Goal: Task Accomplishment & Management: Manage account settings

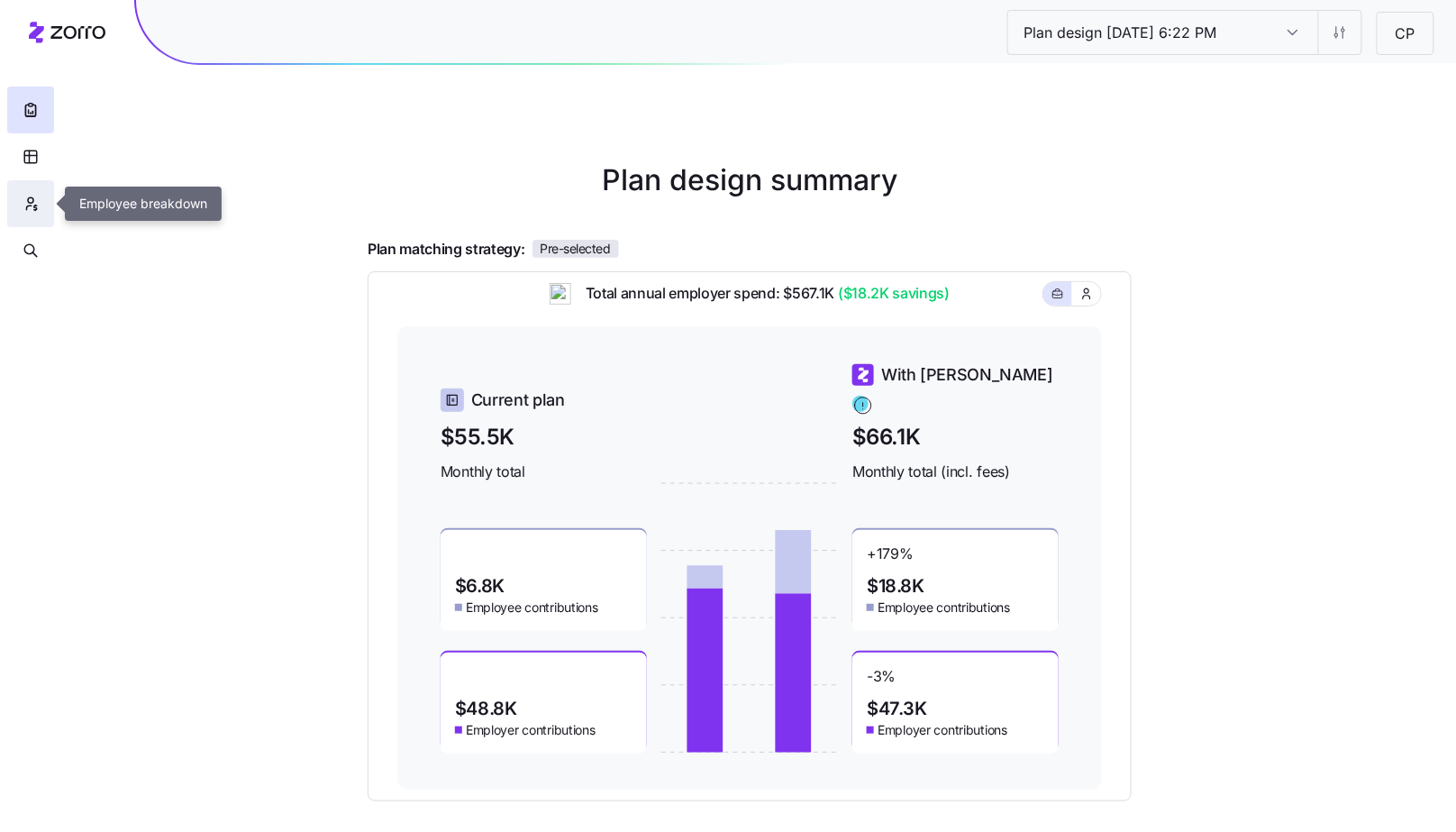
click at [34, 207] on icon "button" at bounding box center [35, 208] width 3 height 5
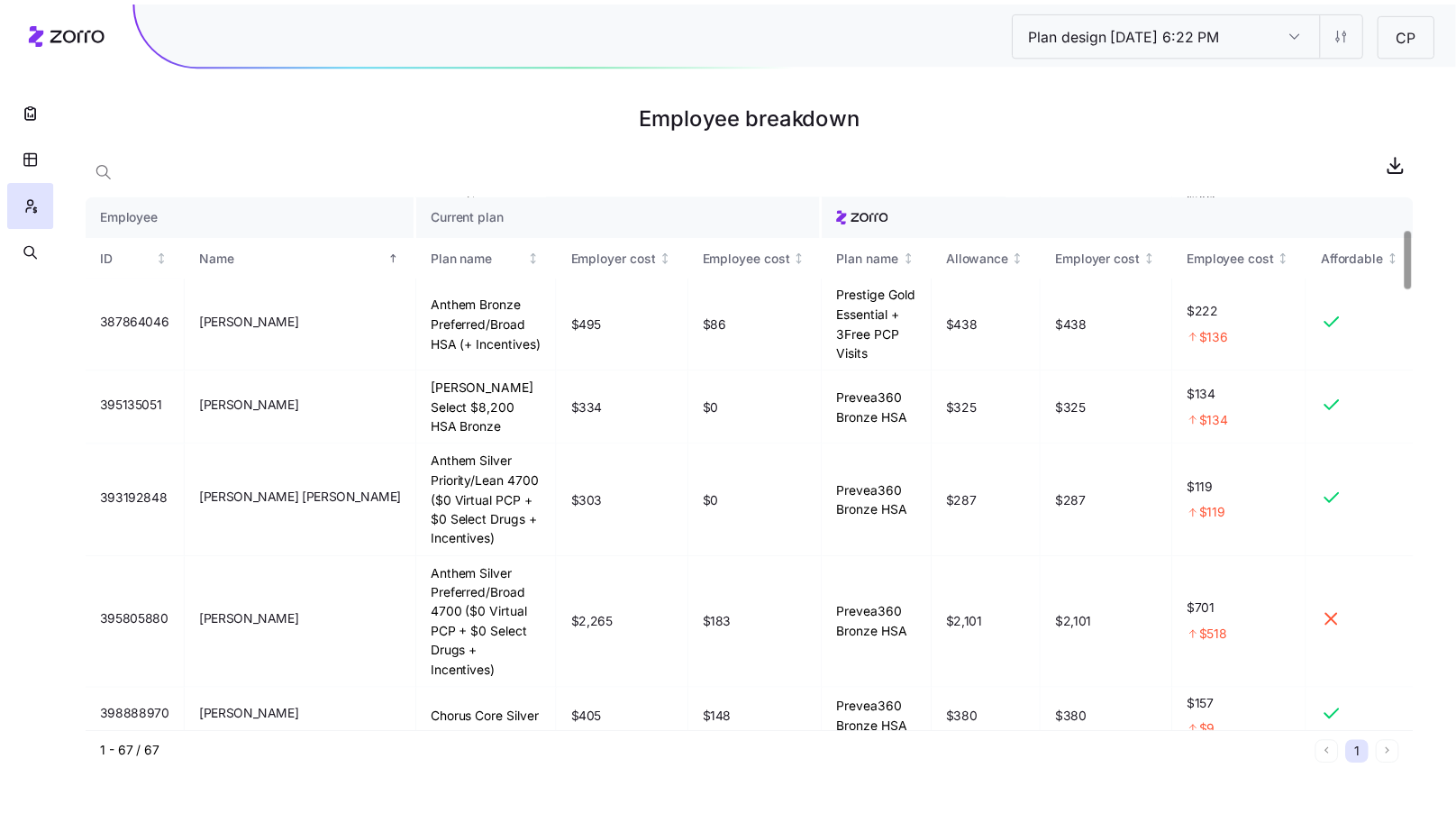
scroll to position [258, 0]
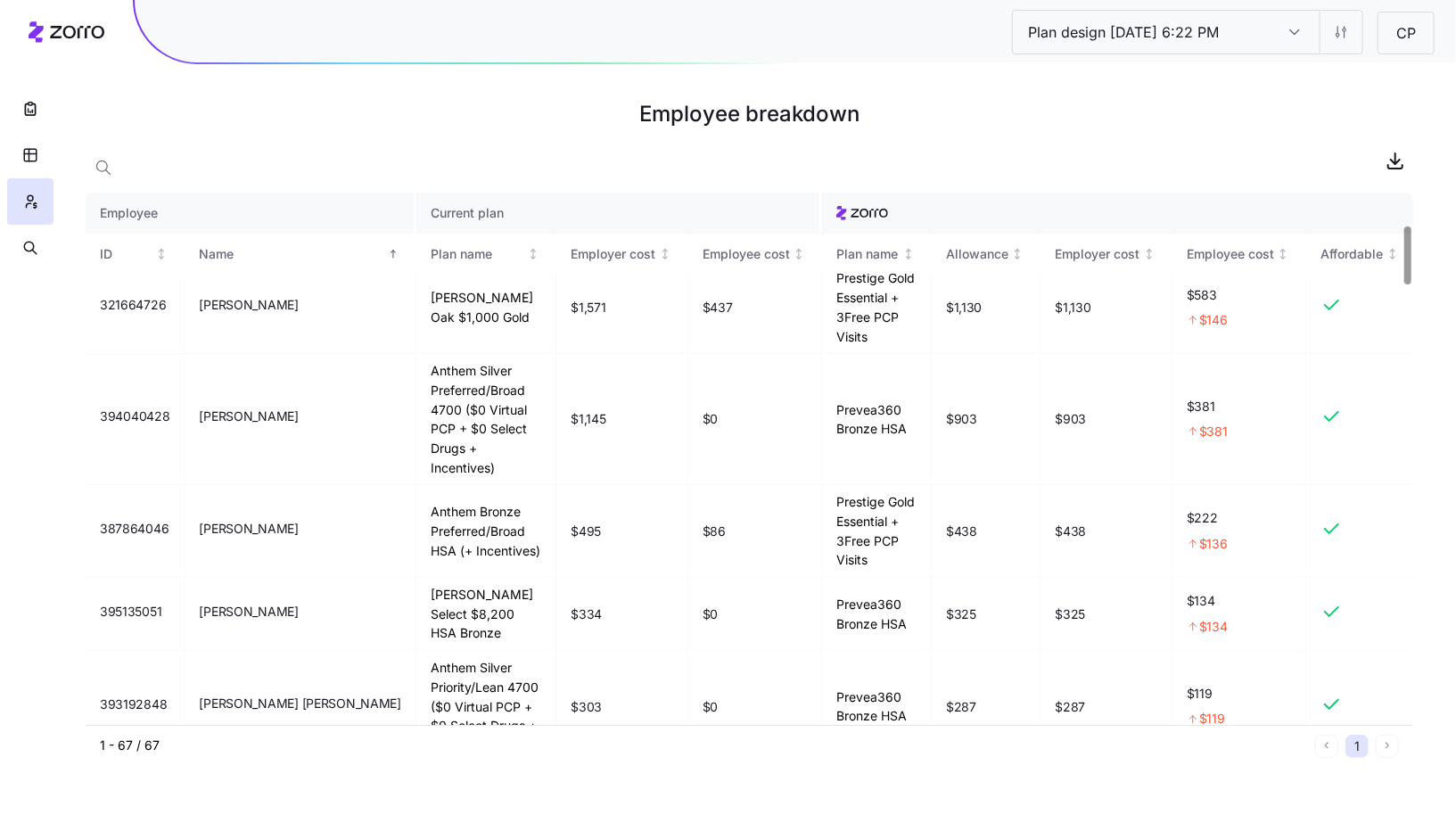
click at [1411, 238] on div at bounding box center [1407, 255] width 7 height 58
click at [34, 123] on button "button" at bounding box center [30, 108] width 46 height 46
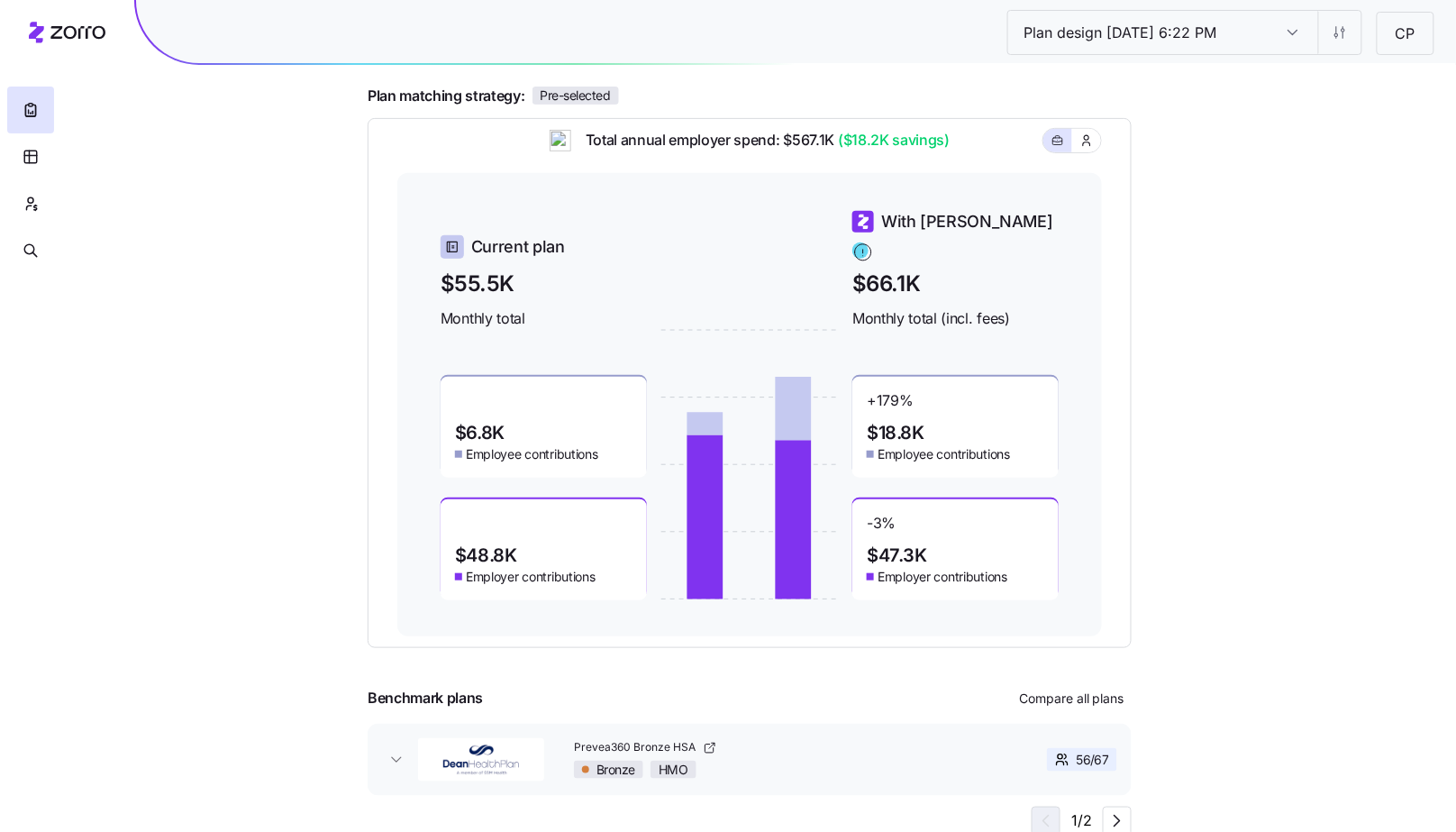
scroll to position [156, 0]
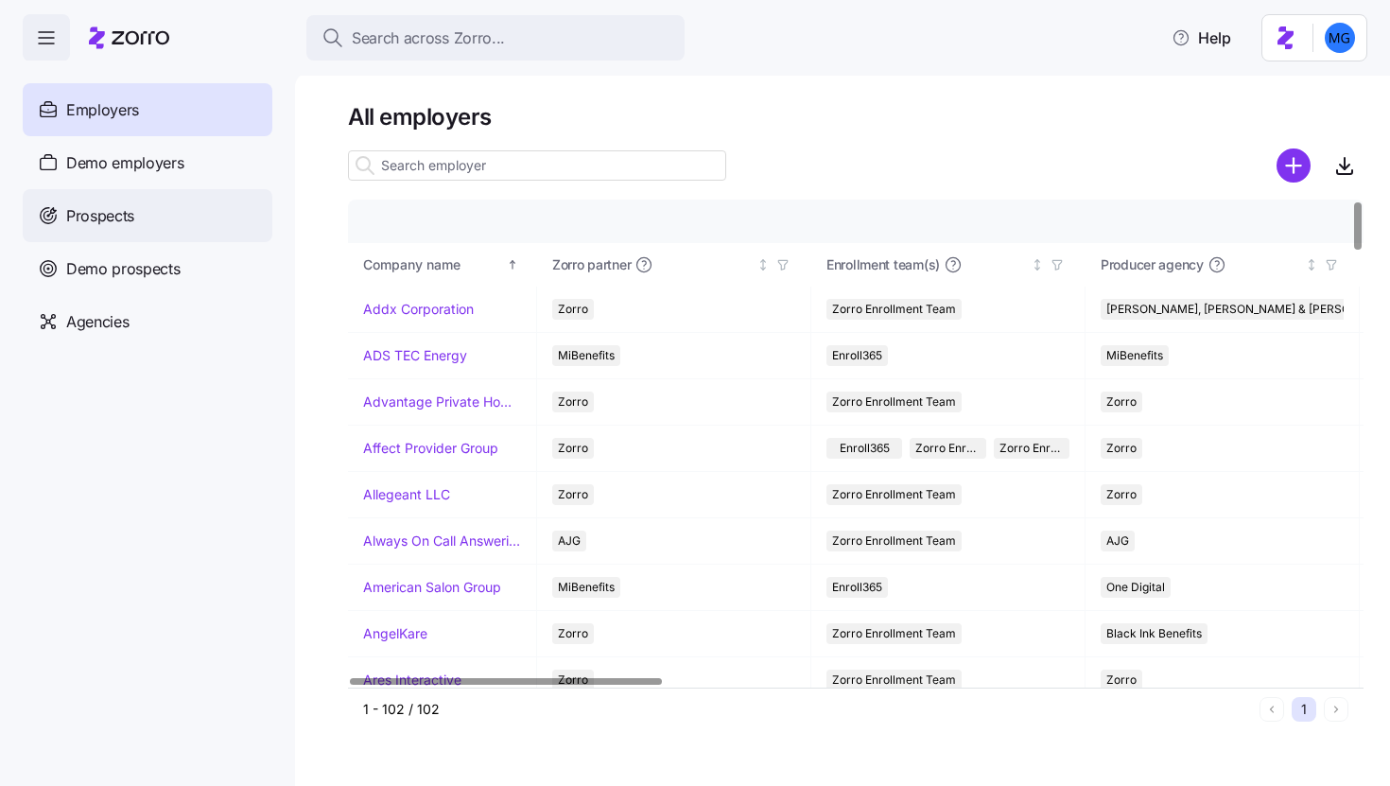
click at [201, 204] on div "Prospects" at bounding box center [148, 215] width 250 height 53
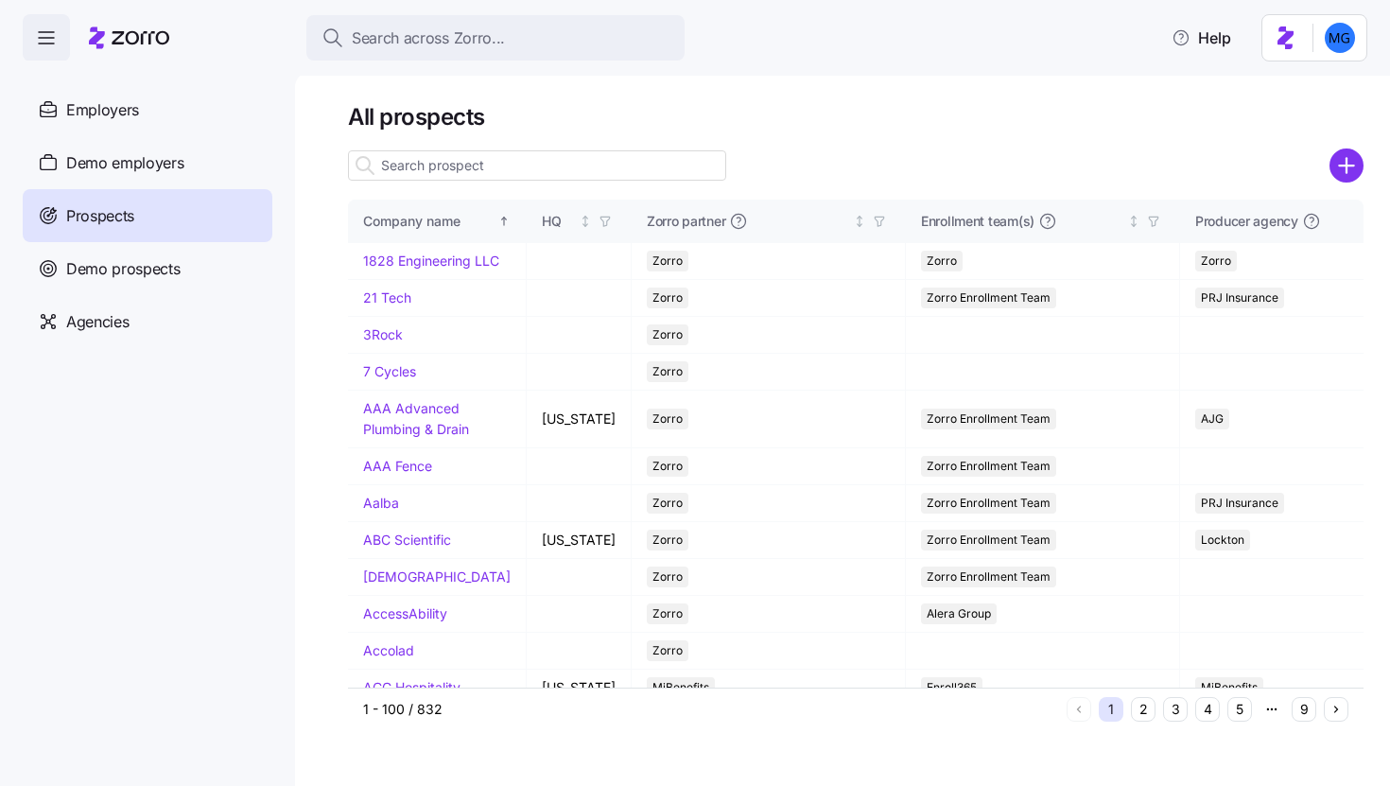
click at [557, 161] on input at bounding box center [537, 165] width 378 height 30
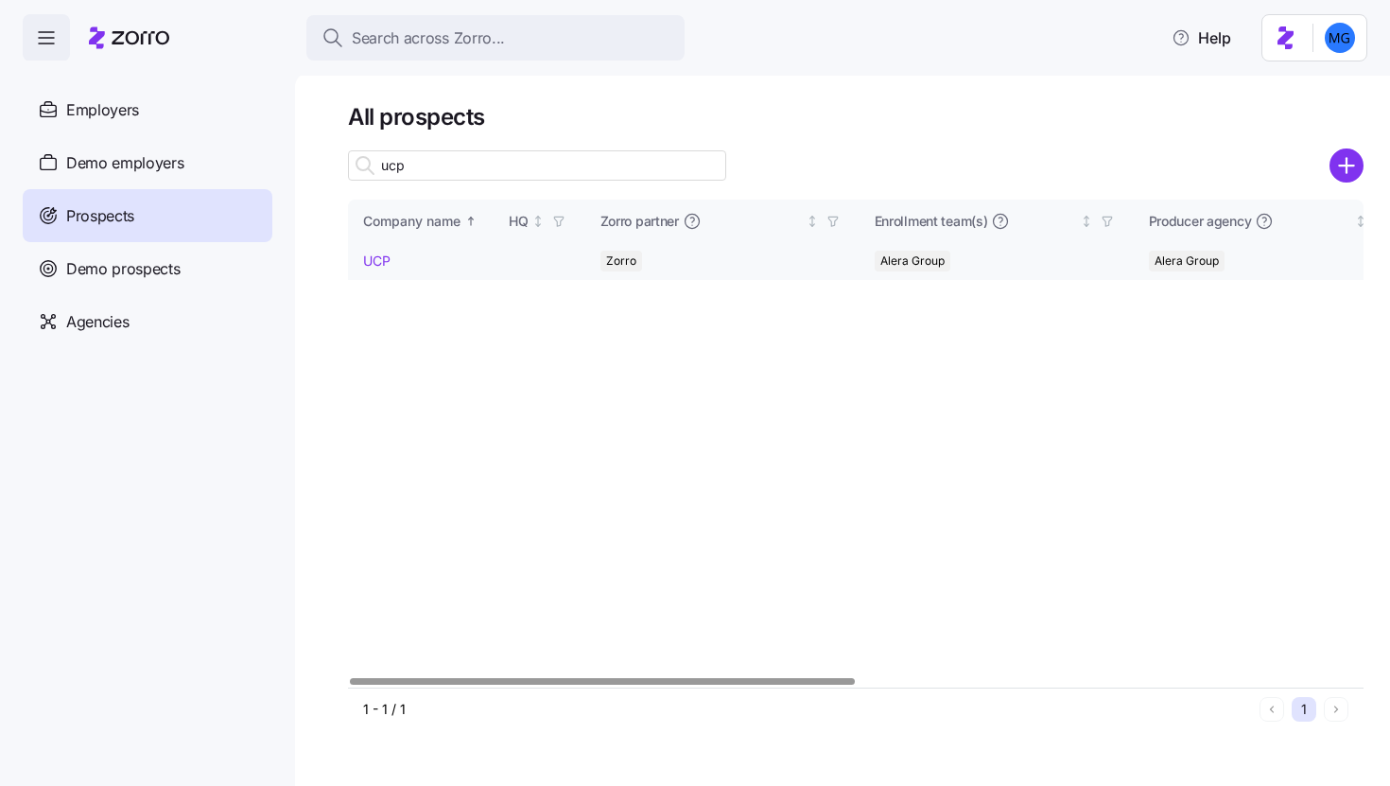
type input "ucp"
click at [384, 258] on link "UCP" at bounding box center [376, 260] width 27 height 16
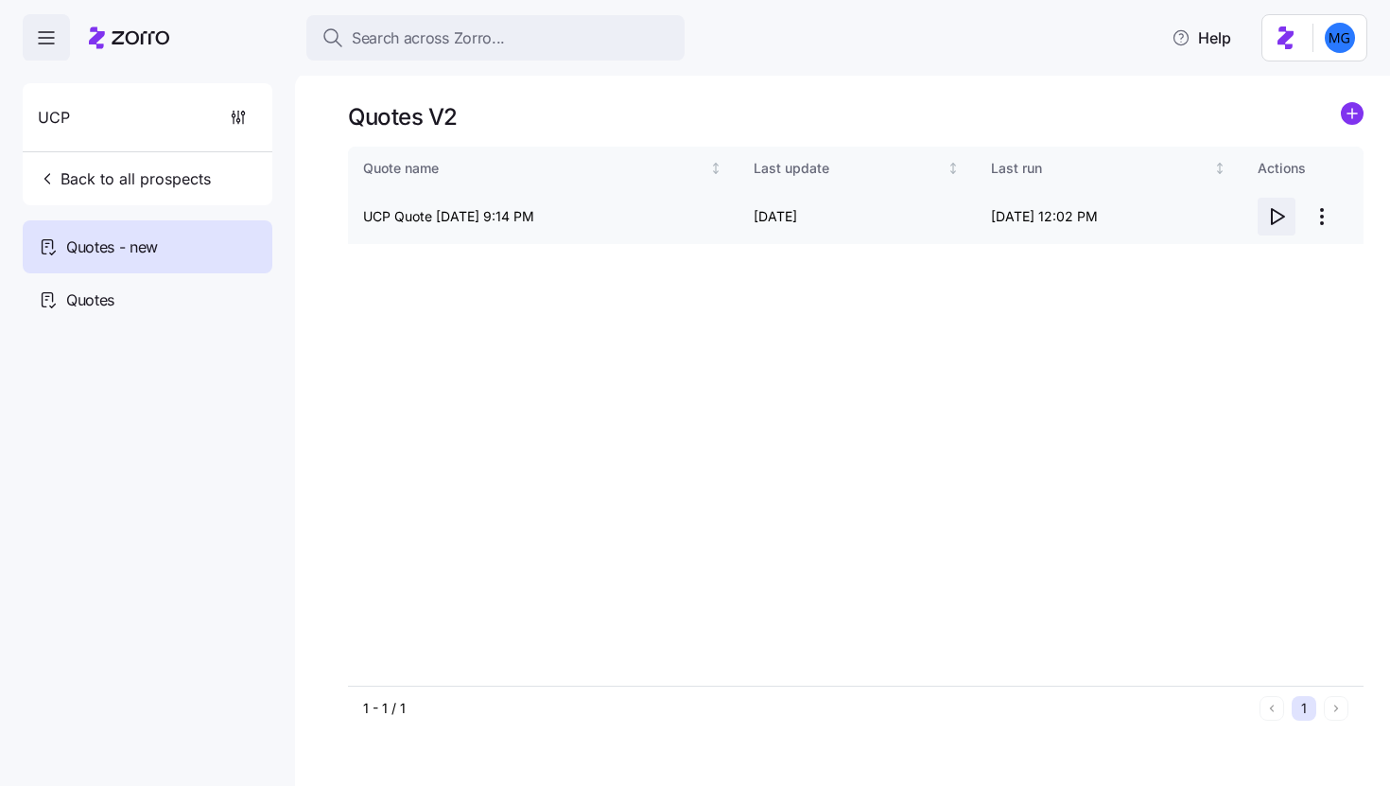
click at [1279, 218] on icon "button" at bounding box center [1278, 216] width 12 height 15
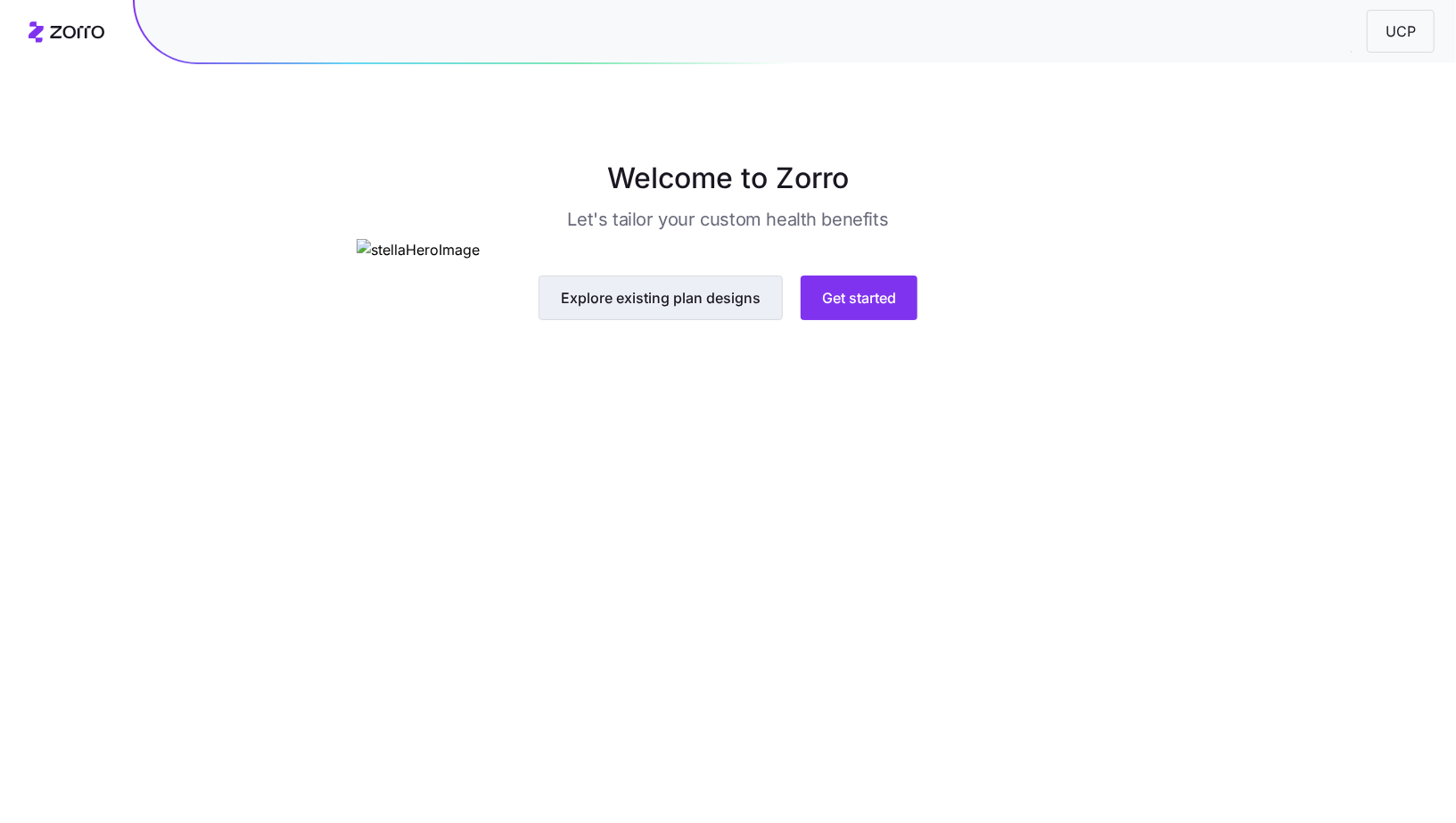
click at [702, 308] on span "Explore existing plan designs" at bounding box center [661, 297] width 200 height 22
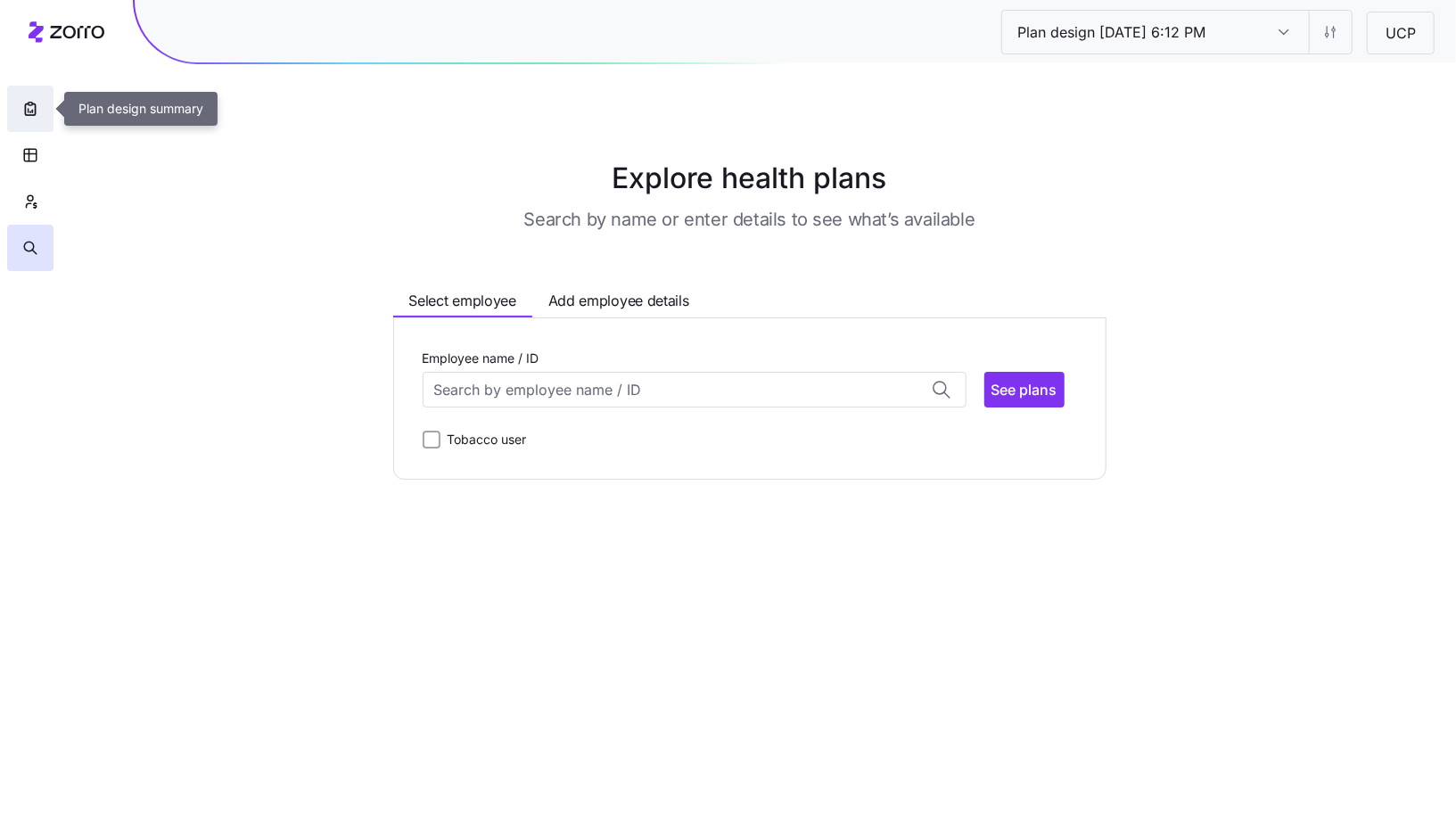
click at [38, 119] on button "button" at bounding box center [30, 108] width 46 height 46
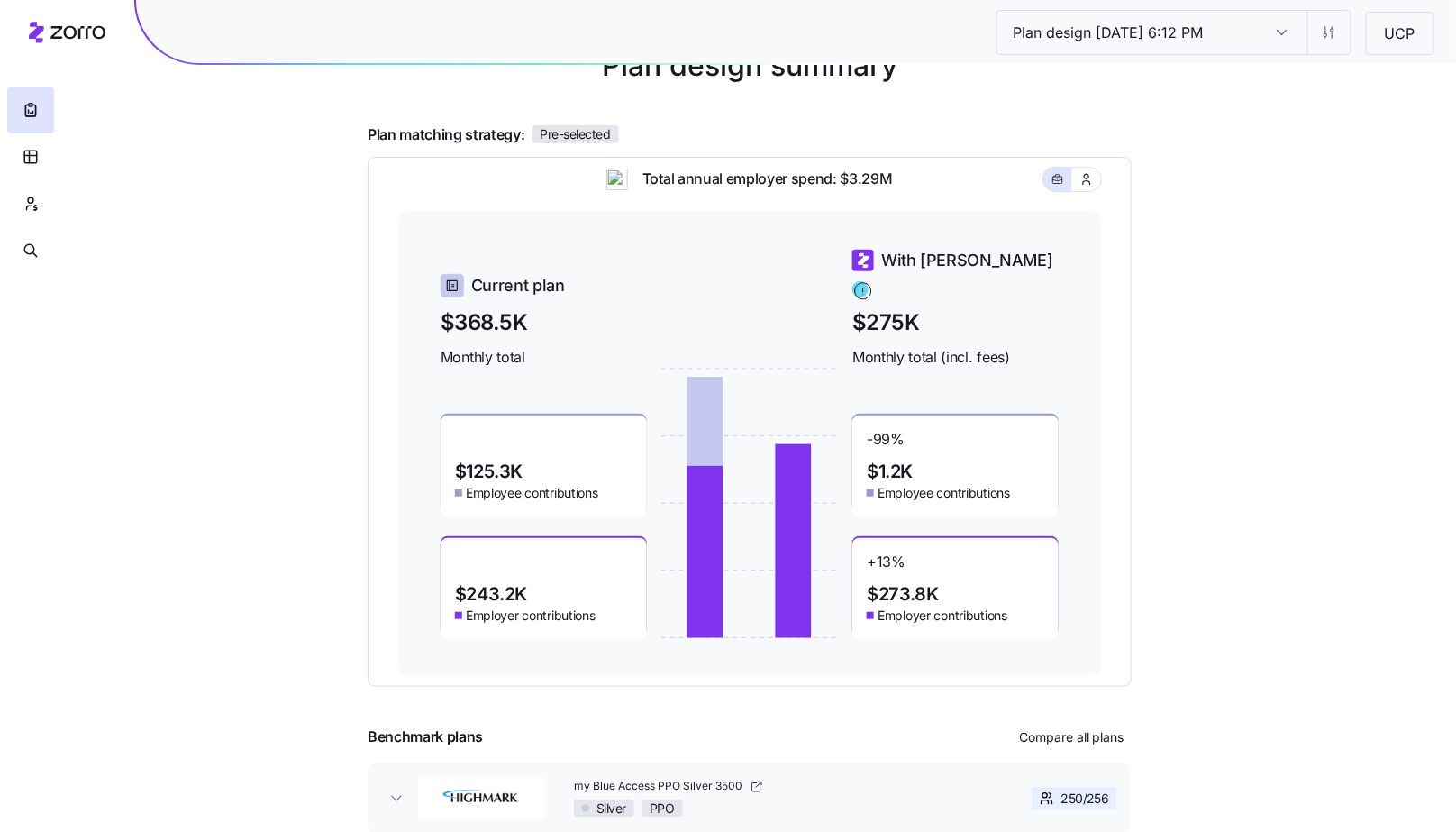
scroll to position [156, 0]
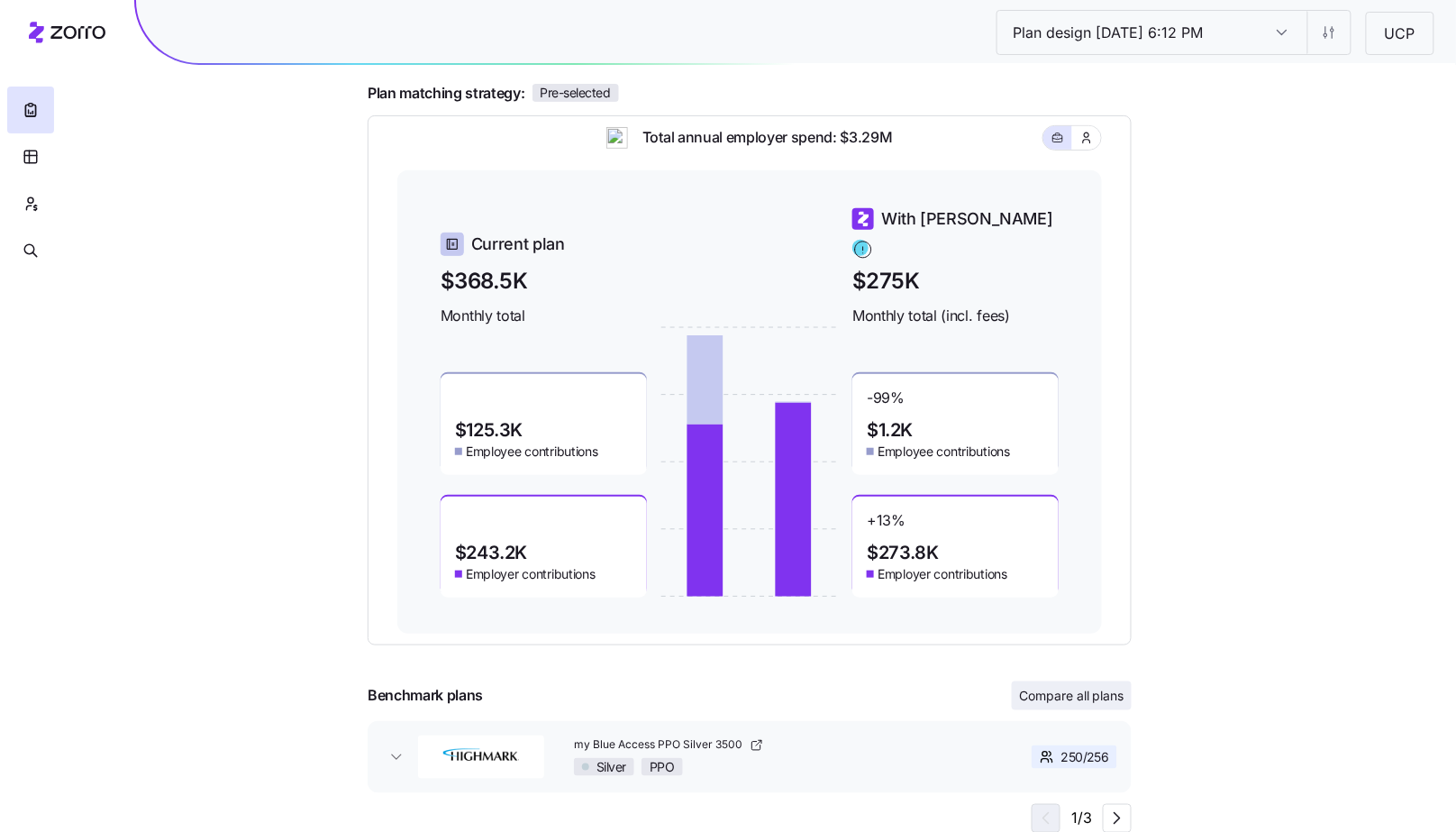
click at [1070, 702] on span "Compare all plans" at bounding box center [1071, 695] width 106 height 18
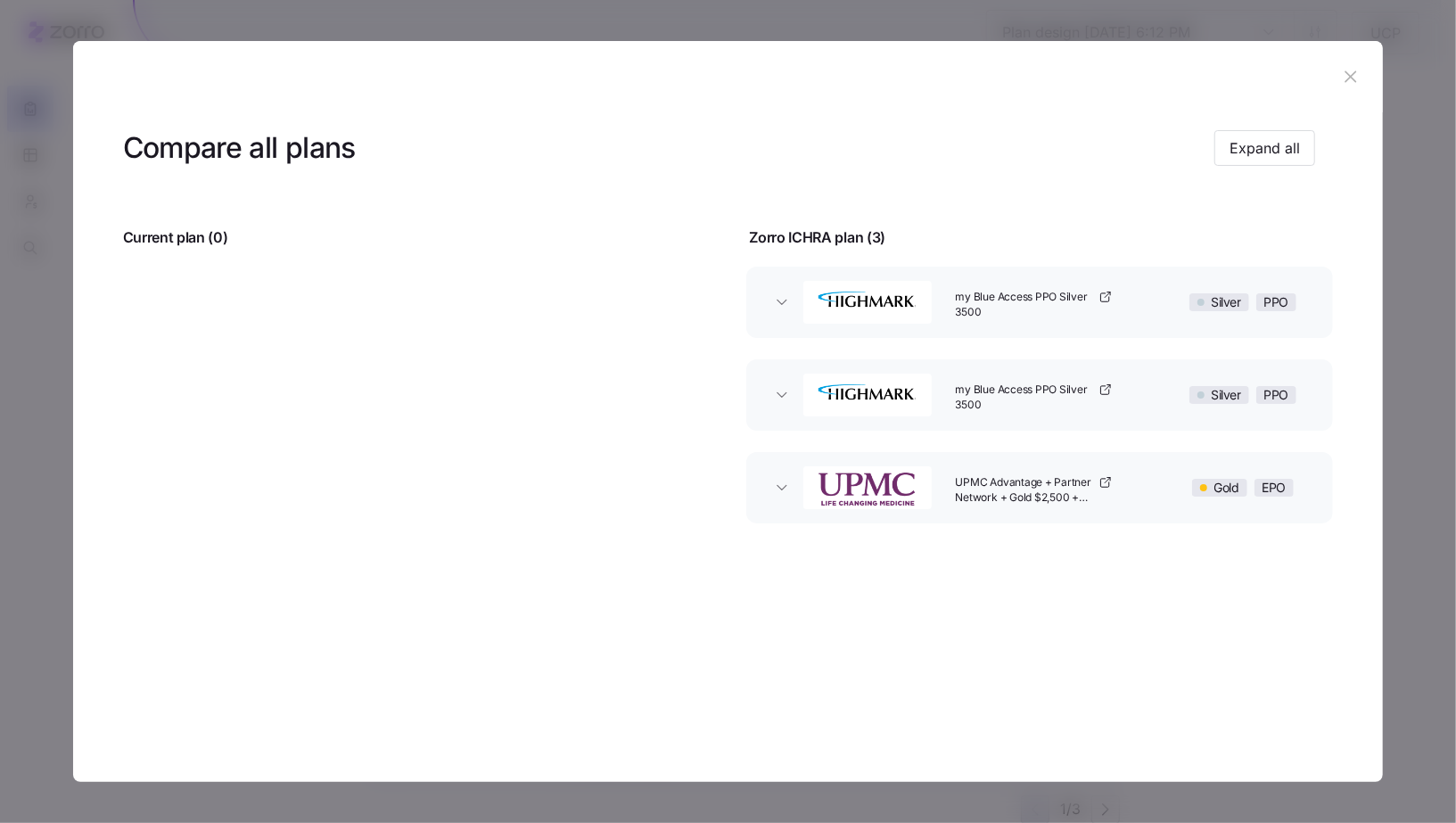
click at [1348, 86] on icon "button" at bounding box center [1350, 76] width 20 height 20
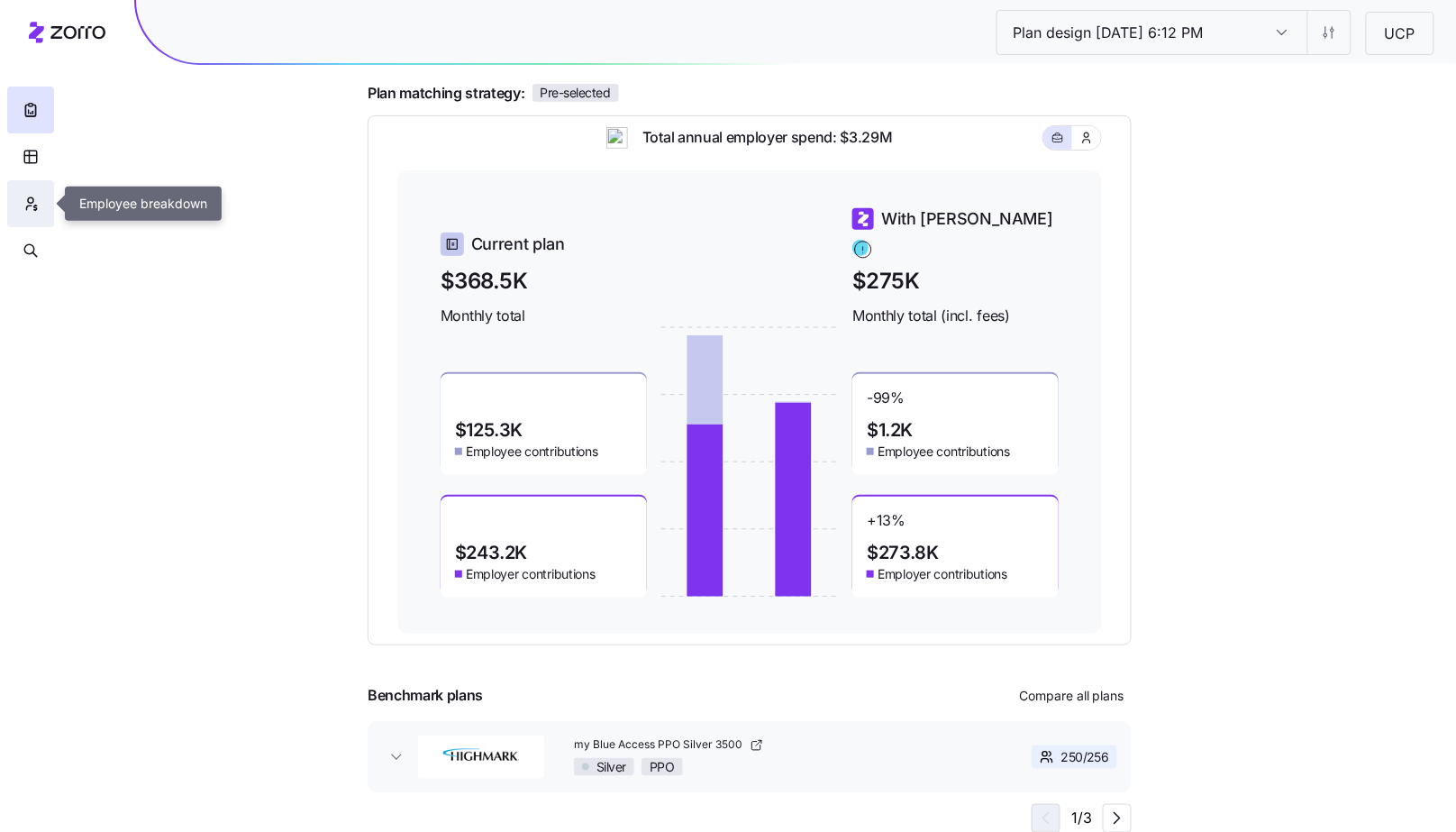
click at [25, 214] on button "button" at bounding box center [30, 203] width 47 height 47
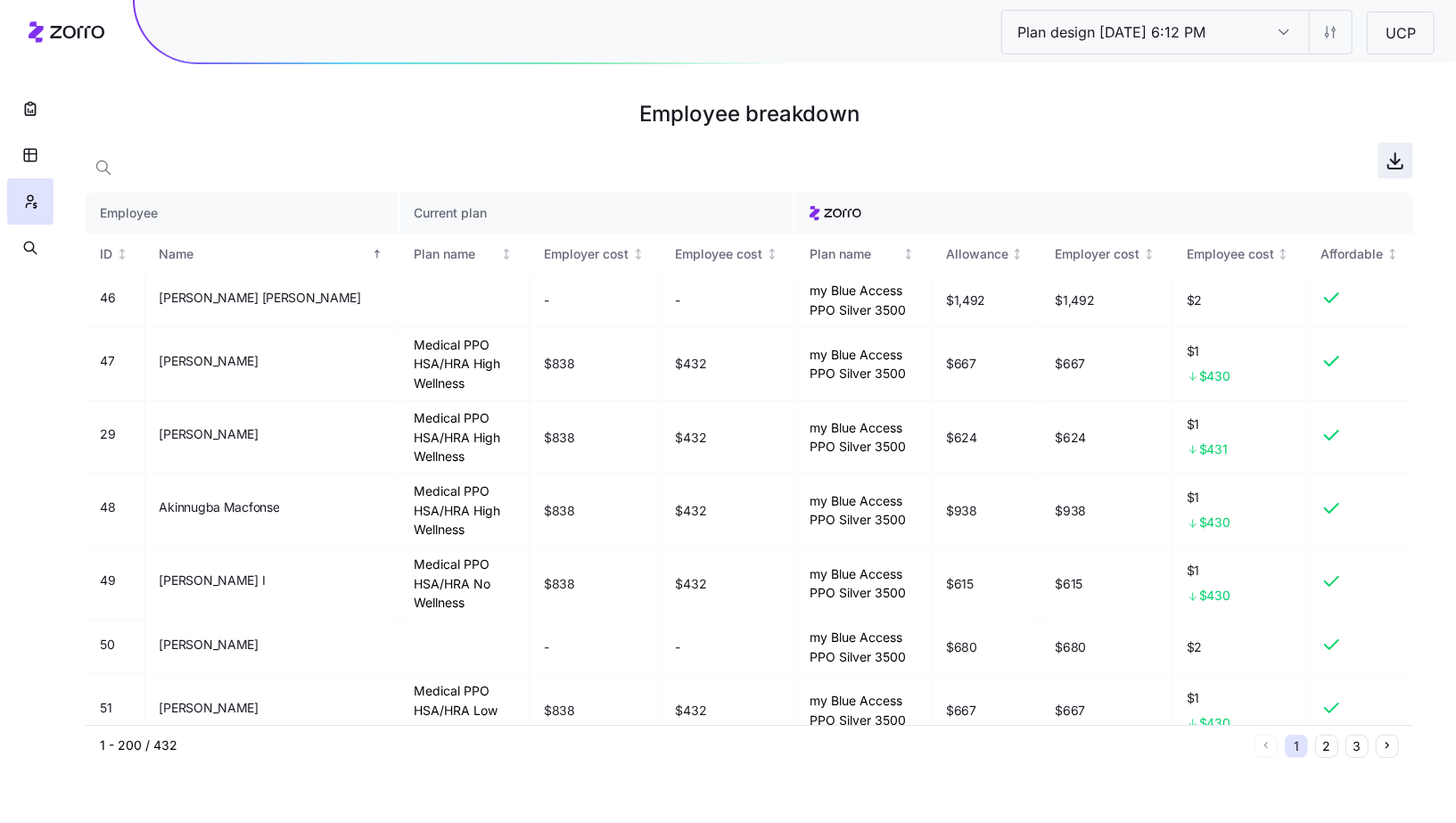
click at [1396, 169] on icon "button" at bounding box center [1395, 167] width 14 height 4
click at [1321, 38] on html "Plan design 10/07/2025 6:12 PM Plan design 10/07/2025 6:12 PM UCP Employee brea…" at bounding box center [728, 411] width 1456 height 823
click at [1304, 71] on div "Edit contribution" at bounding box center [1258, 78] width 177 height 28
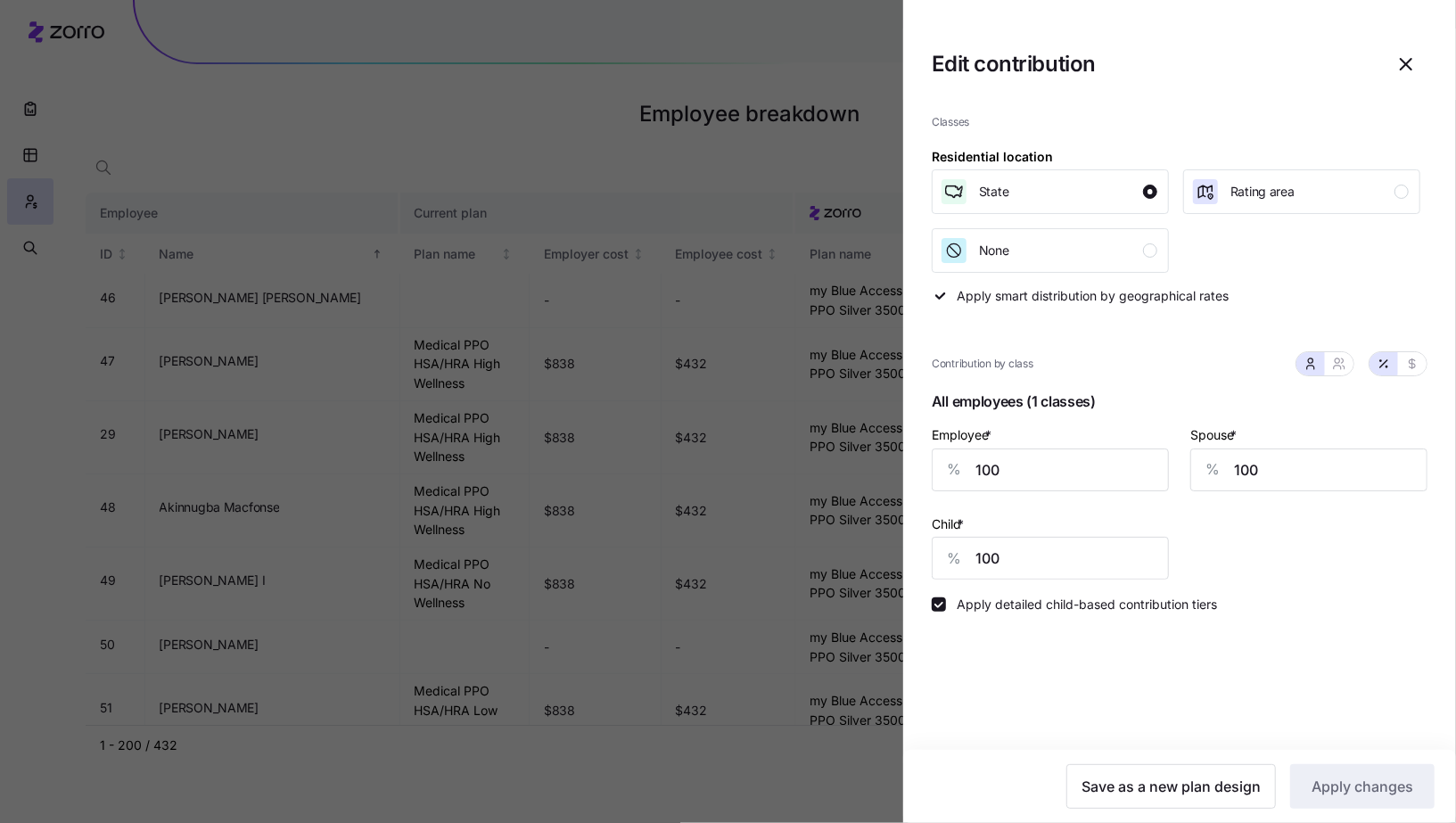
click at [1410, 67] on icon "button" at bounding box center [1405, 63] width 10 height 10
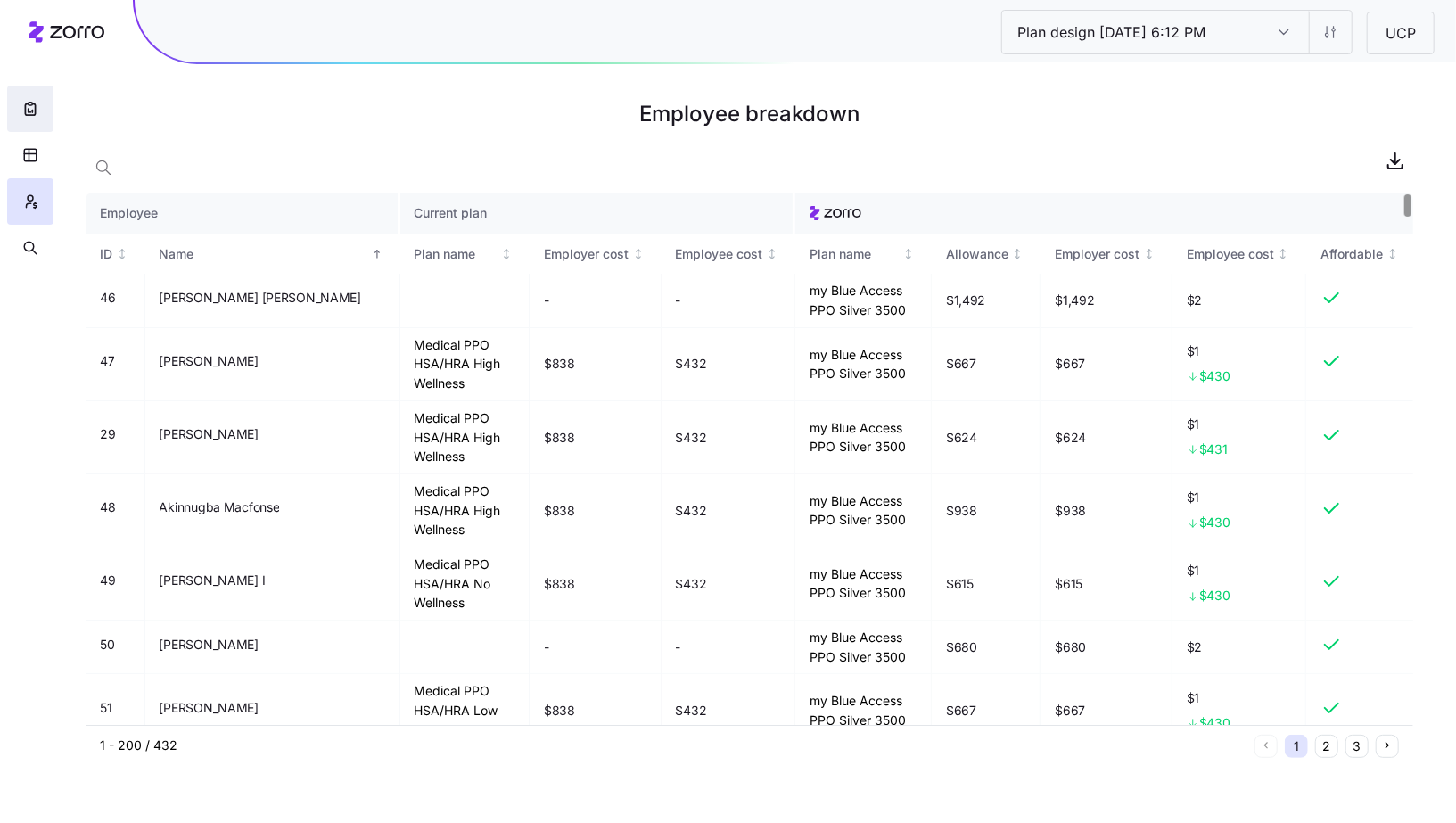
click at [25, 116] on icon "button" at bounding box center [30, 108] width 18 height 18
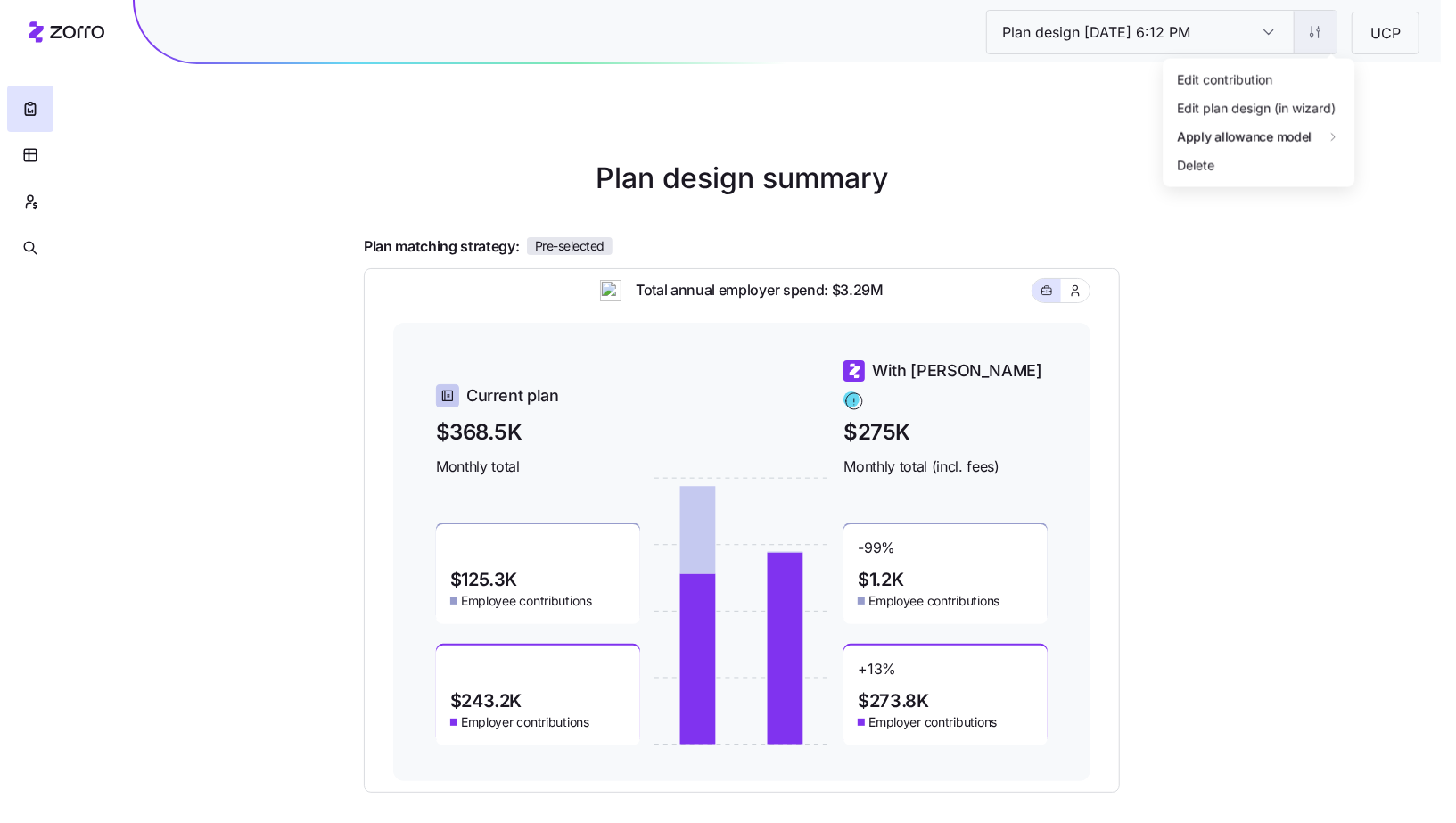
click at [1321, 37] on html "Plan design 10/07/2025 6:12 PM Plan design 10/07/2025 6:12 PM UCP Plan design s…" at bounding box center [728, 488] width 1456 height 978
click at [1308, 78] on div "Edit contribution" at bounding box center [1244, 78] width 177 height 28
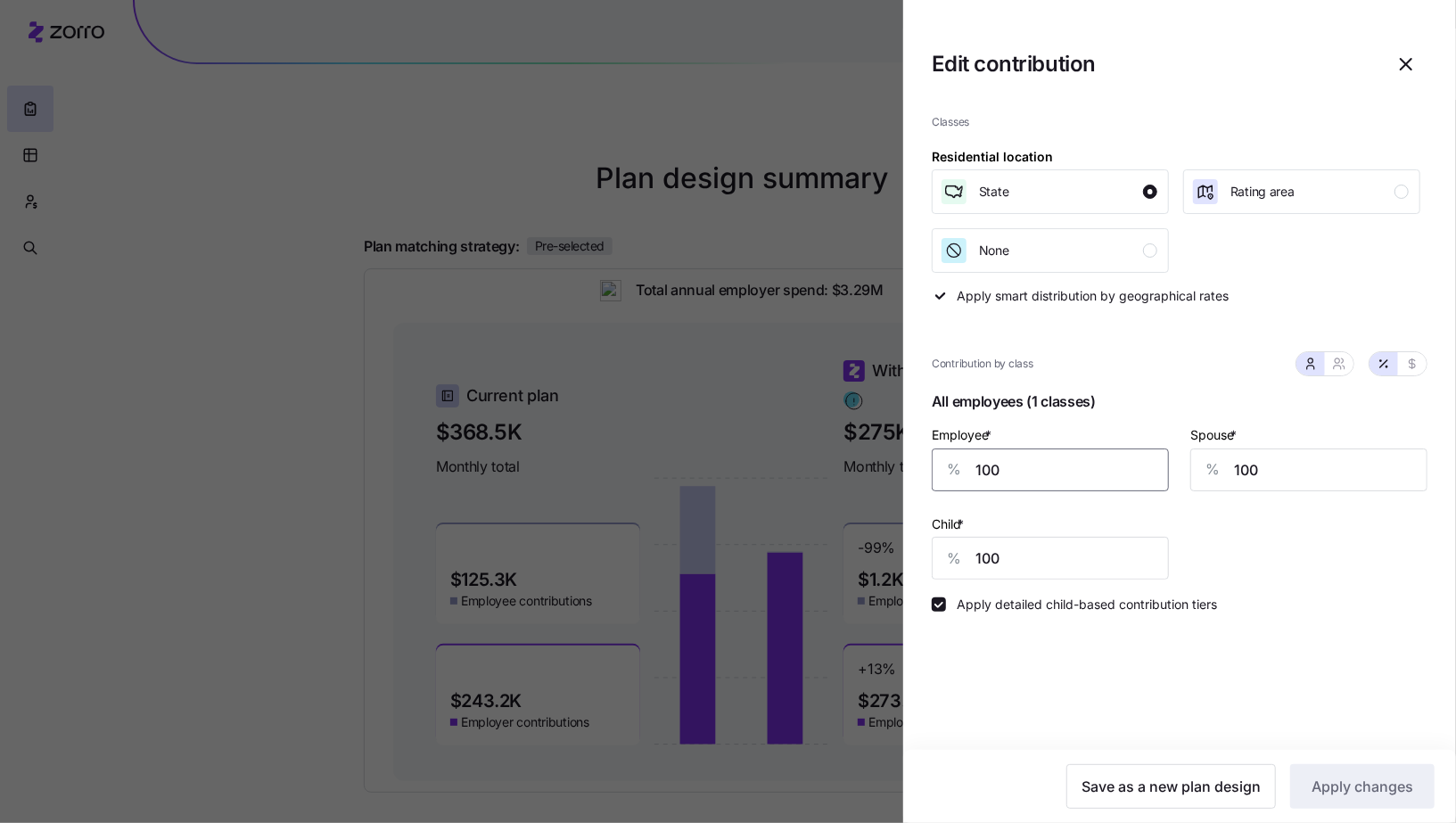
click at [1054, 460] on input "100" at bounding box center [1051, 469] width 238 height 42
type input "85"
type input "50"
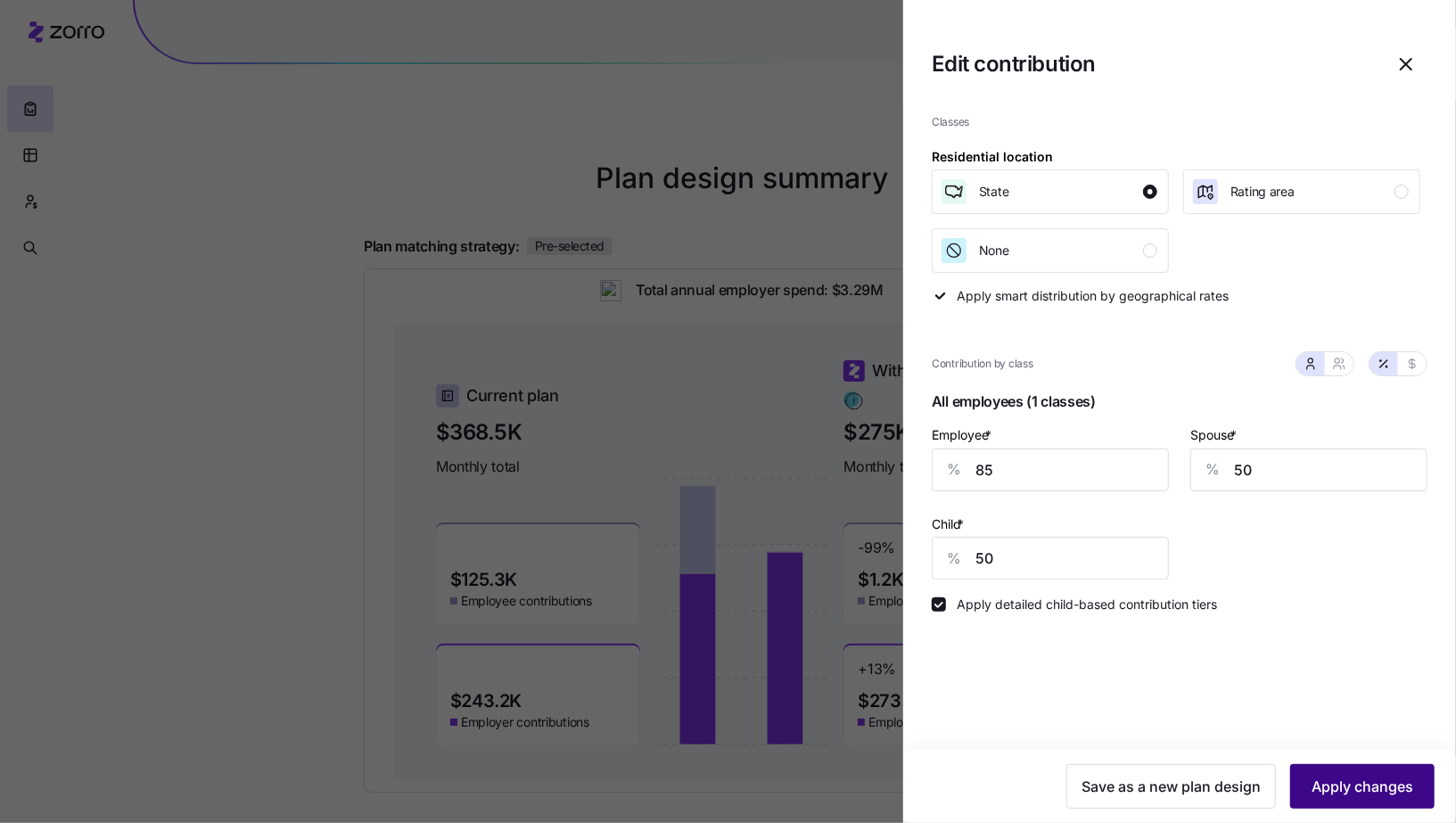
click at [1332, 772] on button "Apply changes" at bounding box center [1362, 785] width 144 height 44
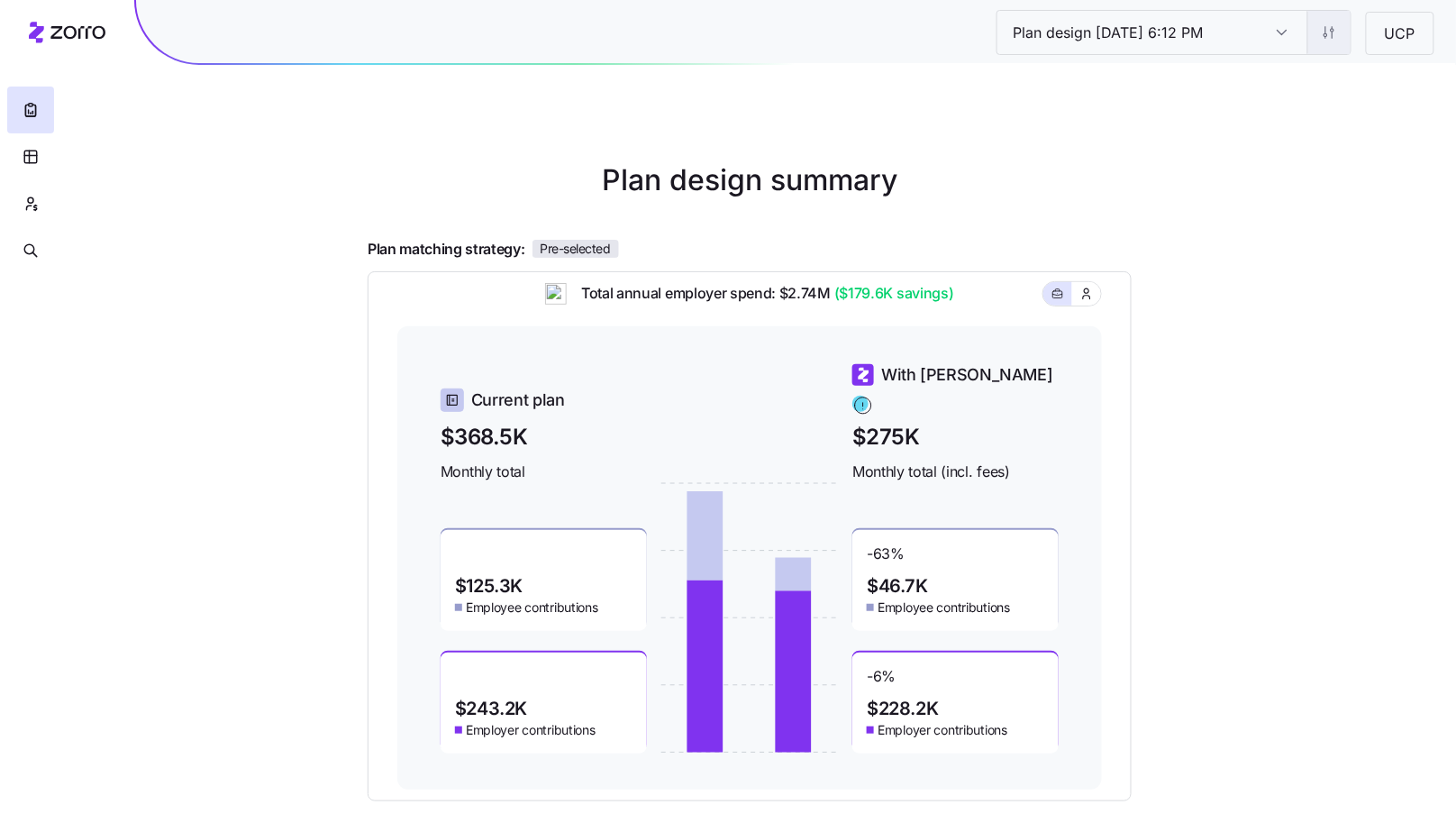
click at [1326, 24] on html "Plan design 10/07/2025 6:12 PM Plan design 10/07/2025 6:12 PM UCP Plan design s…" at bounding box center [728, 494] width 1456 height 988
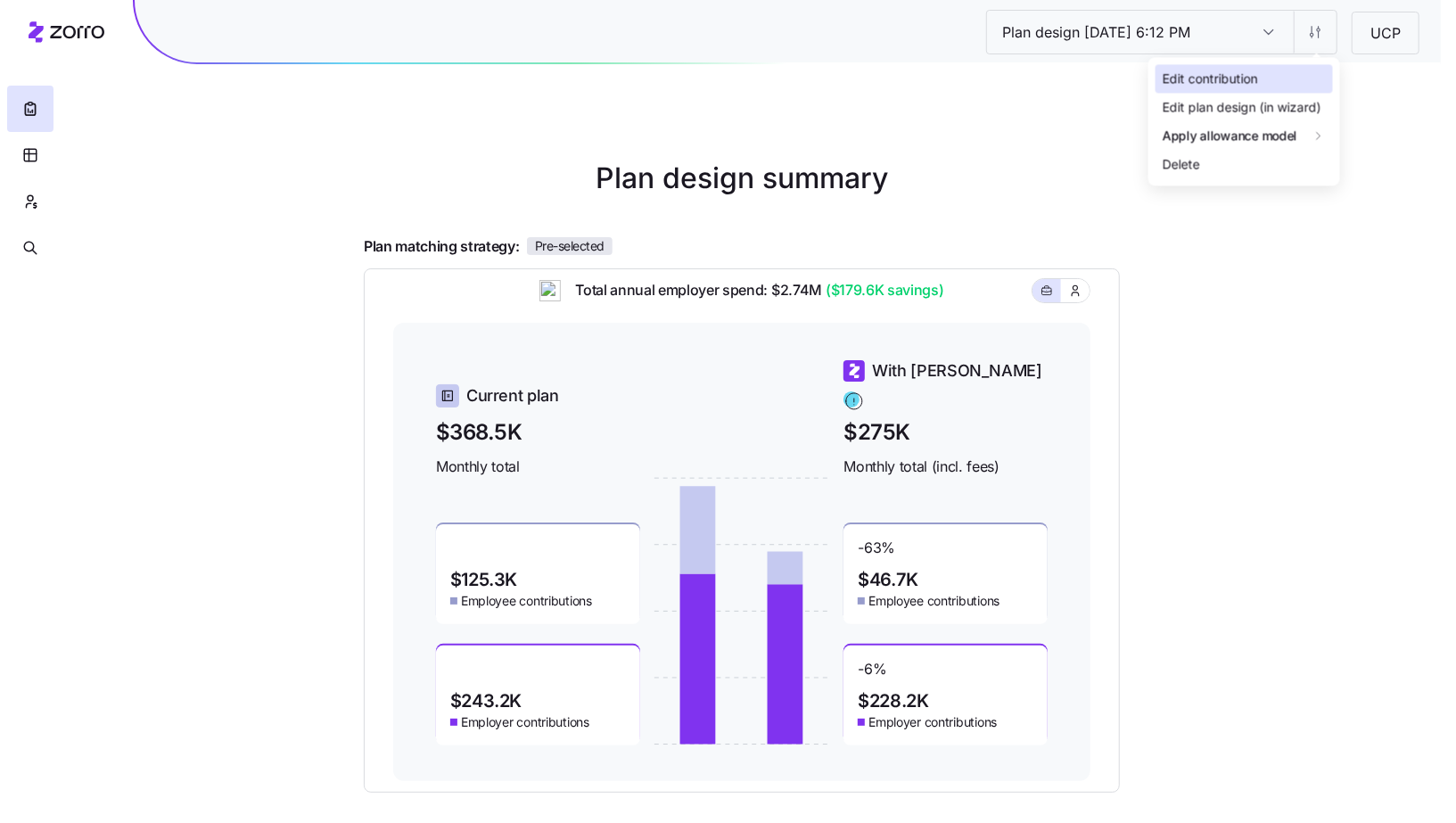
click at [1288, 69] on div "Edit contribution" at bounding box center [1244, 78] width 177 height 28
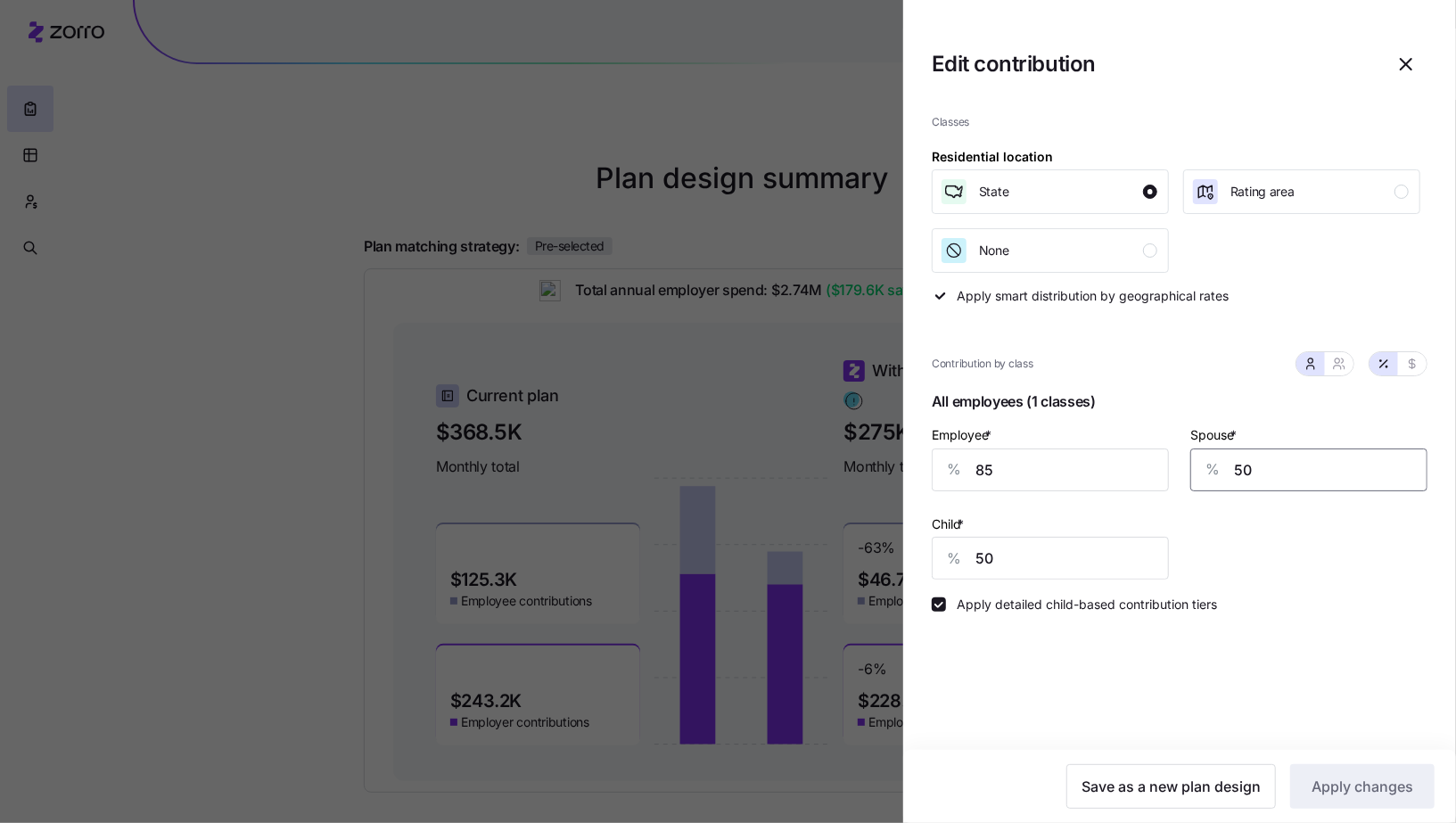
click at [1277, 457] on input "50" at bounding box center [1309, 469] width 238 height 42
type input "85"
click at [1371, 784] on span "Apply changes" at bounding box center [1363, 786] width 102 height 22
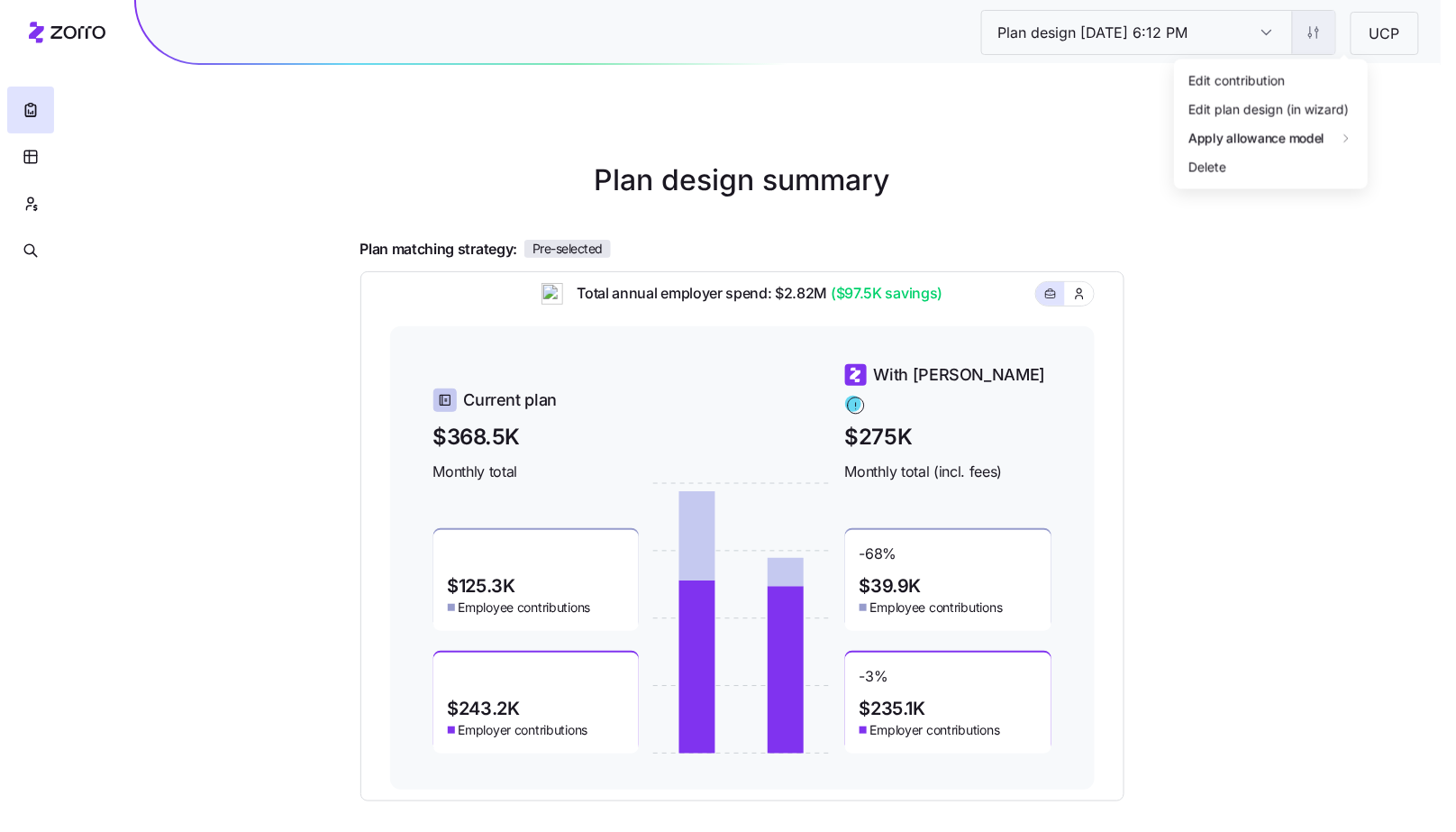
click at [1326, 41] on html "Plan design 10/07/2025 6:12 PM Plan design 10/07/2025 6:12 PM UCP Plan design s…" at bounding box center [728, 494] width 1456 height 988
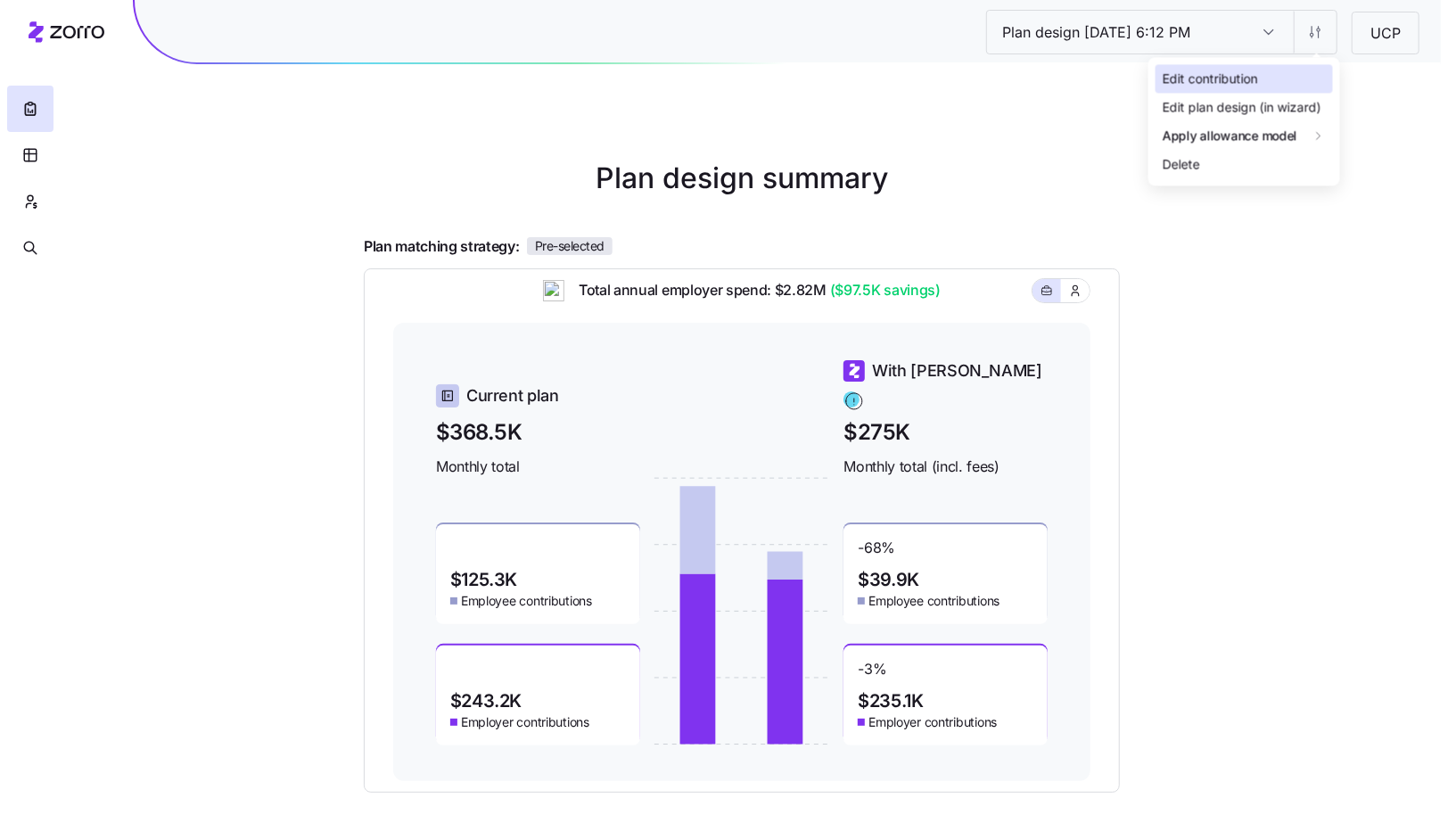
click at [1280, 68] on div "Edit contribution" at bounding box center [1244, 78] width 177 height 28
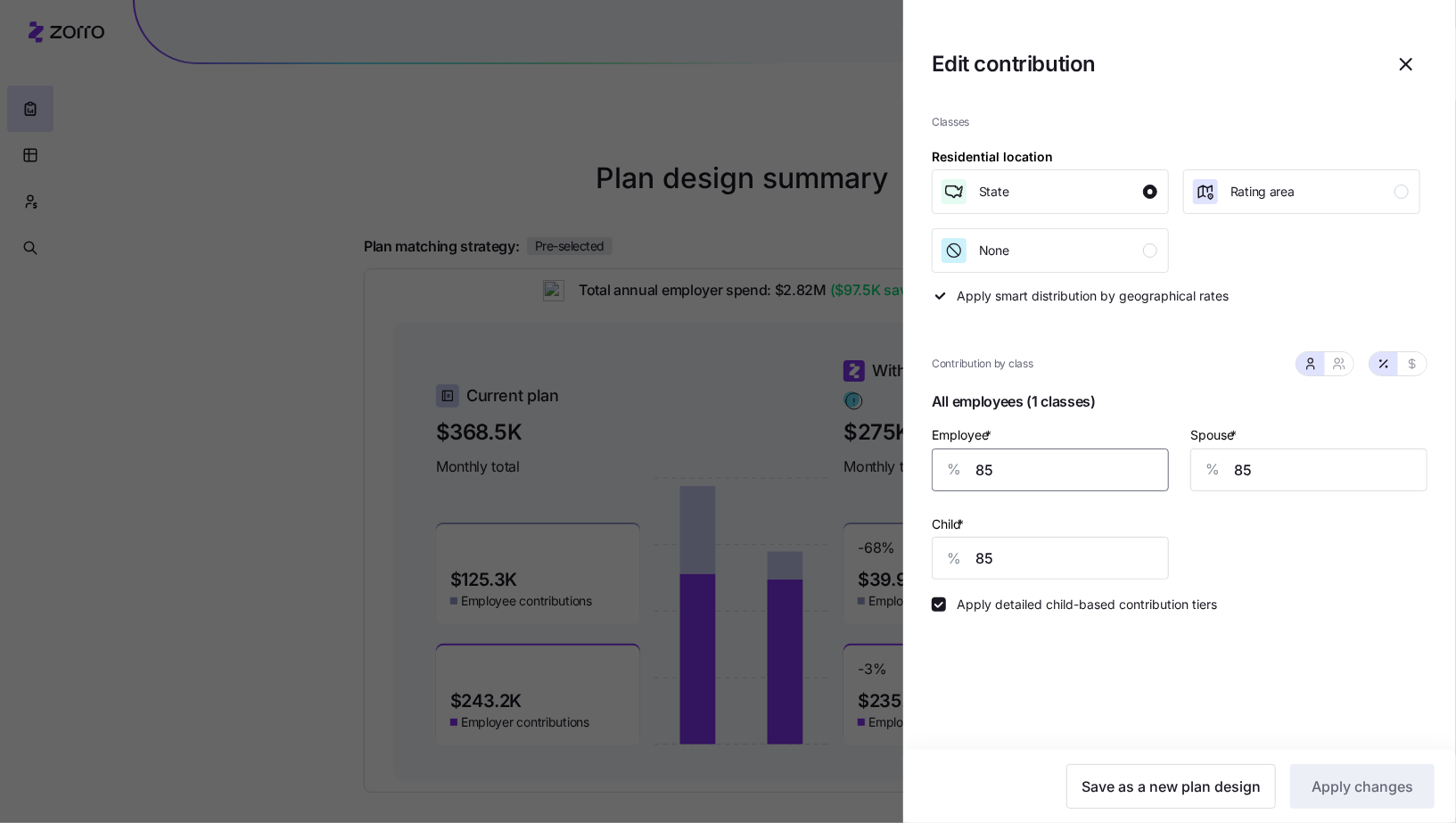
click at [1056, 483] on input "85" at bounding box center [1051, 469] width 238 height 42
type input "90"
click at [1333, 787] on span "Apply changes" at bounding box center [1363, 786] width 102 height 22
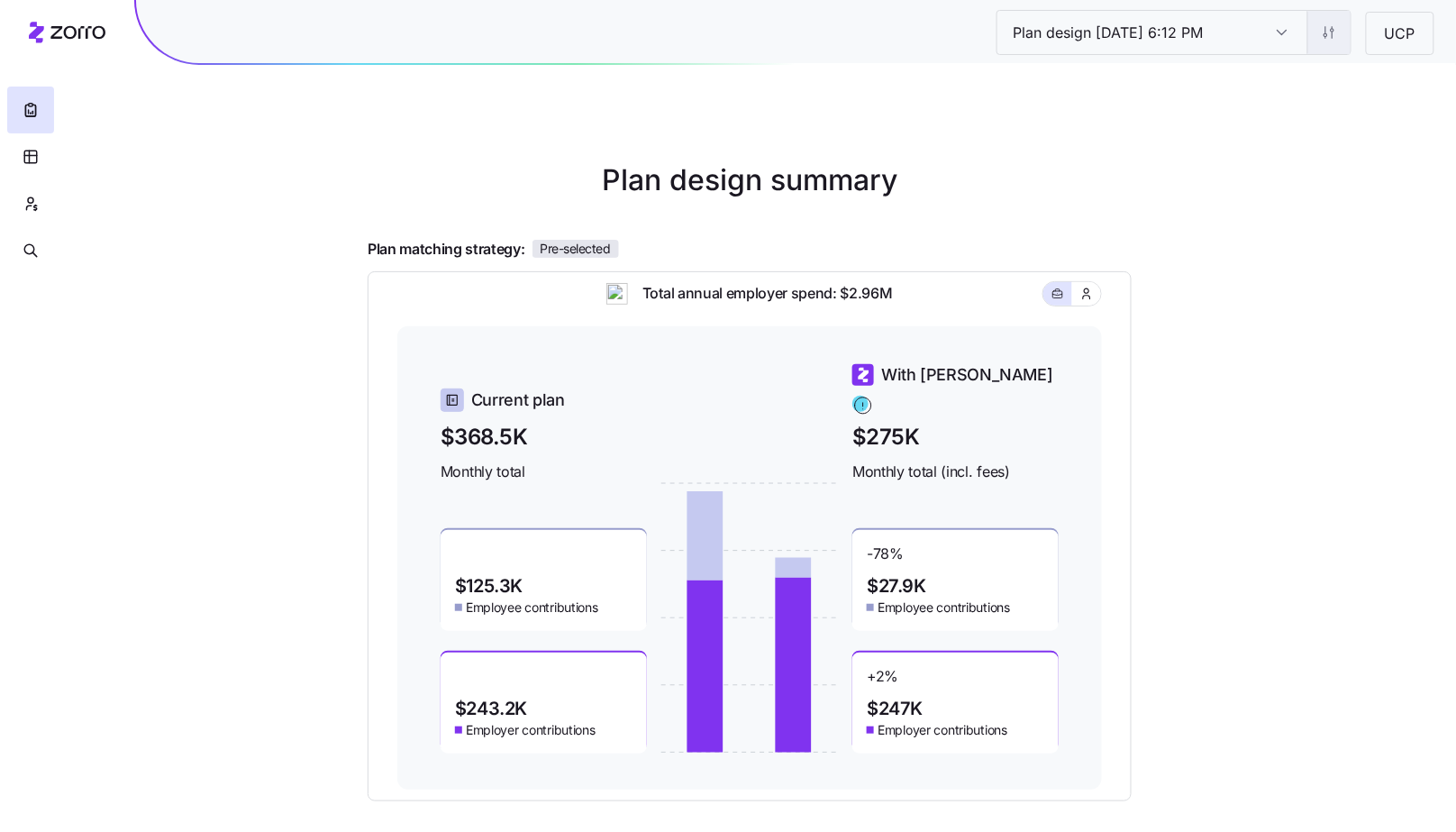
click at [1342, 41] on html "Plan design 10/07/2025 6:12 PM Plan design 10/07/2025 6:12 PM UCP Plan design s…" at bounding box center [728, 494] width 1456 height 988
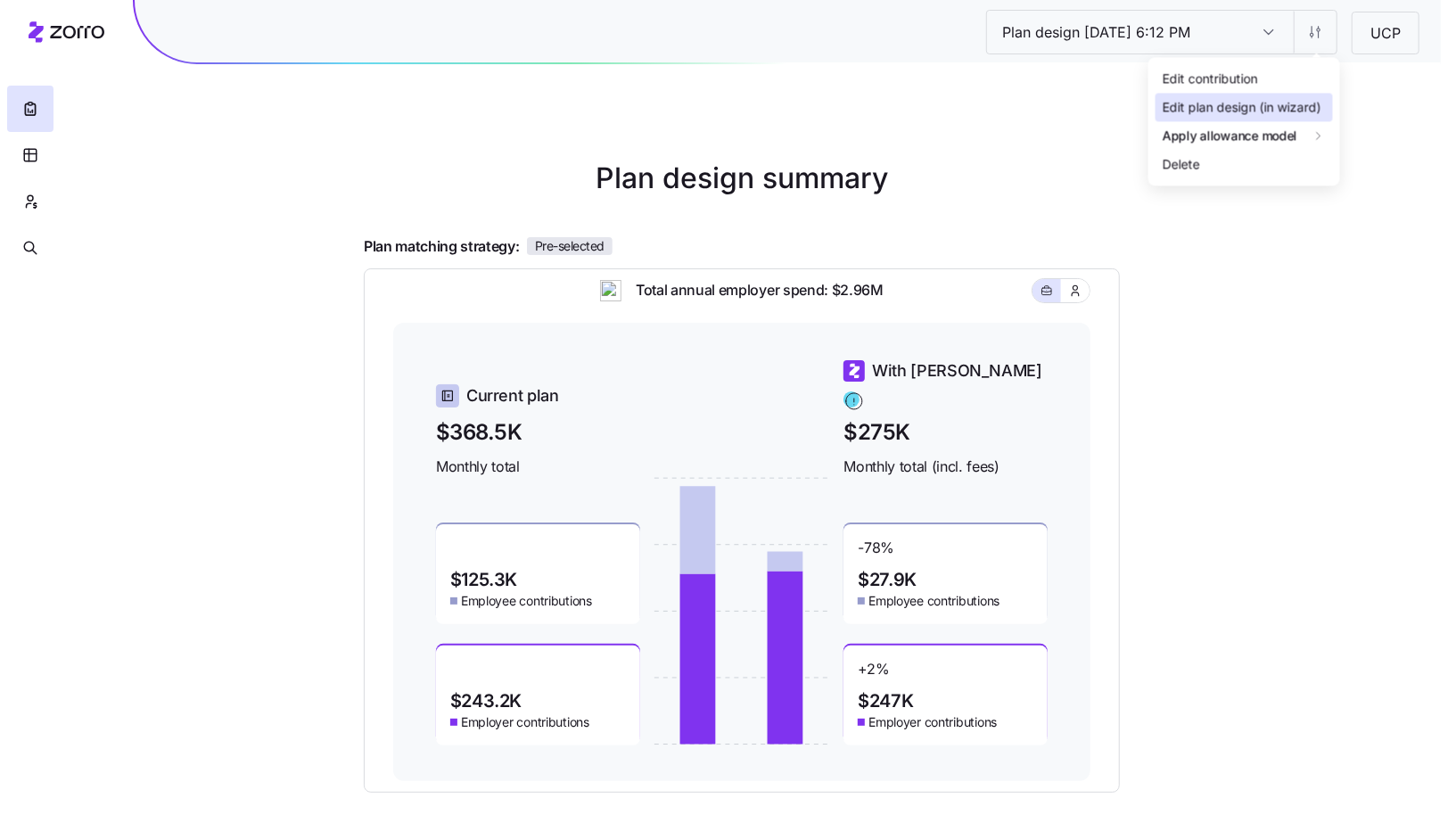
click at [1304, 110] on div "Edit plan design (in wizard)" at bounding box center [1242, 107] width 158 height 20
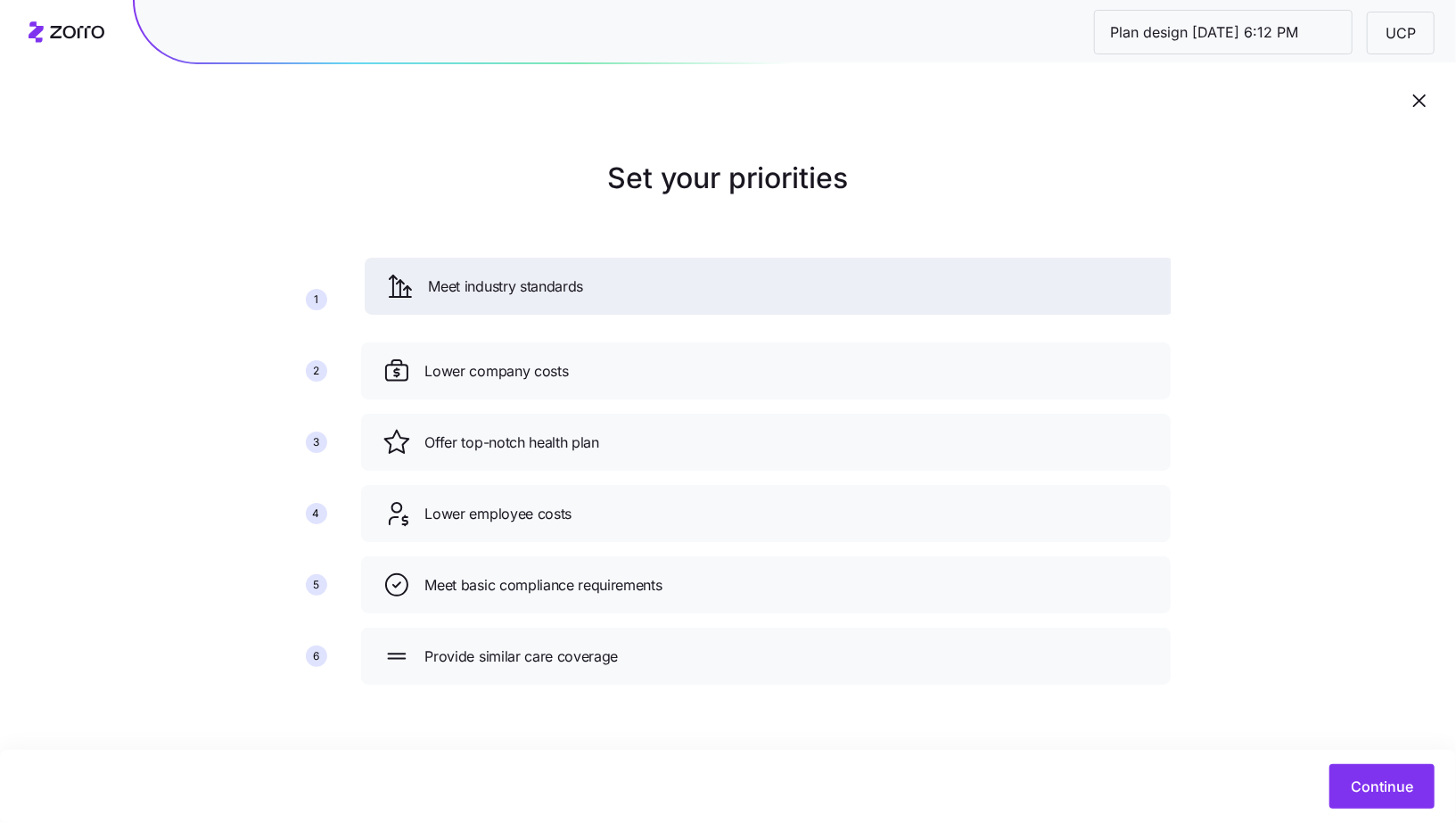
drag, startPoint x: 707, startPoint y: 584, endPoint x: 711, endPoint y: 286, distance: 298.0
click at [711, 286] on div "Meet industry standards" at bounding box center [769, 286] width 767 height 28
drag, startPoint x: 666, startPoint y: 662, endPoint x: 696, endPoint y: 291, distance: 372.2
click at [696, 291] on div "Provide similar care coverage" at bounding box center [796, 288] width 767 height 28
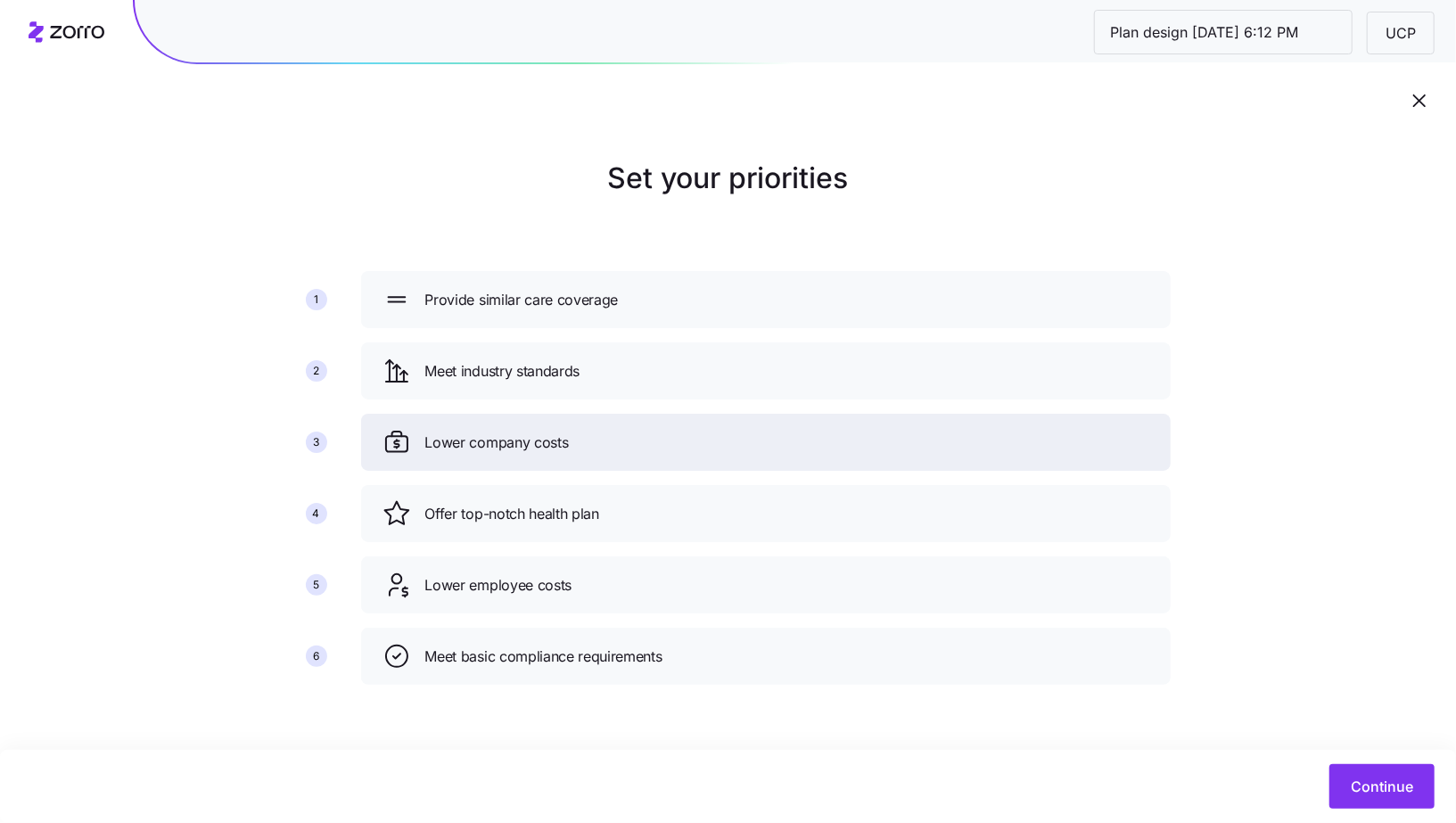
drag, startPoint x: 682, startPoint y: 436, endPoint x: 688, endPoint y: 268, distance: 168.1
click at [690, 428] on div "Lower company costs" at bounding box center [766, 442] width 767 height 28
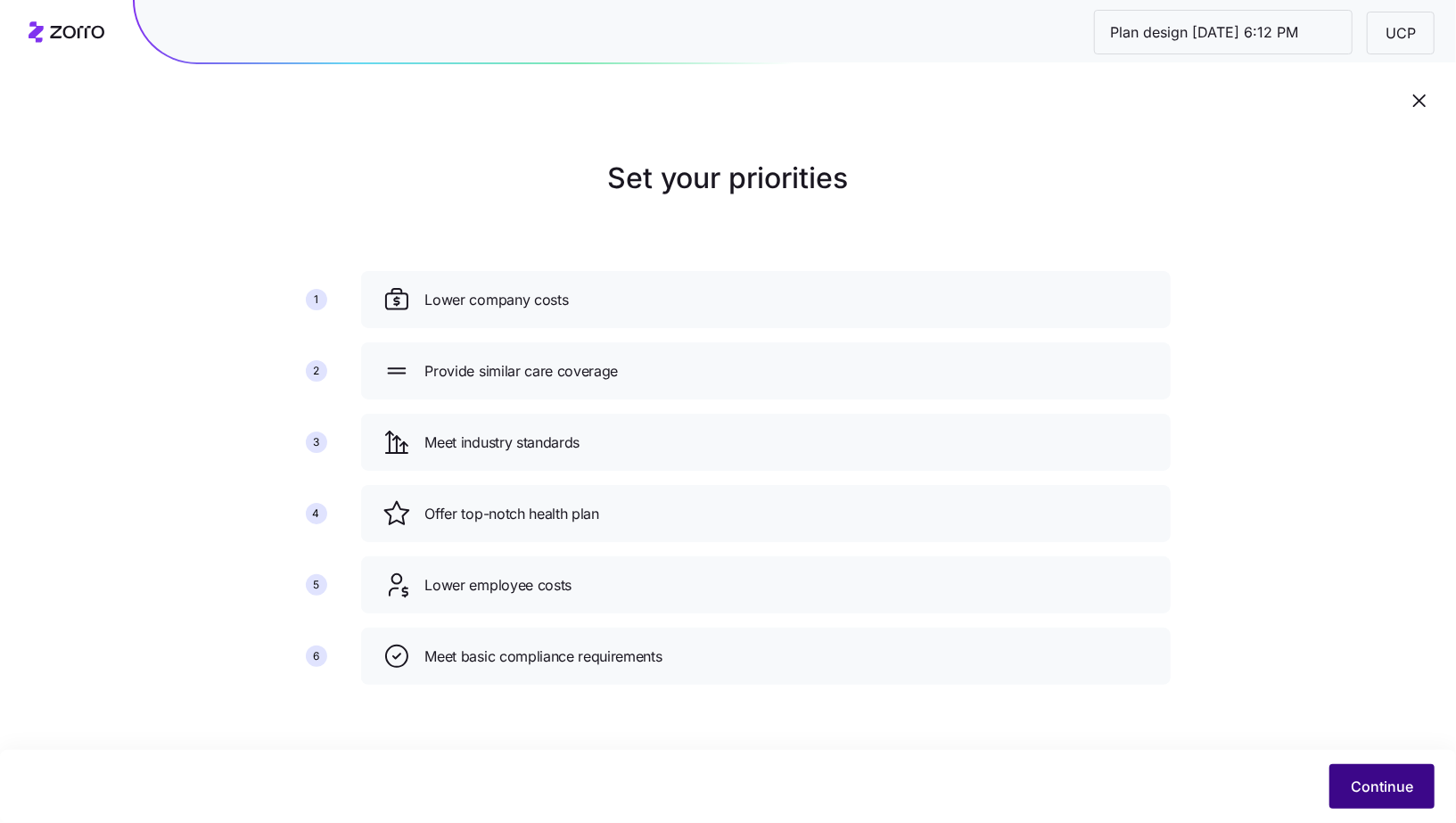
click at [1353, 792] on span "Continue" at bounding box center [1382, 786] width 62 height 22
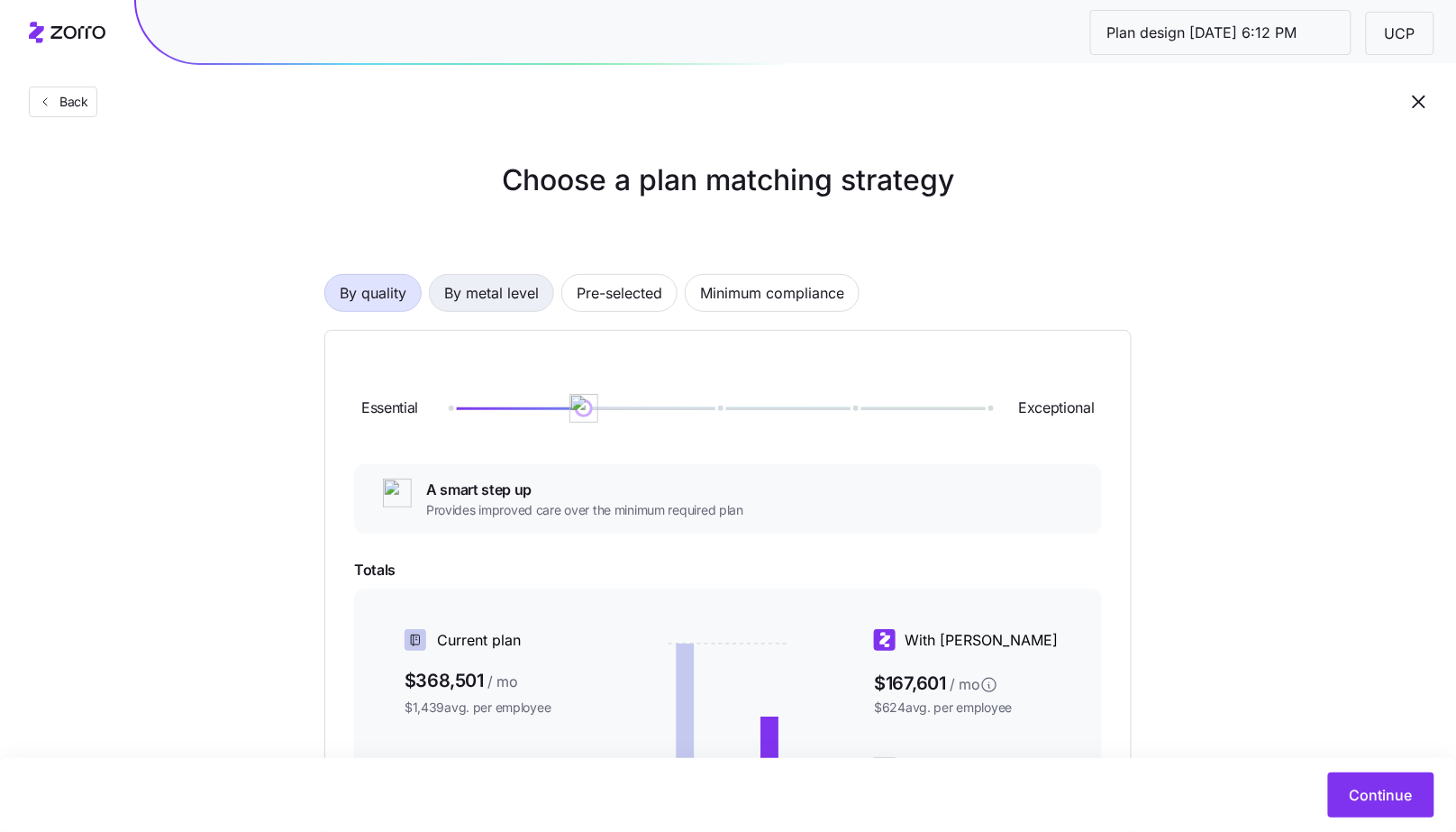
click at [474, 302] on span "By metal level" at bounding box center [491, 293] width 94 height 36
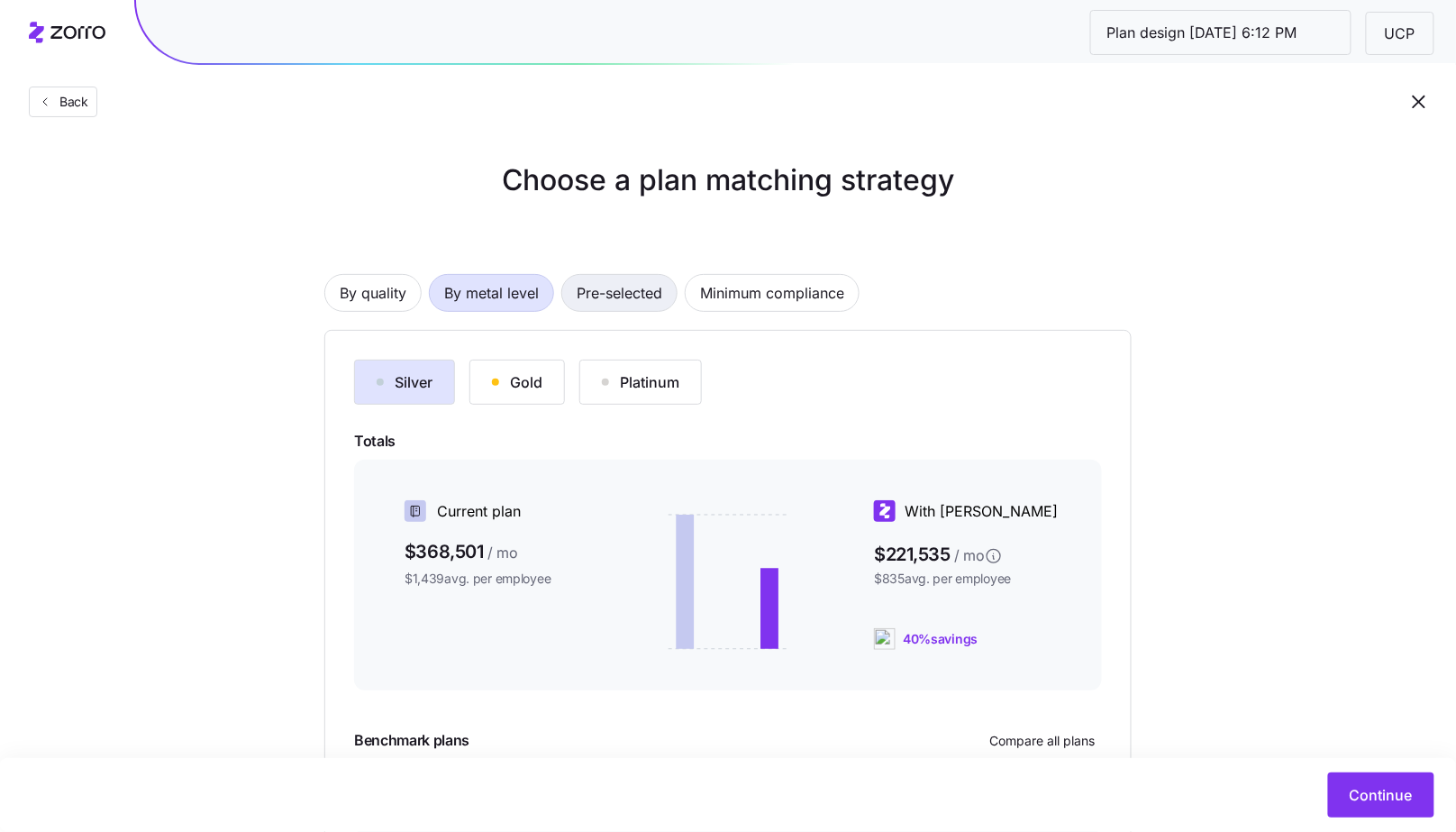
click at [586, 304] on span "Pre-selected" at bounding box center [619, 293] width 86 height 36
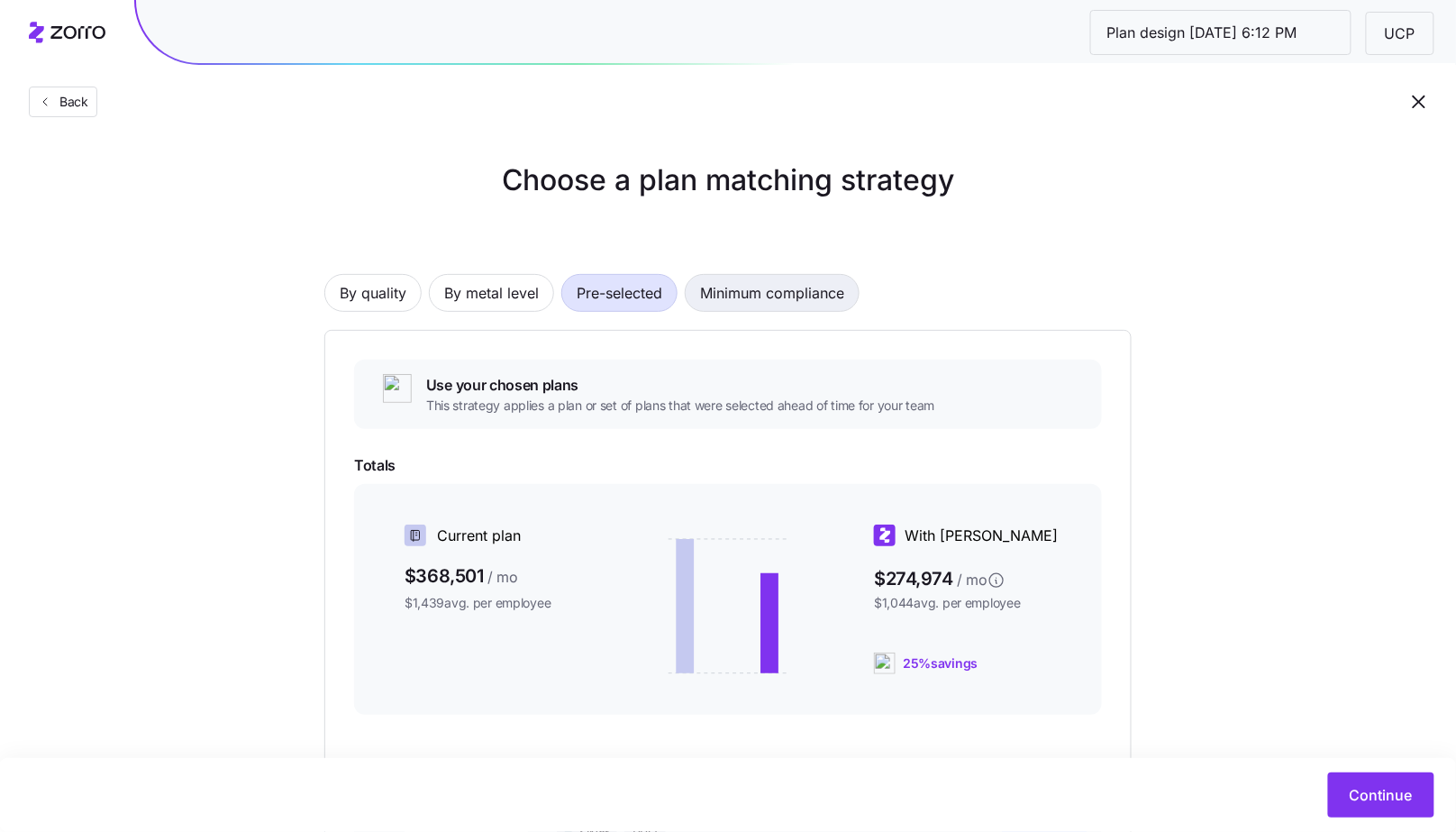
click at [784, 299] on span "Minimum compliance" at bounding box center [772, 293] width 144 height 36
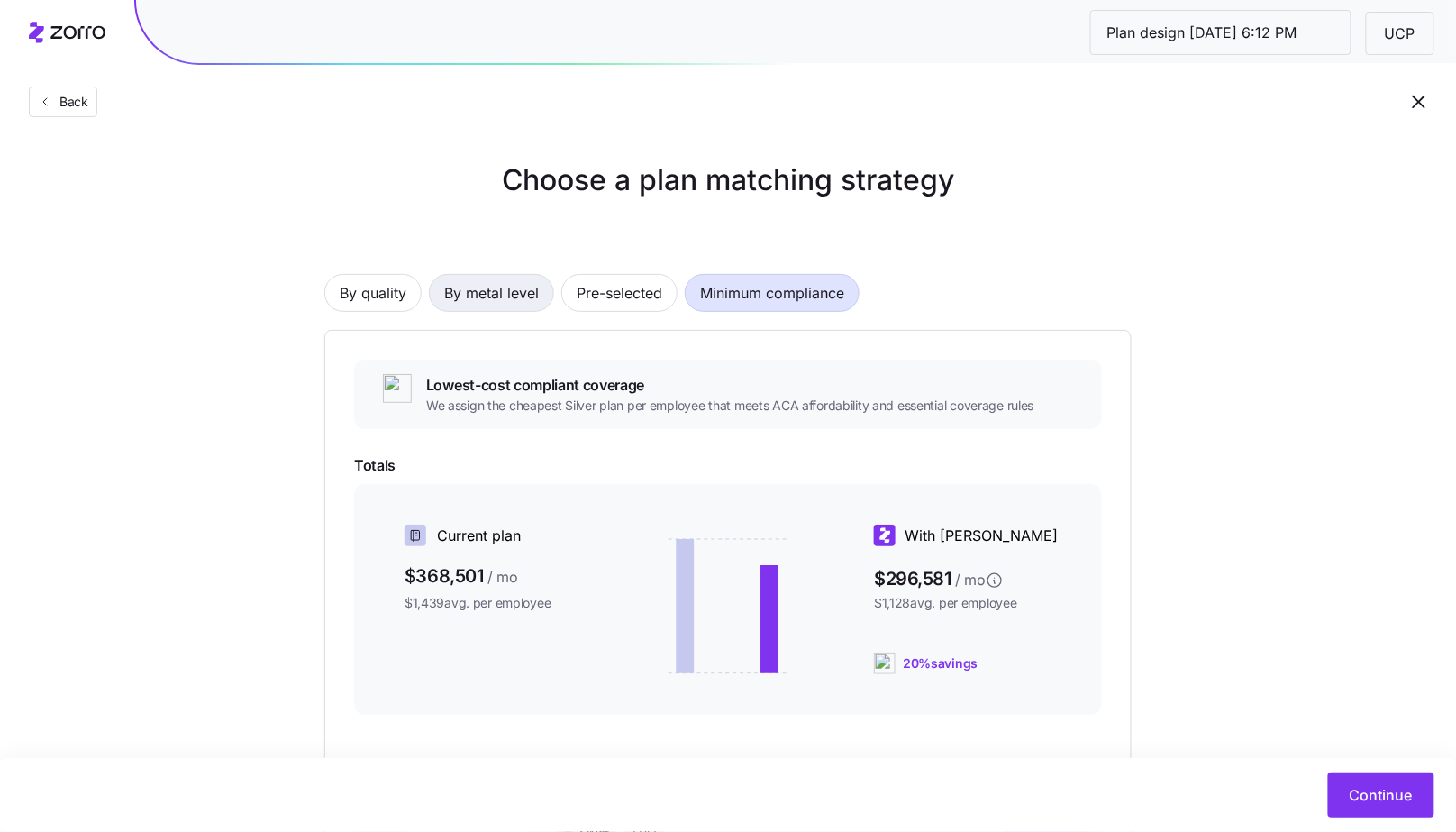
click at [510, 291] on span "By metal level" at bounding box center [491, 293] width 94 height 36
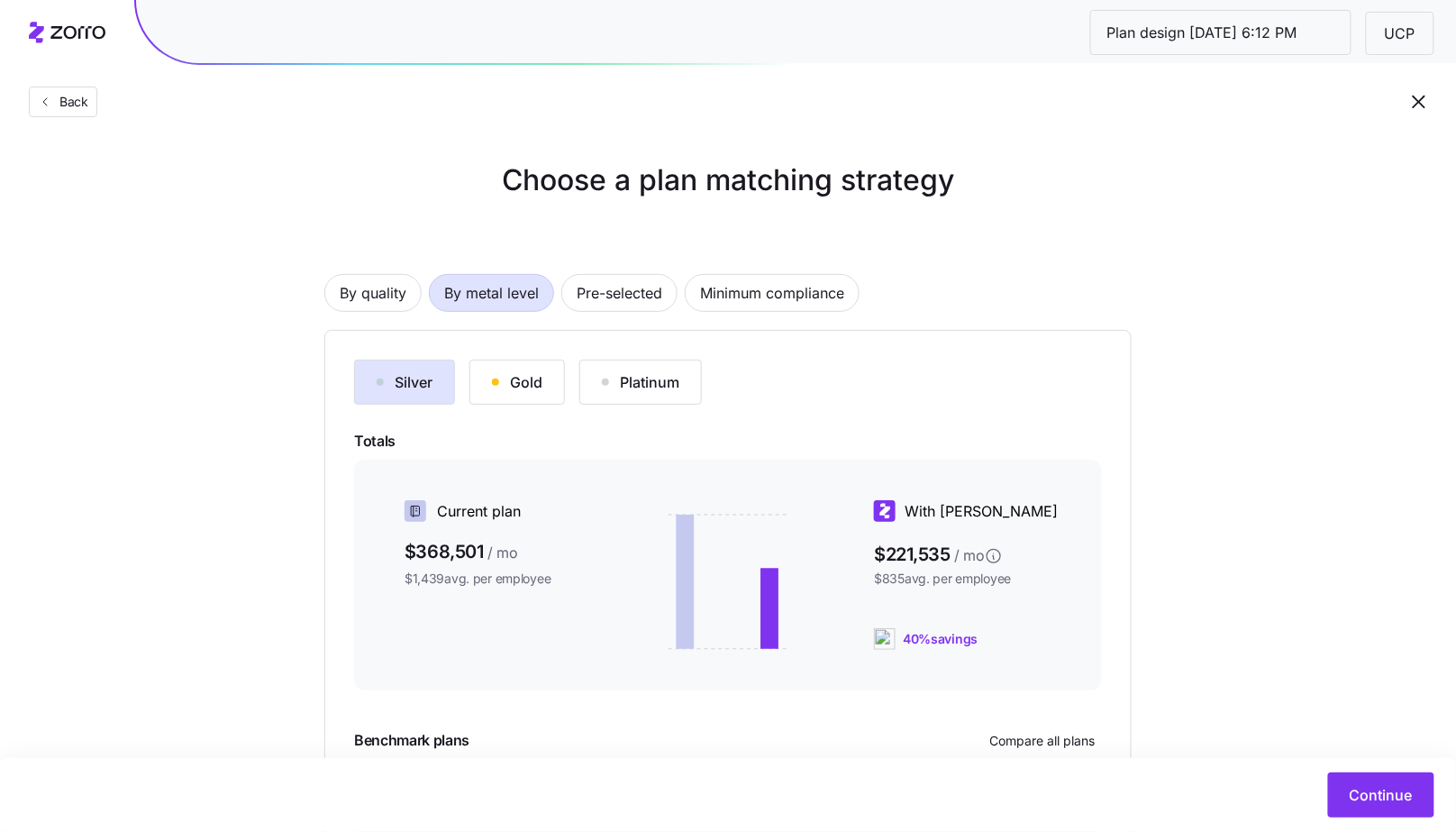
click at [515, 378] on div "Gold" at bounding box center [516, 382] width 51 height 22
click at [652, 397] on button "Platinum" at bounding box center [640, 381] width 123 height 45
click at [483, 390] on button "Gold" at bounding box center [517, 381] width 95 height 45
click at [404, 389] on div "Silver" at bounding box center [404, 382] width 56 height 22
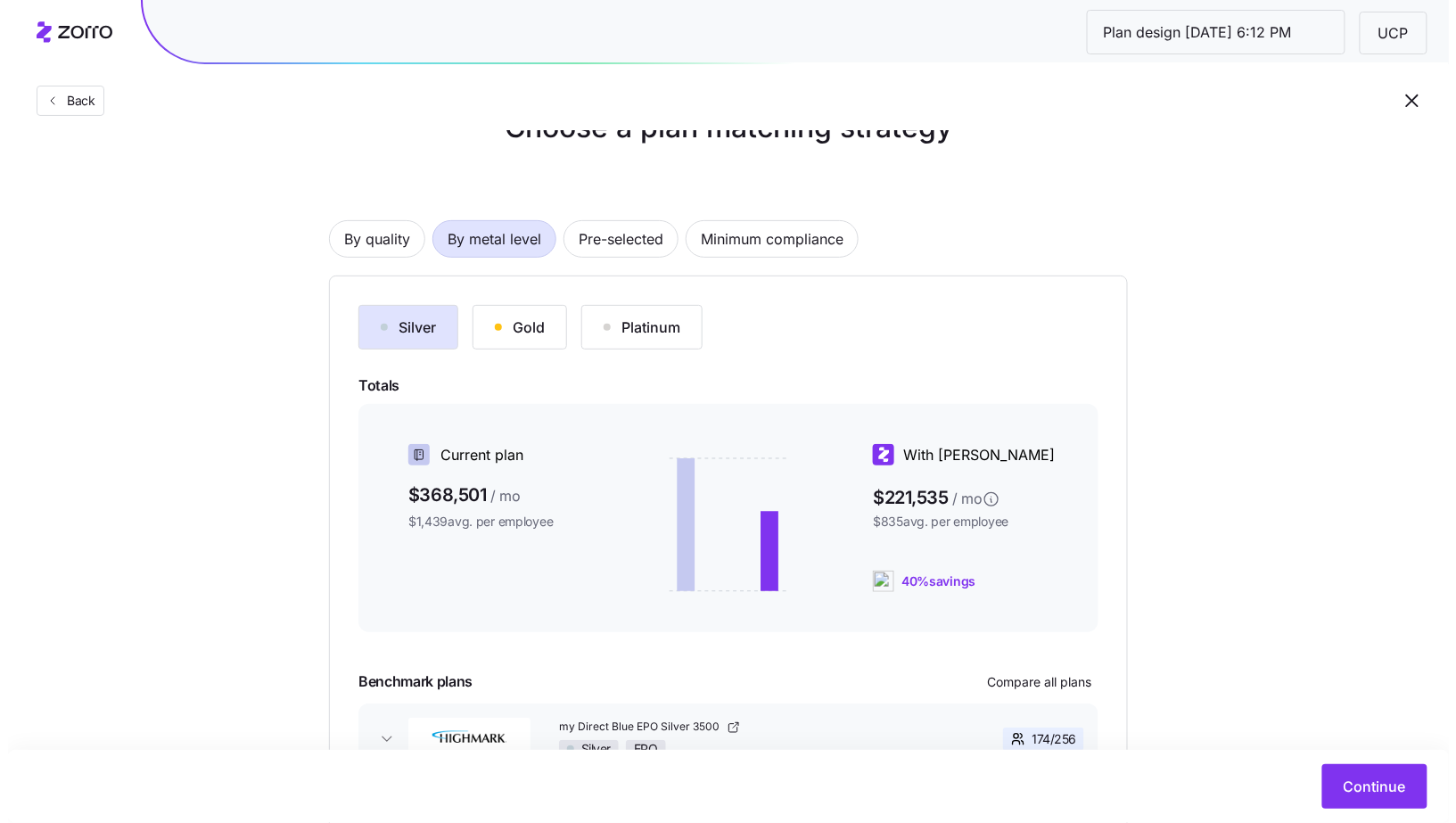
scroll to position [180, 0]
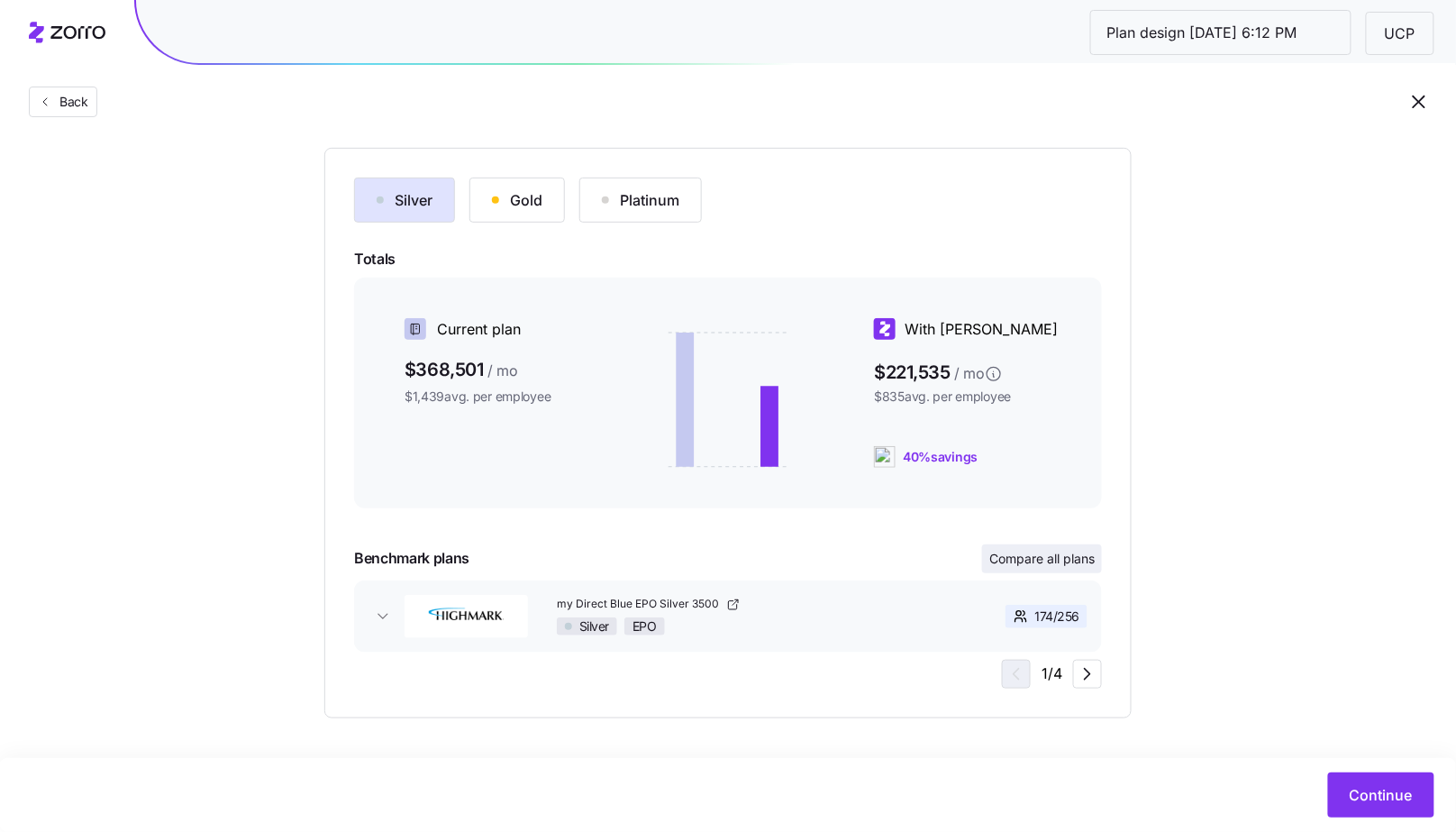
click at [1033, 570] on button "Compare all plans" at bounding box center [1042, 558] width 120 height 29
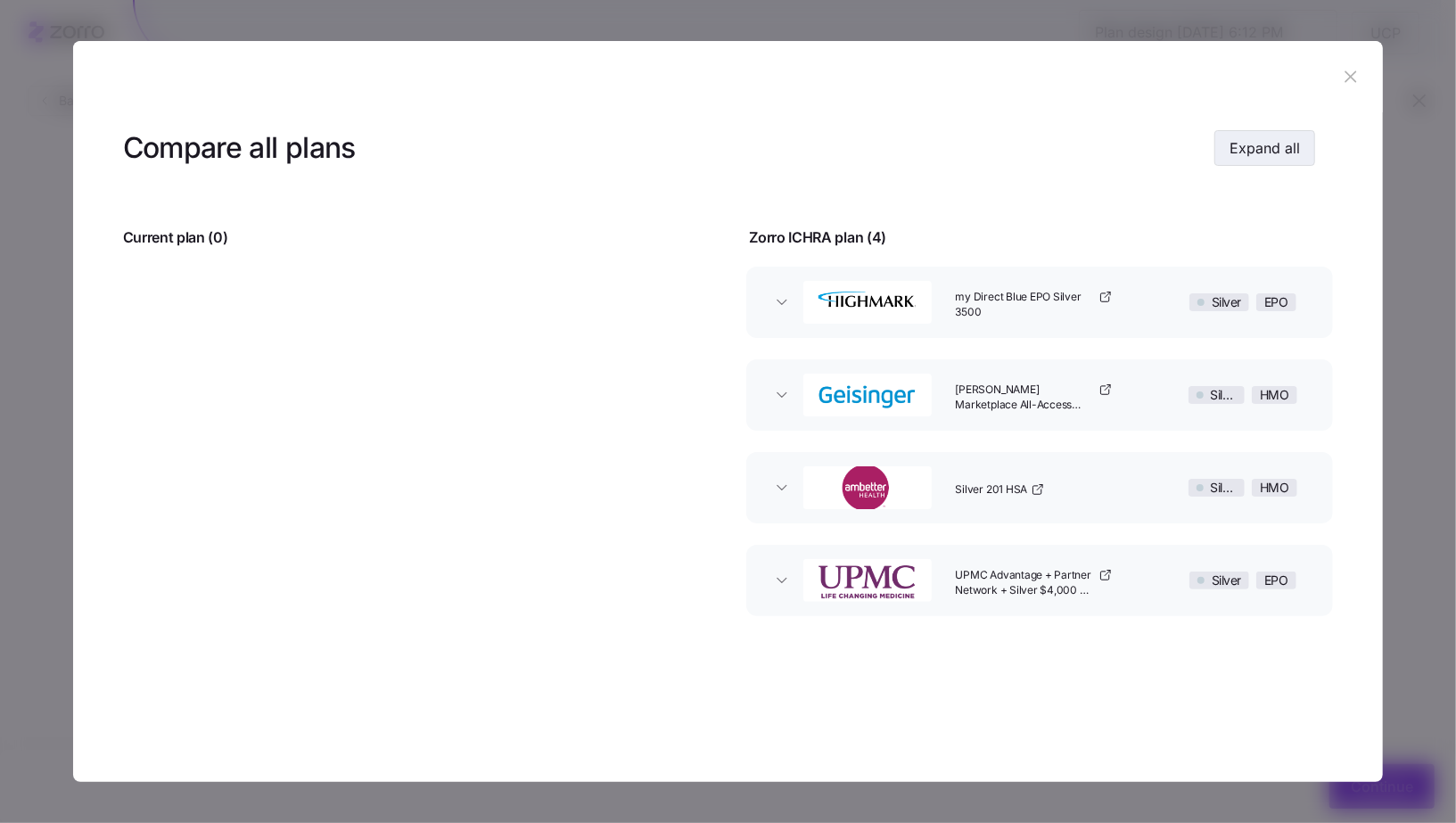
click at [1289, 133] on button "Expand all" at bounding box center [1265, 148] width 101 height 36
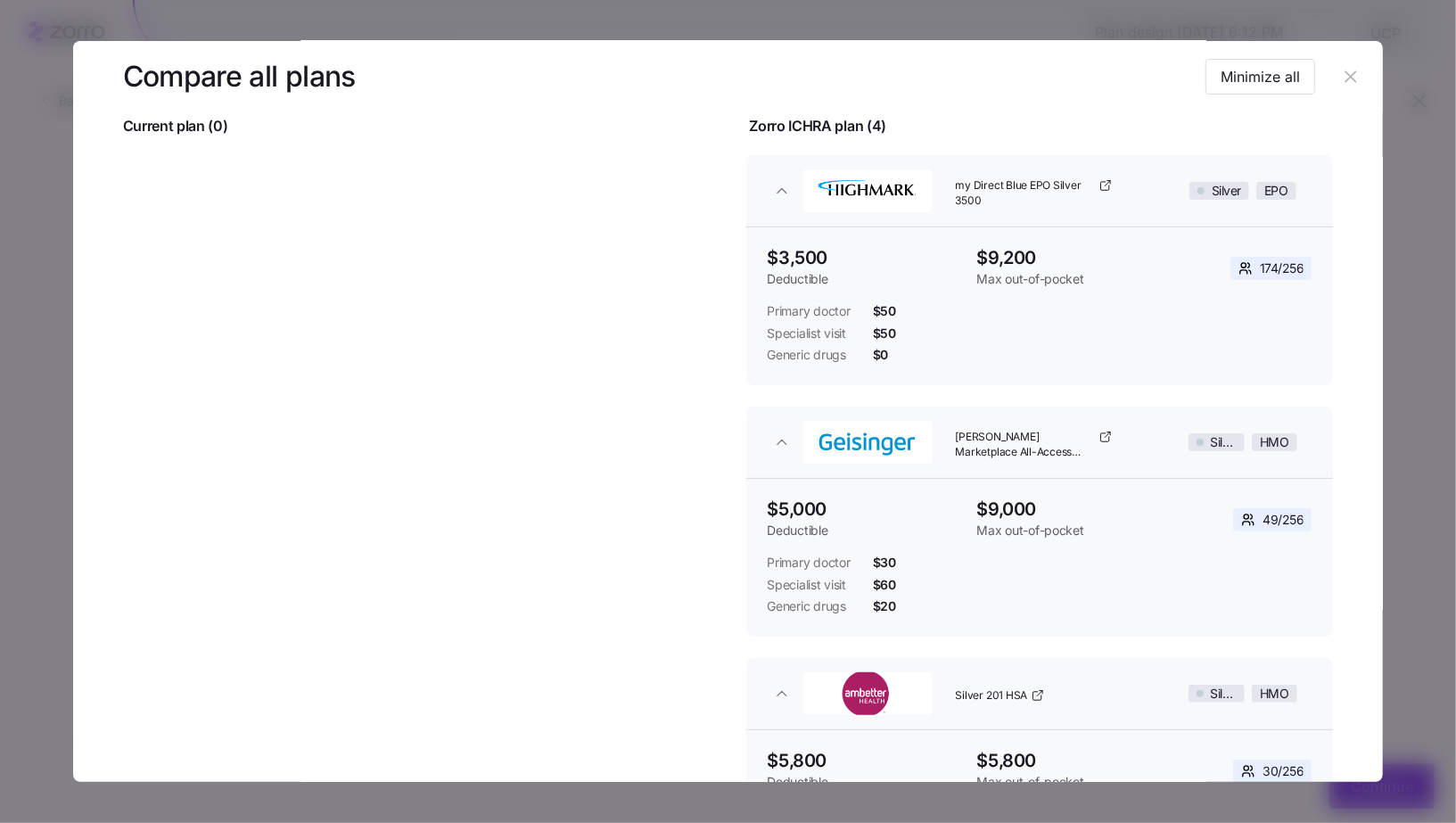
scroll to position [11, 0]
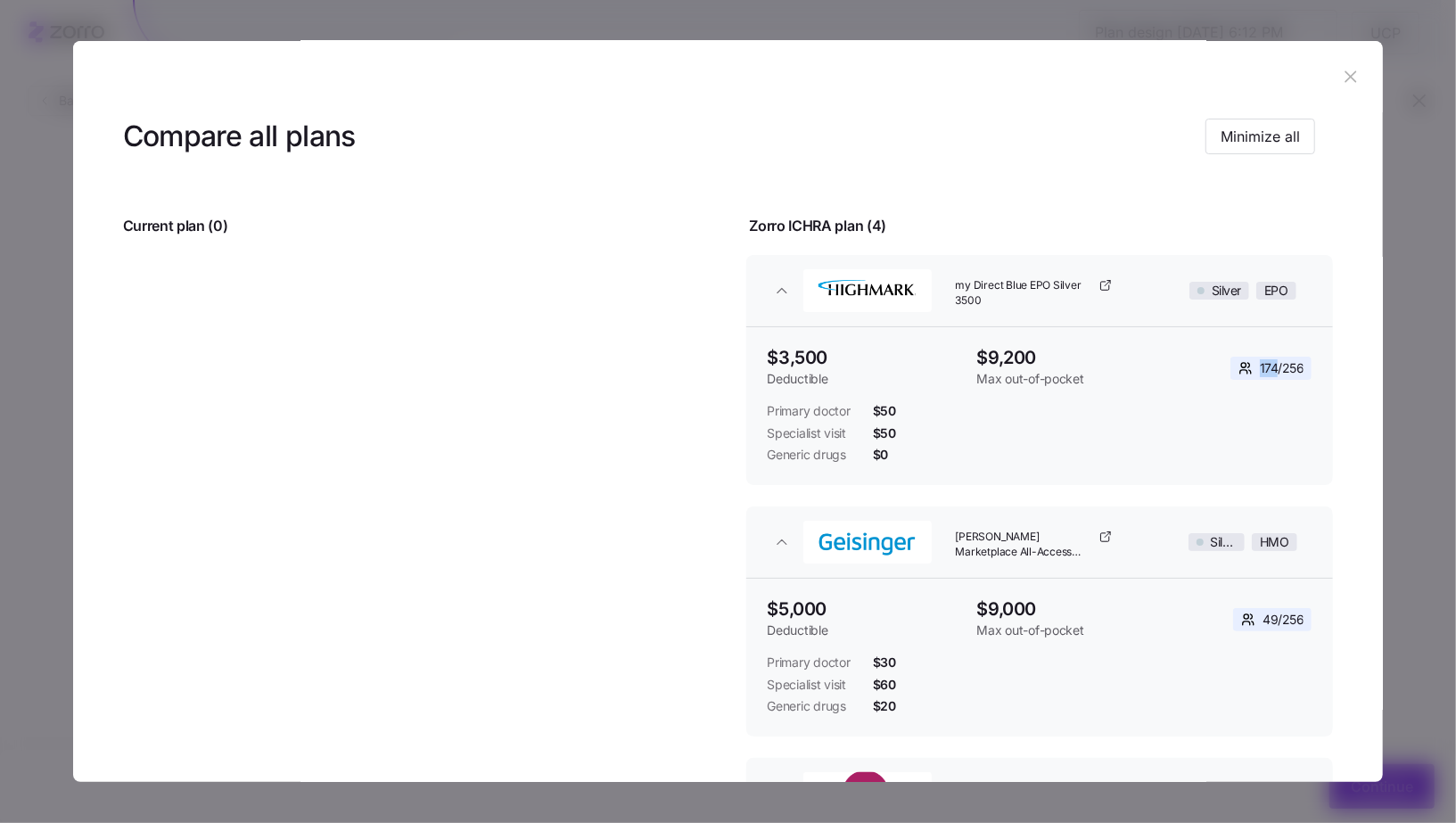
drag, startPoint x: 1251, startPoint y: 367, endPoint x: 1272, endPoint y: 368, distance: 21.0
click at [1272, 368] on span "174 / 256" at bounding box center [1282, 368] width 44 height 18
click at [1341, 78] on icon "button" at bounding box center [1350, 76] width 20 height 20
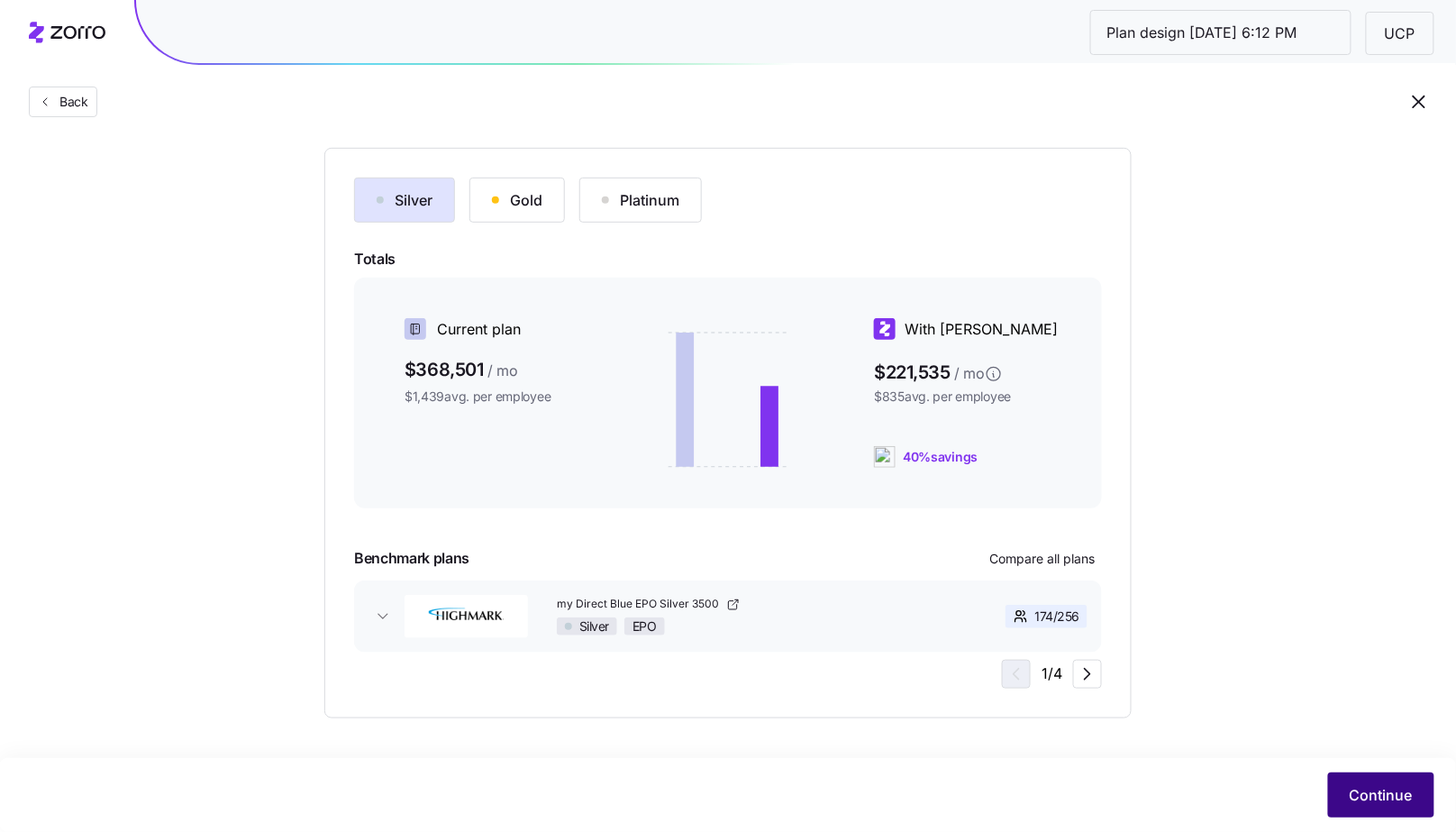
click at [1380, 792] on span "Continue" at bounding box center [1381, 795] width 63 height 22
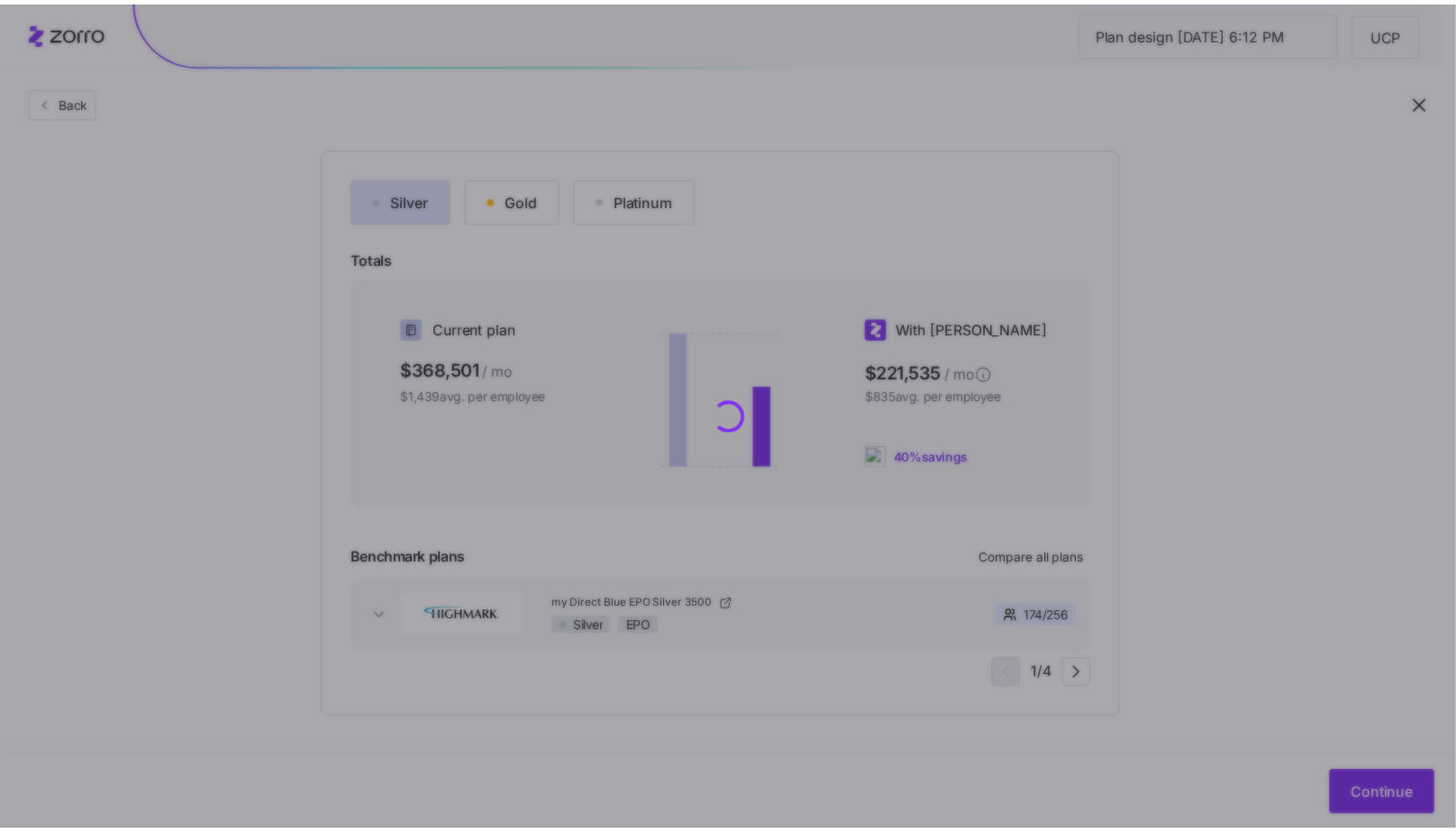
scroll to position [0, 0]
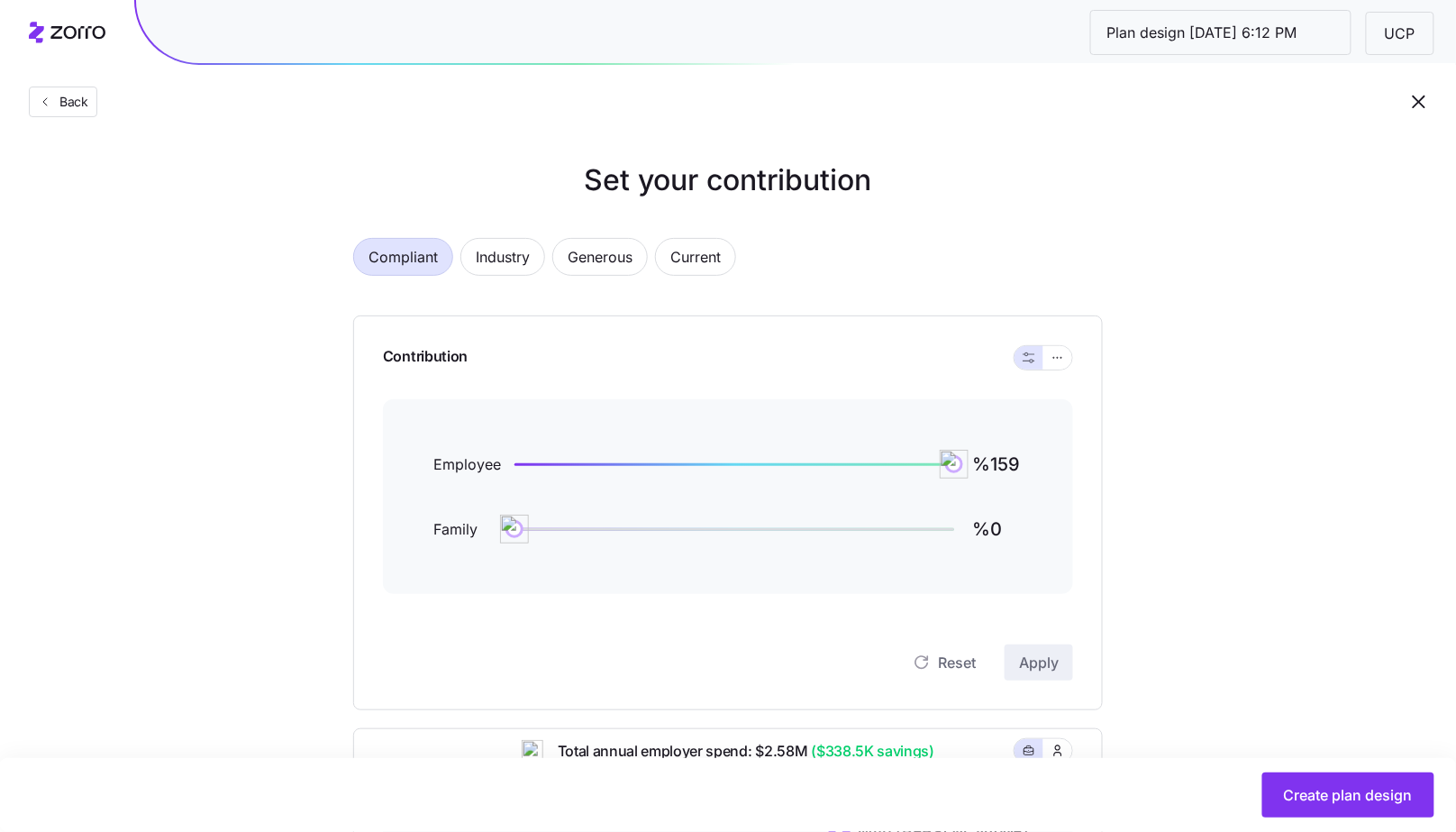
click at [1045, 370] on div "Contribution" at bounding box center [728, 357] width 690 height 83
click at [1054, 363] on span "button" at bounding box center [1057, 357] width 14 height 14
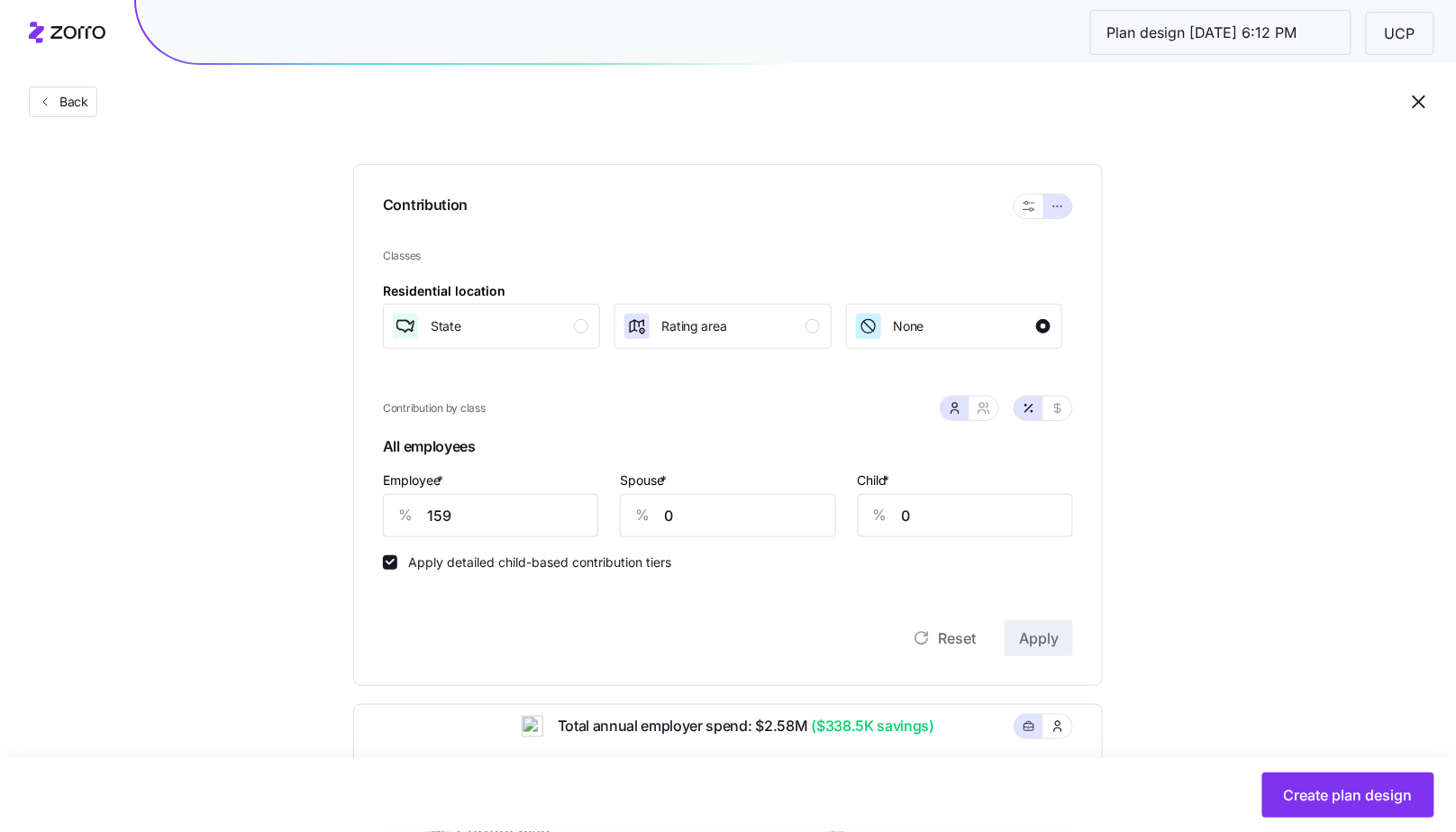
scroll to position [153, 0]
click at [580, 338] on button "State" at bounding box center [492, 324] width 217 height 45
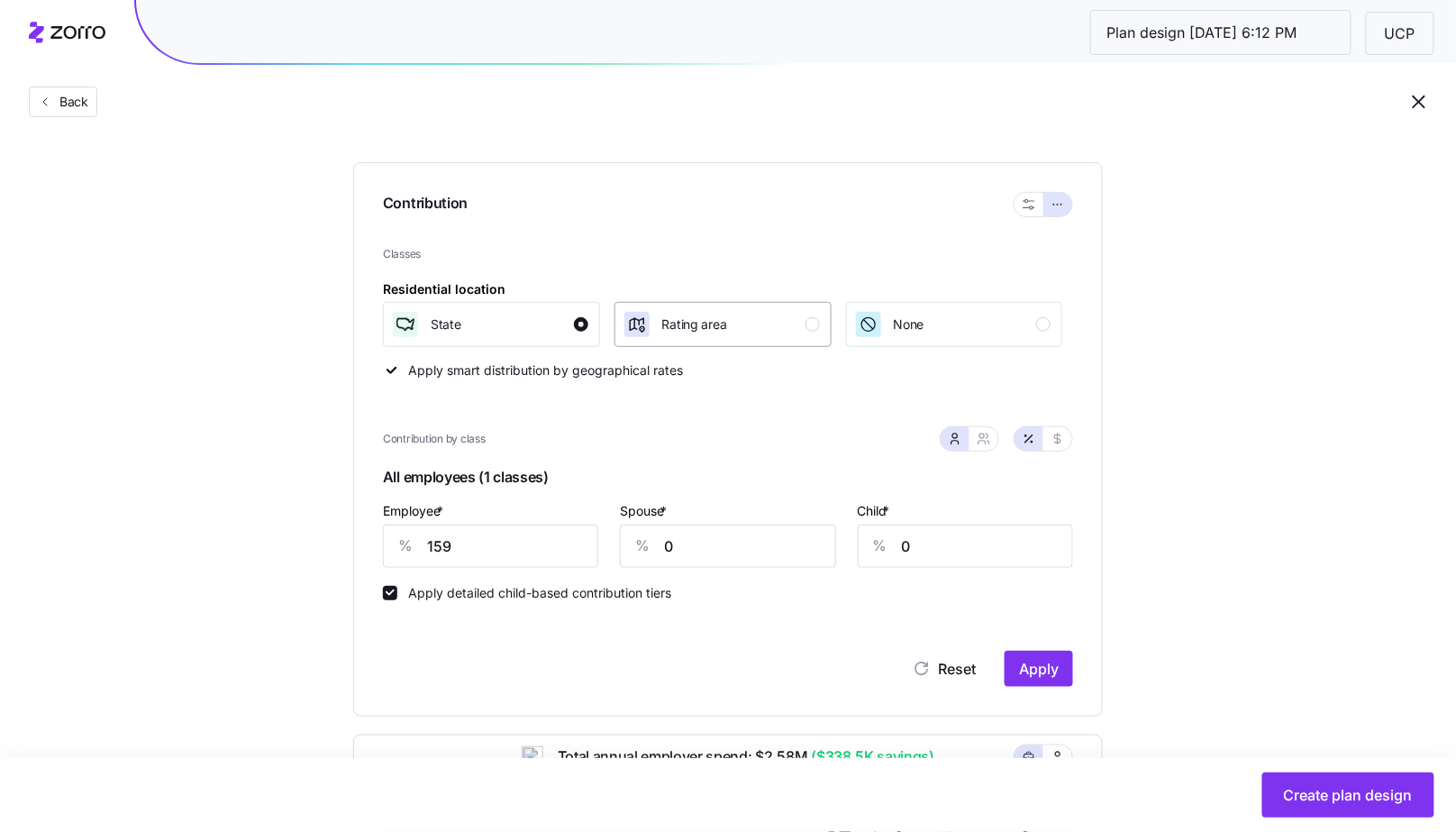
click at [732, 336] on div "Rating area" at bounding box center [720, 324] width 197 height 29
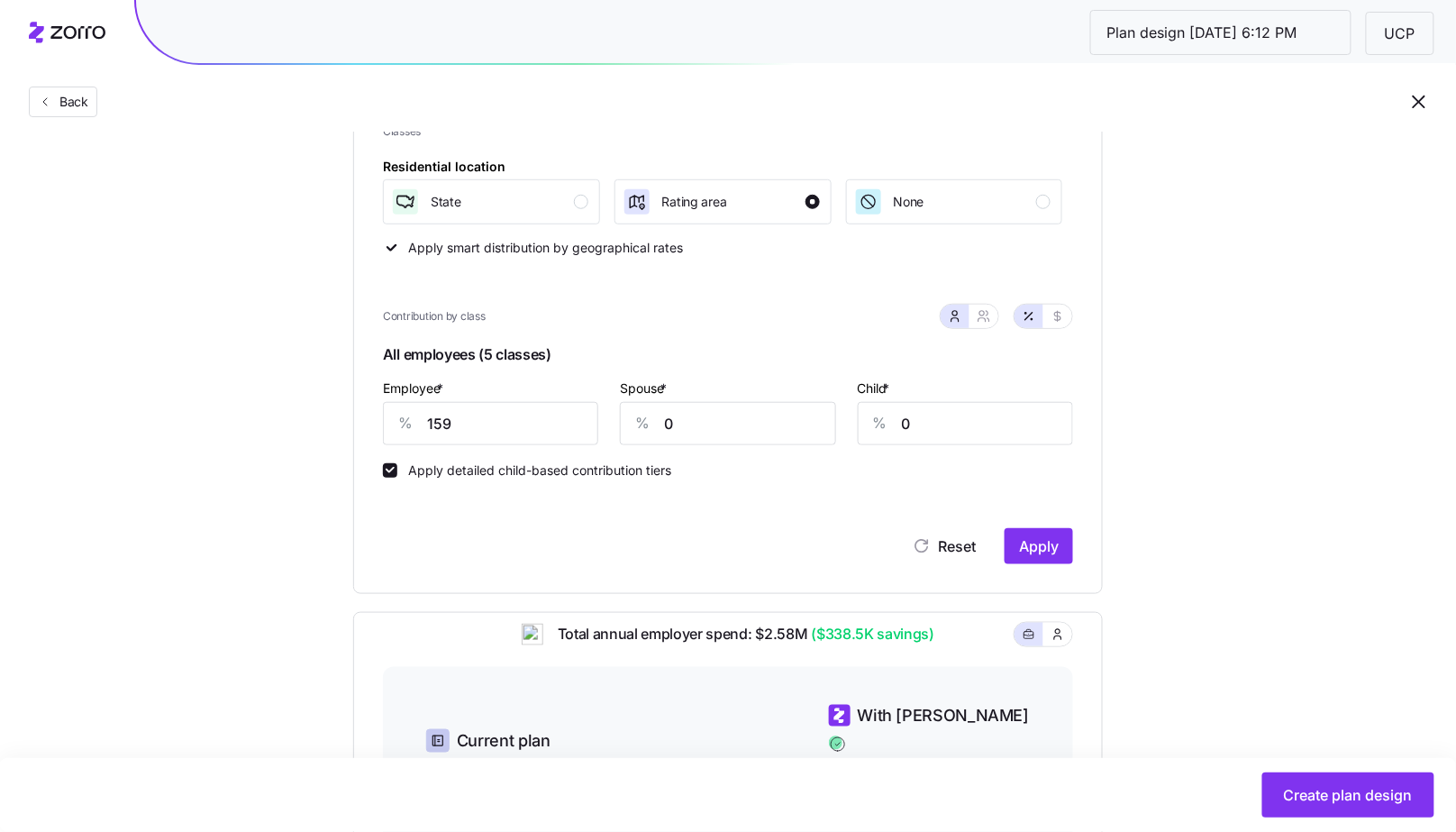
scroll to position [276, 0]
click at [507, 386] on div "Employee * % 159" at bounding box center [491, 410] width 215 height 69
click at [494, 405] on input "159" at bounding box center [491, 422] width 215 height 43
type input "80"
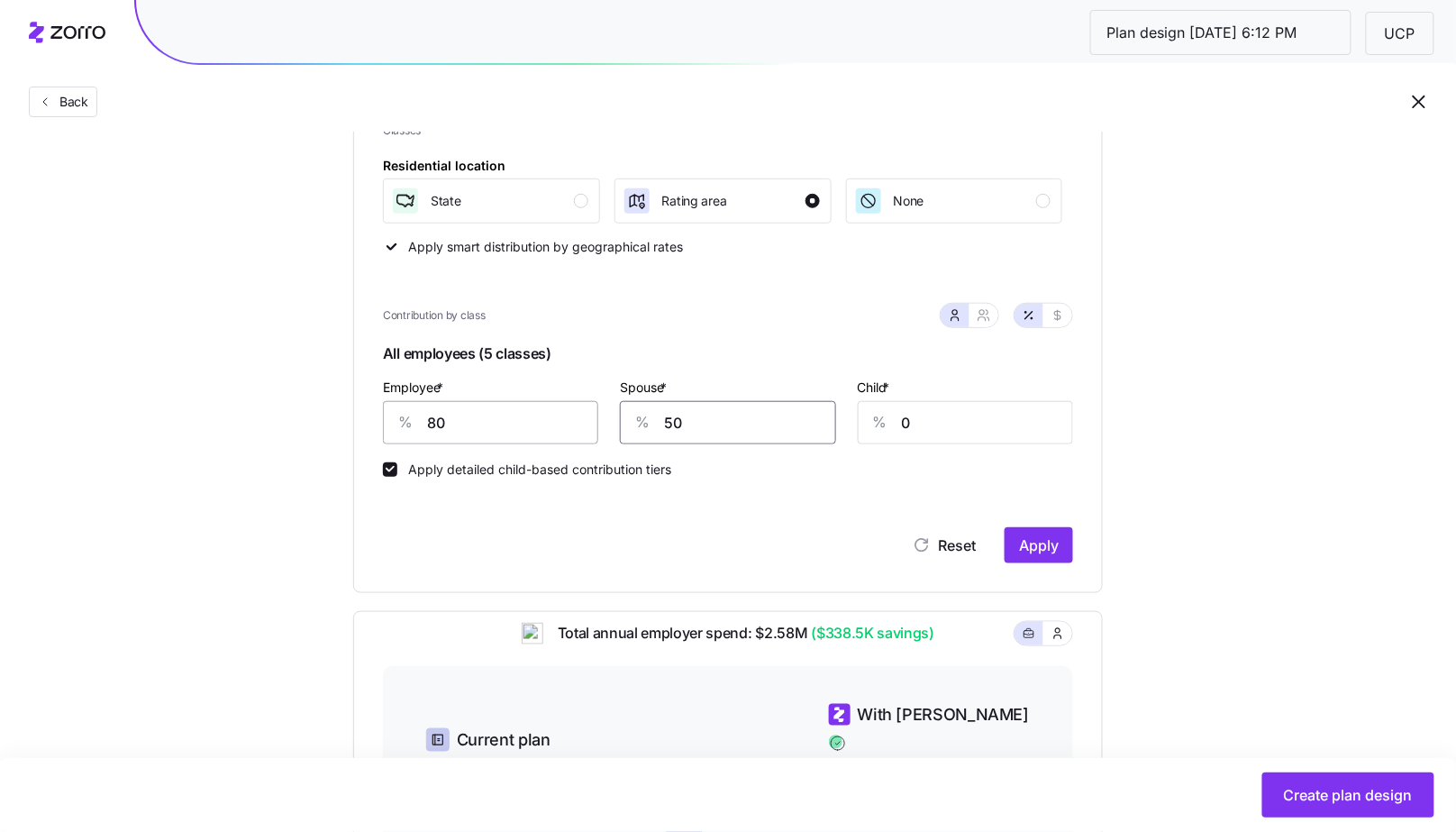
type input "50"
click at [1047, 532] on button "Apply" at bounding box center [1039, 545] width 69 height 36
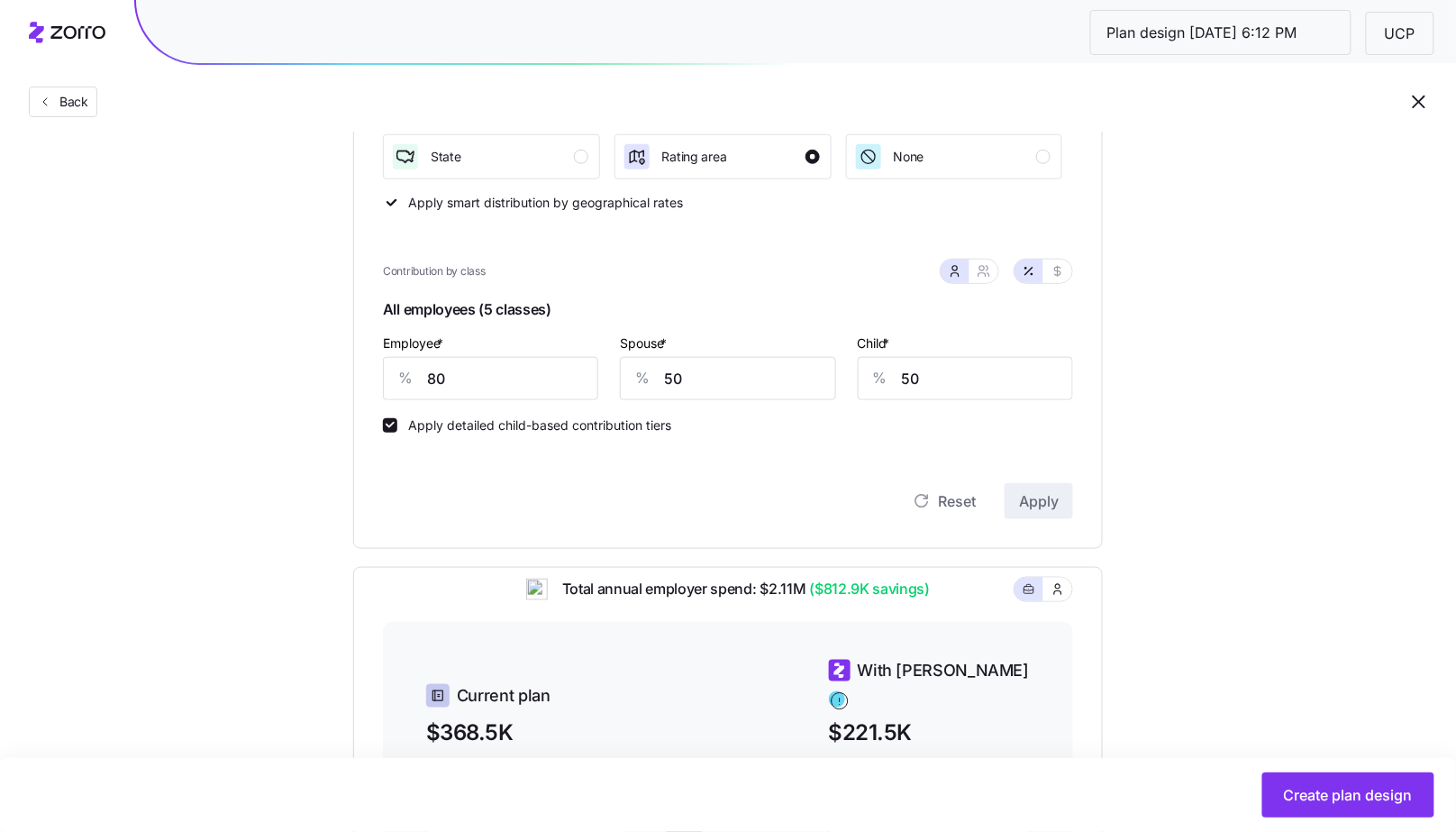
scroll to position [317, 0]
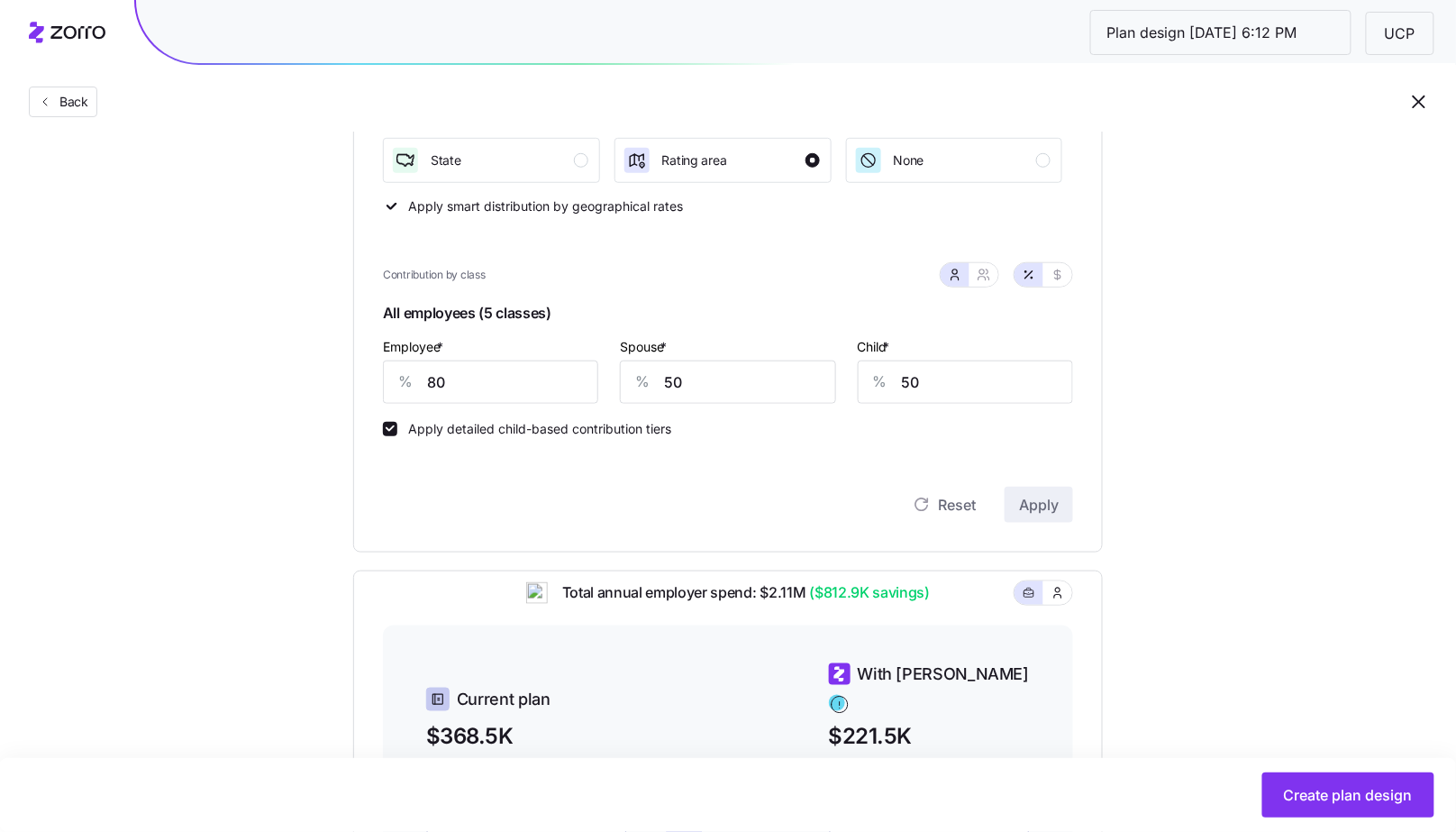
click at [516, 404] on div "Apply detailed child-based contribution tiers" at bounding box center [728, 420] width 690 height 32
click at [506, 382] on input "80" at bounding box center [491, 381] width 215 height 43
type input "90"
click at [671, 399] on input "7" at bounding box center [727, 381] width 215 height 43
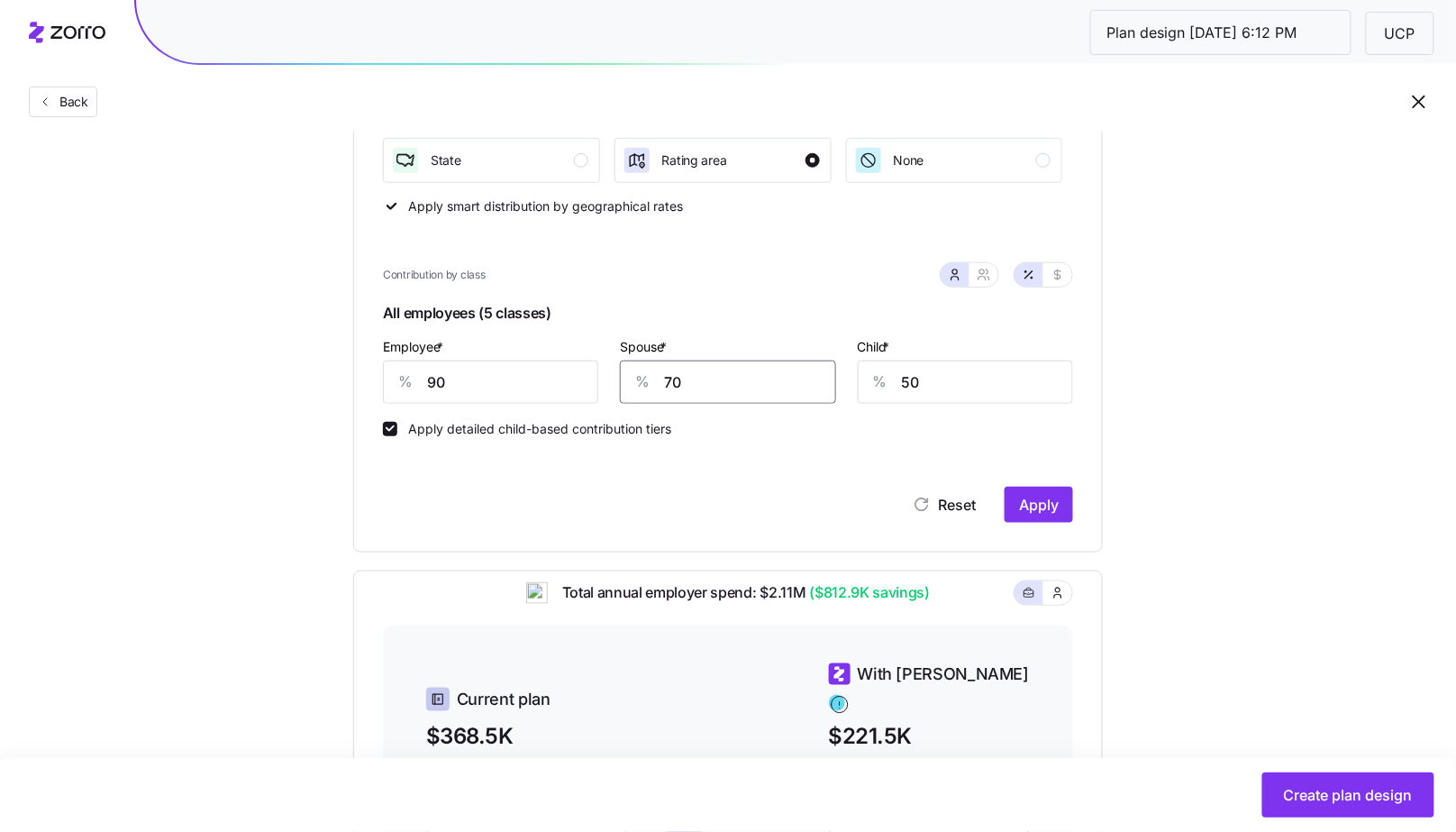
type input "70"
click at [1045, 511] on span "Apply" at bounding box center [1039, 504] width 40 height 22
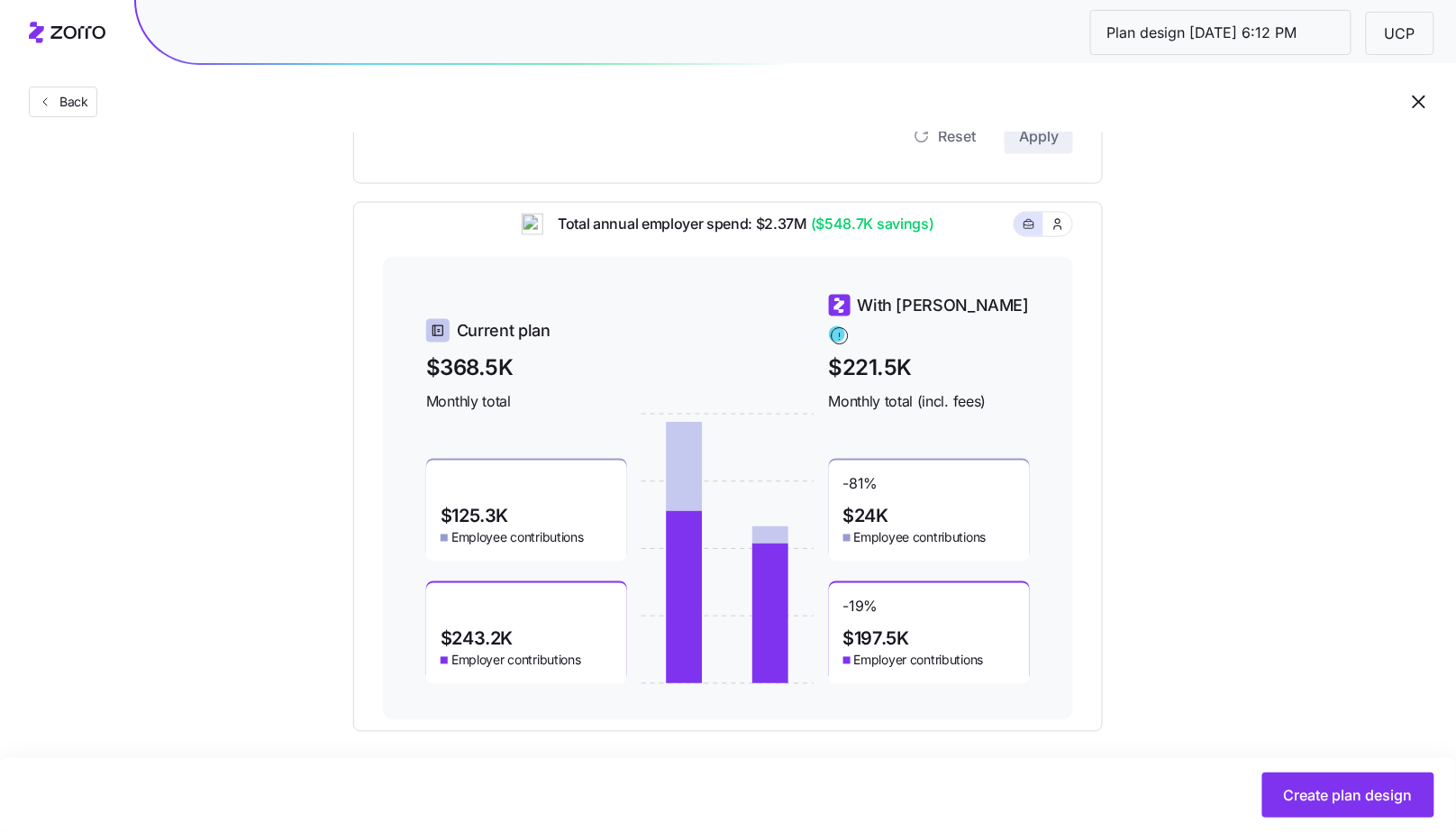
scroll to position [700, 0]
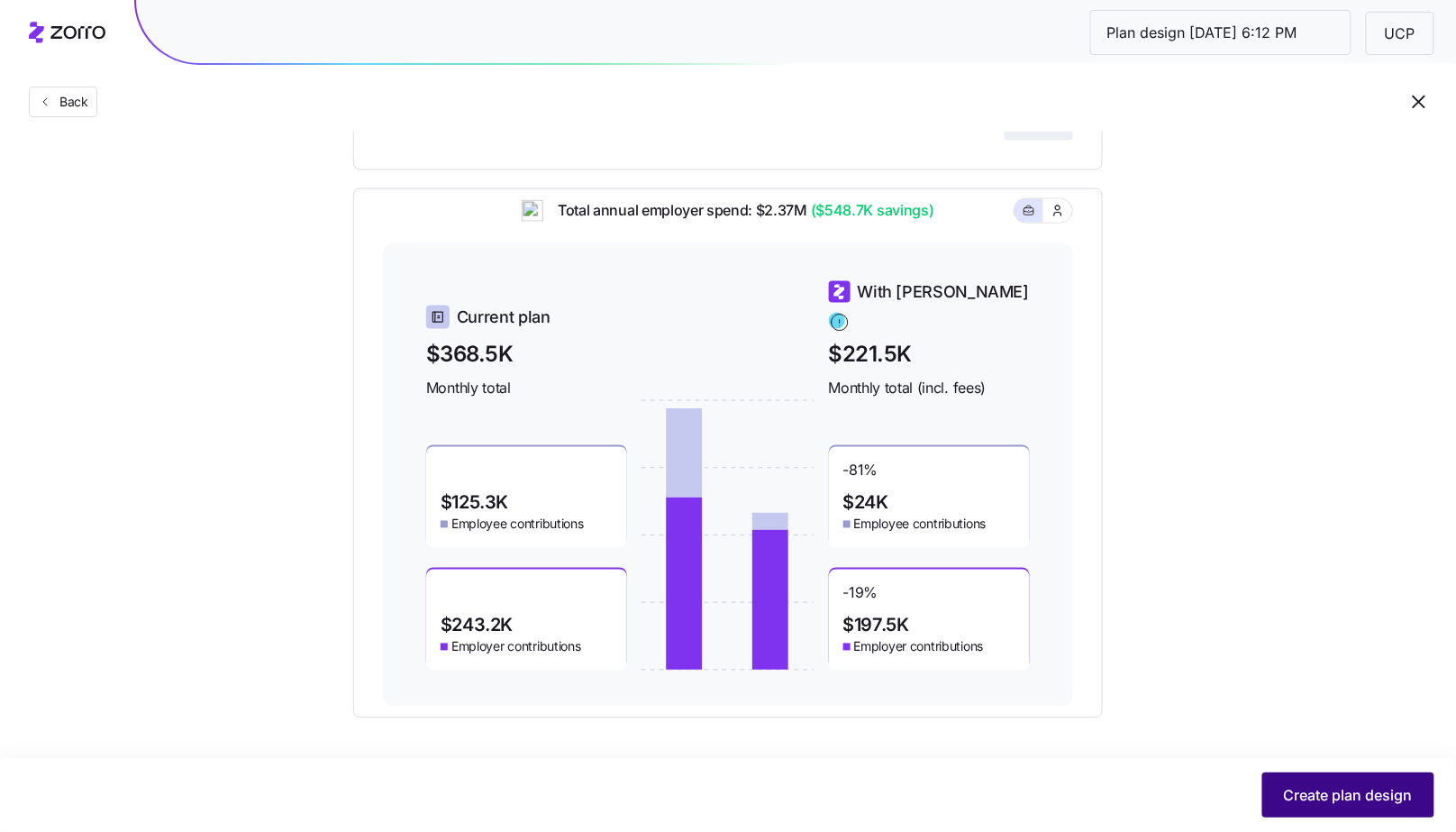
click at [1380, 808] on button "Create plan design" at bounding box center [1348, 794] width 172 height 45
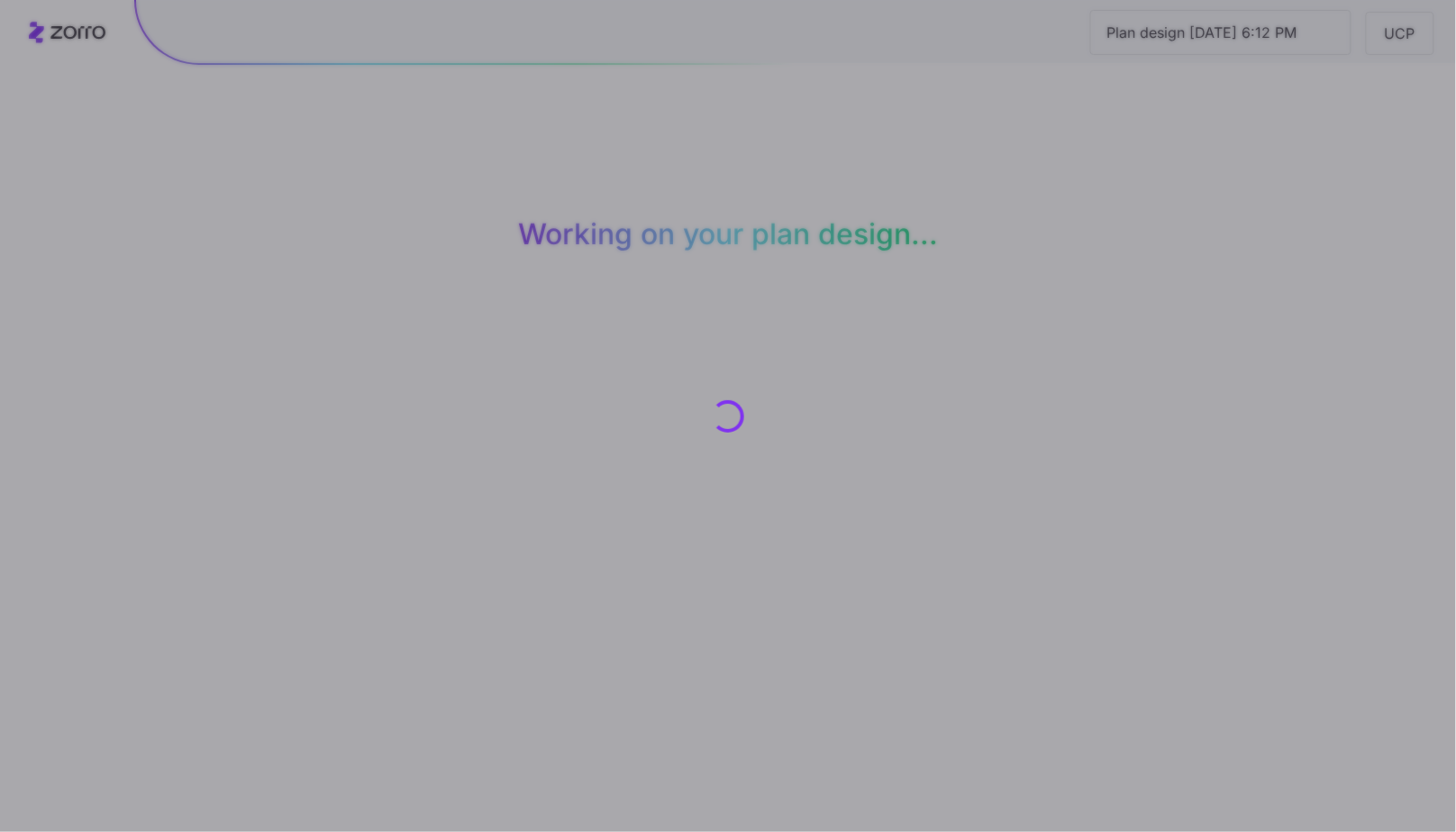
scroll to position [0, 0]
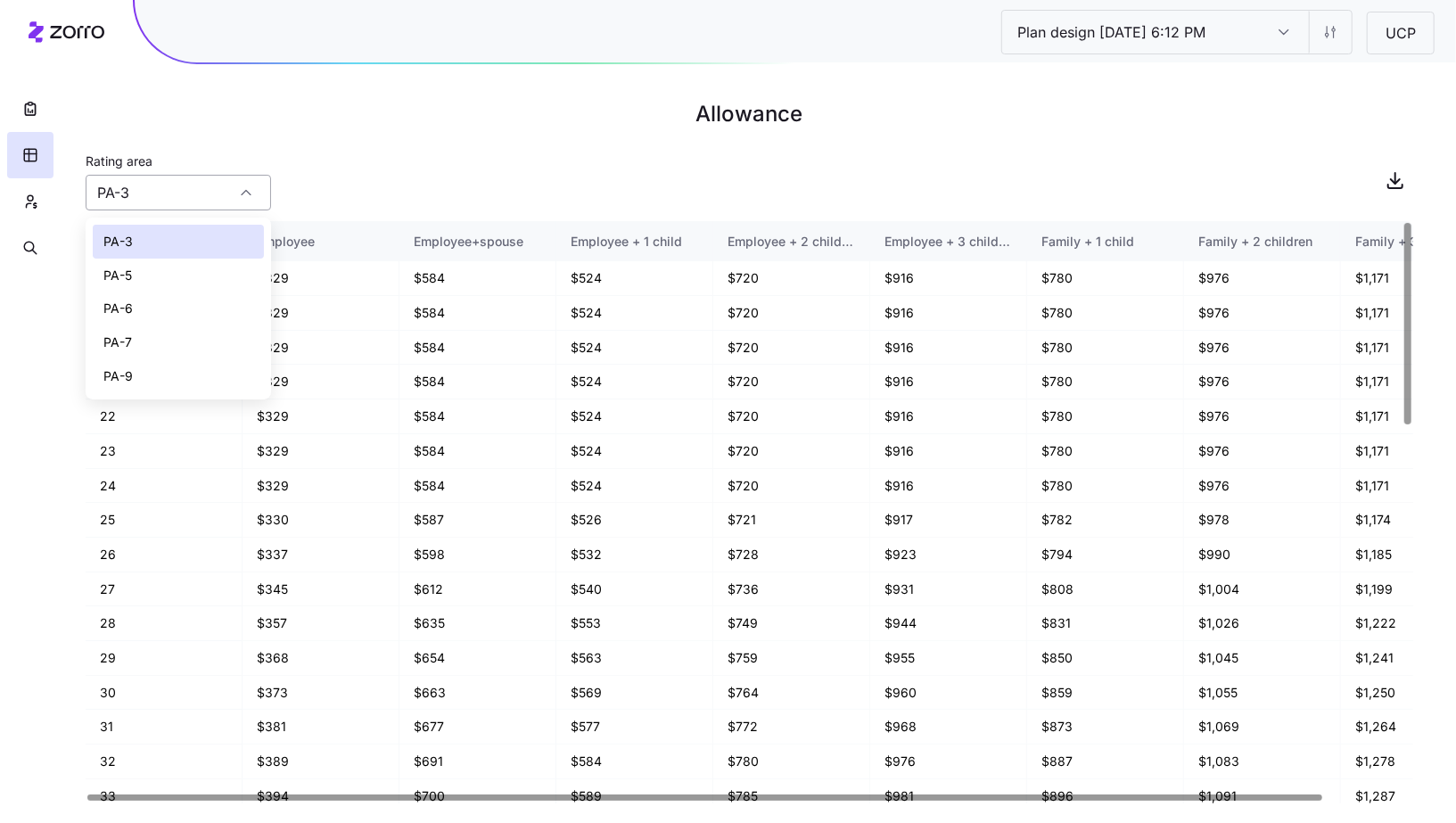
click at [222, 204] on input "PA-3" at bounding box center [178, 192] width 186 height 36
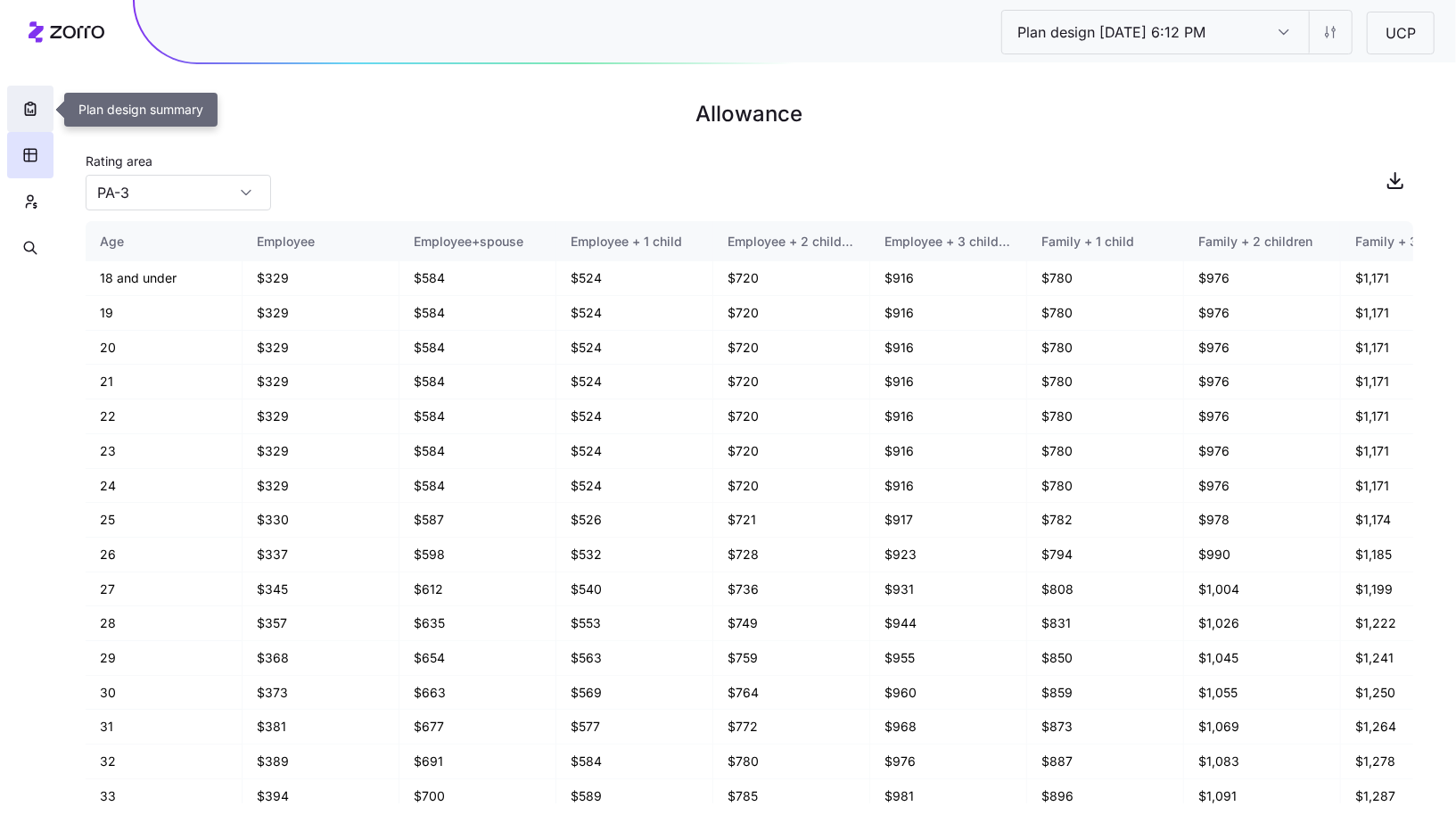
click at [37, 119] on button "button" at bounding box center [30, 108] width 46 height 46
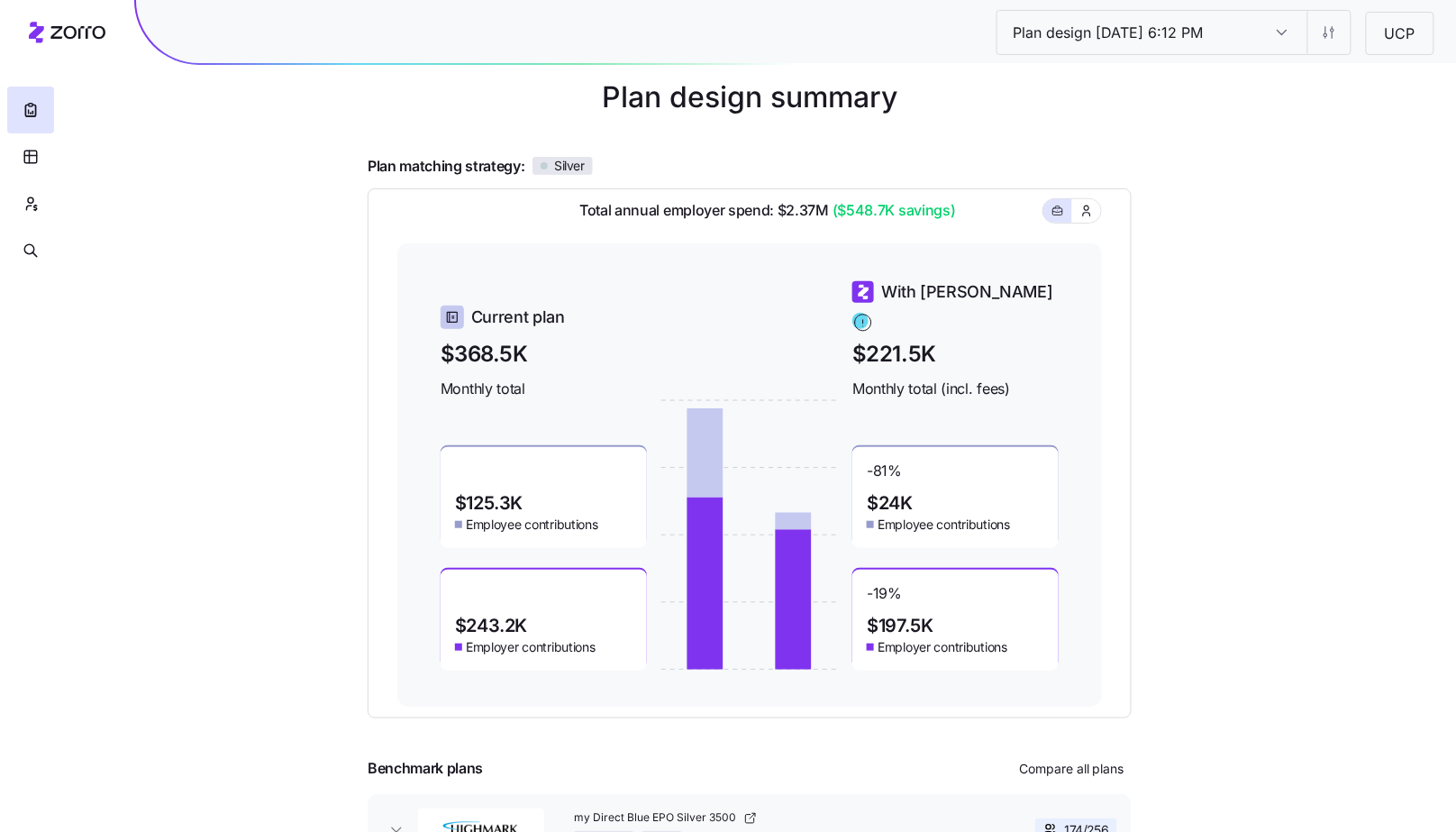
scroll to position [156, 0]
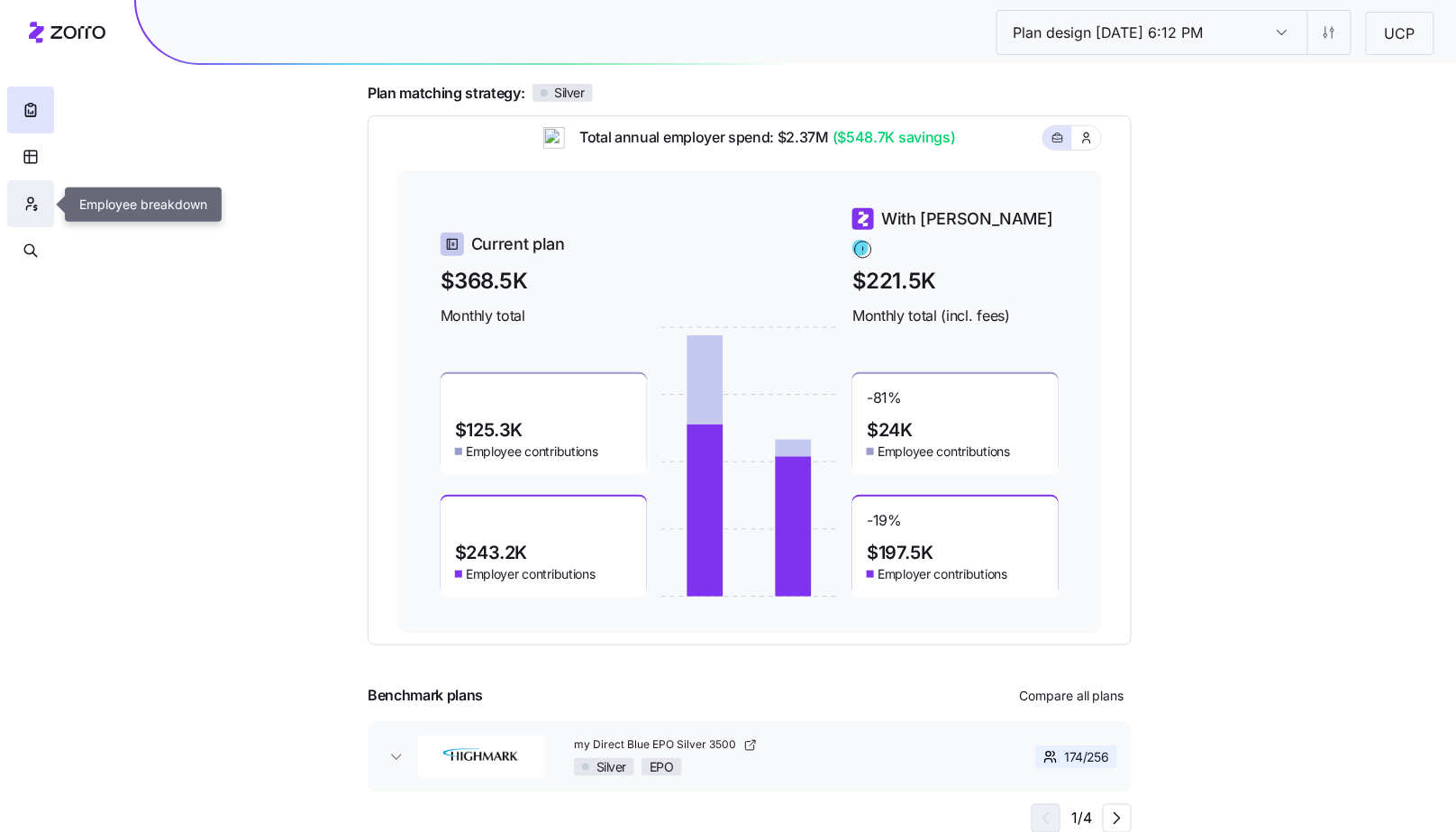
click at [26, 204] on icon "button" at bounding box center [30, 203] width 16 height 18
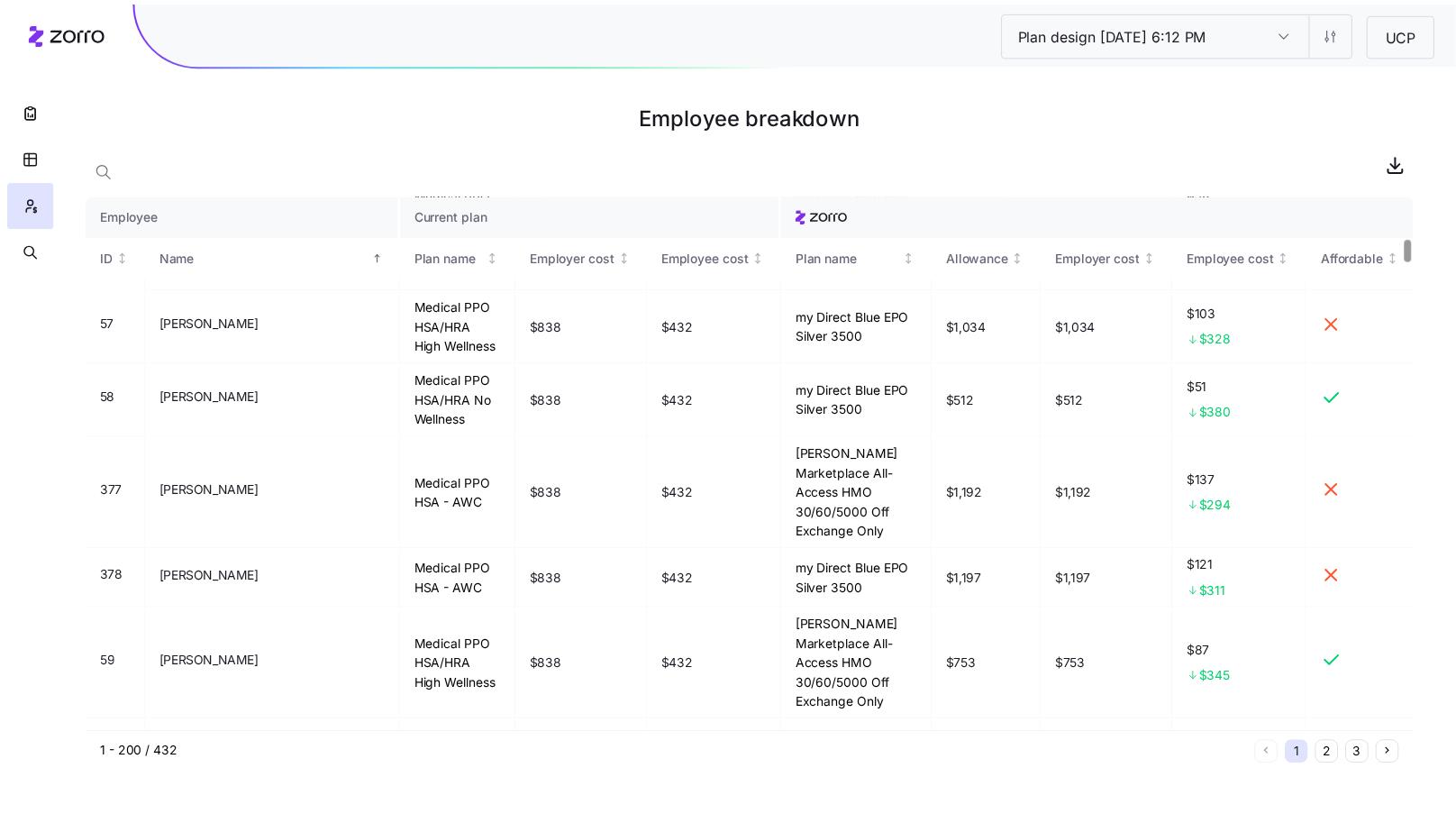
scroll to position [1012, 0]
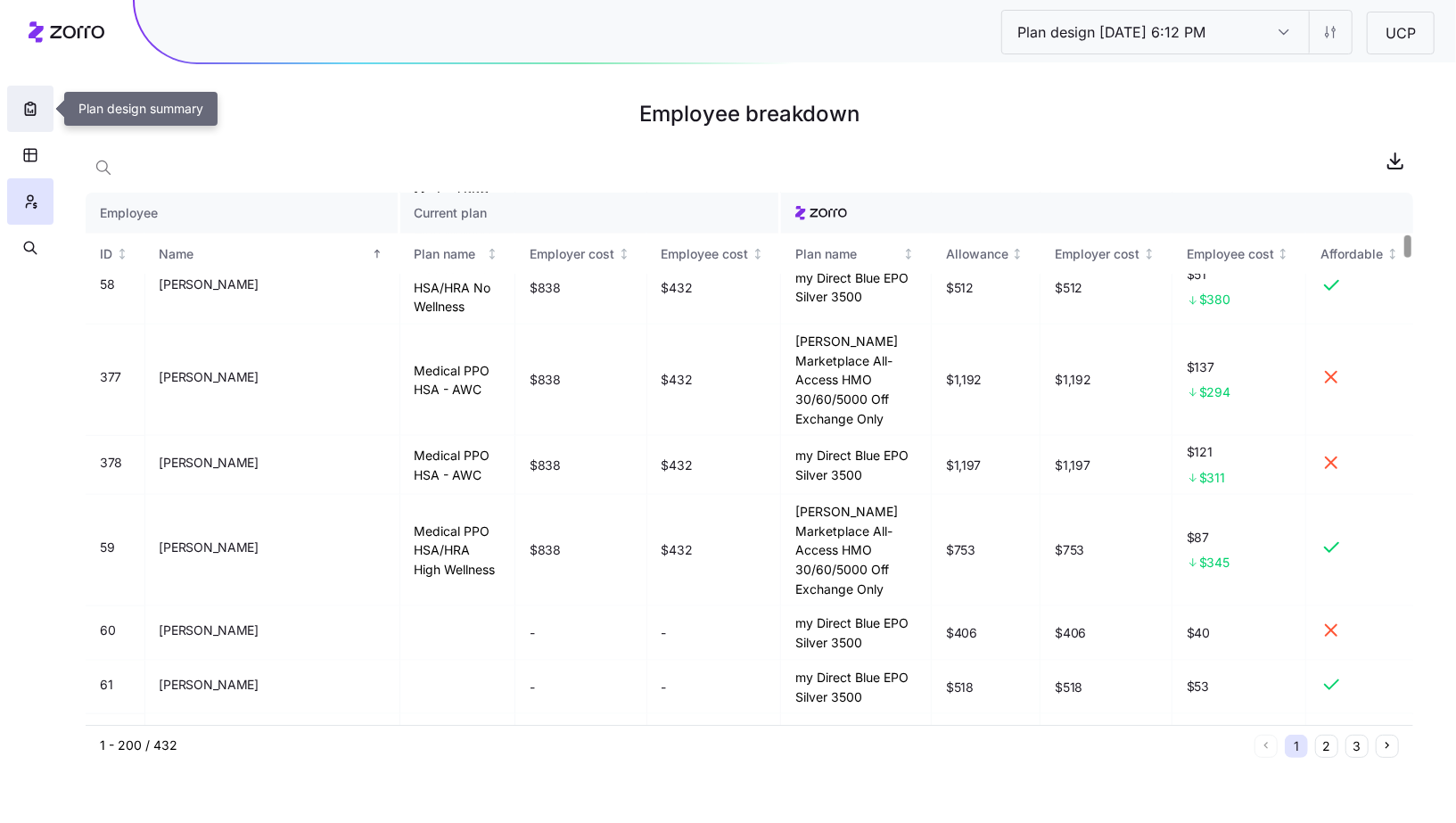
click at [19, 112] on button "button" at bounding box center [30, 108] width 46 height 46
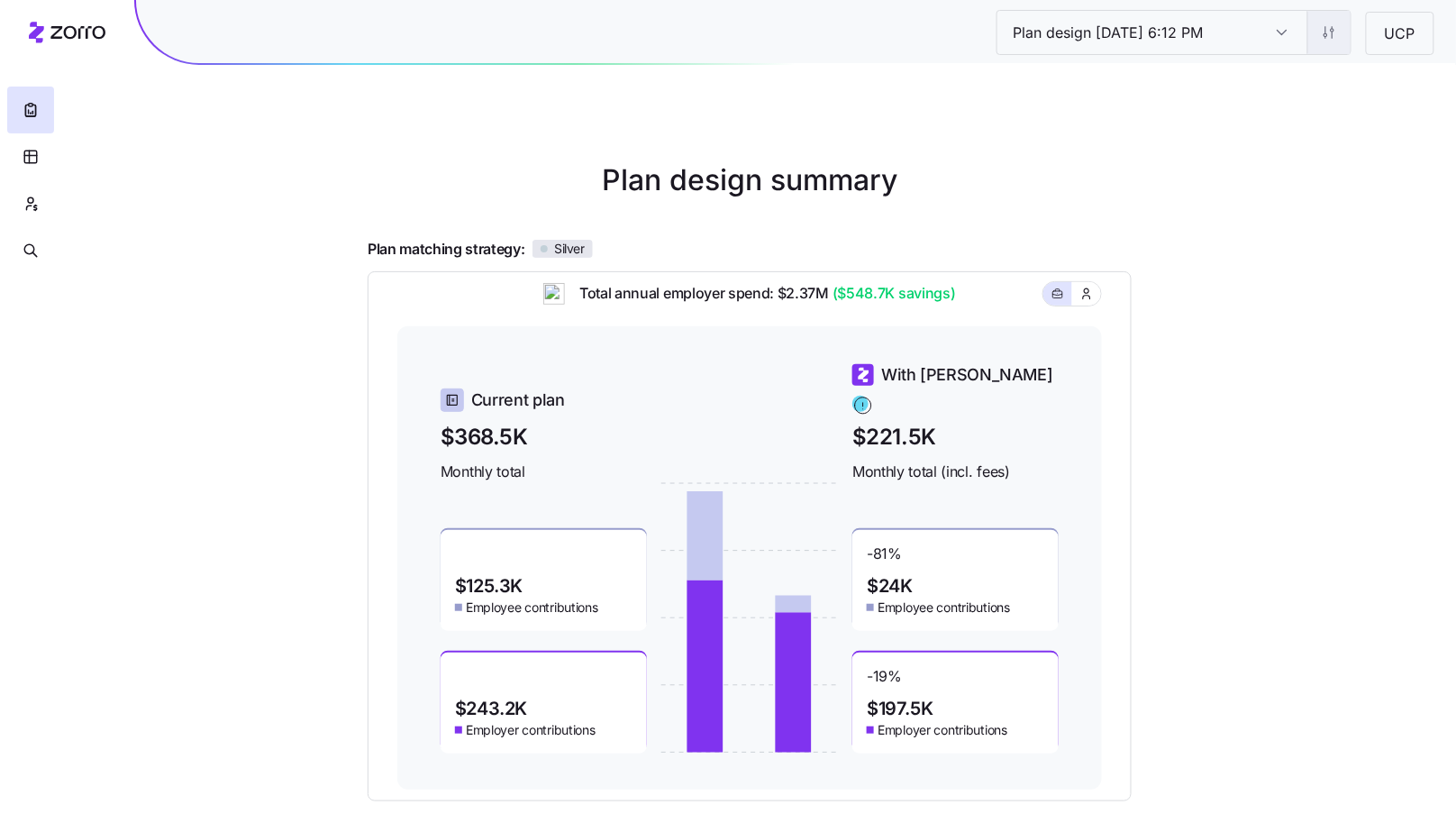
click at [1334, 32] on html "Plan design 10/07/2025 6:12 PM Plan design 10/07/2025 6:12 PM UCP Plan design s…" at bounding box center [728, 494] width 1456 height 988
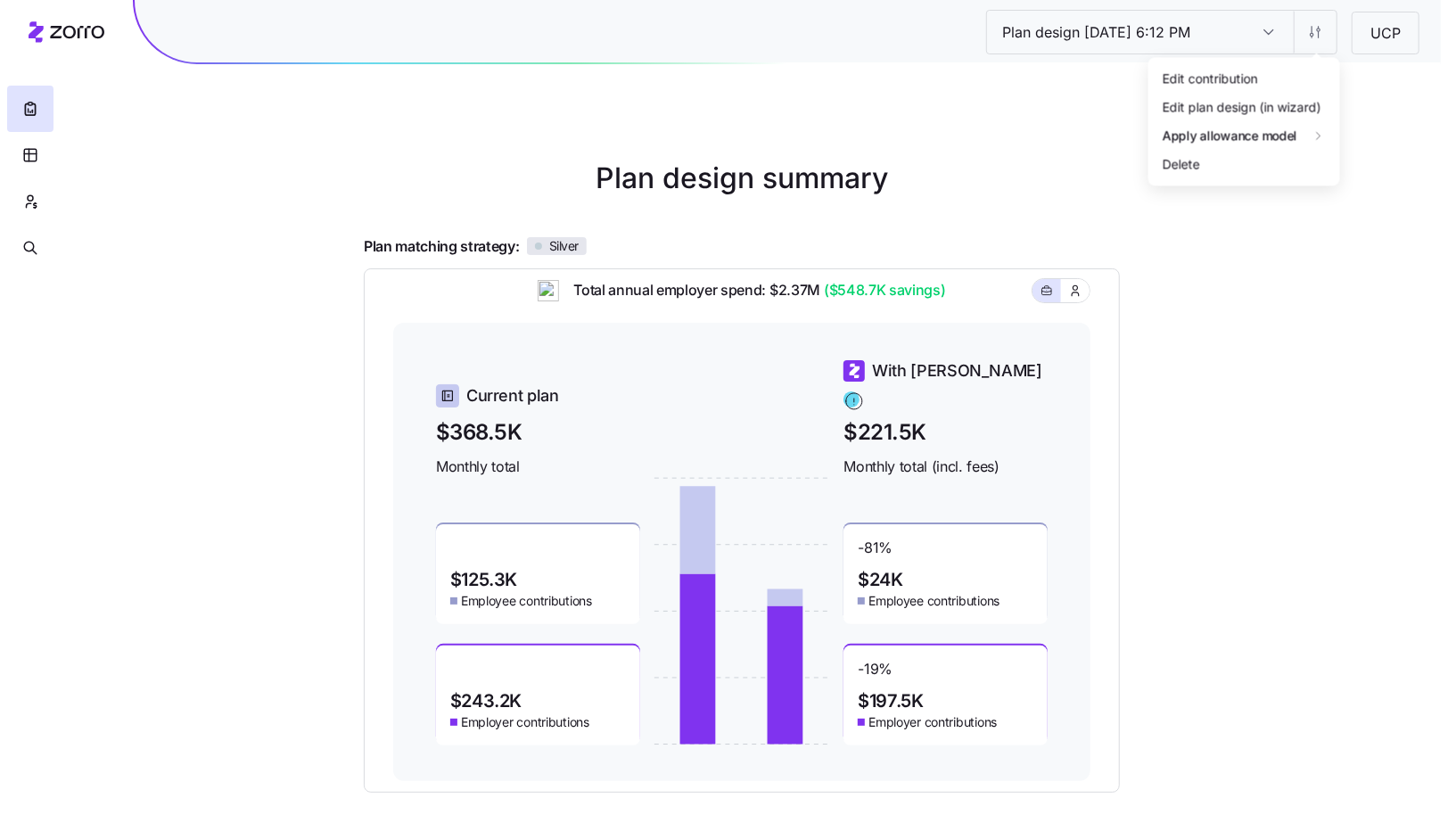
click at [971, 382] on html "Plan design 10/07/2025 6:12 PM Plan design 10/07/2025 6:12 PM UCP Plan design s…" at bounding box center [728, 488] width 1456 height 978
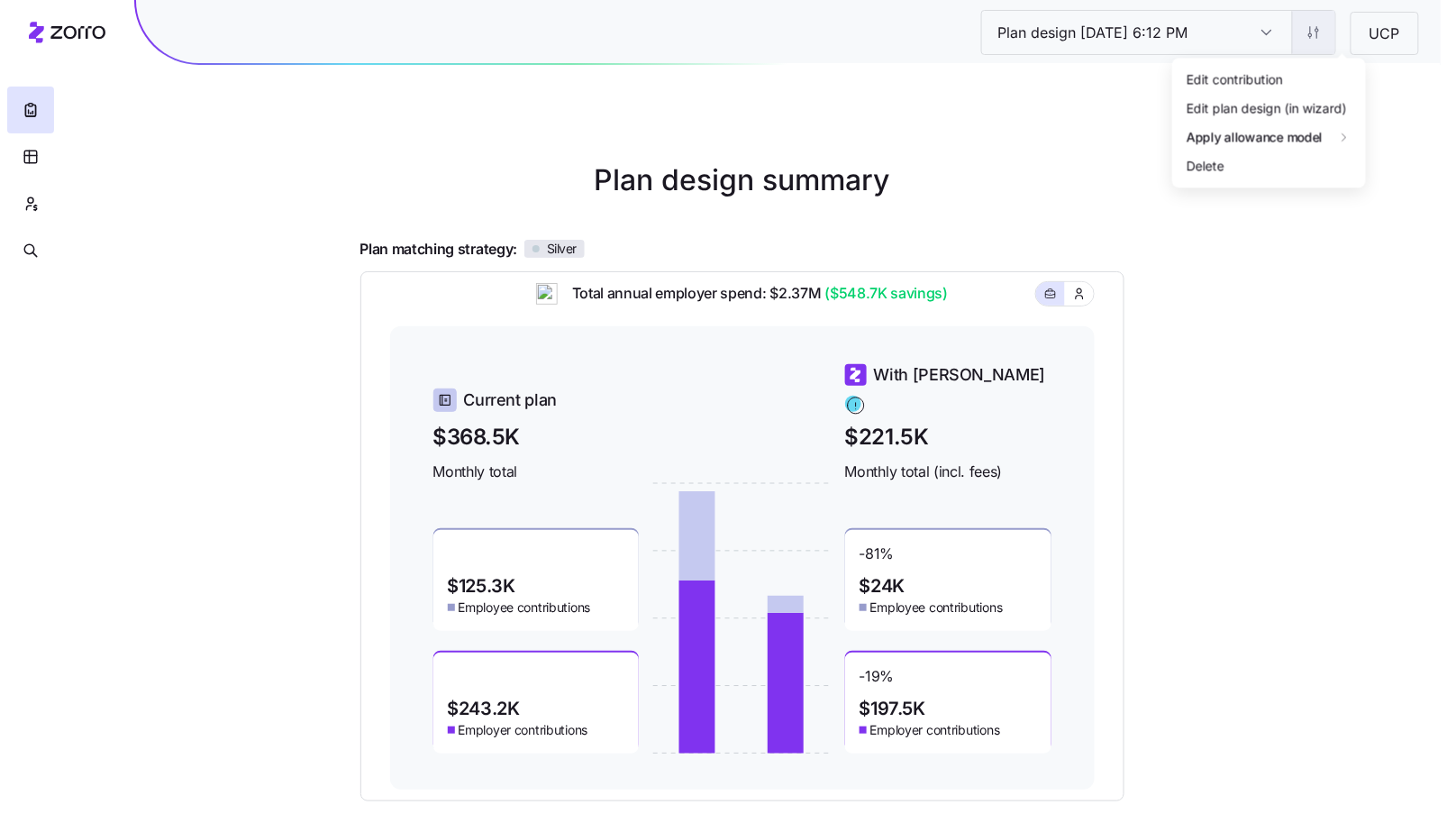
click at [1328, 33] on html "Plan design 10/07/2025 6:12 PM Plan design 10/07/2025 6:12 PM UCP Plan design s…" at bounding box center [728, 494] width 1456 height 988
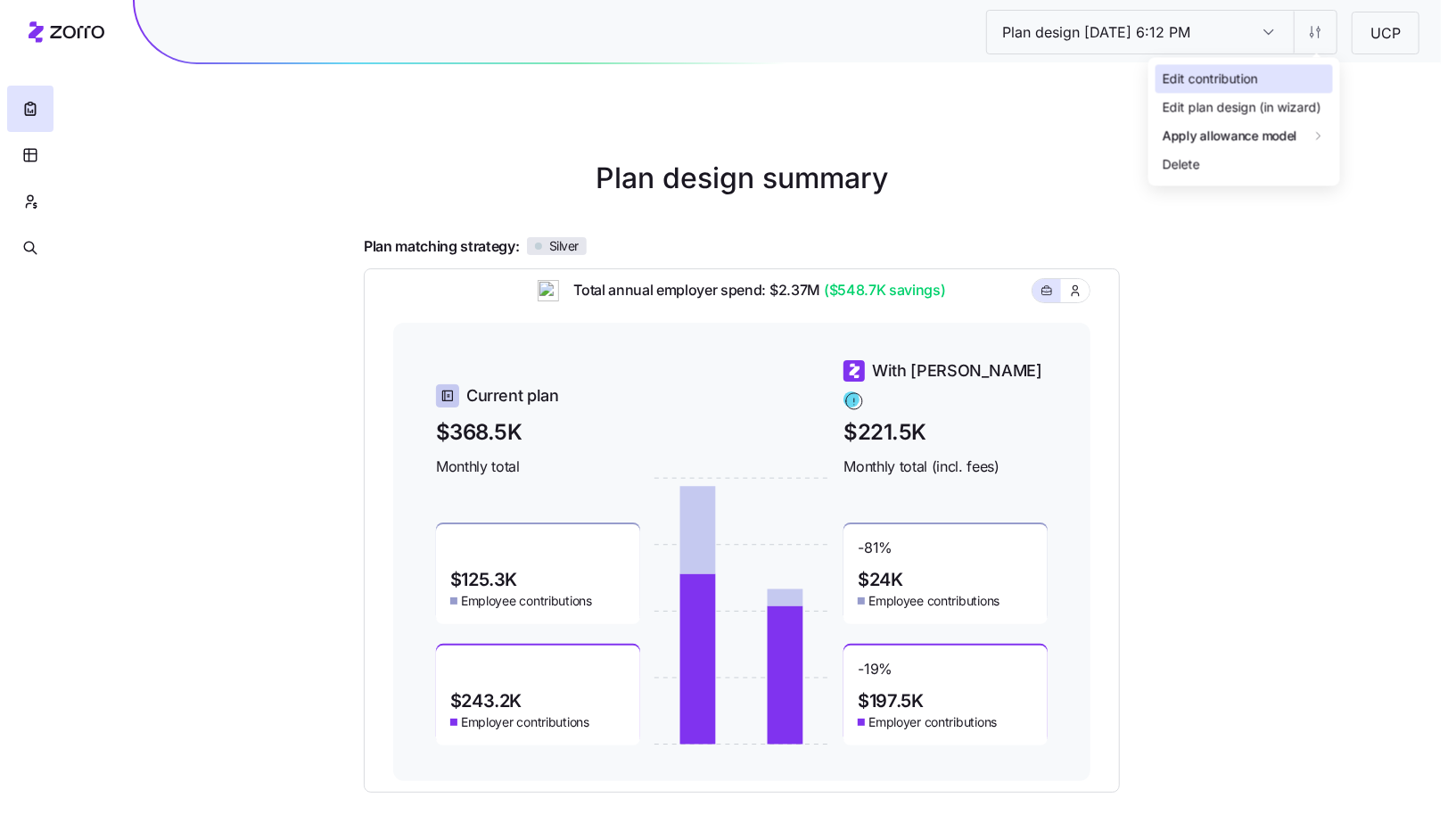
click at [1267, 68] on div "Edit contribution" at bounding box center [1244, 78] width 177 height 28
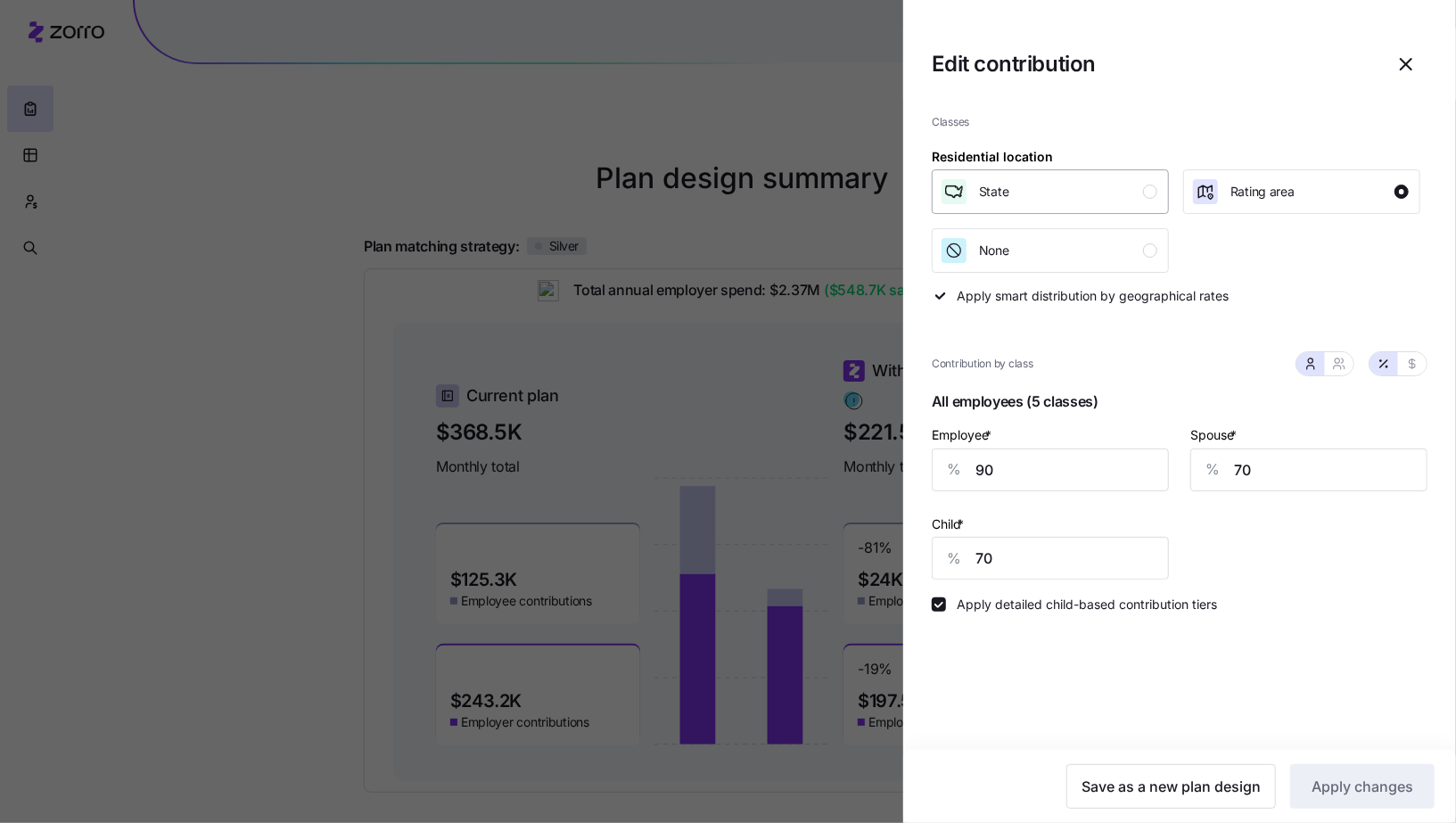
click at [1139, 195] on div "State" at bounding box center [1049, 191] width 218 height 28
click at [1051, 474] on input "90" at bounding box center [1051, 469] width 238 height 42
type input "95"
click at [1353, 777] on span "Apply changes" at bounding box center [1363, 786] width 102 height 22
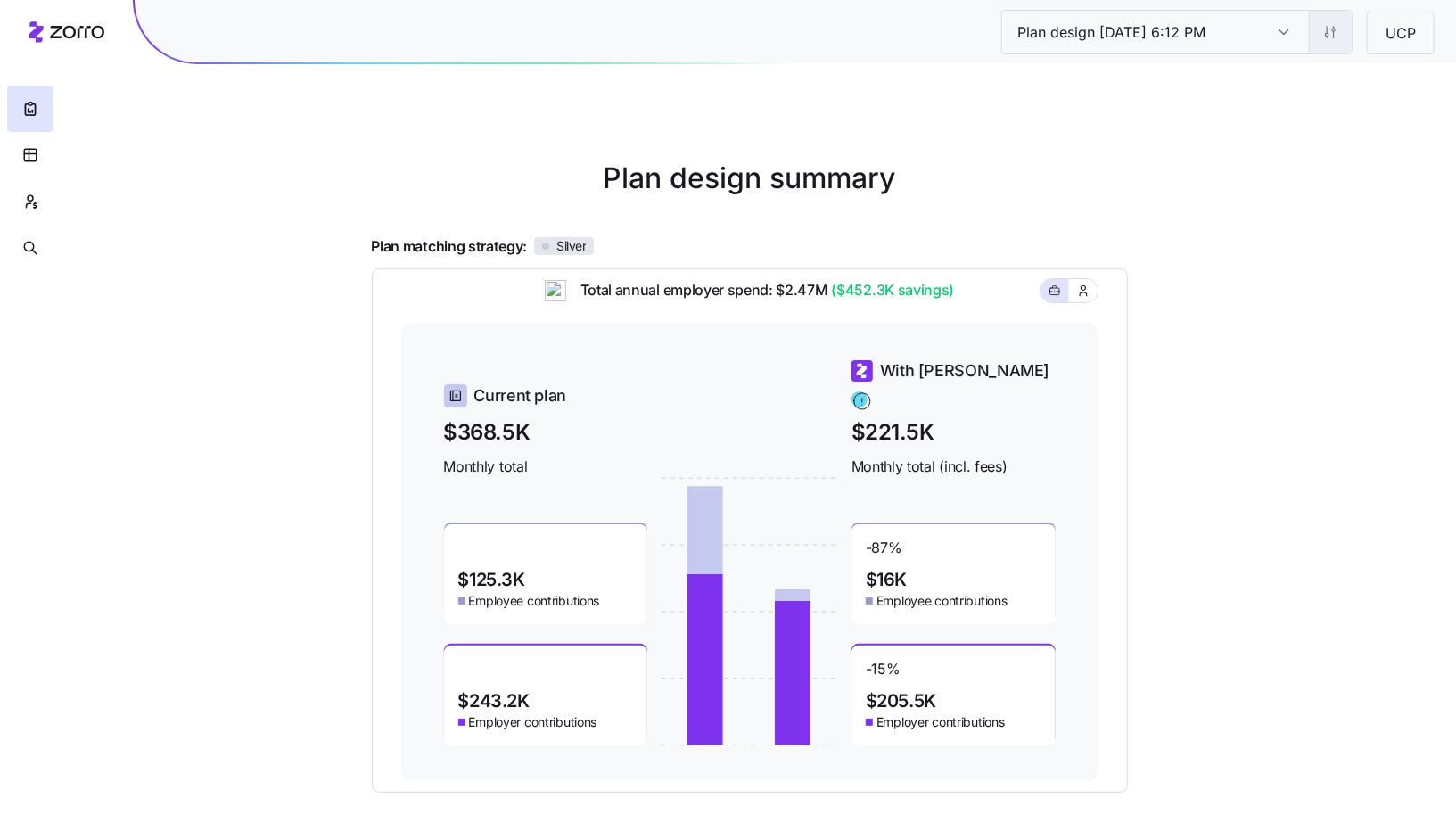
click at [1324, 41] on html "Plan design 10/07/2025 6:12 PM Plan design 10/07/2025 6:12 PM UCP Plan design s…" at bounding box center [728, 488] width 1456 height 978
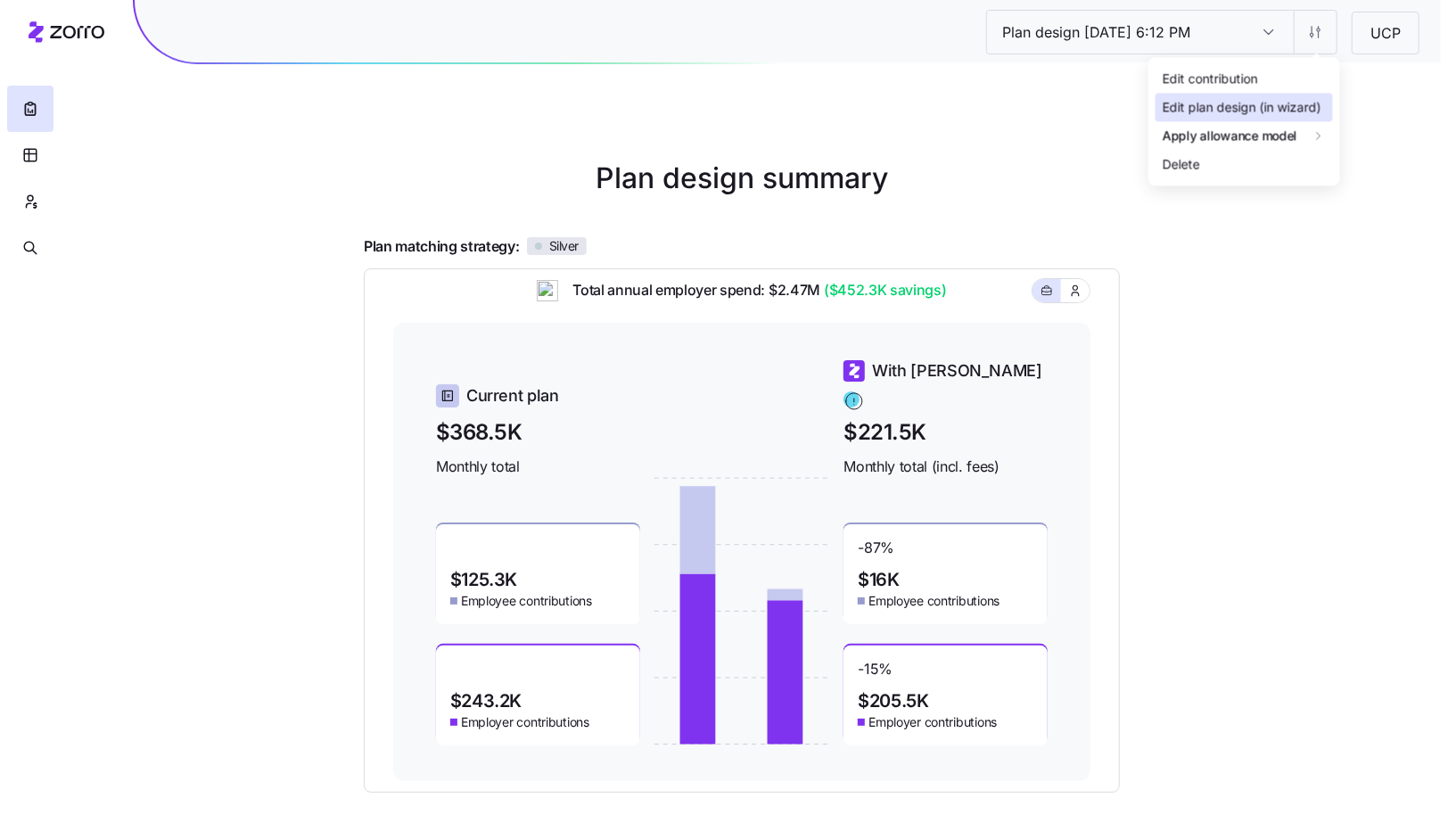
click at [1289, 98] on div "Edit plan design (in wizard)" at bounding box center [1242, 107] width 158 height 20
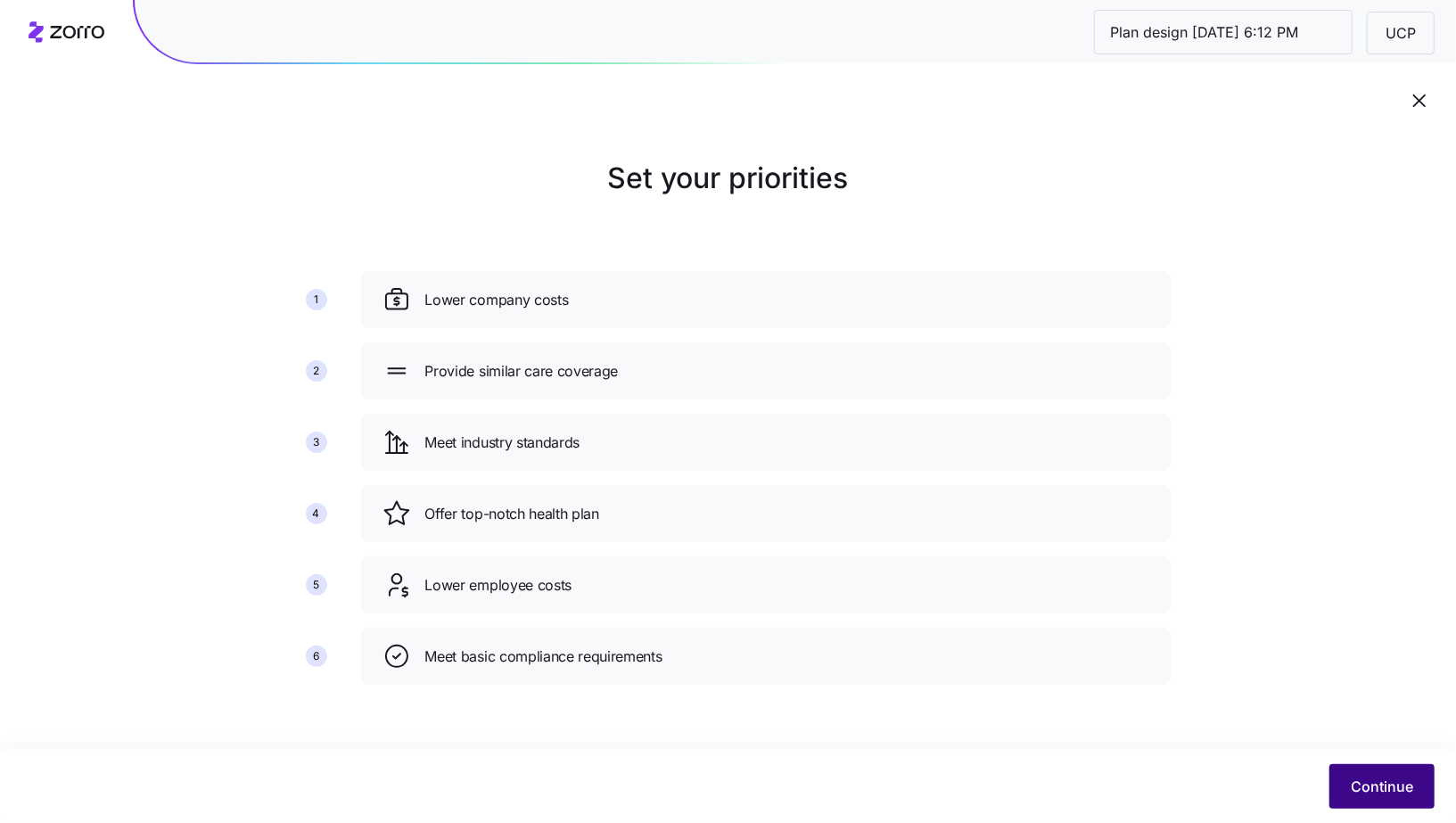
click at [1382, 802] on button "Continue" at bounding box center [1382, 785] width 106 height 44
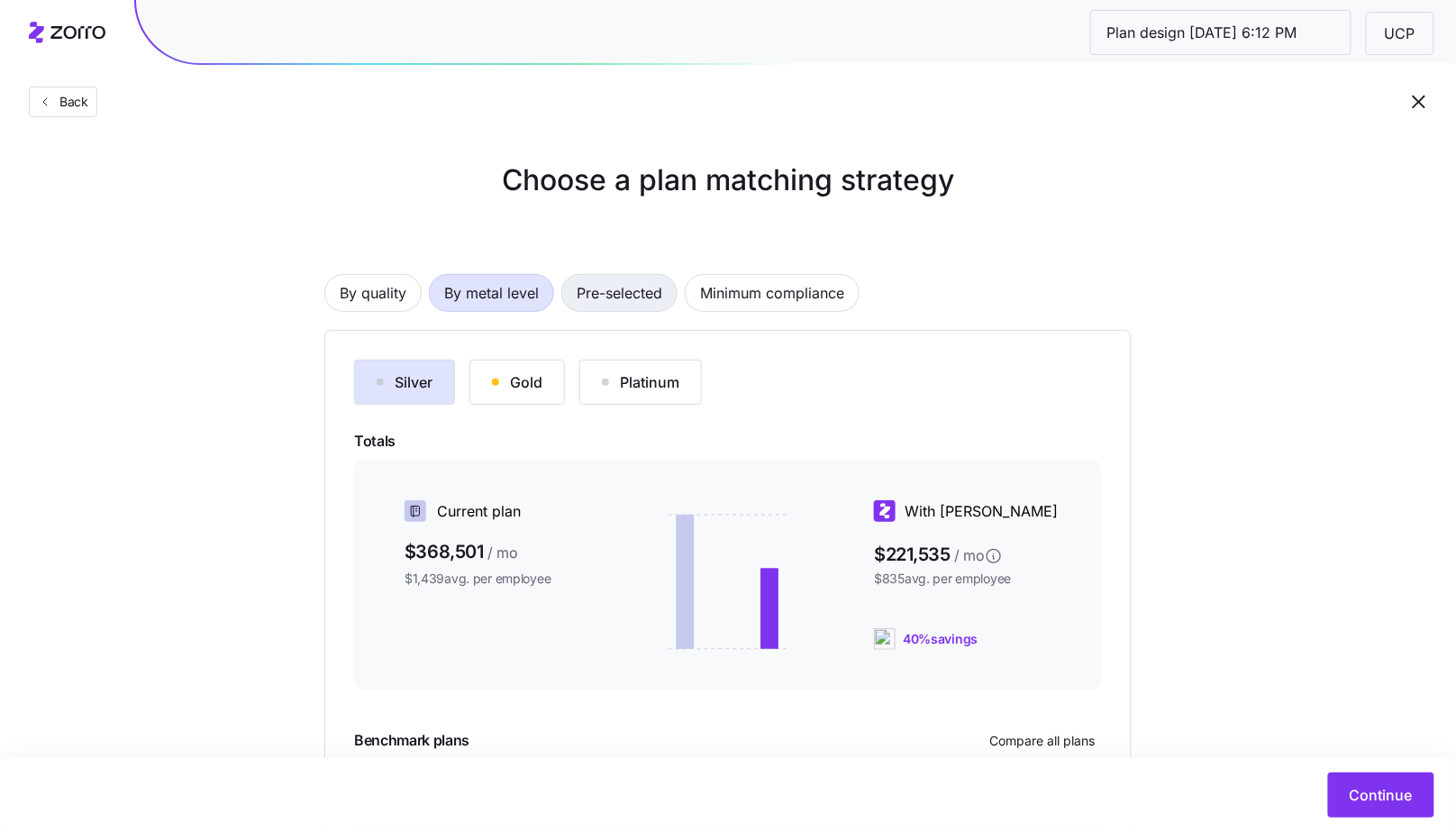
click at [617, 282] on span "Pre-selected" at bounding box center [619, 293] width 86 height 36
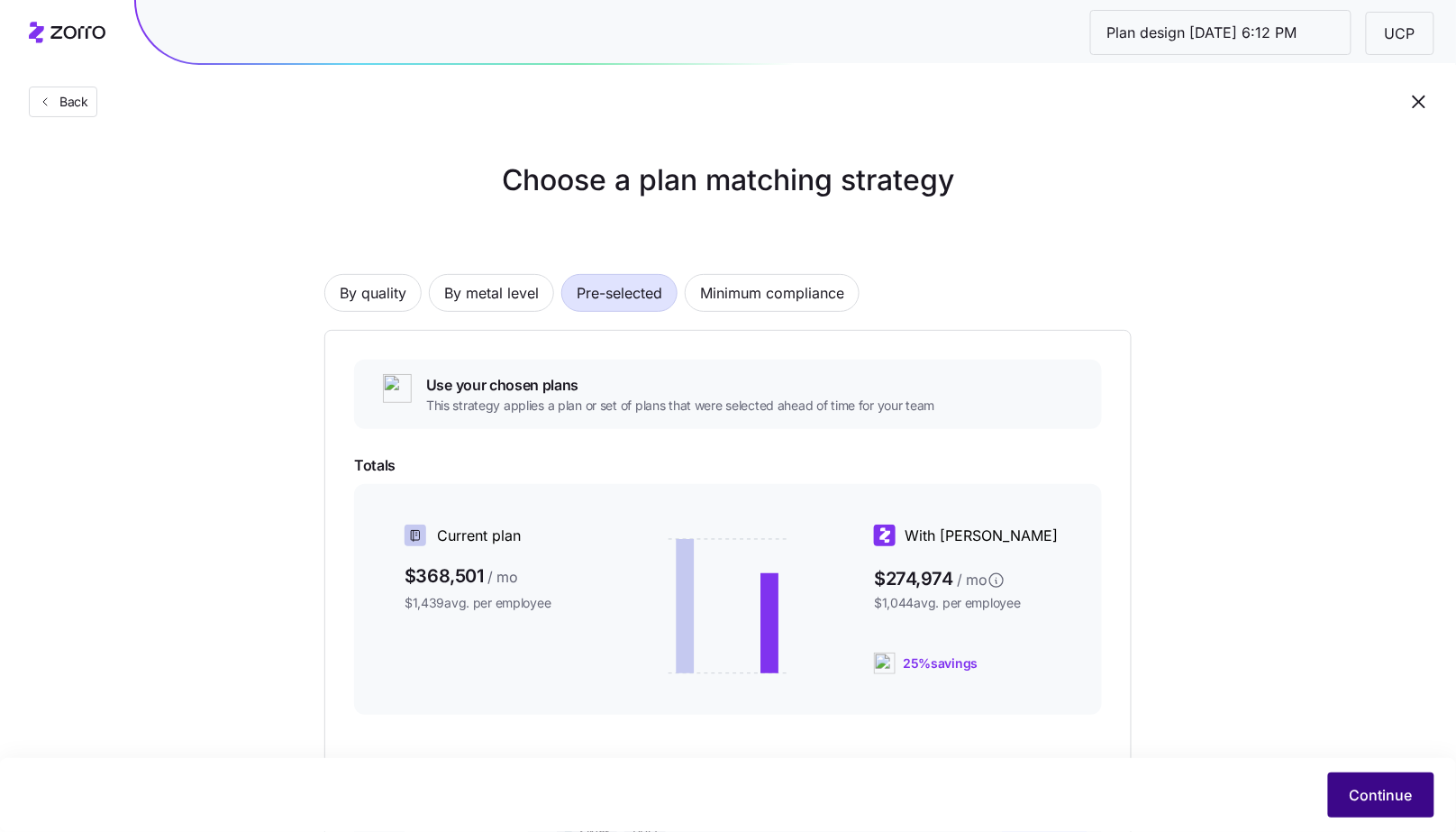
click at [1379, 797] on span "Continue" at bounding box center [1381, 795] width 63 height 22
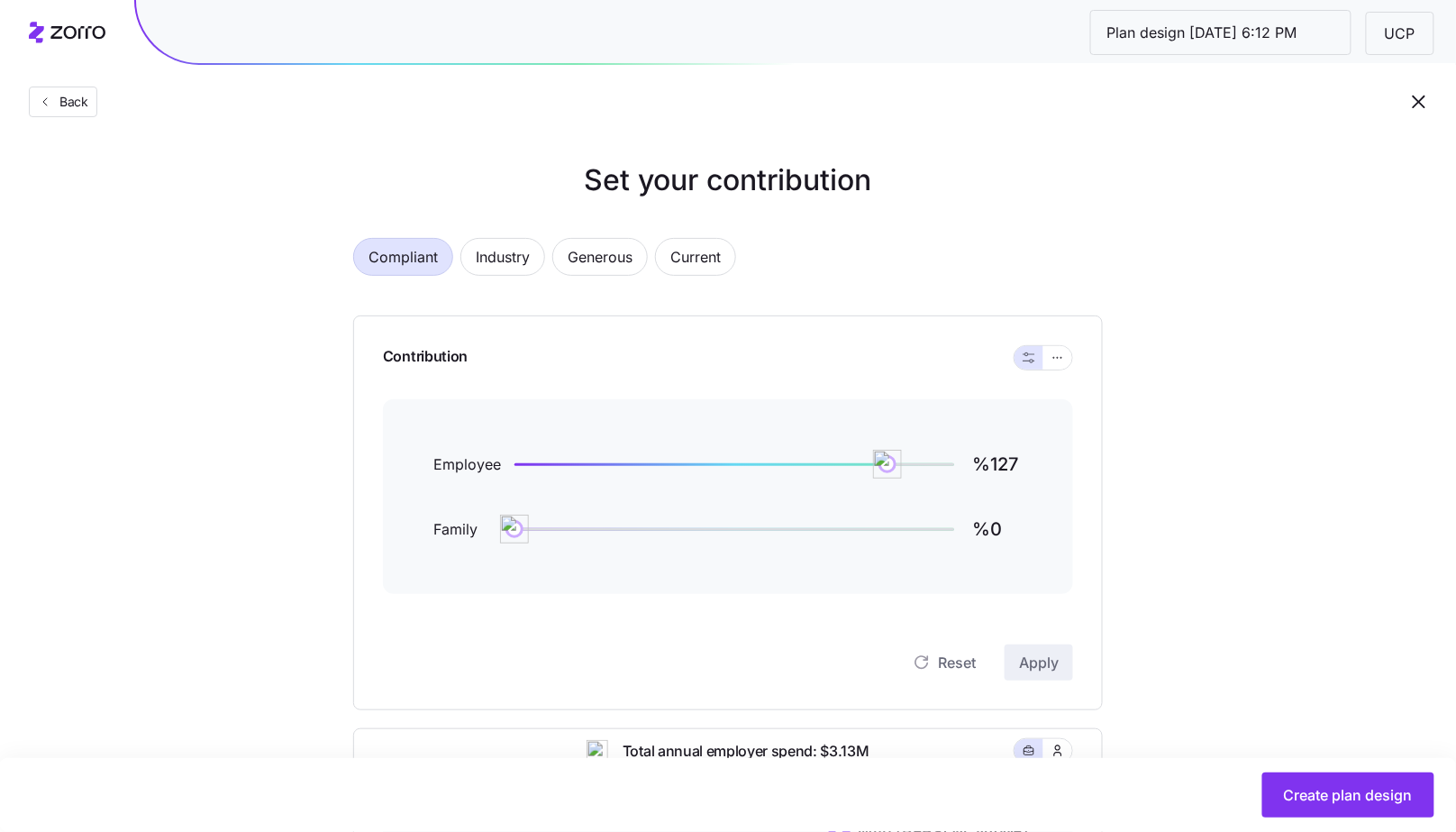
click at [1056, 369] on div at bounding box center [1043, 357] width 58 height 24
click at [1059, 359] on icon "button" at bounding box center [1057, 357] width 12 height 22
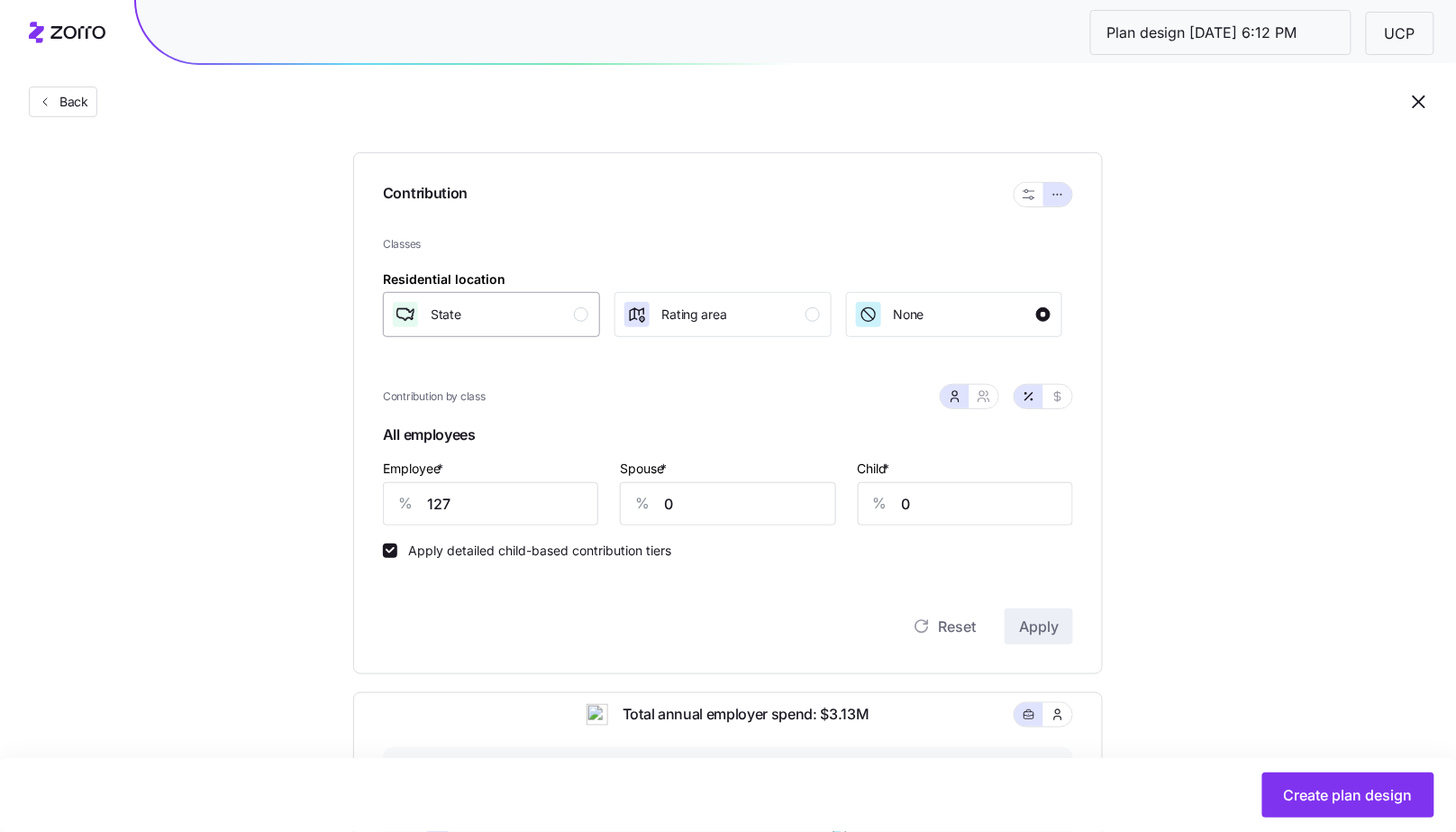
click at [546, 313] on div "State" at bounding box center [489, 315] width 197 height 29
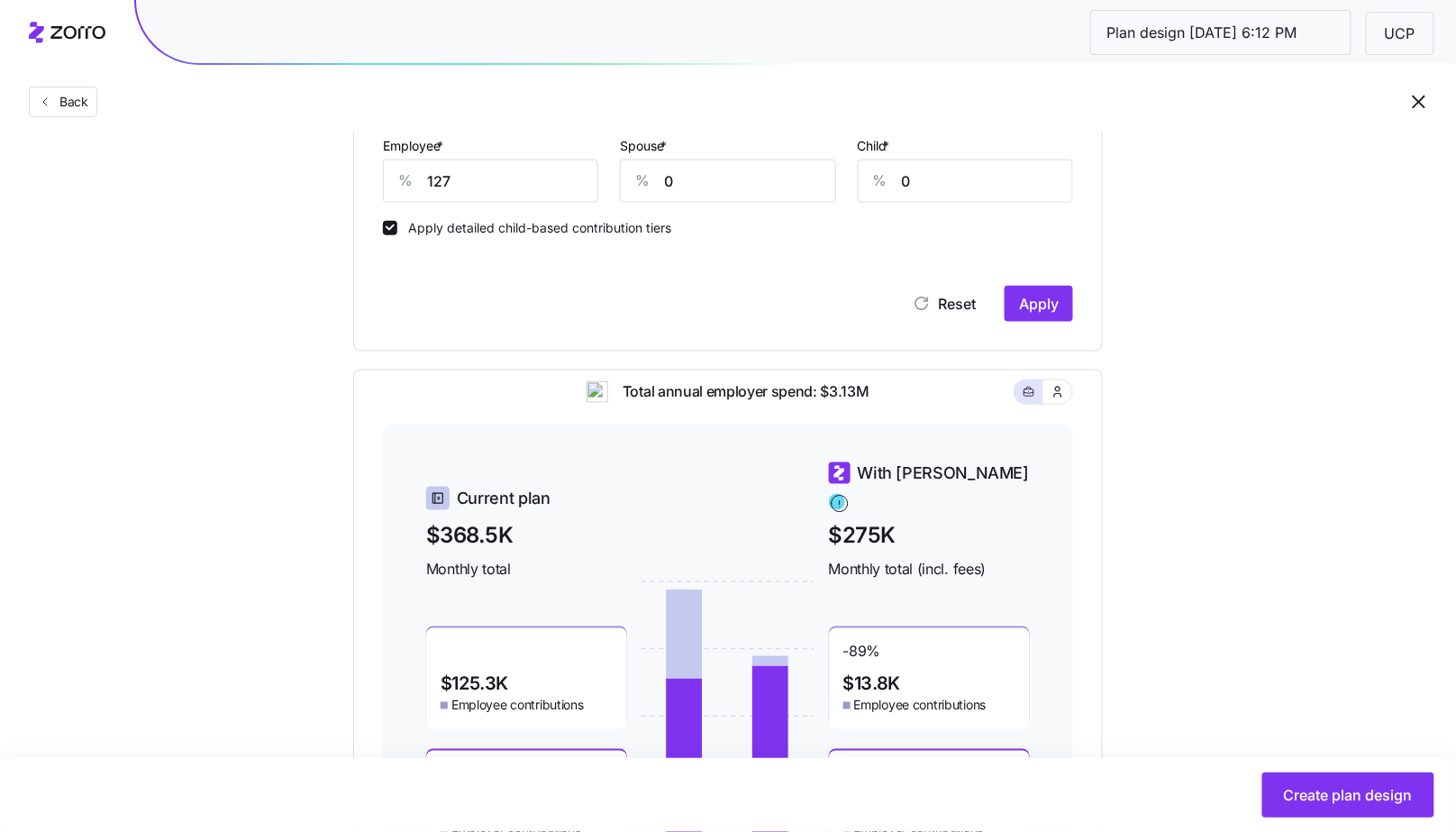
scroll to position [517, 0]
click at [471, 182] on input "127" at bounding box center [491, 181] width 215 height 43
type input "90"
type input "50"
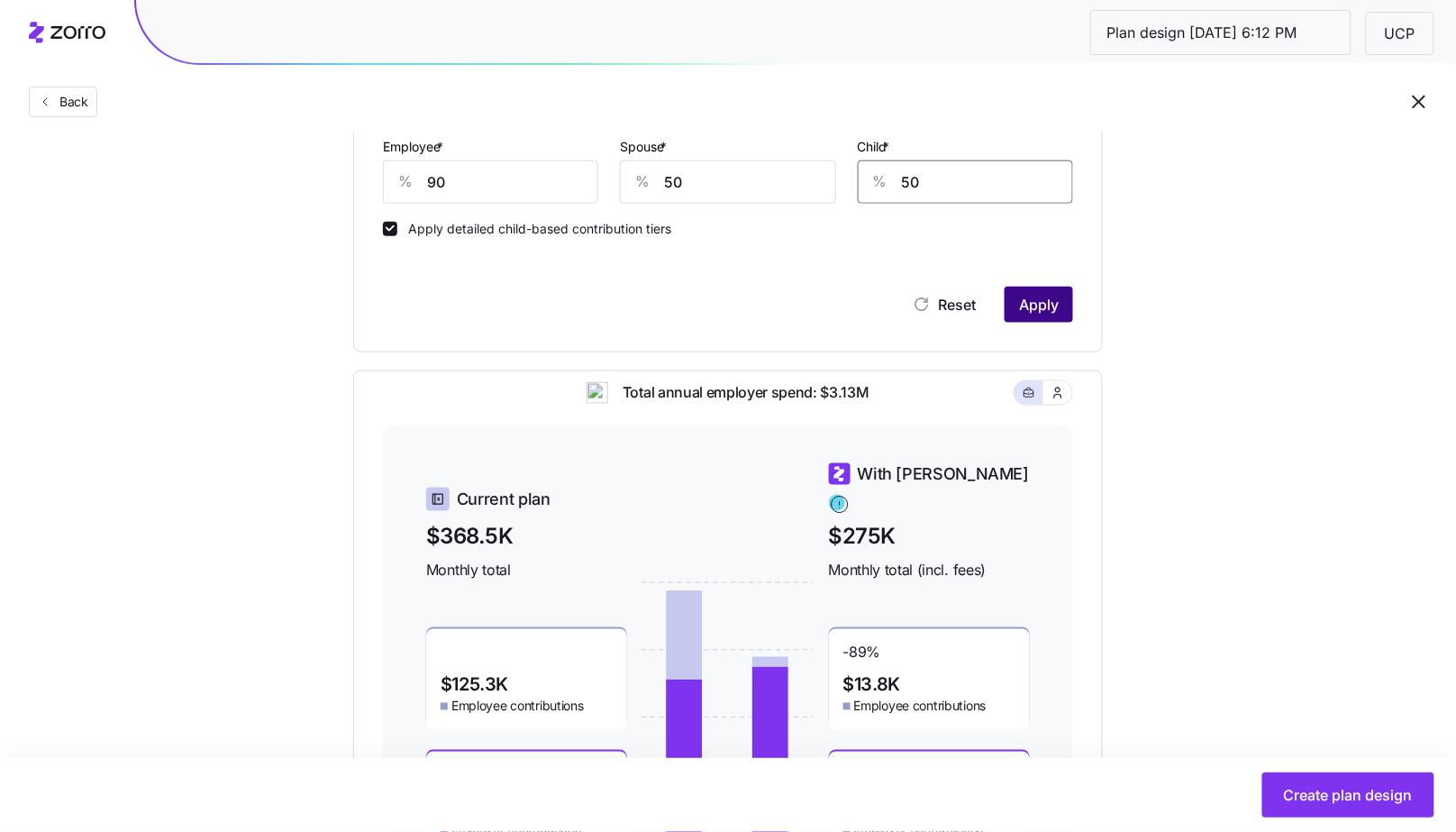
type input "50"
click at [1056, 306] on span "Apply" at bounding box center [1039, 304] width 40 height 22
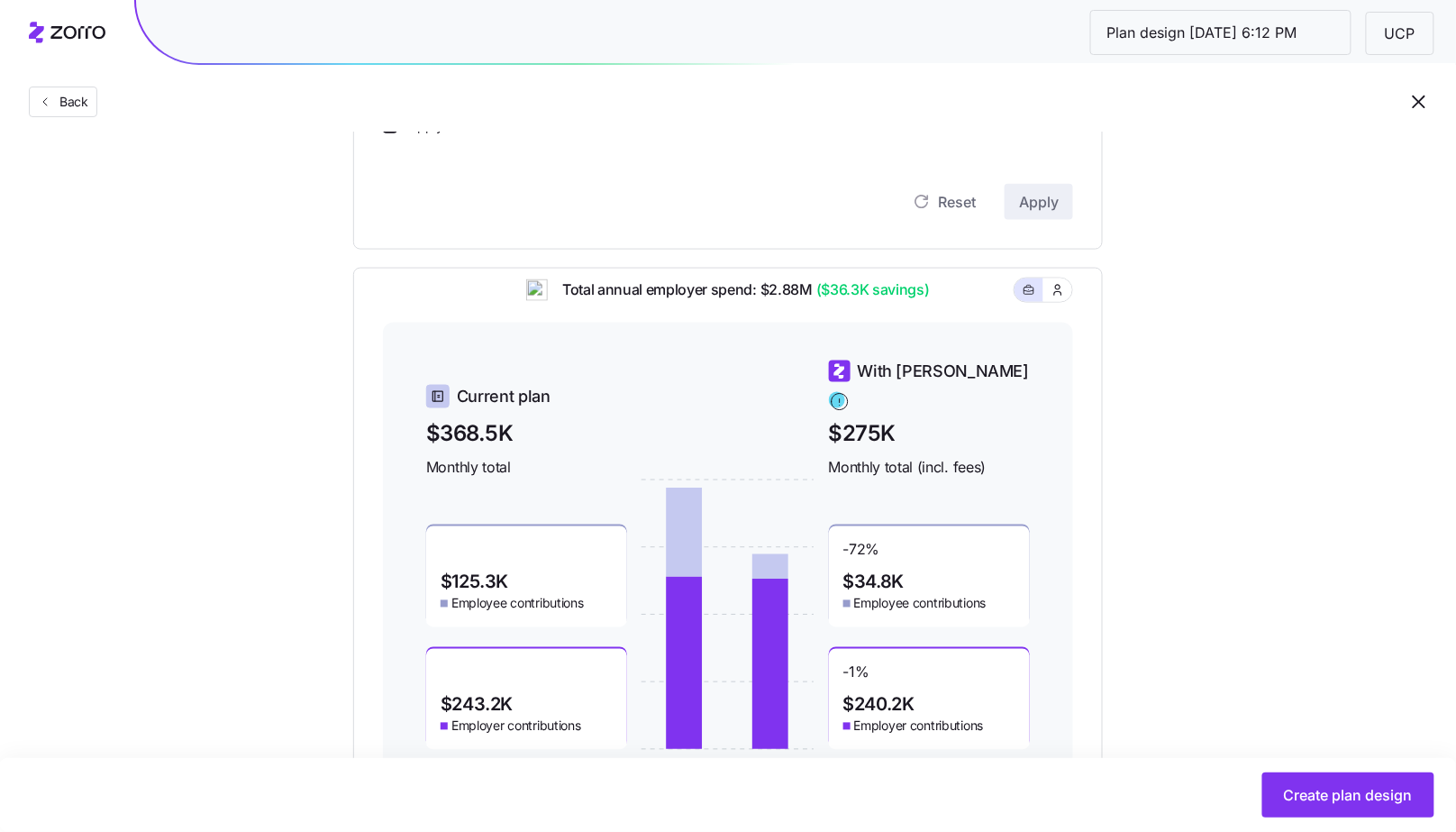
scroll to position [700, 0]
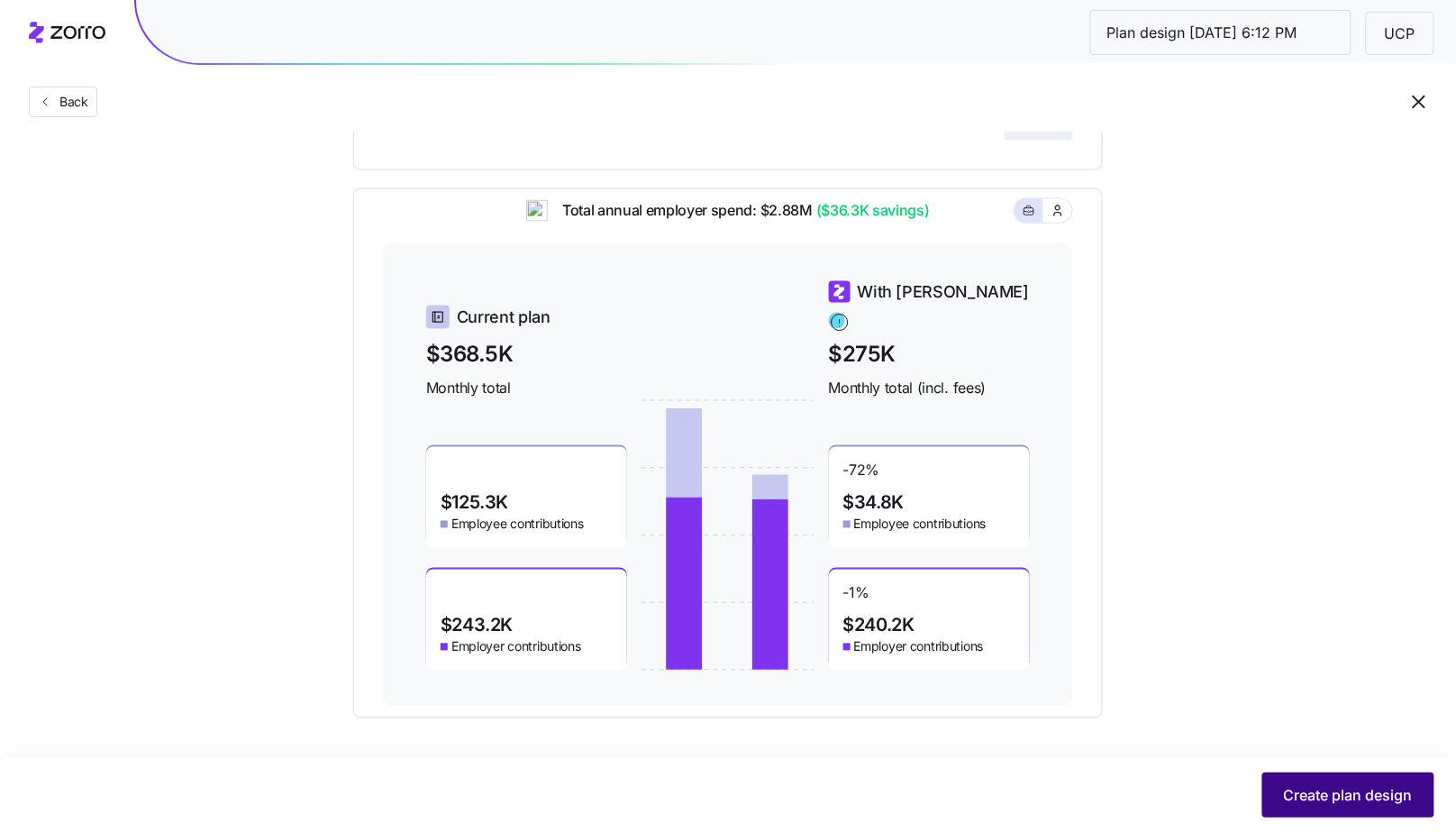
click at [1341, 803] on span "Create plan design" at bounding box center [1347, 795] width 129 height 22
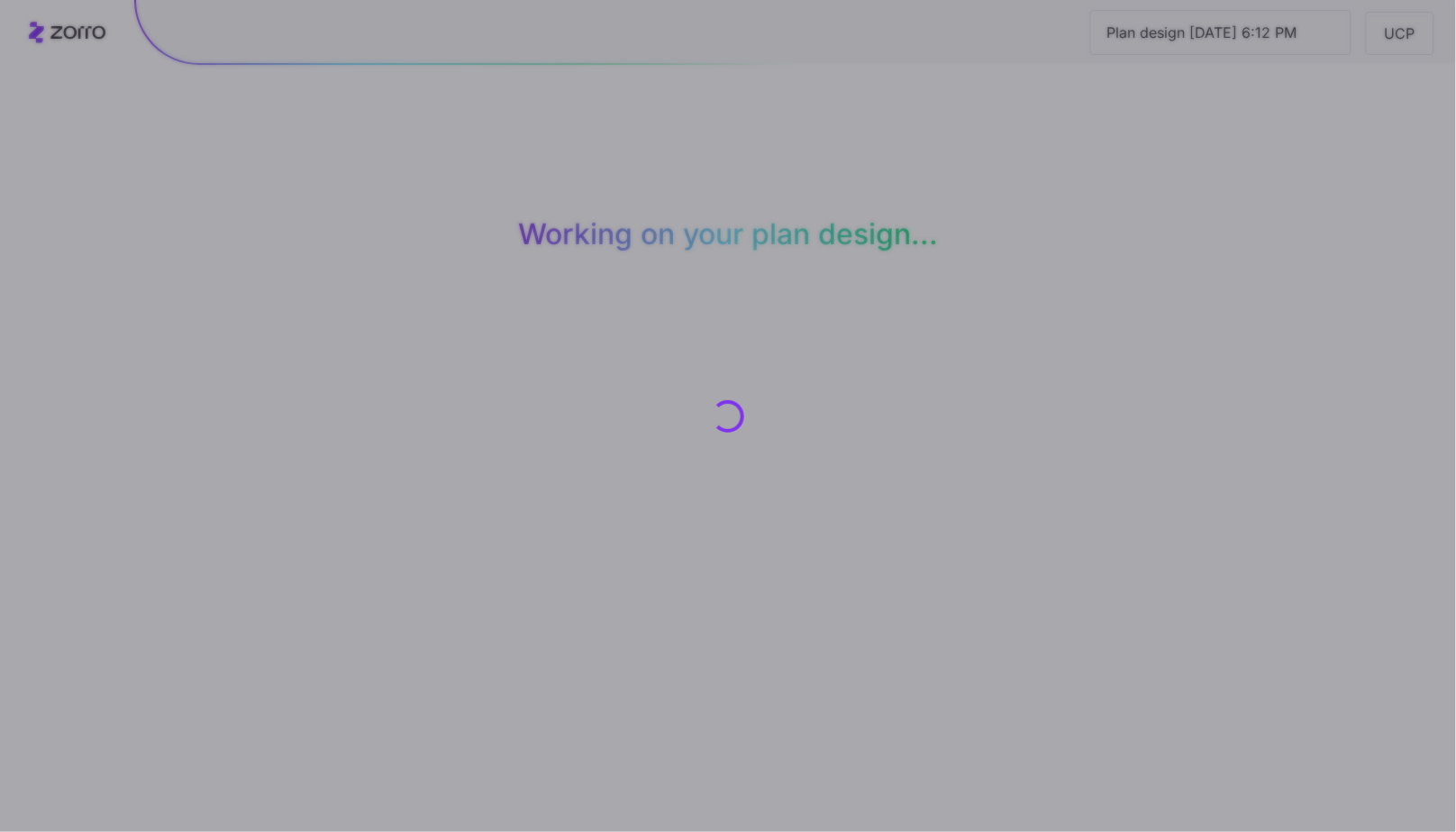
scroll to position [0, 0]
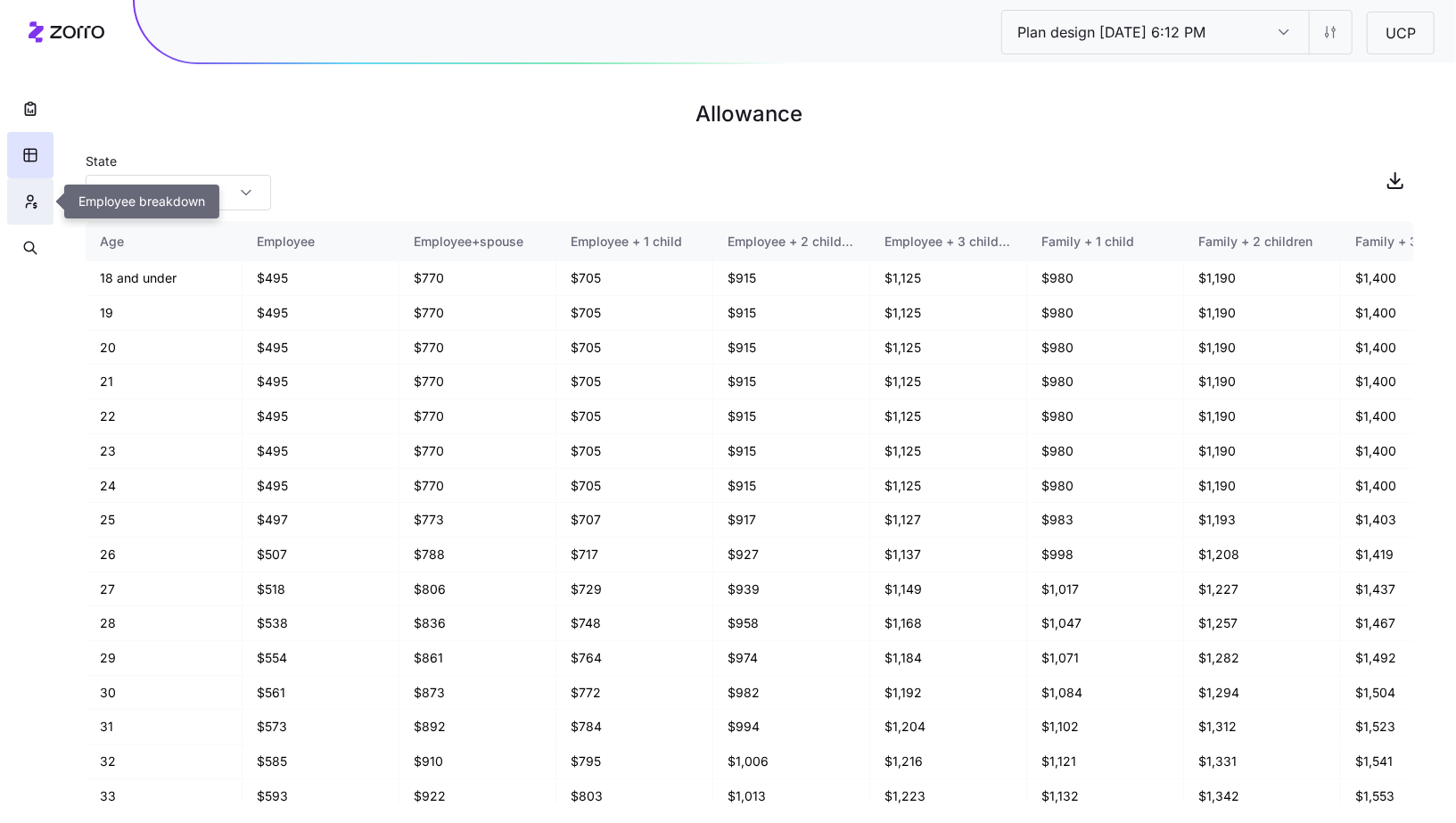
drag, startPoint x: 23, startPoint y: 204, endPoint x: 41, endPoint y: 205, distance: 18.0
click at [24, 205] on icon "button" at bounding box center [30, 201] width 16 height 18
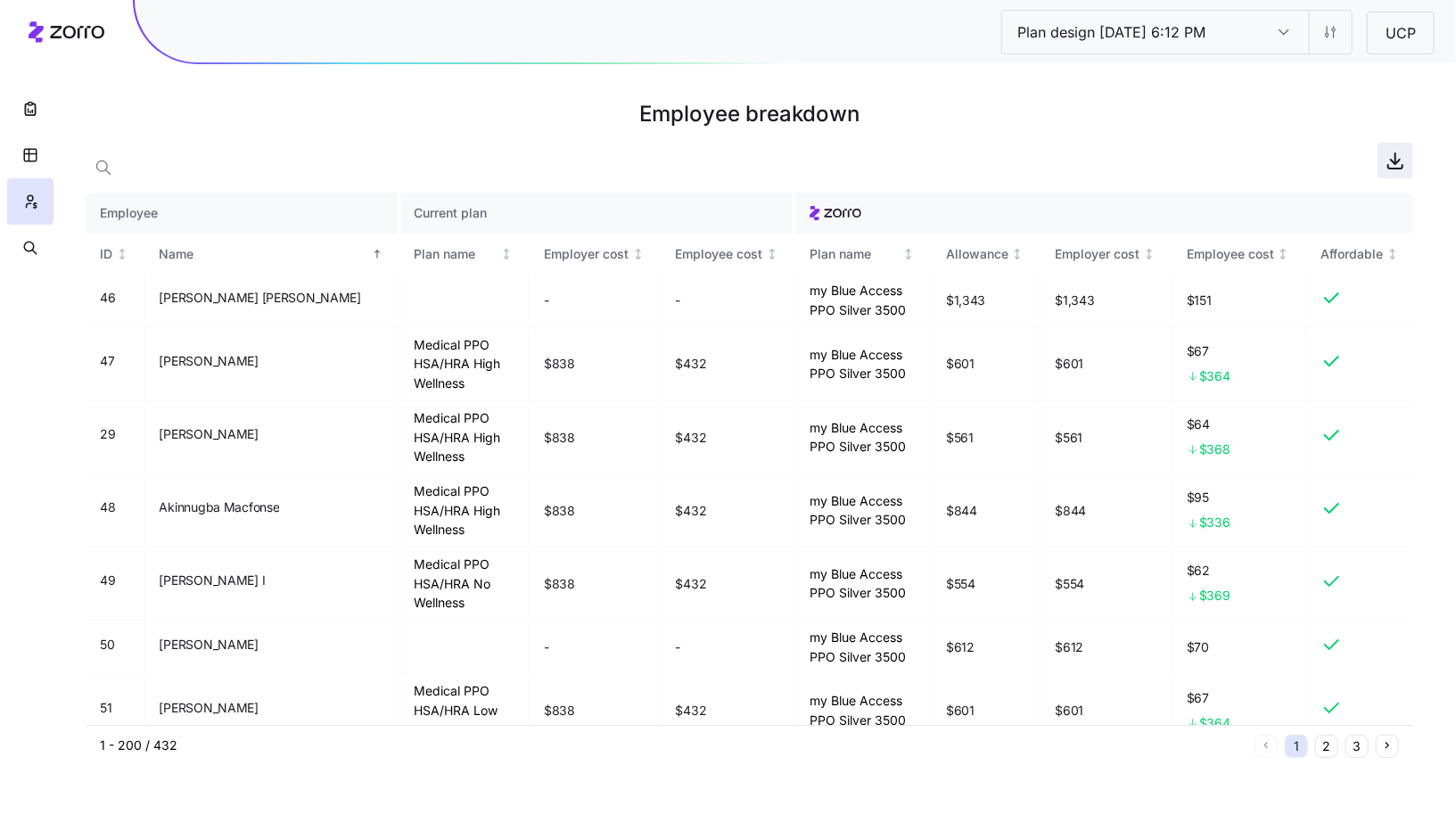
click at [1403, 156] on icon "button" at bounding box center [1395, 160] width 22 height 22
click at [1346, 40] on html "Plan design 10/07/2025 6:12 PM Plan design 10/07/2025 6:12 PM UCP Employee brea…" at bounding box center [728, 411] width 1456 height 823
click at [1316, 99] on div "Edit plan design (in wizard)" at bounding box center [1256, 107] width 158 height 20
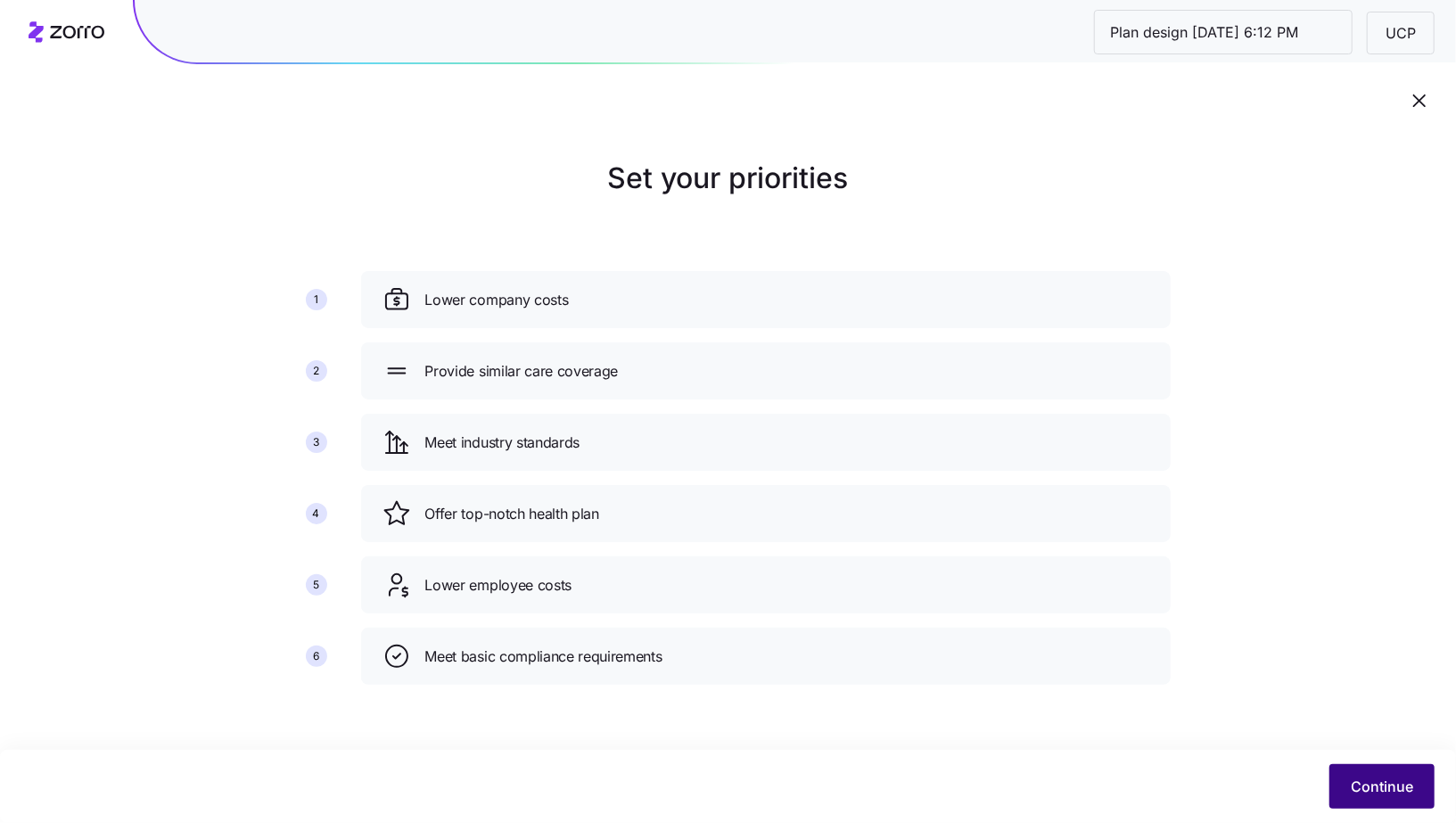
click at [1376, 769] on button "Continue" at bounding box center [1382, 785] width 106 height 44
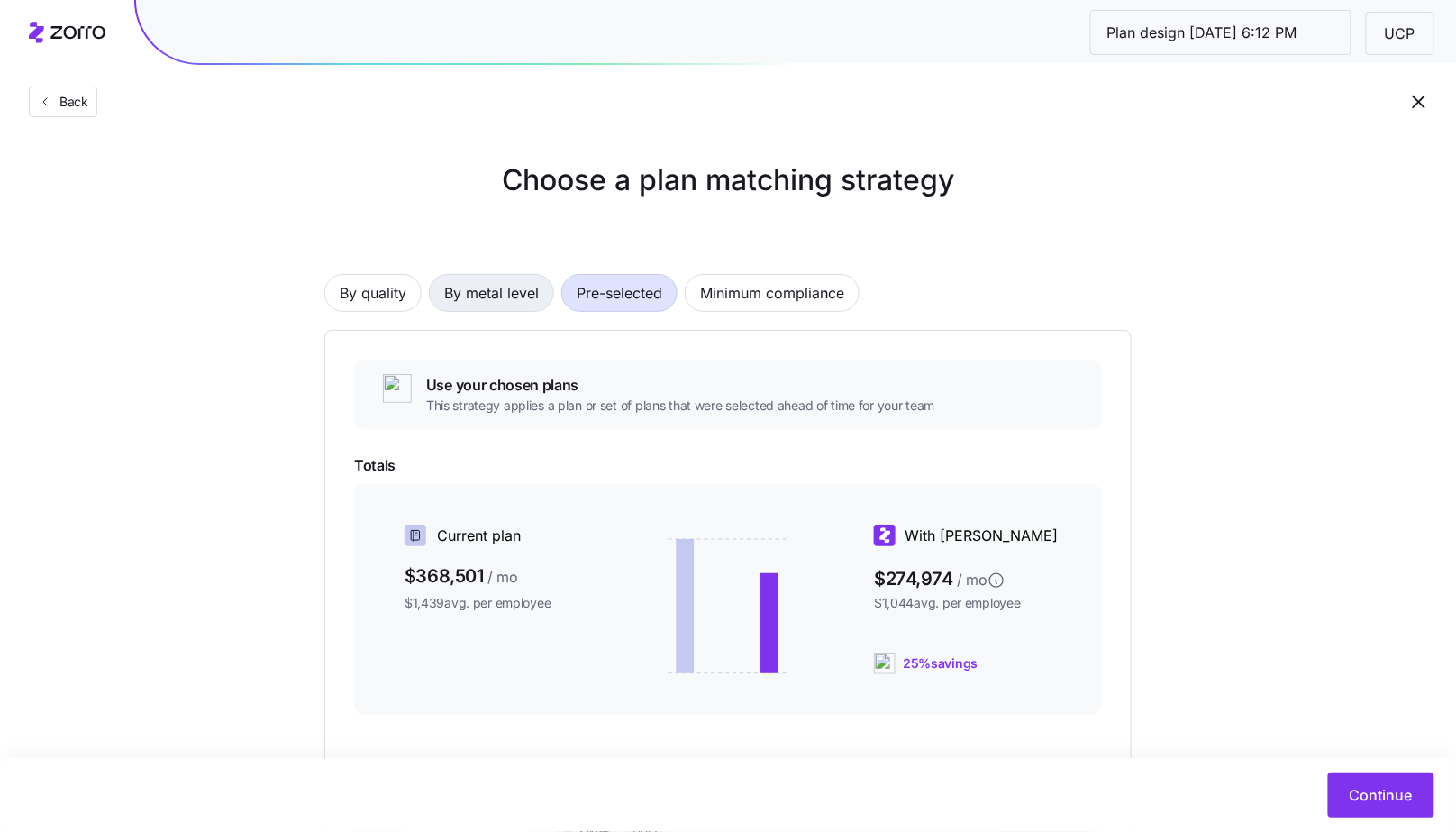
click at [482, 301] on span "By metal level" at bounding box center [491, 293] width 94 height 36
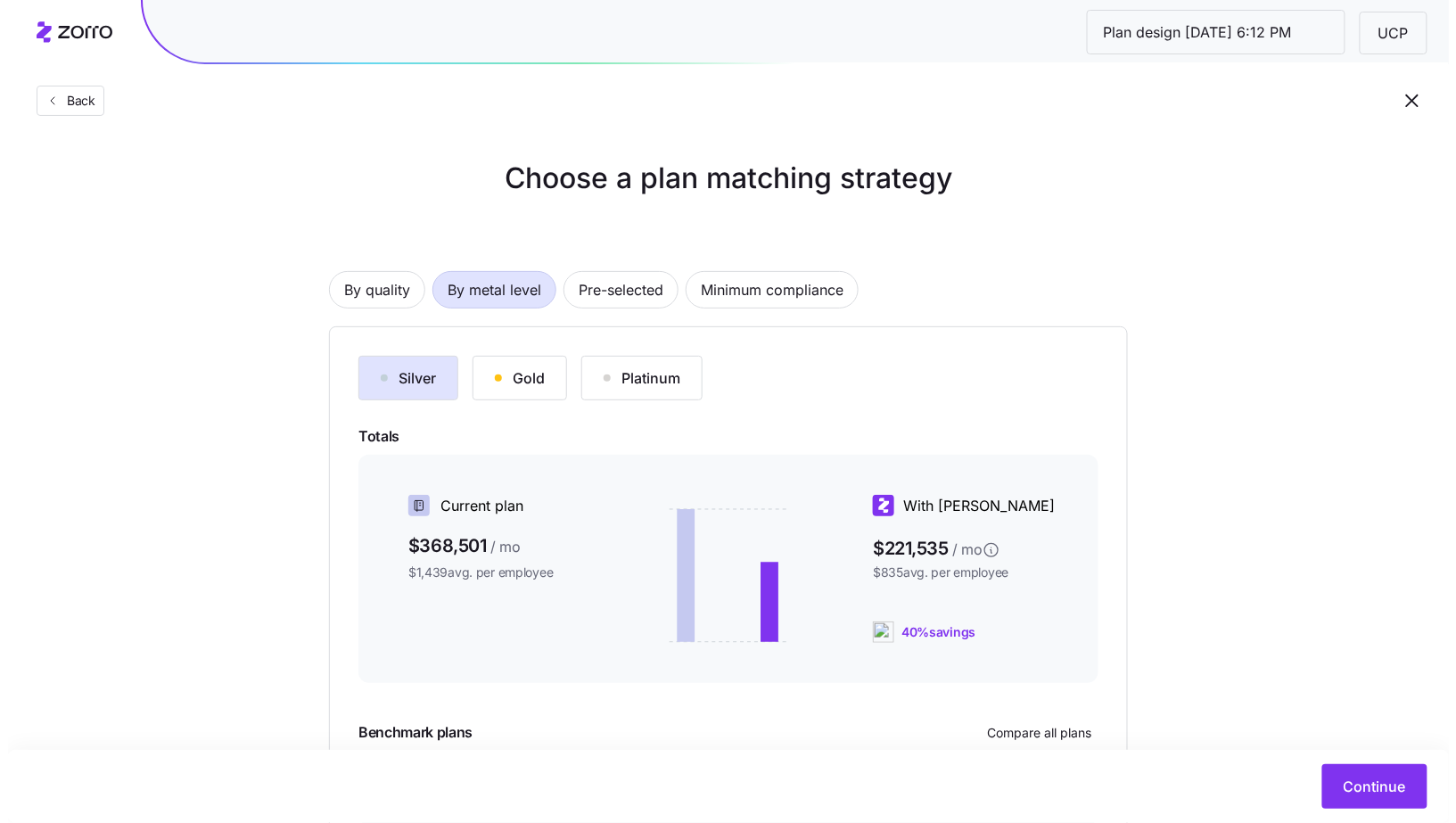
scroll to position [180, 0]
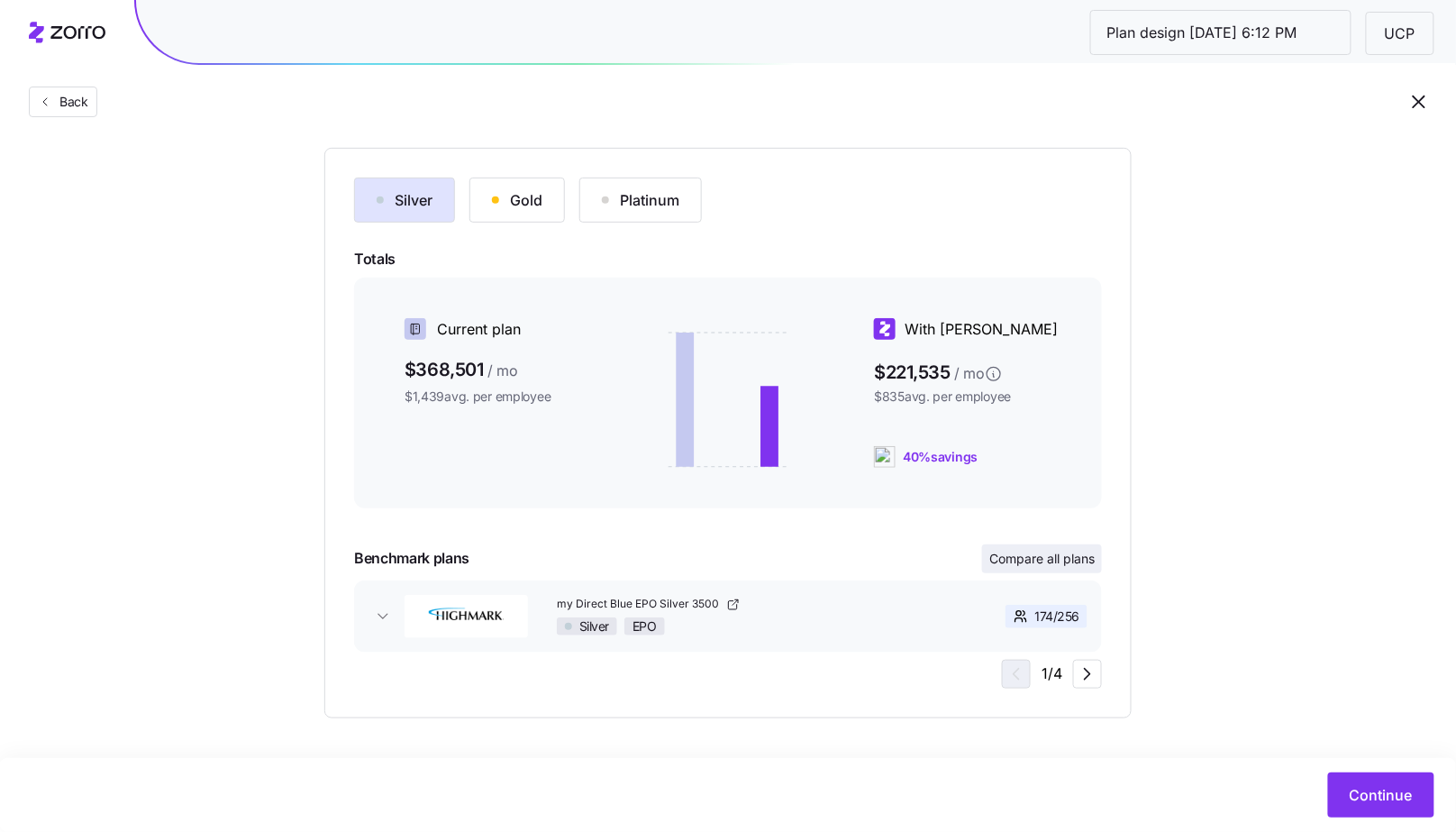
click at [1054, 561] on span "Compare all plans" at bounding box center [1041, 558] width 106 height 18
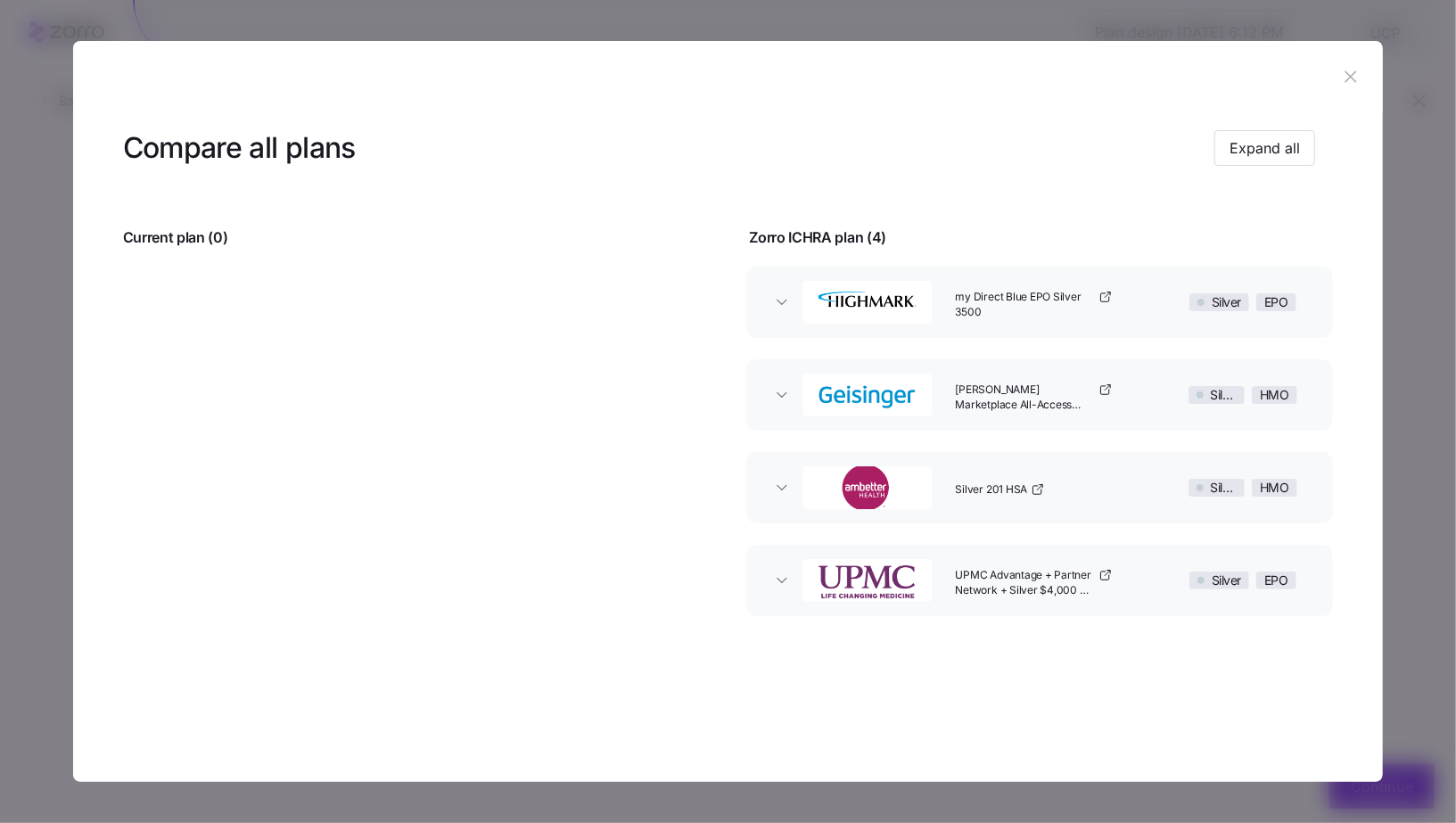
click at [1349, 80] on icon "button" at bounding box center [1351, 77] width 11 height 11
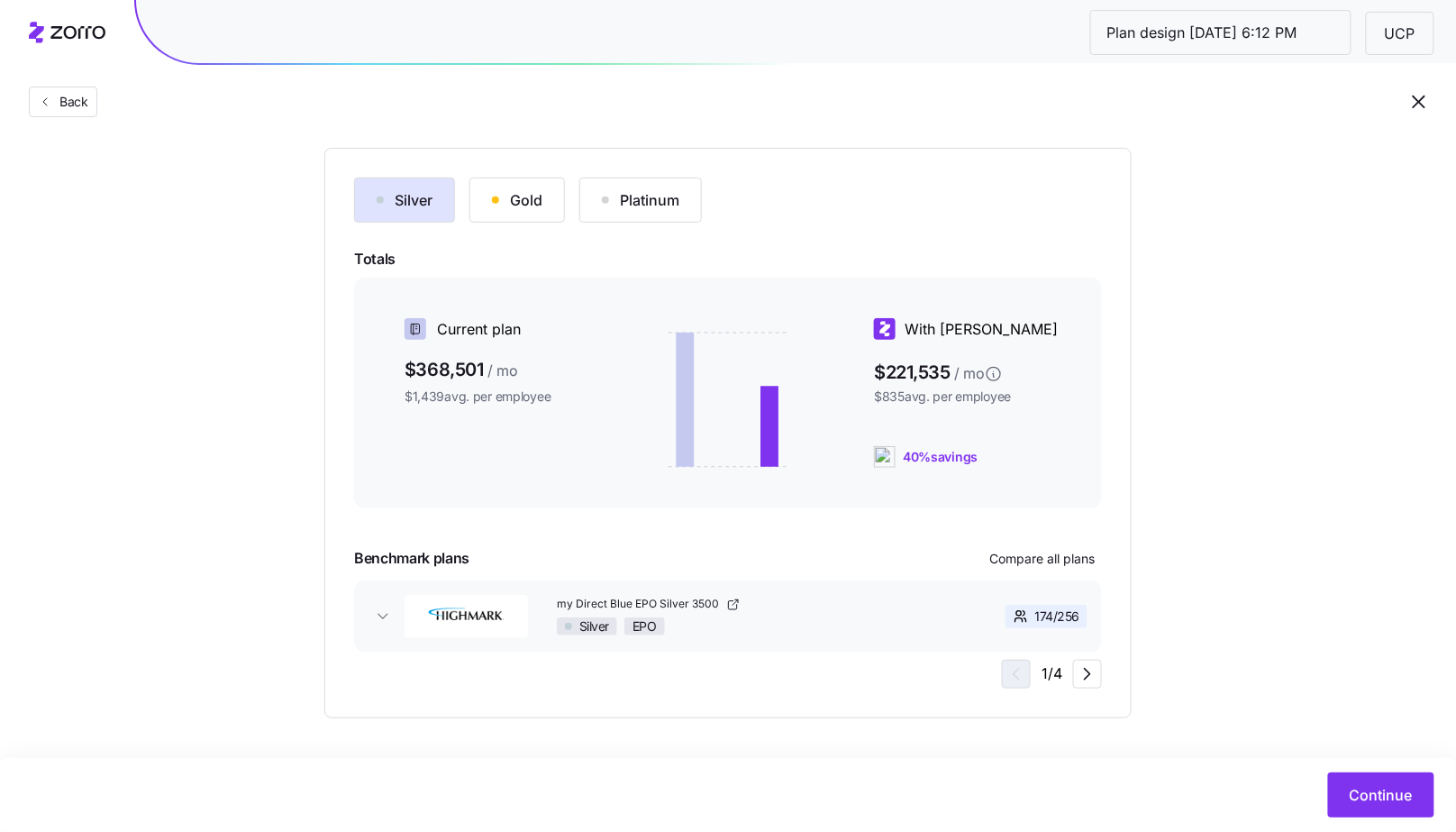
click at [524, 192] on div "Gold" at bounding box center [516, 200] width 51 height 22
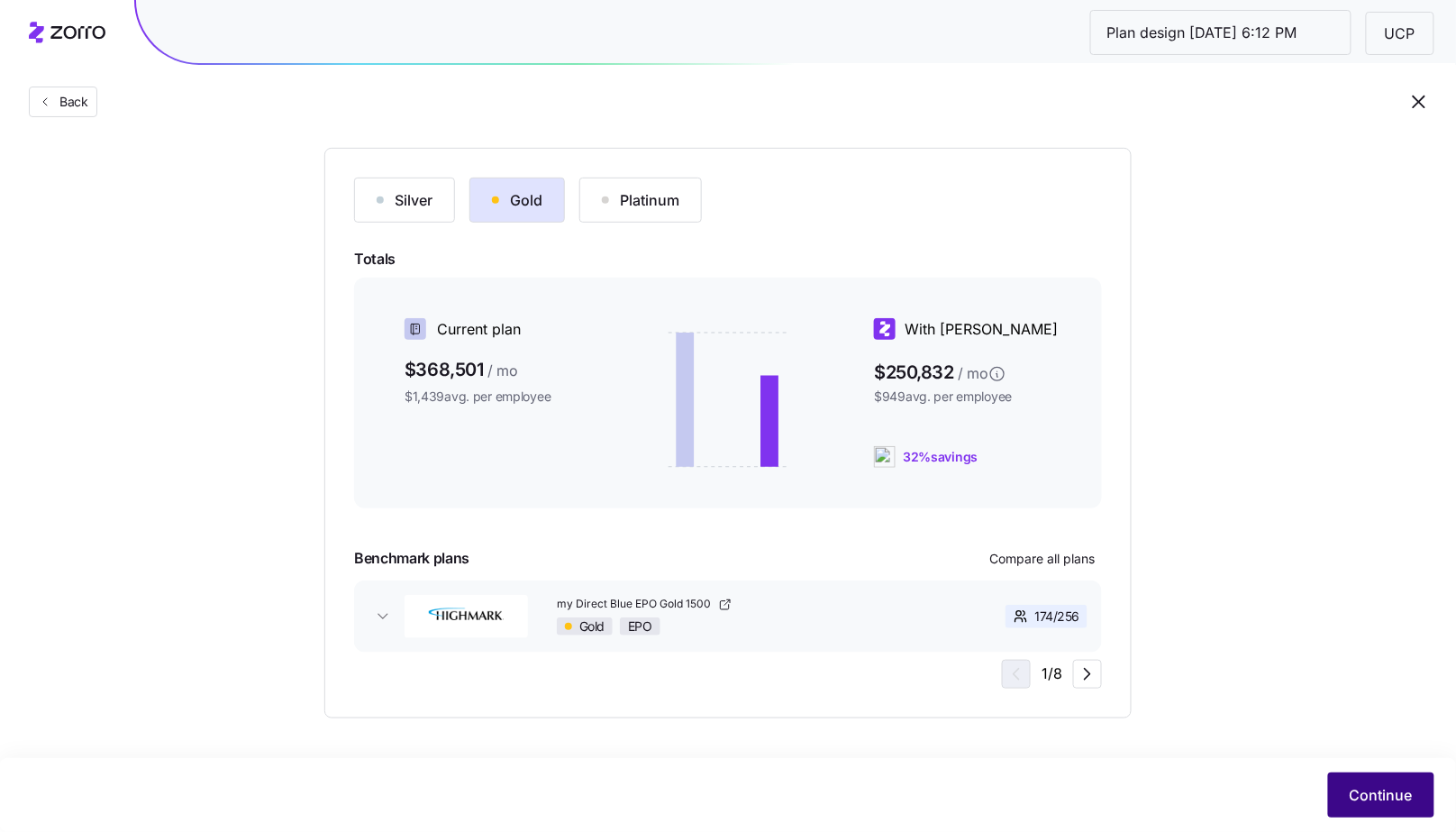
click at [1377, 793] on span "Continue" at bounding box center [1381, 795] width 63 height 22
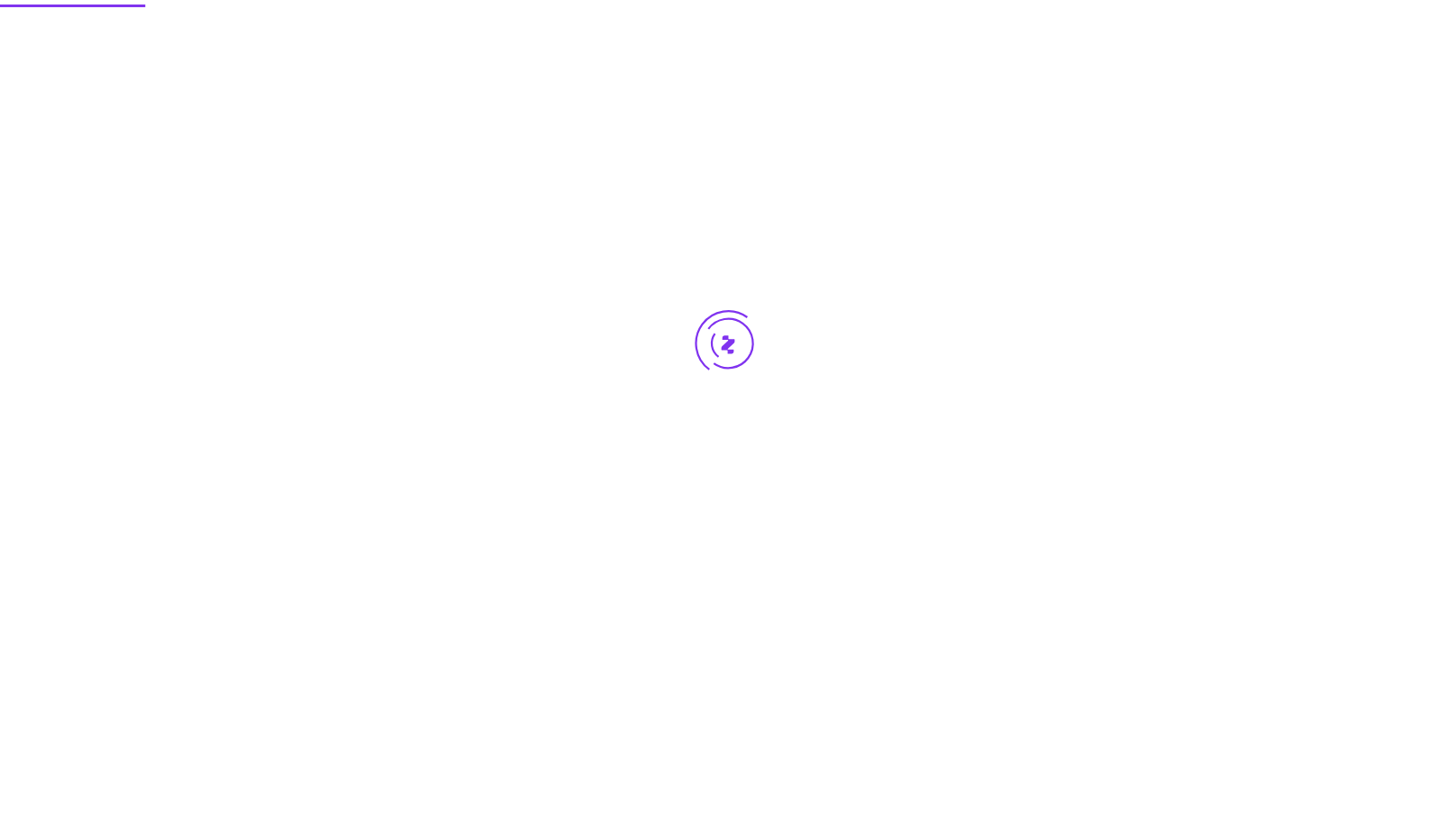
scroll to position [0, 0]
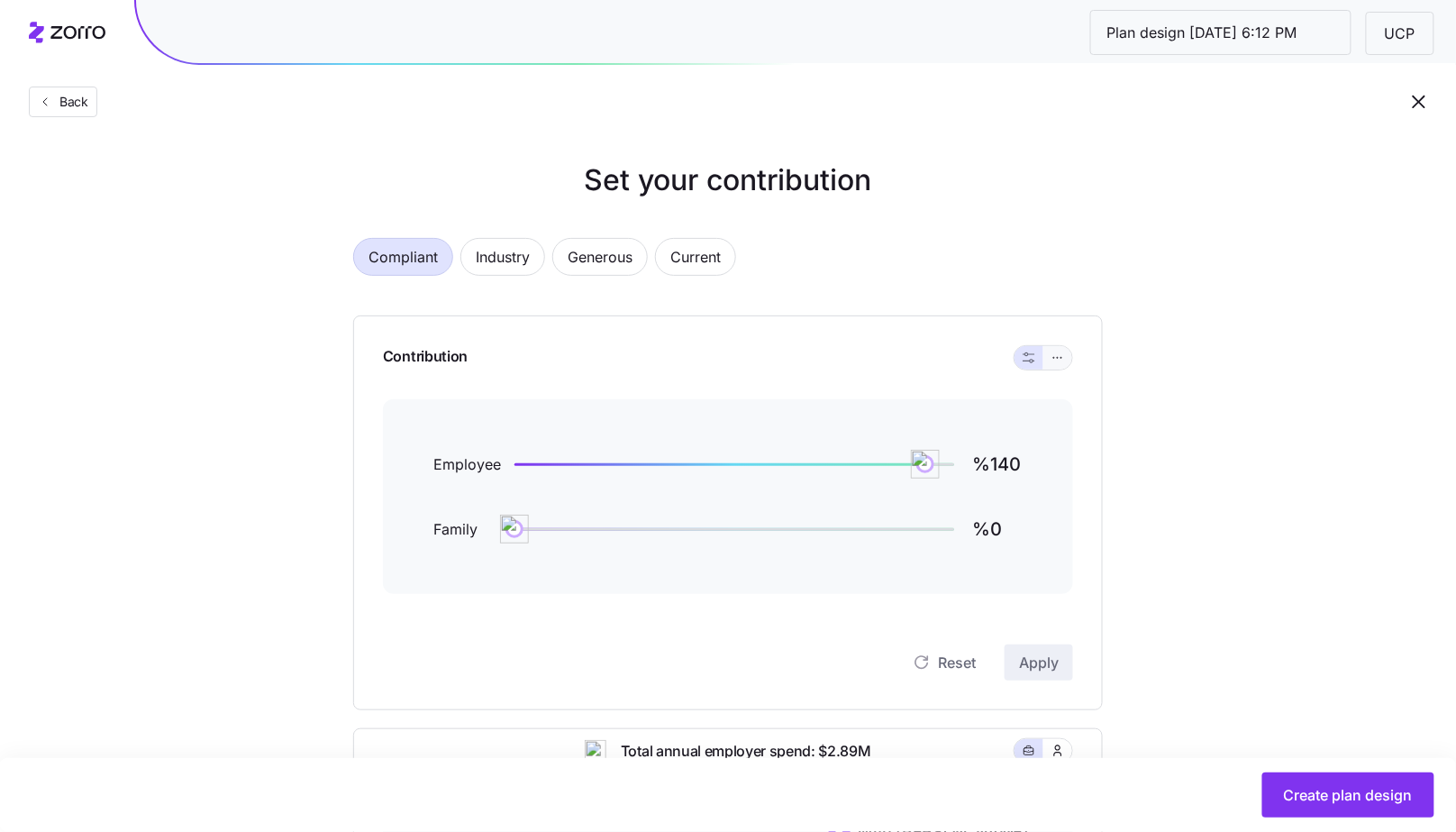
click at [1070, 359] on button "button" at bounding box center [1058, 357] width 29 height 24
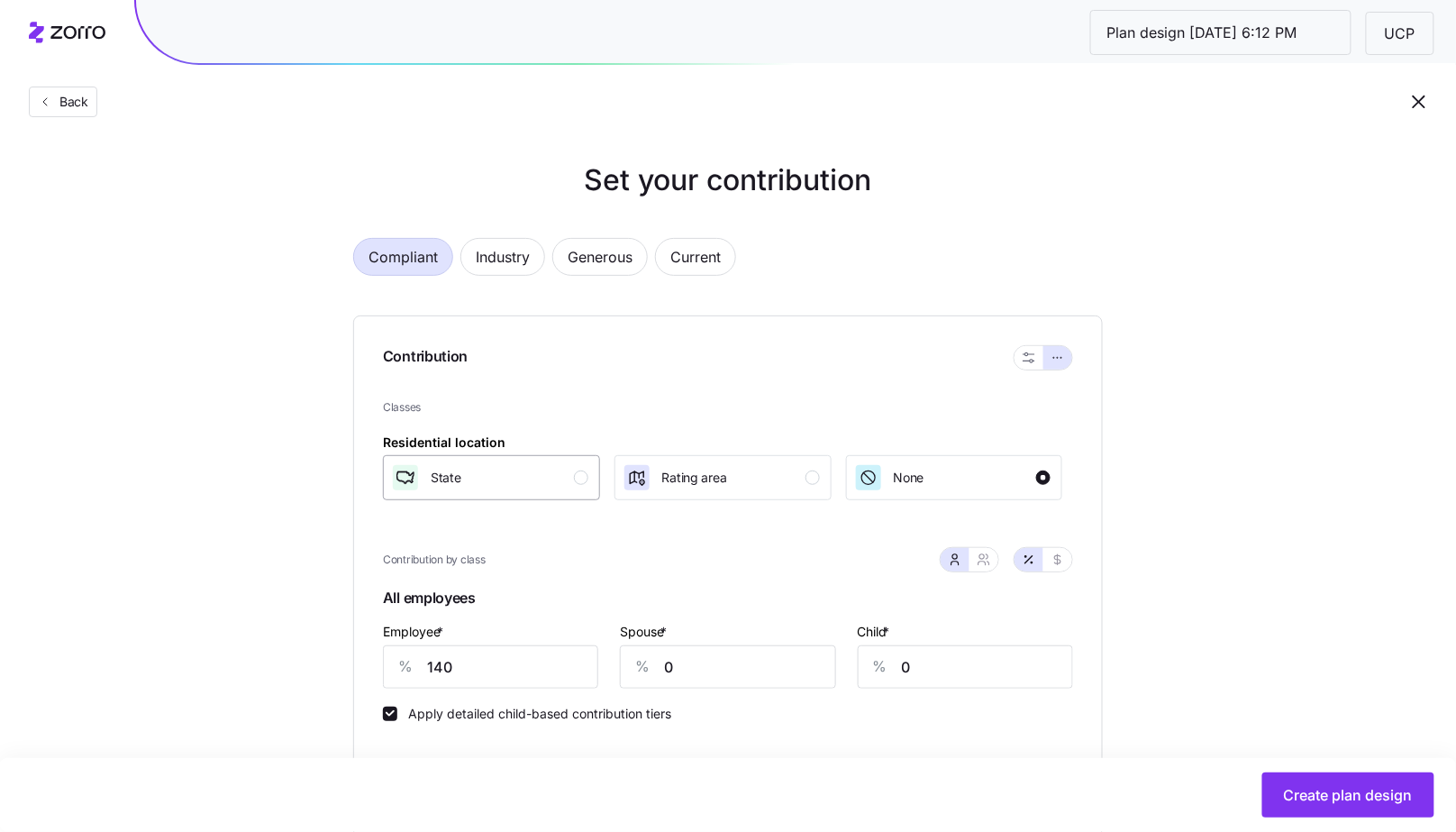
click at [597, 491] on button "State" at bounding box center [492, 477] width 217 height 45
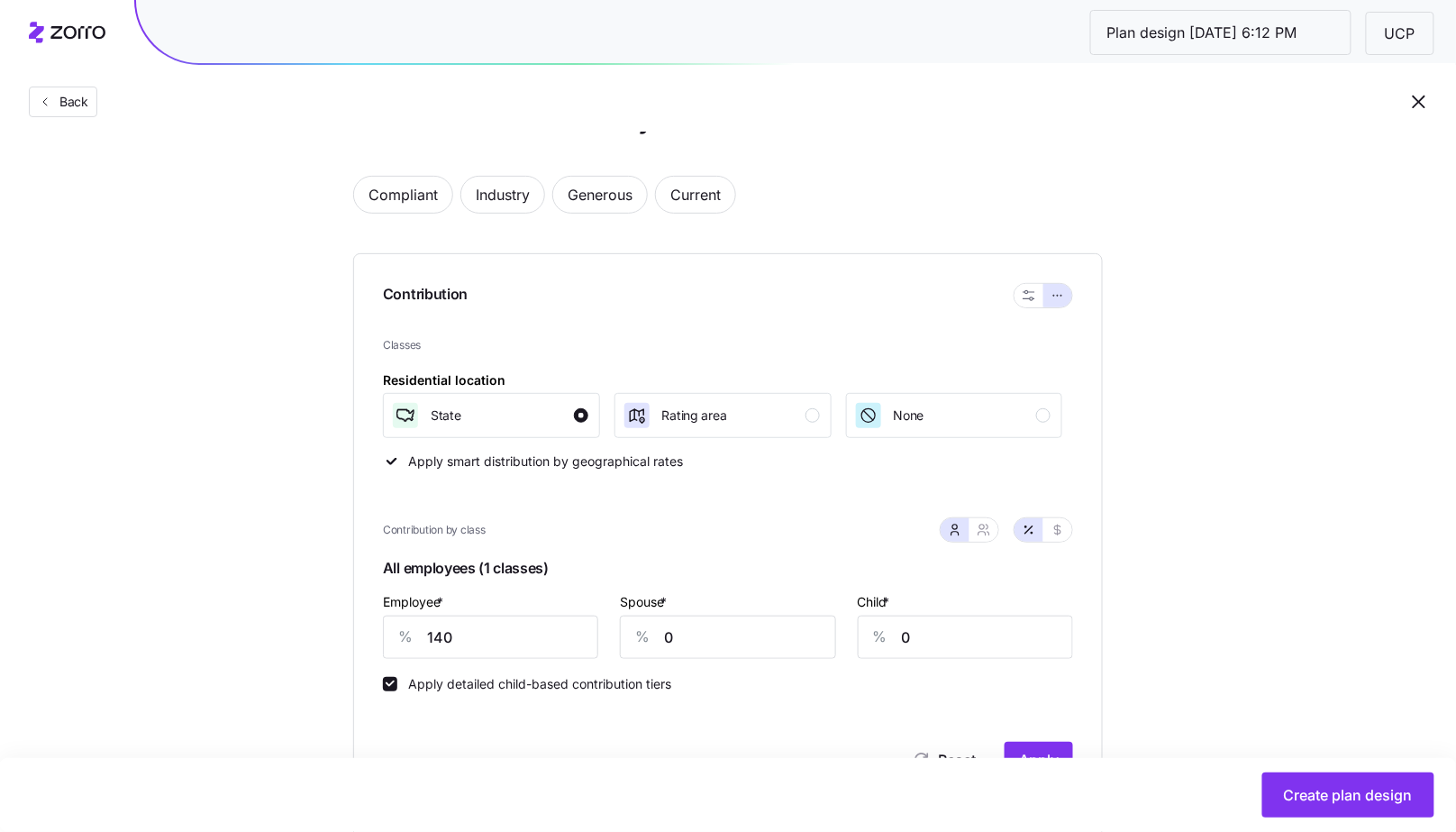
scroll to position [318, 0]
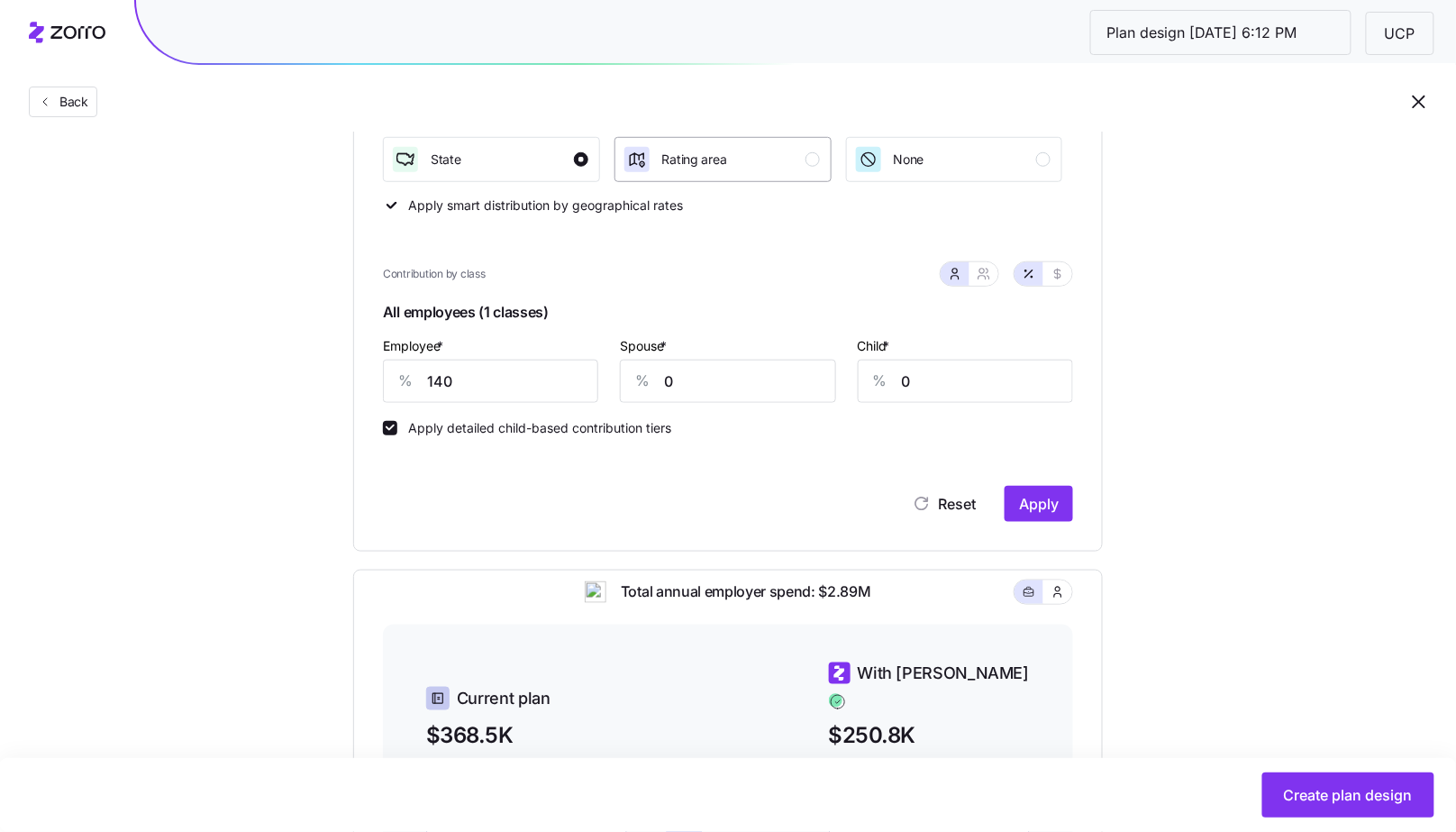
click at [680, 168] on div "Rating area" at bounding box center [695, 159] width 65 height 29
click at [537, 152] on div "State" at bounding box center [489, 159] width 197 height 29
click at [663, 156] on span "Rating area" at bounding box center [695, 159] width 65 height 18
click at [499, 371] on input "140" at bounding box center [491, 380] width 215 height 43
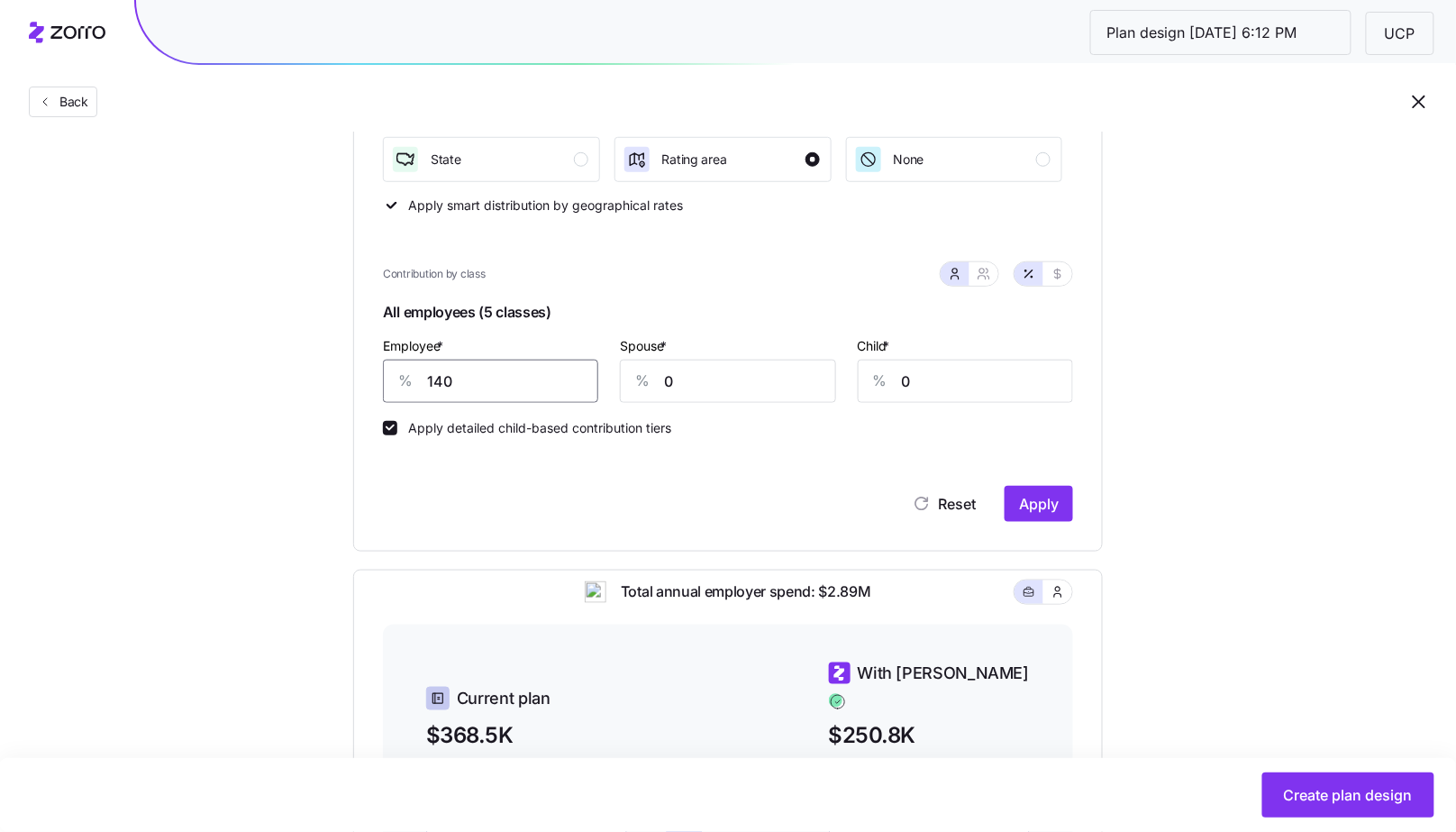
click at [499, 371] on input "140" at bounding box center [491, 380] width 215 height 43
type input "850"
type input "50"
click at [455, 379] on input "850" at bounding box center [491, 380] width 215 height 43
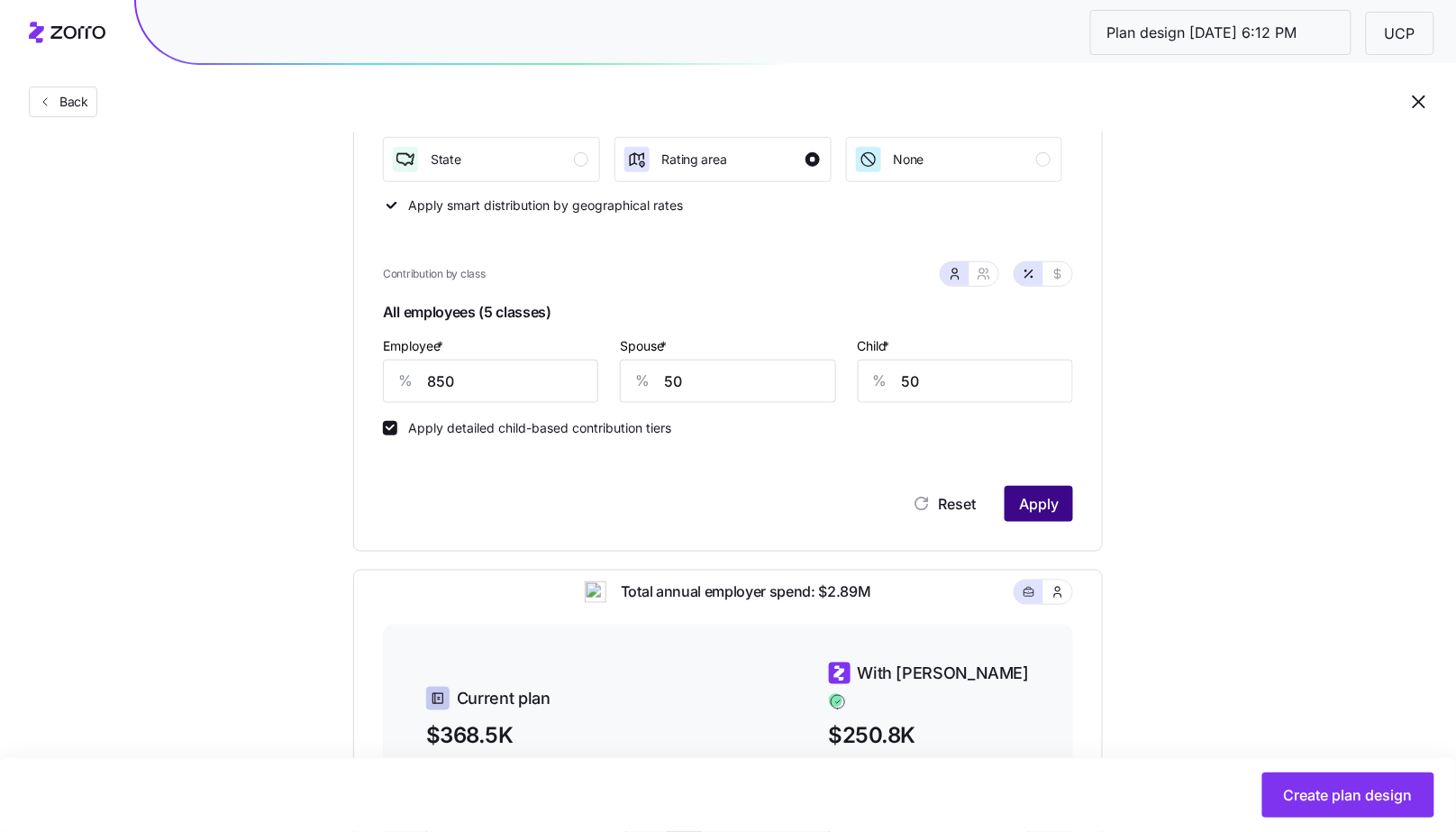
click at [1058, 506] on span "Apply" at bounding box center [1039, 503] width 40 height 22
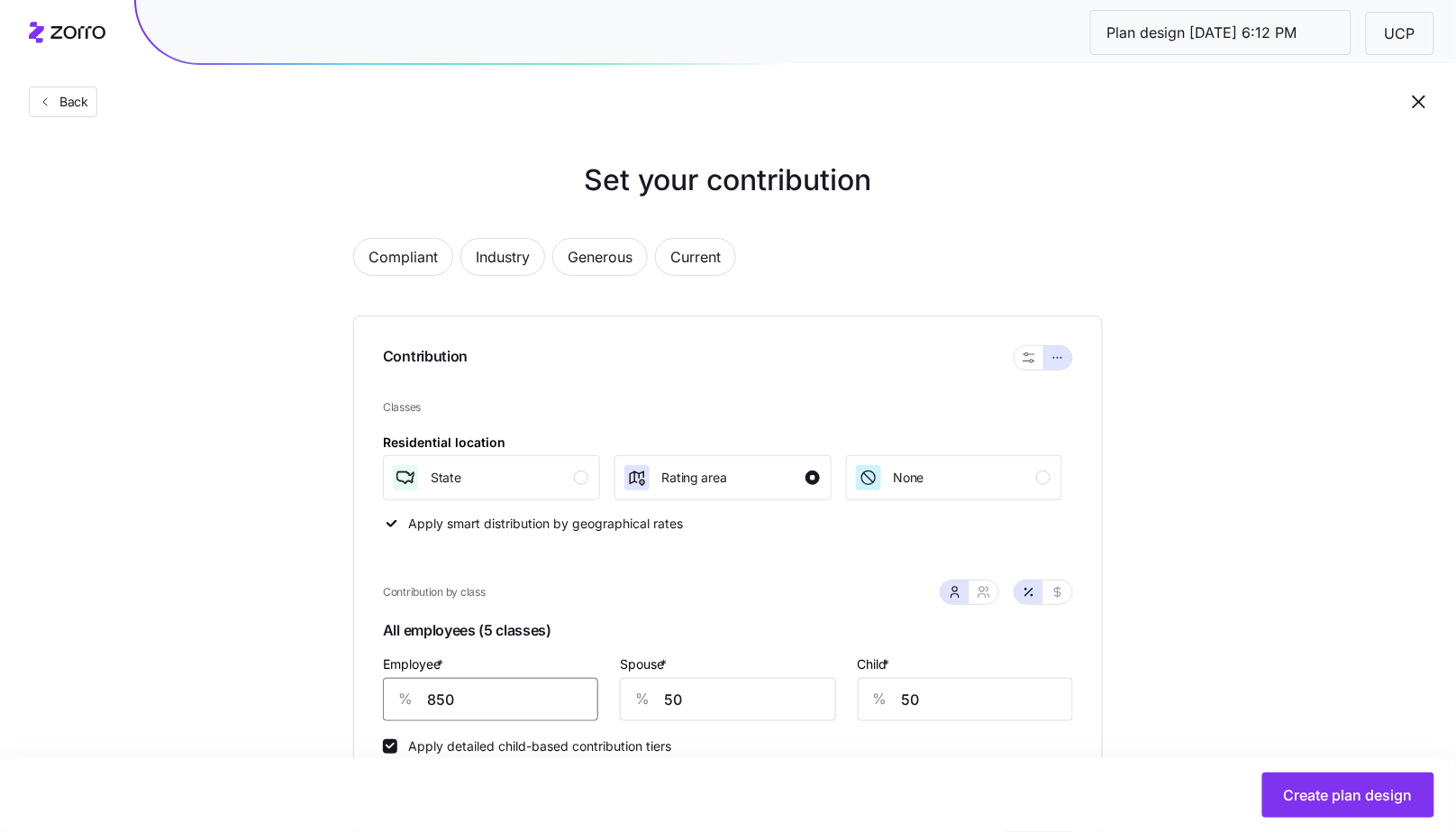
click at [504, 687] on input "850" at bounding box center [491, 699] width 215 height 43
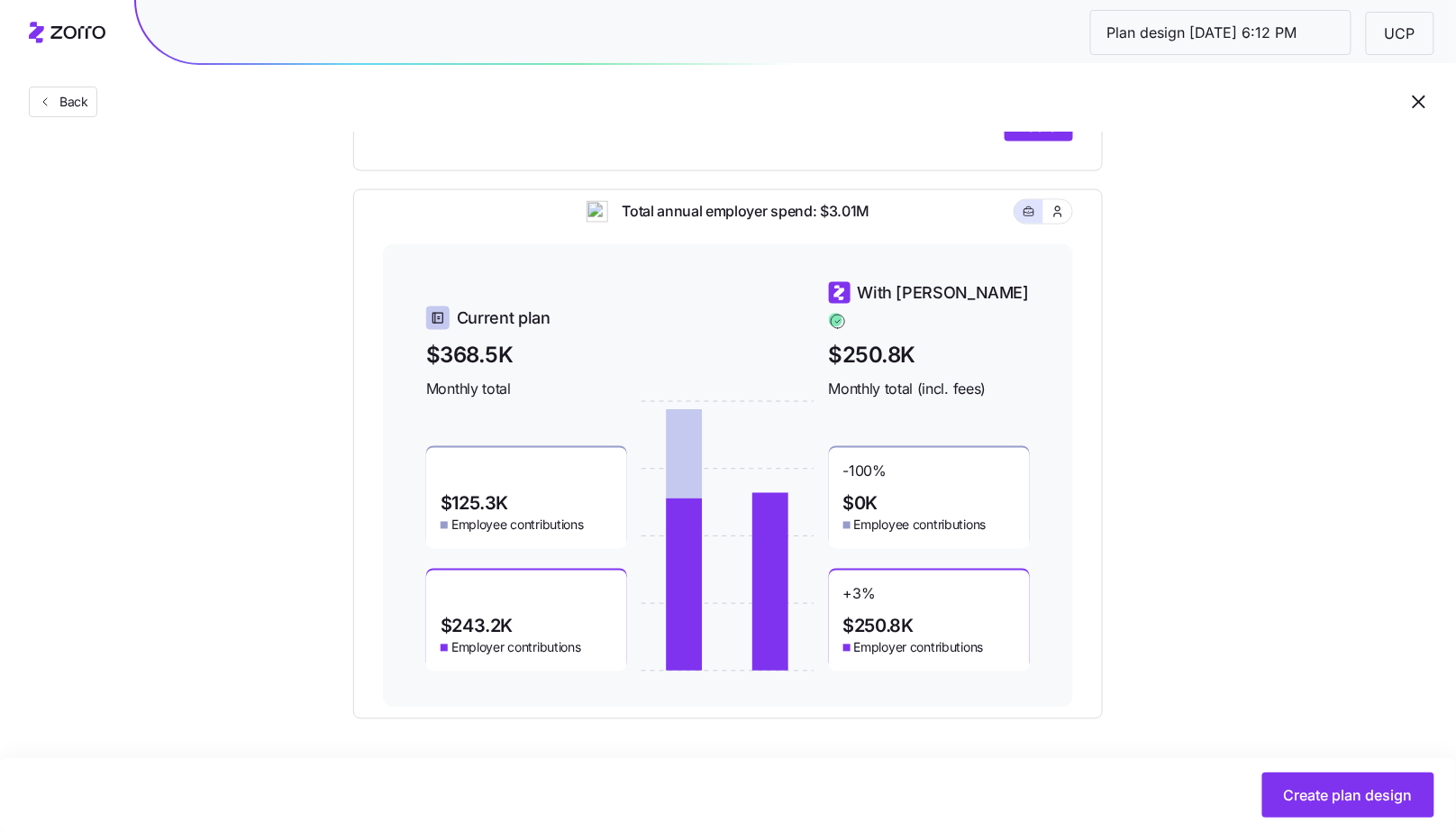
scroll to position [565, 0]
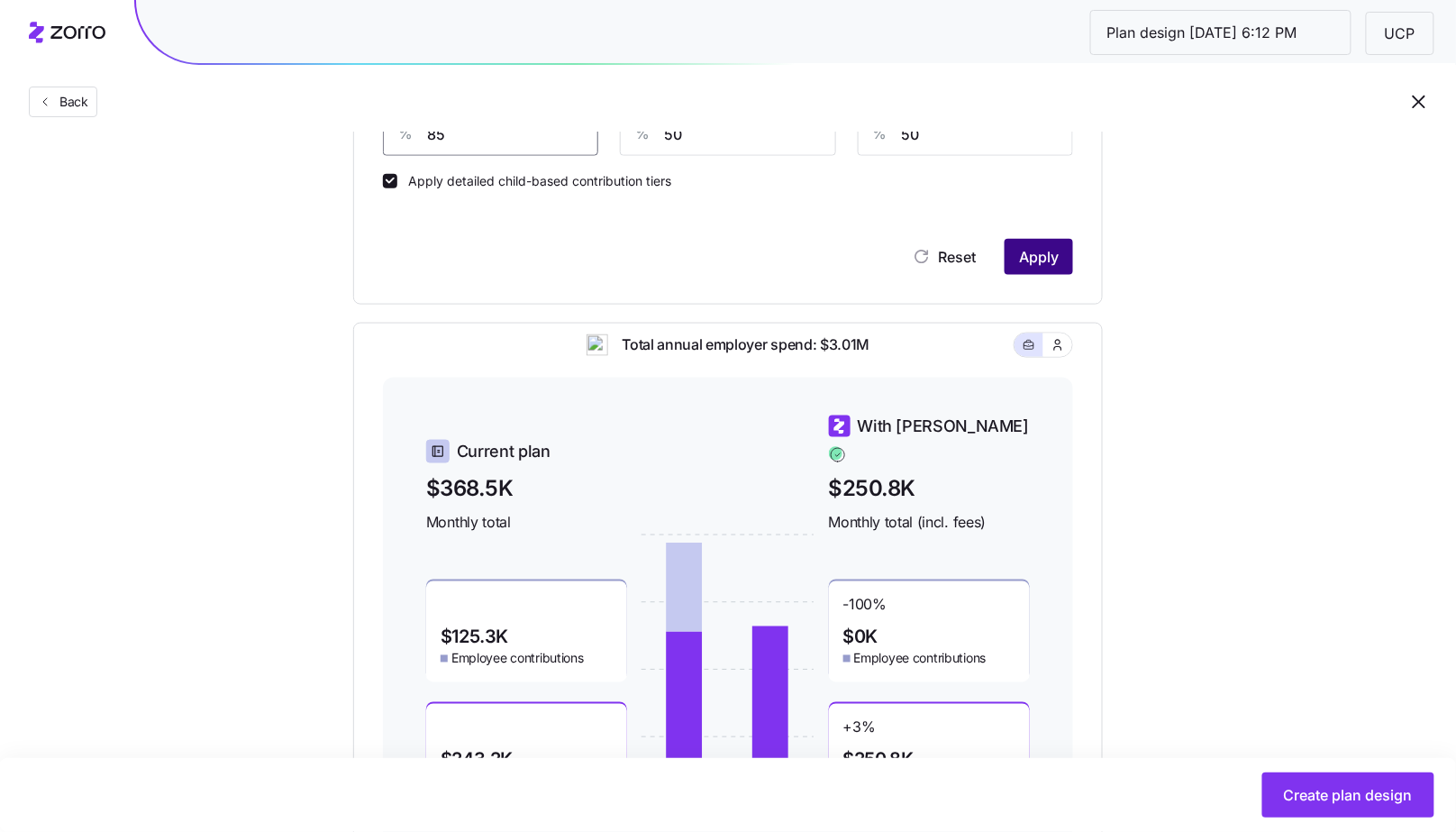
type input "85"
click at [1057, 264] on span "Apply" at bounding box center [1039, 256] width 40 height 22
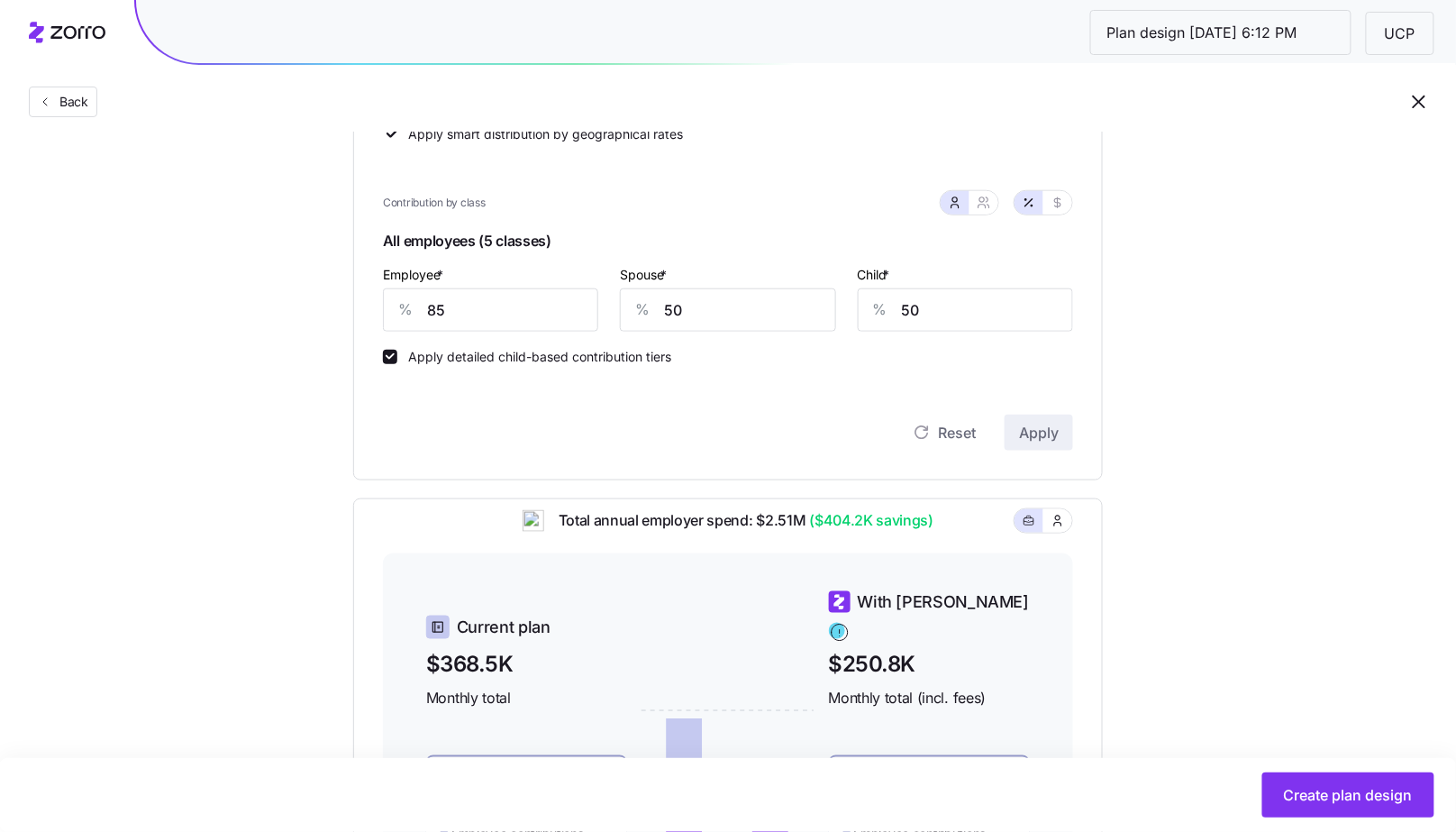
scroll to position [228, 0]
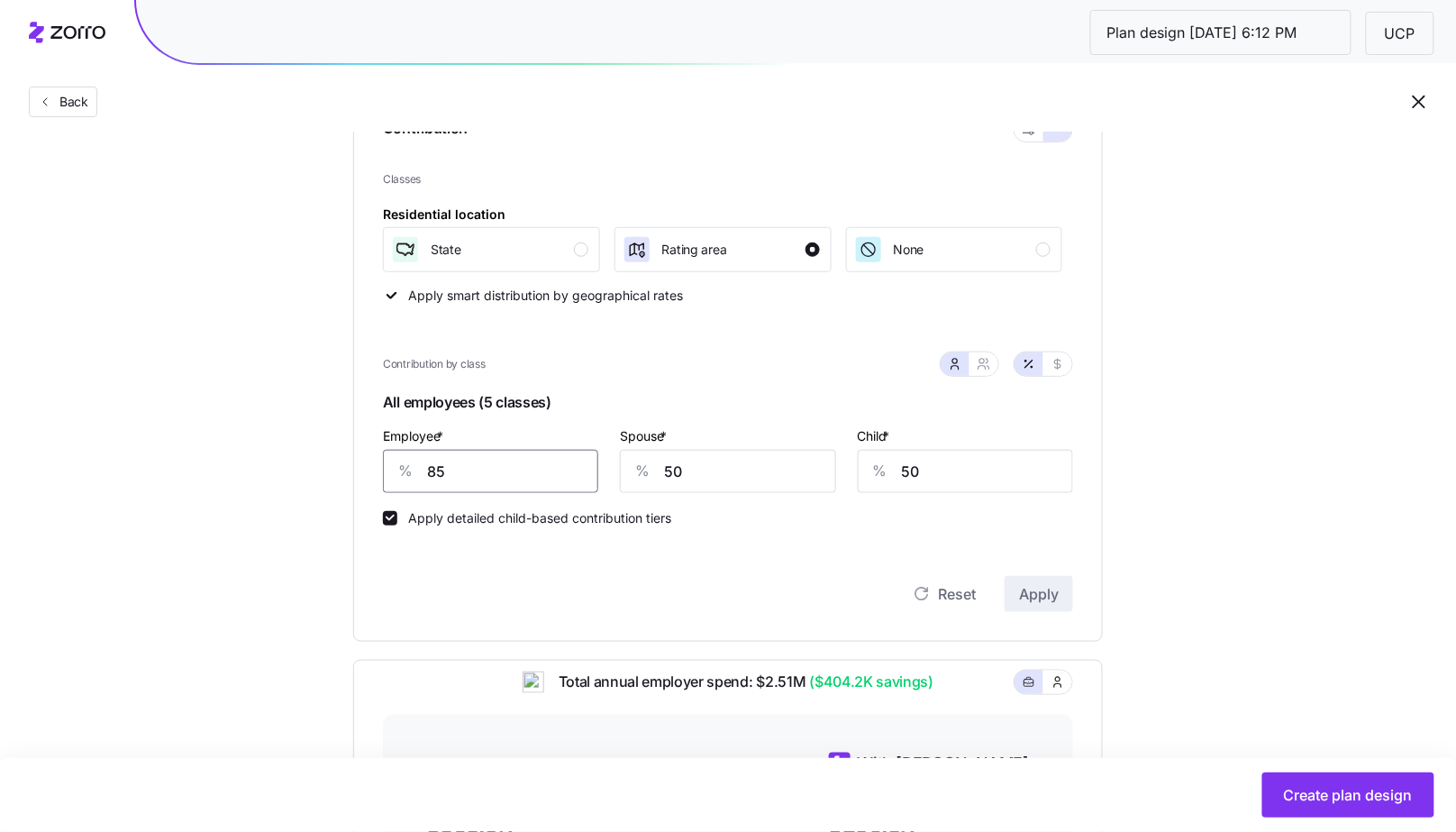
click at [495, 462] on input "85" at bounding box center [491, 471] width 215 height 43
type input "95"
click at [1051, 594] on span "Apply" at bounding box center [1039, 594] width 40 height 22
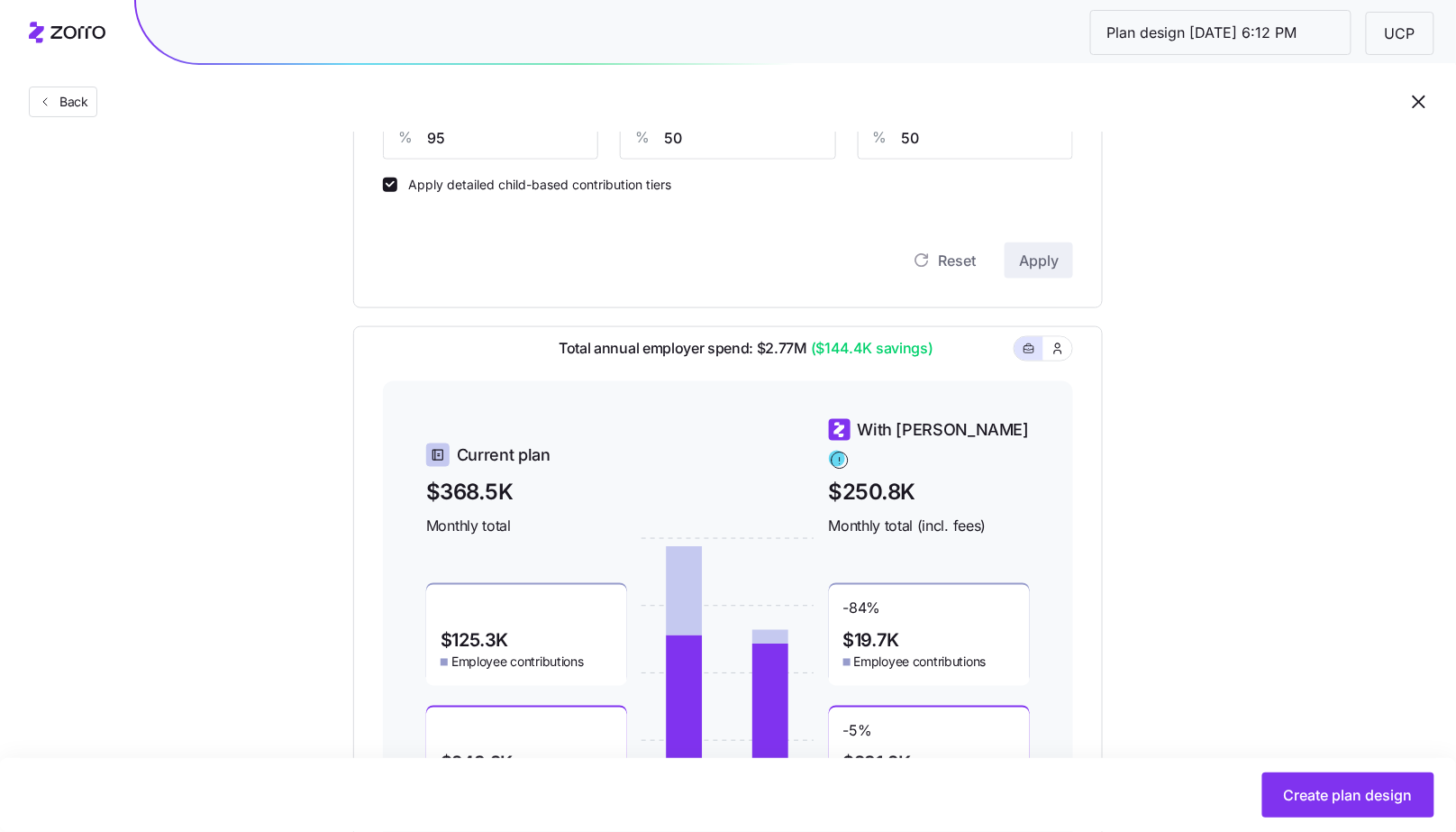
scroll to position [335, 0]
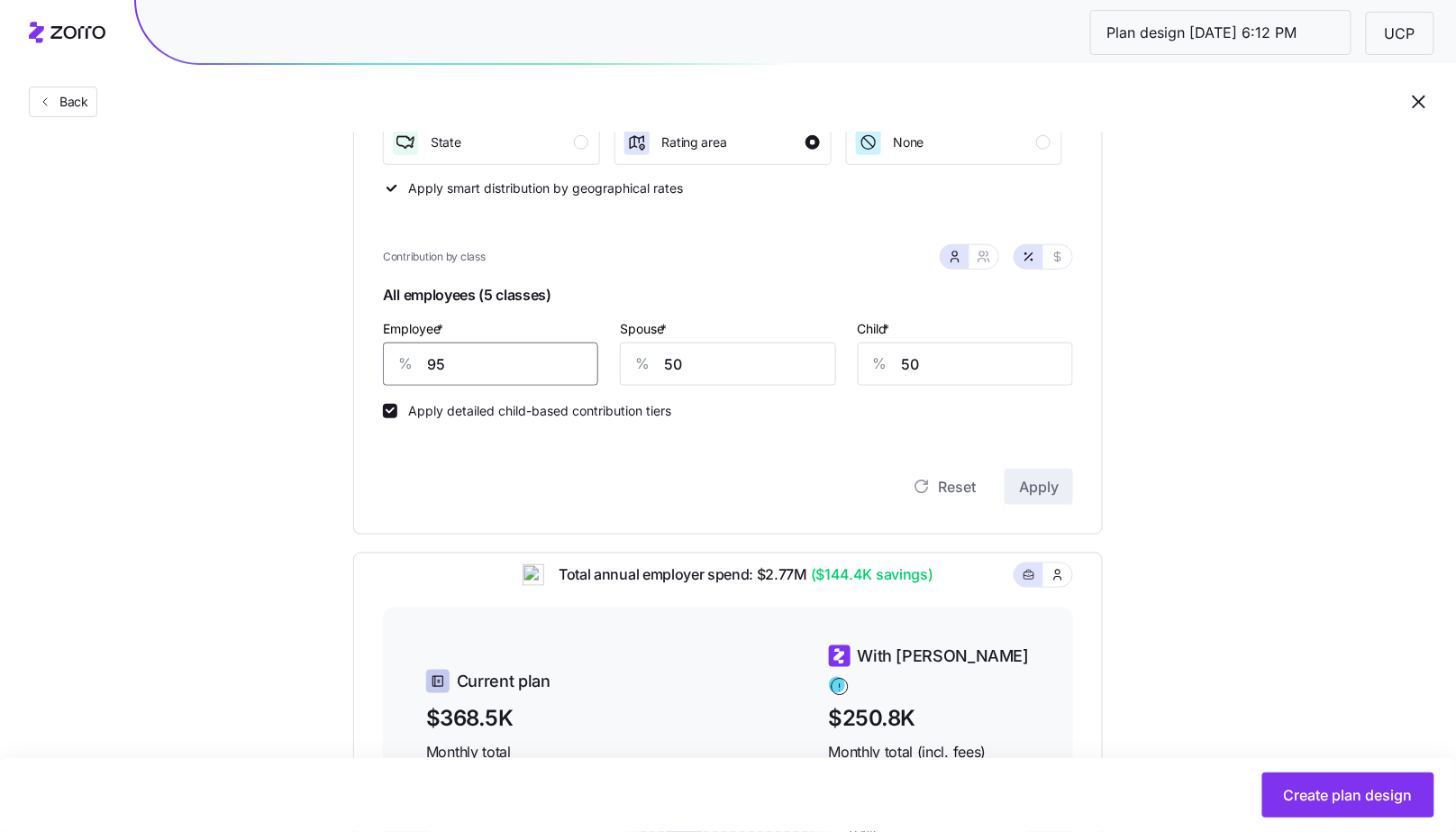
click at [496, 372] on input "95" at bounding box center [491, 363] width 215 height 43
type input "100"
click at [1058, 497] on button "Apply" at bounding box center [1039, 487] width 69 height 36
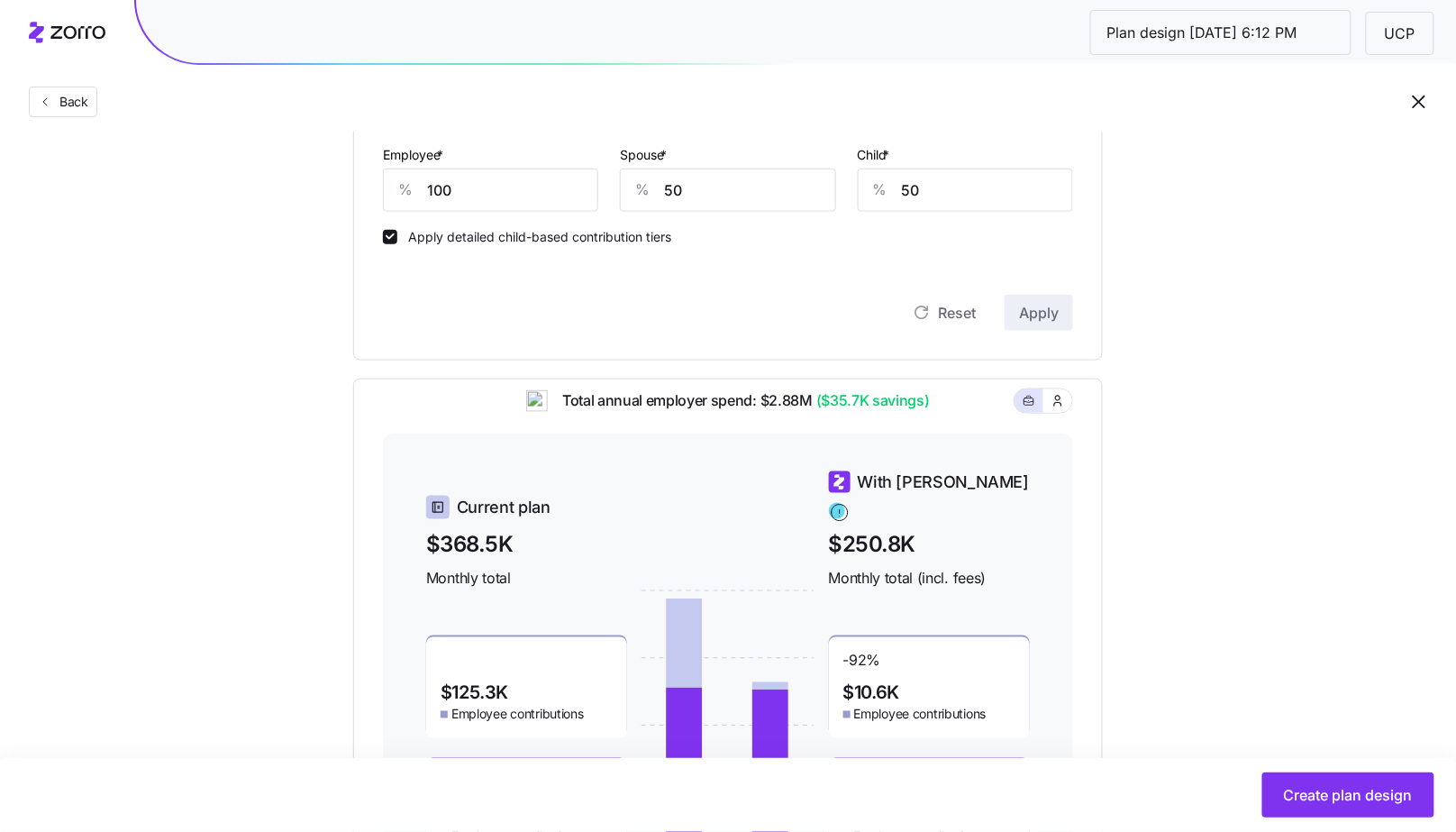
scroll to position [700, 0]
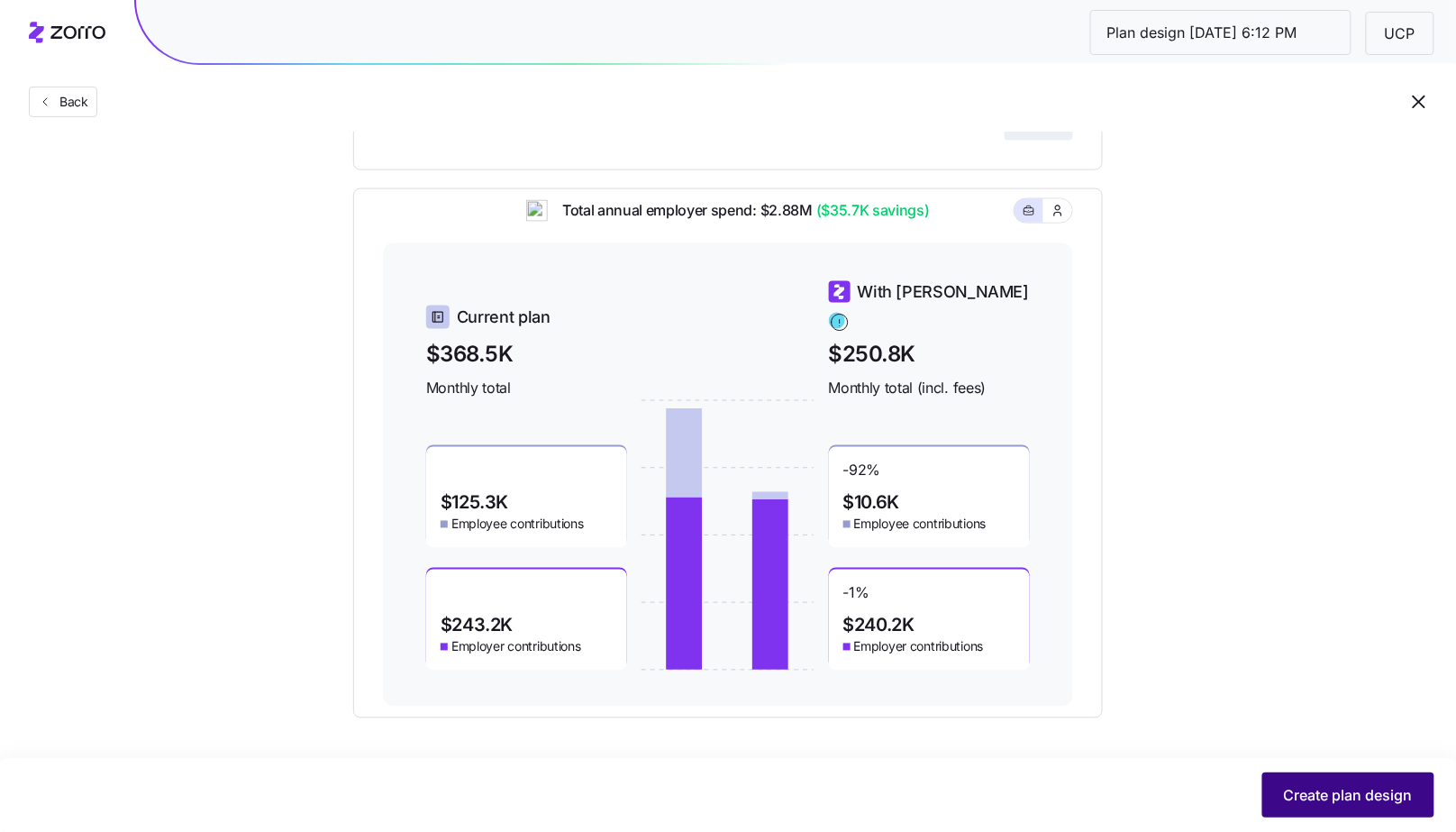
click at [1309, 786] on span "Create plan design" at bounding box center [1347, 795] width 129 height 22
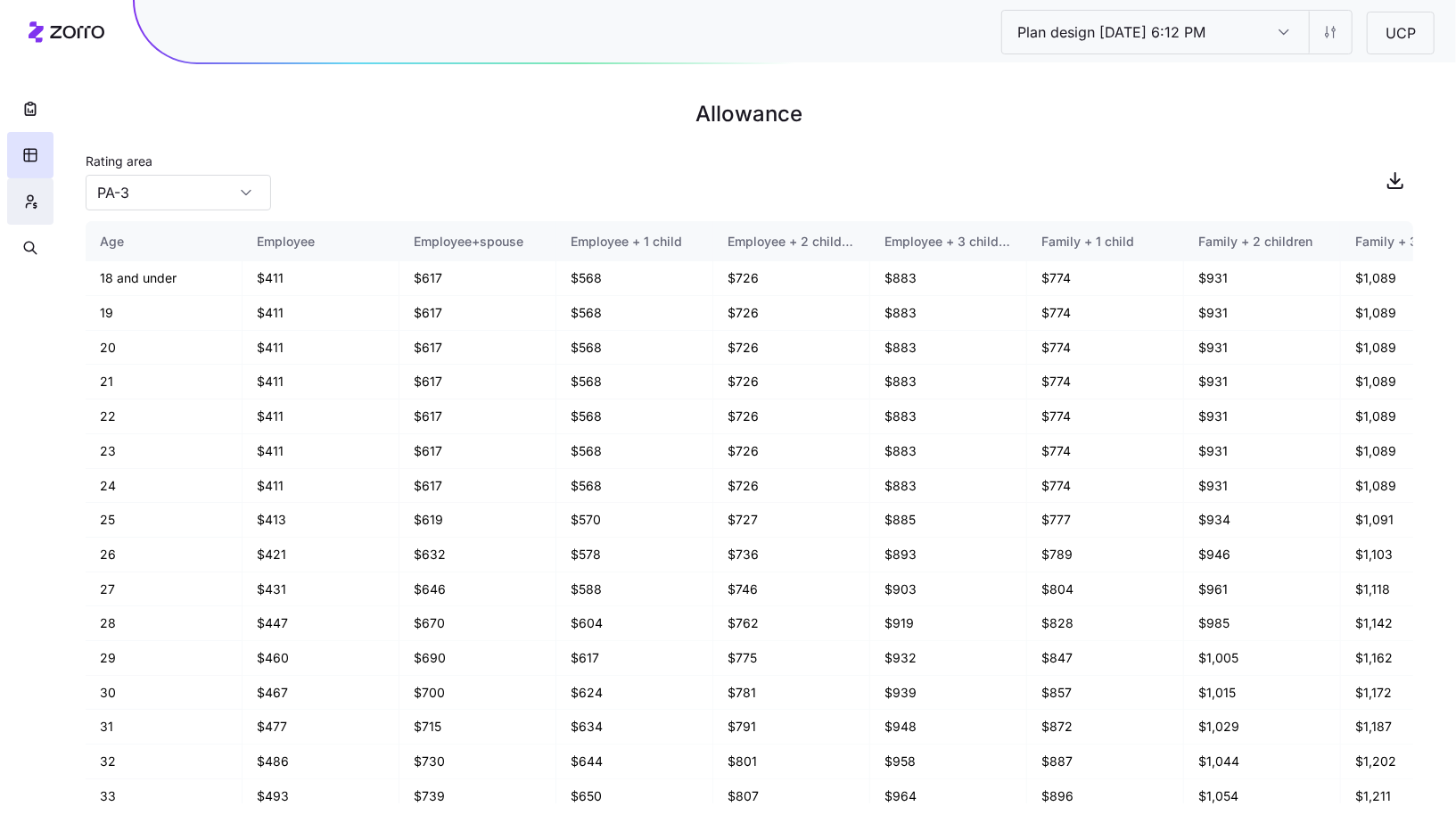
click at [41, 214] on button "button" at bounding box center [30, 201] width 46 height 46
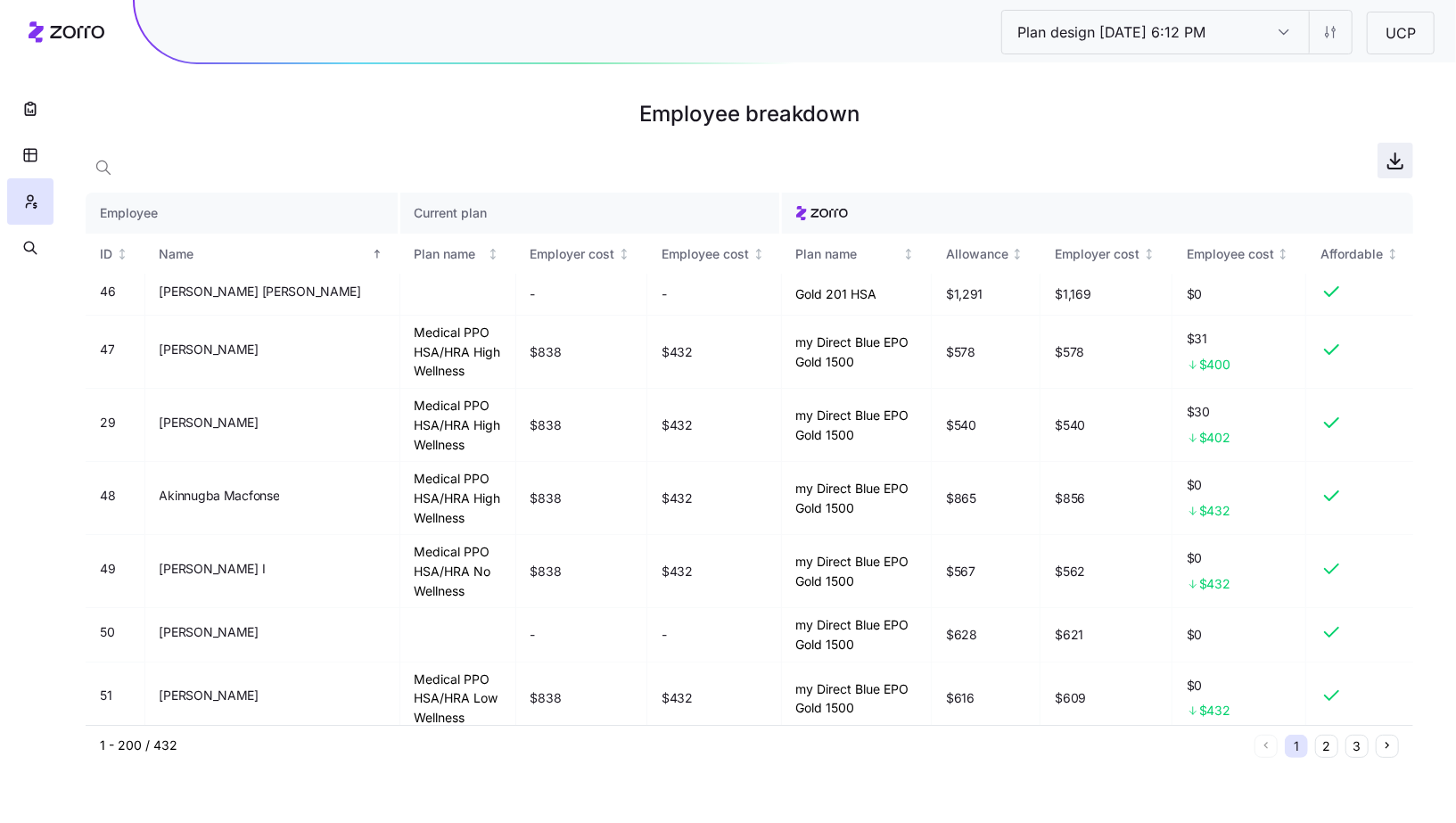
click at [1393, 149] on span "button" at bounding box center [1396, 160] width 34 height 34
click at [35, 115] on icon "button" at bounding box center [30, 108] width 18 height 18
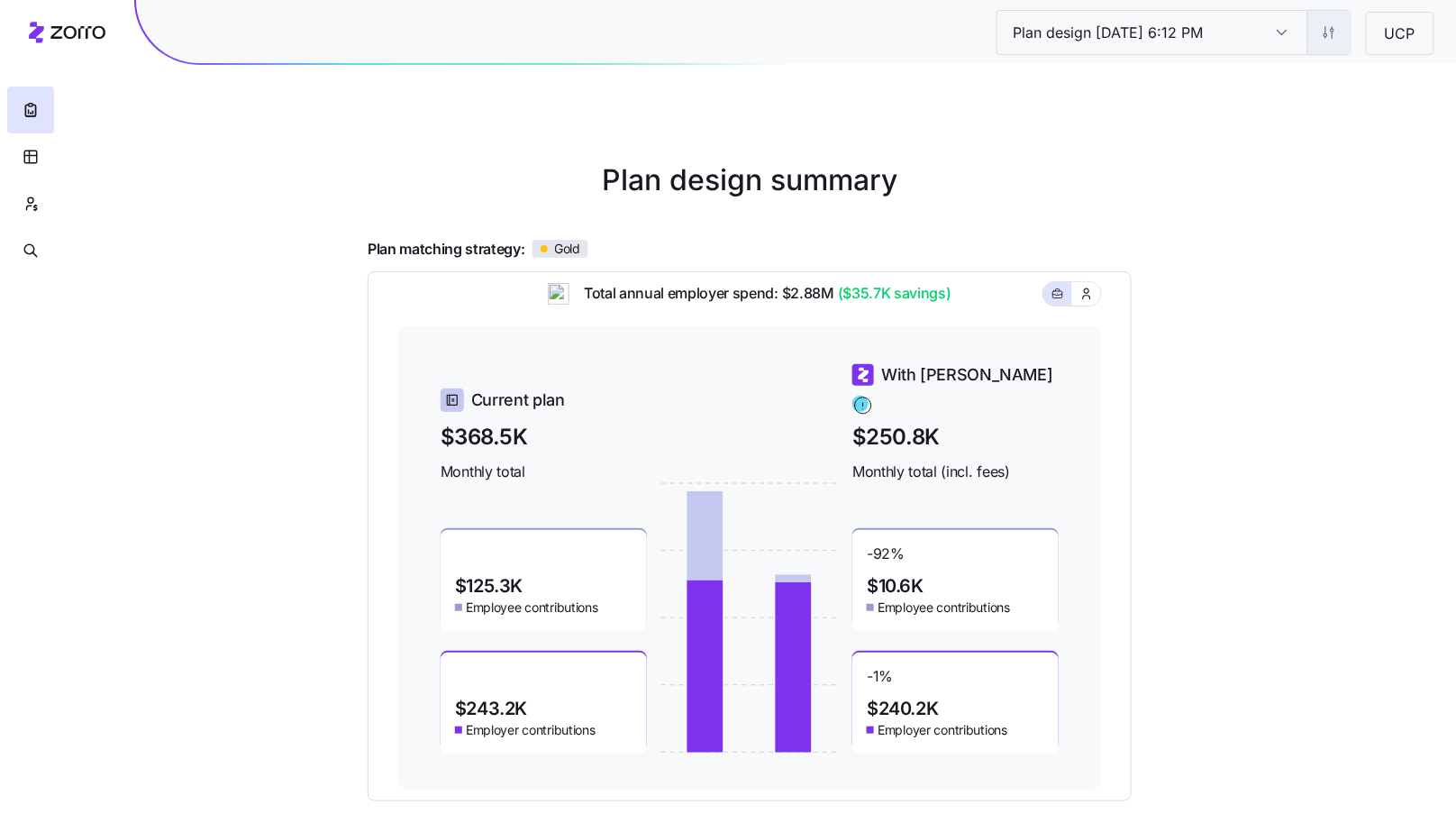
click at [1338, 47] on html "Plan design 10/07/2025 6:12 PM Plan design 10/07/2025 6:12 PM UCP Plan design s…" at bounding box center [728, 494] width 1456 height 988
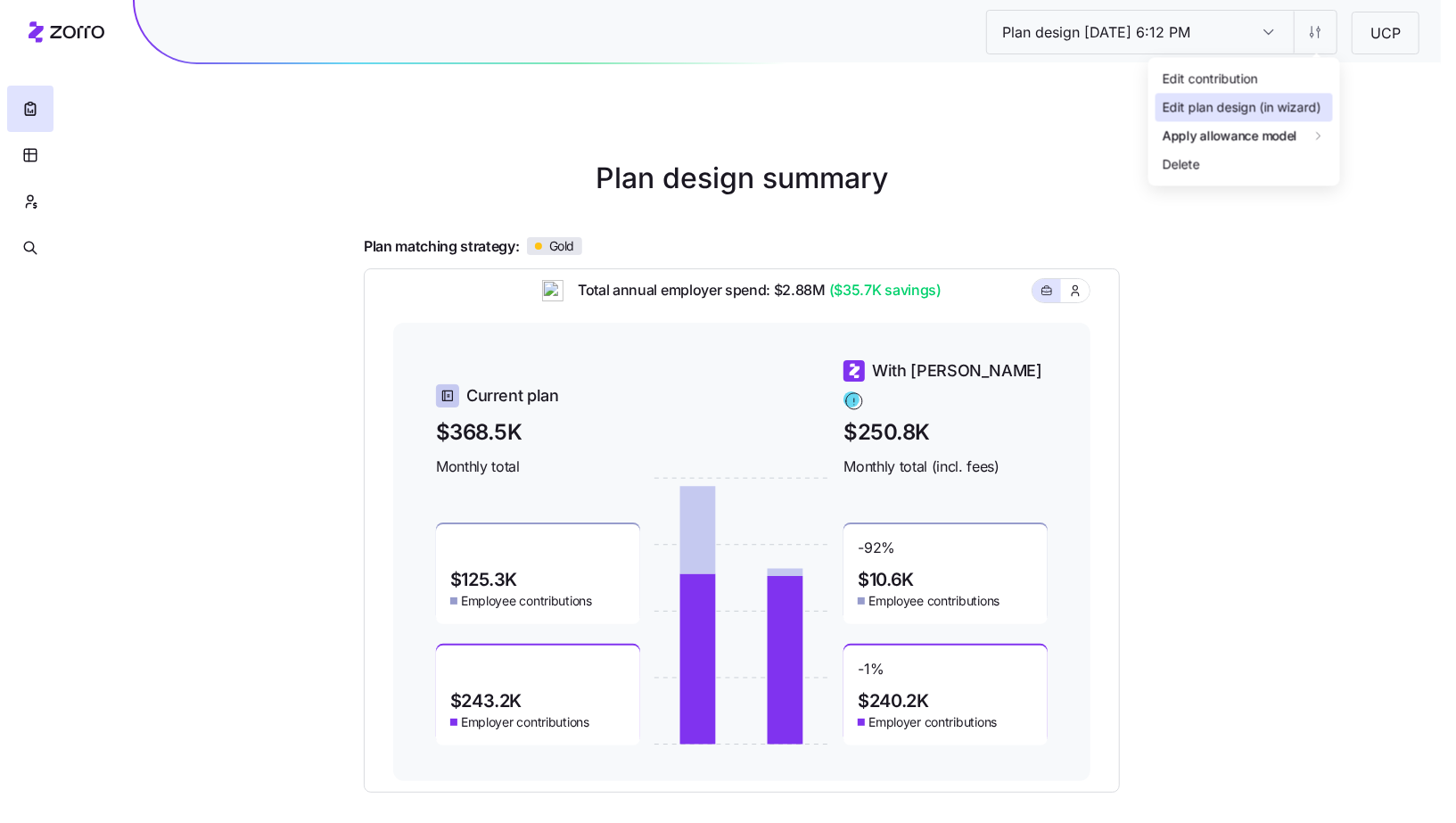
click at [1241, 98] on div "Edit plan design (in wizard)" at bounding box center [1242, 107] width 158 height 20
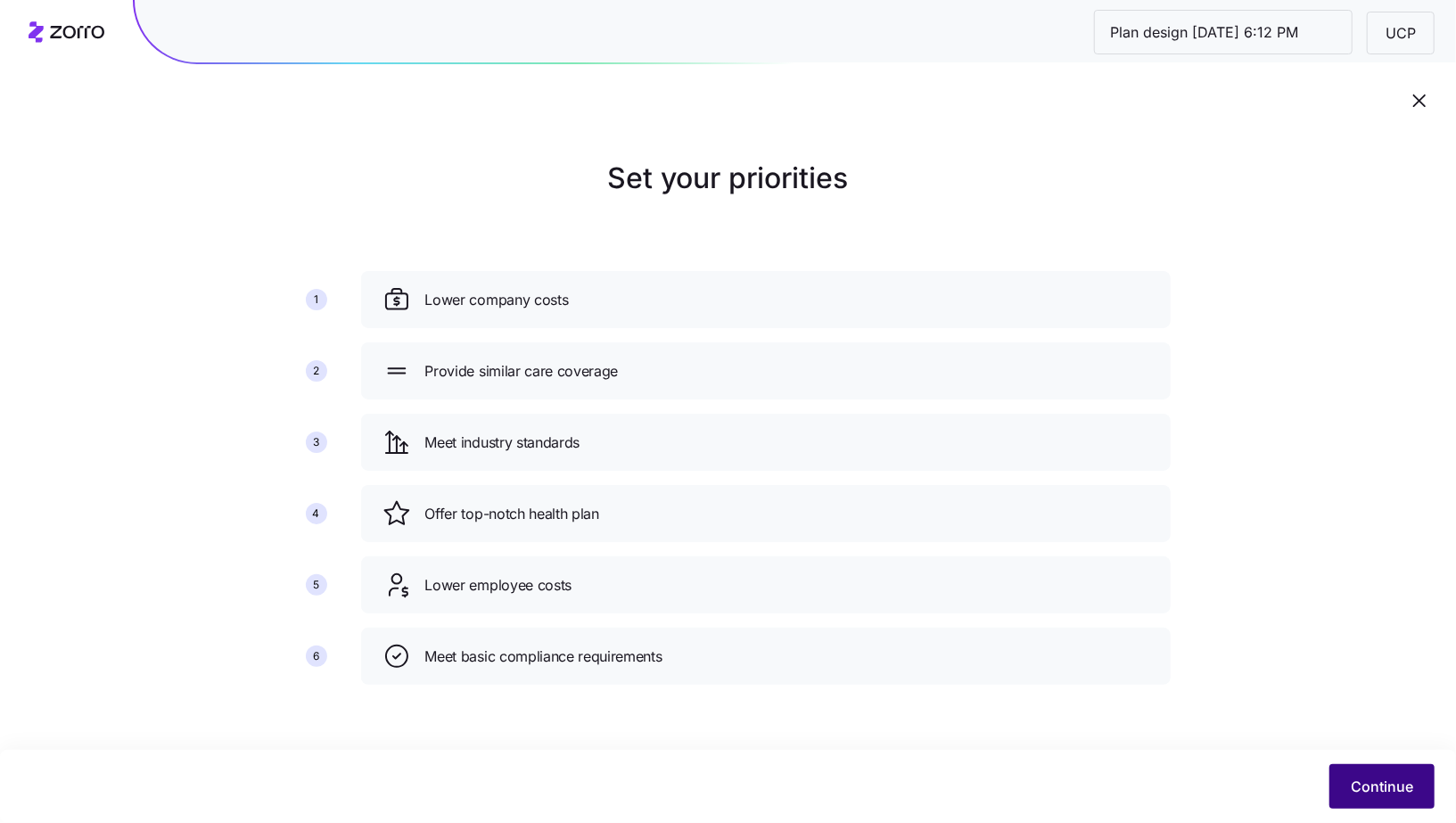
click at [1358, 782] on span "Continue" at bounding box center [1382, 786] width 62 height 22
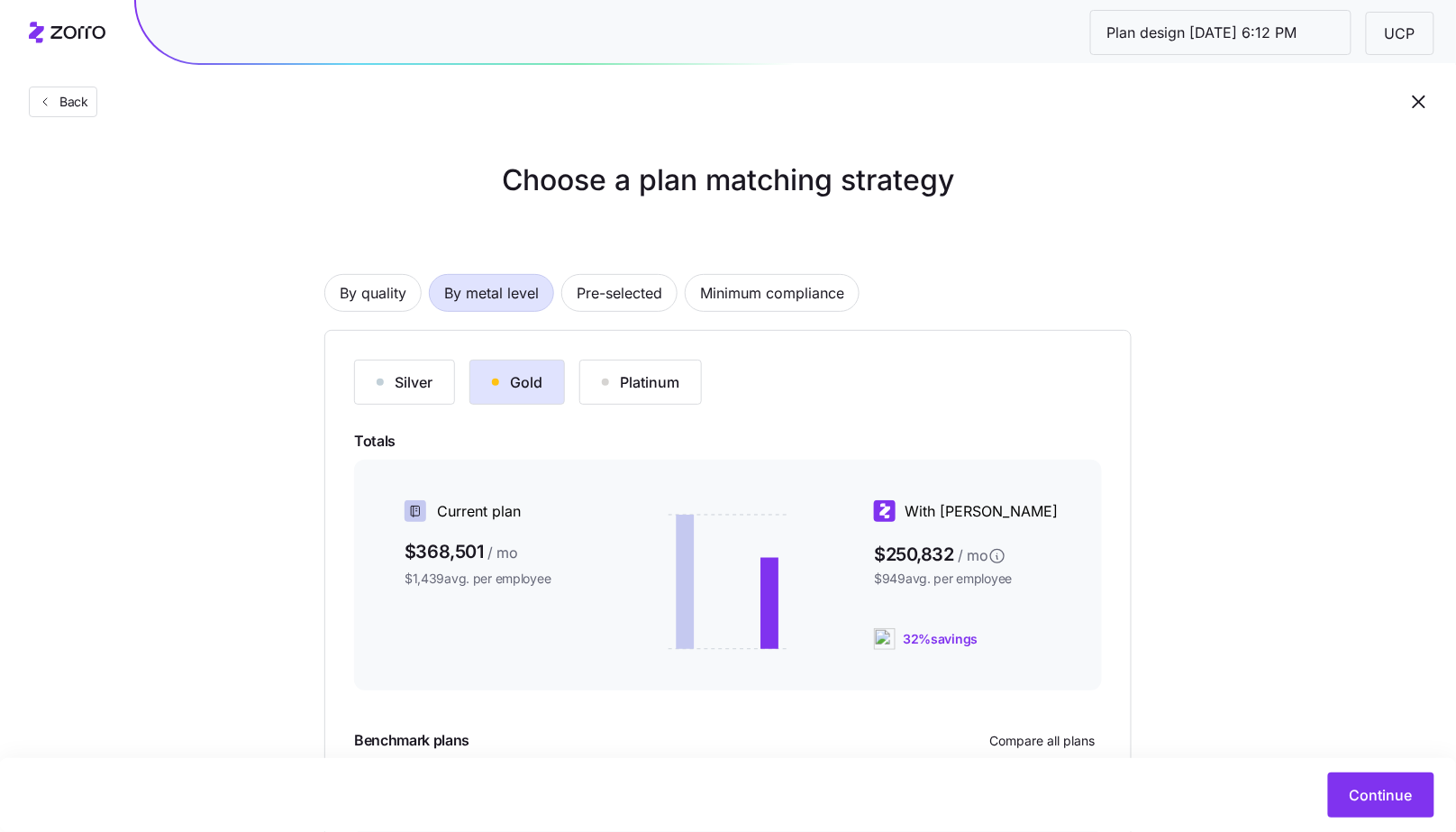
click at [636, 388] on div "Platinum" at bounding box center [640, 382] width 77 height 22
click at [456, 379] on div "Silver Gold Platinum" at bounding box center [728, 381] width 748 height 45
click at [540, 383] on div "Gold" at bounding box center [516, 382] width 51 height 22
click at [416, 387] on div "Silver" at bounding box center [404, 382] width 56 height 22
click at [517, 388] on div "Gold" at bounding box center [516, 382] width 51 height 22
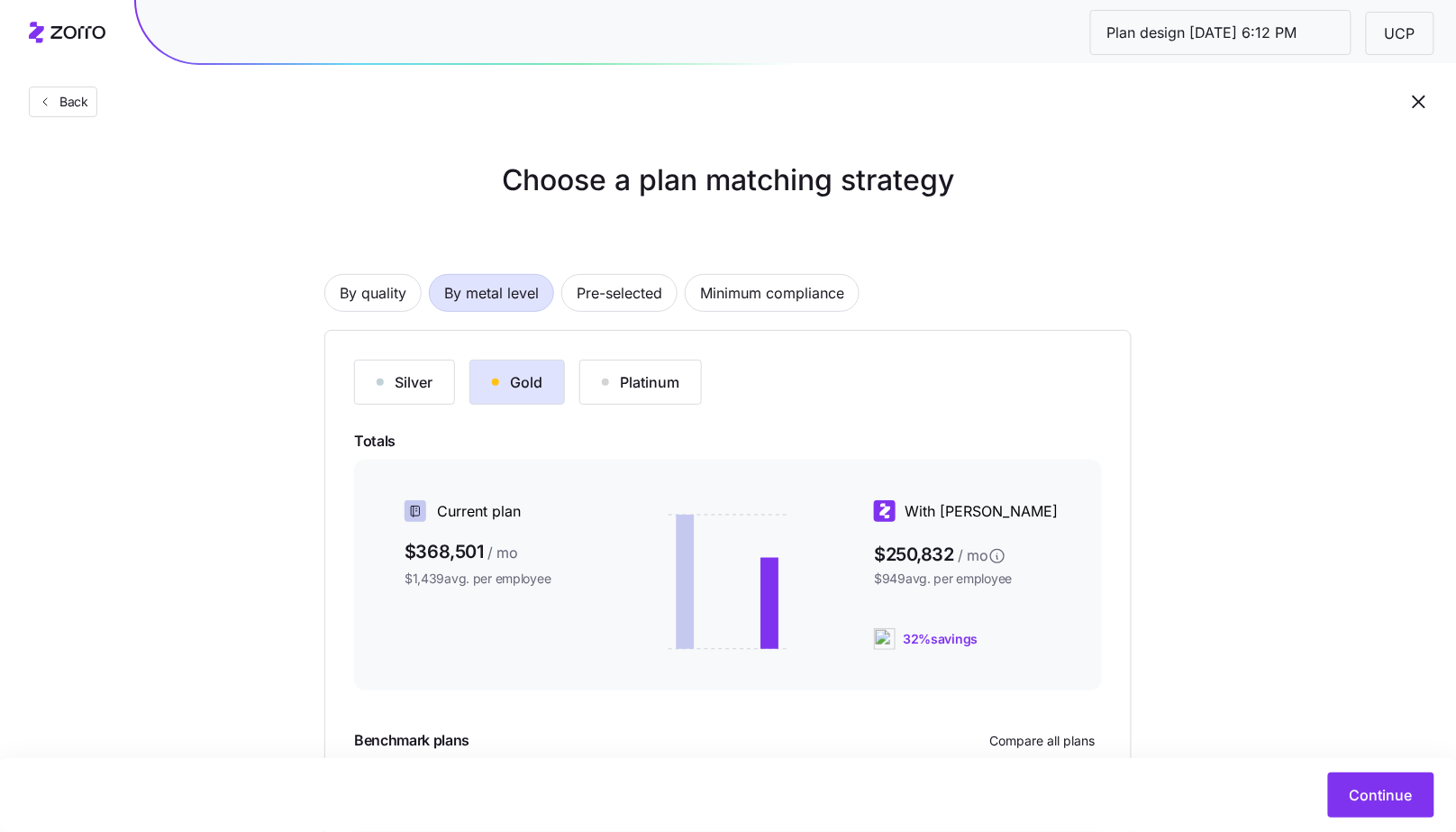
click at [633, 382] on div "Platinum" at bounding box center [640, 382] width 77 height 22
click at [536, 382] on div "Gold" at bounding box center [516, 382] width 51 height 22
click at [422, 381] on div "Silver" at bounding box center [404, 382] width 56 height 22
click at [834, 310] on span "Minimum compliance" at bounding box center [772, 293] width 144 height 36
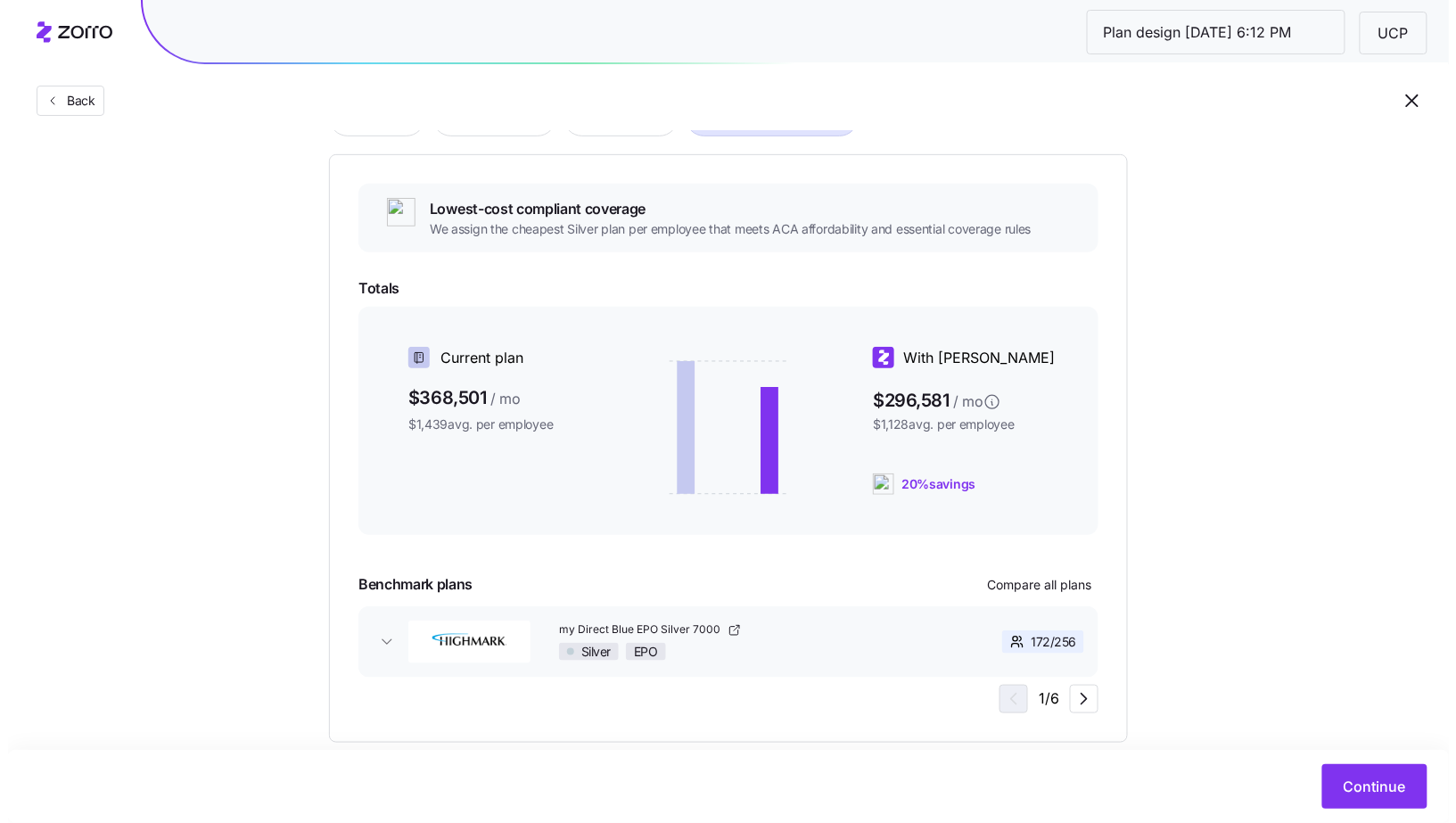
scroll to position [205, 0]
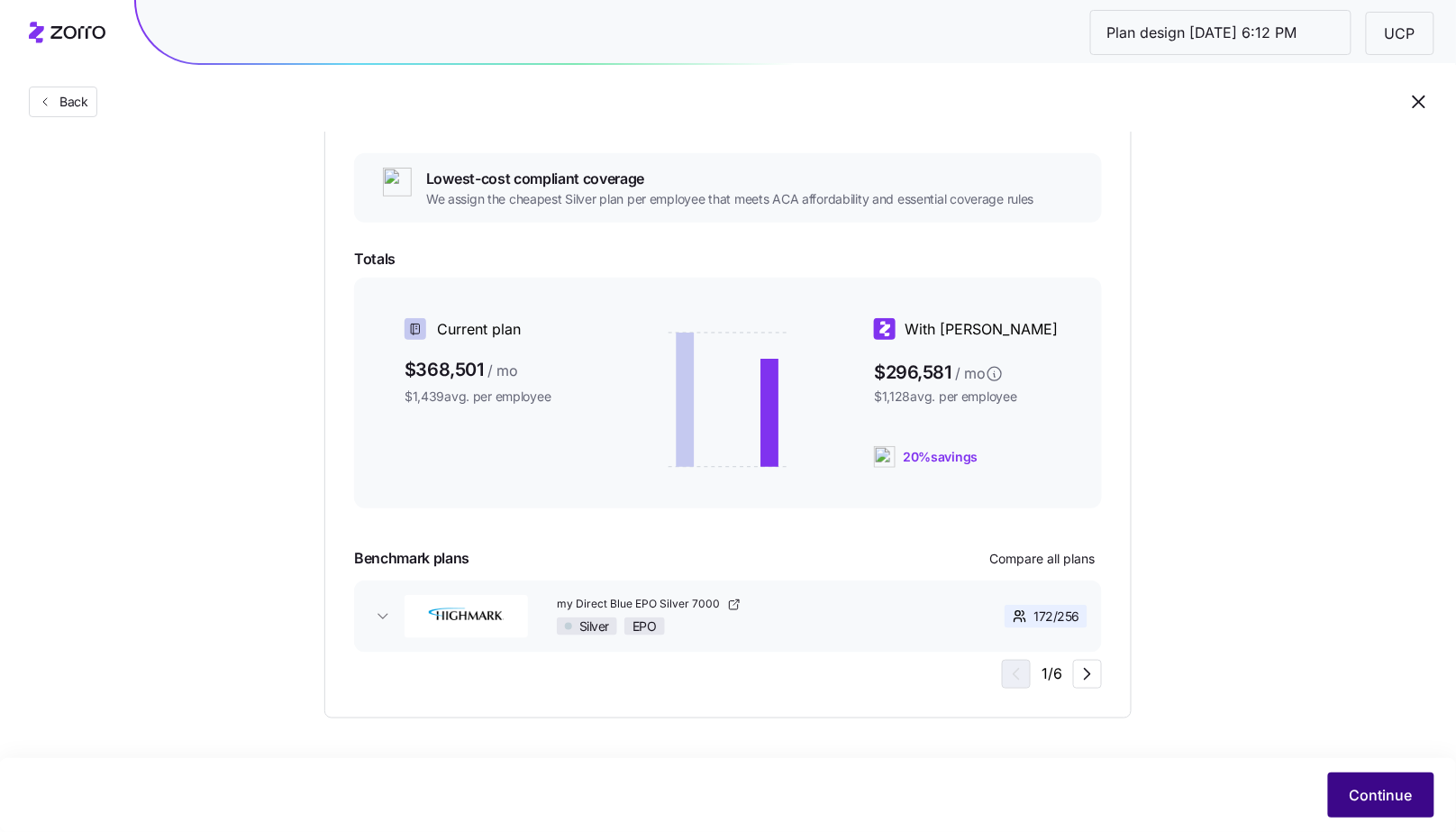
click at [1349, 795] on button "Continue" at bounding box center [1382, 794] width 107 height 45
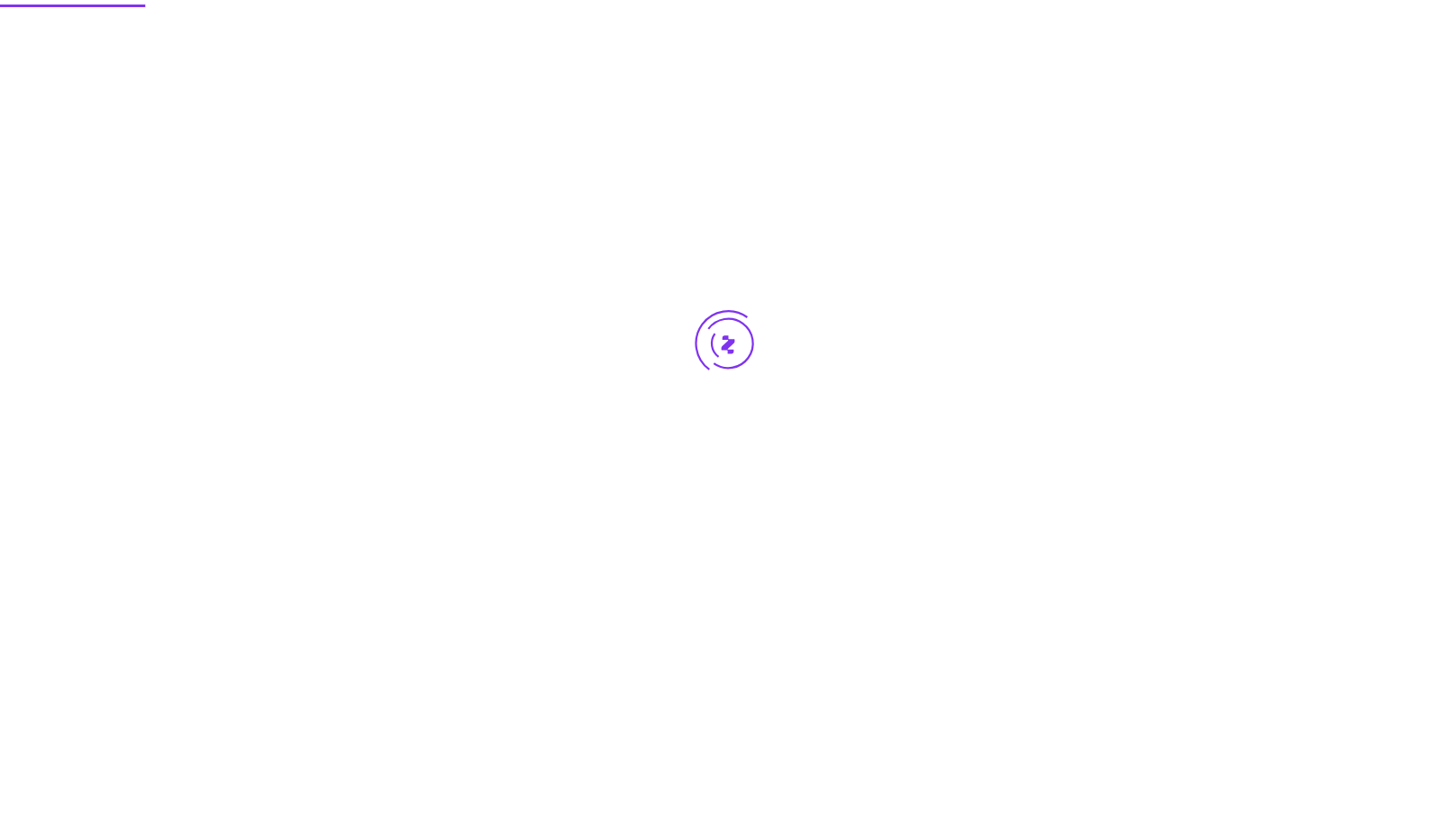
scroll to position [0, 0]
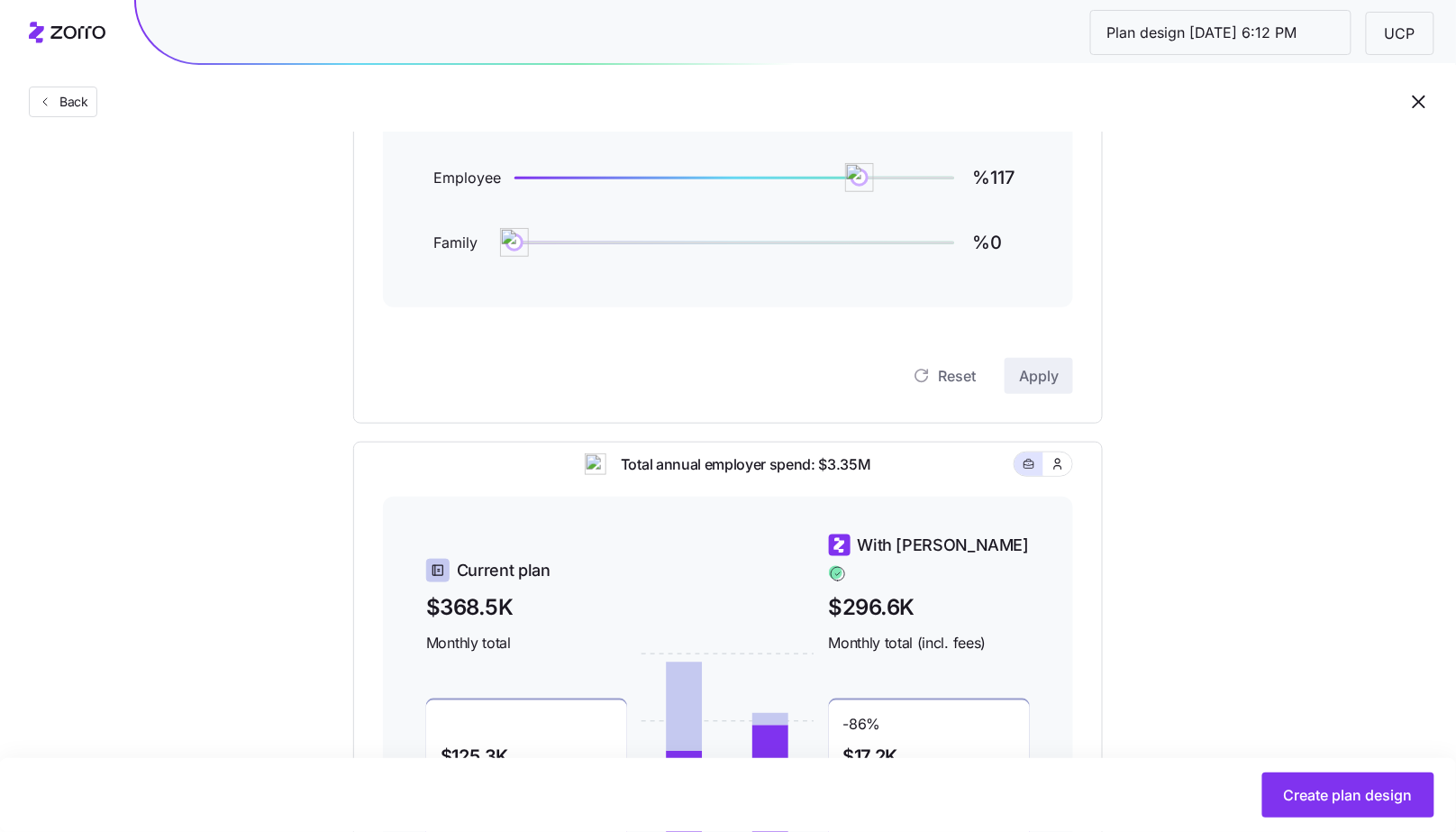
scroll to position [539, 0]
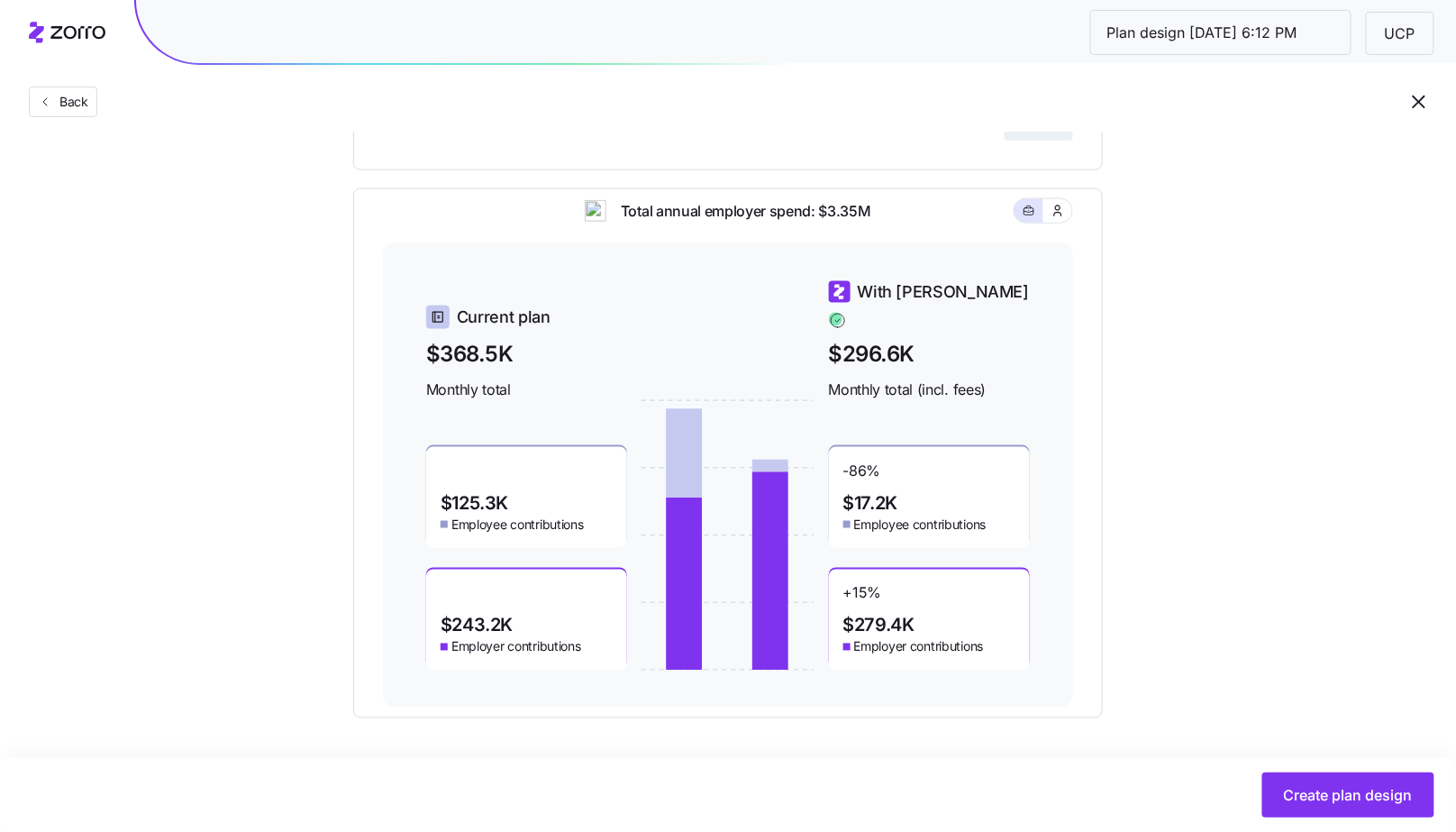
click at [1321, 818] on div "Create plan design" at bounding box center [728, 795] width 1456 height 74
click at [1322, 802] on span "Create plan design" at bounding box center [1347, 795] width 129 height 22
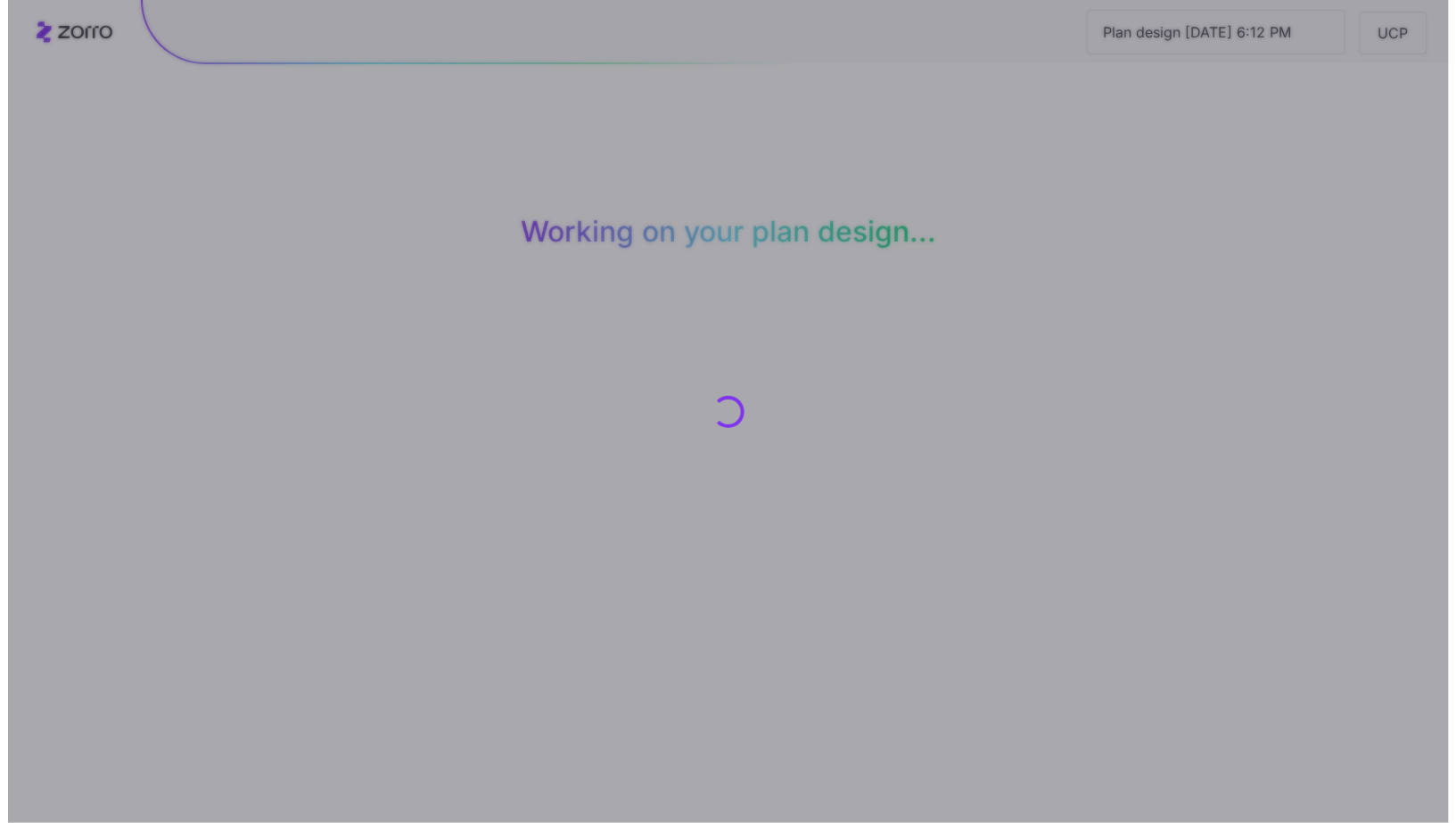
scroll to position [0, 0]
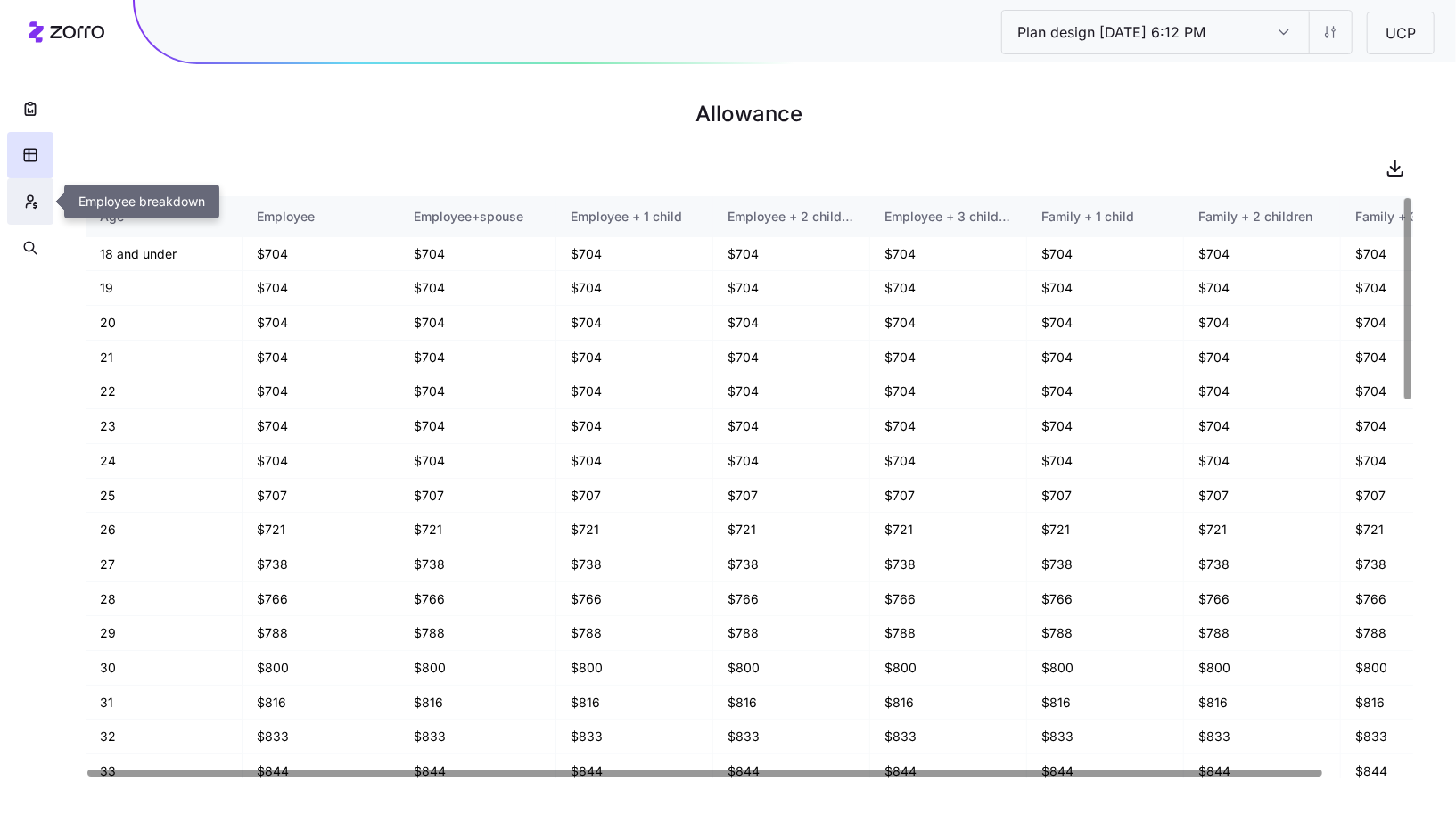
click at [36, 201] on icon "button" at bounding box center [30, 201] width 16 height 18
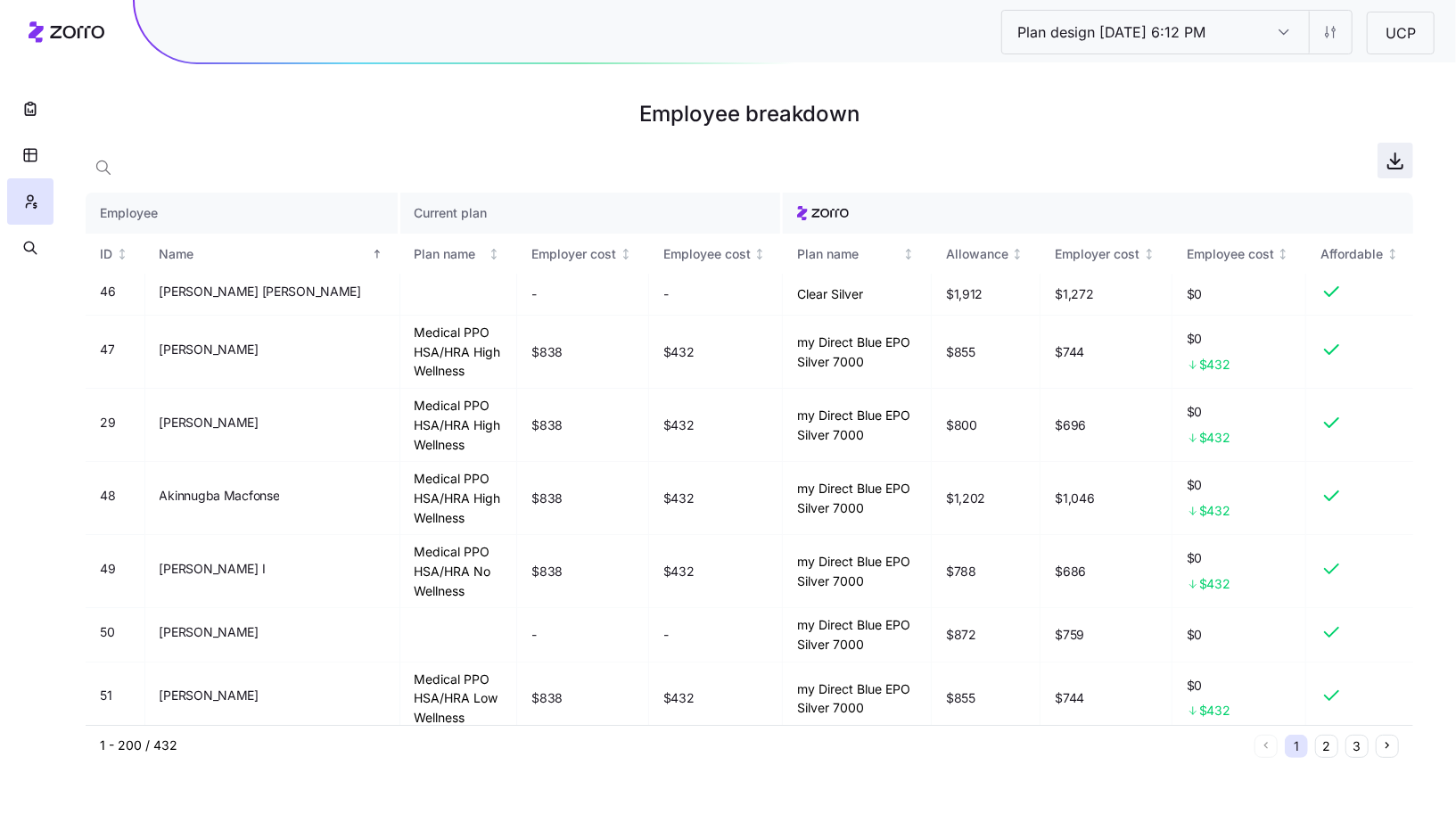
click at [1382, 154] on span "button" at bounding box center [1396, 160] width 34 height 34
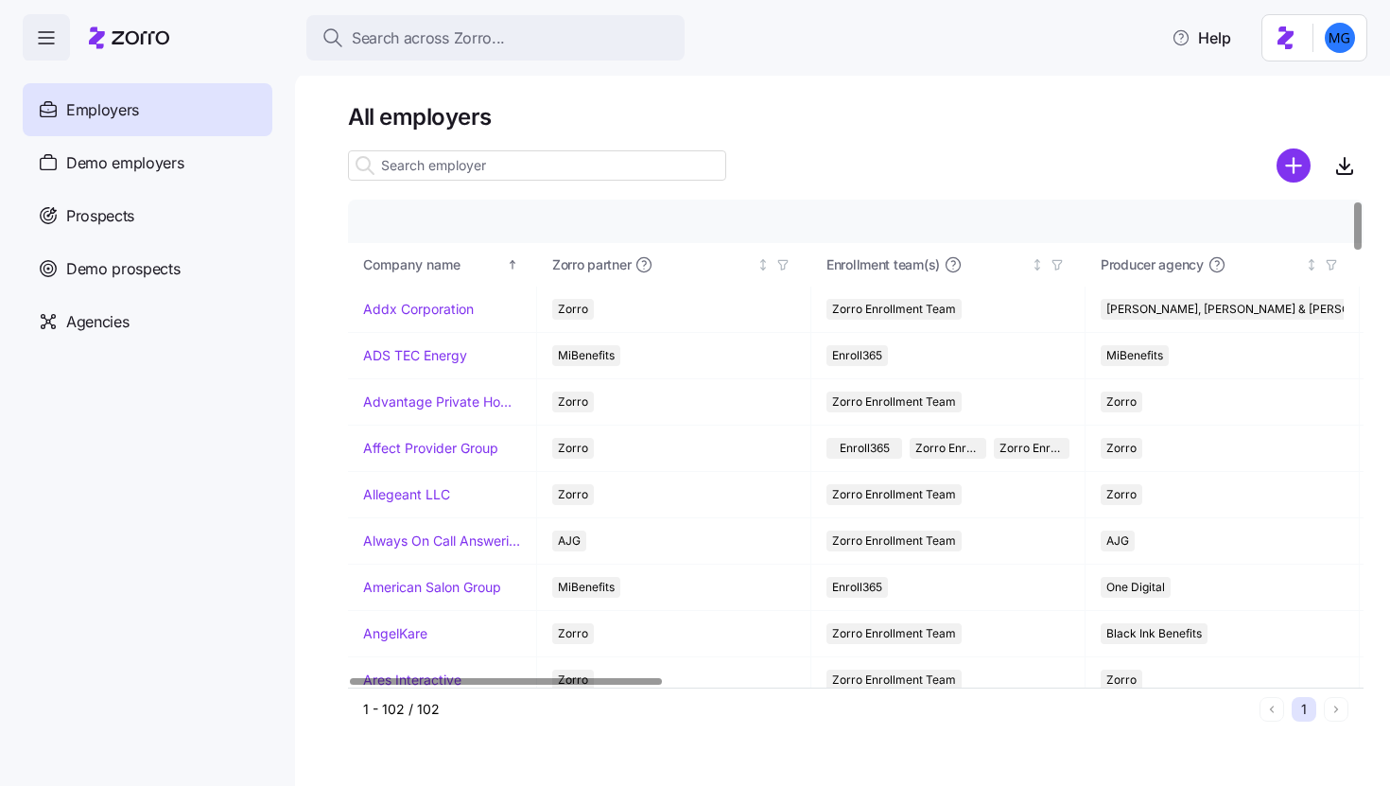
click at [456, 173] on input at bounding box center [537, 165] width 378 height 30
click at [1334, 267] on icon "button" at bounding box center [1331, 264] width 13 height 13
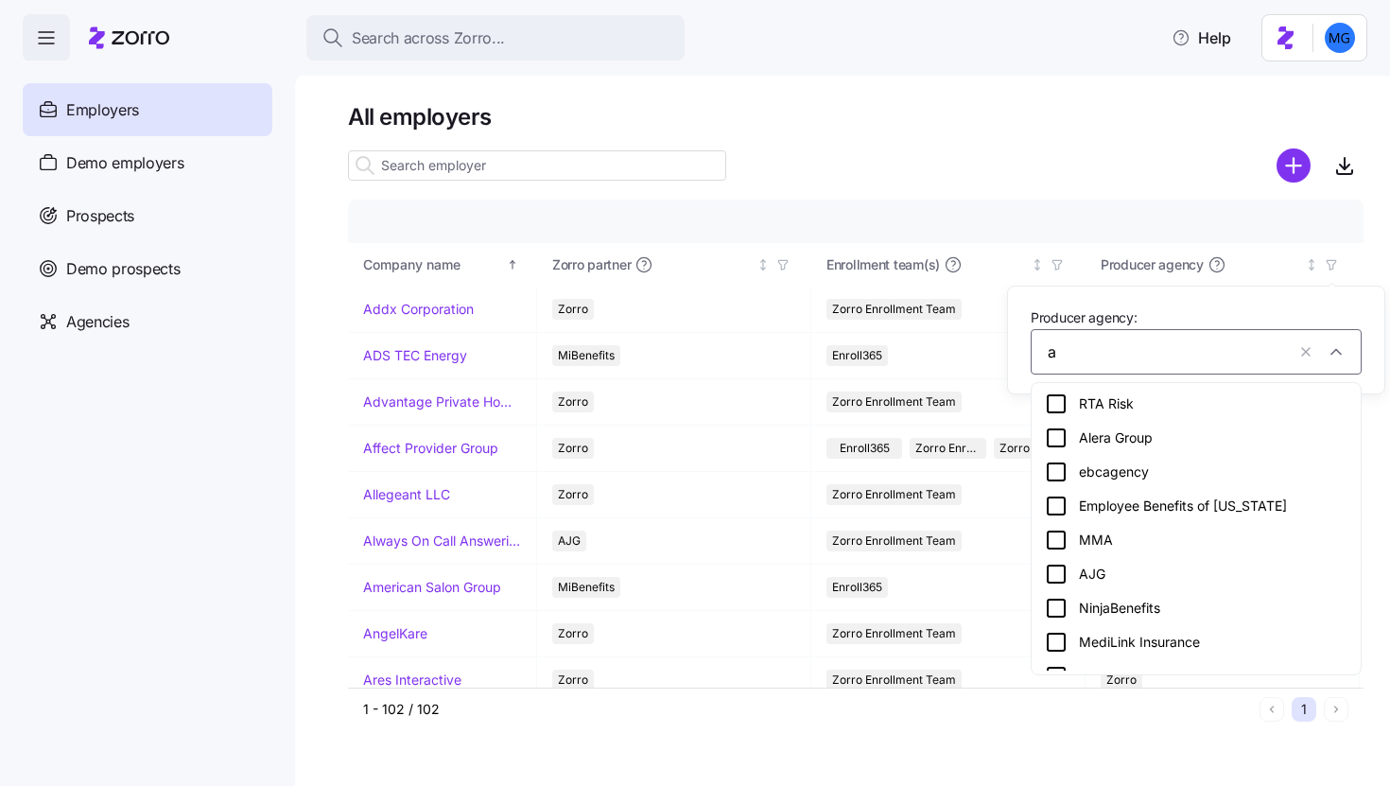
type input "al"
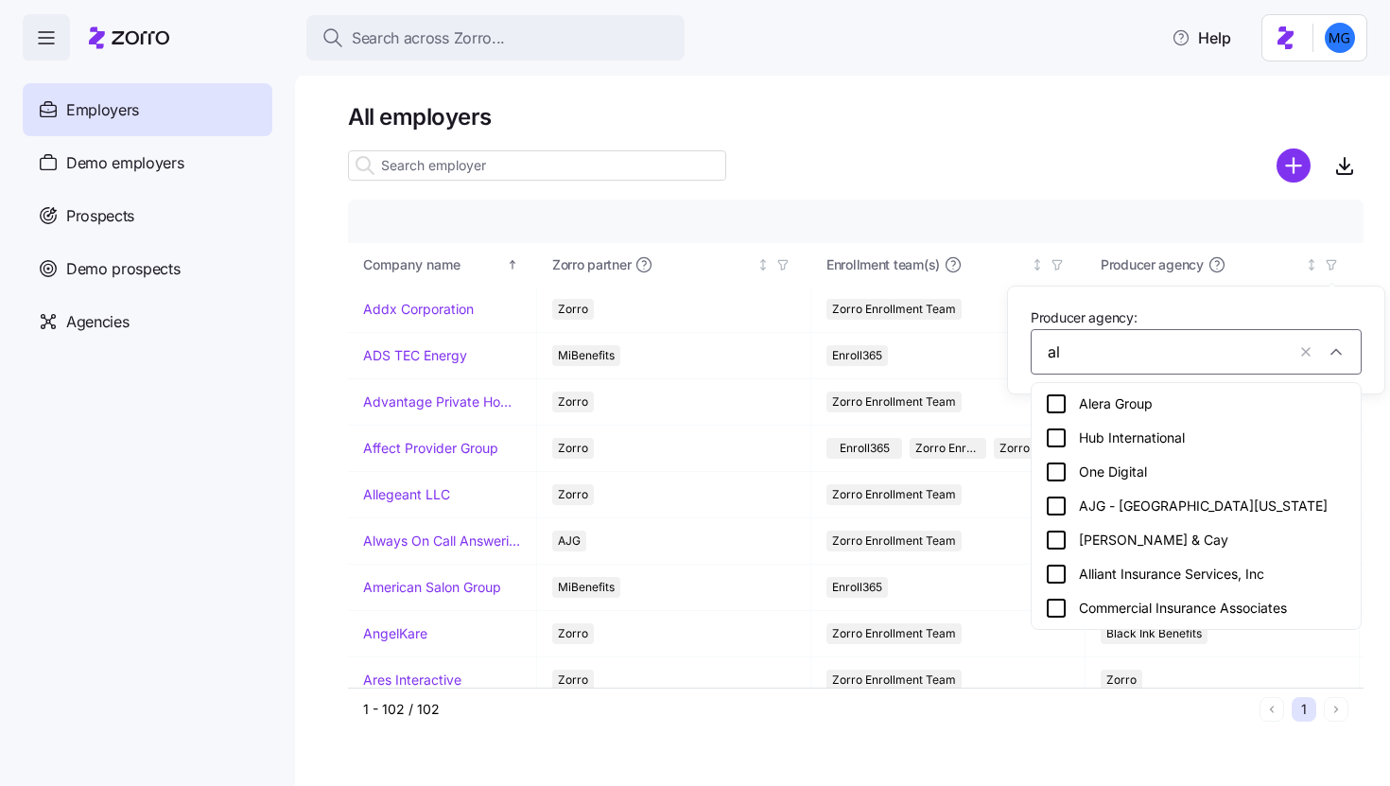
click at [1124, 401] on div "Alera Group" at bounding box center [1196, 403] width 303 height 23
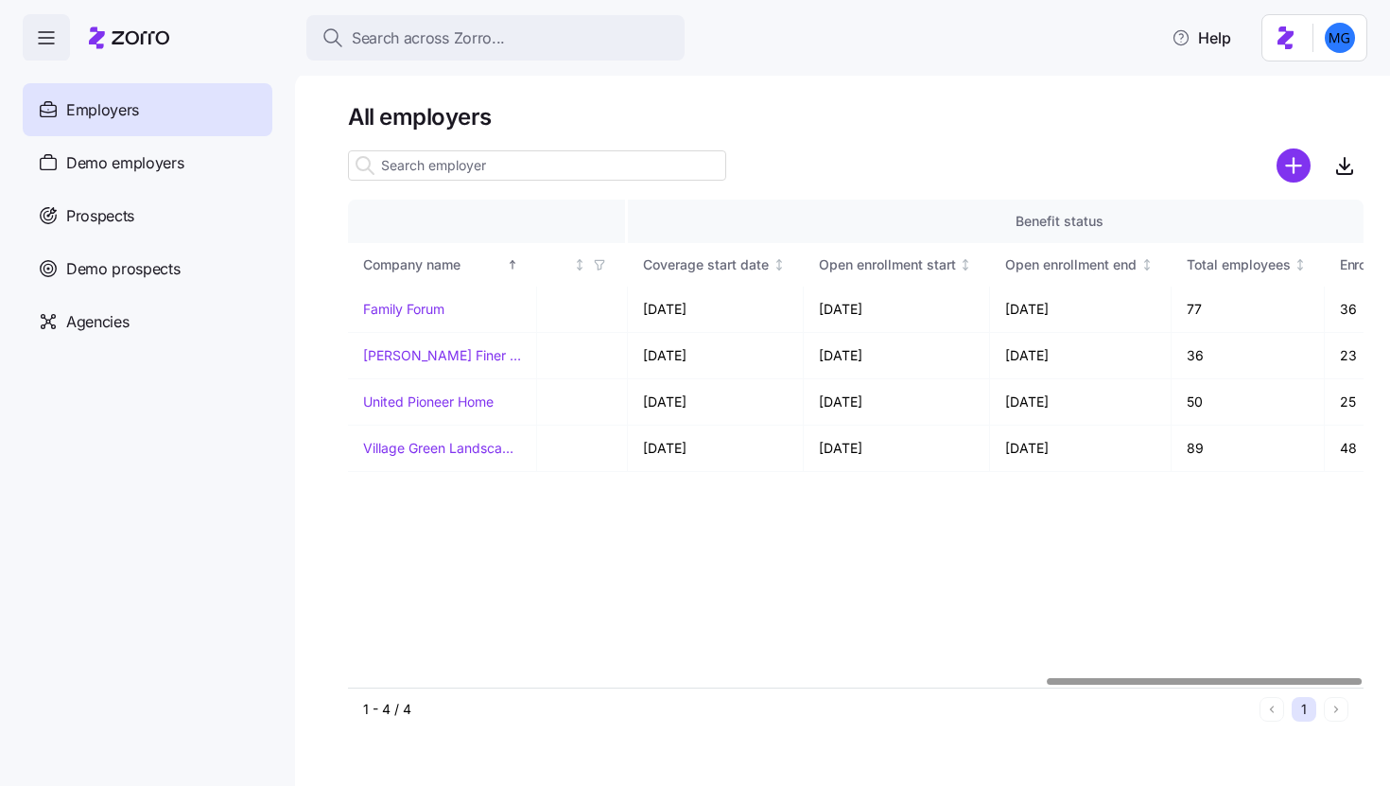
scroll to position [0, 2248]
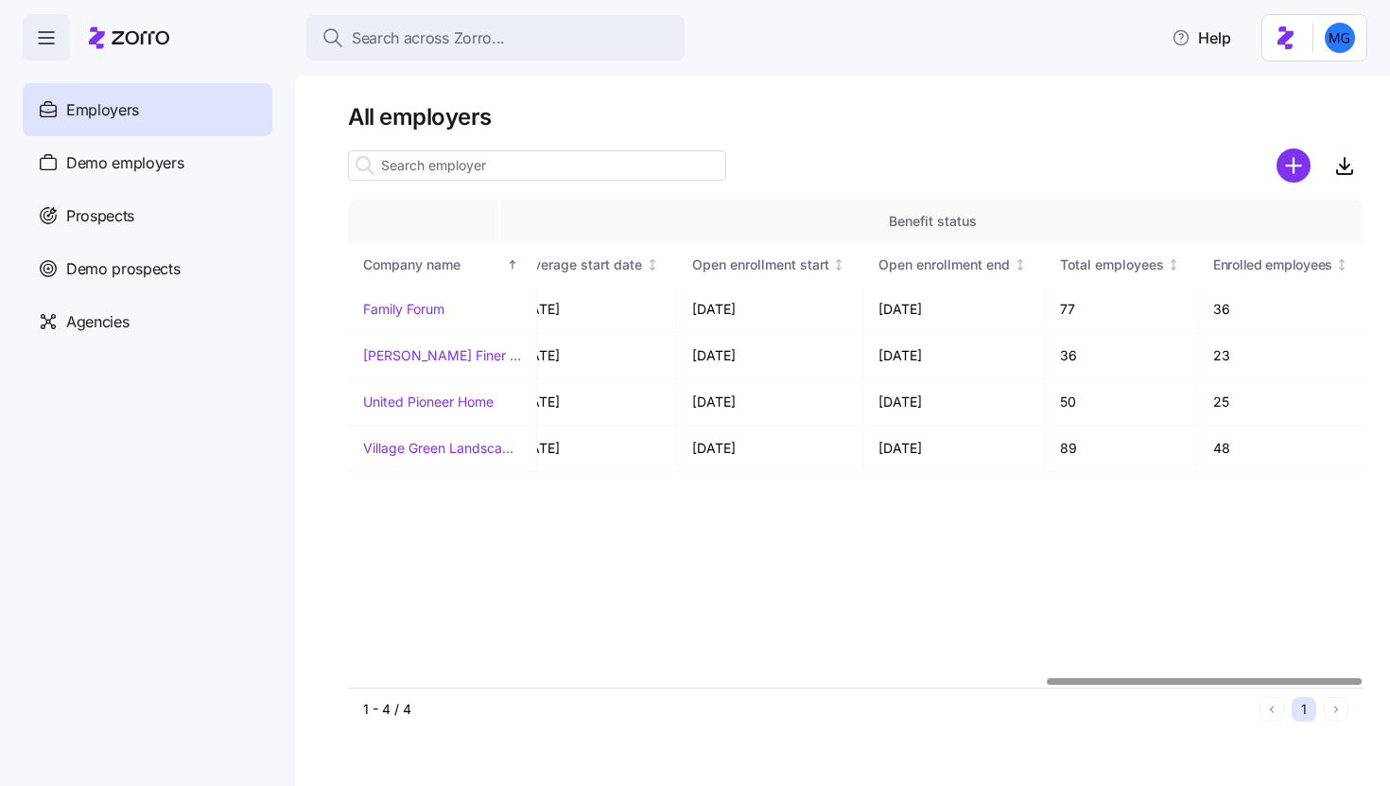
click at [1330, 680] on div at bounding box center [1204, 681] width 315 height 7
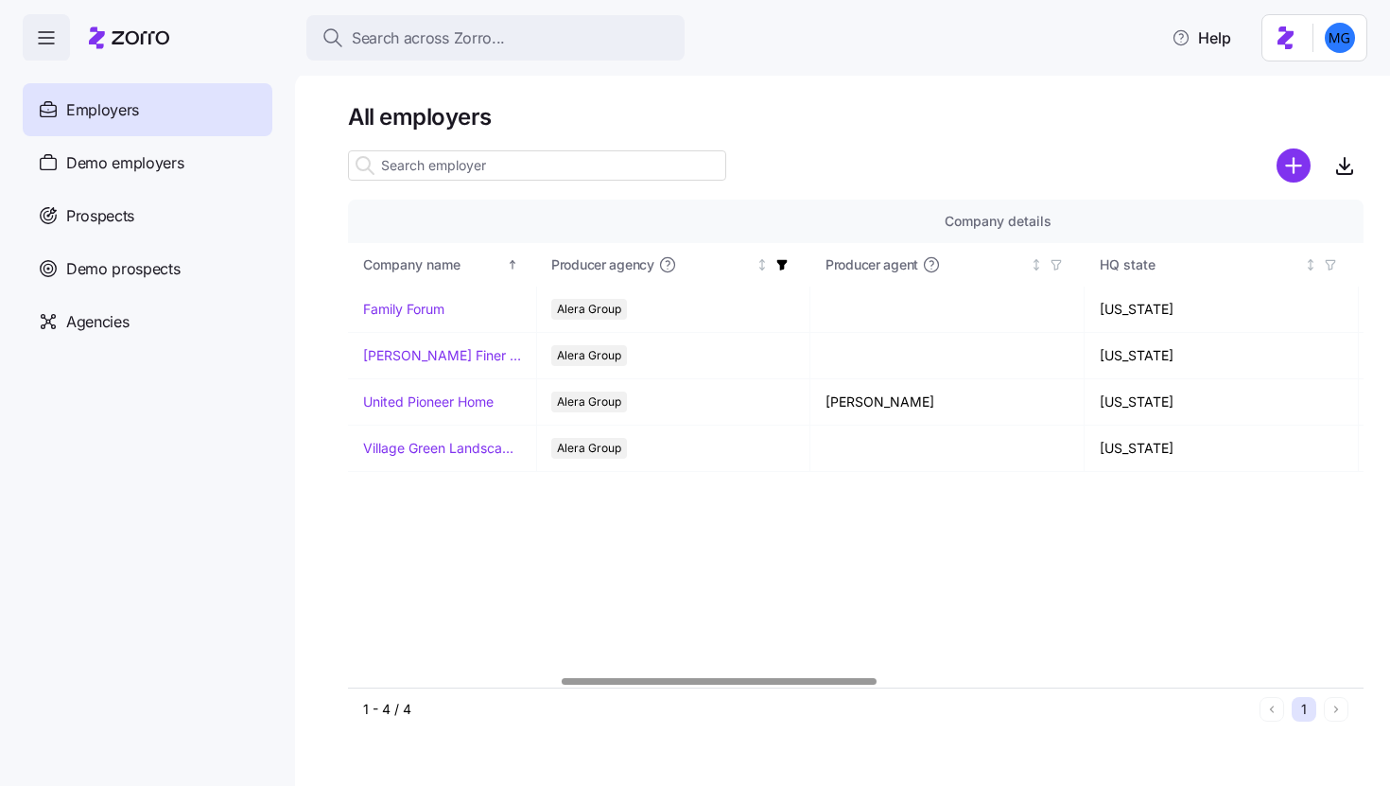
scroll to position [0, 700]
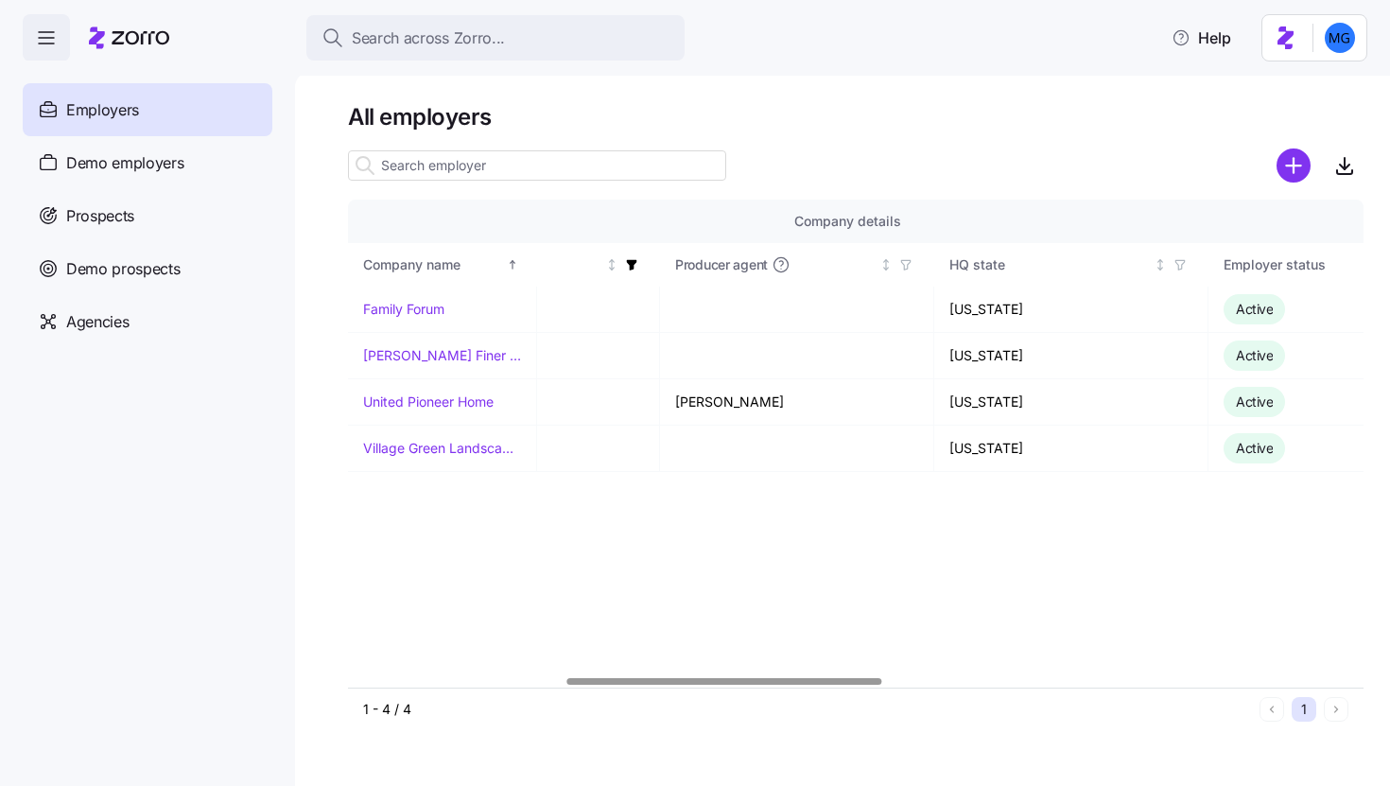
click at [602, 683] on div at bounding box center [724, 681] width 315 height 7
click at [630, 269] on icon "button" at bounding box center [632, 265] width 10 height 10
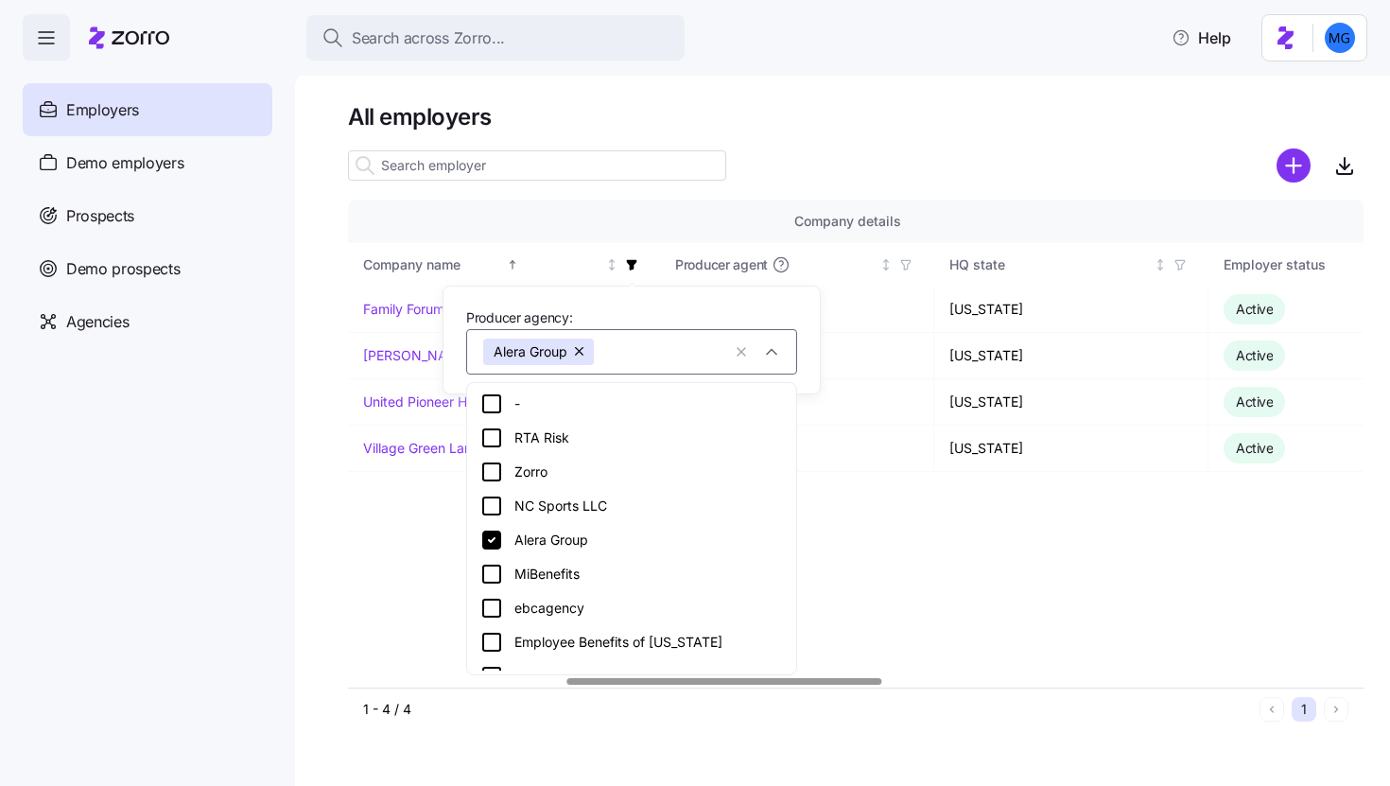
click at [582, 349] on button "button" at bounding box center [580, 351] width 26 height 26
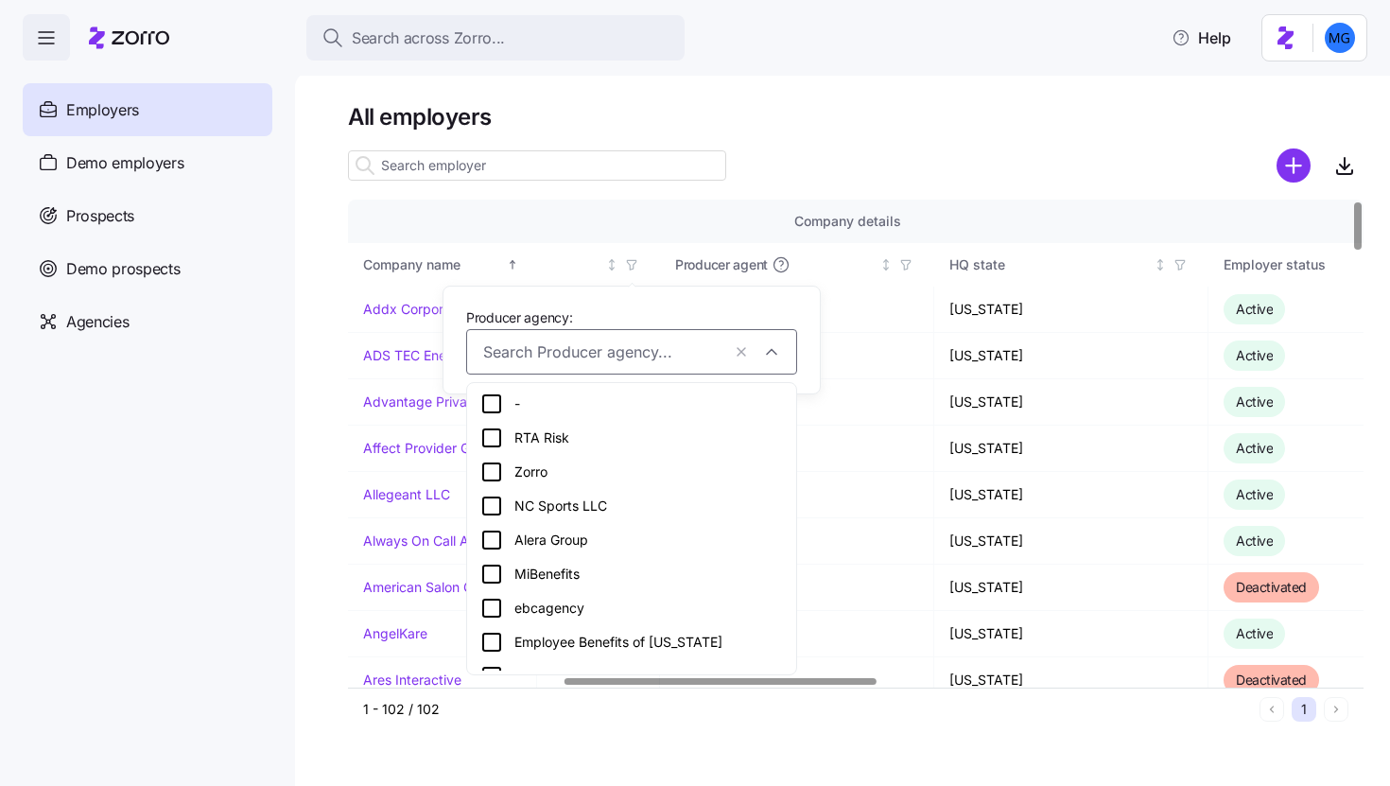
click at [929, 147] on div at bounding box center [855, 166] width 1015 height 38
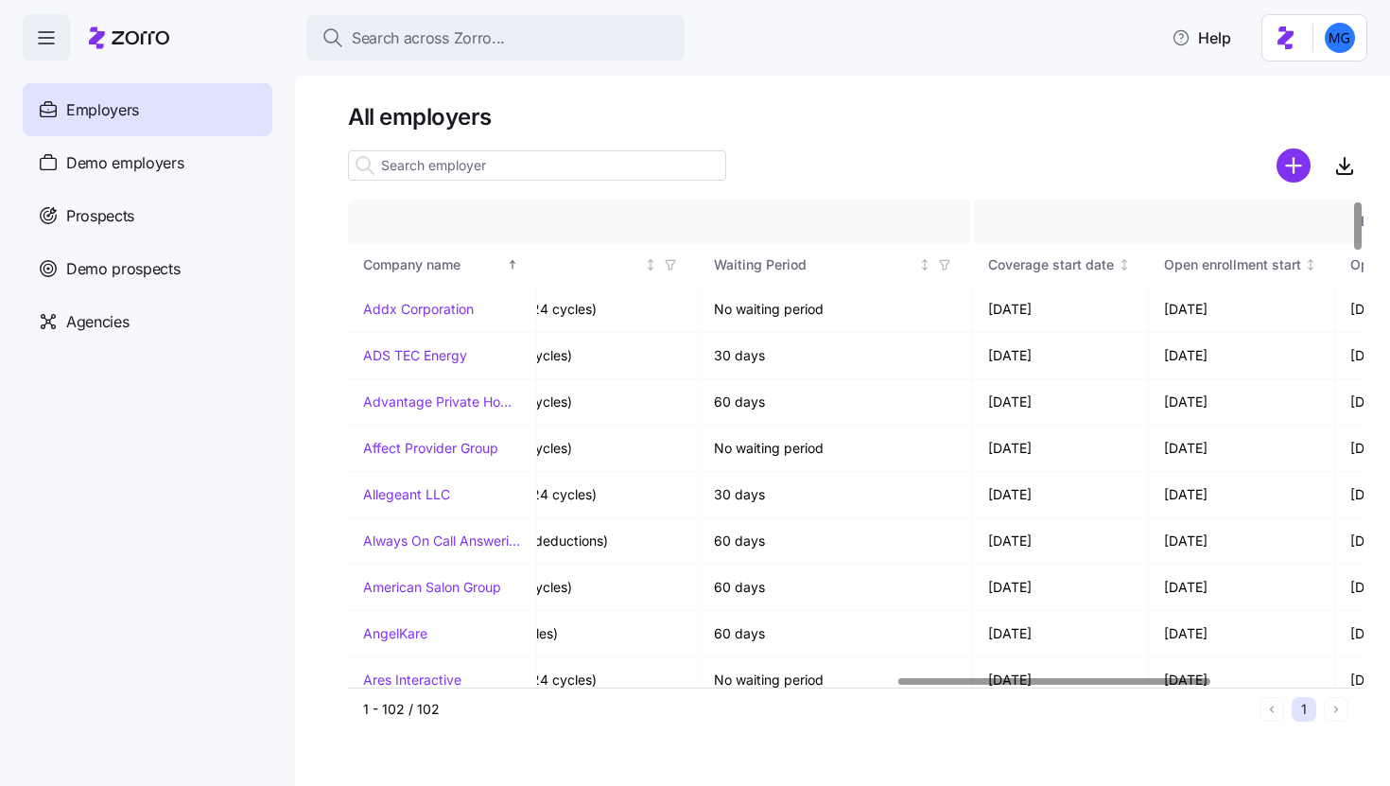
click at [1137, 685] on div at bounding box center [1053, 681] width 311 height 7
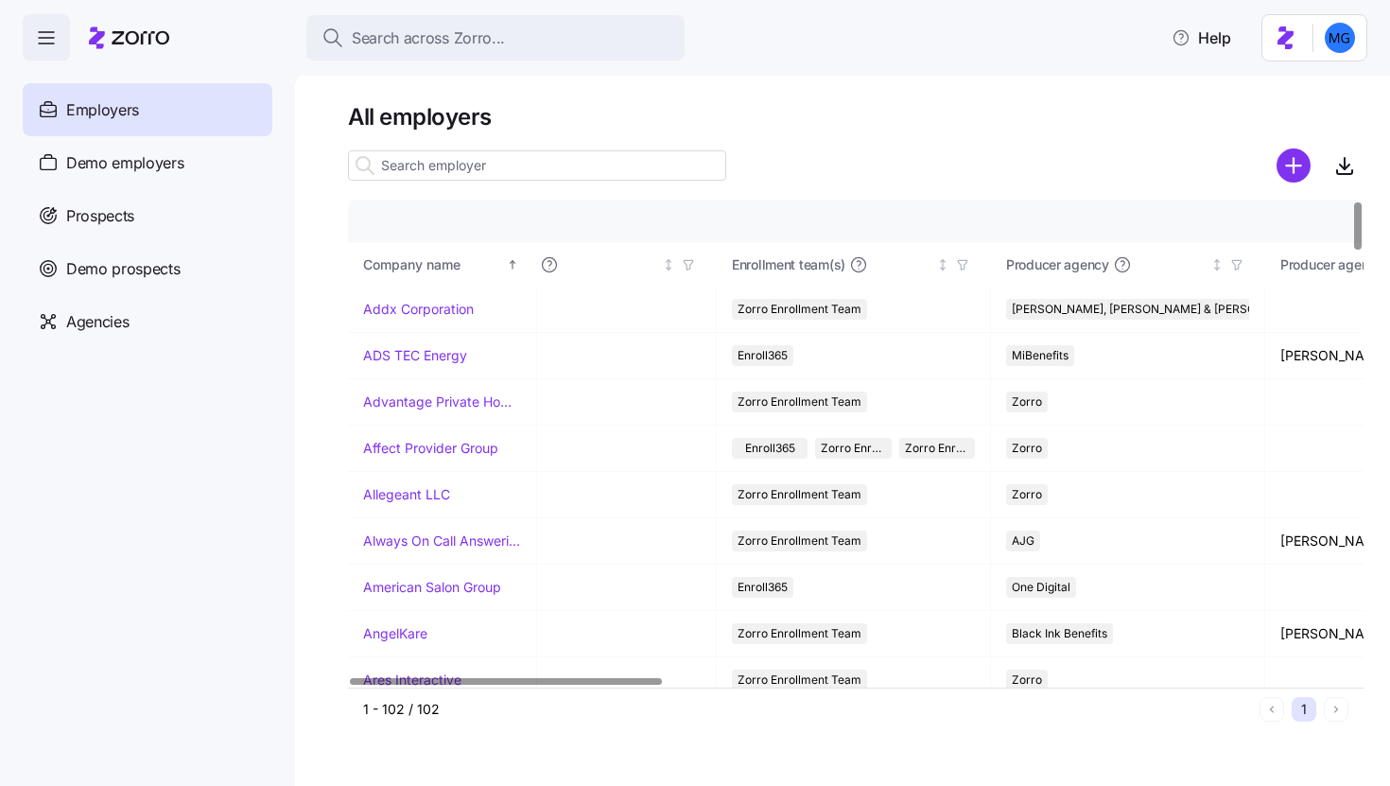
scroll to position [0, 0]
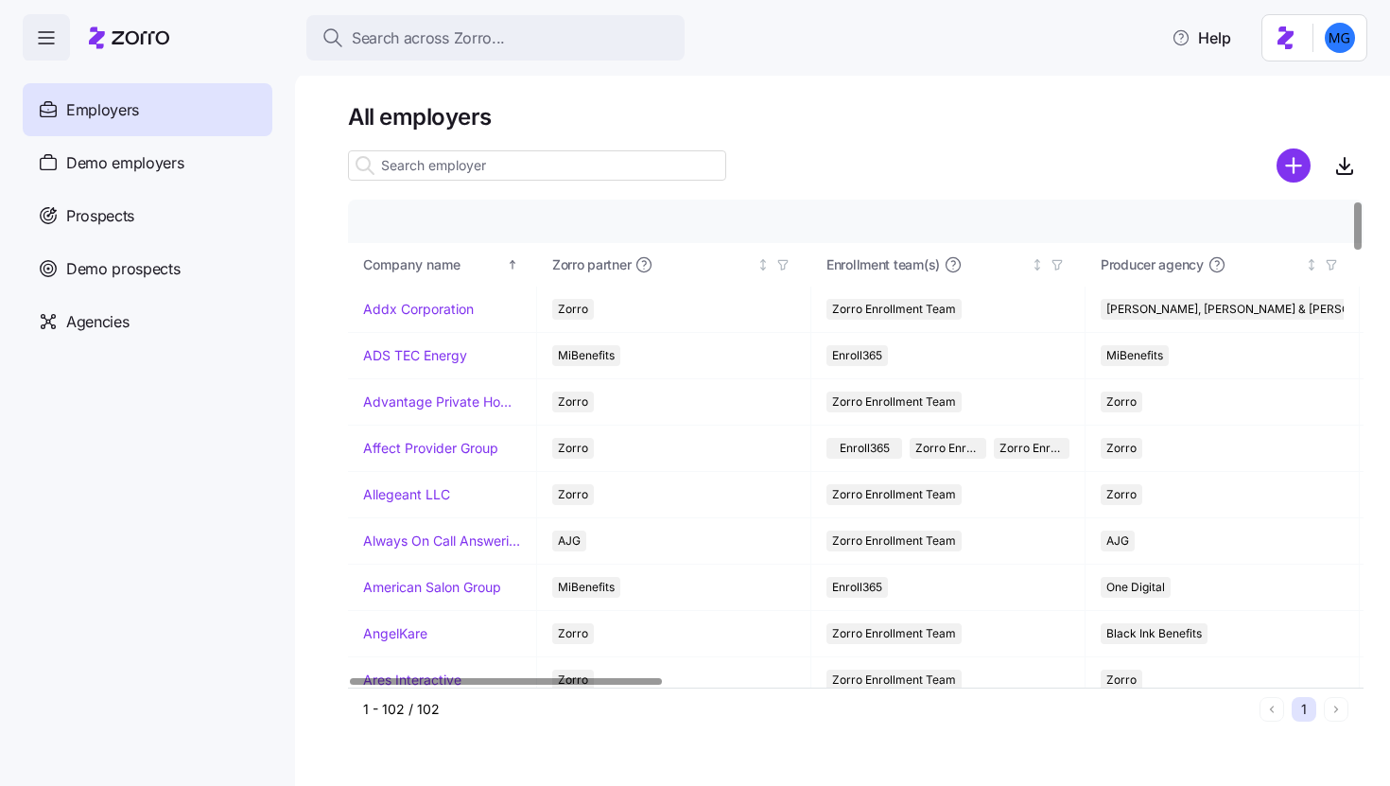
click at [524, 685] on div at bounding box center [505, 681] width 311 height 7
click at [213, 232] on div "Prospects" at bounding box center [148, 215] width 250 height 53
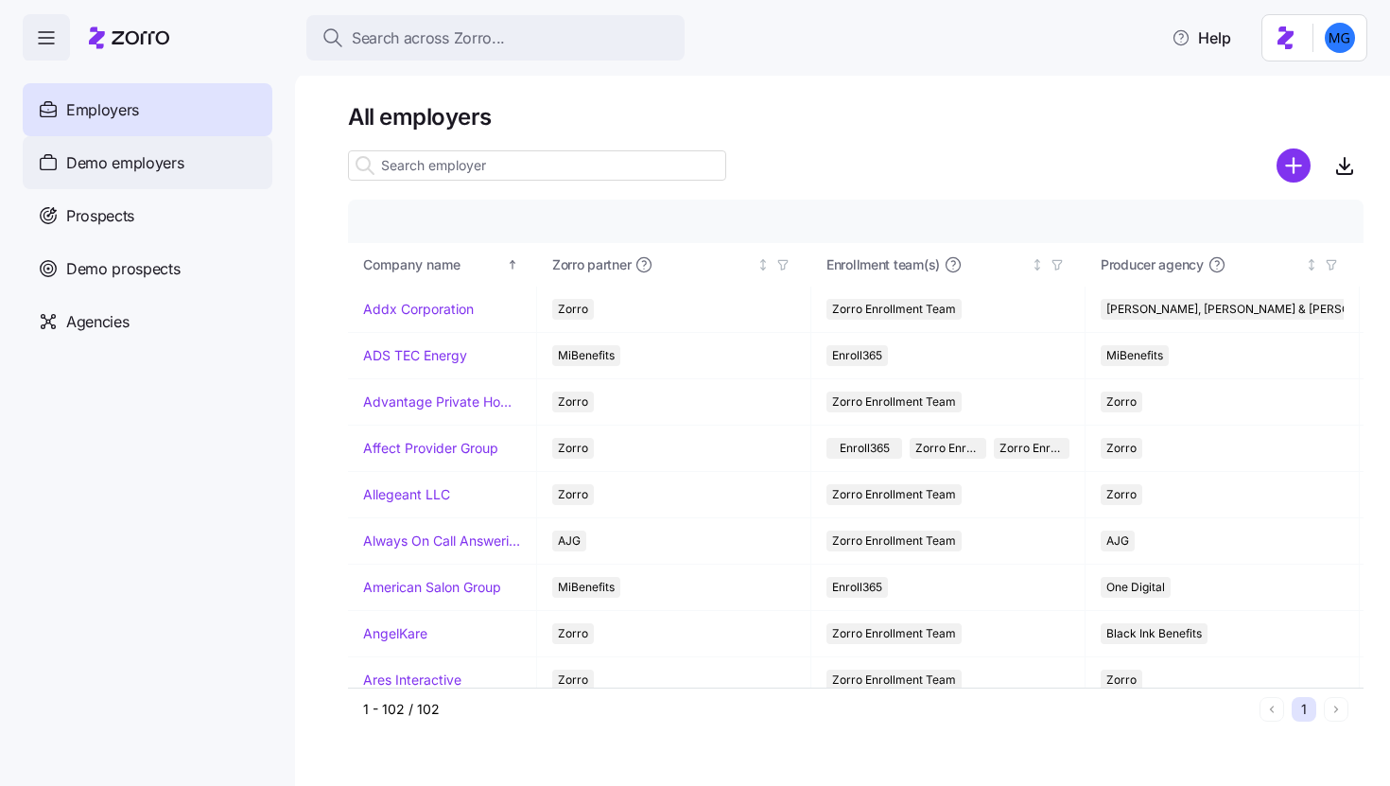
click at [189, 171] on div "Demo employers" at bounding box center [148, 162] width 250 height 53
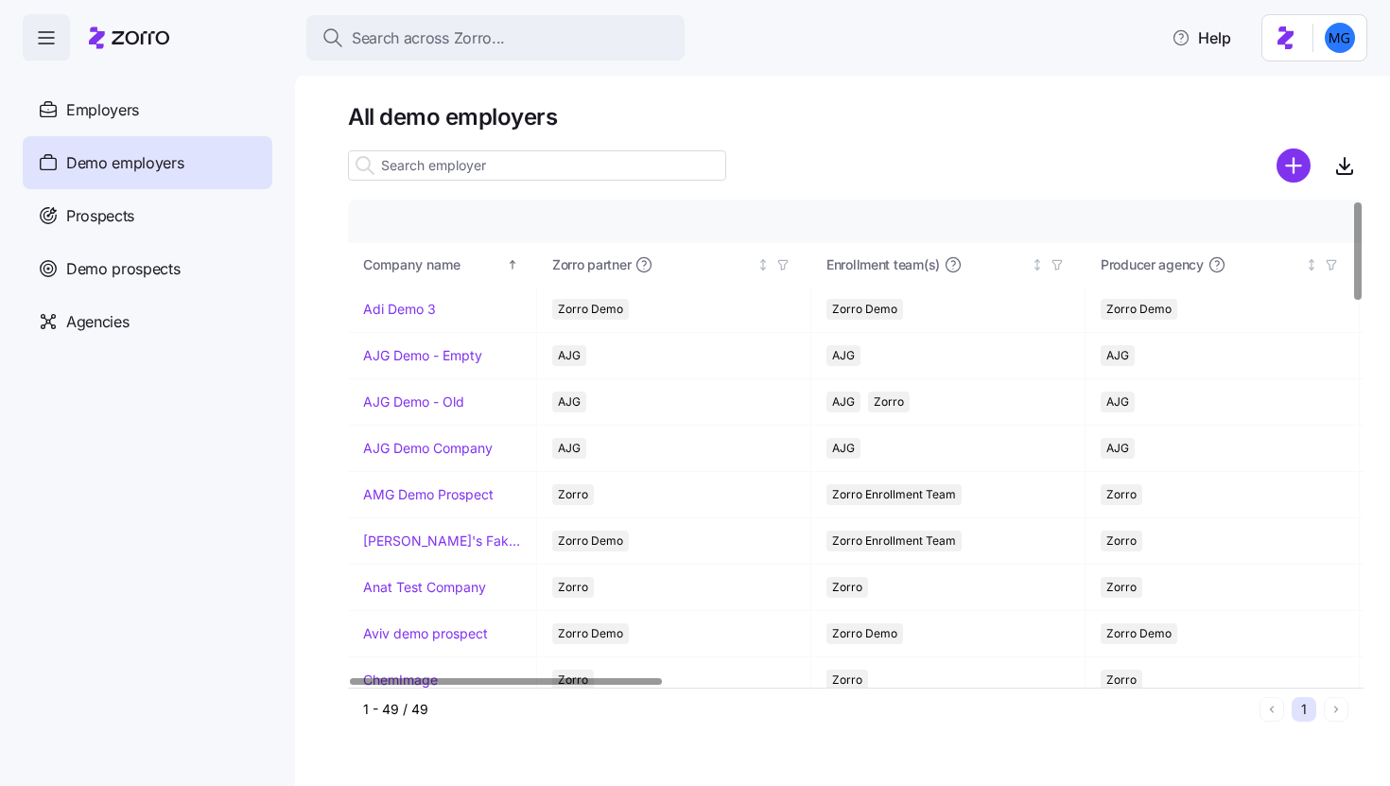
click at [464, 152] on input at bounding box center [537, 165] width 378 height 30
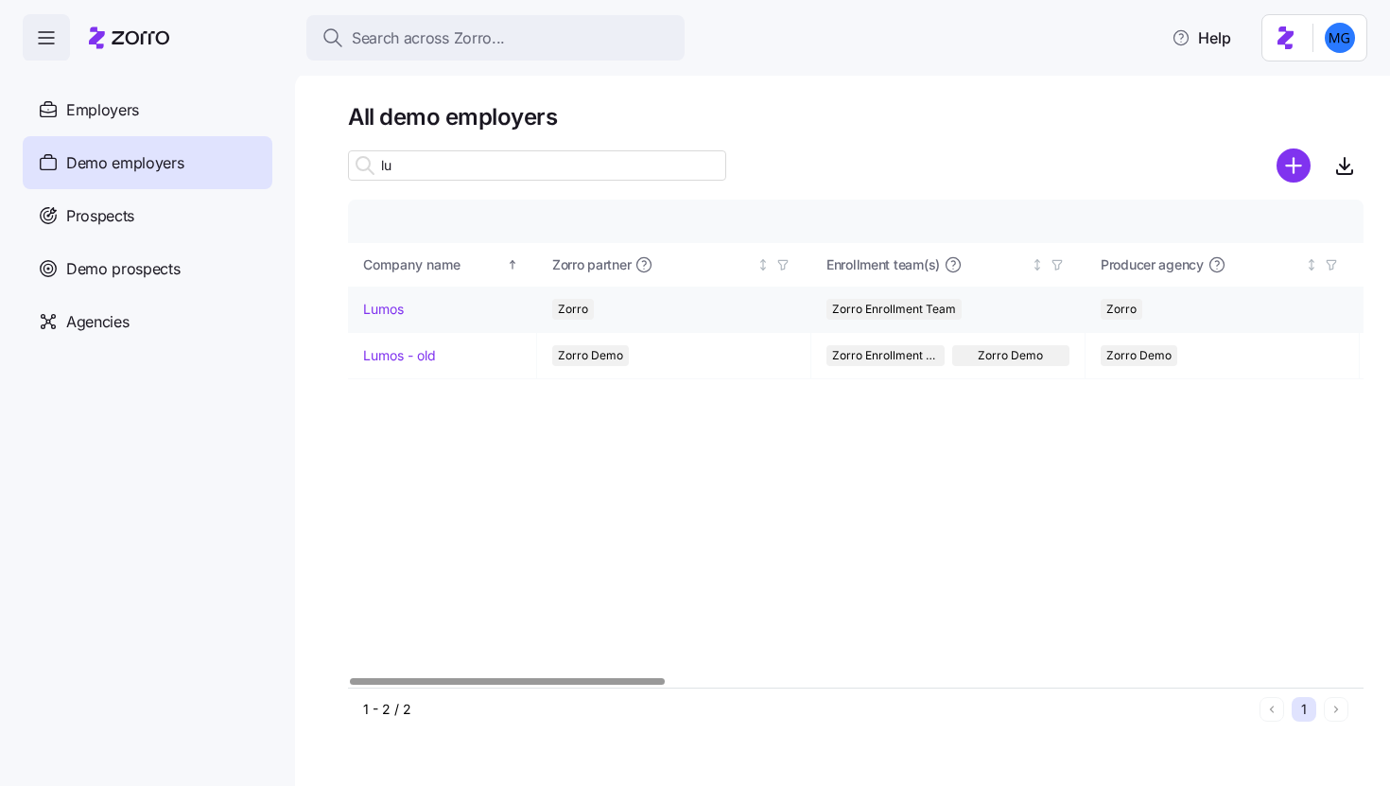
type input "lu"
click at [378, 316] on link "Lumos" at bounding box center [383, 309] width 41 height 19
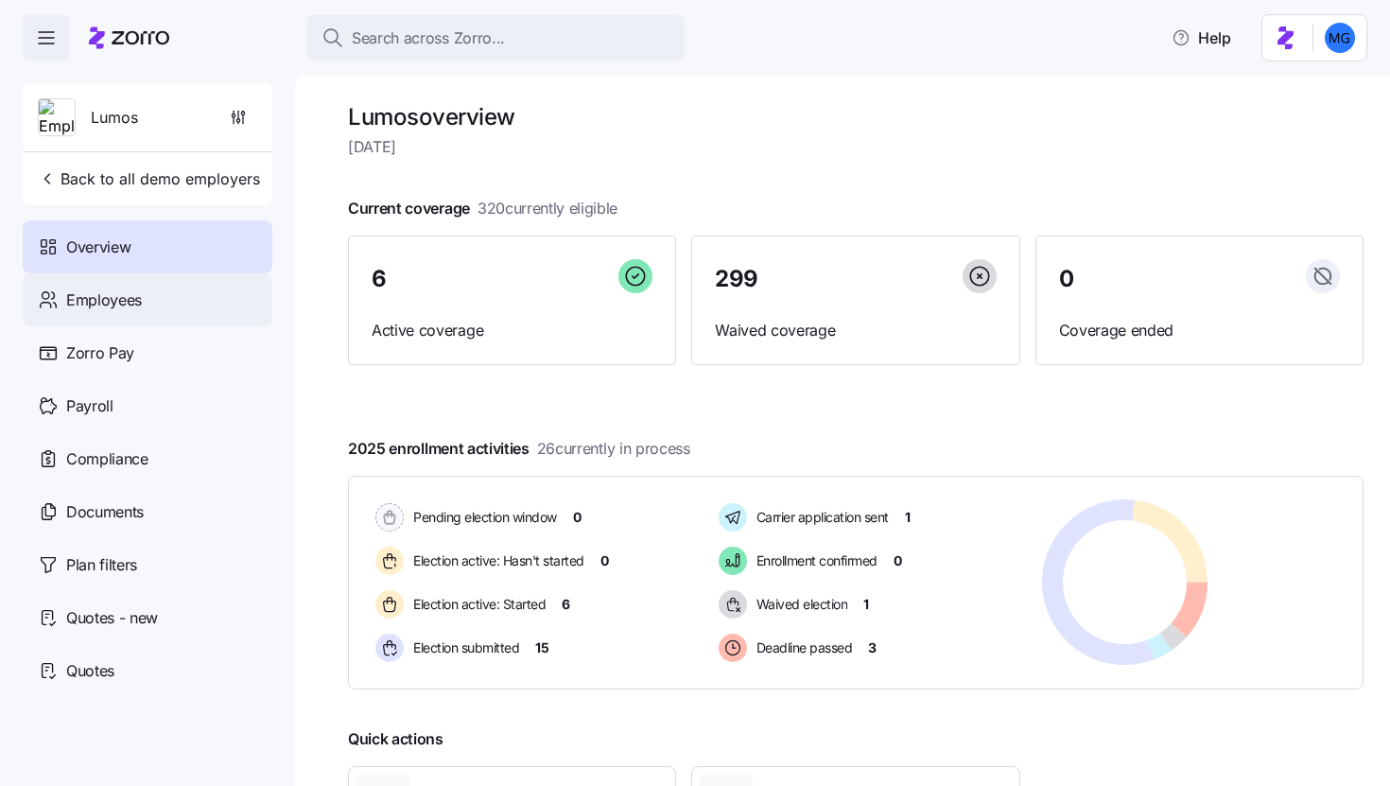
click at [140, 304] on span "Employees" at bounding box center [104, 300] width 76 height 24
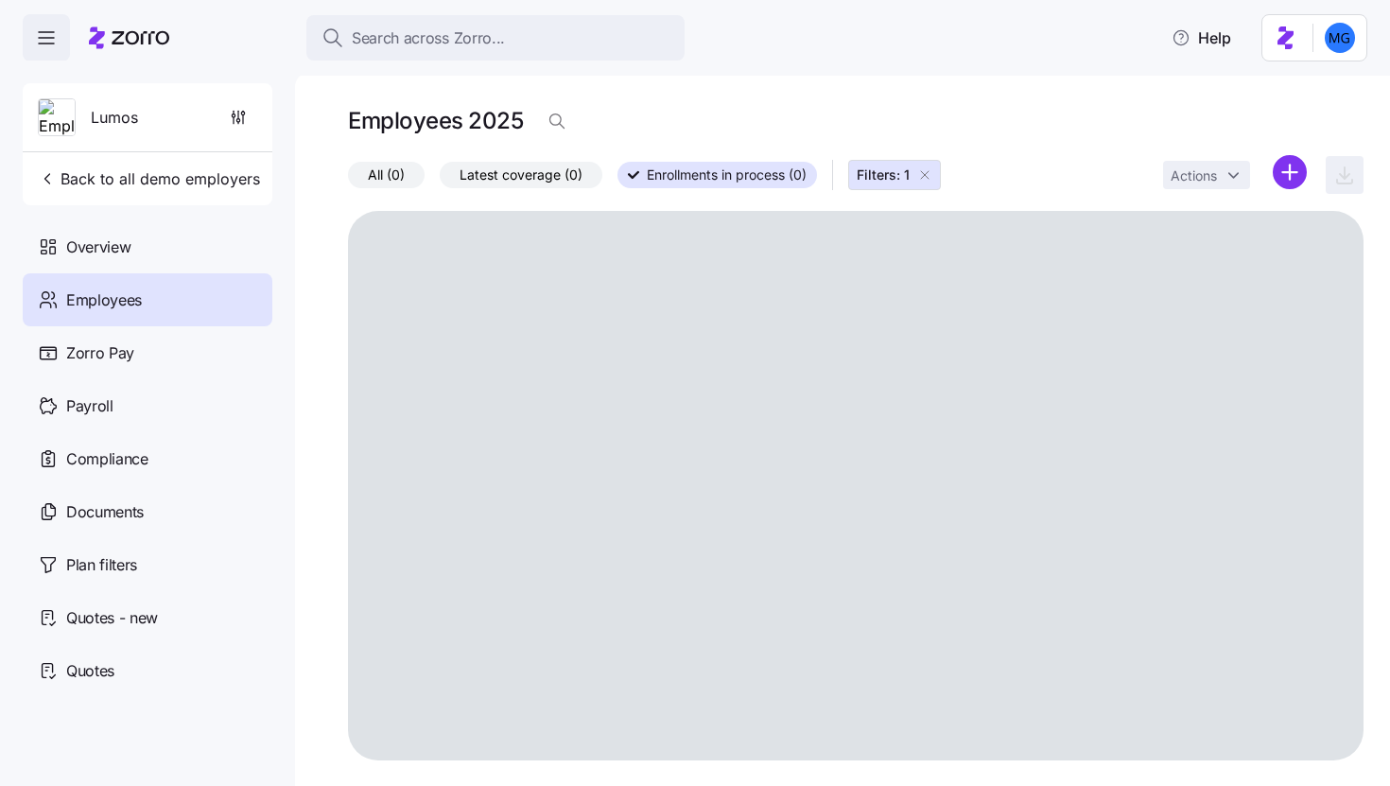
click at [925, 178] on icon "button" at bounding box center [924, 174] width 15 height 15
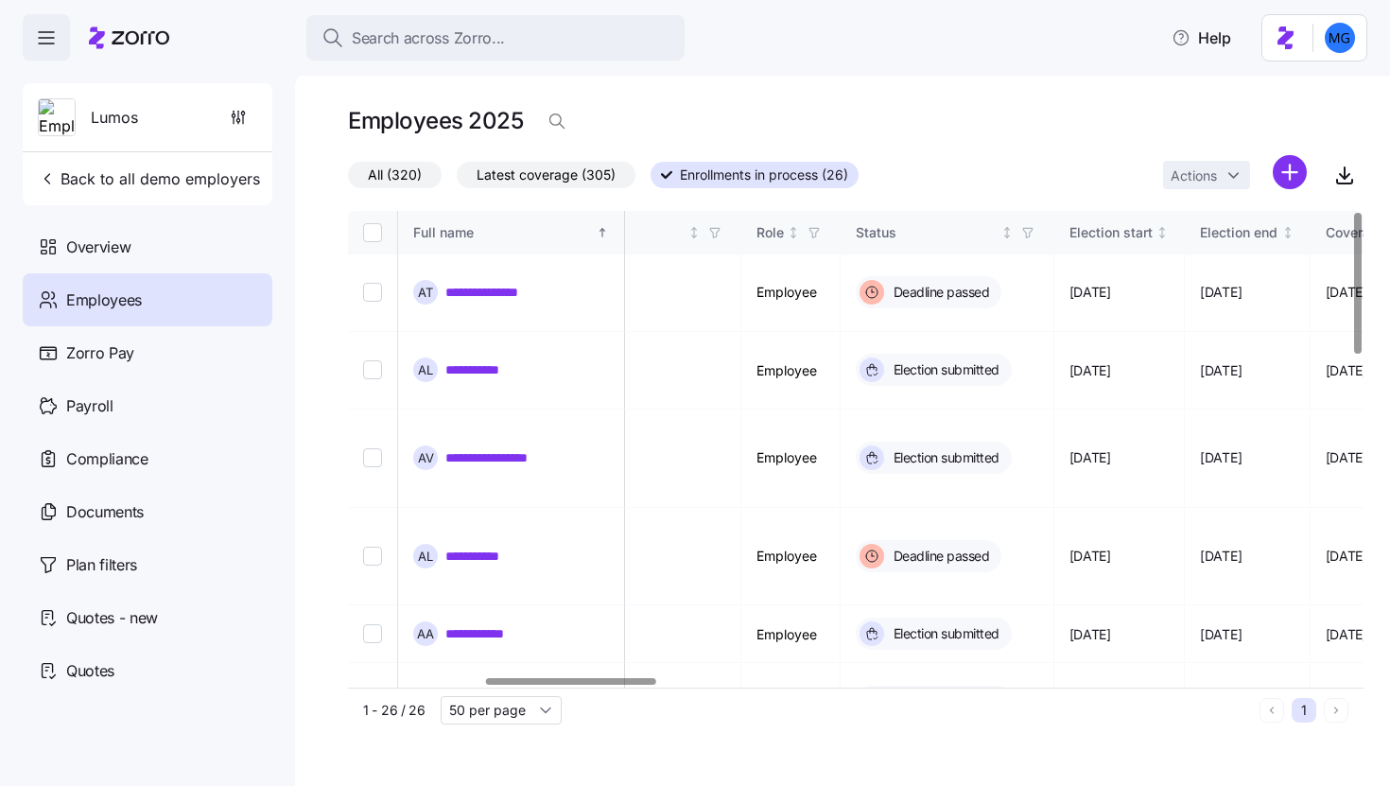
scroll to position [0, 825]
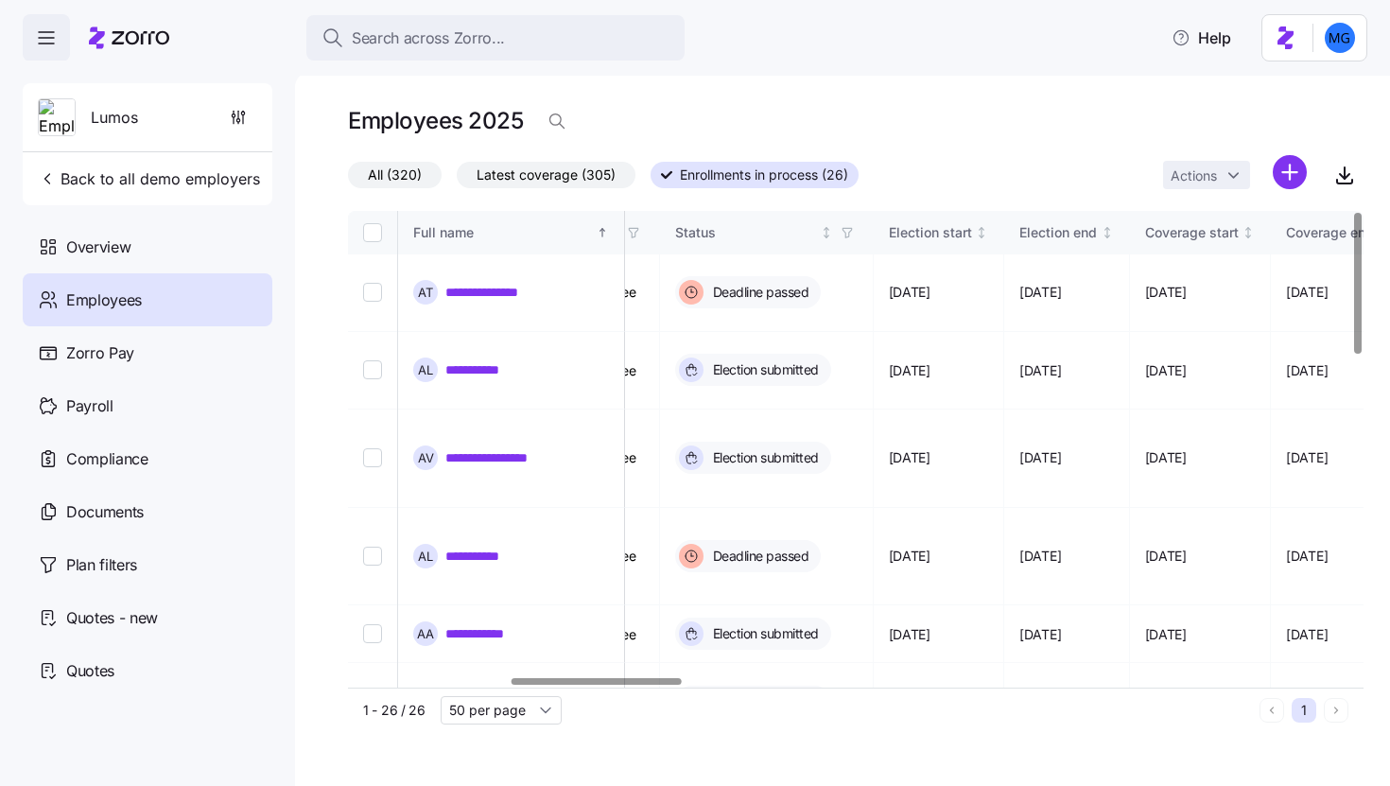
click at [642, 685] on div at bounding box center [597, 681] width 170 height 7
click at [849, 234] on icon "button" at bounding box center [842, 232] width 13 height 13
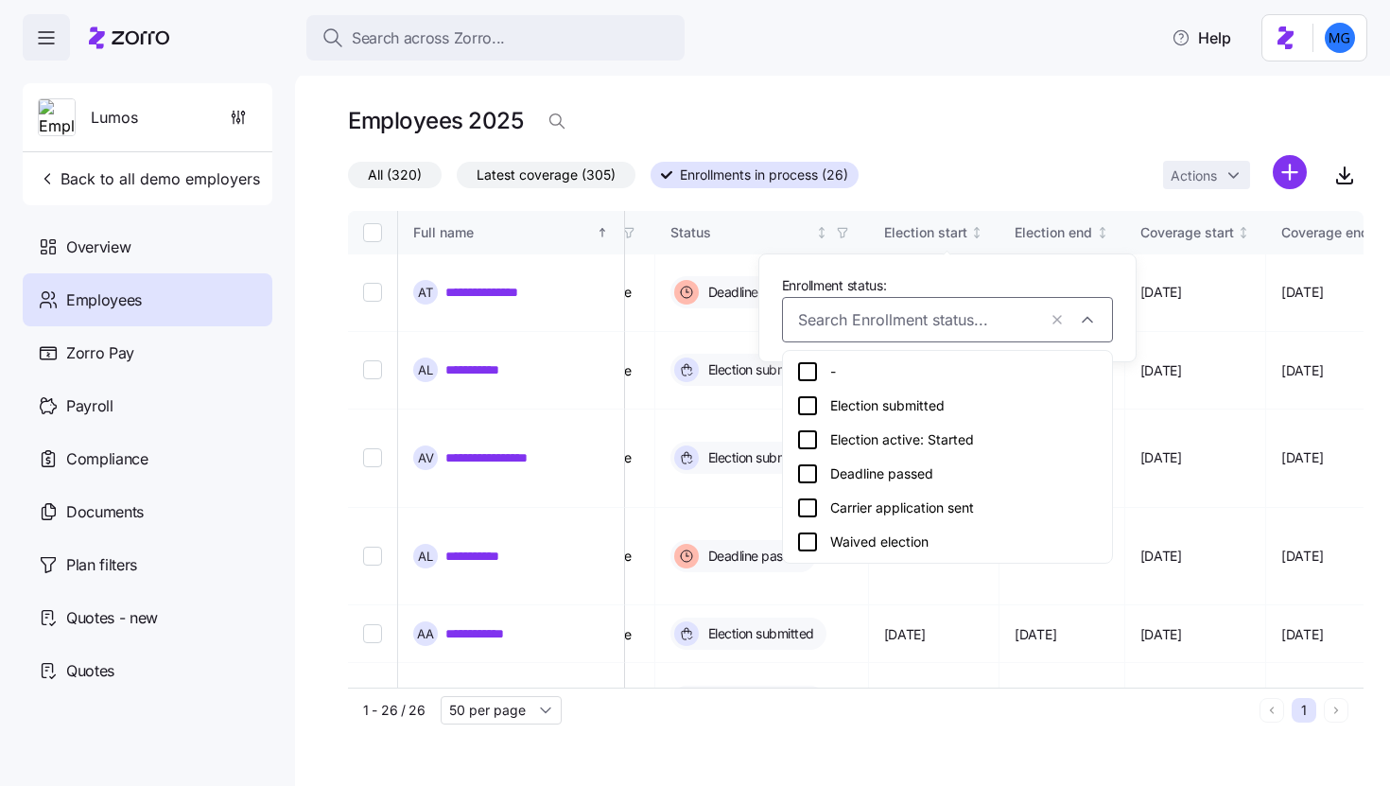
click at [816, 443] on icon at bounding box center [807, 439] width 17 height 17
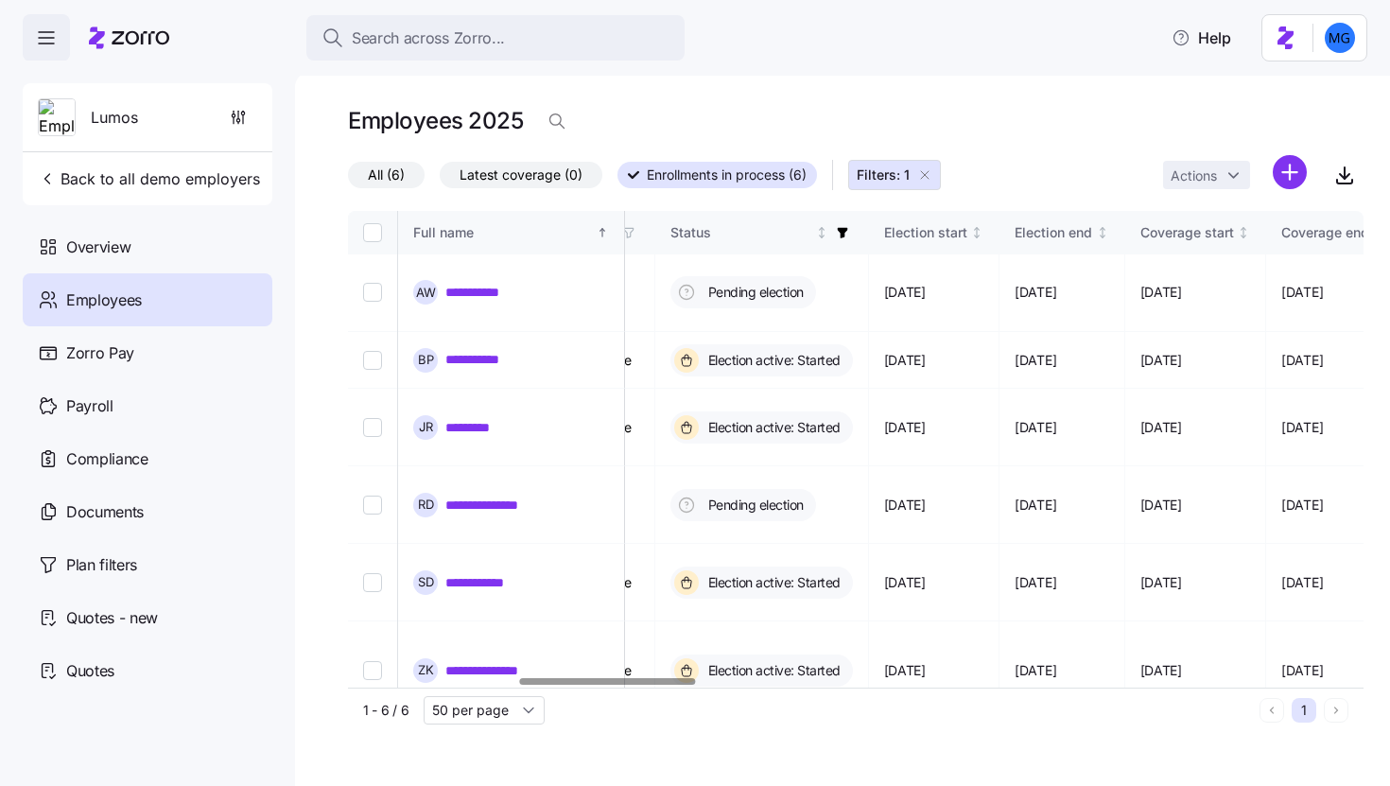
click at [375, 234] on input "Select all records" at bounding box center [372, 232] width 19 height 19
checkbox input "true"
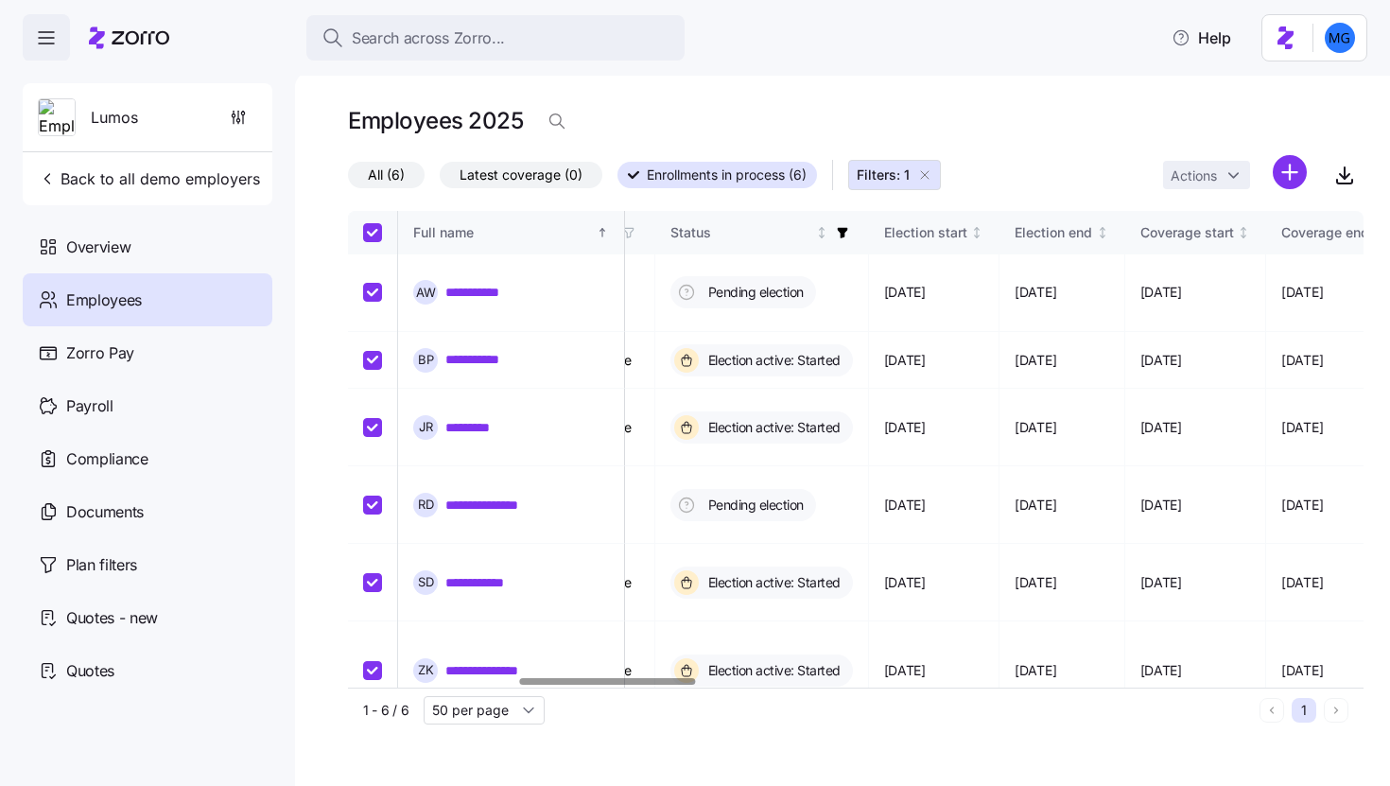
checkbox input "true"
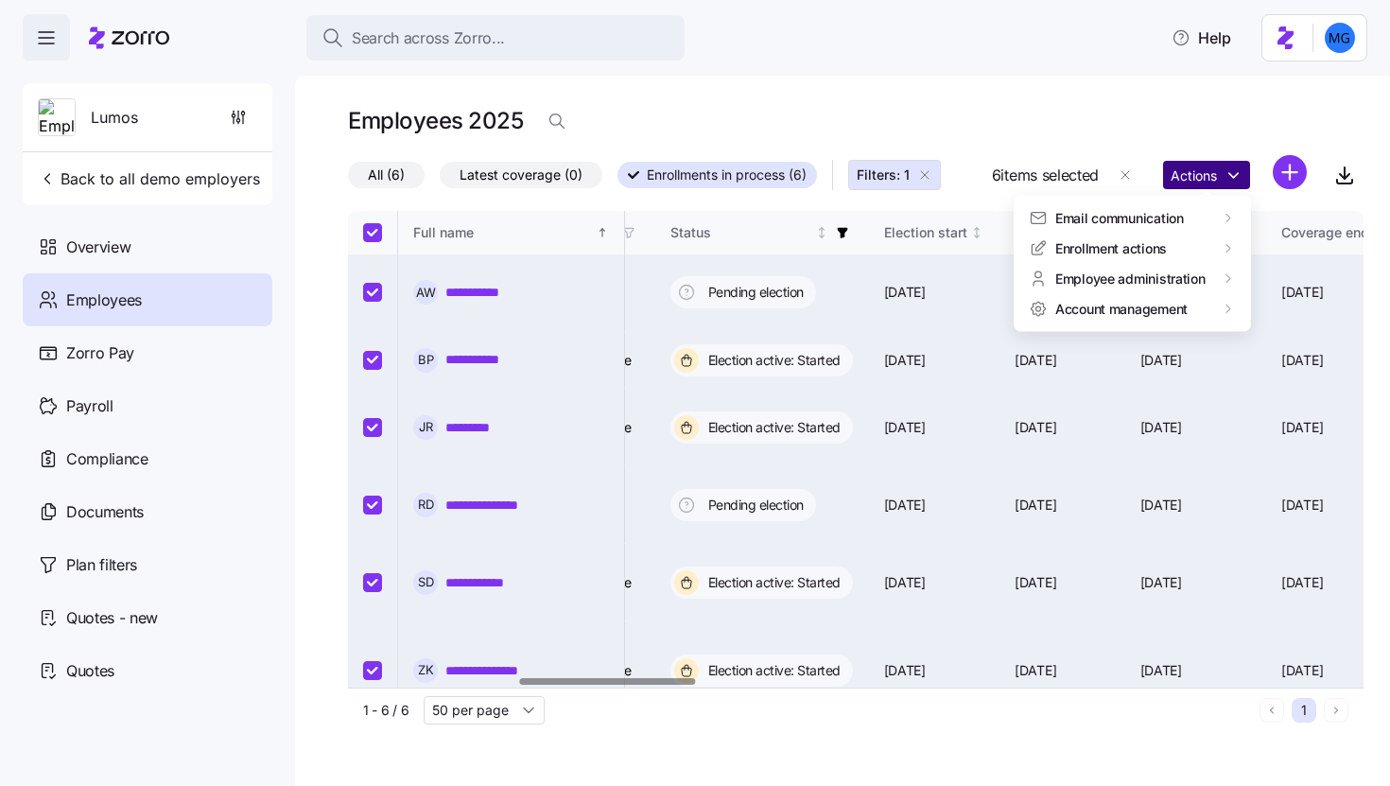
click at [1184, 189] on html "**********" at bounding box center [695, 387] width 1390 height 774
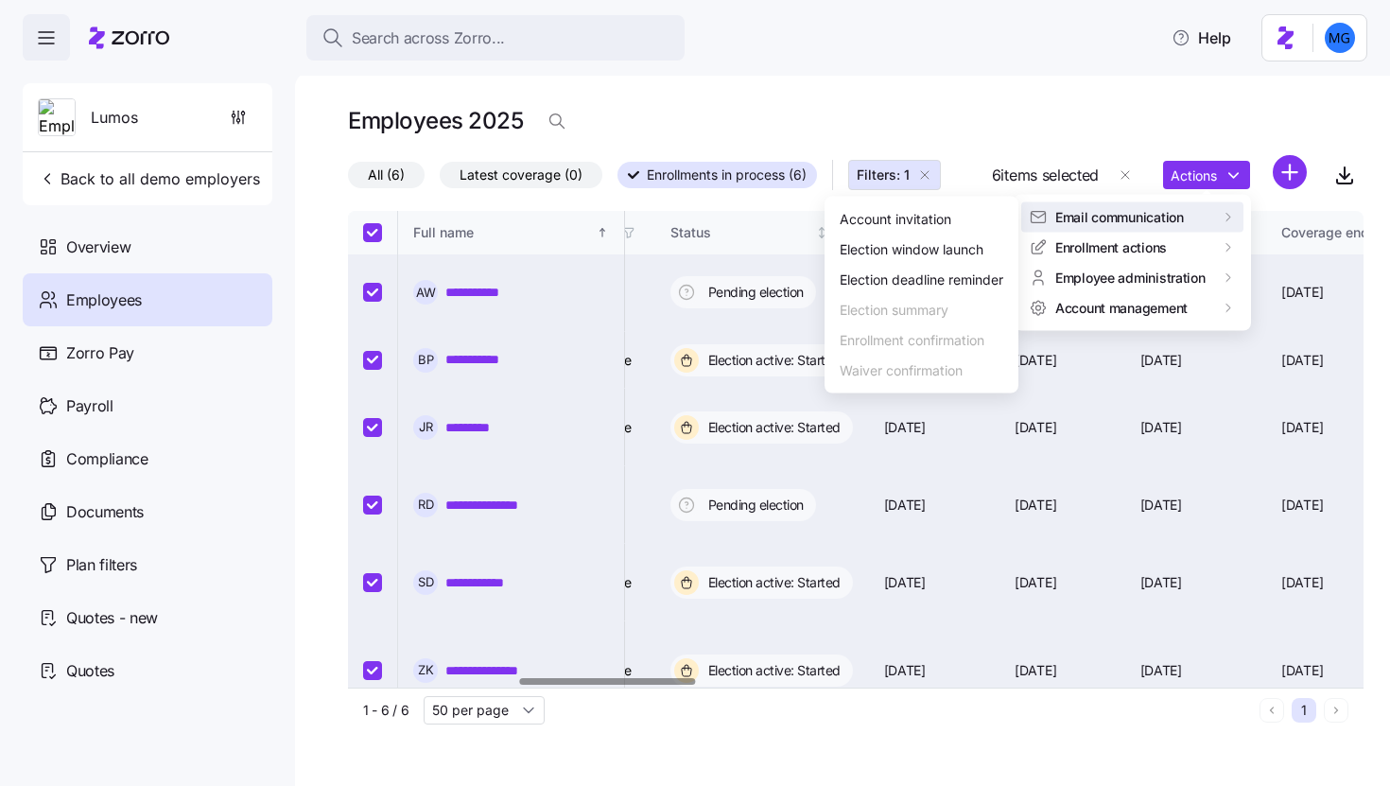
click at [944, 693] on html "**********" at bounding box center [695, 387] width 1390 height 774
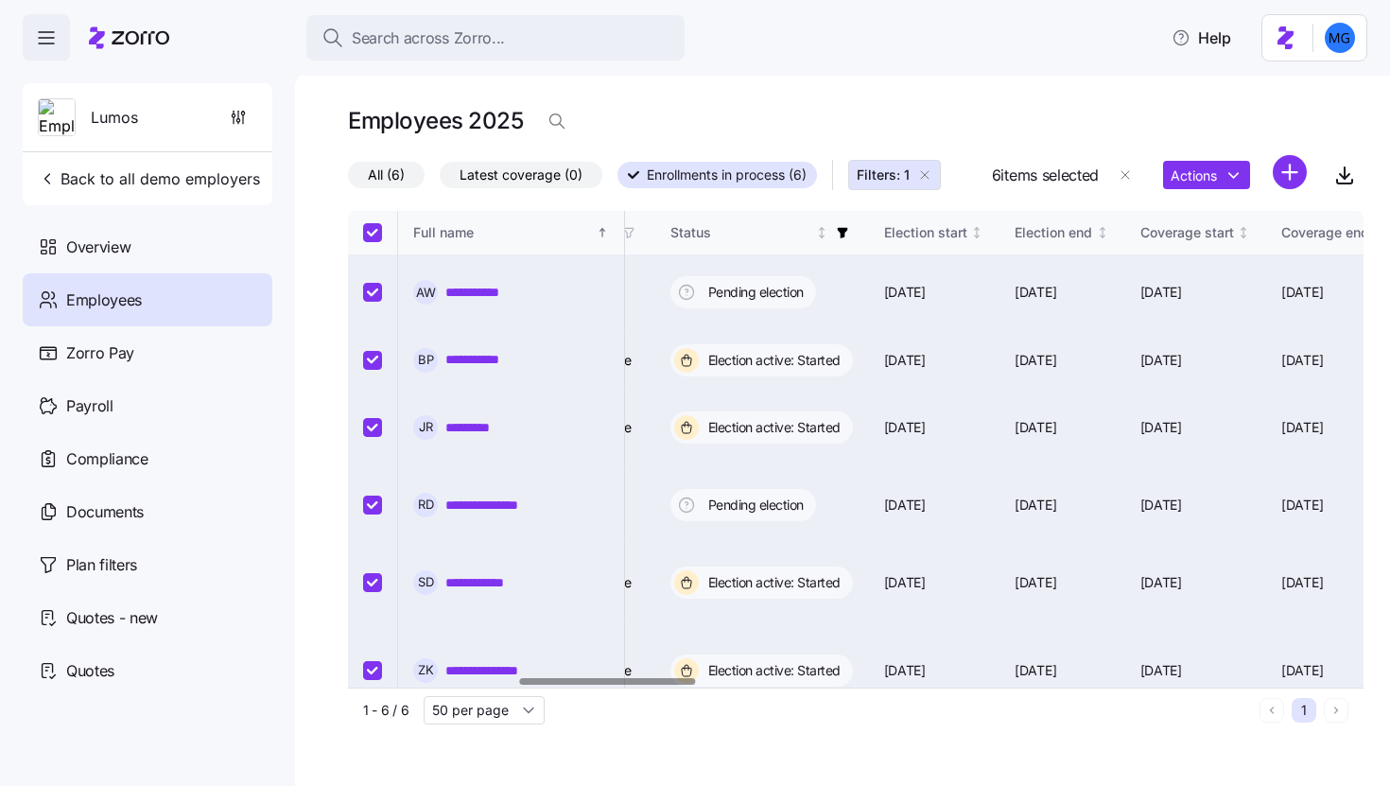
click at [930, 176] on icon "button" at bounding box center [924, 174] width 15 height 15
checkbox input "false"
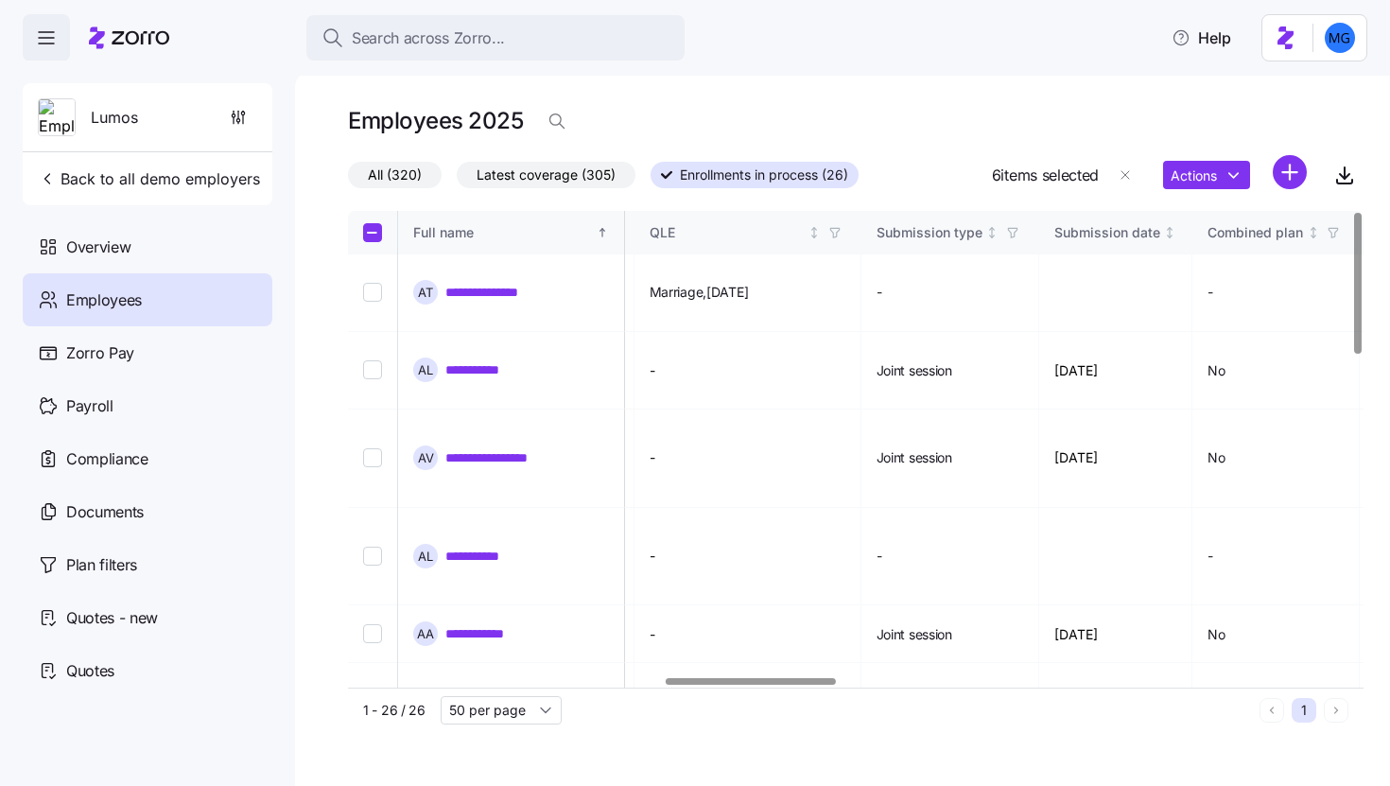
scroll to position [0, 1873]
click at [748, 685] on div at bounding box center [850, 681] width 1004 height 11
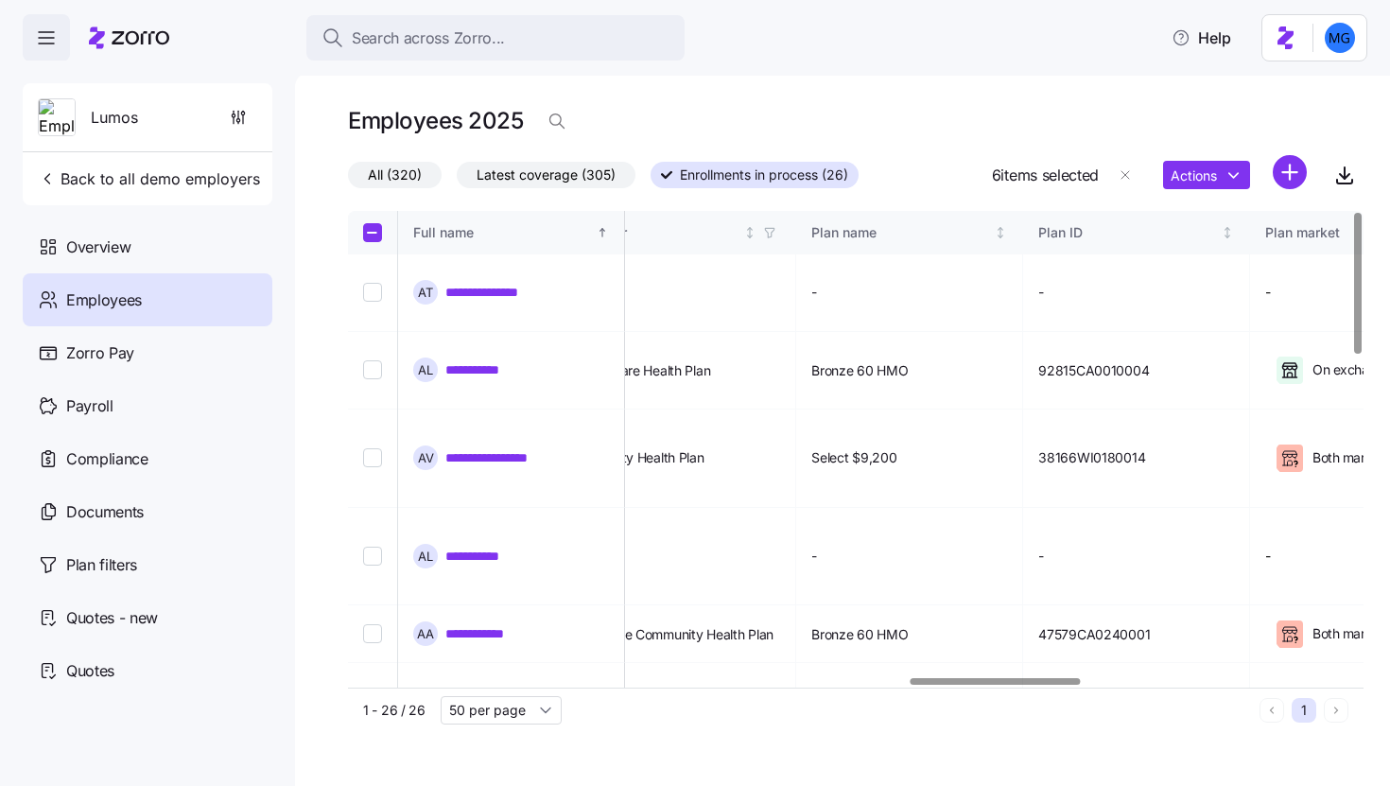
scroll to position [0, 3364]
click at [997, 677] on div at bounding box center [850, 681] width 1004 height 11
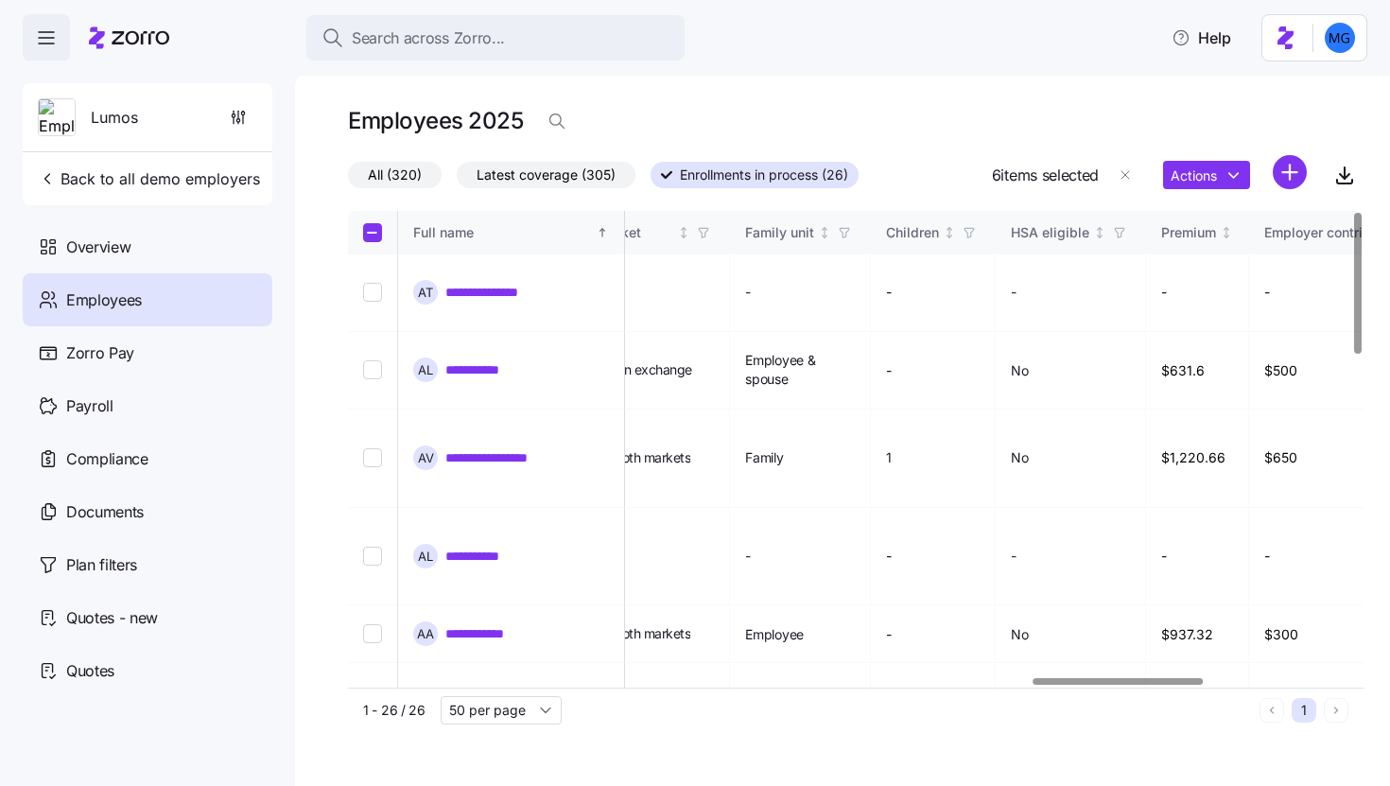
scroll to position [0, 4081]
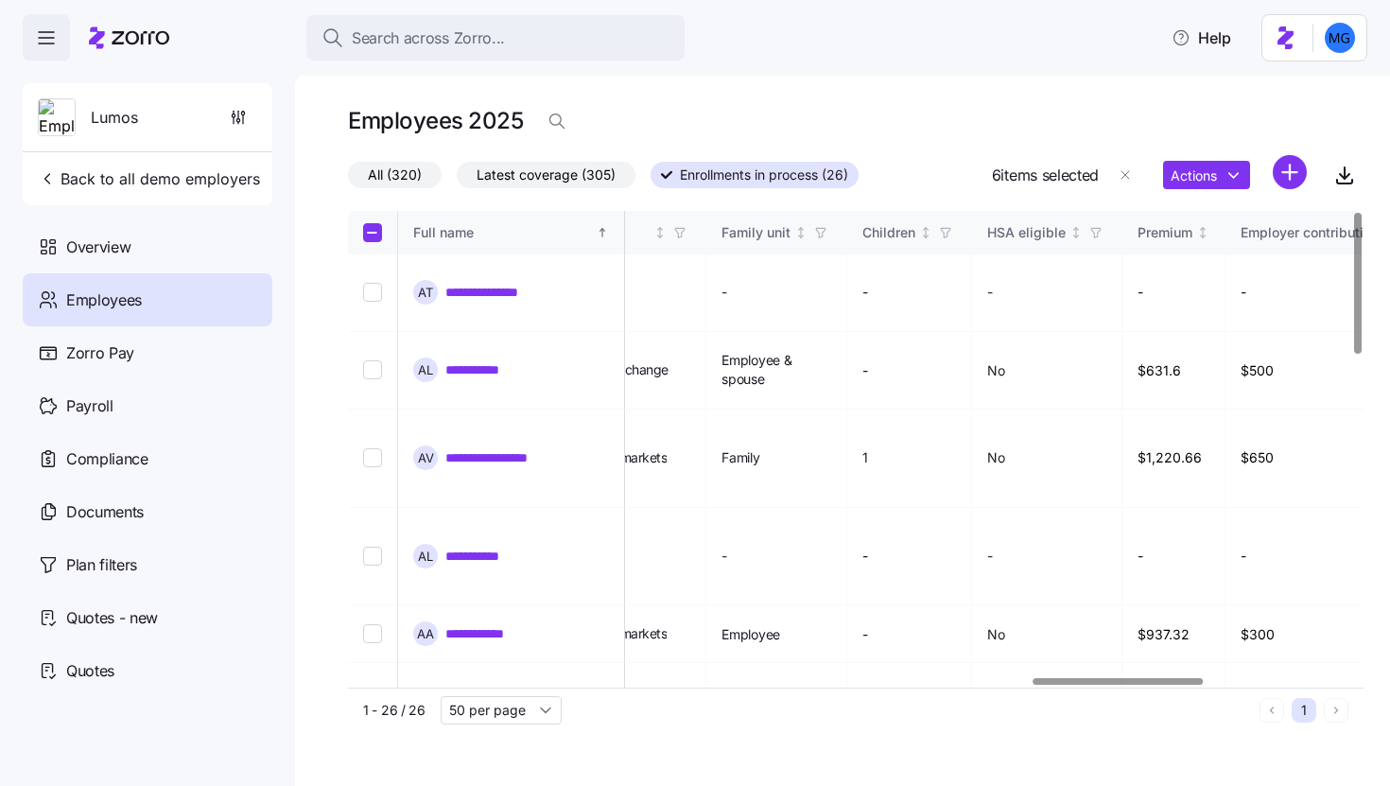
click at [1149, 679] on div at bounding box center [1118, 681] width 170 height 7
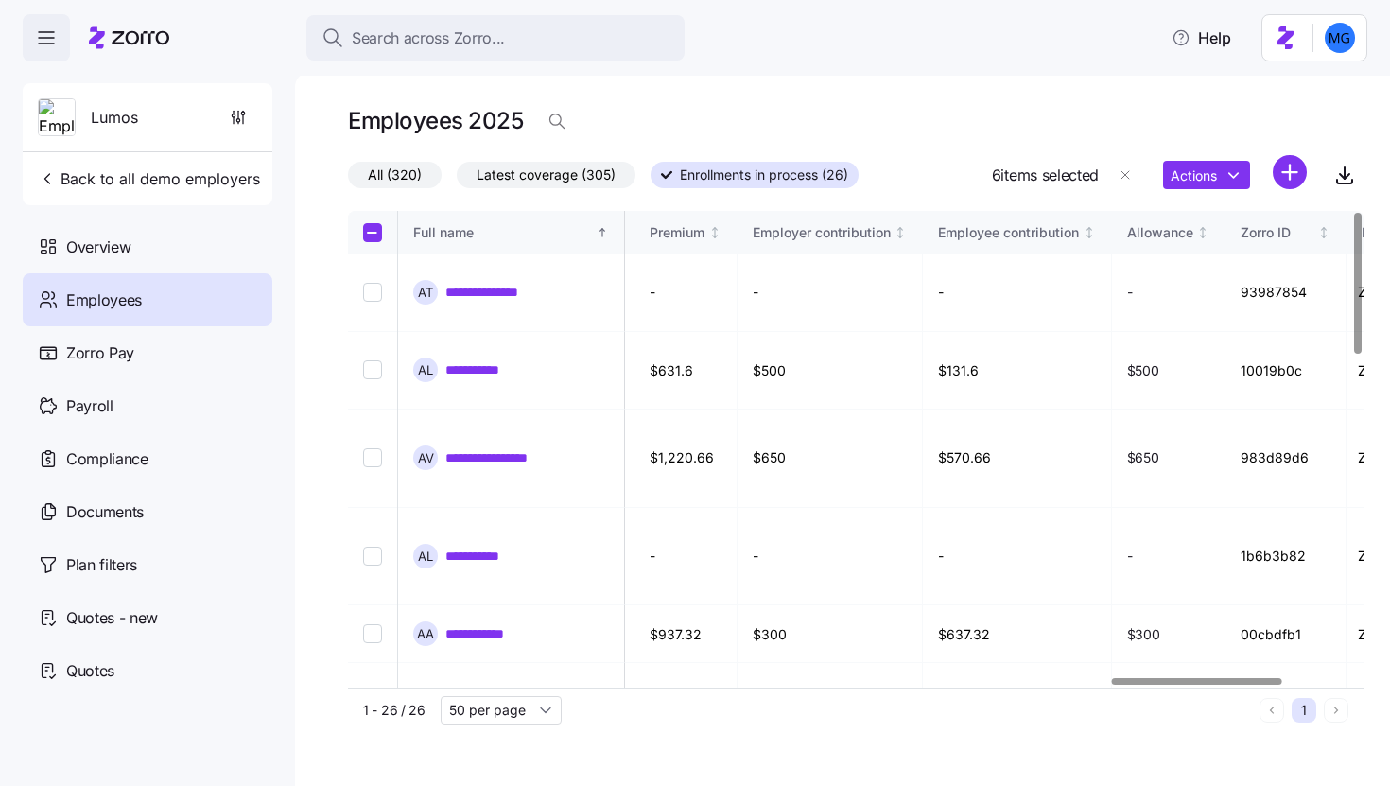
scroll to position [0, 4645]
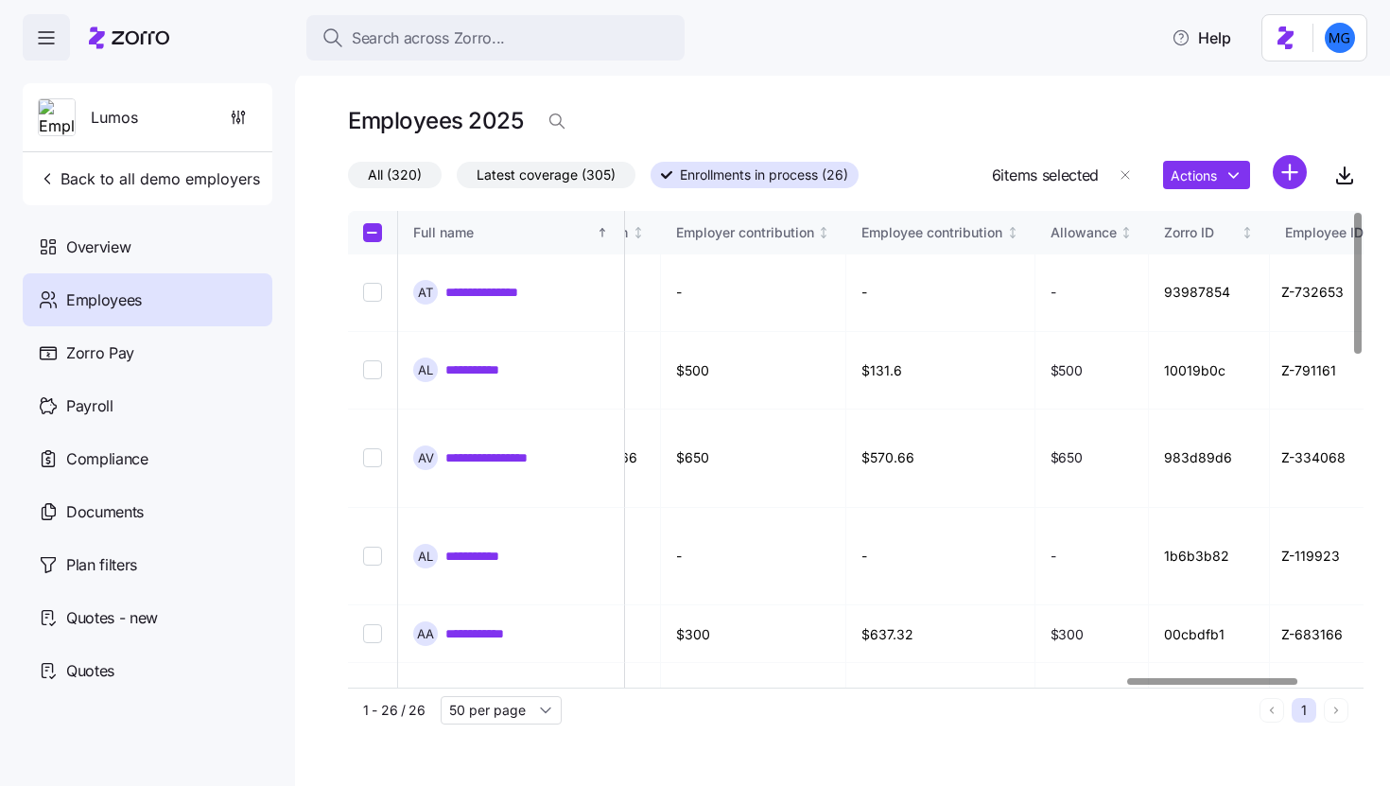
click at [1221, 683] on div at bounding box center [1212, 681] width 170 height 7
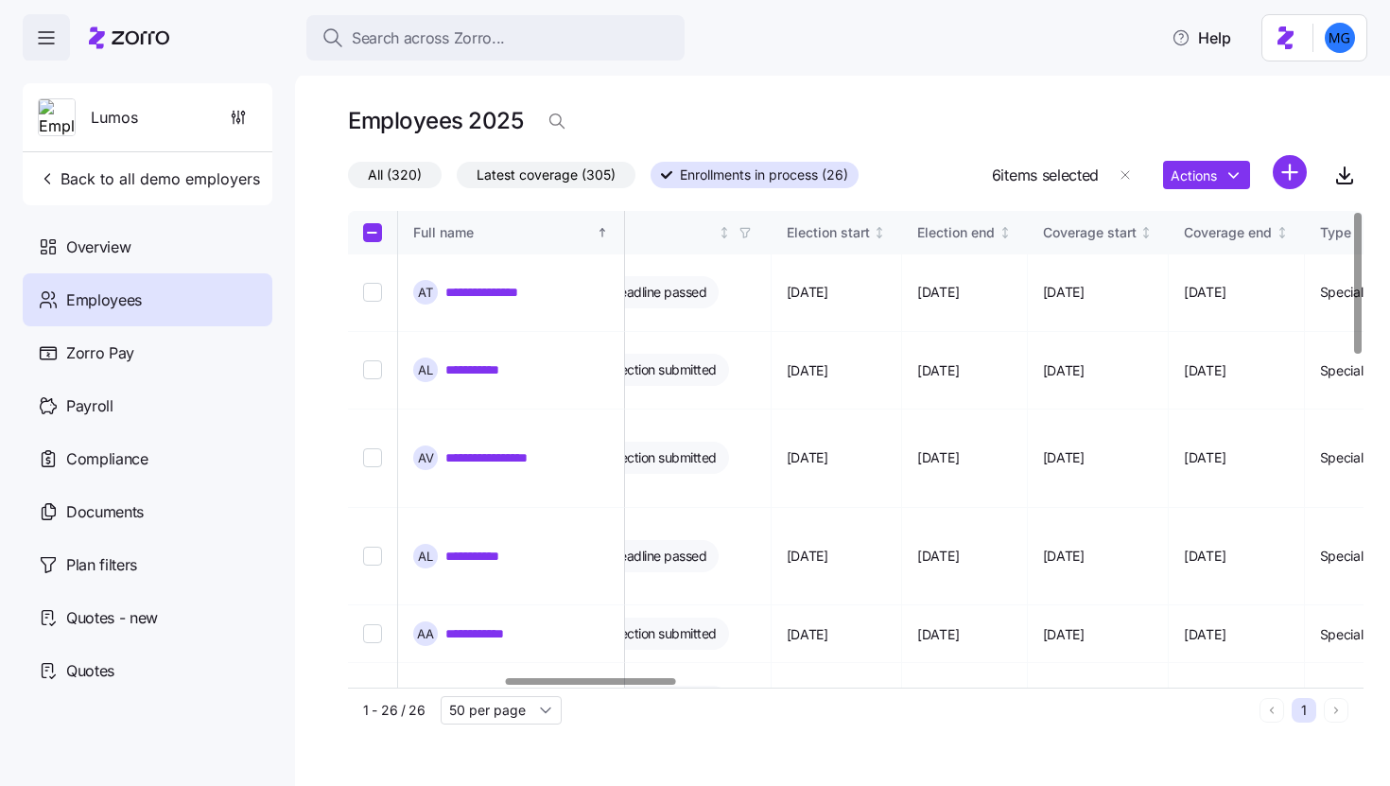
scroll to position [0, 0]
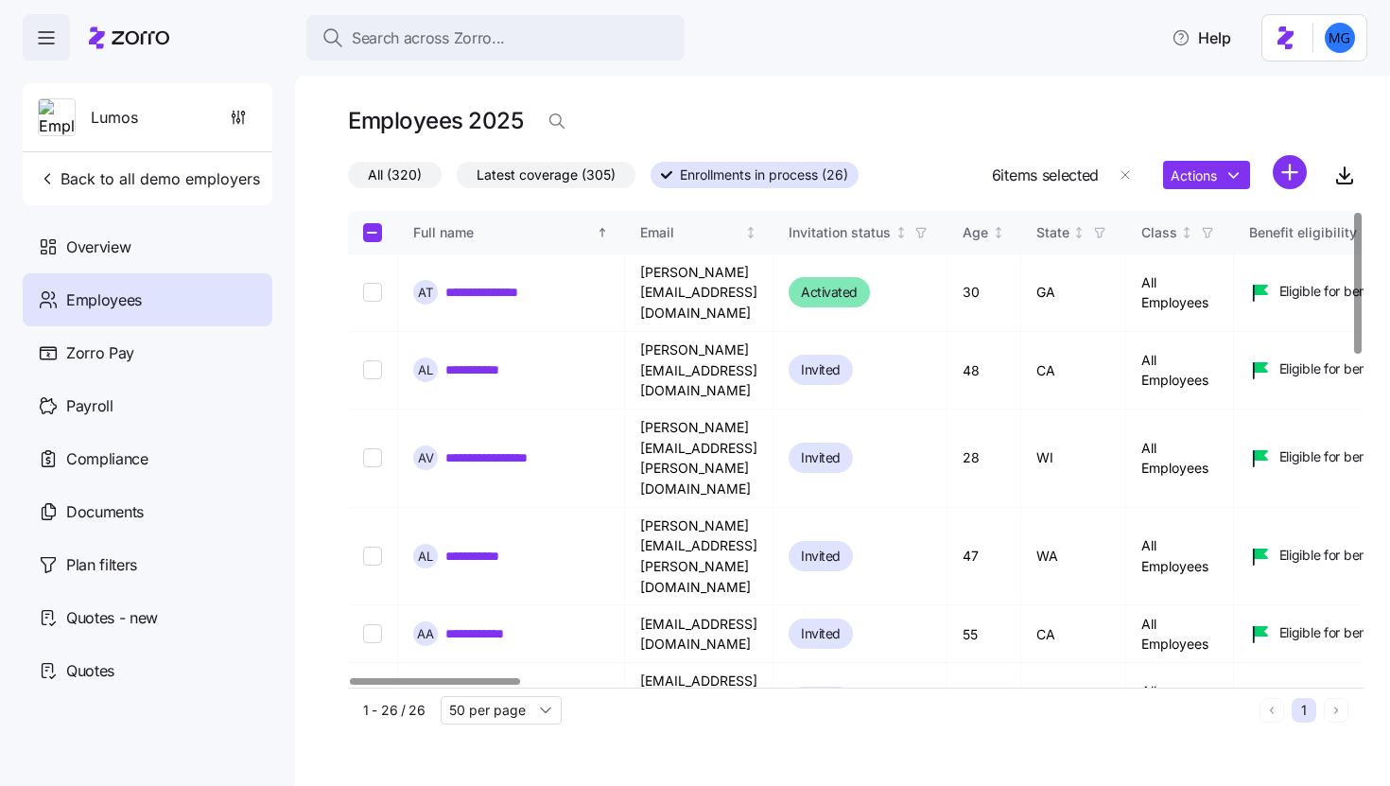
click at [350, 685] on div at bounding box center [435, 681] width 170 height 7
click at [511, 448] on link "**********" at bounding box center [500, 457] width 110 height 19
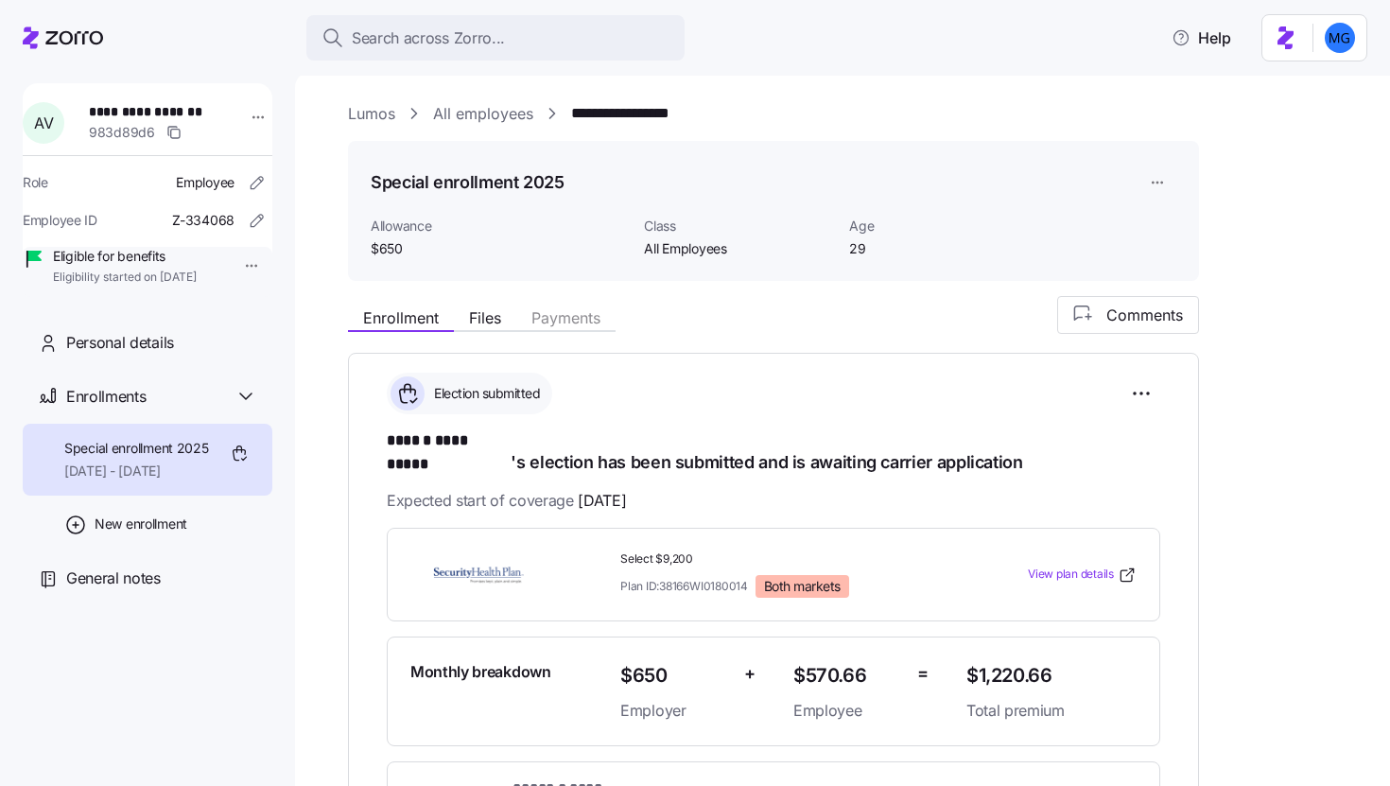
click at [377, 122] on link "Lumos" at bounding box center [371, 114] width 47 height 24
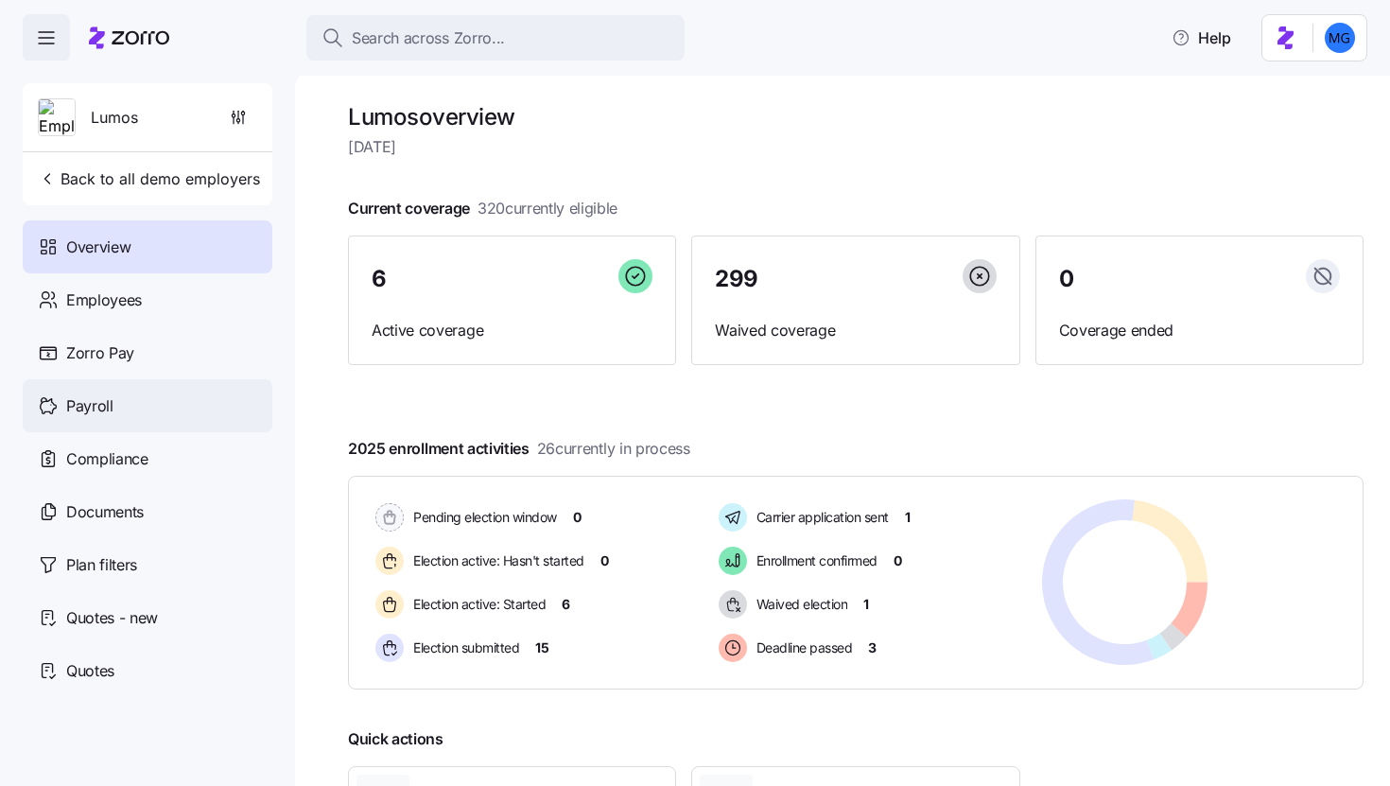
click at [130, 405] on div "Payroll" at bounding box center [148, 405] width 250 height 53
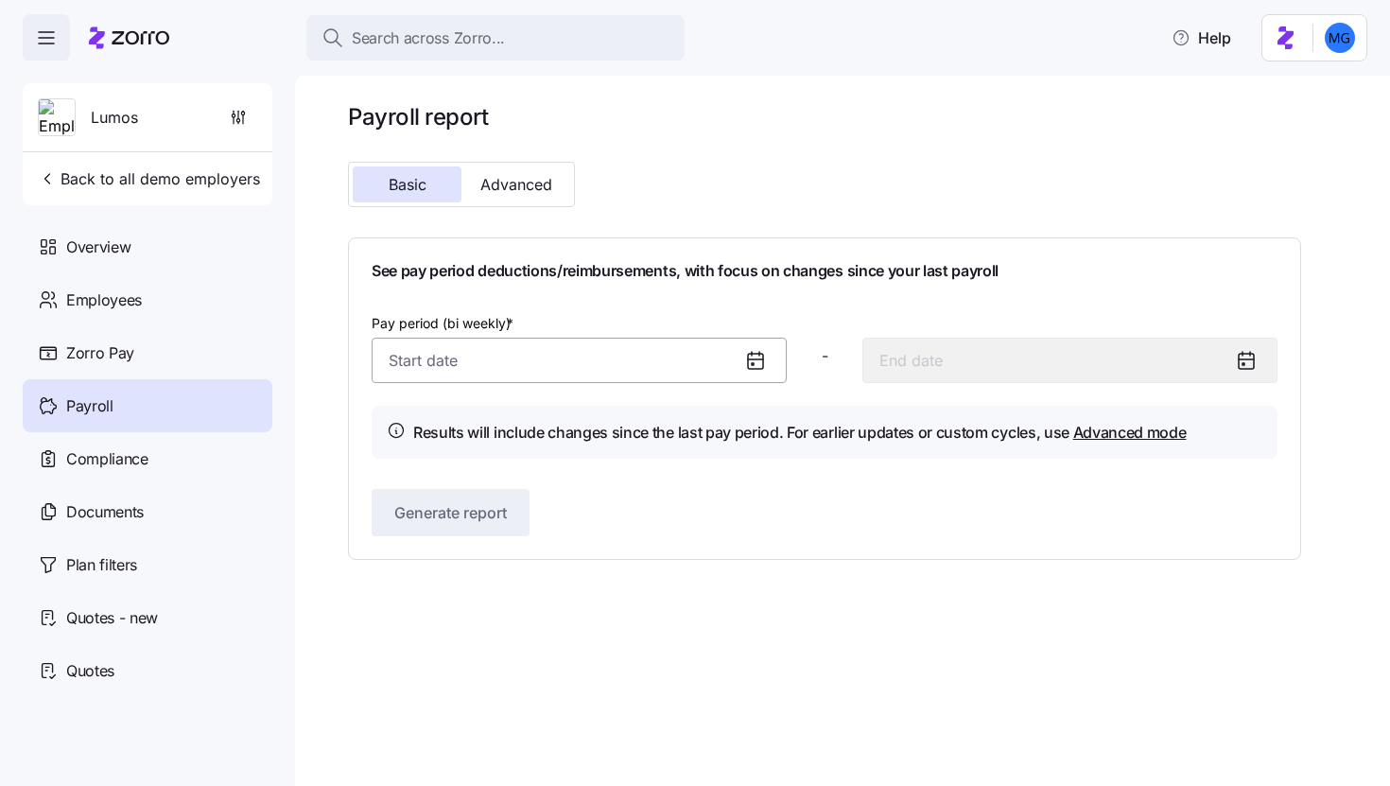
click at [496, 365] on input "Pay period (bi weekly) *" at bounding box center [579, 360] width 415 height 45
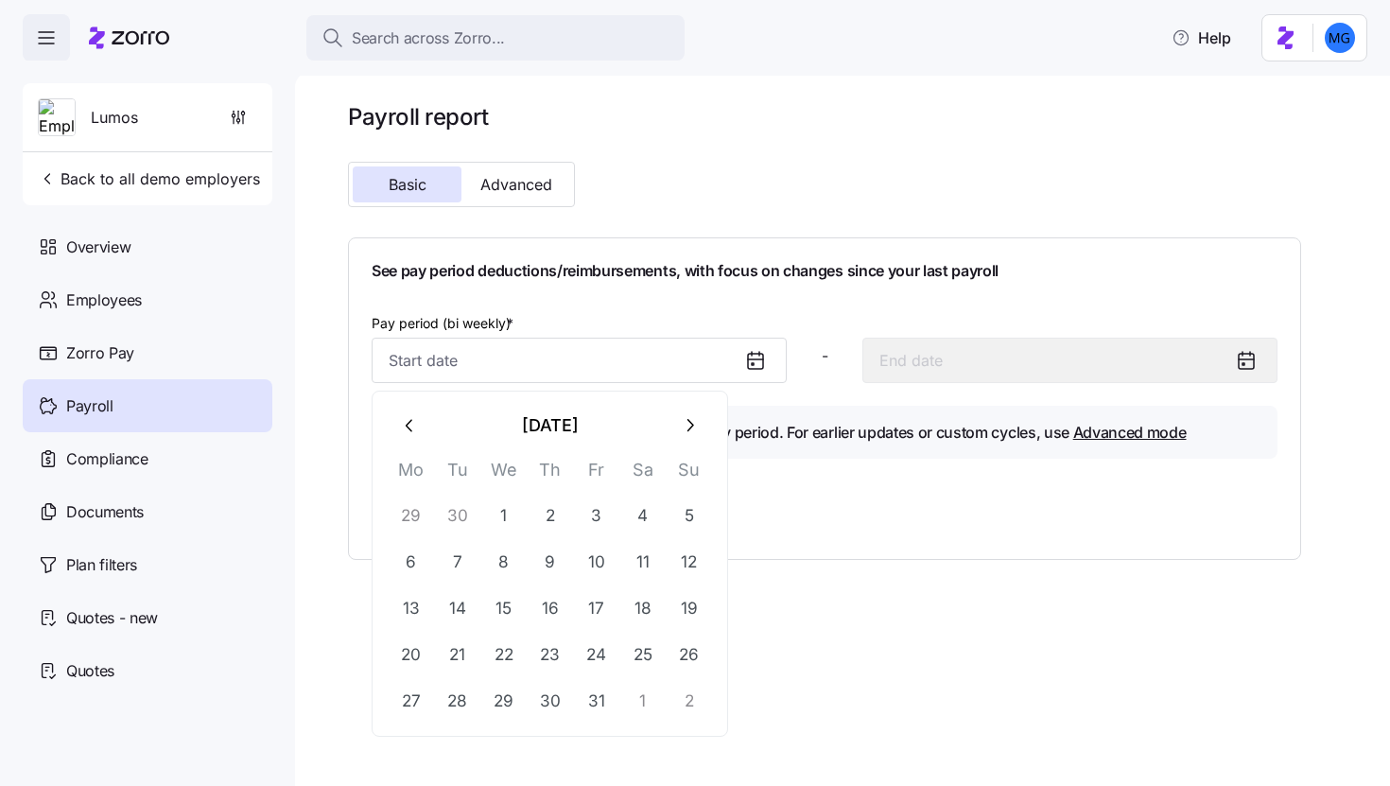
click at [422, 420] on button "button" at bounding box center [410, 425] width 45 height 45
click at [429, 516] on button "1" at bounding box center [411, 516] width 45 height 45
type input "September 1, 2025"
type input "September 14, 2025"
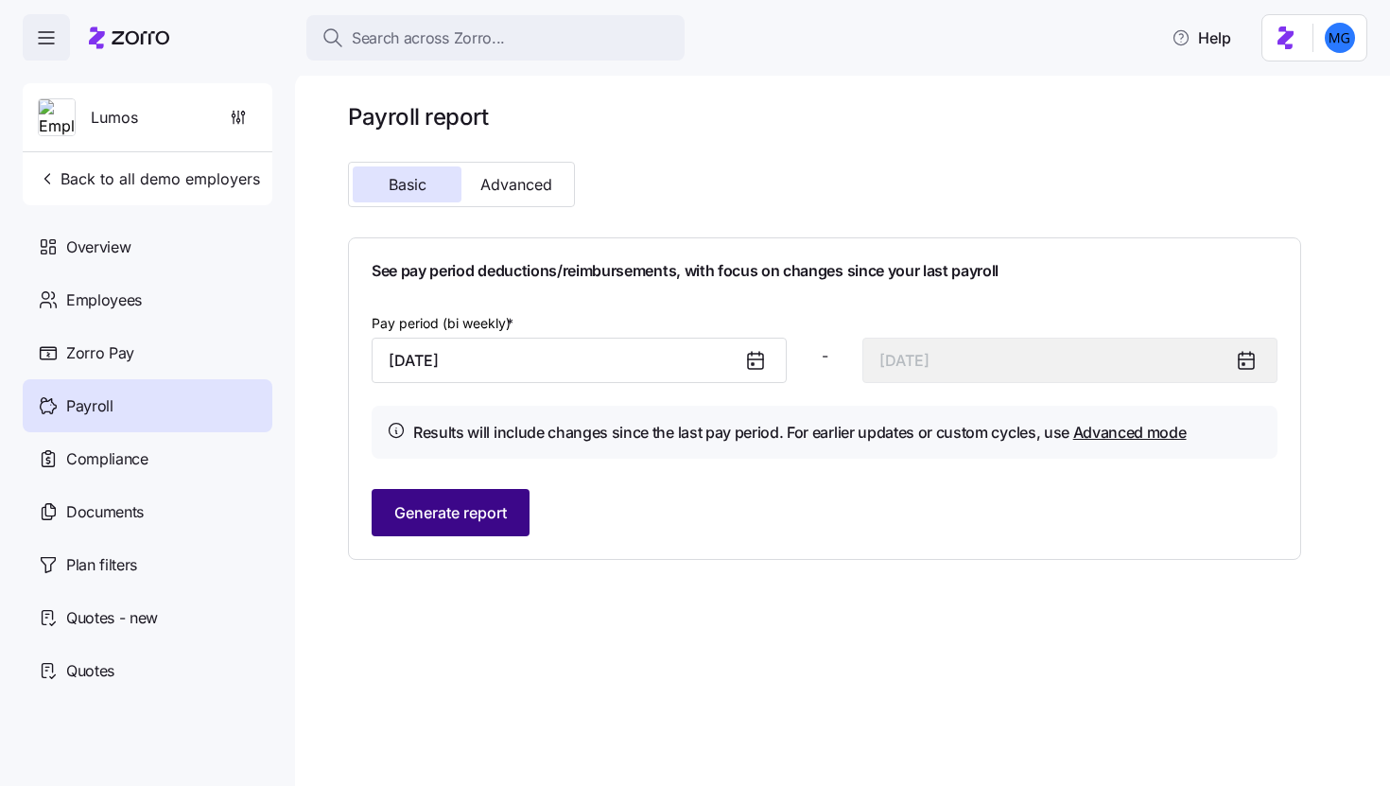
click at [486, 506] on span "Generate report" at bounding box center [450, 512] width 113 height 23
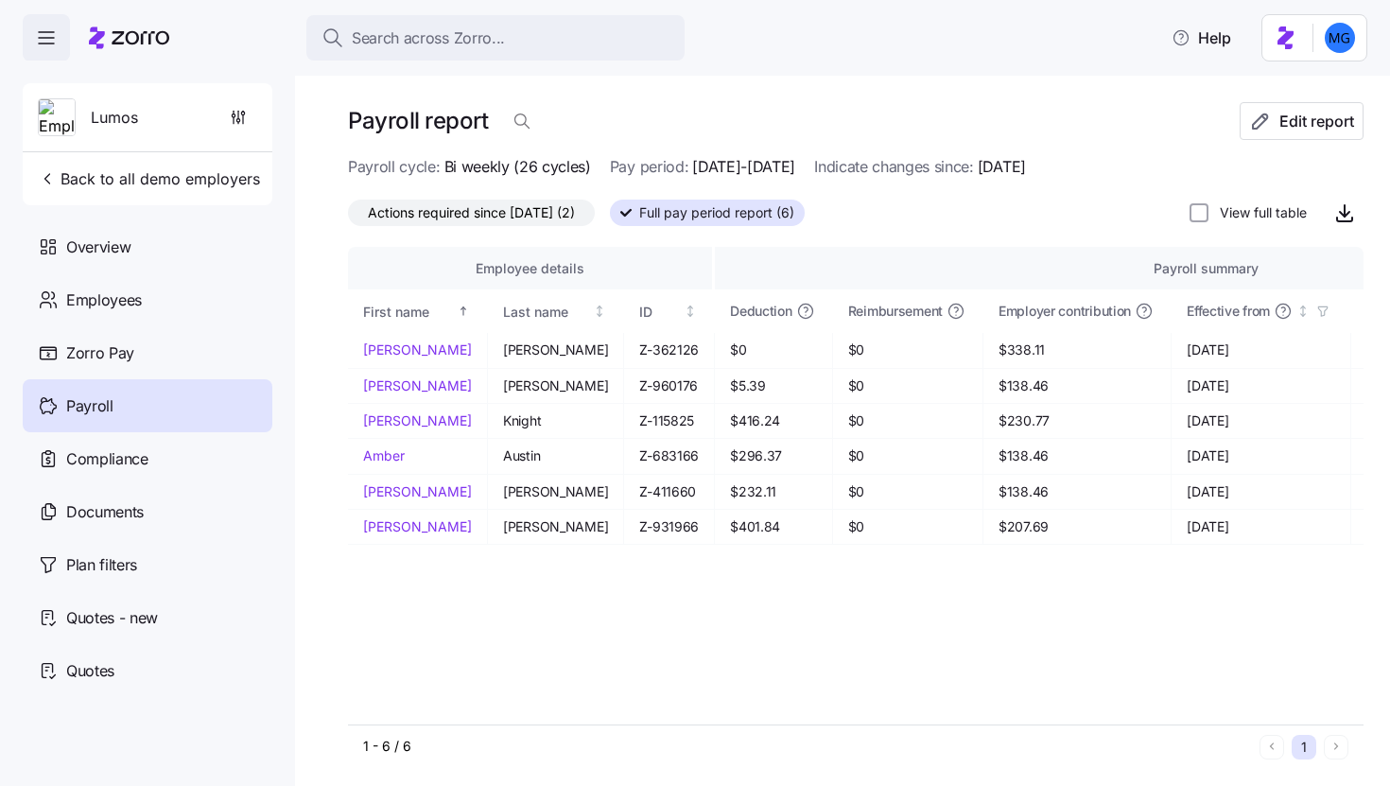
click at [536, 214] on span "Actions required since 09/01/2025 (2)" at bounding box center [471, 212] width 207 height 25
click at [348, 217] on input "Actions required since 09/01/2025 (2)" at bounding box center [348, 217] width 0 height 0
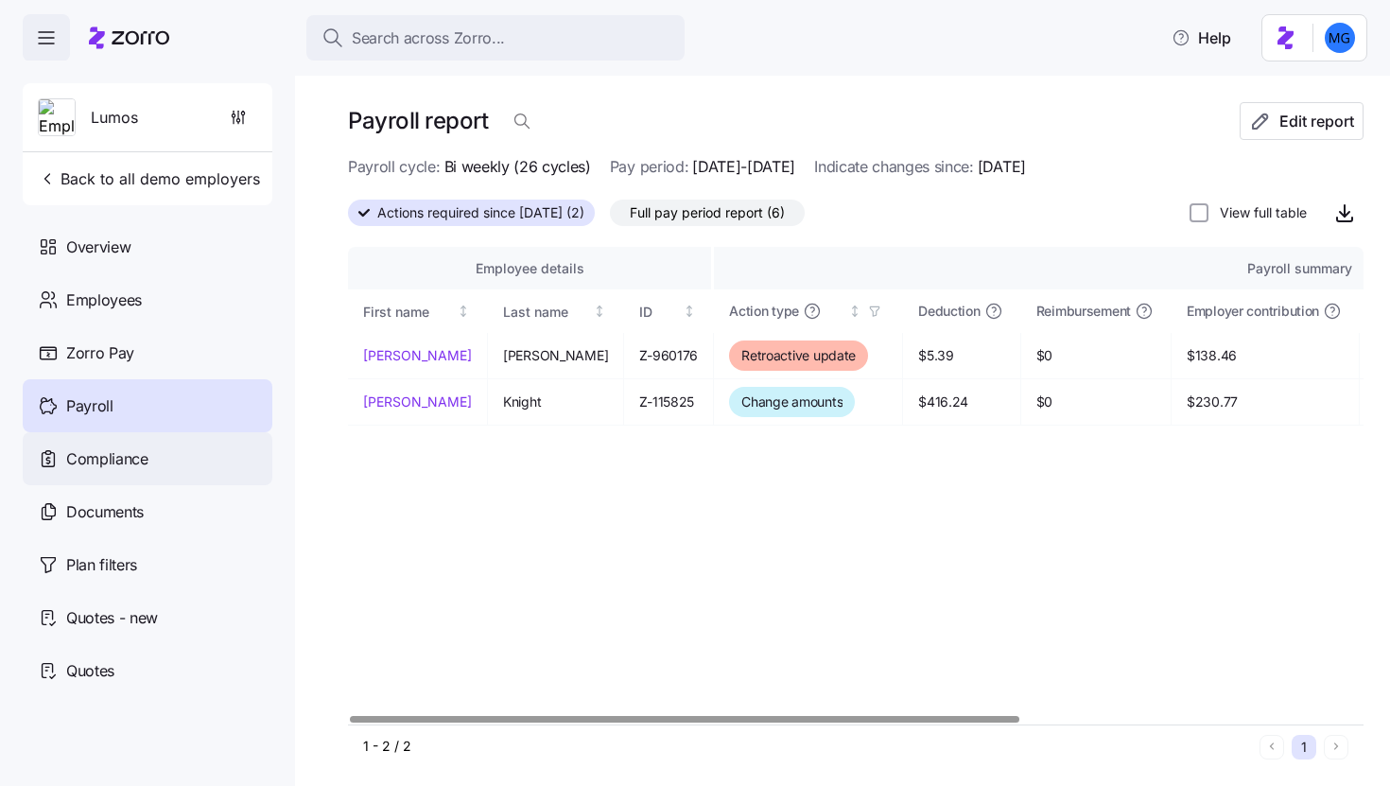
click at [108, 460] on span "Compliance" at bounding box center [107, 459] width 82 height 24
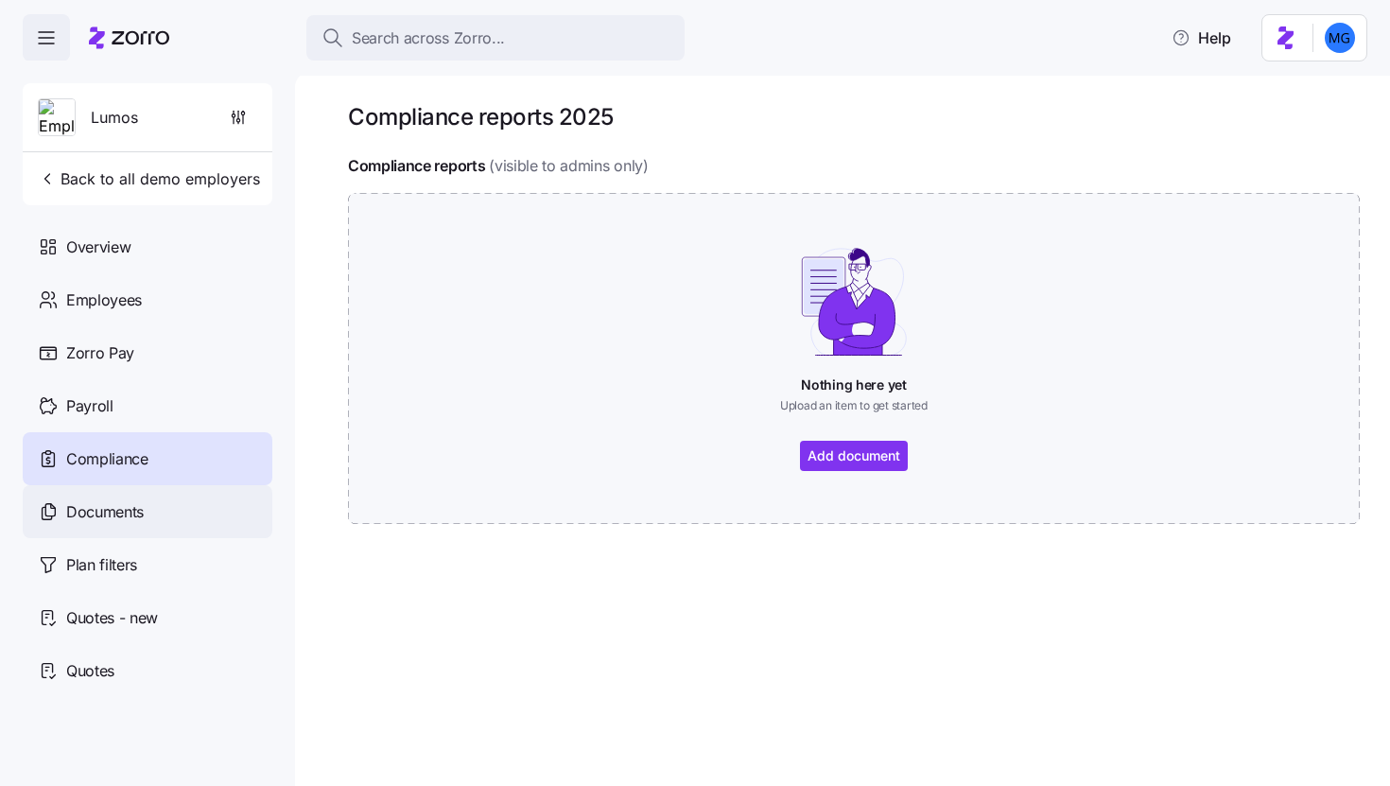
click at [180, 500] on div "Documents" at bounding box center [148, 511] width 250 height 53
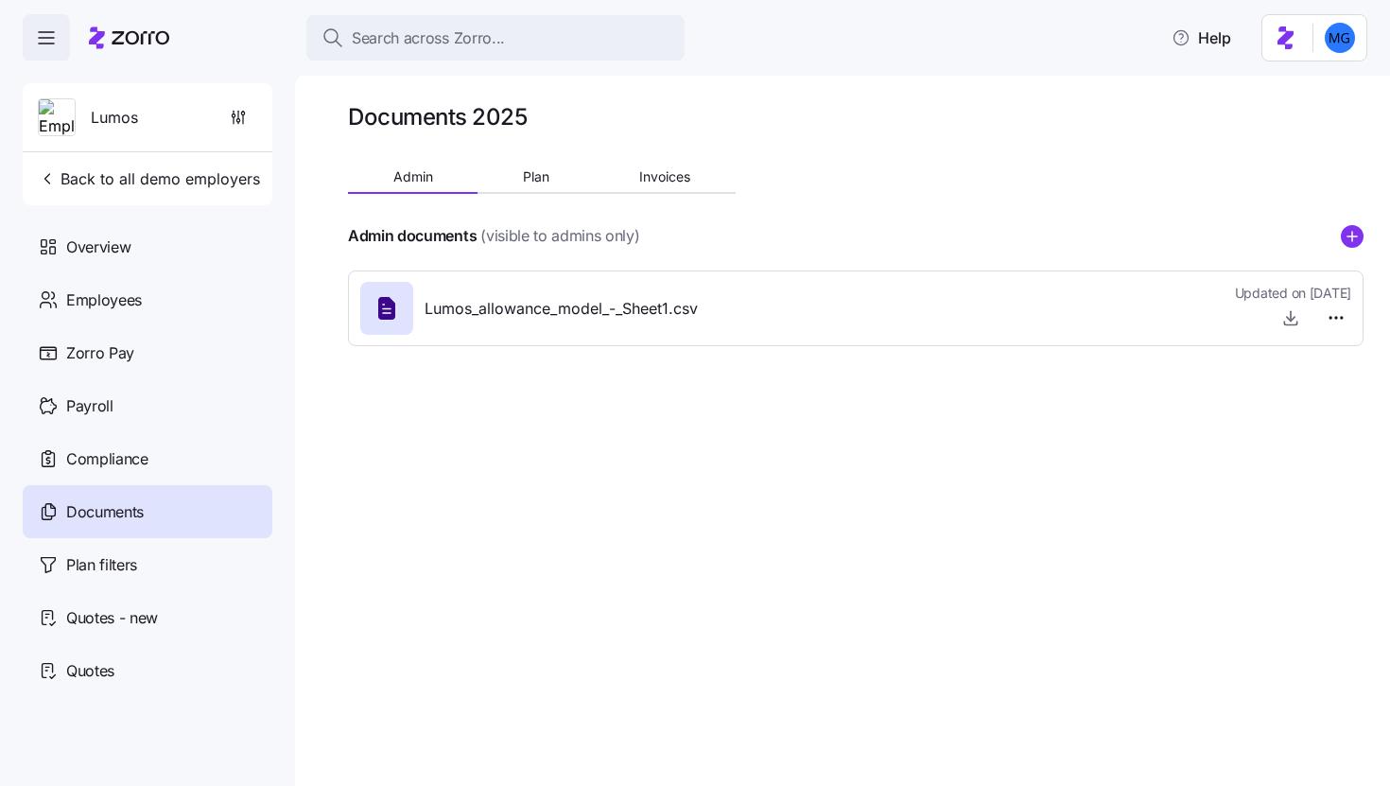
click at [544, 197] on div at bounding box center [855, 209] width 1015 height 30
click at [534, 175] on span "Plan" at bounding box center [536, 176] width 26 height 13
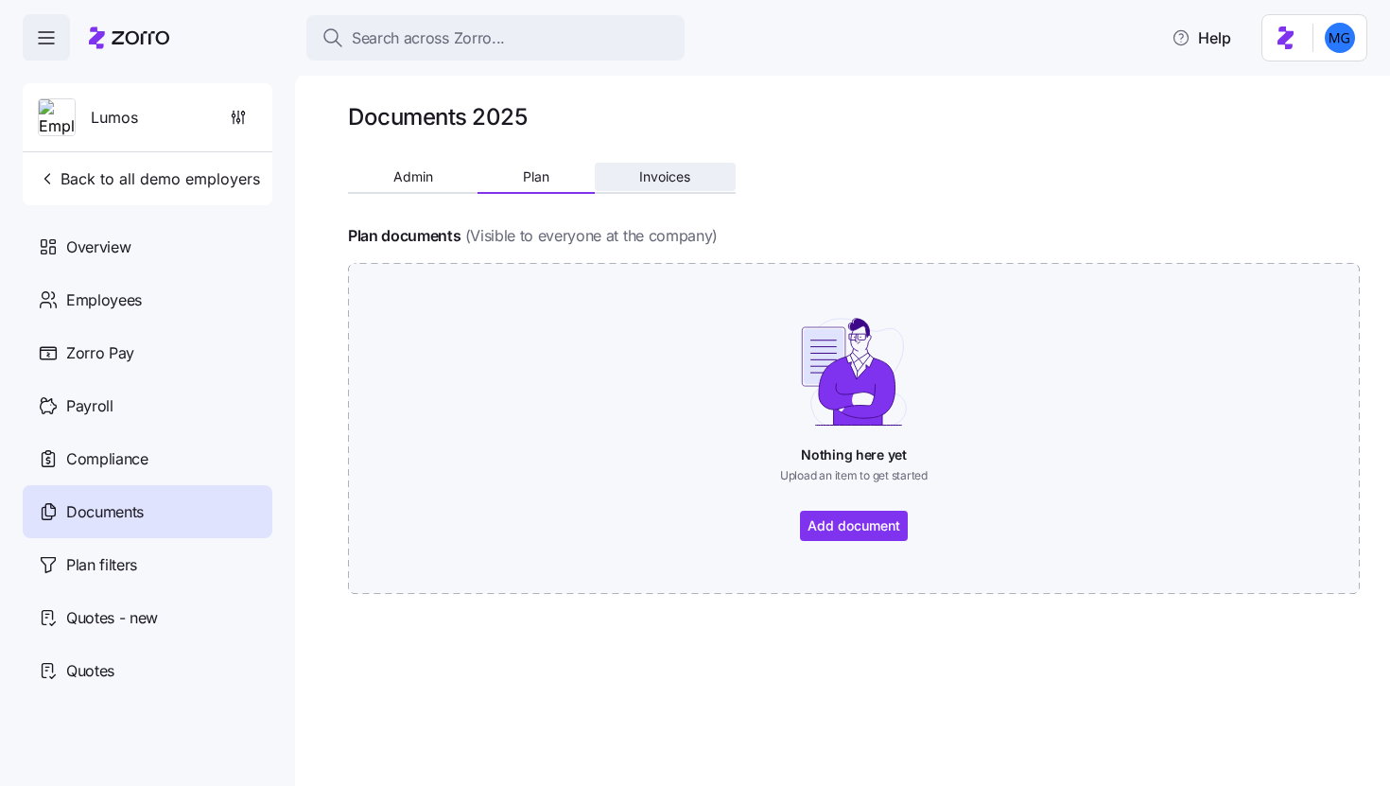
click at [680, 180] on span "Invoices" at bounding box center [664, 176] width 51 height 13
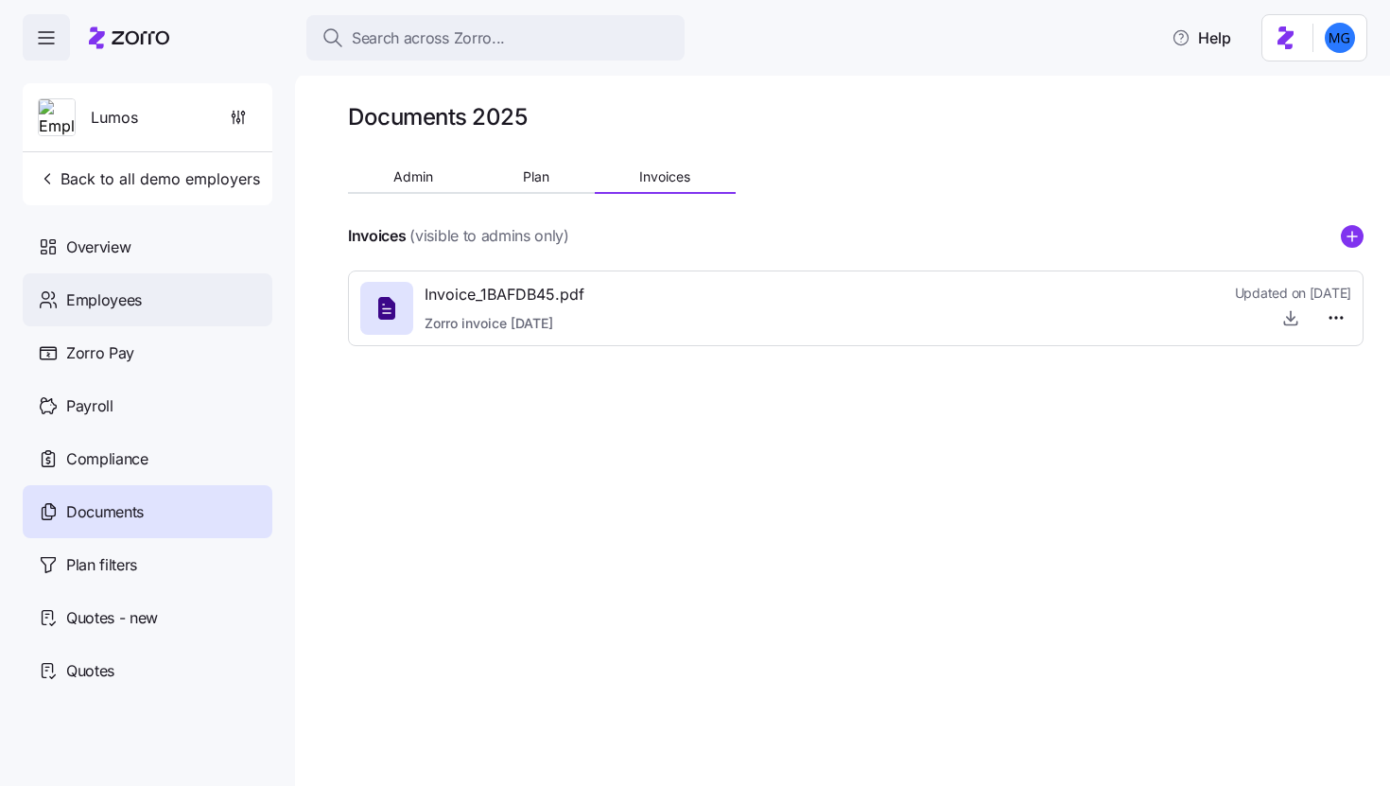
click at [142, 290] on div "Employees" at bounding box center [148, 299] width 250 height 53
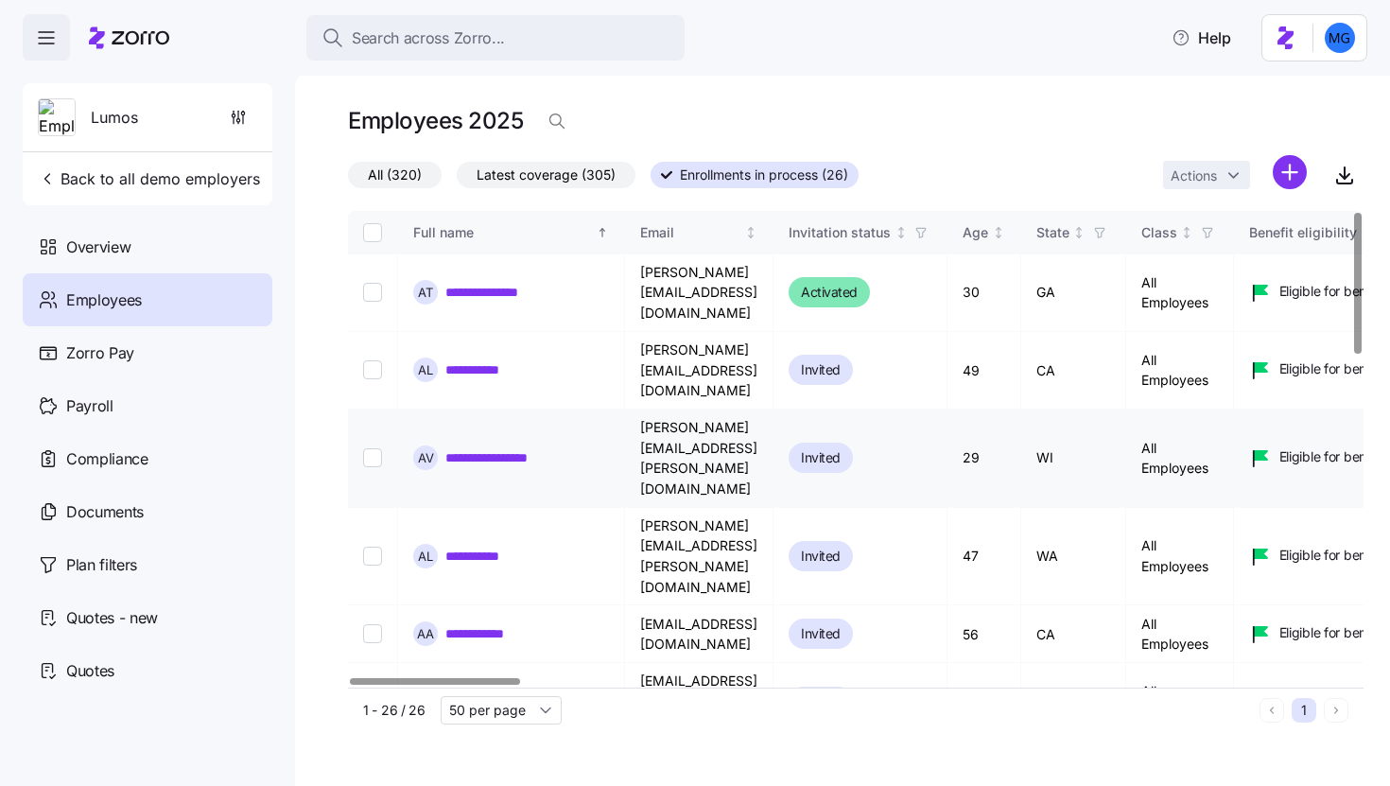
drag, startPoint x: 507, startPoint y: 397, endPoint x: 586, endPoint y: 410, distance: 80.5
click at [507, 448] on link "**********" at bounding box center [500, 457] width 110 height 19
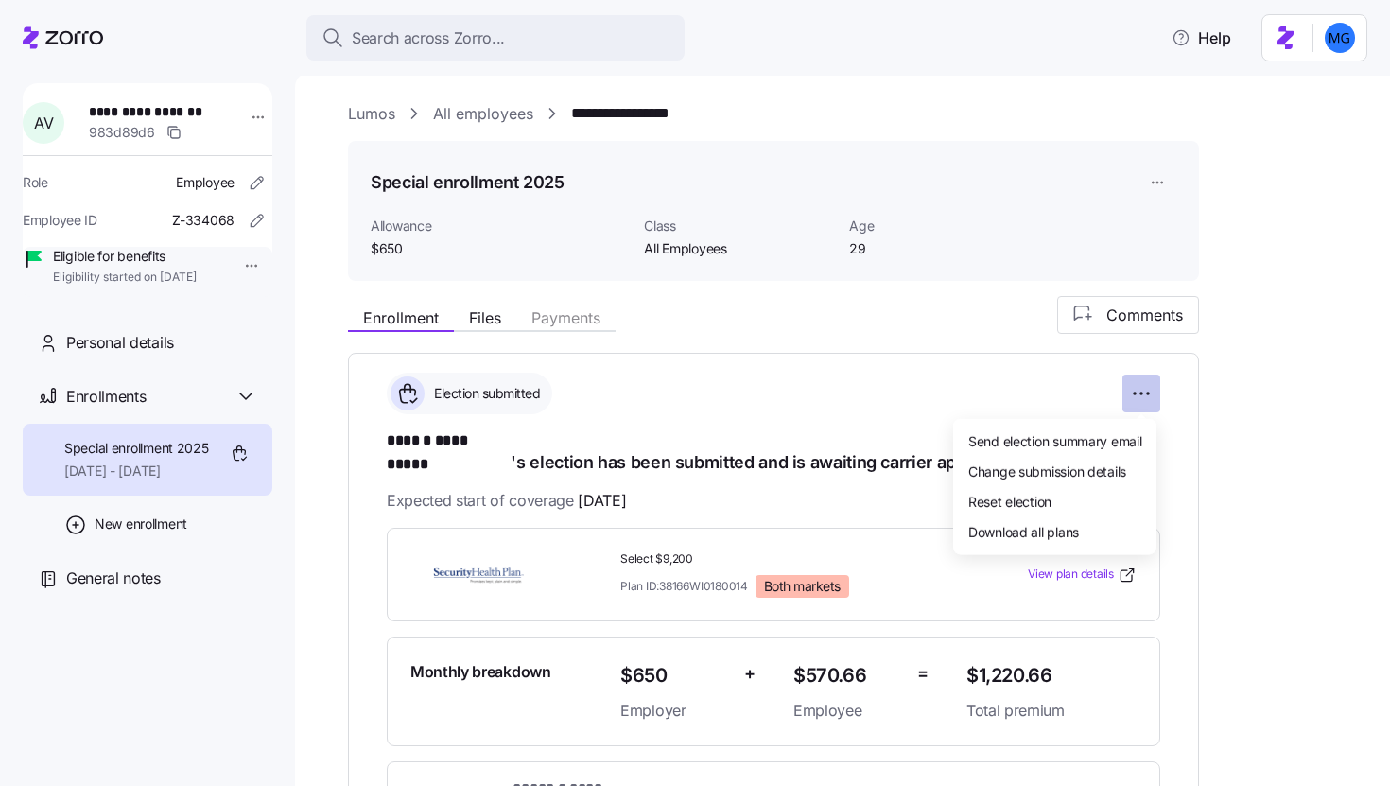
click at [1154, 400] on html "**********" at bounding box center [695, 387] width 1390 height 774
click at [1093, 486] on div "Reset election" at bounding box center [1055, 501] width 188 height 30
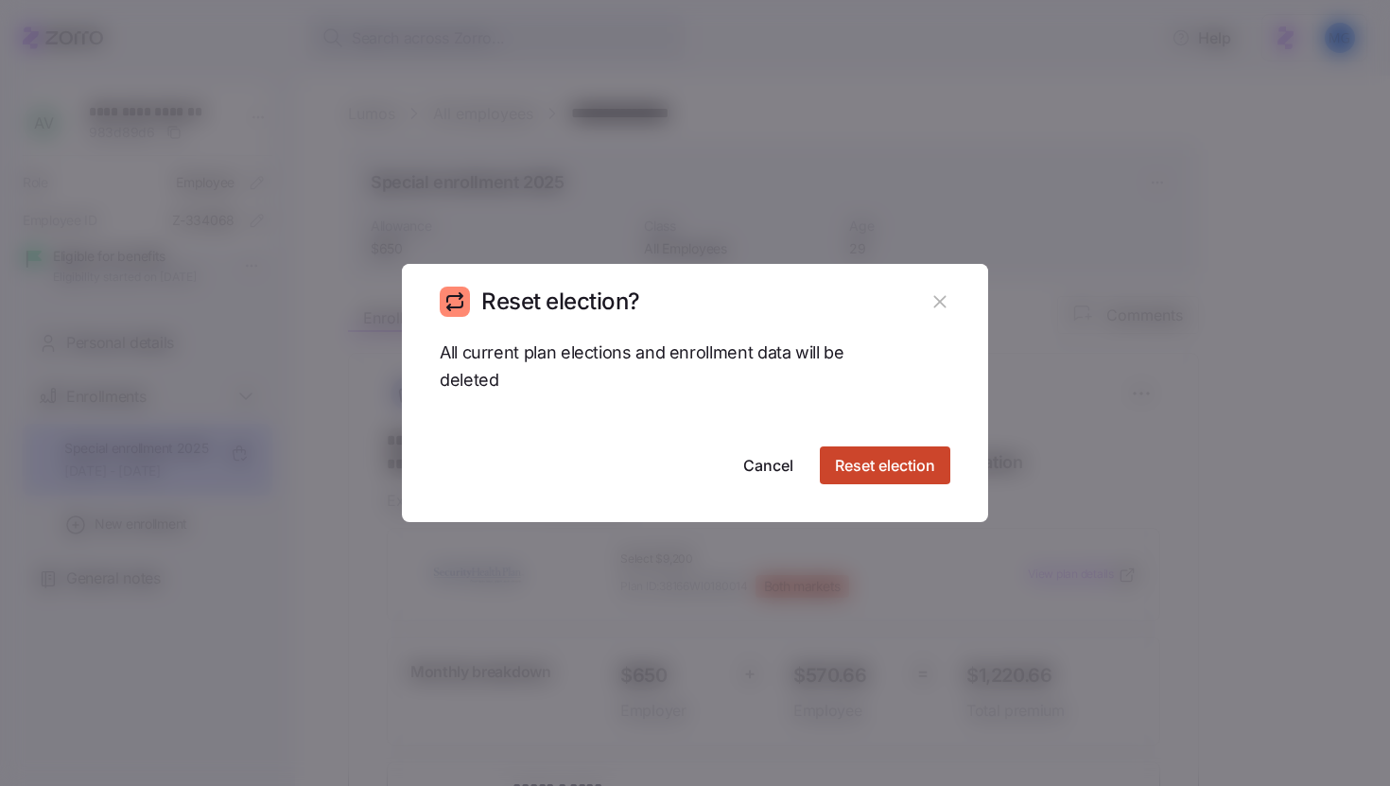
click at [889, 479] on button "Reset election" at bounding box center [885, 465] width 130 height 38
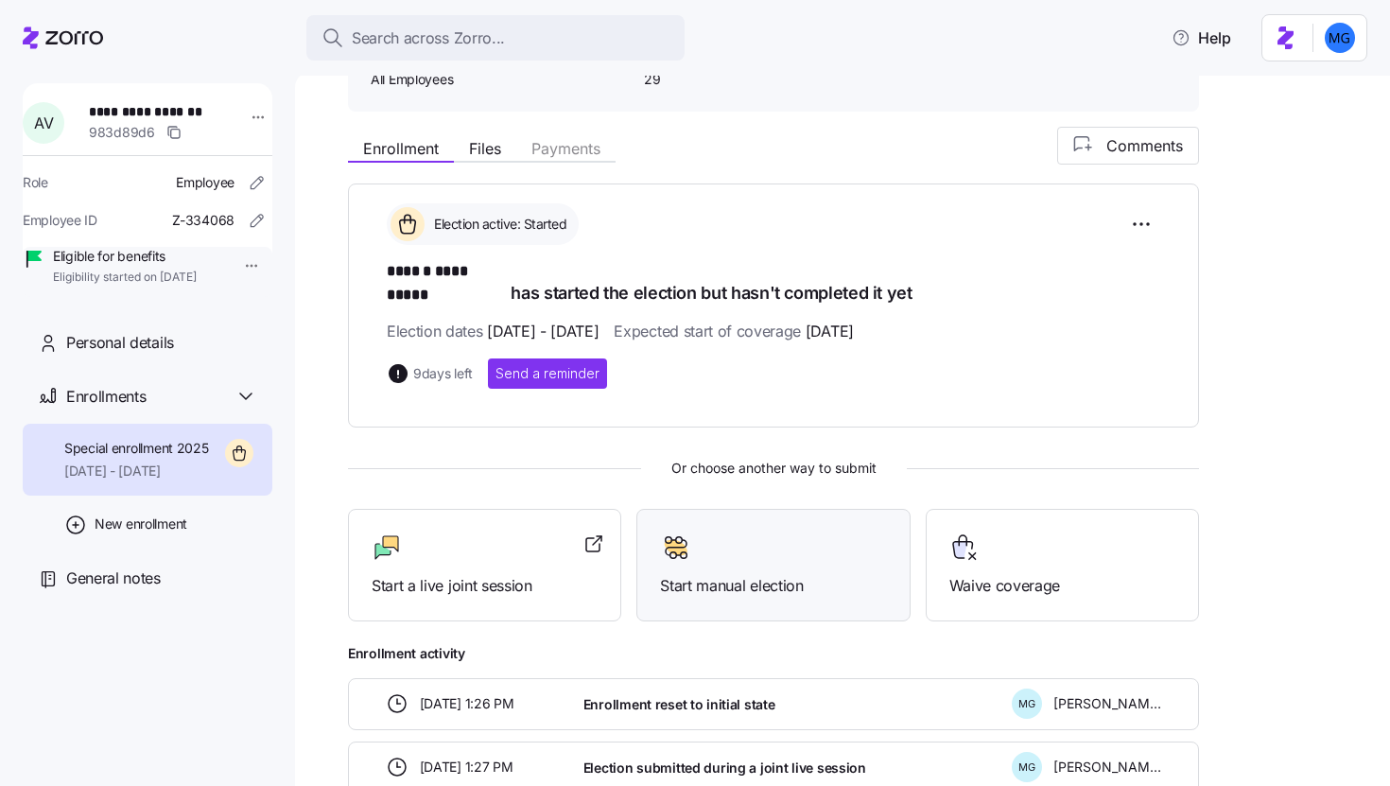
scroll to position [263, 0]
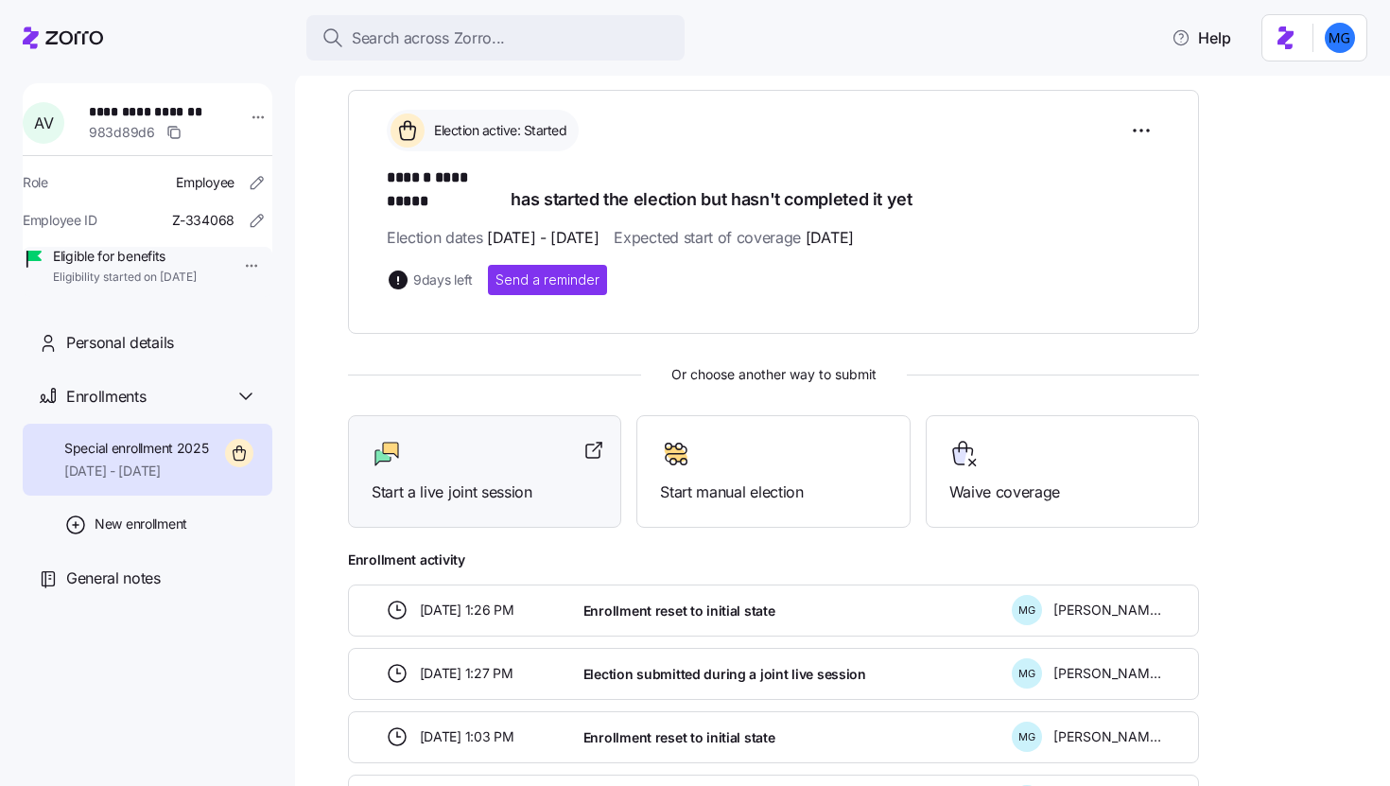
click at [464, 452] on div "Start a live joint session" at bounding box center [485, 471] width 226 height 65
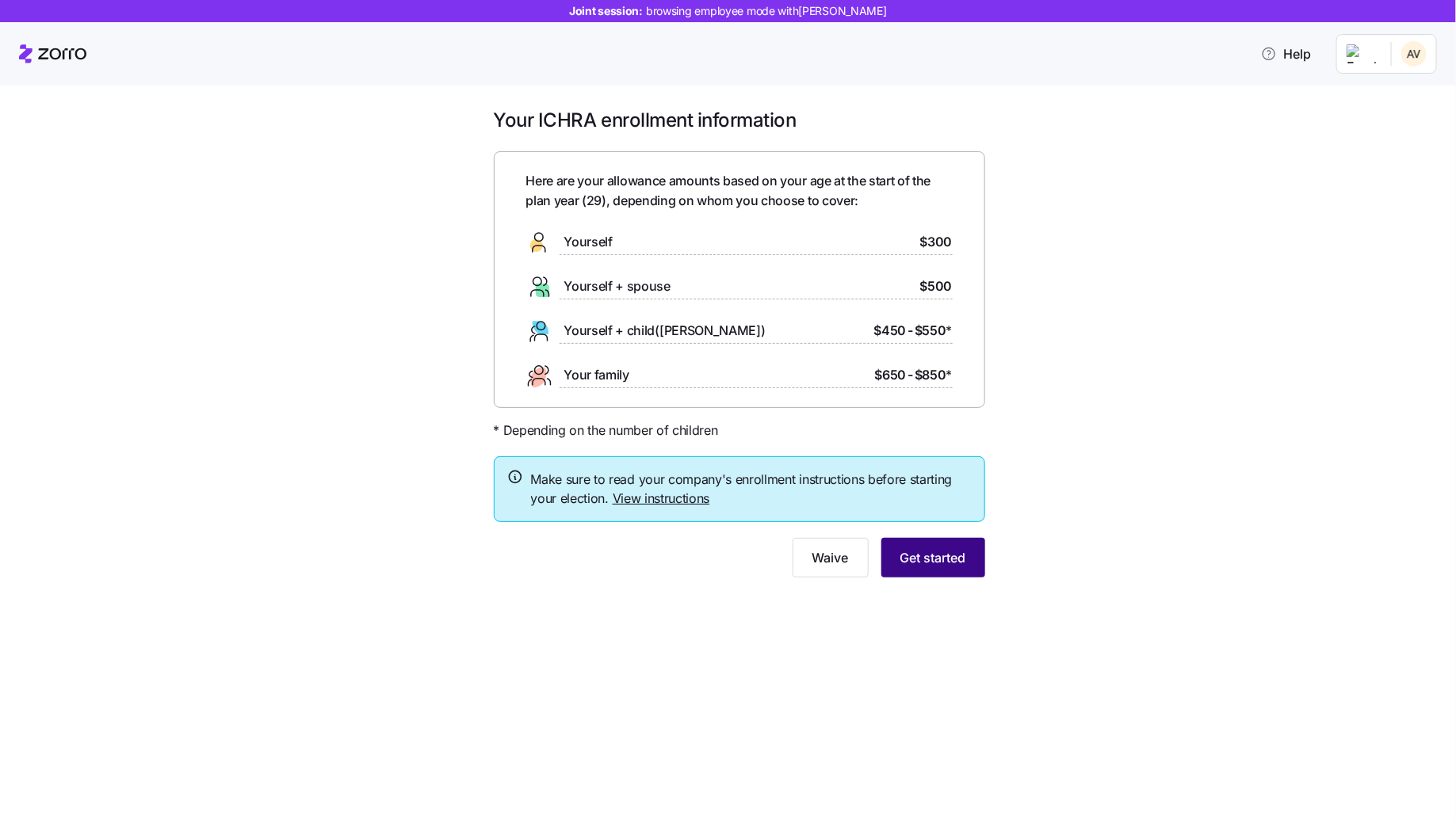
click at [945, 548] on span "Get started" at bounding box center [933, 557] width 65 height 19
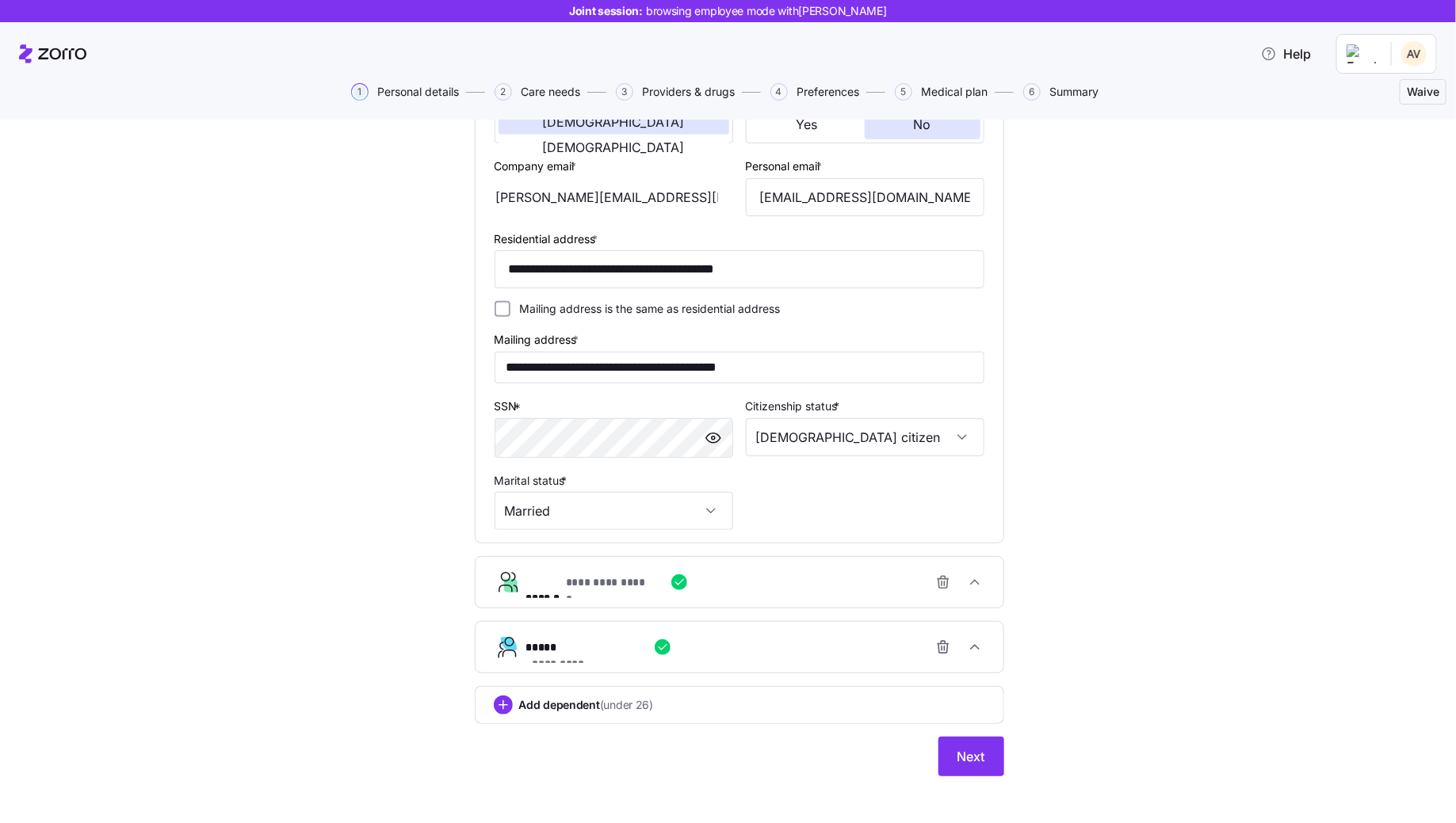
scroll to position [363, 0]
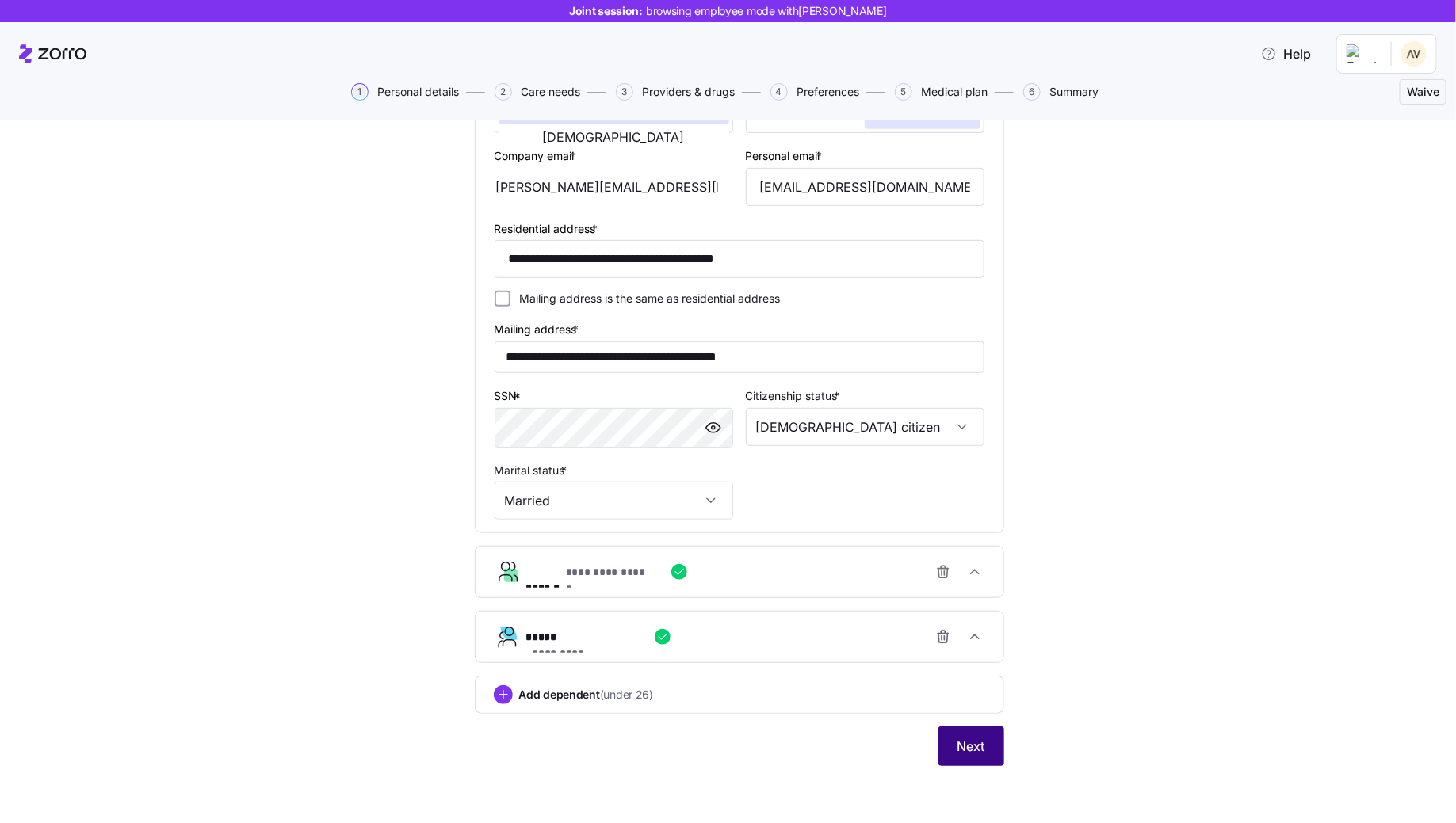
click at [971, 759] on button "Next" at bounding box center [971, 746] width 65 height 39
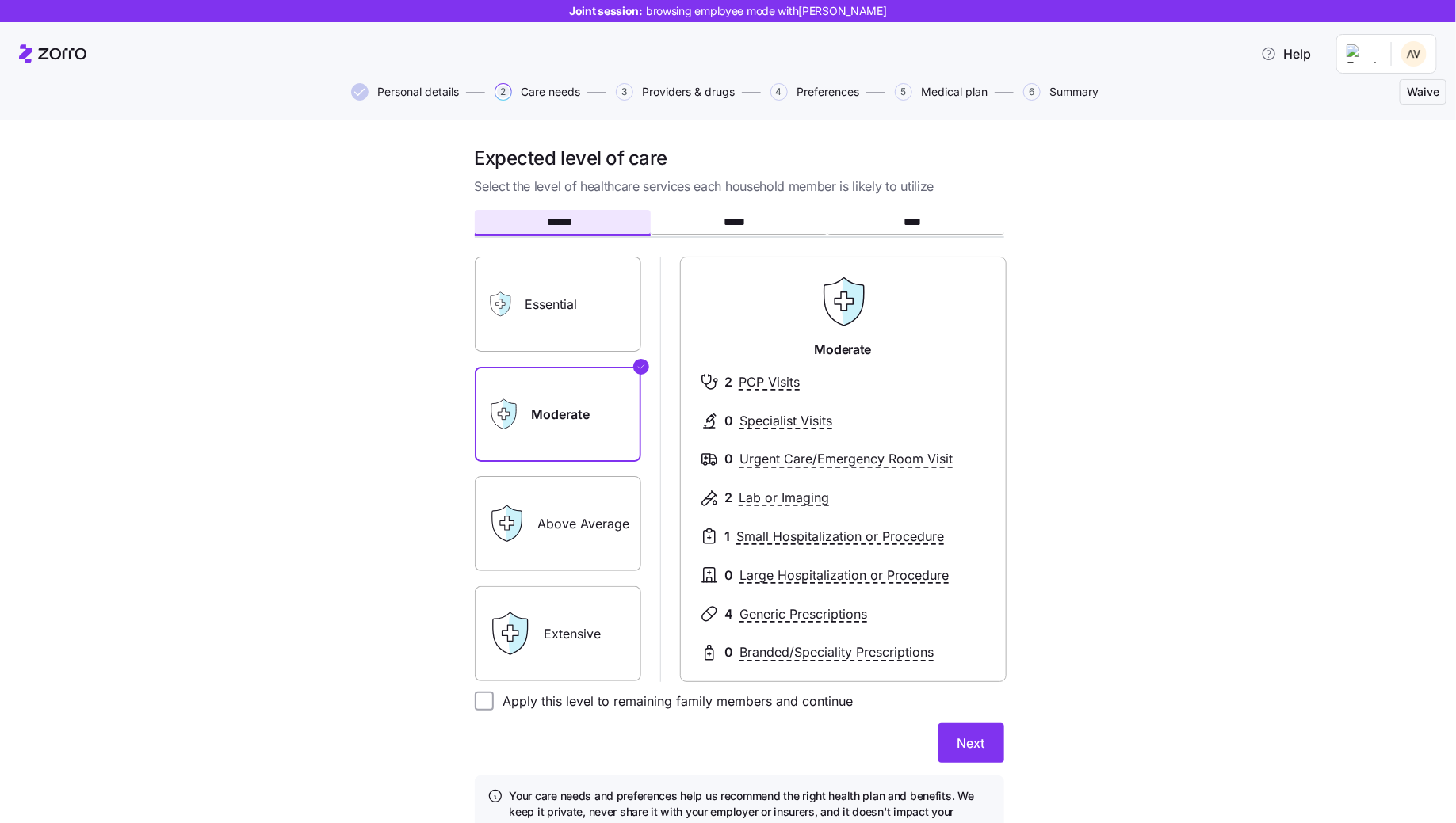
click at [536, 644] on label "Extensive" at bounding box center [557, 634] width 167 height 95
click at [0, 0] on input "Extensive" at bounding box center [0, 0] width 0 height 0
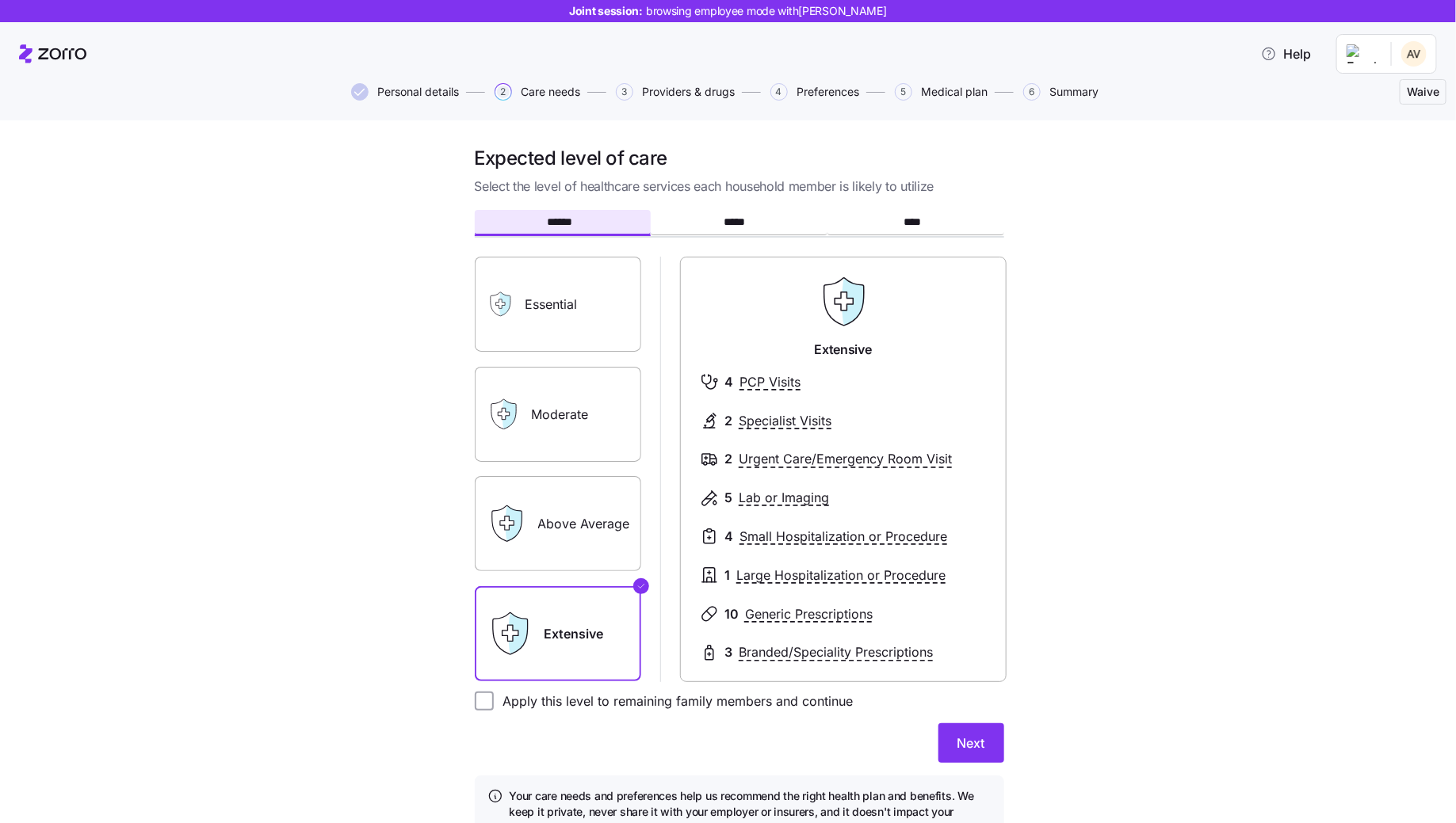
click at [557, 305] on label "Essential" at bounding box center [557, 303] width 167 height 95
click at [0, 0] on input "Essential" at bounding box center [0, 0] width 0 height 0
click at [563, 665] on label "Extensive" at bounding box center [557, 634] width 167 height 95
click at [0, 0] on input "Extensive" at bounding box center [0, 0] width 0 height 0
click at [521, 526] on div "Above Average" at bounding box center [557, 523] width 167 height 95
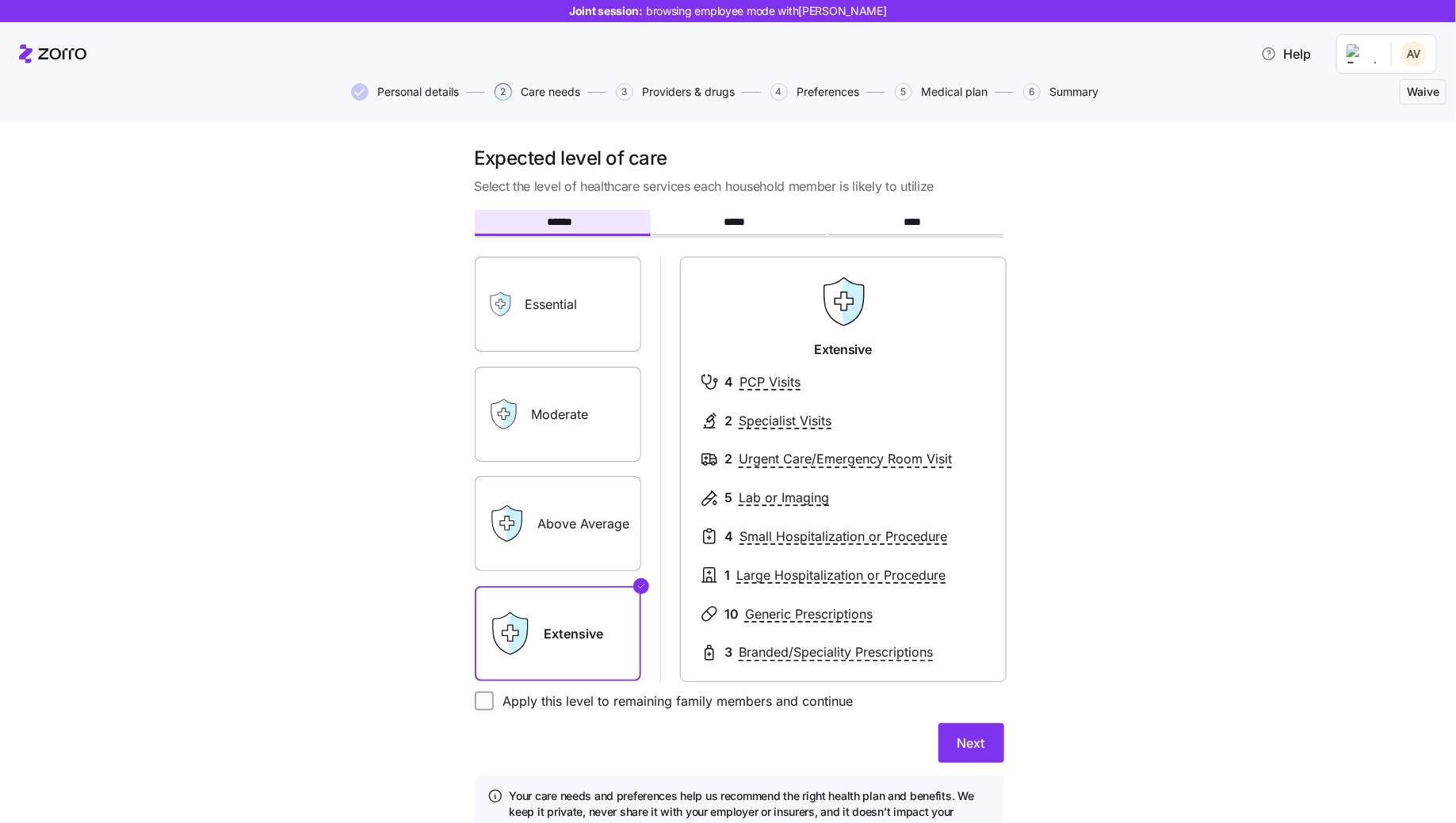
click at [512, 512] on icon at bounding box center [513, 524] width 17 height 36
click at [526, 527] on div "Above Average" at bounding box center [557, 523] width 167 height 95
click at [477, 702] on input "Apply this level to remaining family members and continue" at bounding box center [484, 701] width 19 height 19
checkbox input "true"
click at [963, 745] on span "Next" at bounding box center [971, 743] width 28 height 19
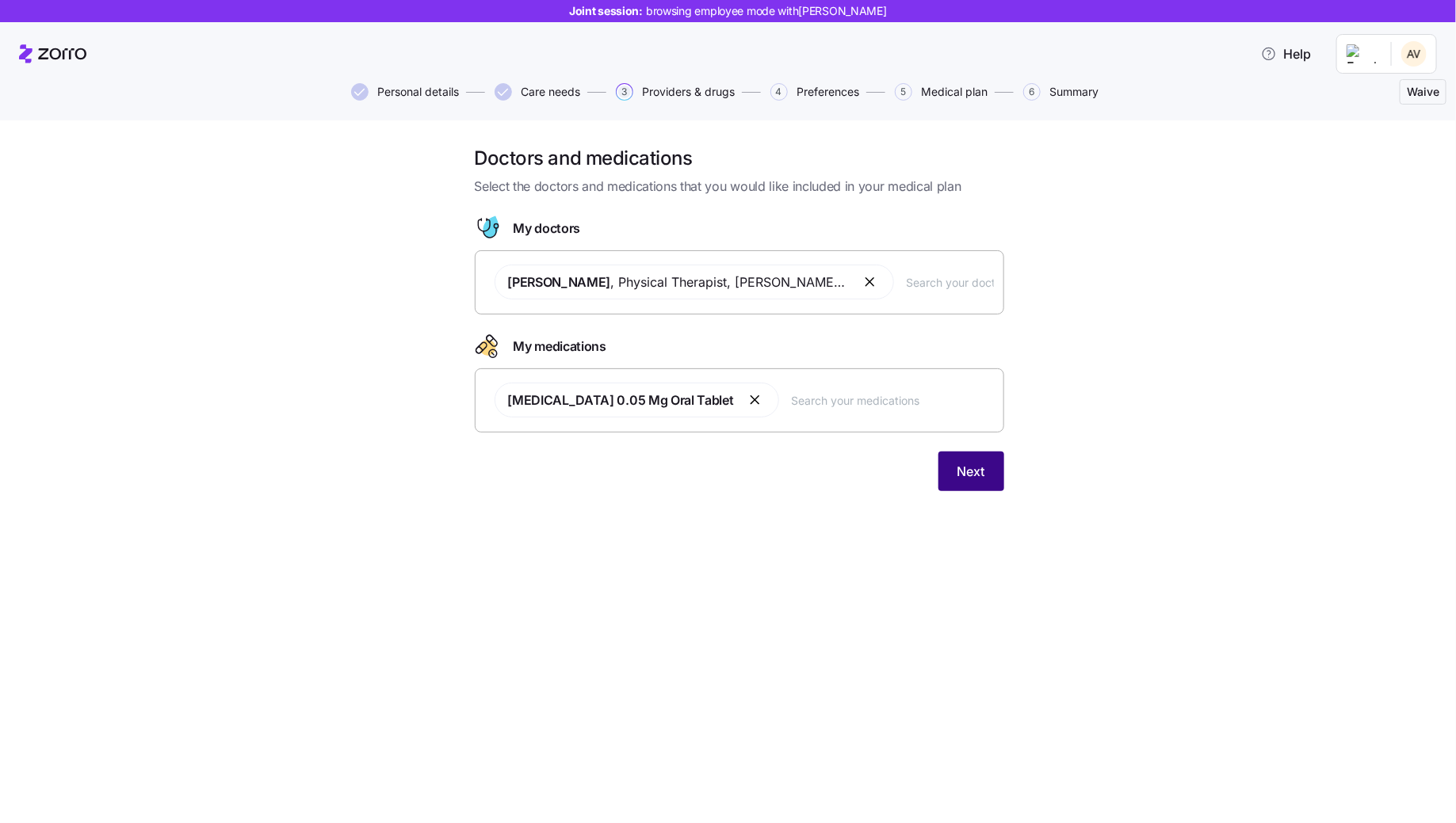
click at [983, 486] on button "Next" at bounding box center [971, 471] width 65 height 39
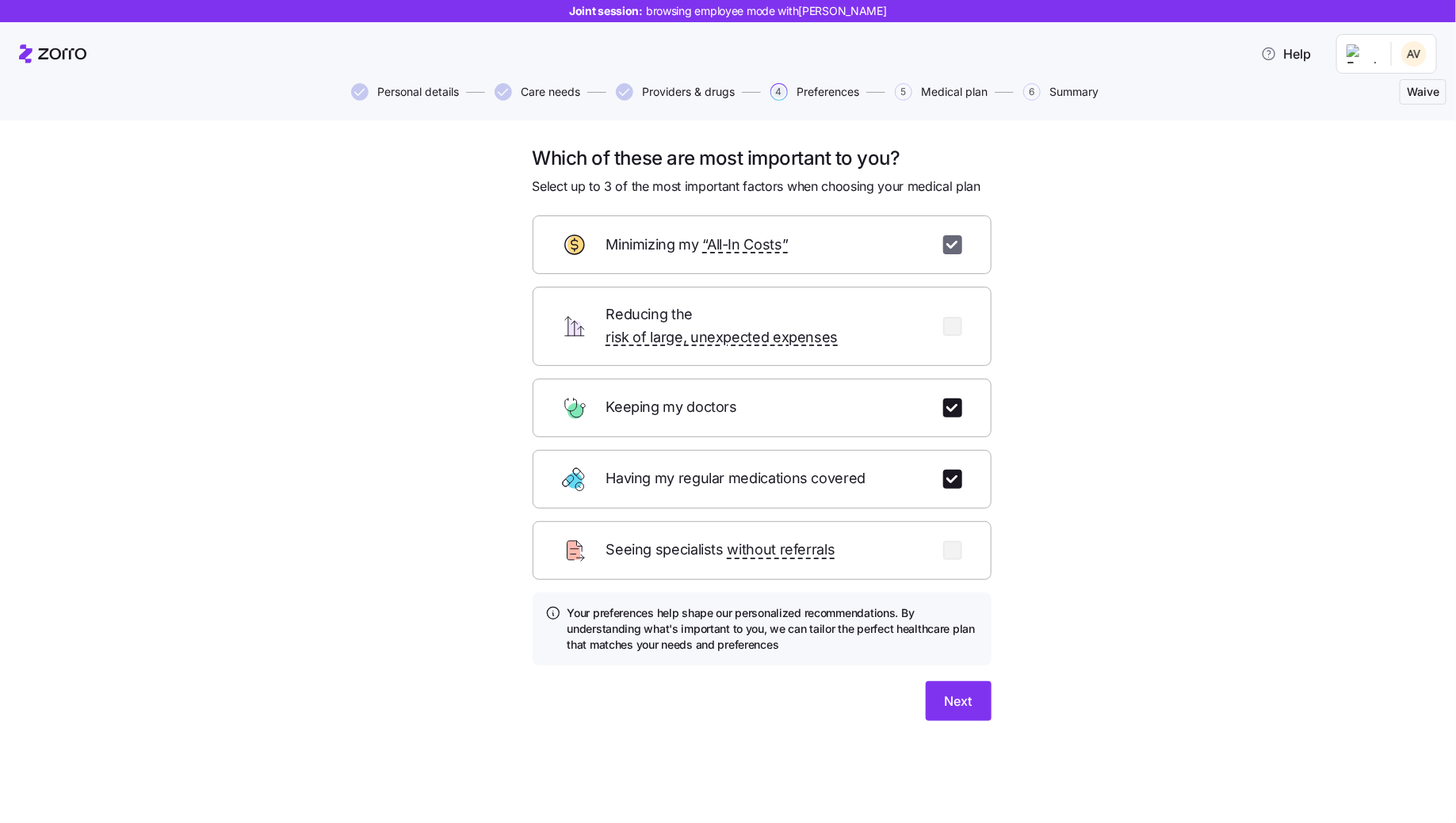
click at [951, 253] on input "checkbox" at bounding box center [952, 245] width 19 height 19
checkbox input "false"
click at [946, 323] on input "checkbox" at bounding box center [952, 326] width 19 height 19
click at [950, 317] on input "checkbox" at bounding box center [952, 326] width 19 height 19
checkbox input "false"
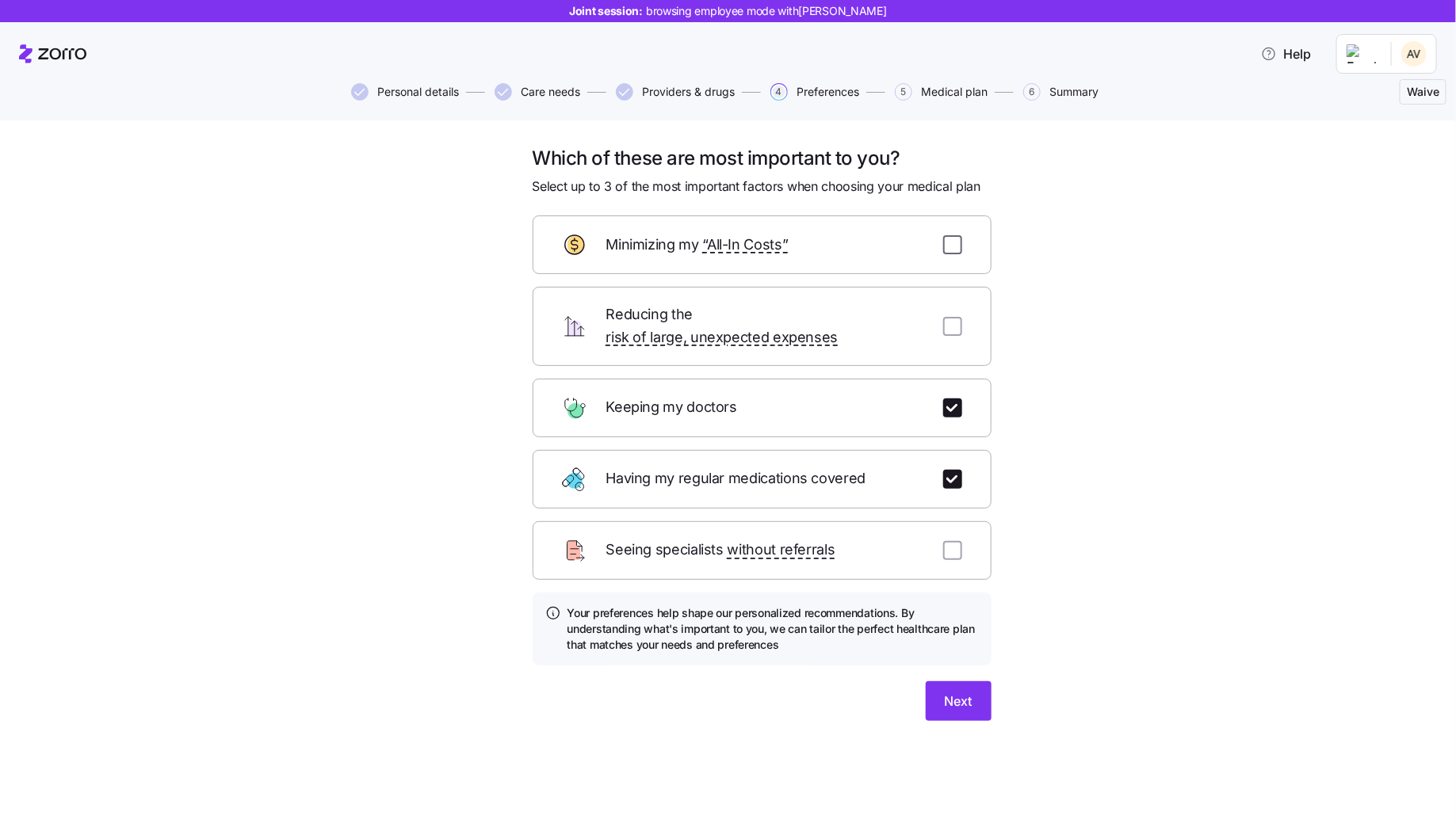
click at [946, 243] on input "checkbox" at bounding box center [952, 245] width 19 height 19
checkbox input "true"
click at [960, 691] on span "Next" at bounding box center [958, 701] width 28 height 19
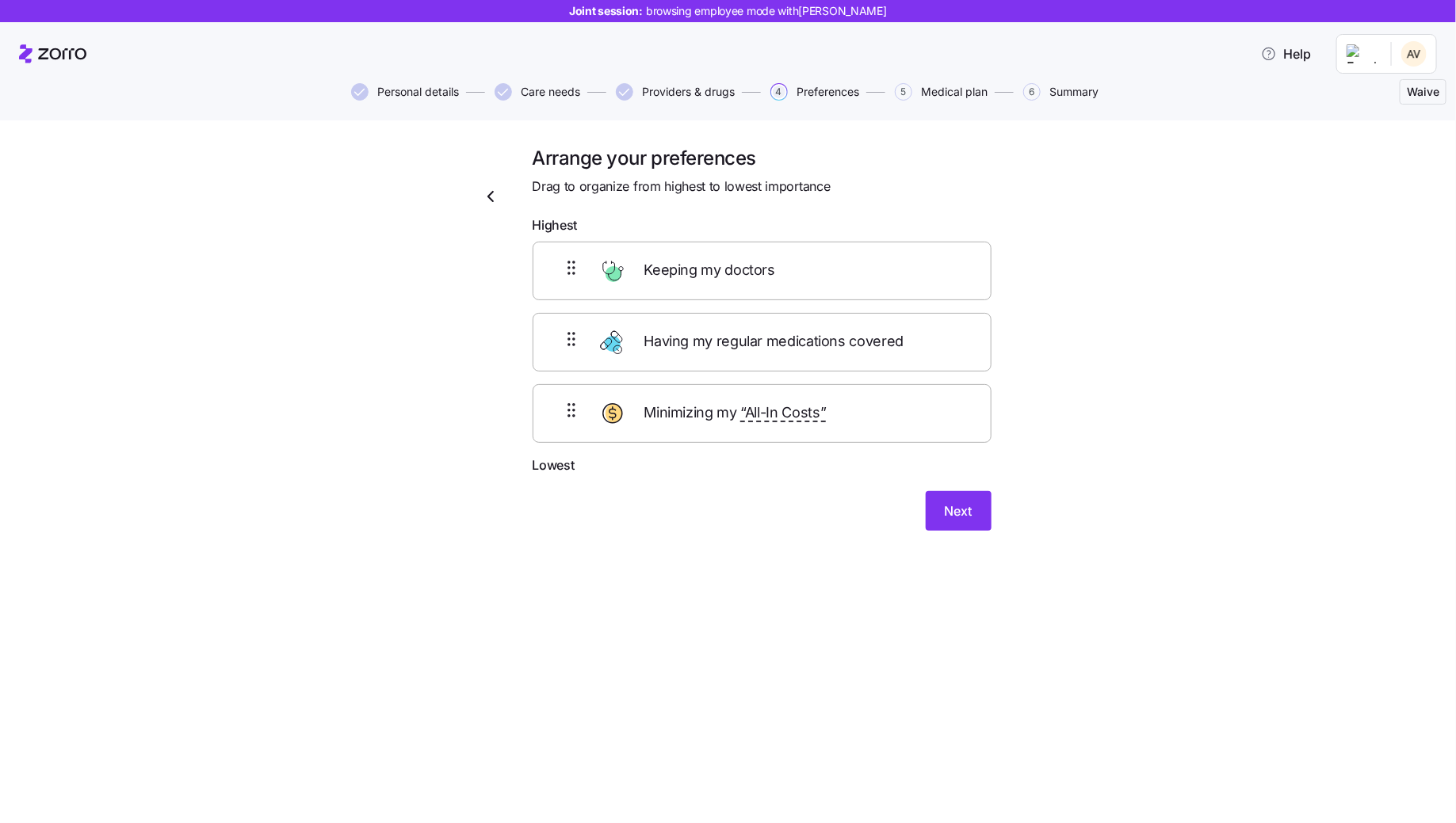
drag, startPoint x: 818, startPoint y: 355, endPoint x: 816, endPoint y: 266, distance: 89.0
click at [816, 282] on div "Keeping my doctors Having my regular medications covered Minimizing my “All-In …" at bounding box center [761, 342] width 459 height 201
click at [800, 433] on div "Having my regular medications covered Keeping my doctors Minimizing my “All-In …" at bounding box center [761, 341] width 459 height 200
drag, startPoint x: 803, startPoint y: 423, endPoint x: 803, endPoint y: 327, distance: 96.0
click at [803, 331] on div "Having my regular medications covered Keeping my doctors Minimizing my “All-In …" at bounding box center [761, 342] width 459 height 201
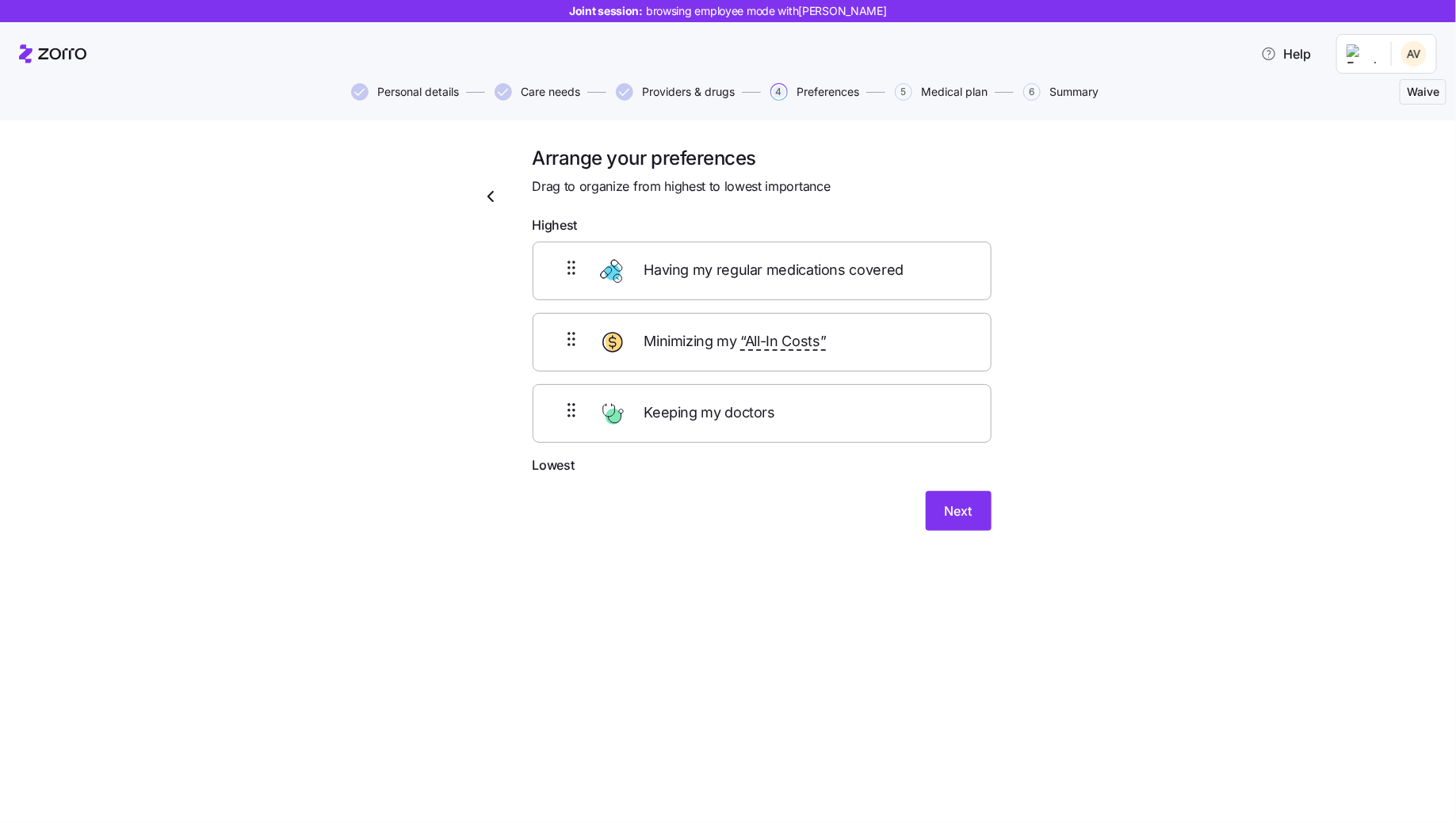
drag, startPoint x: 783, startPoint y: 402, endPoint x: 794, endPoint y: 257, distance: 145.4
click at [794, 257] on div "Having my regular medications covered Minimizing my “All-In Costs” Keeping my d…" at bounding box center [761, 342] width 459 height 201
click at [952, 501] on span "Next" at bounding box center [958, 510] width 28 height 19
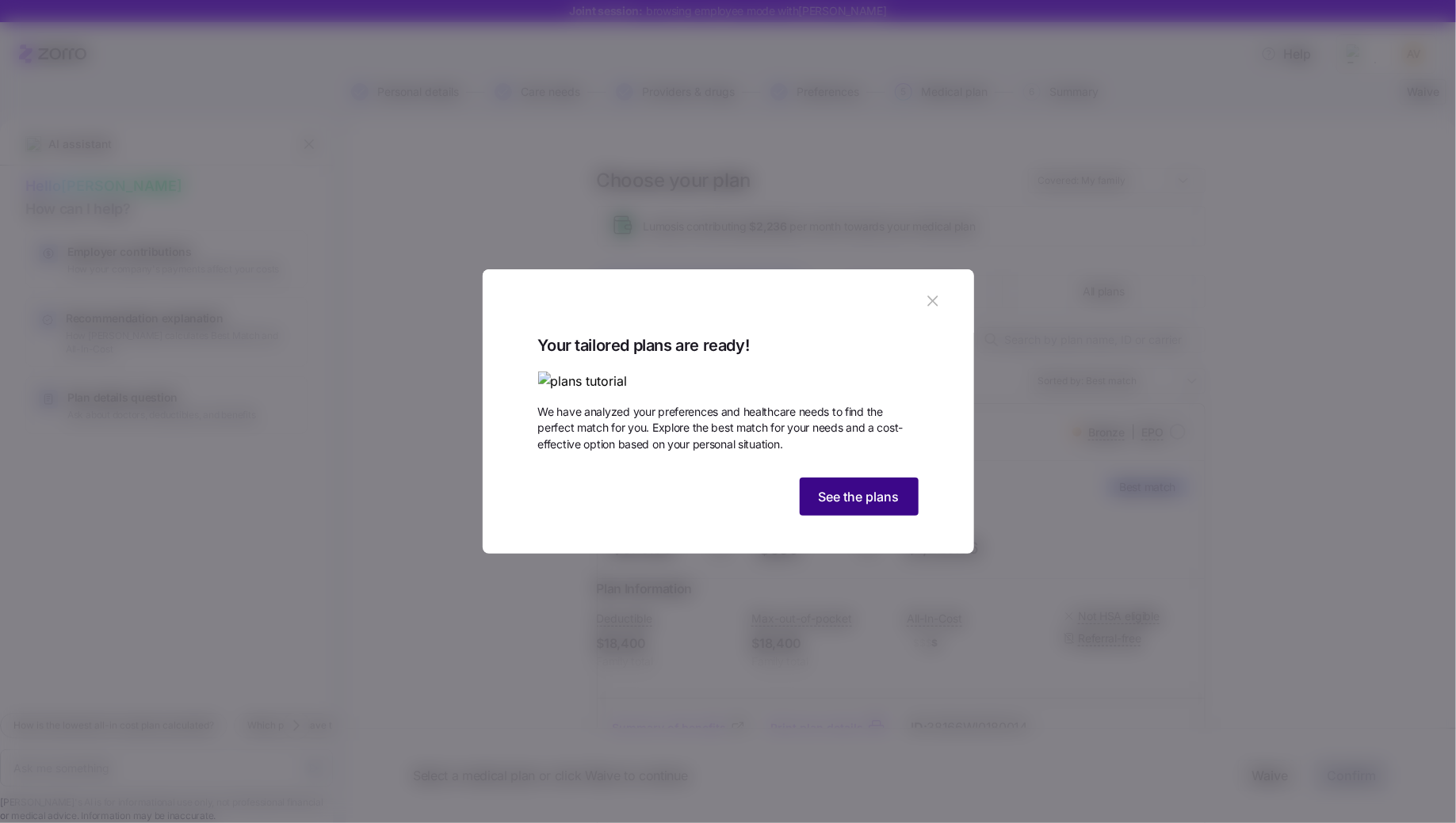
click at [880, 506] on span "See the plans" at bounding box center [859, 496] width 80 height 19
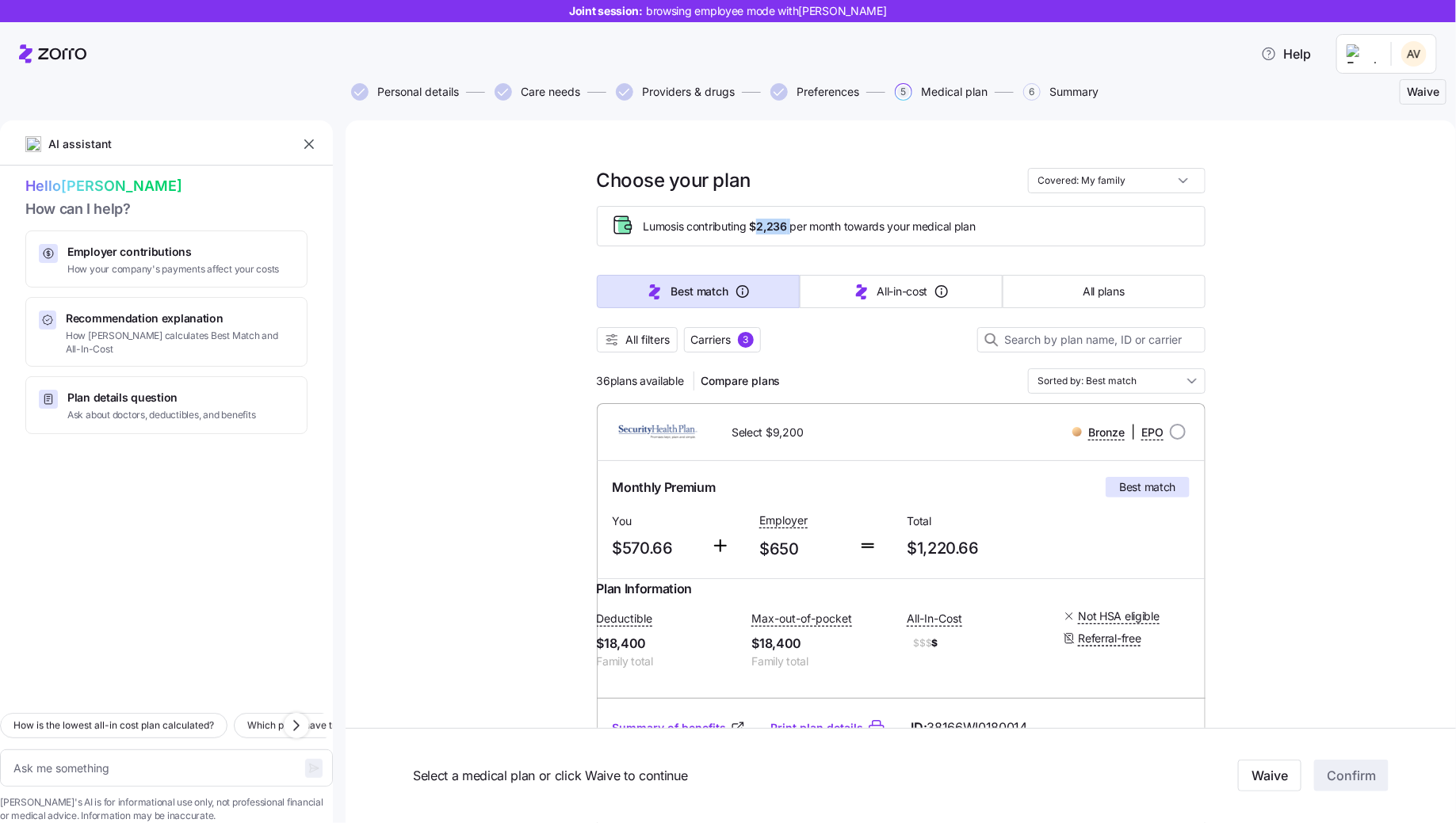
drag, startPoint x: 754, startPoint y: 225, endPoint x: 788, endPoint y: 225, distance: 34.0
click at [788, 225] on span "Lumos is contributing $2,236 per month towards your medical plan" at bounding box center [810, 226] width 332 height 16
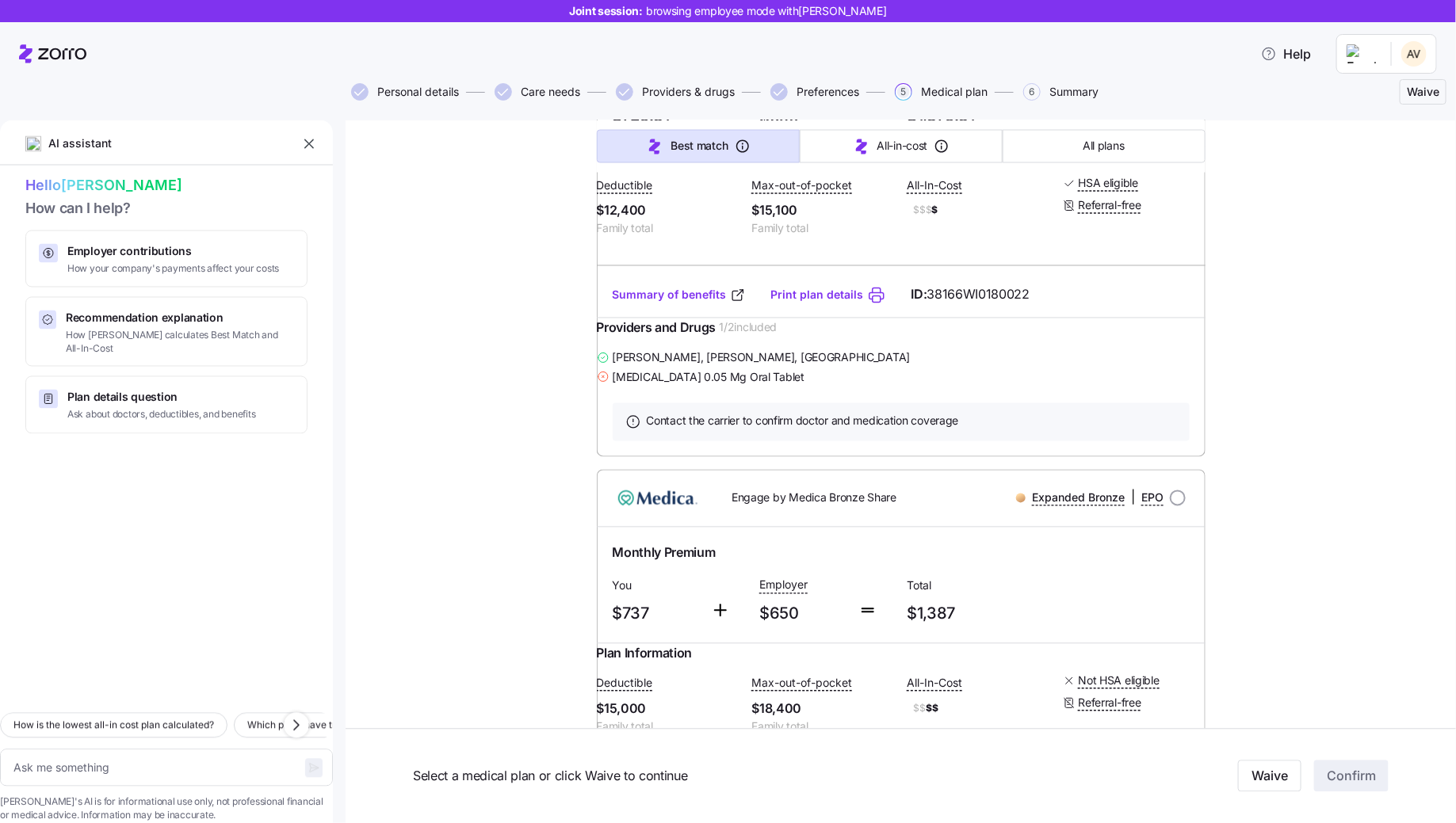
scroll to position [1431, 0]
click at [1087, 143] on span "All plans" at bounding box center [1103, 146] width 41 height 16
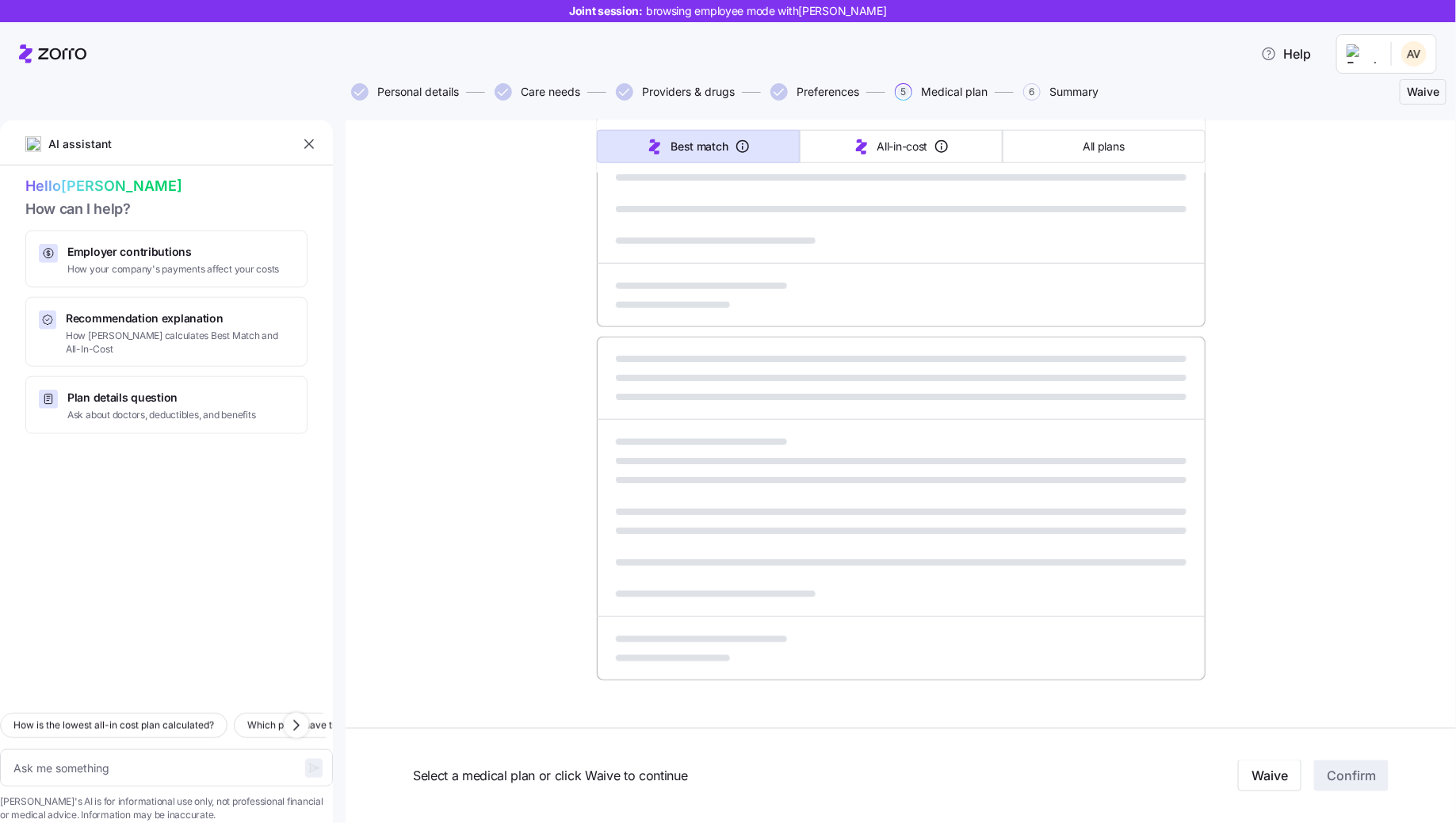
type textarea "x"
type input "Sorted by: Premium"
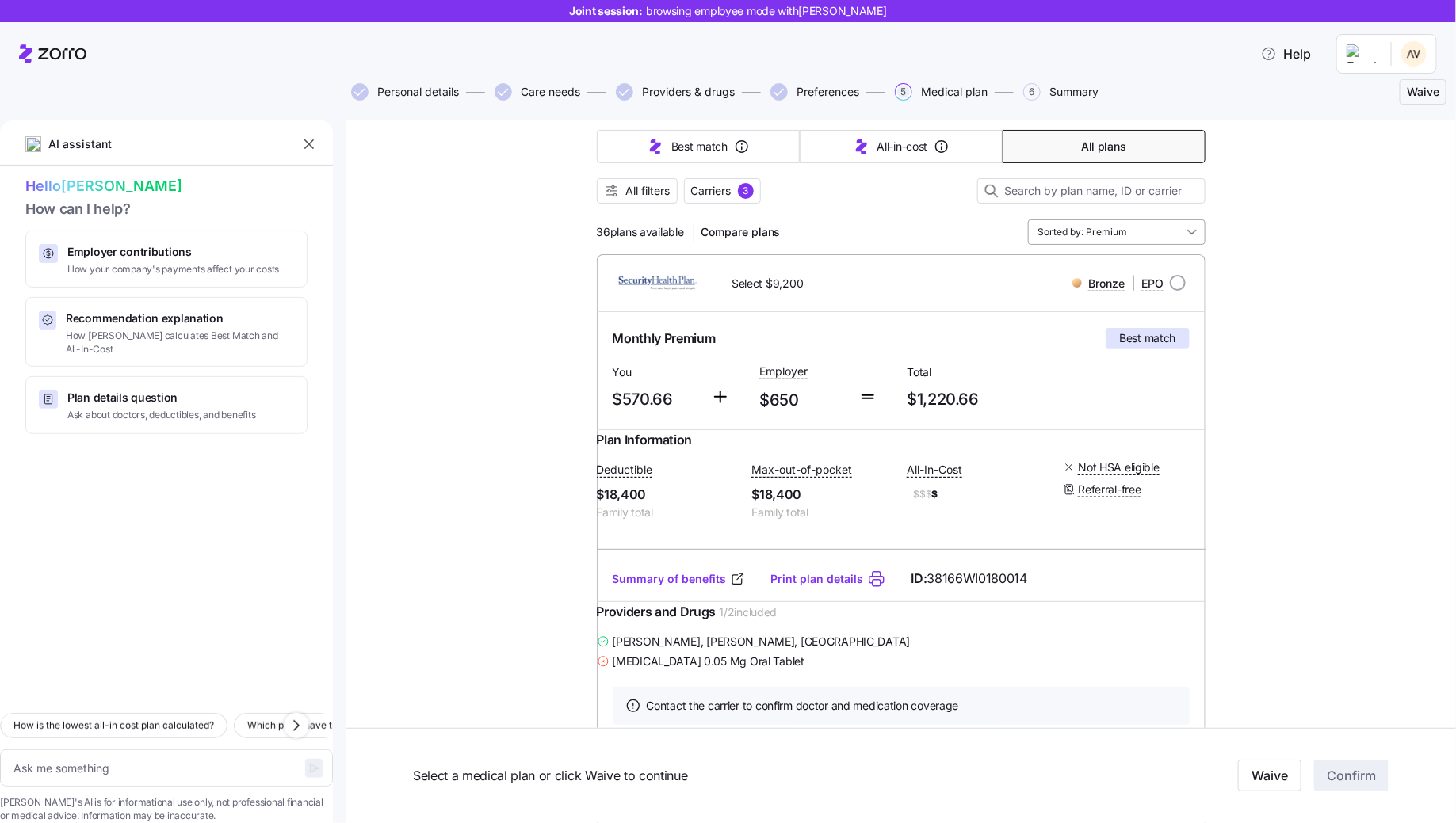
scroll to position [0, 0]
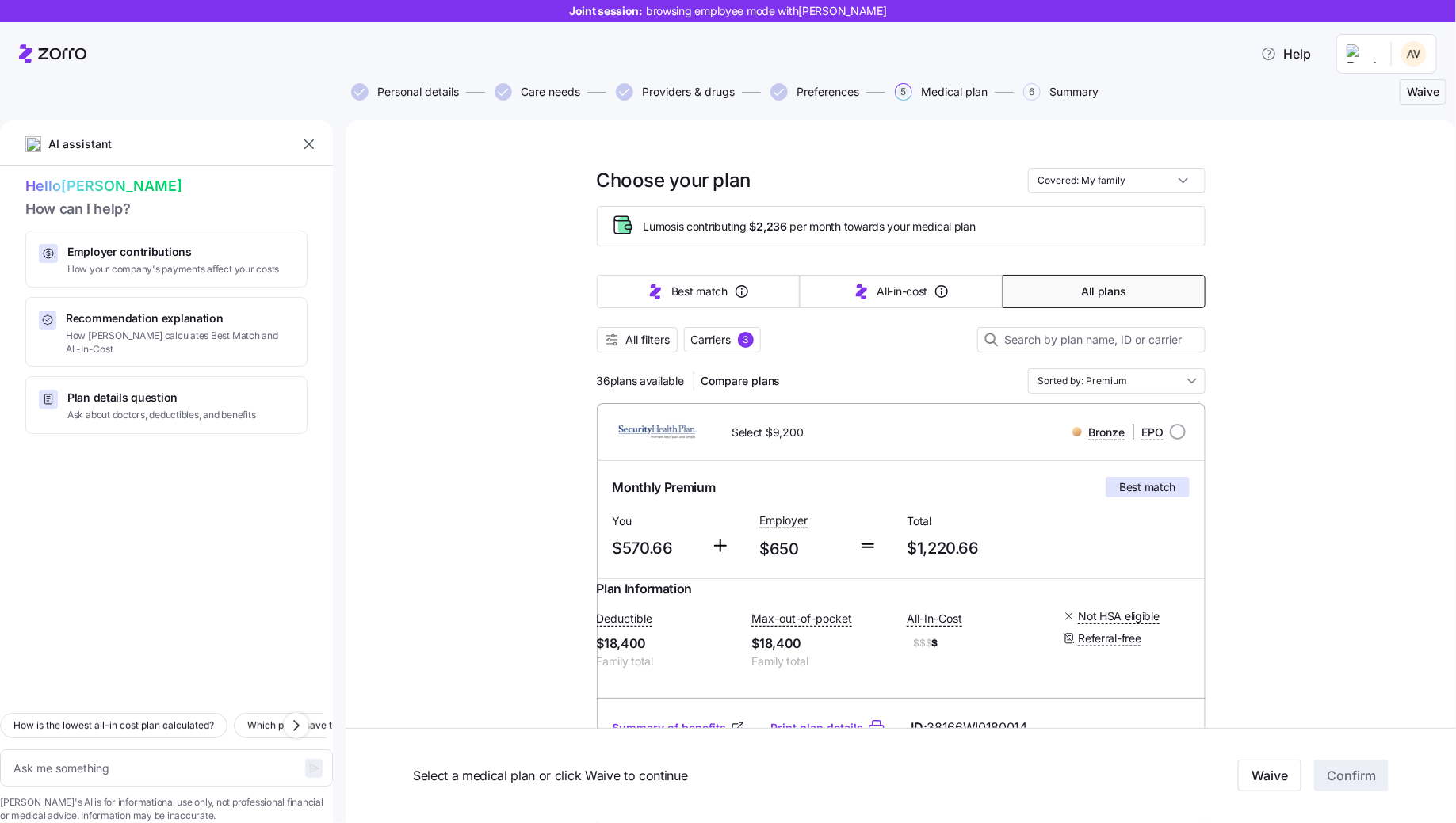
click at [615, 355] on div at bounding box center [901, 360] width 609 height 16
click at [670, 344] on button "All filters" at bounding box center [637, 339] width 80 height 25
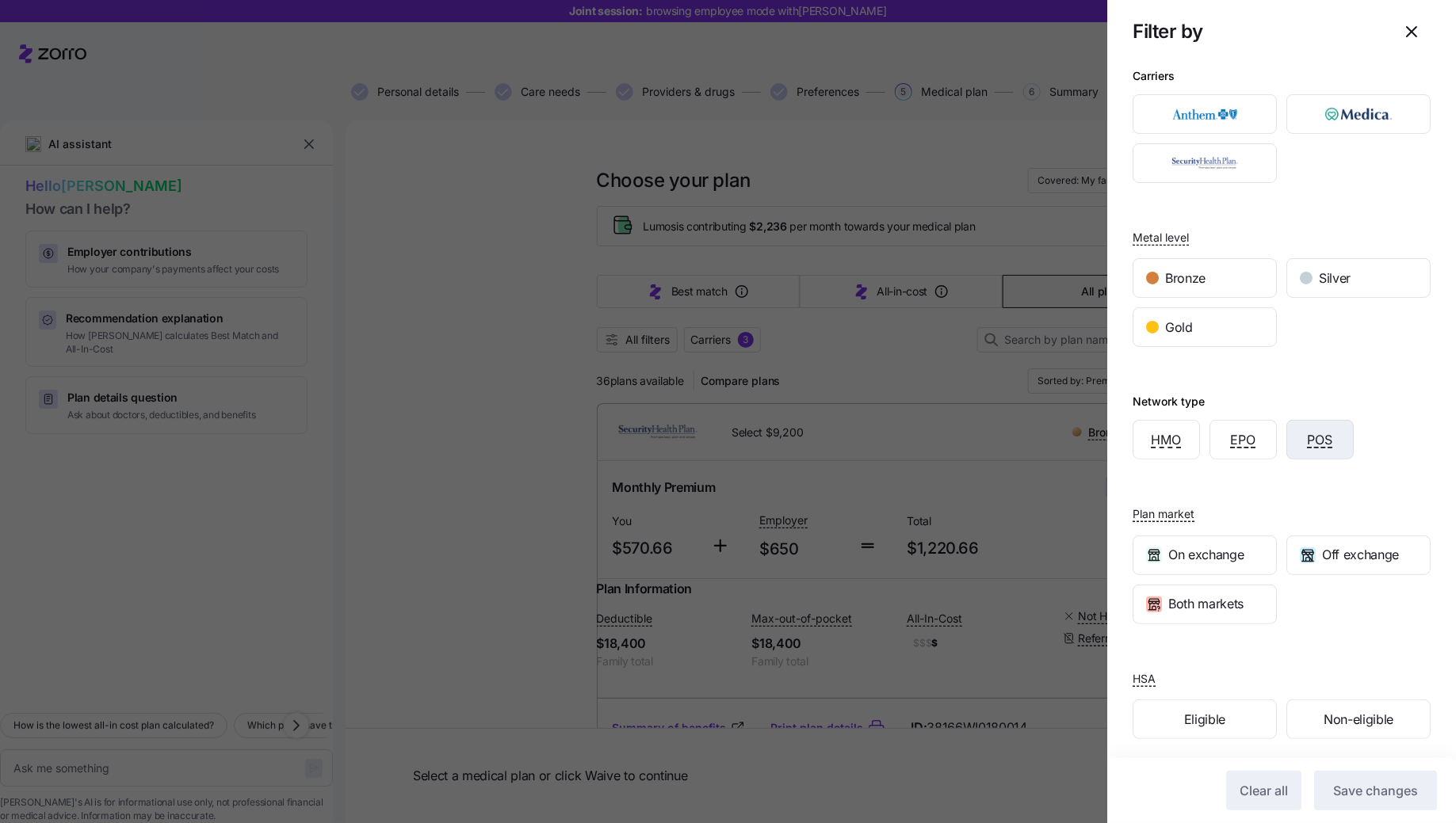
scroll to position [14, 0]
click at [1407, 27] on icon "button" at bounding box center [1411, 31] width 9 height 9
type textarea "x"
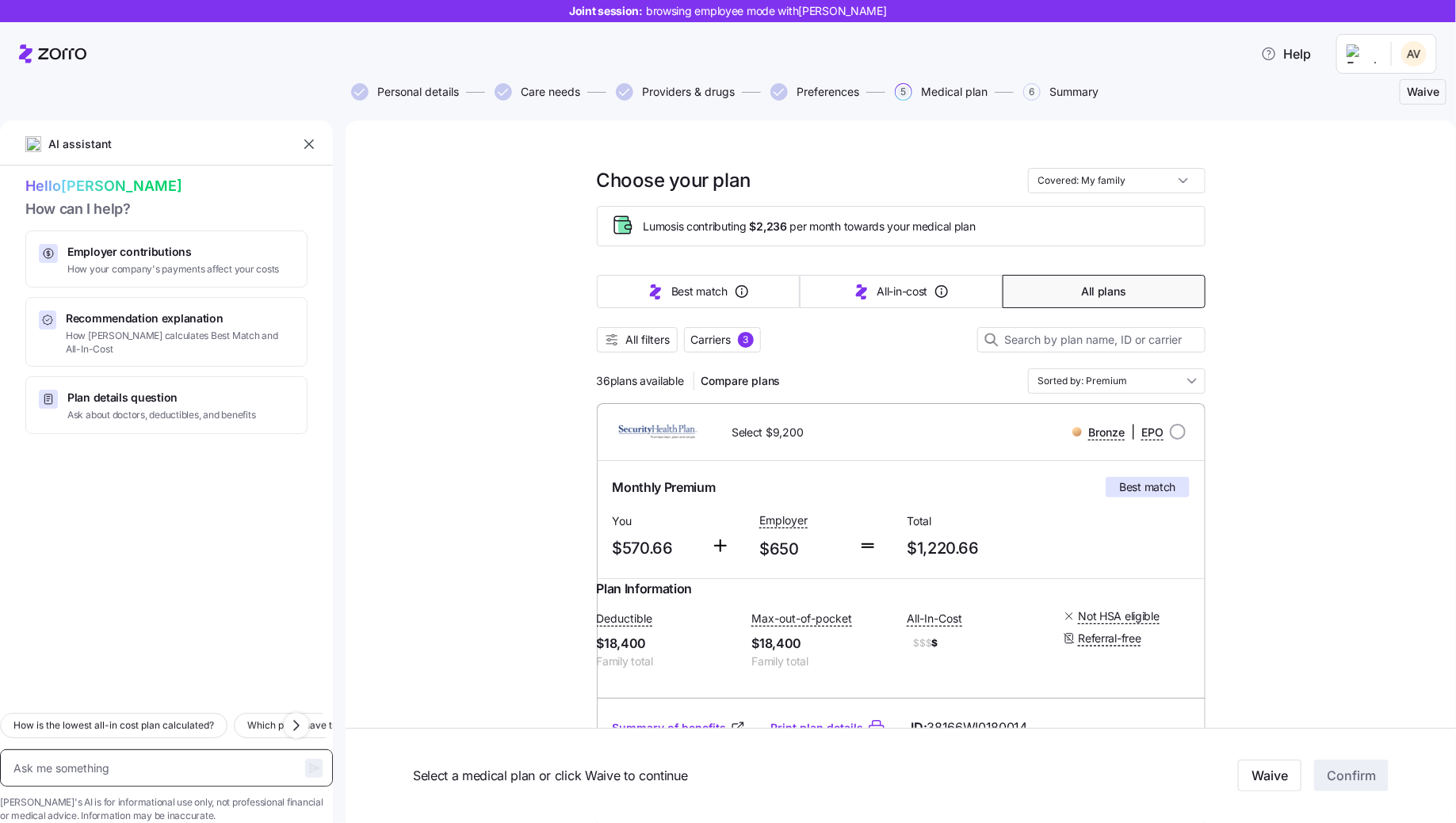
click at [138, 749] on textarea at bounding box center [166, 768] width 333 height 37
click at [132, 749] on textarea at bounding box center [166, 768] width 333 height 37
click at [148, 749] on textarea at bounding box center [166, 768] width 333 height 37
click at [210, 749] on textarea at bounding box center [166, 768] width 333 height 37
click at [1173, 432] on input "radio" at bounding box center [1178, 432] width 16 height 16
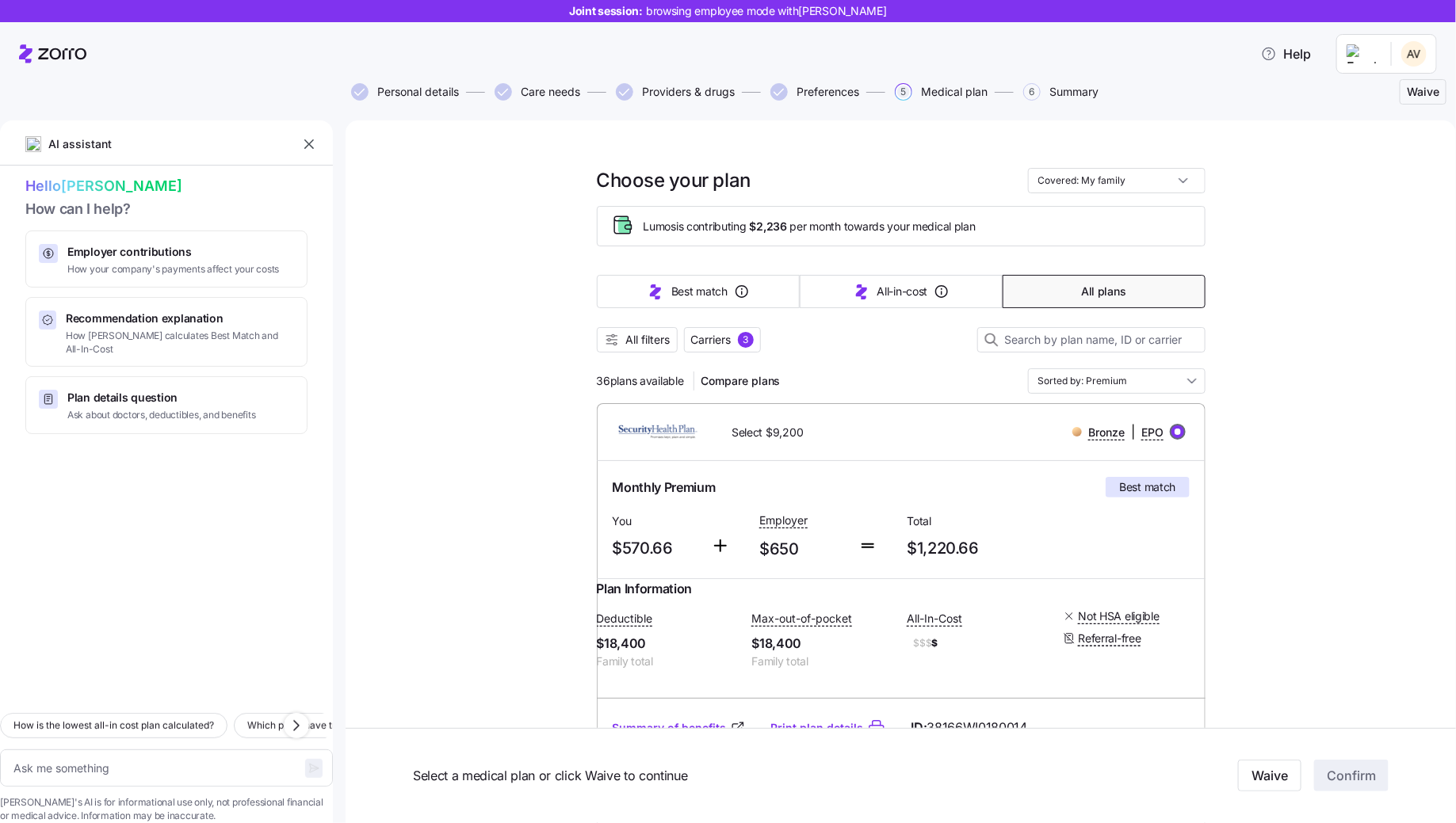
radio input "true"
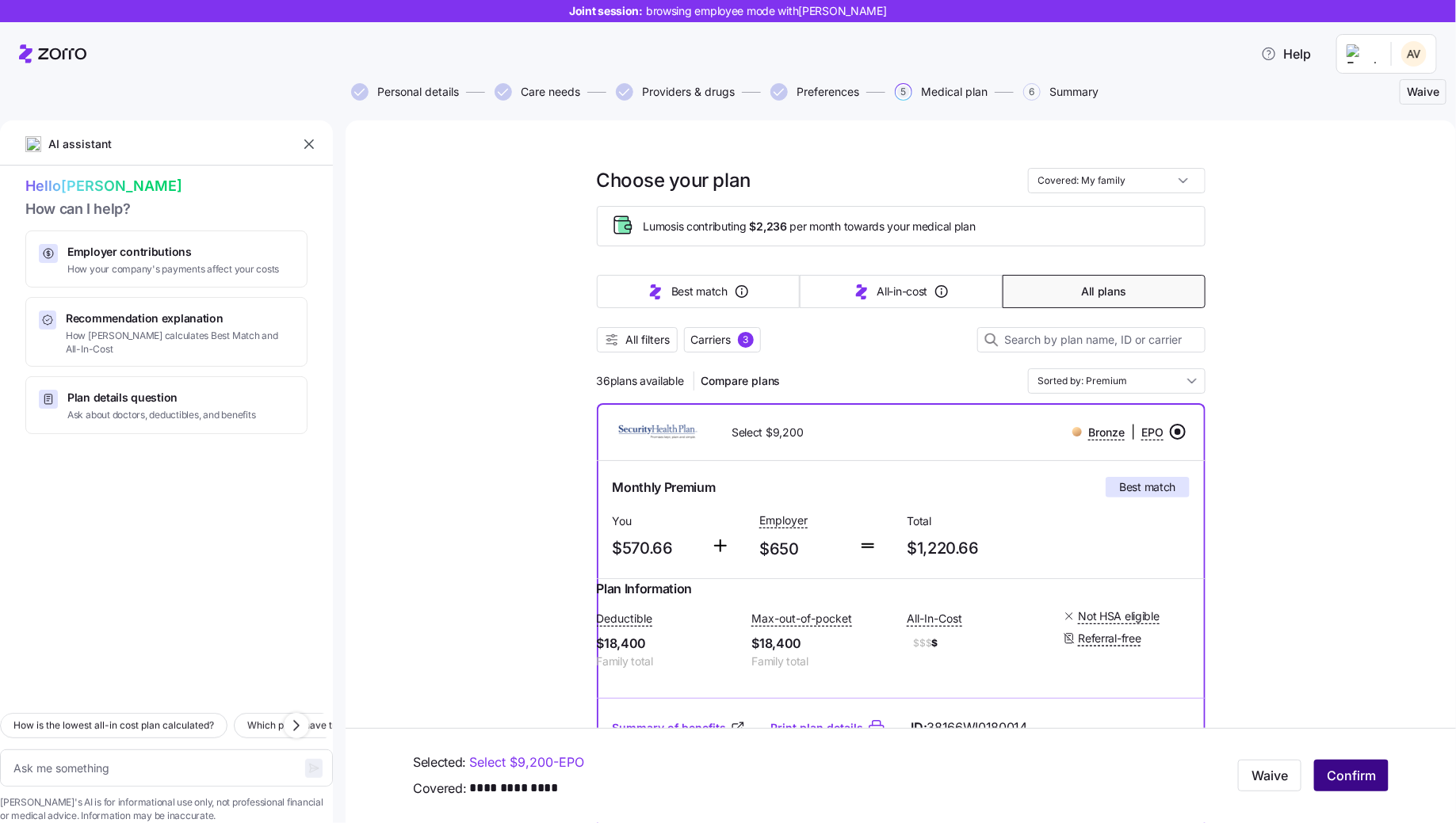
click at [1330, 772] on span "Confirm" at bounding box center [1351, 776] width 49 height 19
type textarea "x"
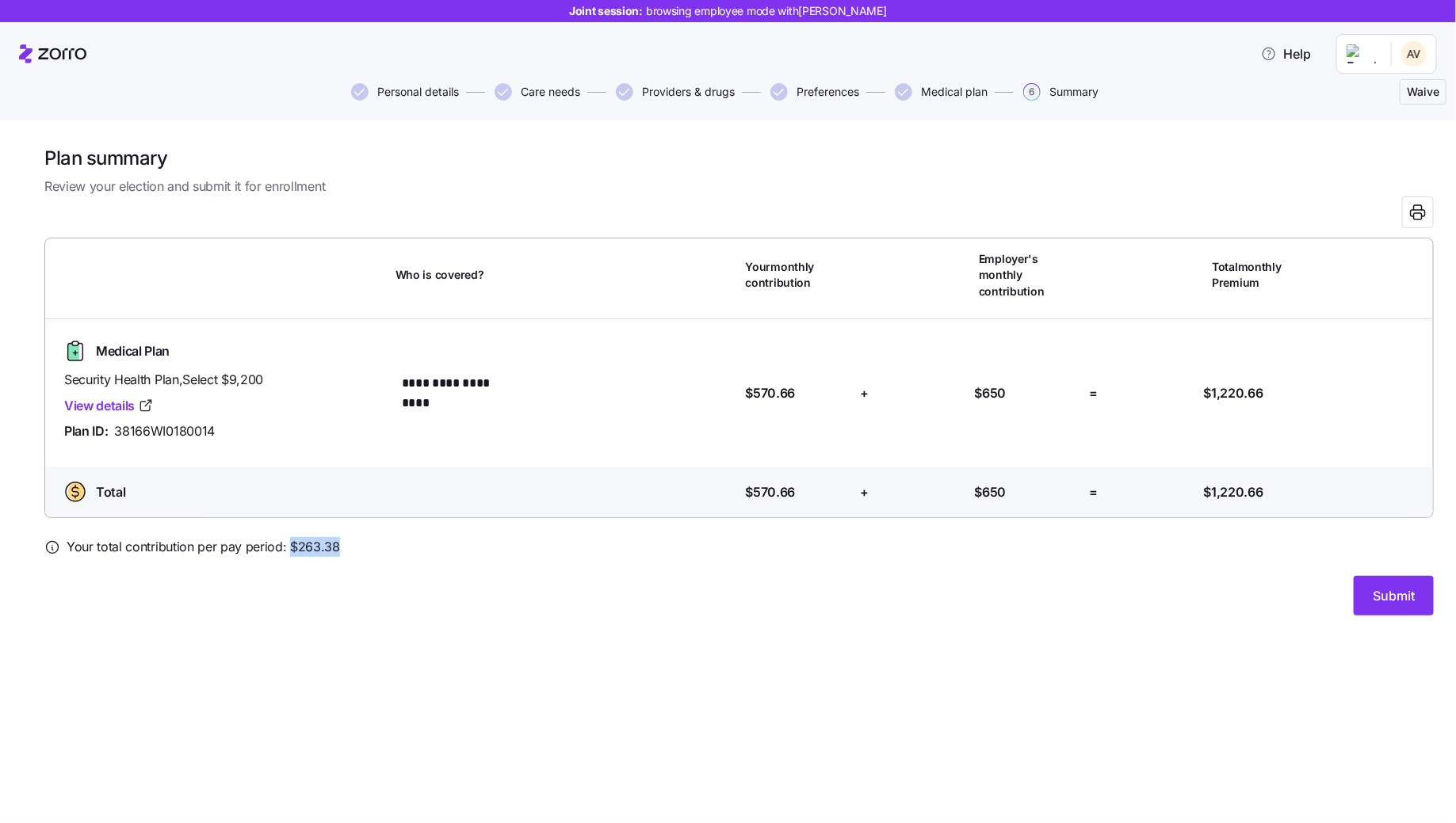
drag, startPoint x: 287, startPoint y: 531, endPoint x: 347, endPoint y: 536, distance: 60.2
click at [347, 537] on div "Your total contribution per pay period: $ 263.38" at bounding box center [738, 547] width 1389 height 20
click at [1062, 576] on div "Submit" at bounding box center [738, 595] width 1389 height 39
click at [1396, 587] on span "Submit" at bounding box center [1394, 596] width 42 height 19
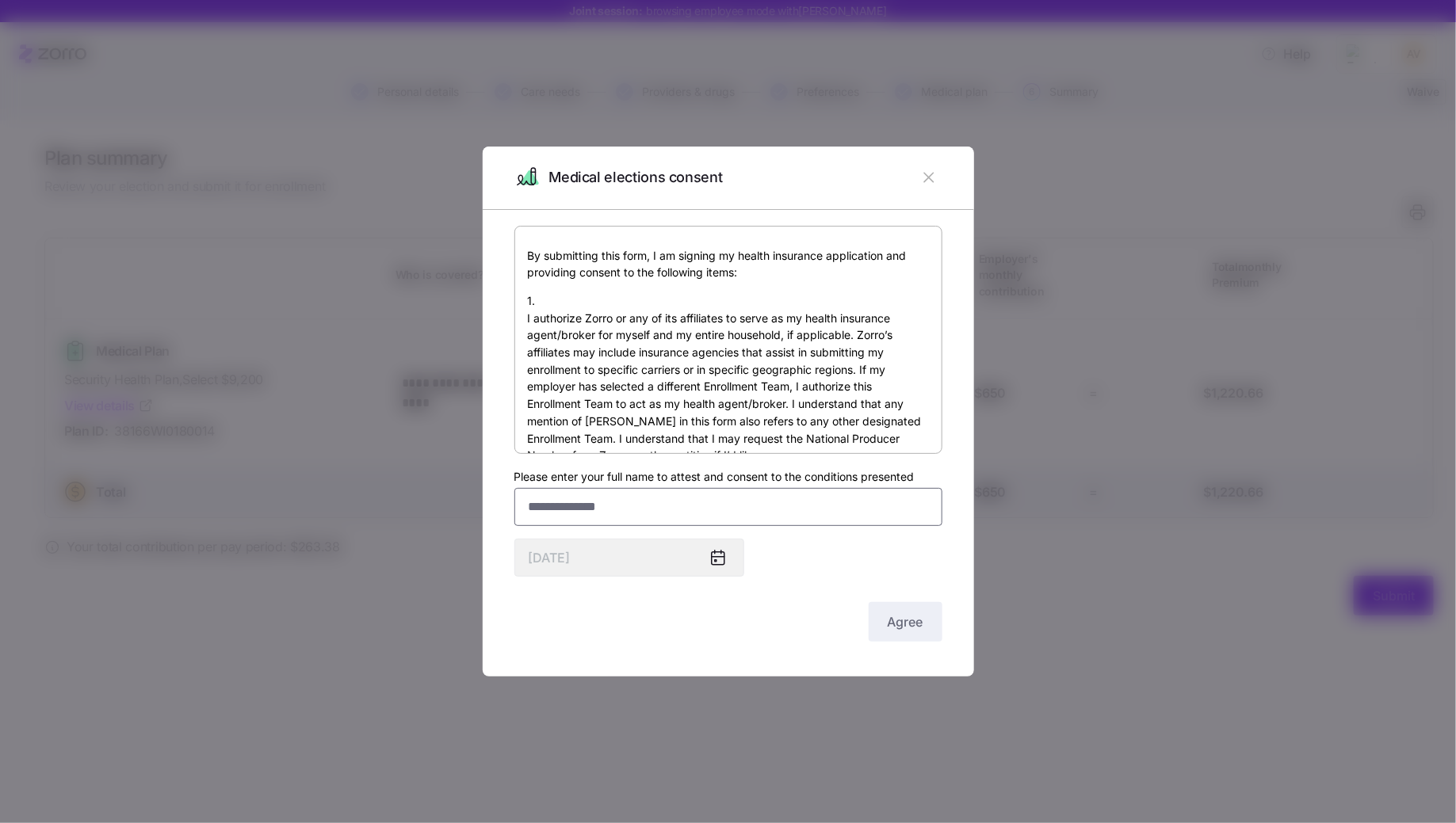
click at [890, 520] on input "Please enter your full name to attest and consent to the conditions presented" at bounding box center [728, 506] width 428 height 38
type input "*******"
click at [920, 634] on button "Agree" at bounding box center [905, 622] width 74 height 39
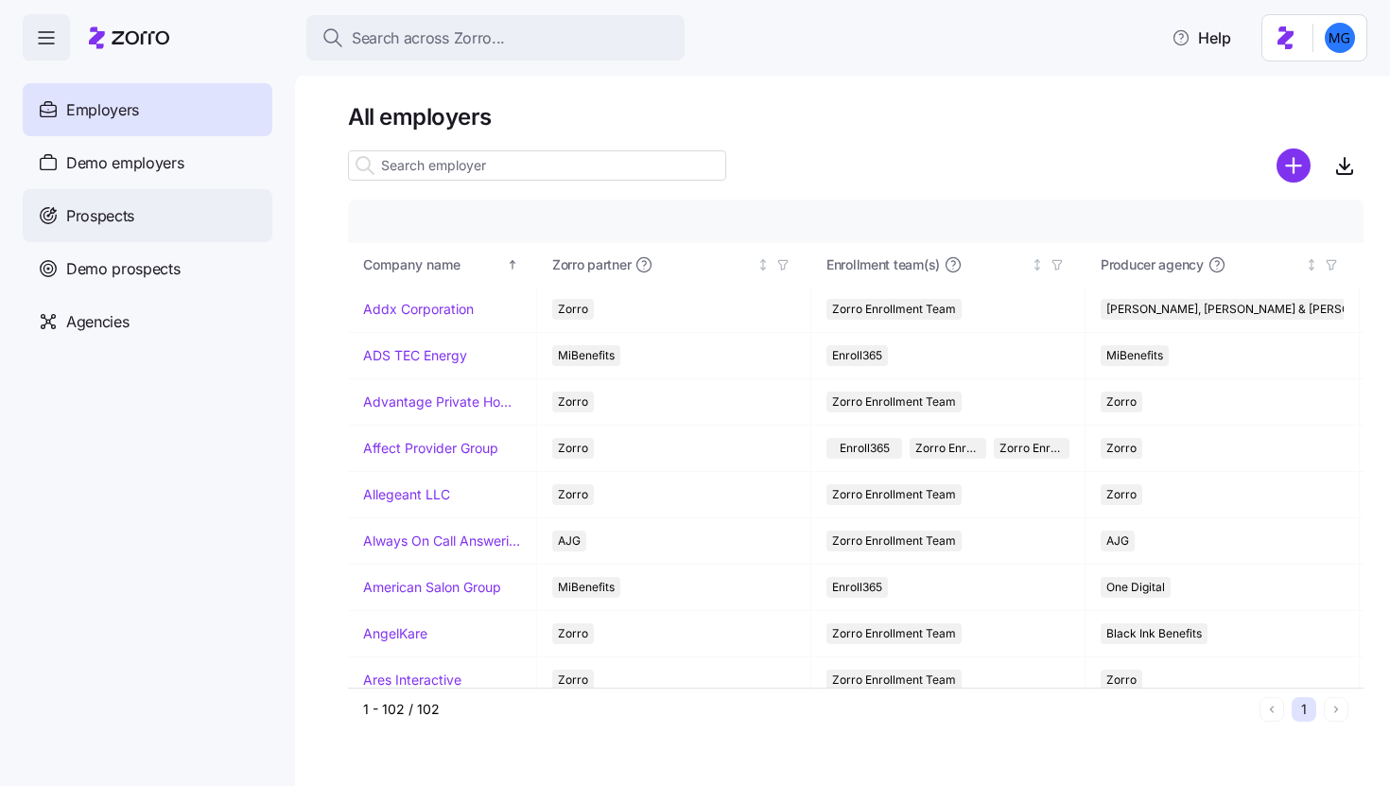
click at [204, 223] on div "Prospects" at bounding box center [148, 215] width 250 height 53
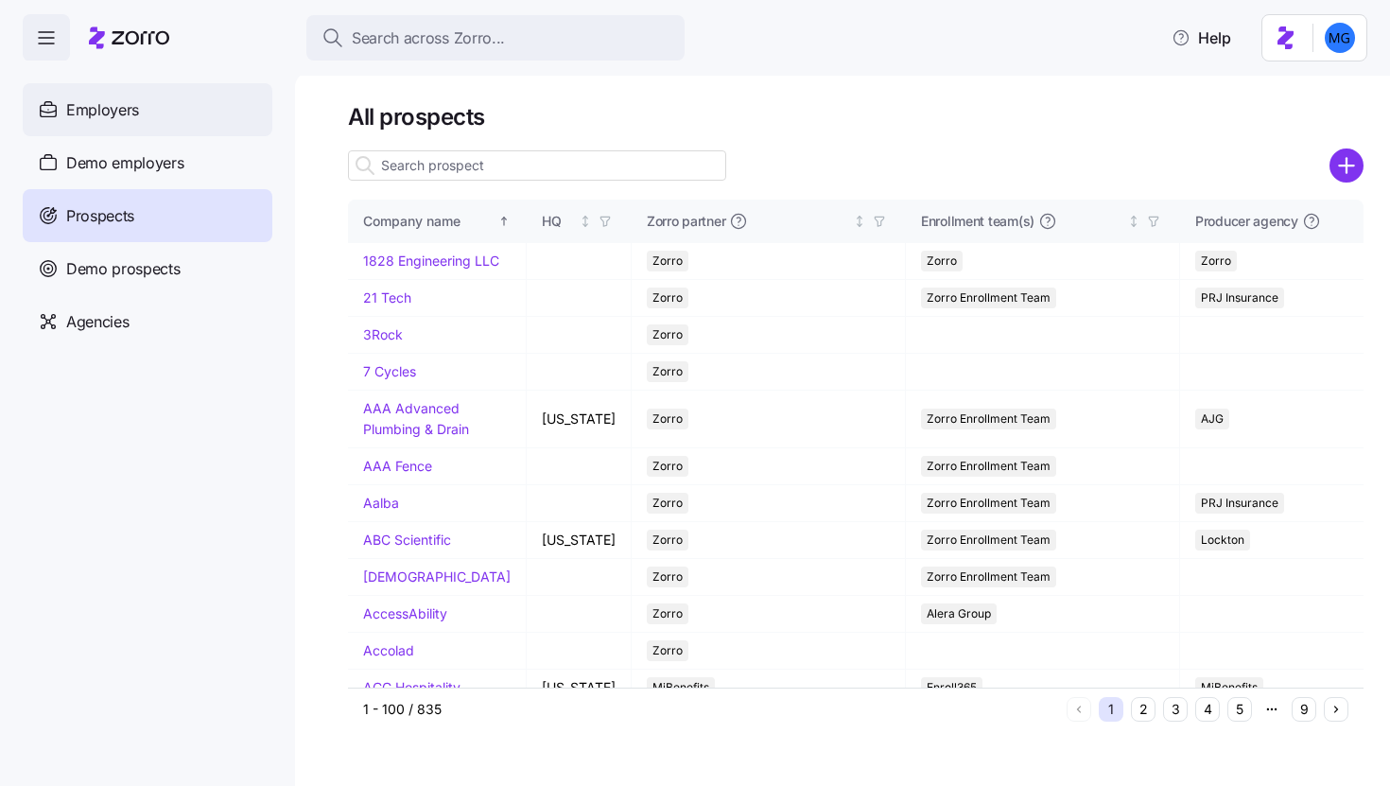
click at [156, 113] on div "Employers" at bounding box center [148, 109] width 250 height 53
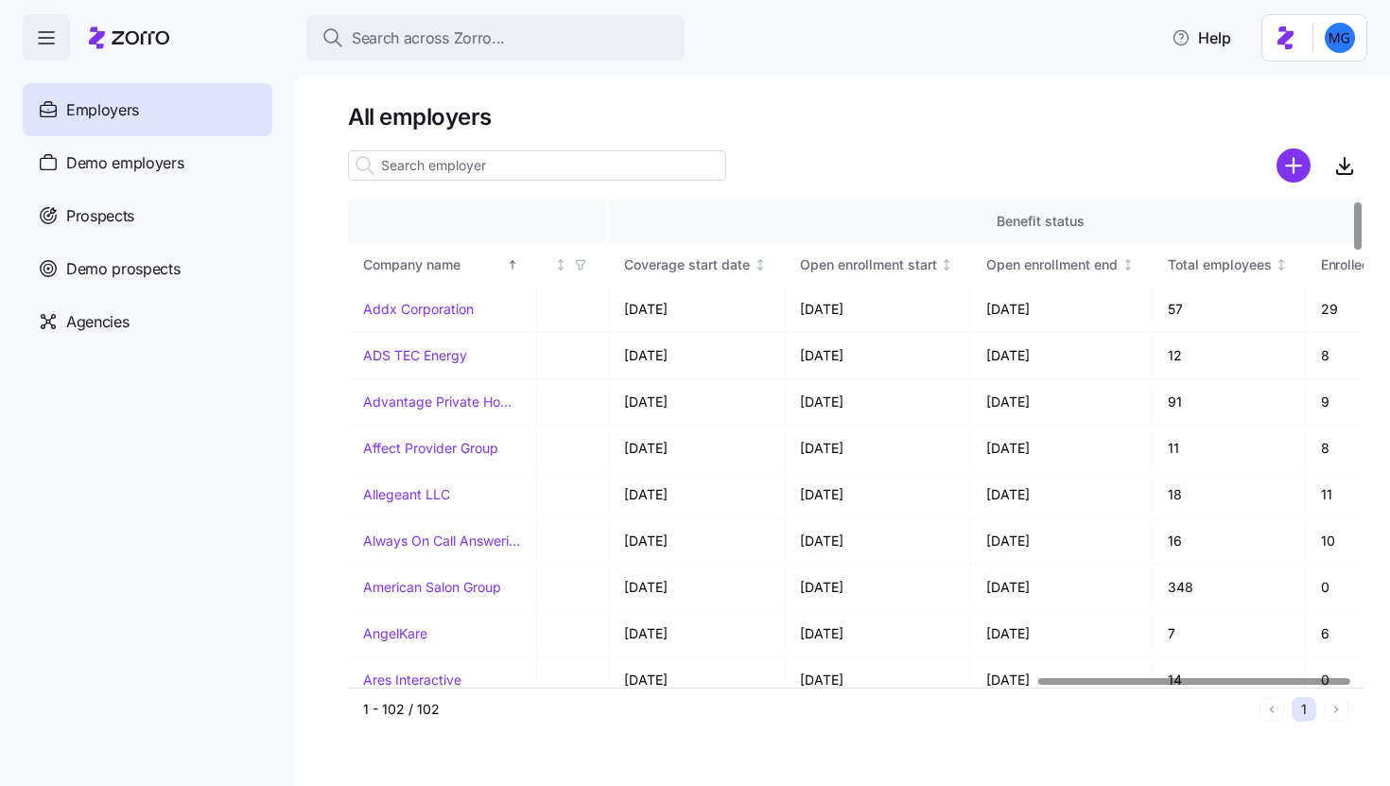
scroll to position [0, 2248]
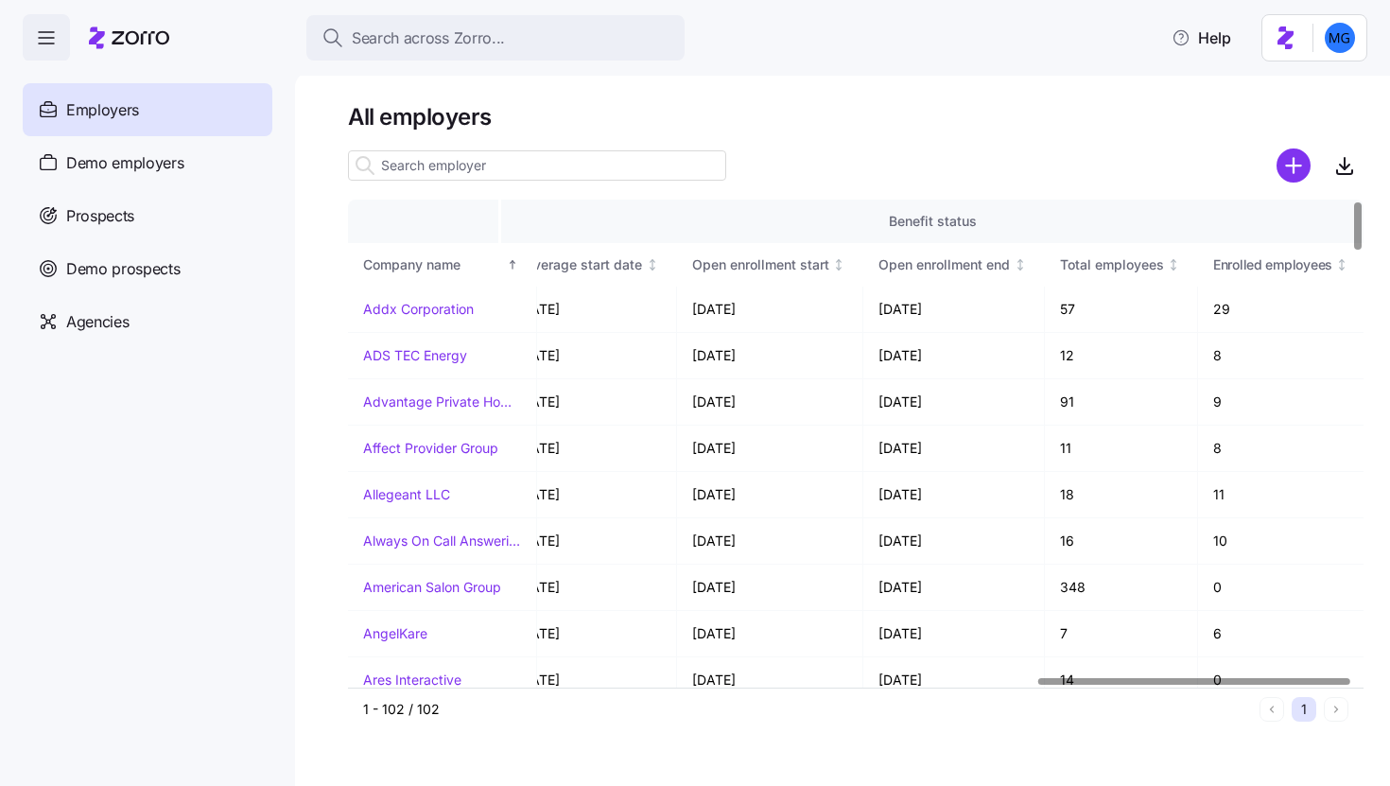
click at [1309, 685] on div at bounding box center [1193, 681] width 311 height 7
click at [1343, 271] on div "Enrolled employees" at bounding box center [1280, 264] width 135 height 19
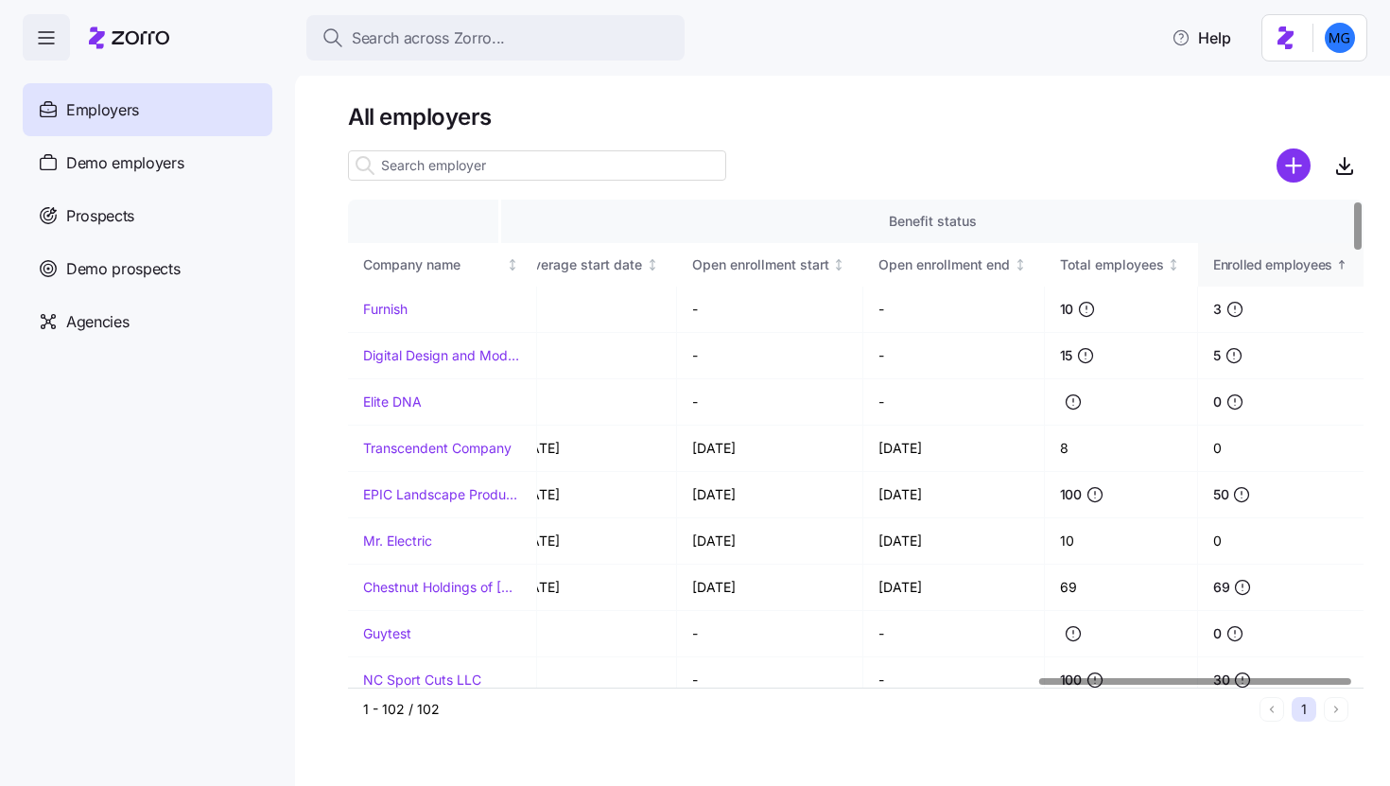
click at [1344, 258] on icon "Sorted ascending" at bounding box center [1341, 264] width 13 height 13
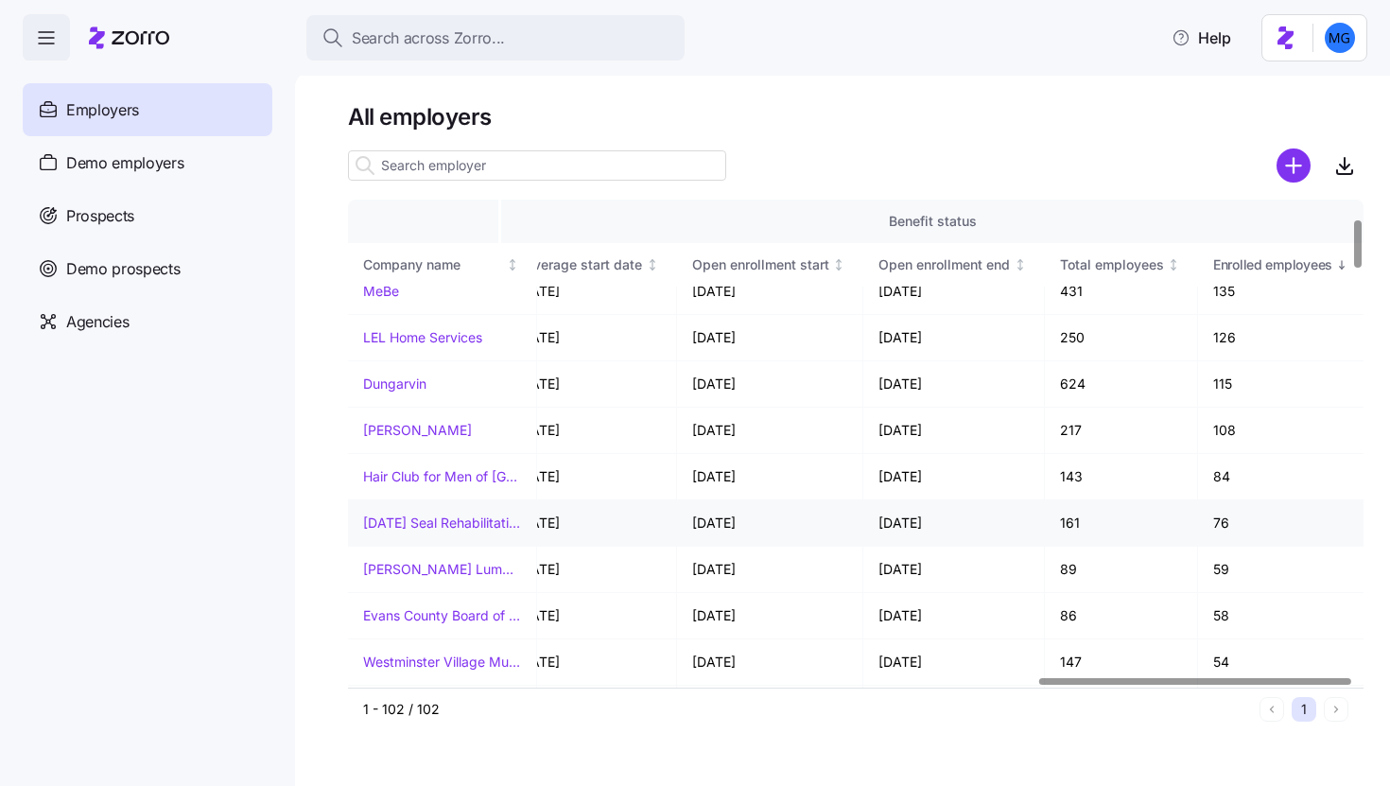
scroll to position [215, 2248]
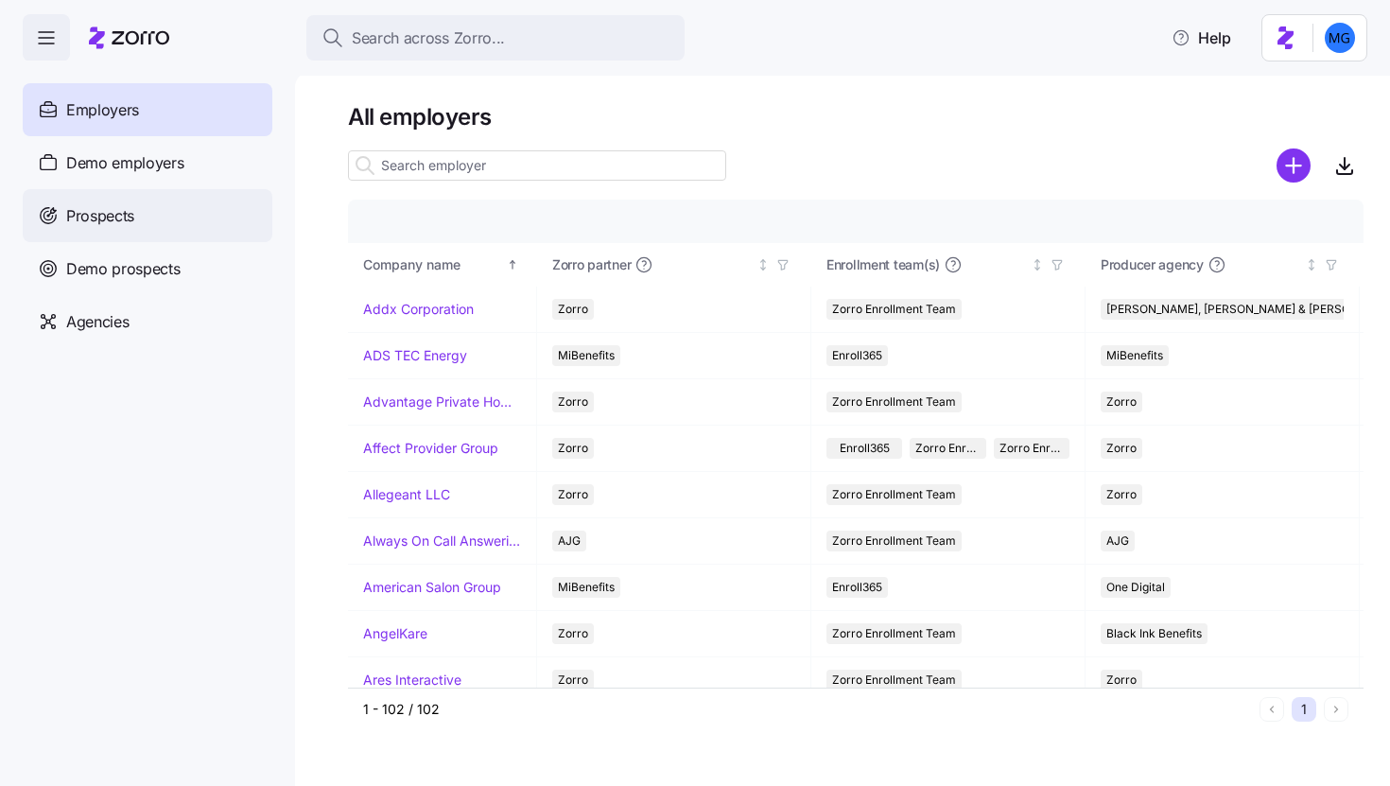
click at [143, 206] on div "Prospects" at bounding box center [148, 215] width 250 height 53
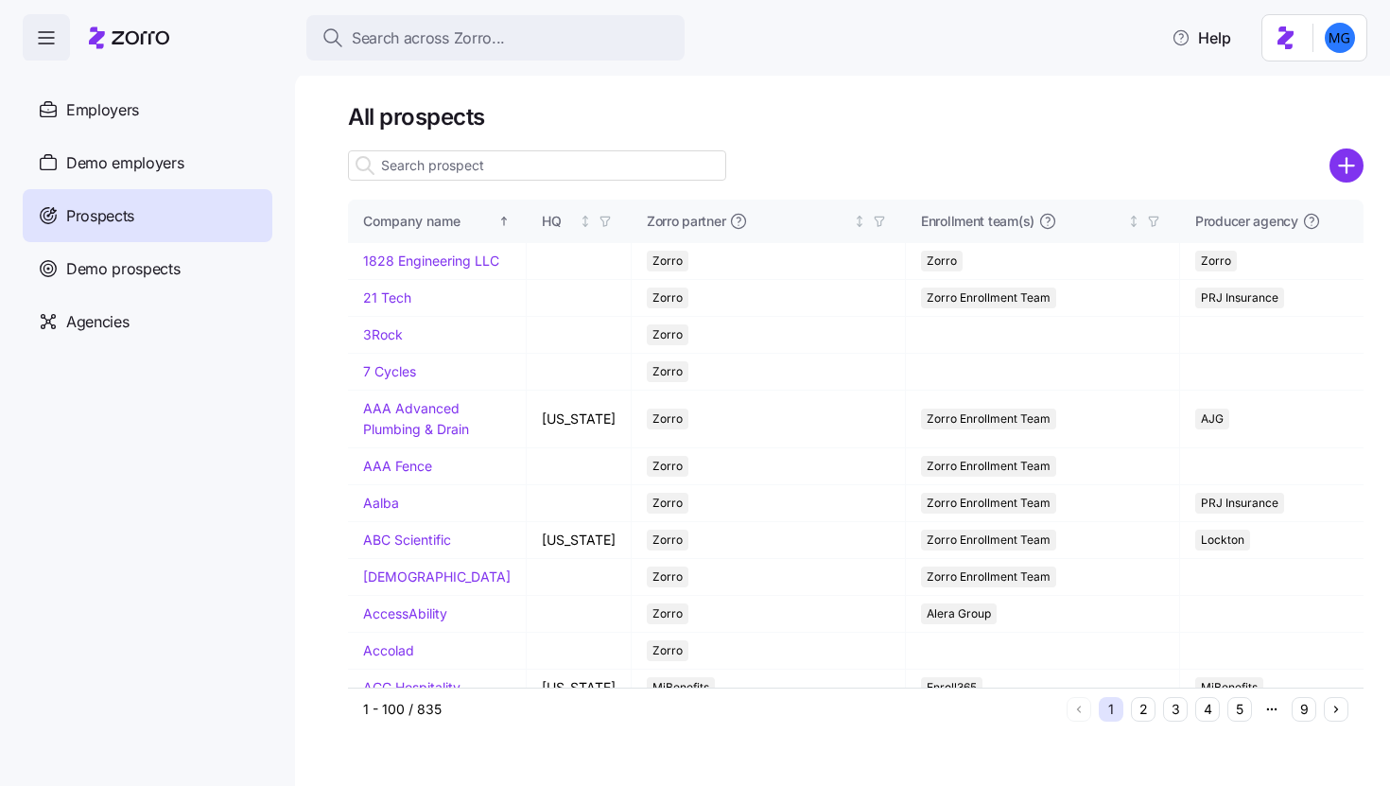
click at [619, 164] on input at bounding box center [537, 165] width 378 height 30
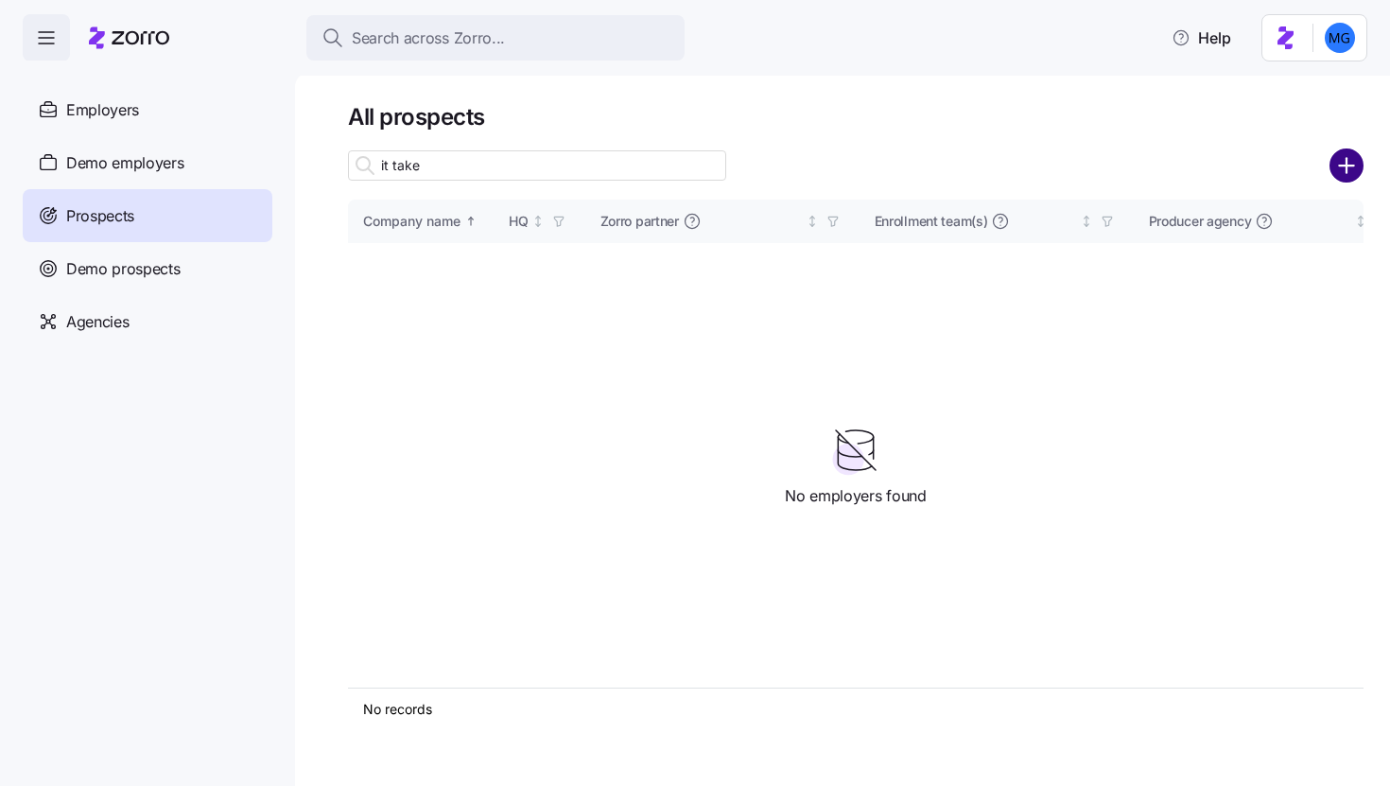
type input "it take"
click at [1354, 162] on circle "add icon" at bounding box center [1346, 165] width 31 height 31
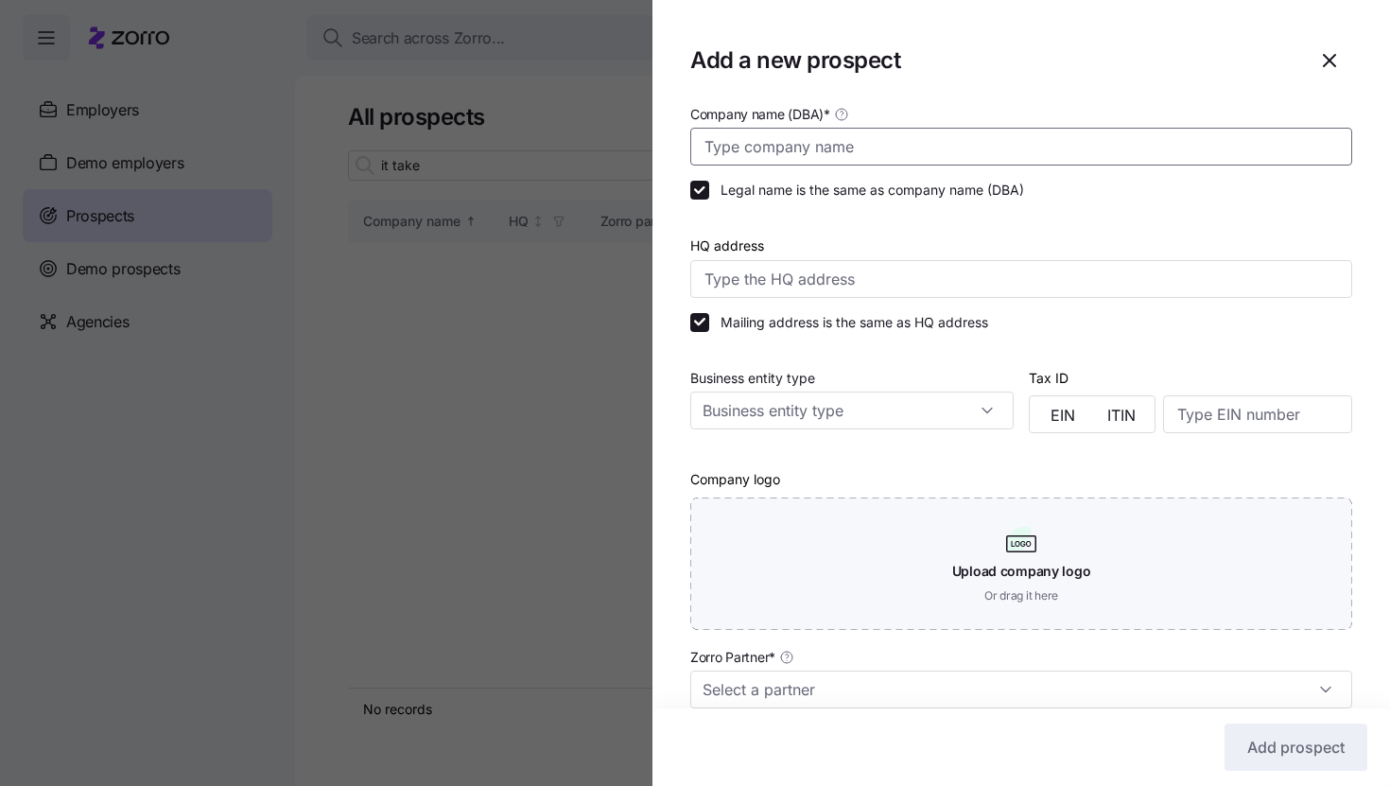
click at [948, 136] on input "Company name (DBA) *" at bounding box center [1021, 147] width 662 height 38
paste input "It Takes Philly"
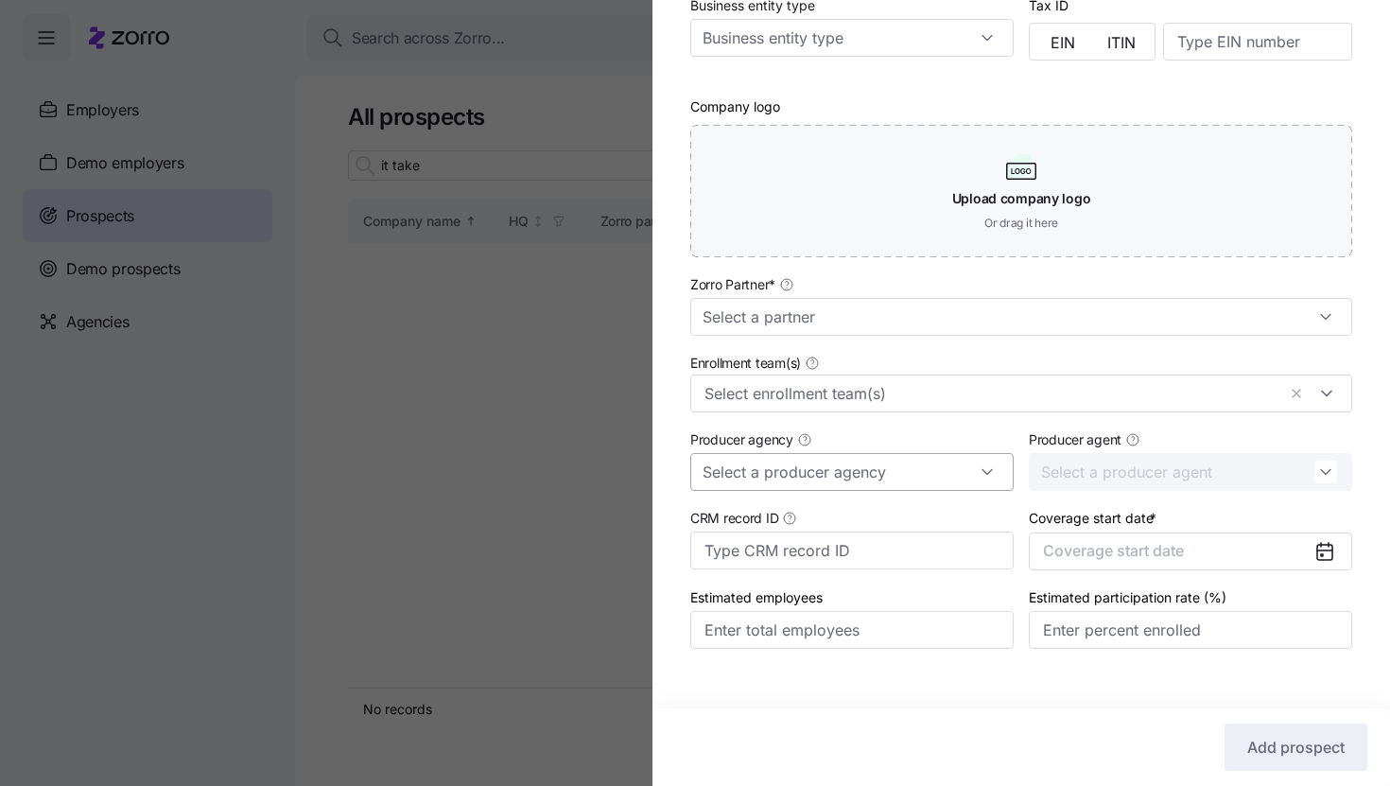
scroll to position [391, 0]
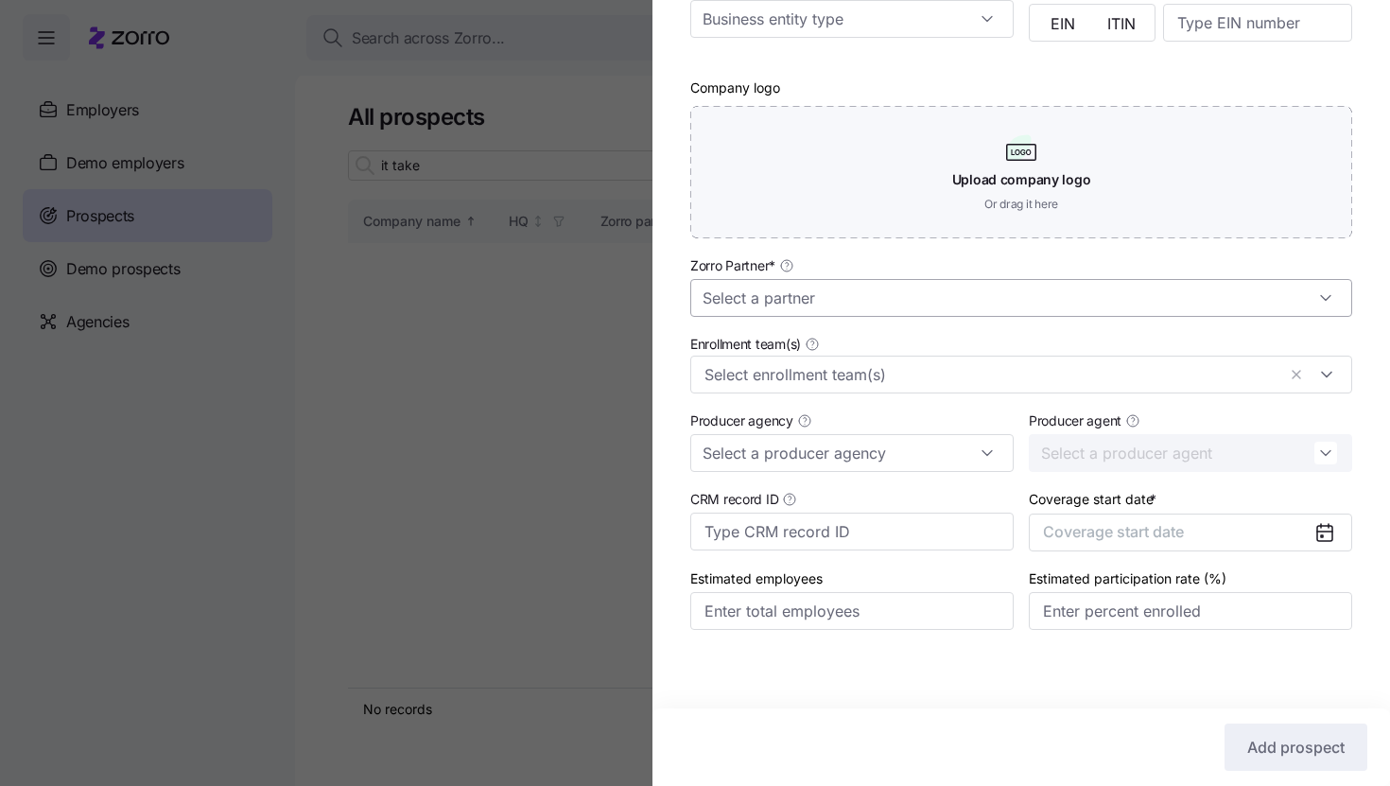
type input "It Takes Philly"
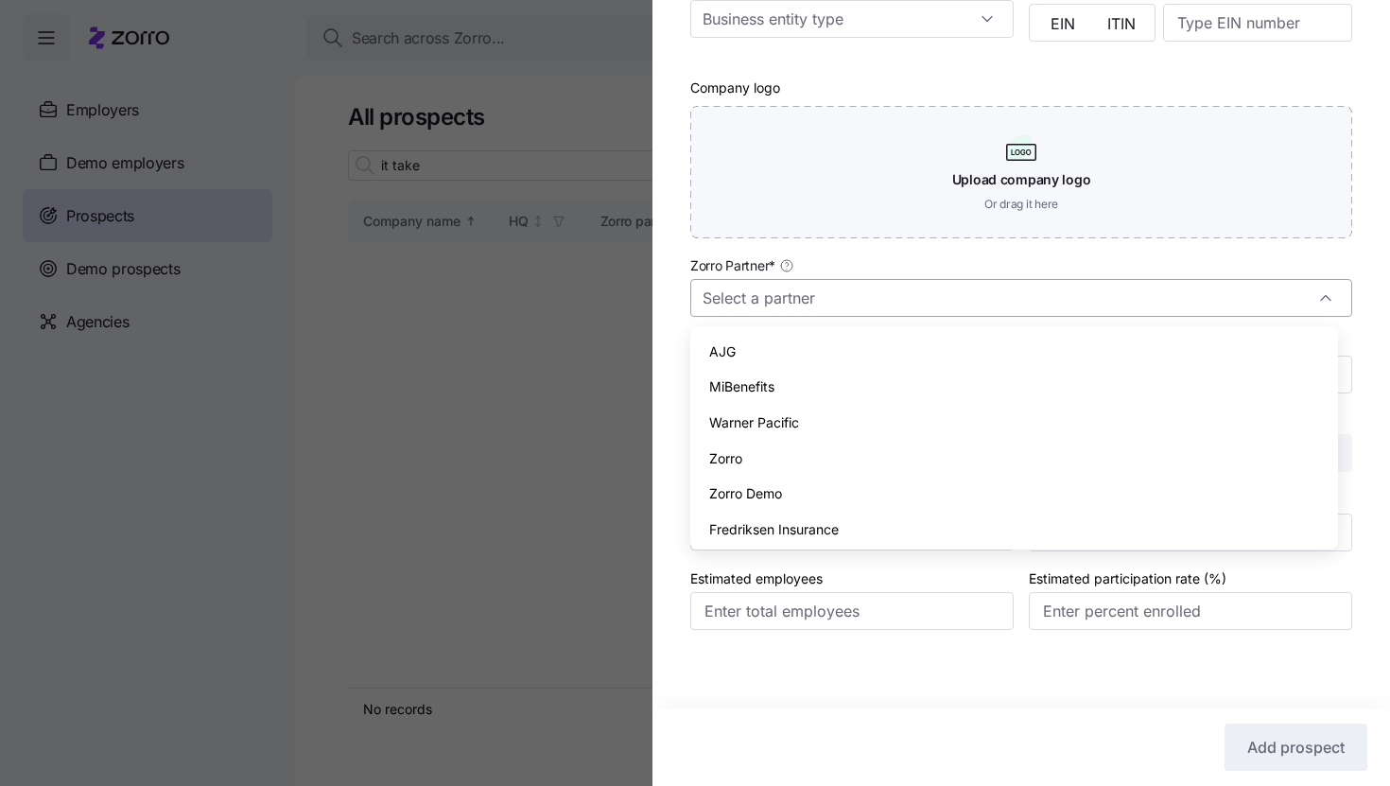
click at [968, 300] on input "Zorro Partner *" at bounding box center [1021, 298] width 662 height 38
click at [942, 461] on div "Zorro" at bounding box center [1014, 459] width 633 height 36
type input "Zorro"
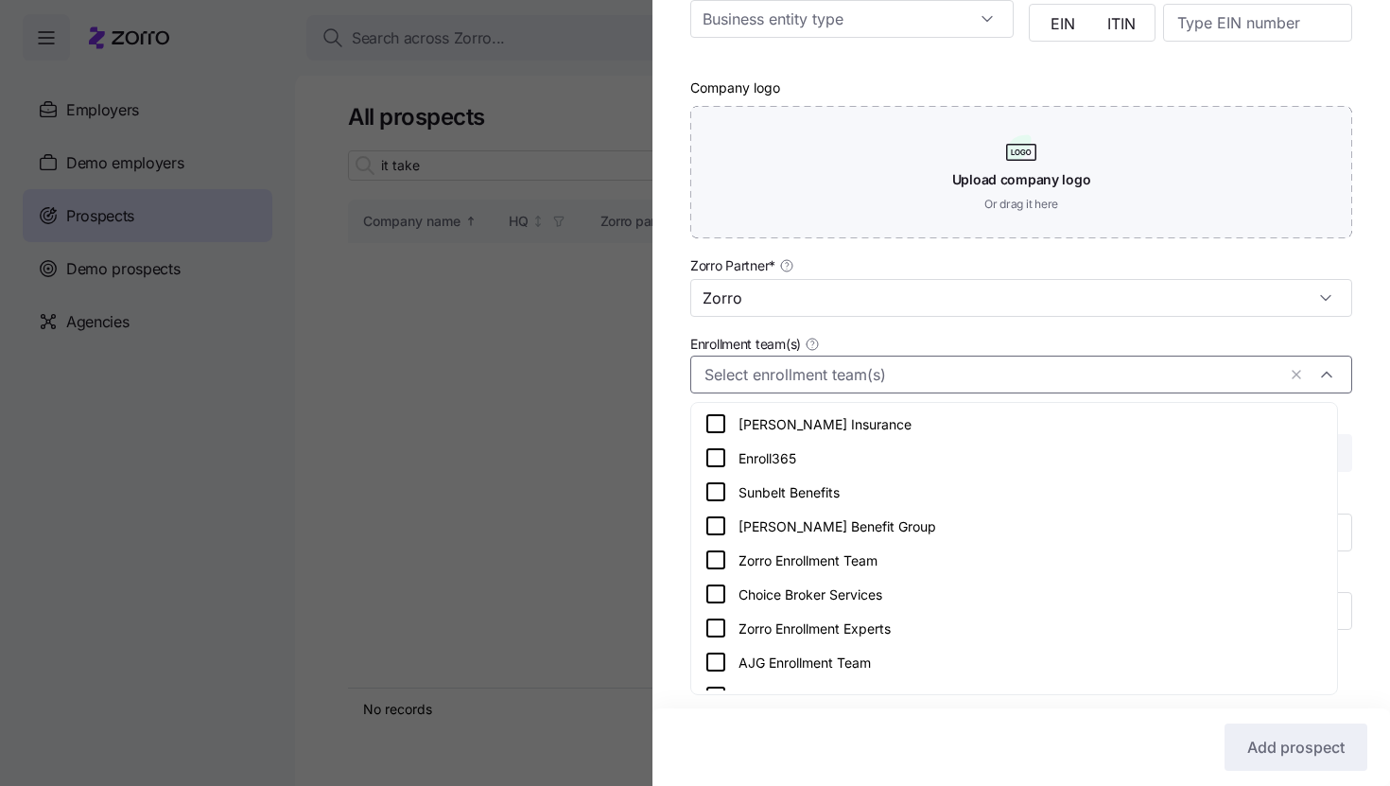
click at [950, 369] on input "Enrollment team(s)" at bounding box center [989, 374] width 571 height 25
click at [929, 568] on div "Zorro Enrollment Team" at bounding box center [1013, 559] width 619 height 23
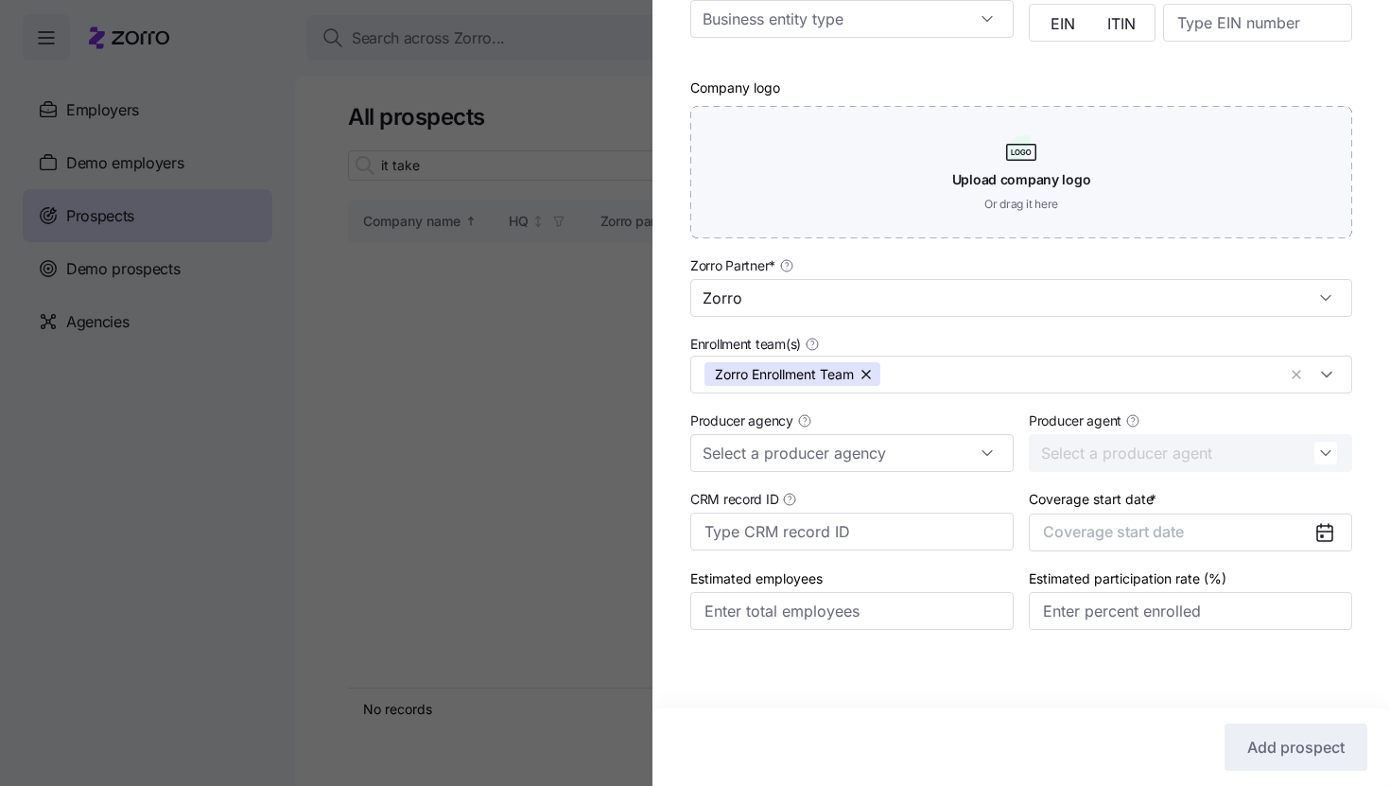
click at [1354, 383] on div "Company name (DBA) * It Takes Philly Legal name is the same as company name (DB…" at bounding box center [1020, 189] width 737 height 957
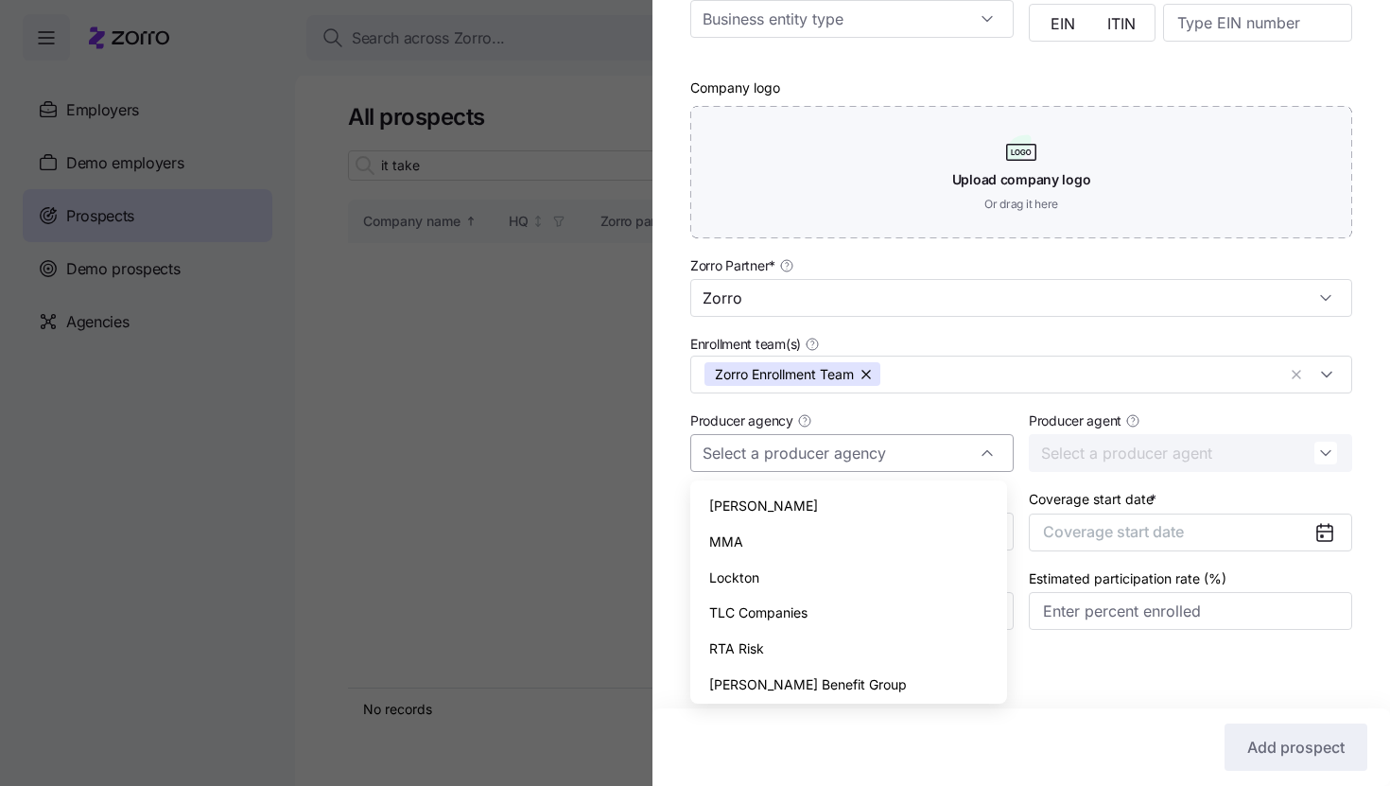
click at [993, 459] on input "Producer agency" at bounding box center [851, 453] width 323 height 38
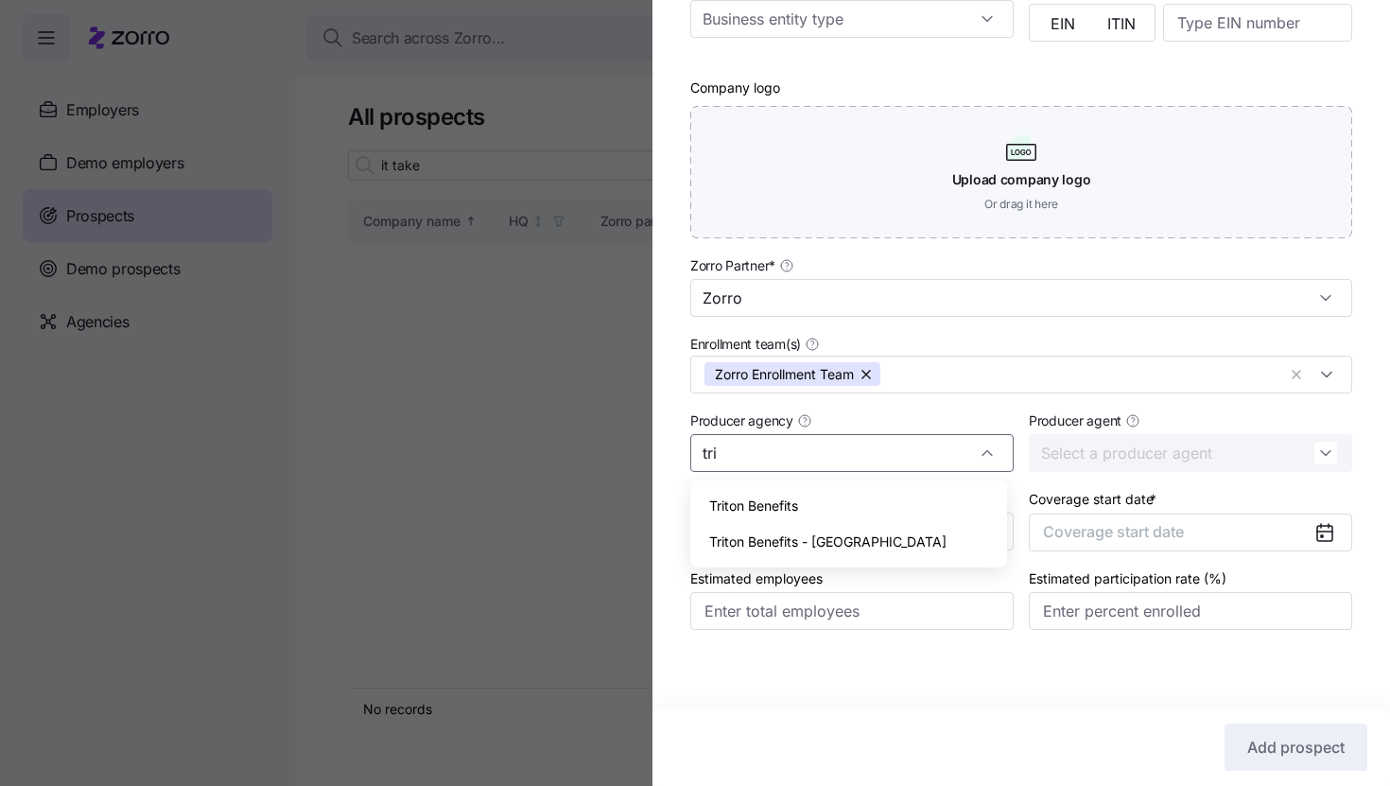
click at [977, 504] on div "Triton Benefits" at bounding box center [849, 506] width 302 height 36
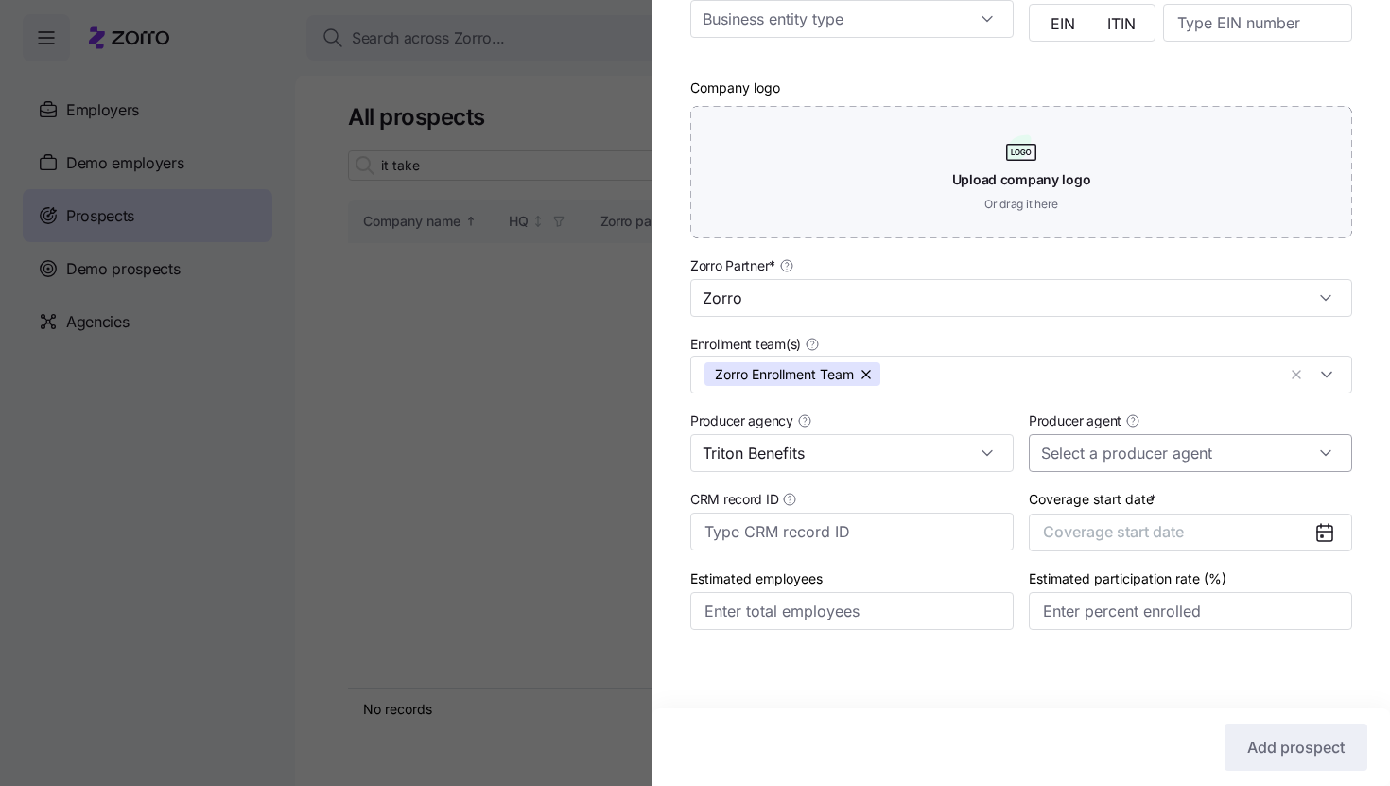
type input "Triton Benefits"
click at [1082, 463] on input "Producer agent" at bounding box center [1190, 453] width 323 height 38
click at [1077, 517] on span "[PERSON_NAME] ([PERSON_NAME][EMAIL_ADDRESS][PERSON_NAME][DOMAIN_NAME])" at bounding box center [1180, 525] width 279 height 61
type input "[PERSON_NAME] ([PERSON_NAME][EMAIL_ADDRESS][PERSON_NAME][DOMAIN_NAME])"
click at [1126, 537] on span "Coverage start date" at bounding box center [1113, 531] width 141 height 19
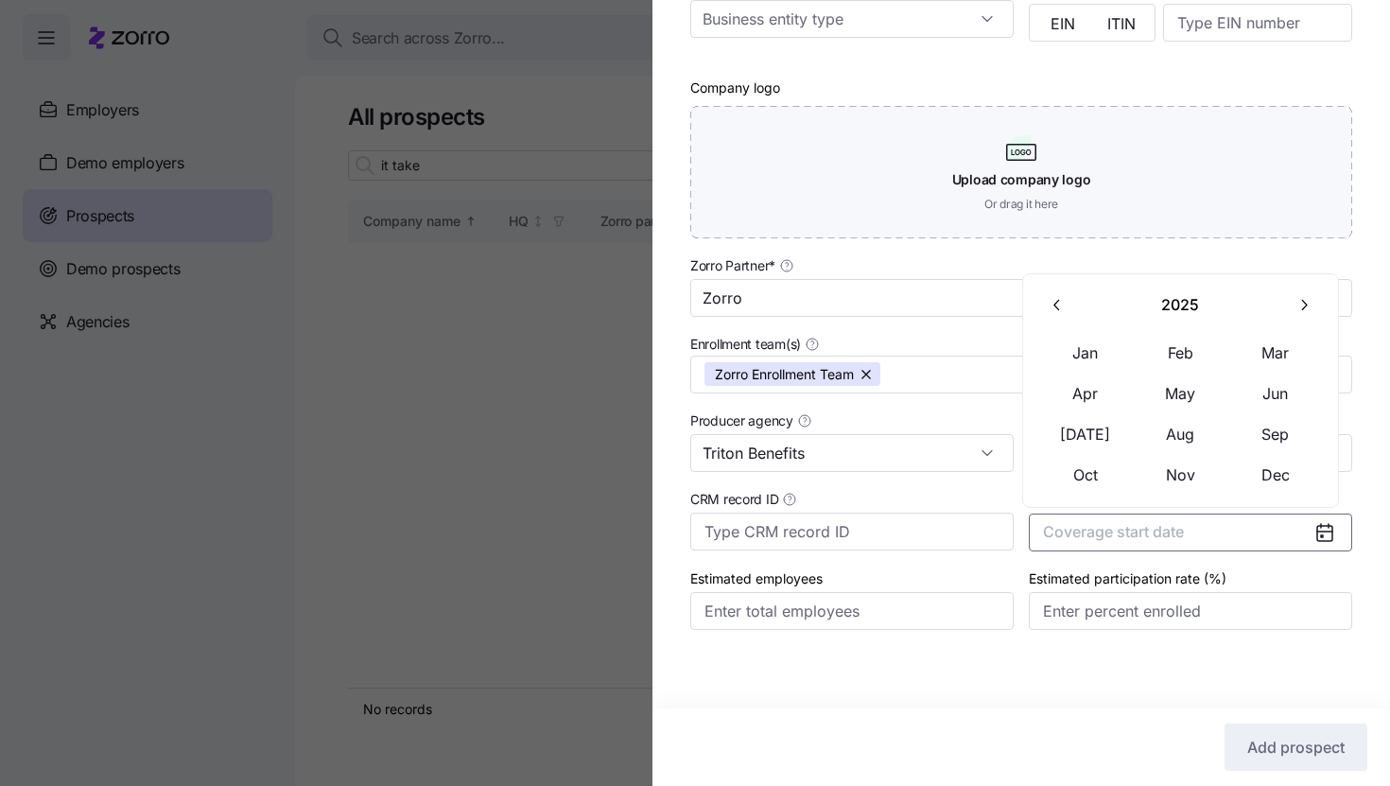
click at [1295, 300] on icon "button" at bounding box center [1303, 305] width 18 height 18
click at [1101, 328] on div "[DATE] Feb Mar Apr May Jun [DATE] Aug Sep Oct Nov Dec" at bounding box center [1181, 391] width 286 height 210
click at [1097, 346] on button "Jan" at bounding box center [1085, 353] width 95 height 40
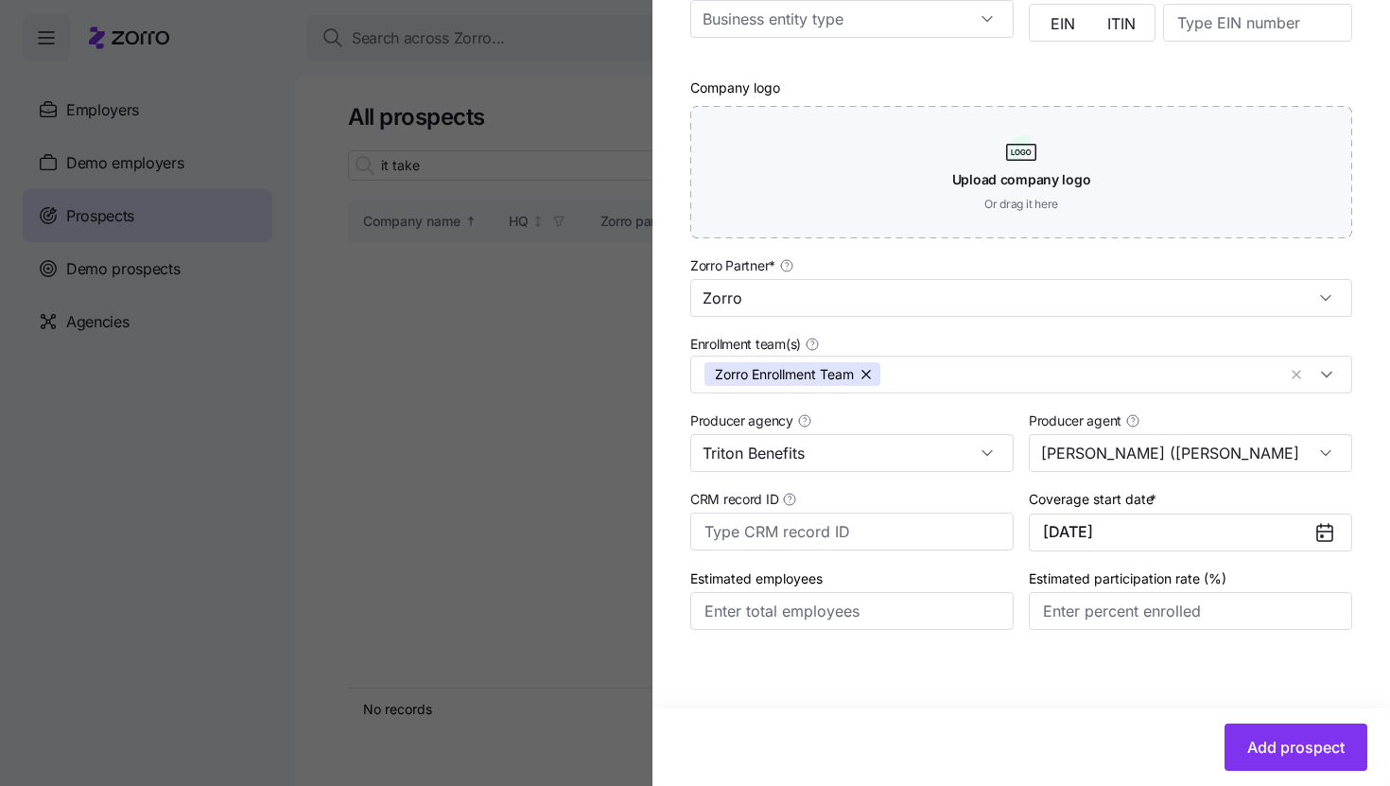
click at [1239, 723] on div "Add prospect" at bounding box center [1019, 746] width 696 height 47
click at [1258, 752] on span "Add prospect" at bounding box center [1295, 747] width 97 height 23
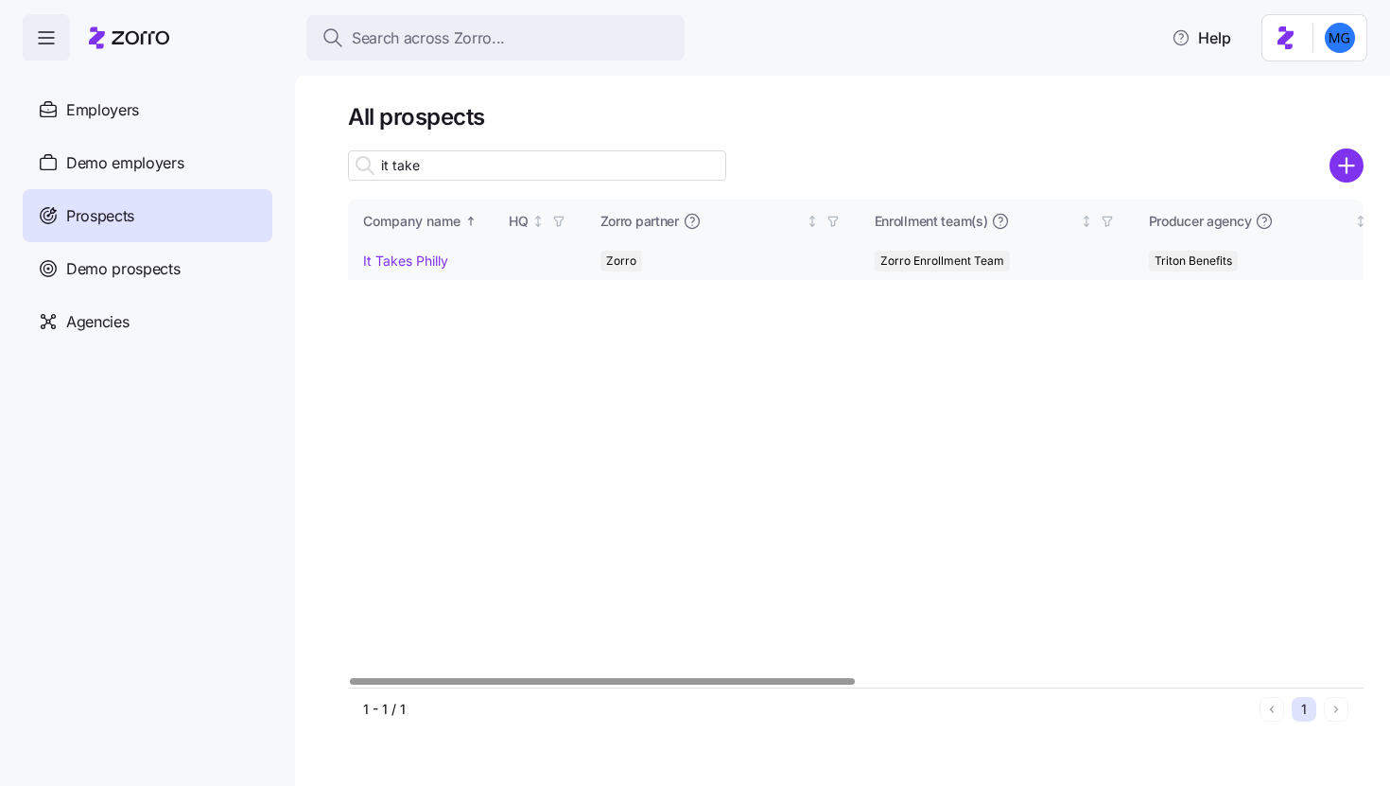
click at [401, 247] on td "It Takes Philly" at bounding box center [421, 261] width 146 height 37
click at [404, 265] on link "It Takes Philly" at bounding box center [405, 260] width 85 height 16
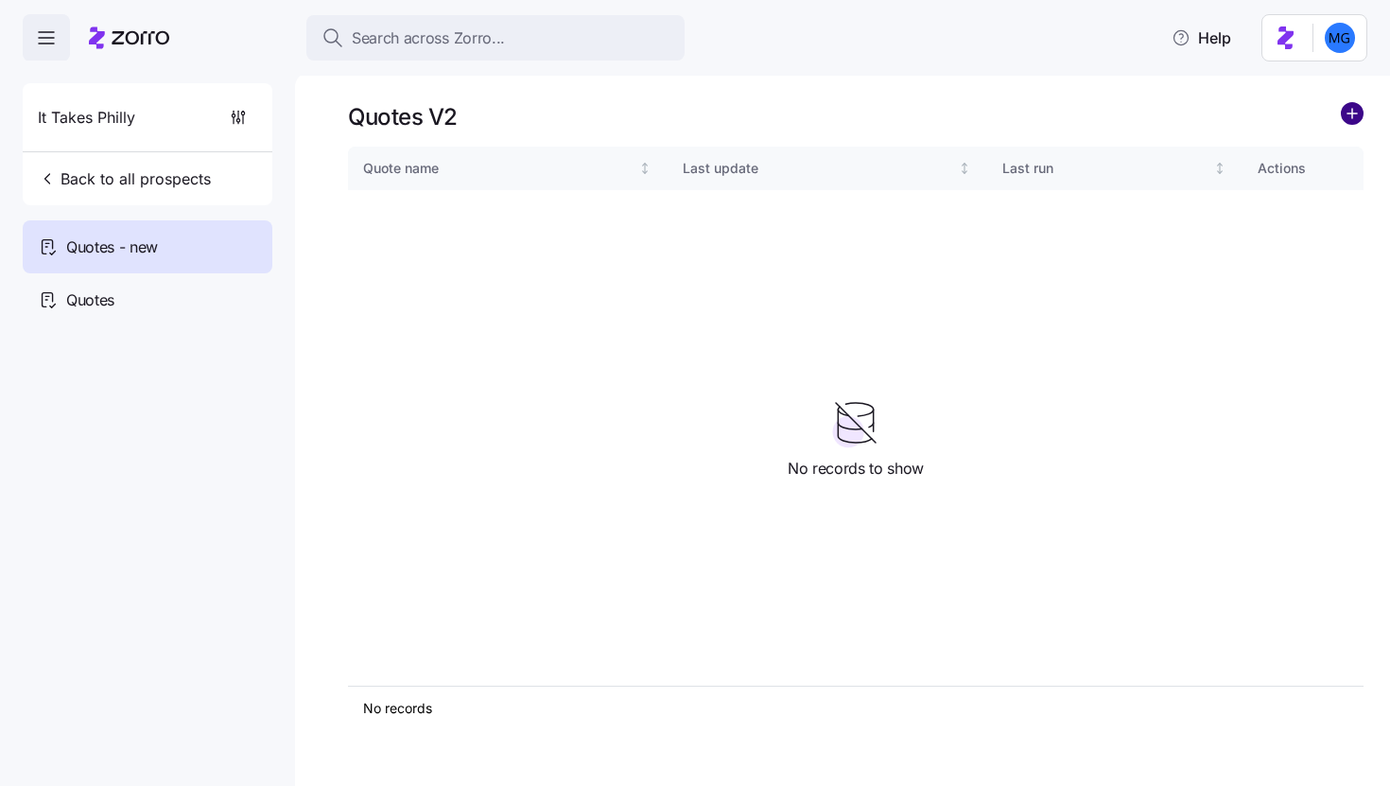
click at [1344, 119] on circle "add icon" at bounding box center [1352, 113] width 21 height 21
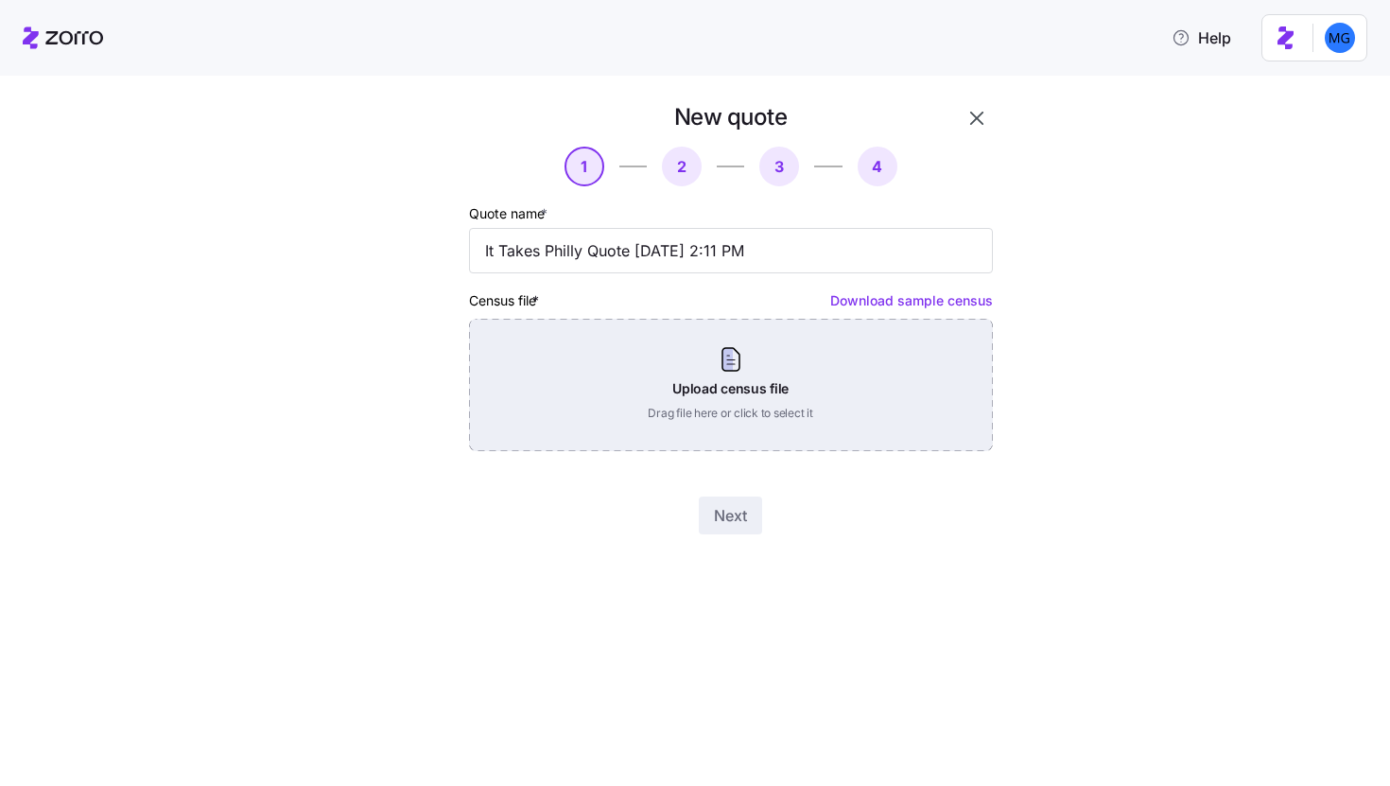
click at [875, 364] on div "Upload census file Drag file here or click to select it" at bounding box center [731, 385] width 524 height 132
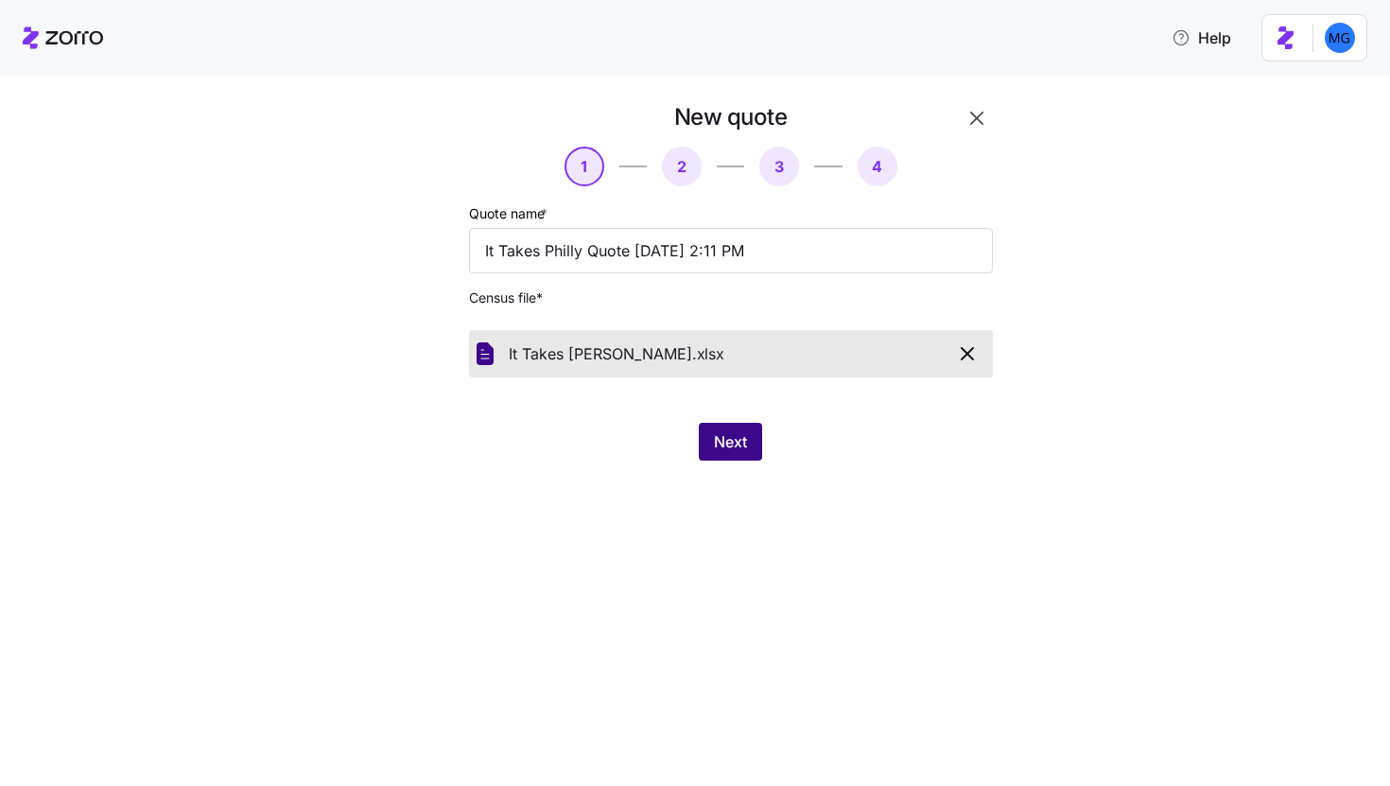
click at [733, 447] on span "Next" at bounding box center [730, 441] width 33 height 23
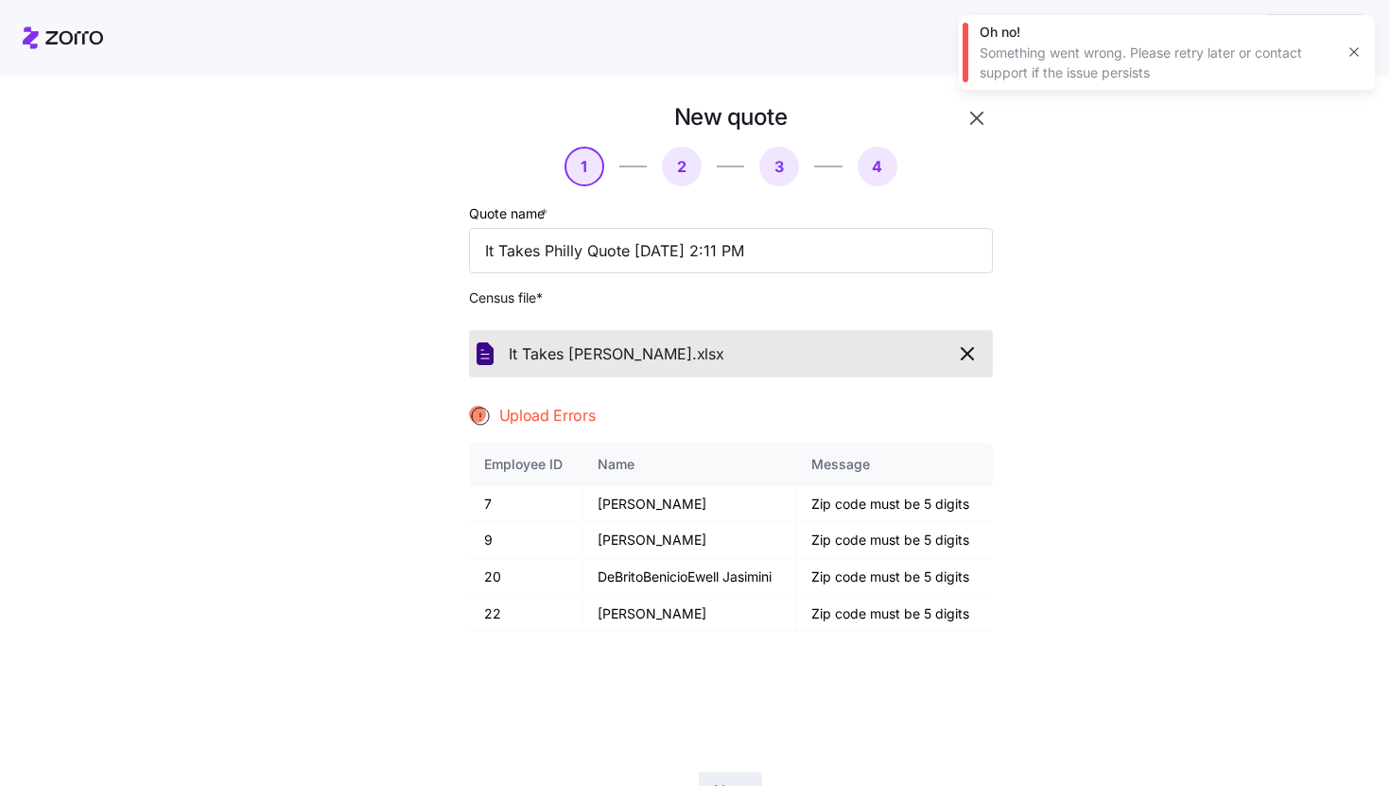
click at [1344, 51] on button "button" at bounding box center [1354, 52] width 26 height 26
click at [974, 127] on icon "button" at bounding box center [976, 118] width 23 height 23
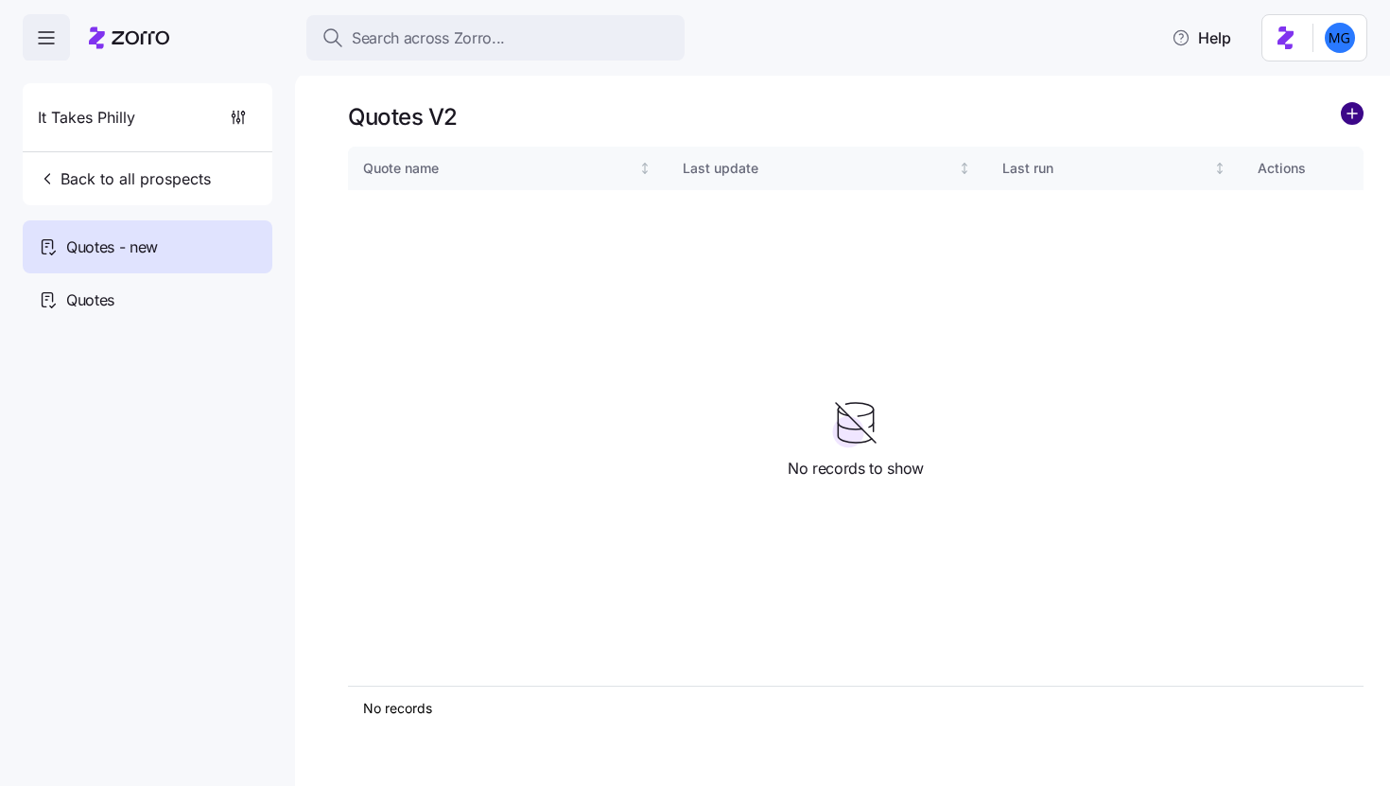
click at [1347, 115] on circle "add icon" at bounding box center [1352, 113] width 21 height 21
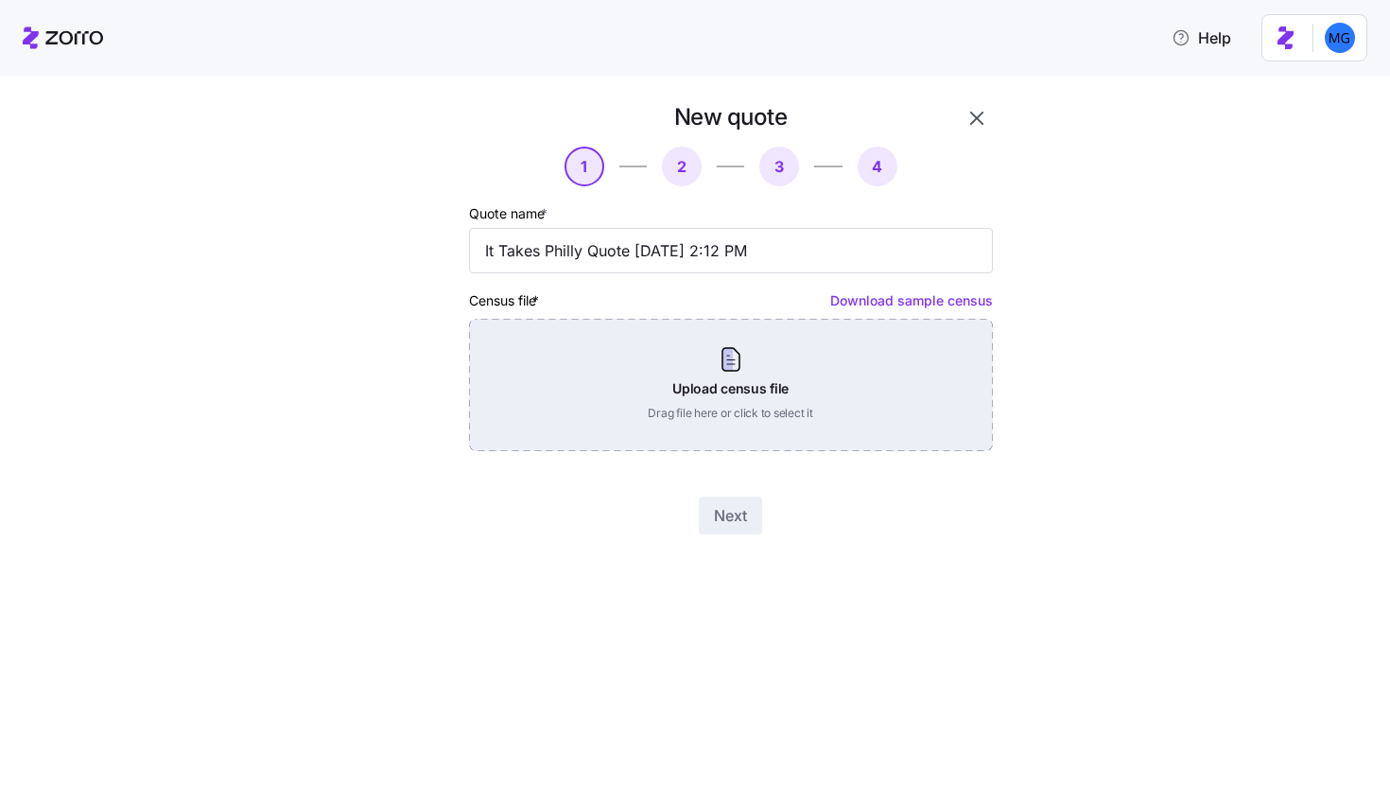
click at [799, 343] on div "Upload census file Drag file here or click to select it" at bounding box center [731, 385] width 524 height 132
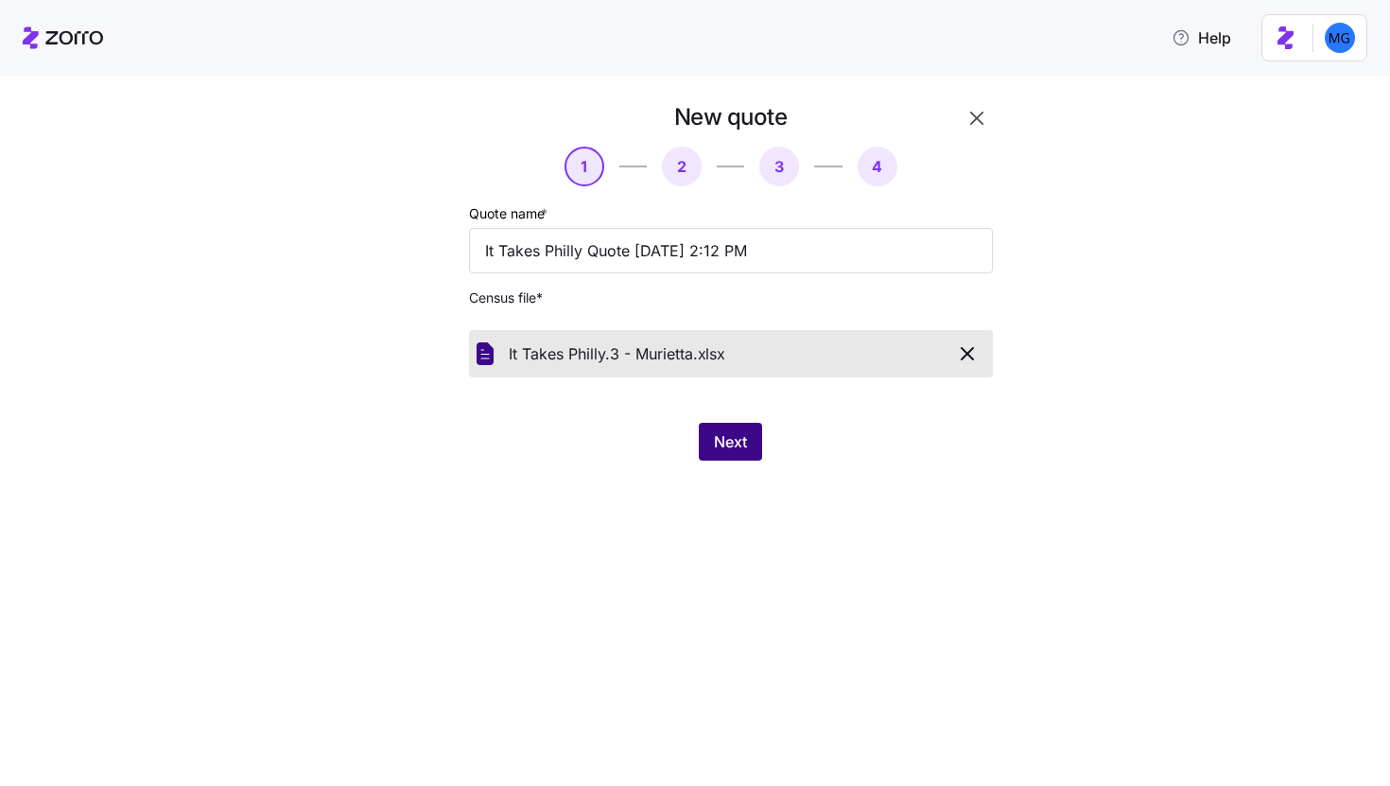
click at [737, 433] on span "Next" at bounding box center [730, 441] width 33 height 23
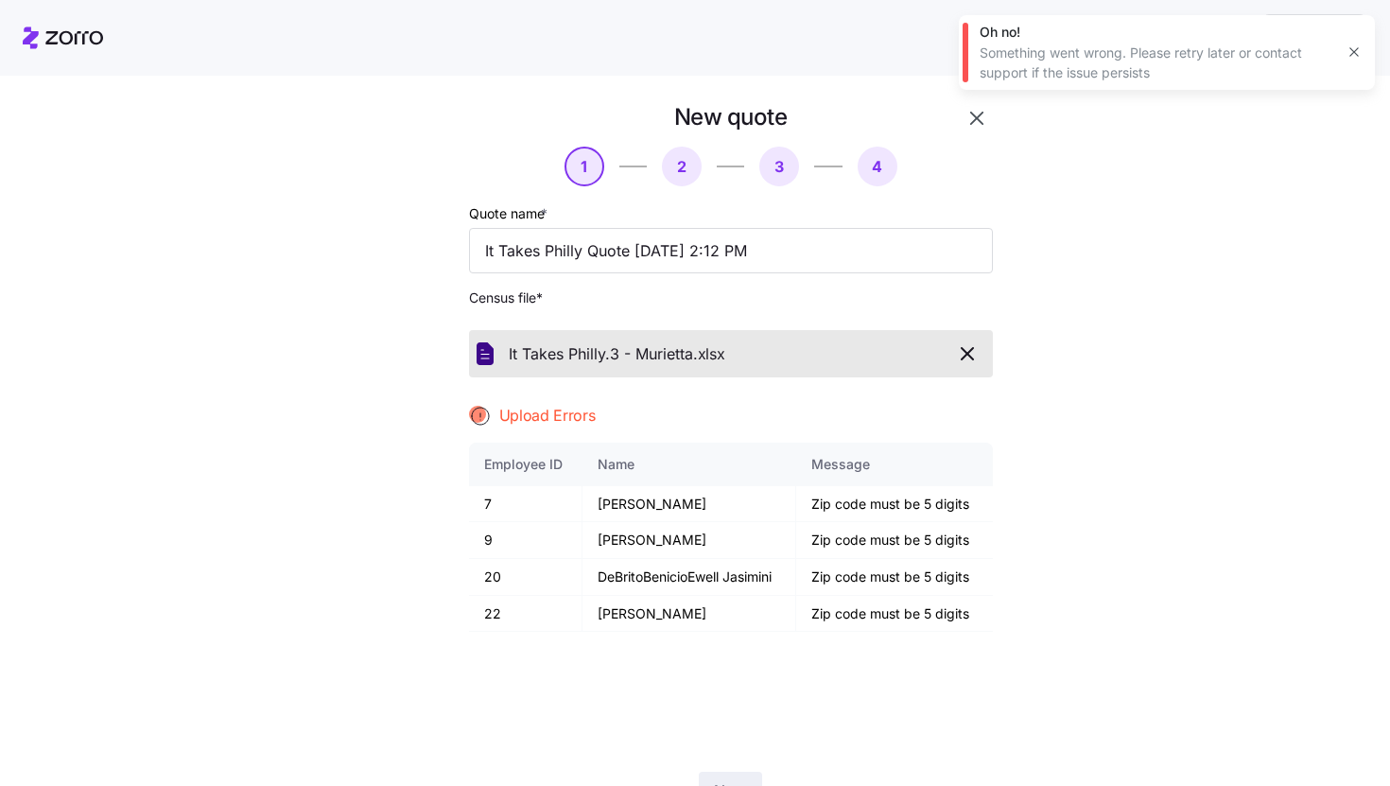
click at [1355, 52] on icon "button" at bounding box center [1353, 51] width 15 height 15
click at [962, 348] on icon "button" at bounding box center [967, 353] width 23 height 23
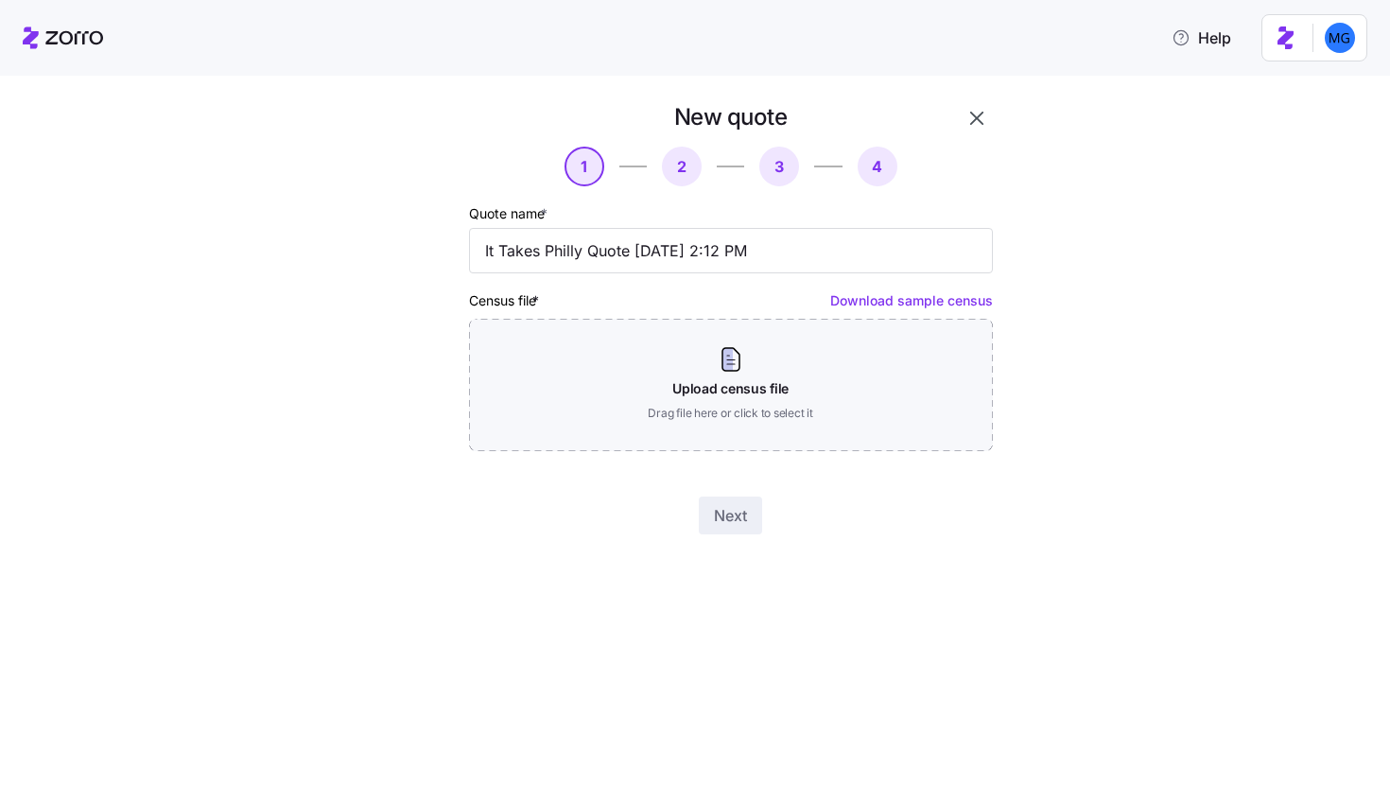
click at [980, 119] on icon "button" at bounding box center [976, 118] width 23 height 23
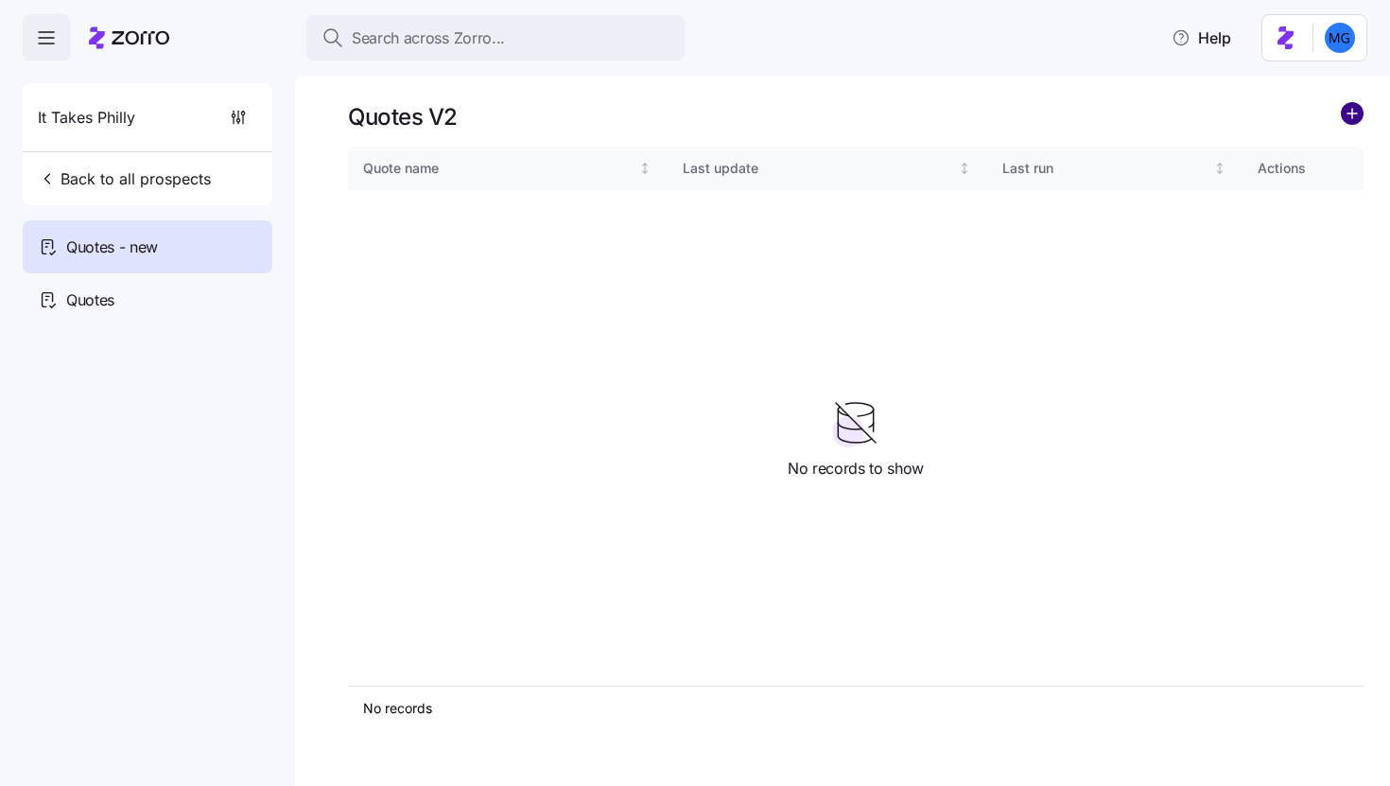
click at [1349, 122] on circle "add icon" at bounding box center [1352, 113] width 21 height 21
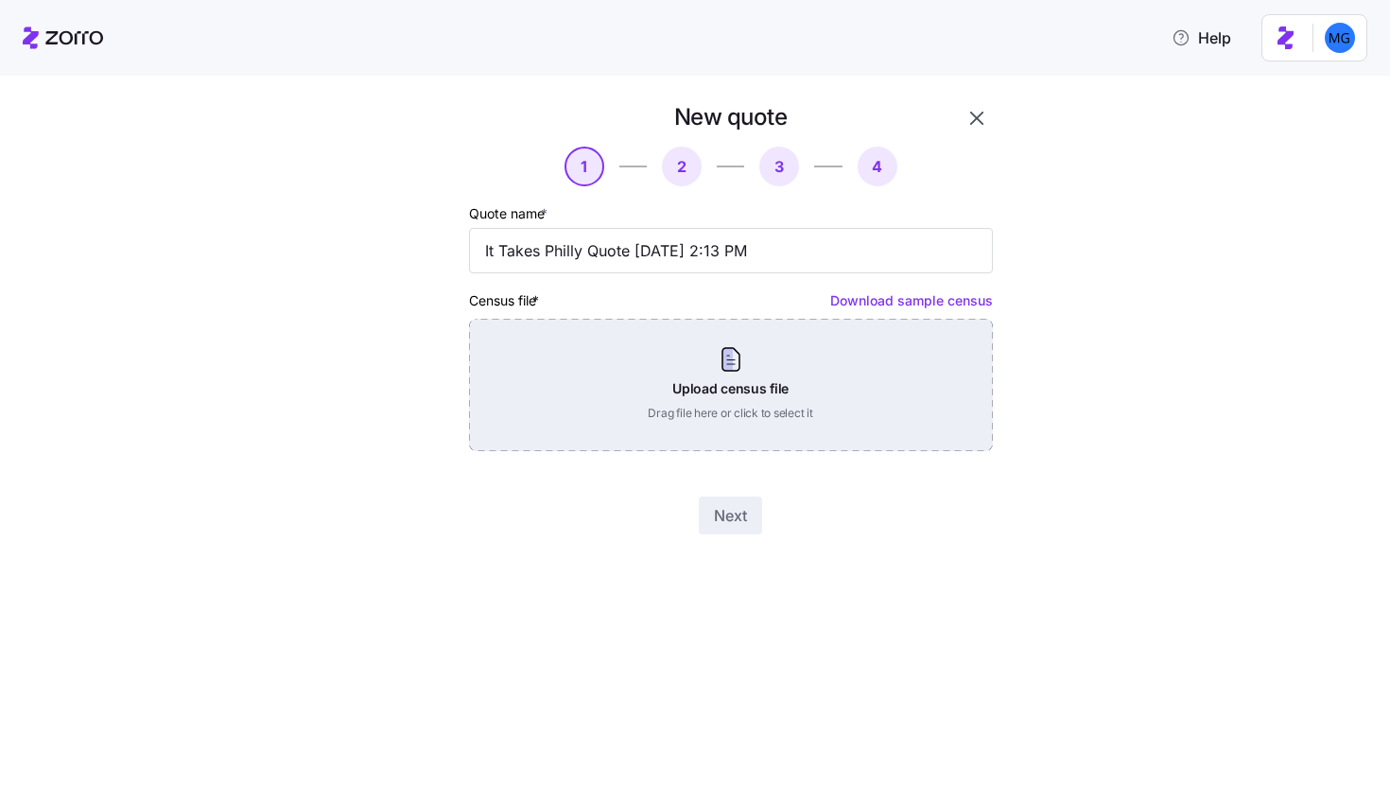
click at [793, 366] on div "Upload census file Drag file here or click to select it" at bounding box center [731, 385] width 524 height 132
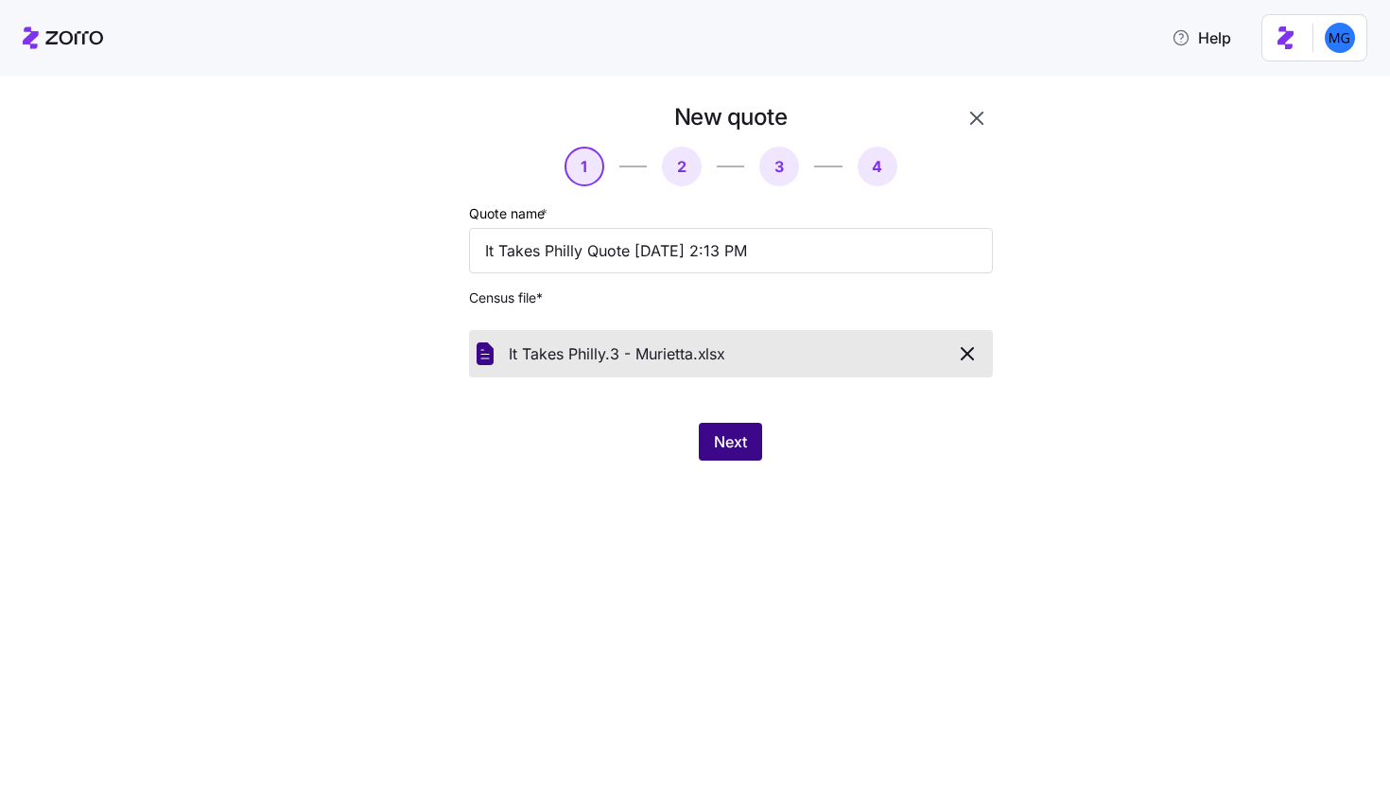
click at [733, 446] on span "Next" at bounding box center [730, 441] width 33 height 23
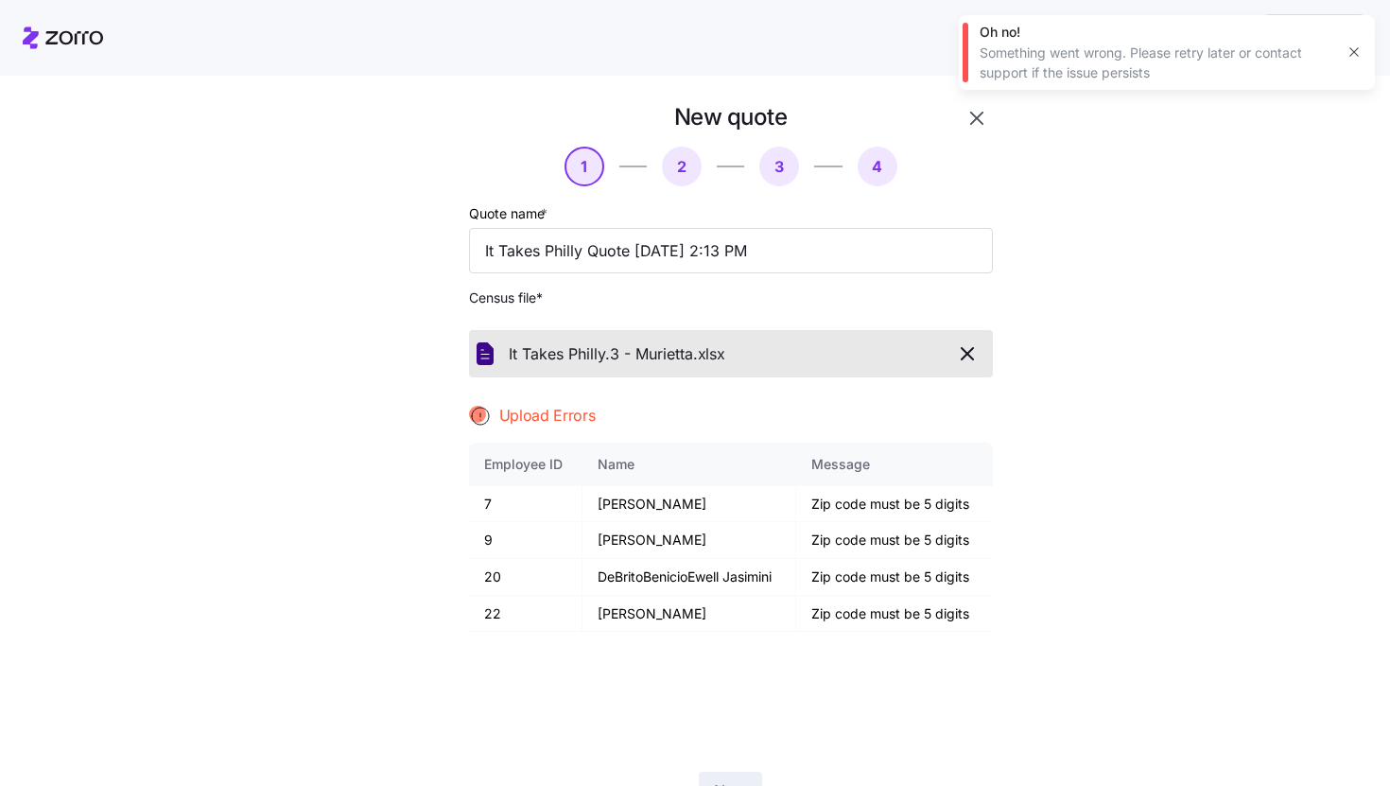
click at [1349, 49] on icon "button" at bounding box center [1353, 51] width 15 height 15
click at [969, 113] on icon "button" at bounding box center [976, 118] width 23 height 23
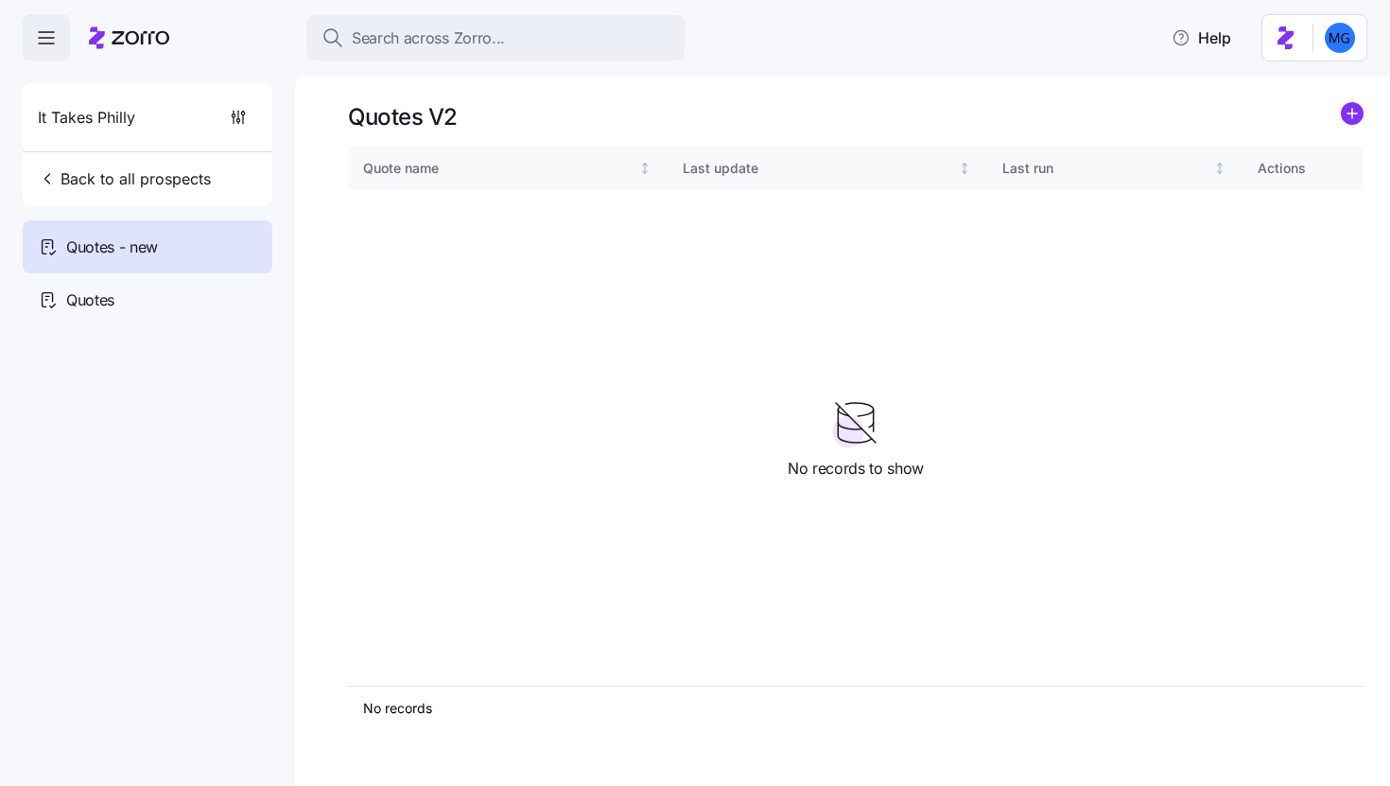
click at [1371, 107] on div "Quotes V2 Quote name Last update Last run Actions No records 1 No records to sh…" at bounding box center [842, 429] width 1095 height 714
click at [1355, 109] on circle "add icon" at bounding box center [1352, 113] width 21 height 21
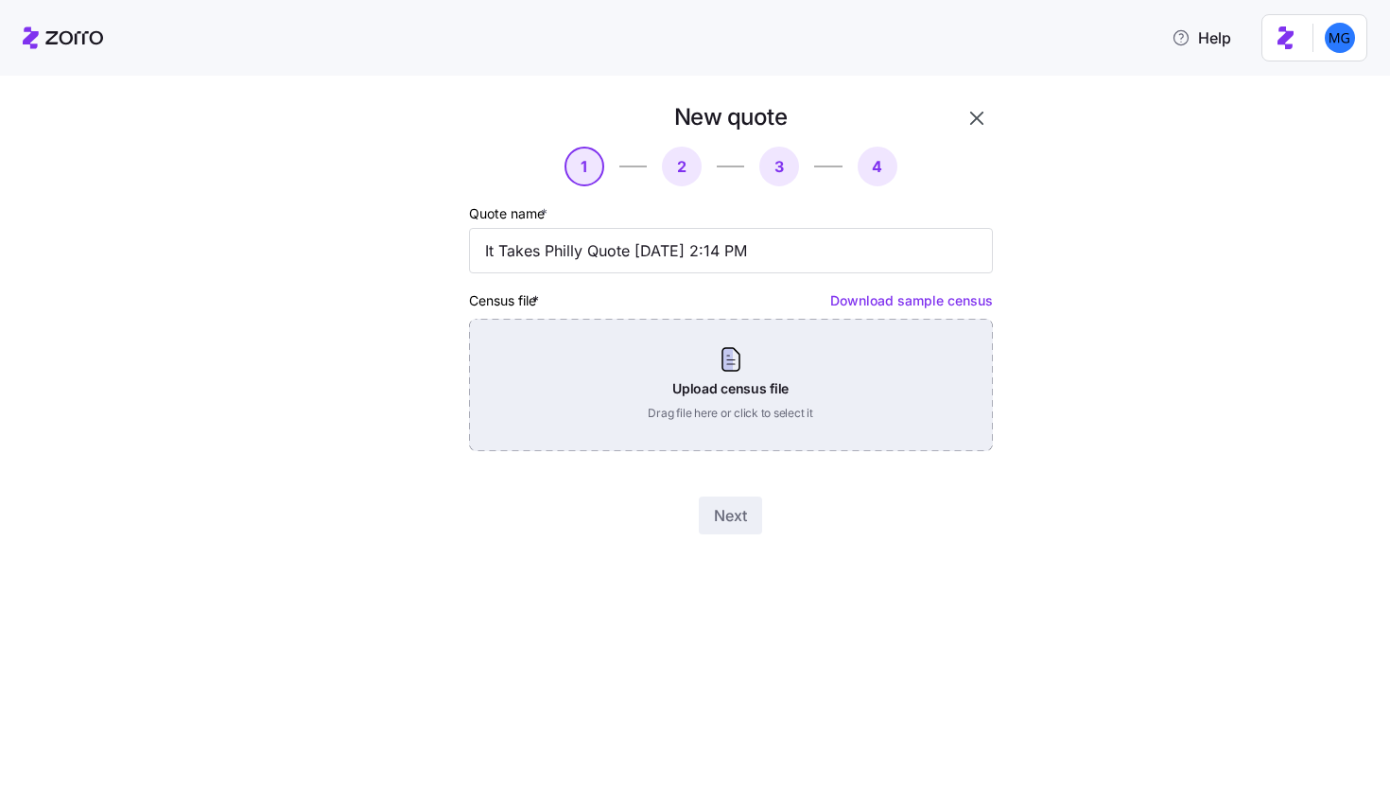
click at [638, 419] on div "Upload census file Drag file here or click to select it" at bounding box center [731, 385] width 524 height 132
click at [666, 399] on div "Upload census file Drag file here or click to select it" at bounding box center [731, 385] width 524 height 132
click at [747, 369] on div "Upload census file Drag file here or click to select it" at bounding box center [731, 385] width 524 height 132
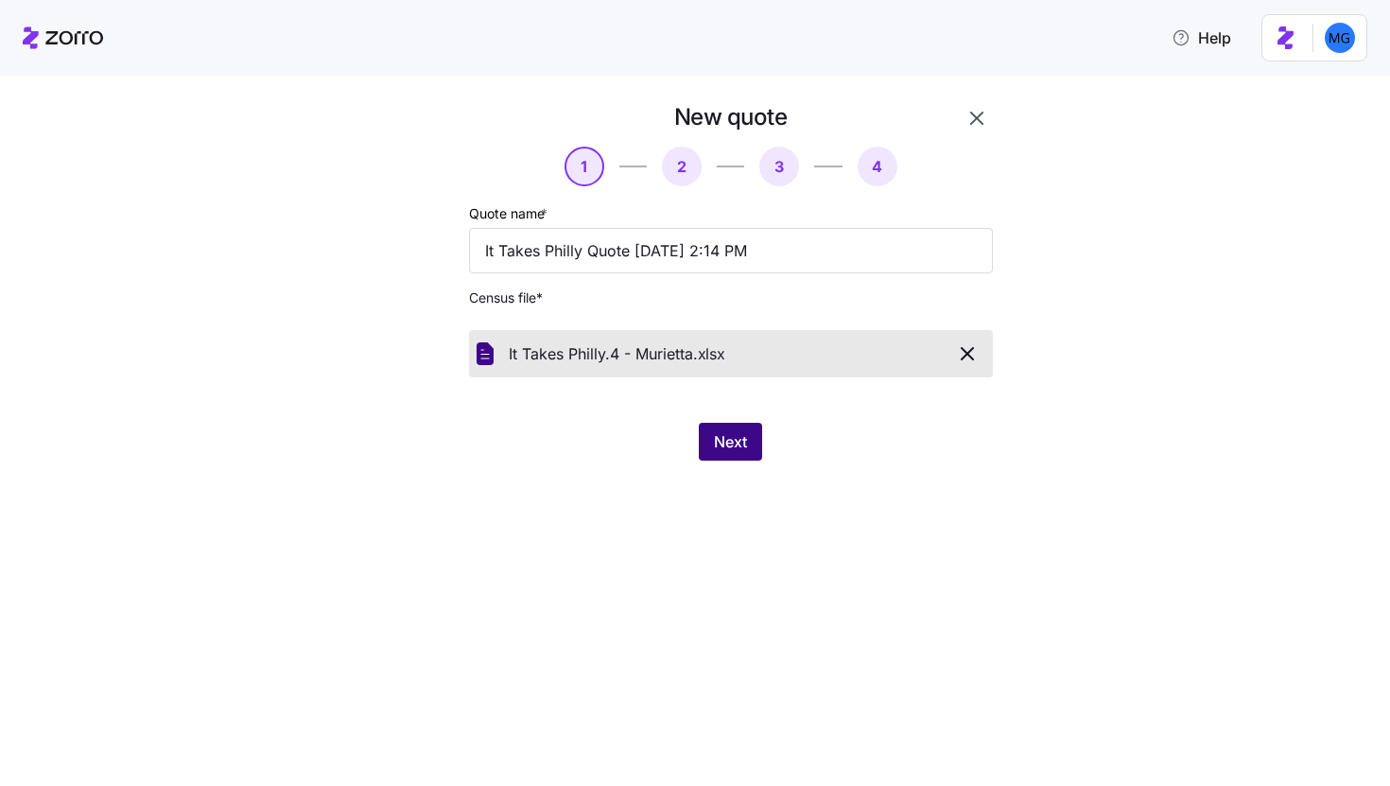
click at [725, 430] on button "Next" at bounding box center [730, 442] width 63 height 38
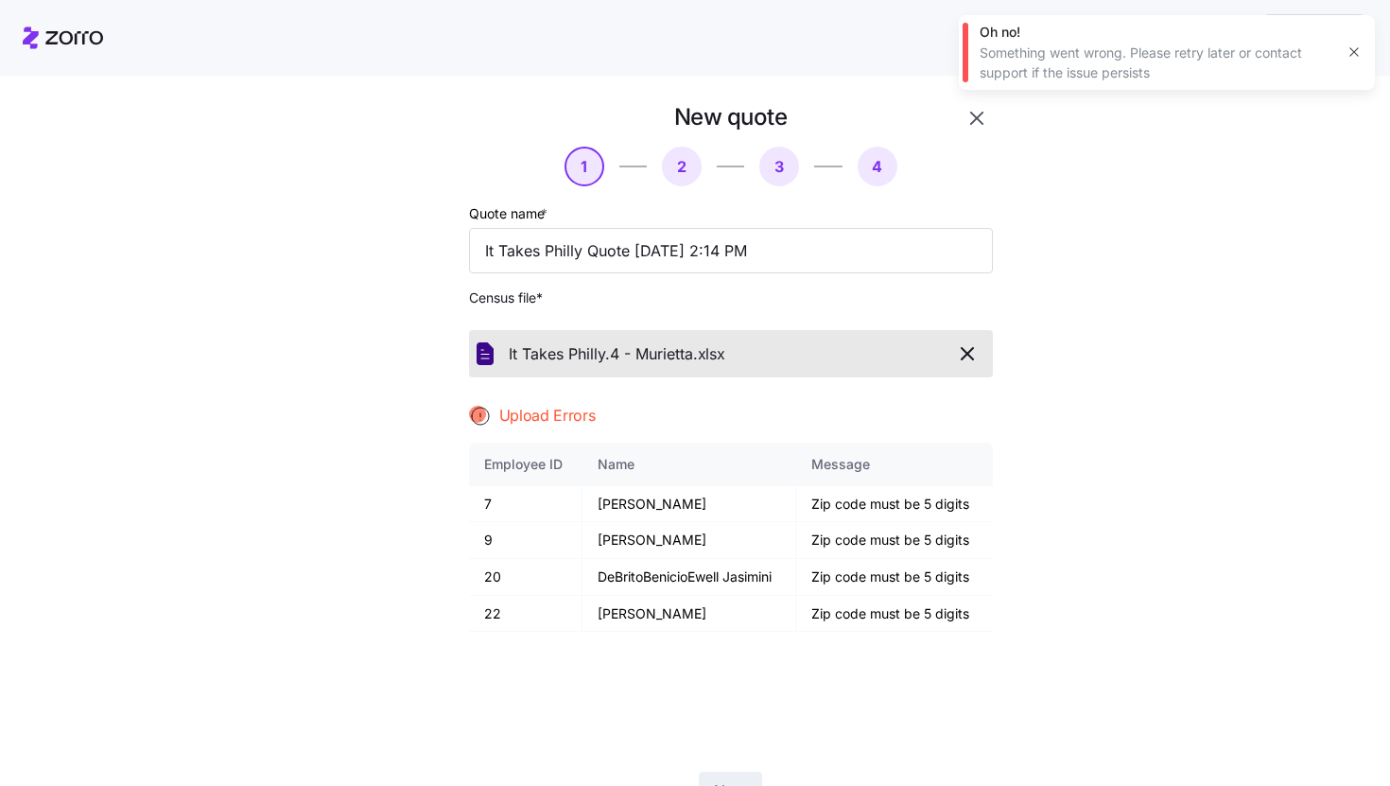
click at [1348, 49] on icon "button" at bounding box center [1353, 51] width 15 height 15
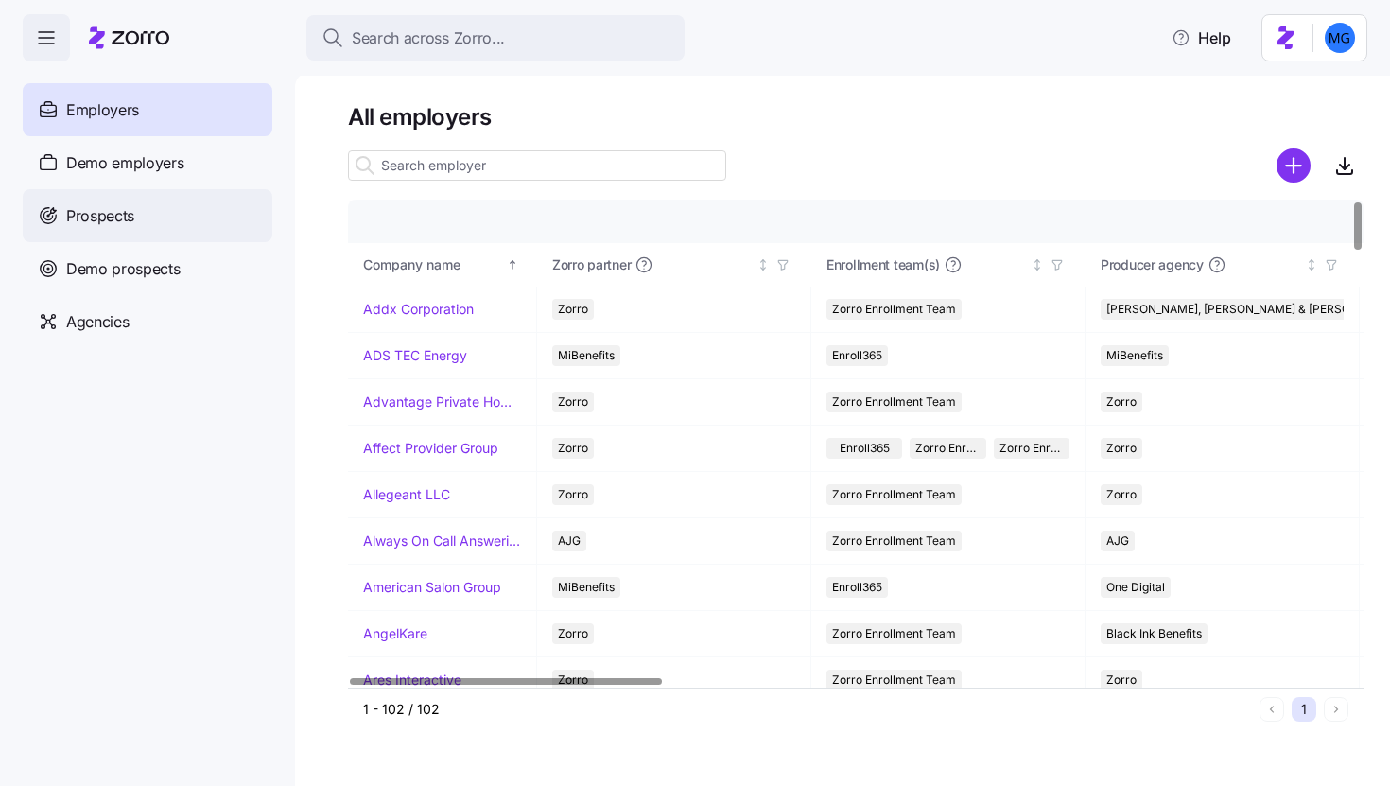
click at [234, 225] on div "Prospects" at bounding box center [148, 215] width 250 height 53
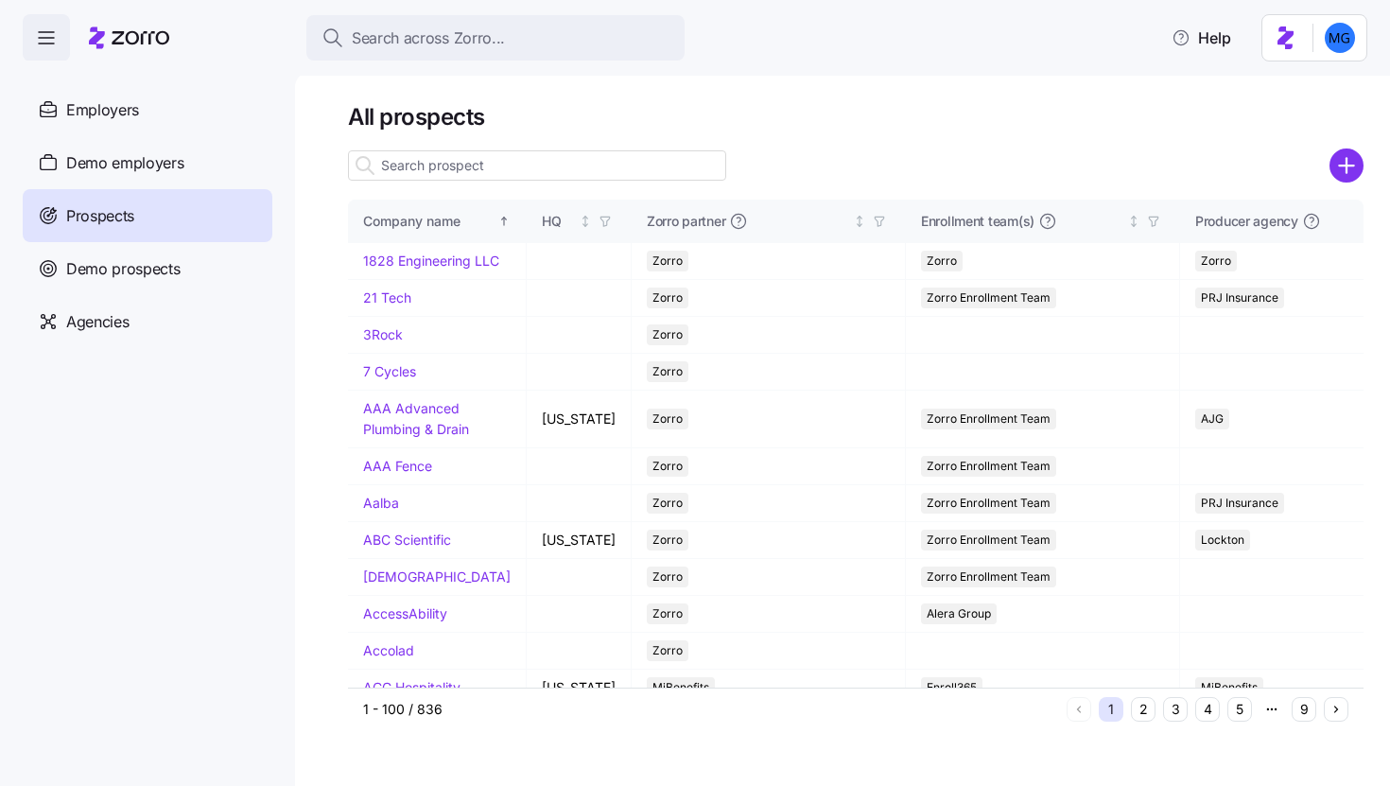
click at [553, 158] on input at bounding box center [537, 165] width 378 height 30
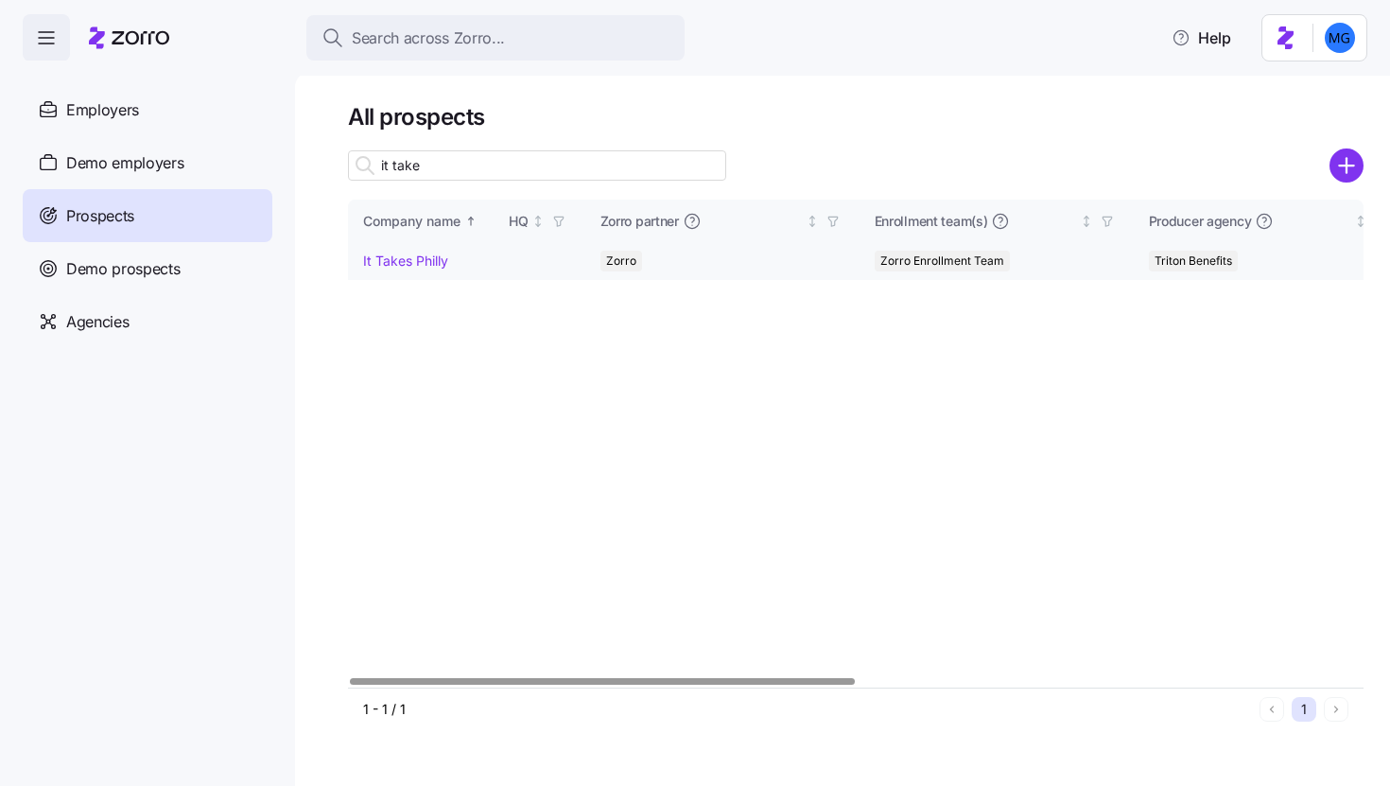
type input "it take"
click at [423, 262] on link "It Takes Philly" at bounding box center [405, 260] width 85 height 16
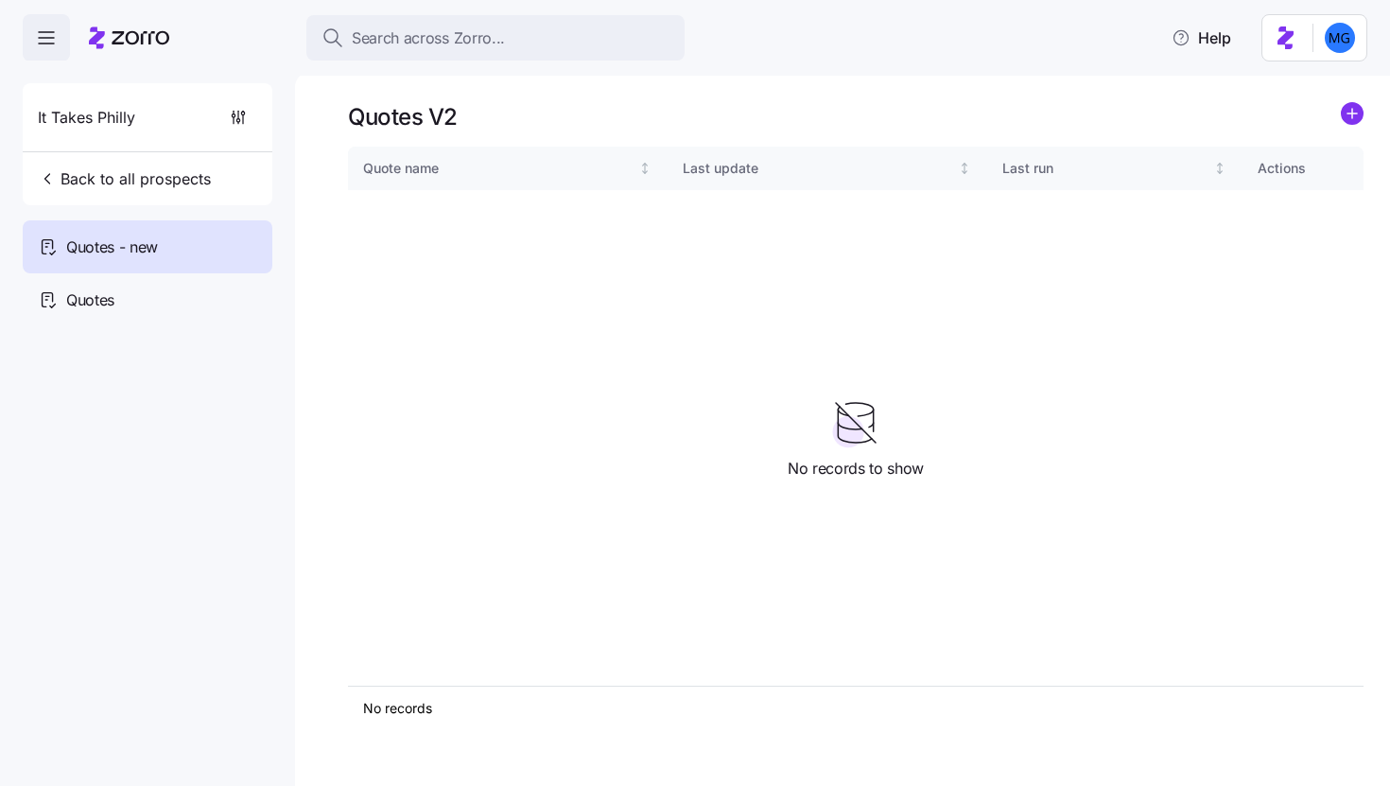
click at [1354, 113] on icon "add icon" at bounding box center [1351, 113] width 9 height 0
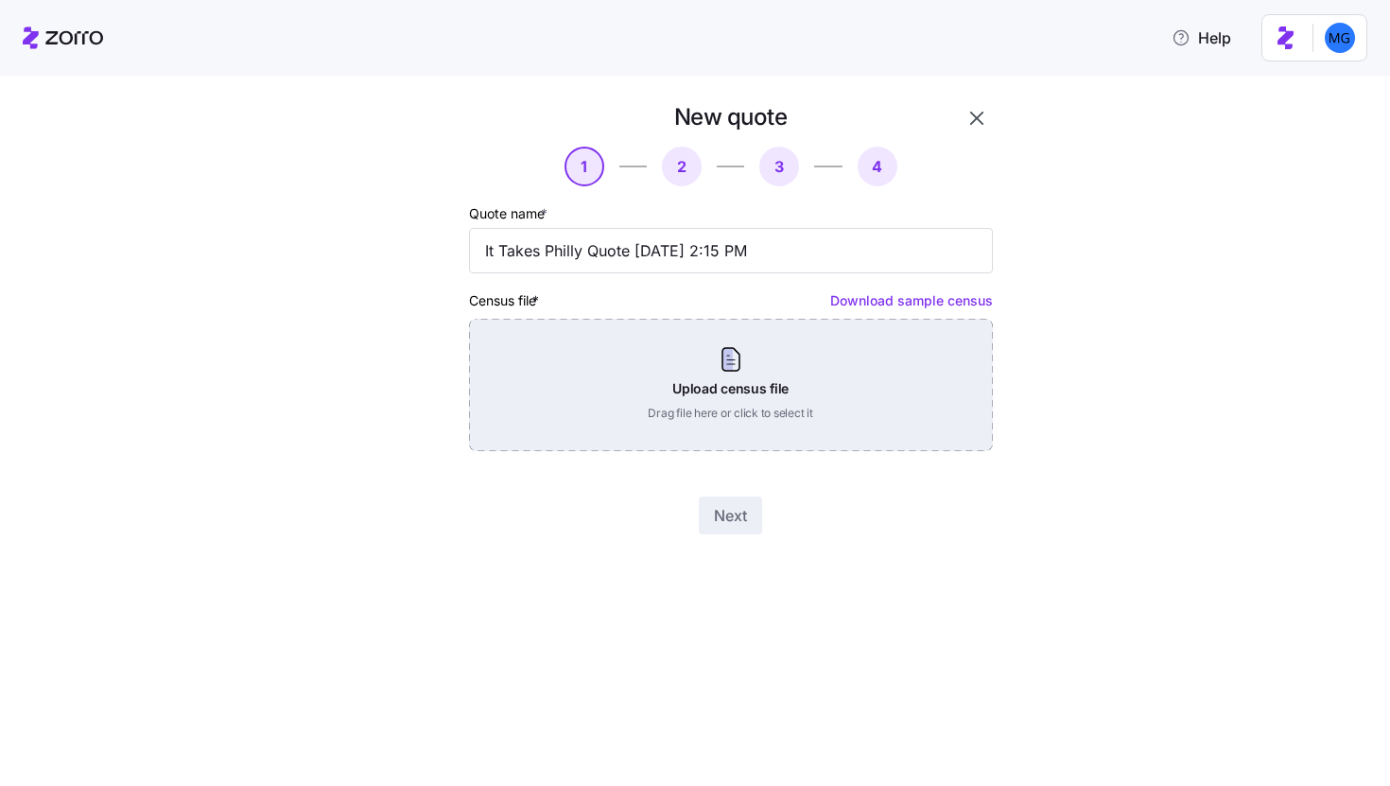
click at [727, 365] on div "Upload census file Drag file here or click to select it" at bounding box center [731, 385] width 524 height 132
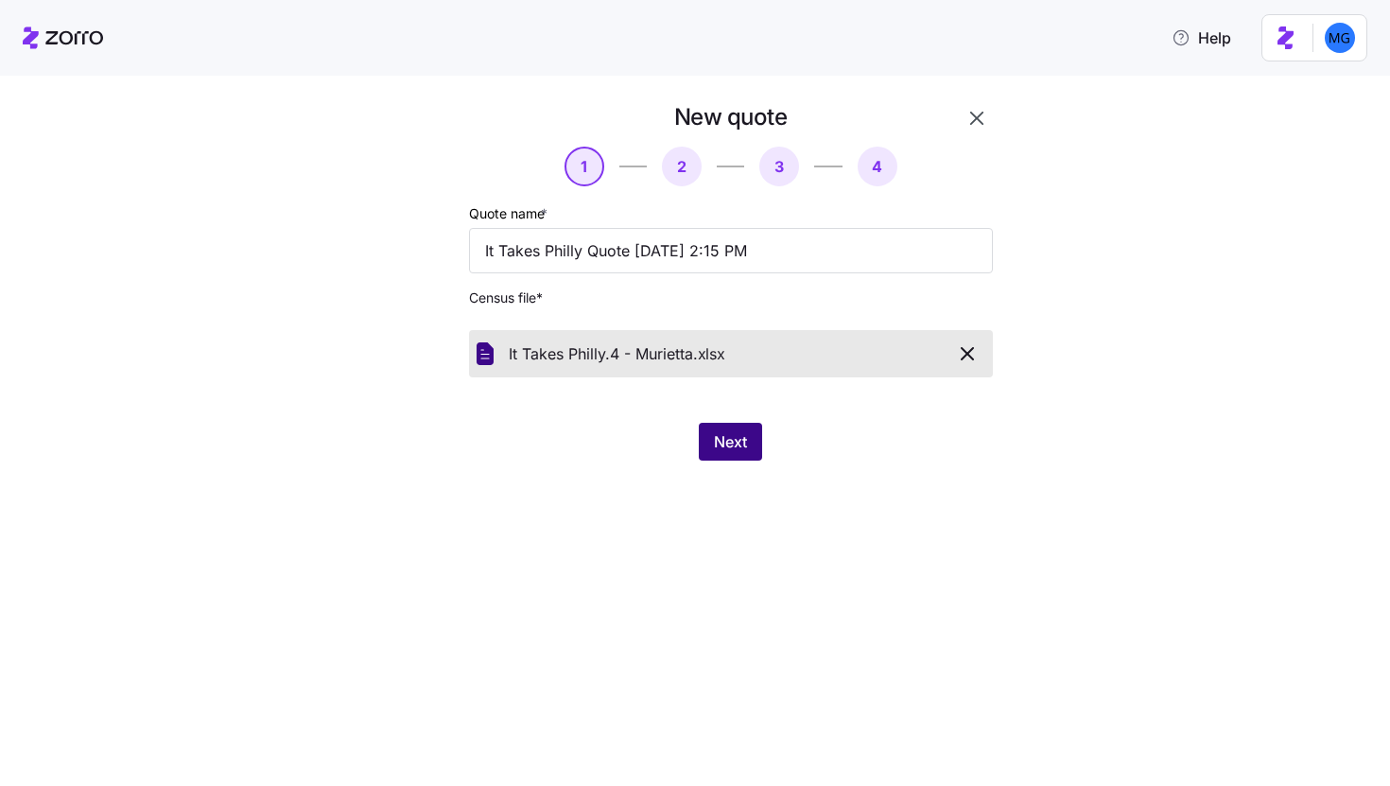
click at [720, 437] on span "Next" at bounding box center [730, 441] width 33 height 23
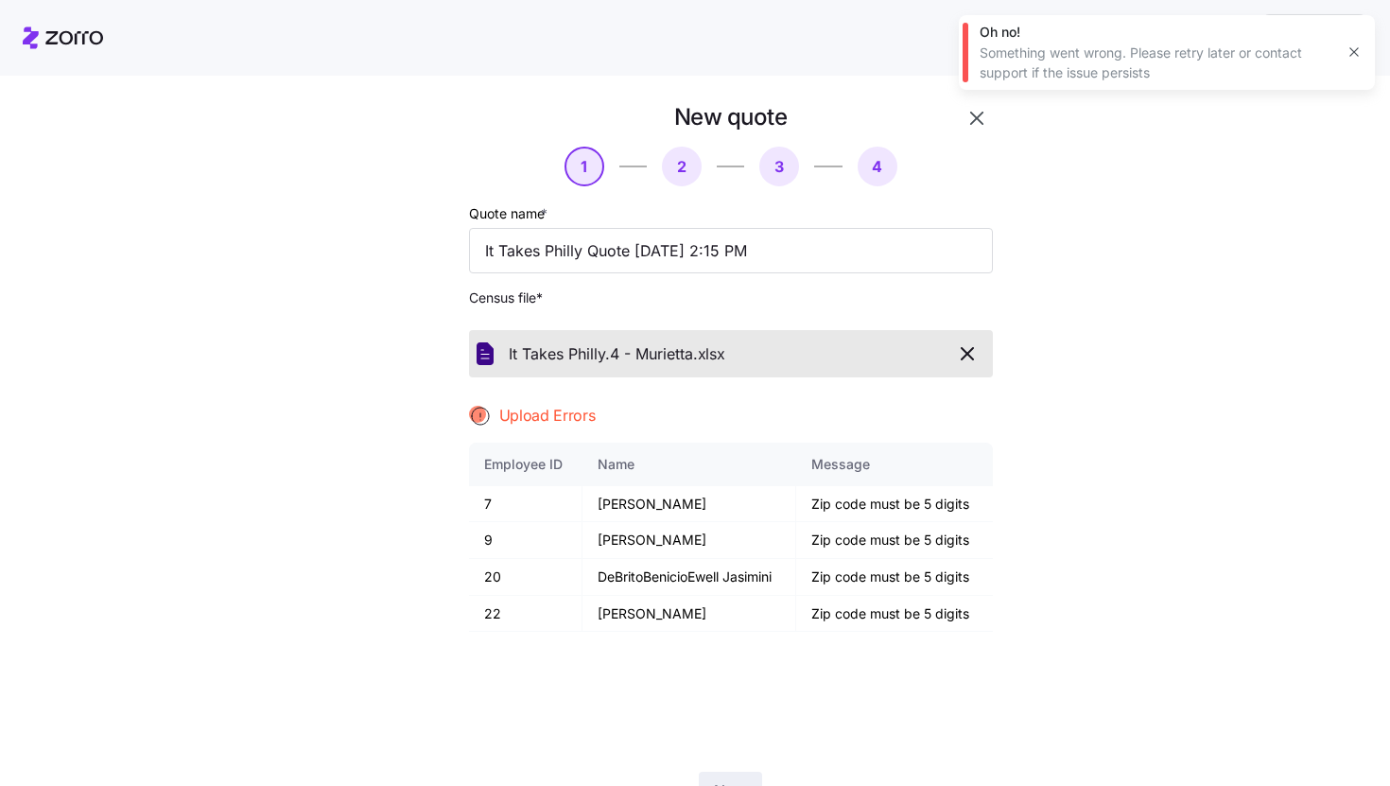
click at [1357, 61] on button "button" at bounding box center [1354, 52] width 26 height 26
click at [975, 126] on icon "button" at bounding box center [976, 118] width 23 height 23
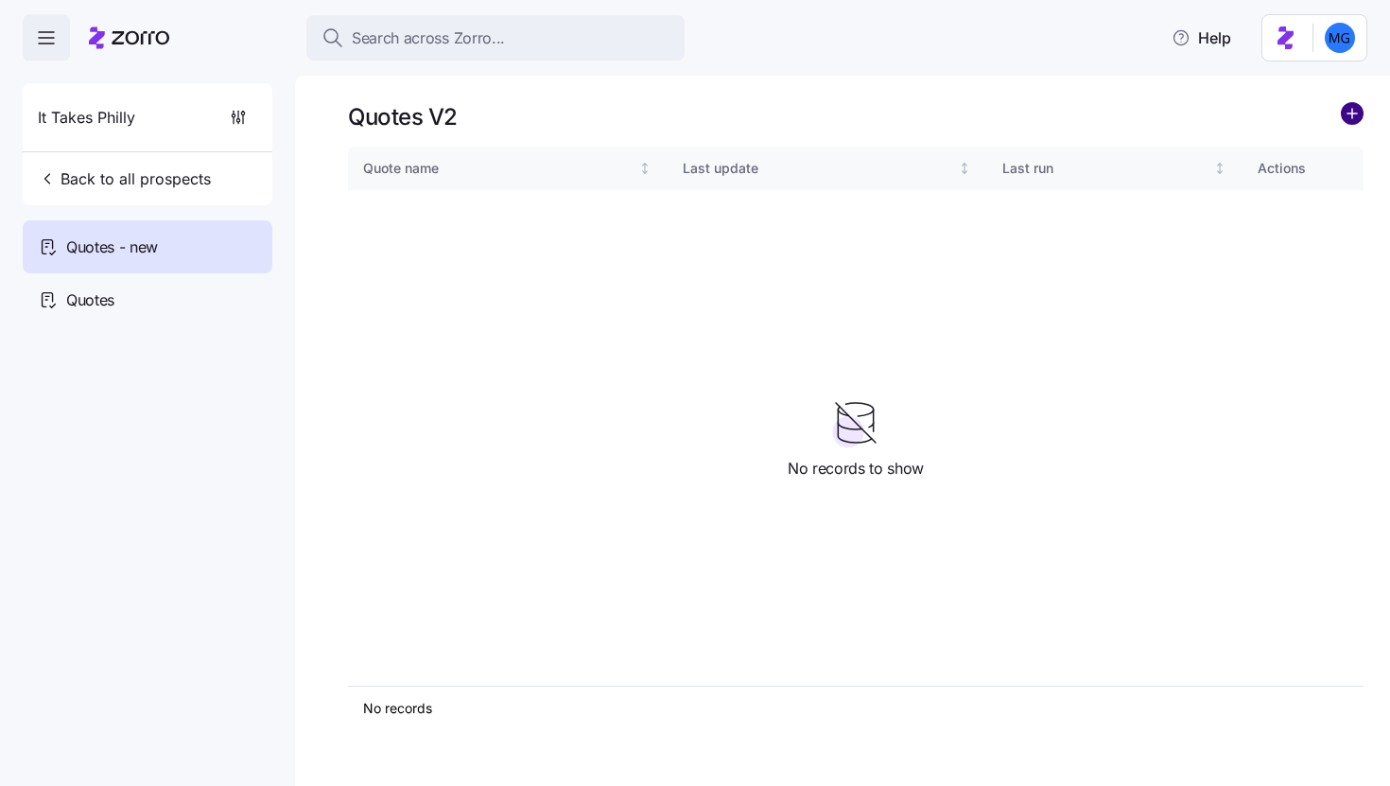
click at [1347, 117] on circle "add icon" at bounding box center [1352, 113] width 21 height 21
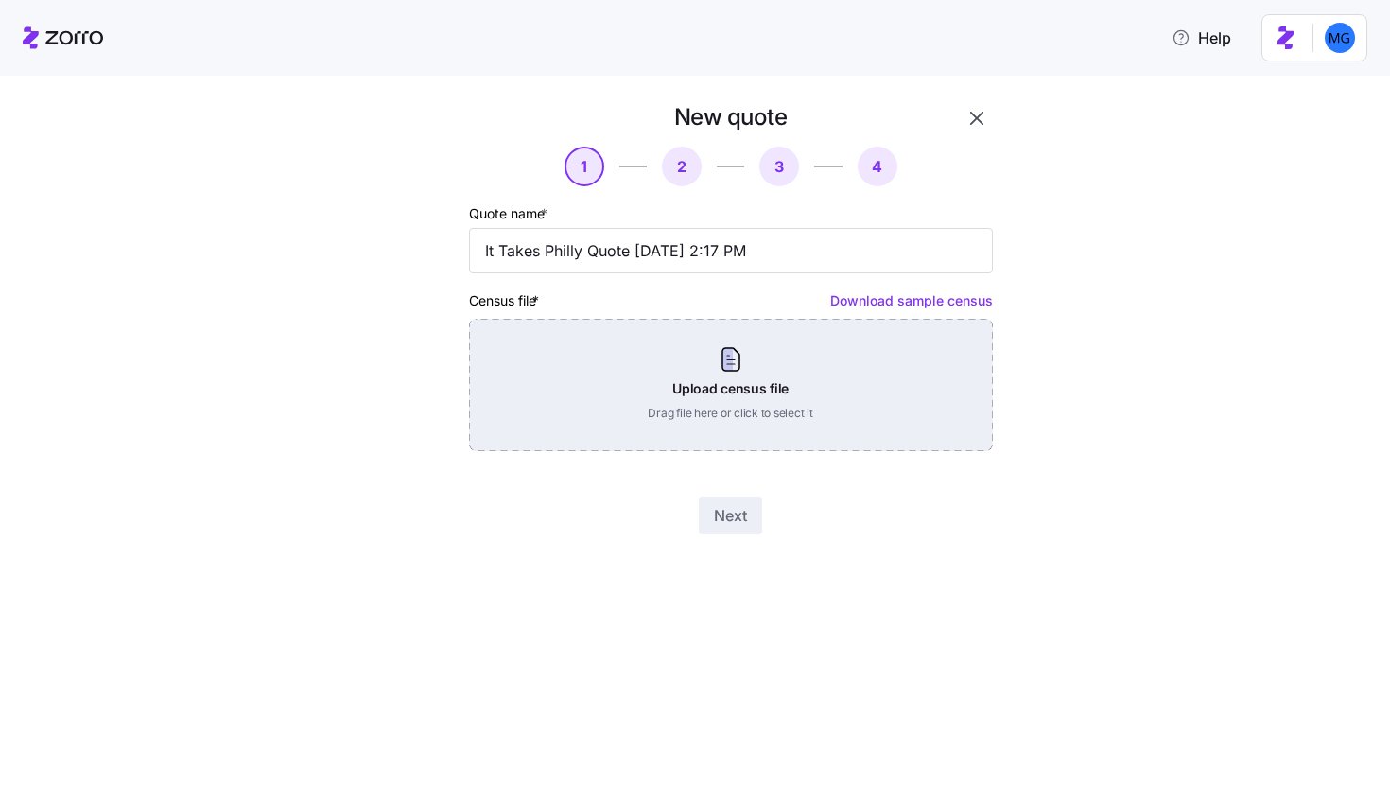
click at [765, 373] on div "Upload census file Drag file here or click to select it" at bounding box center [731, 385] width 524 height 132
click at [777, 396] on div "Upload census file Drag file here or click to select it" at bounding box center [731, 385] width 524 height 132
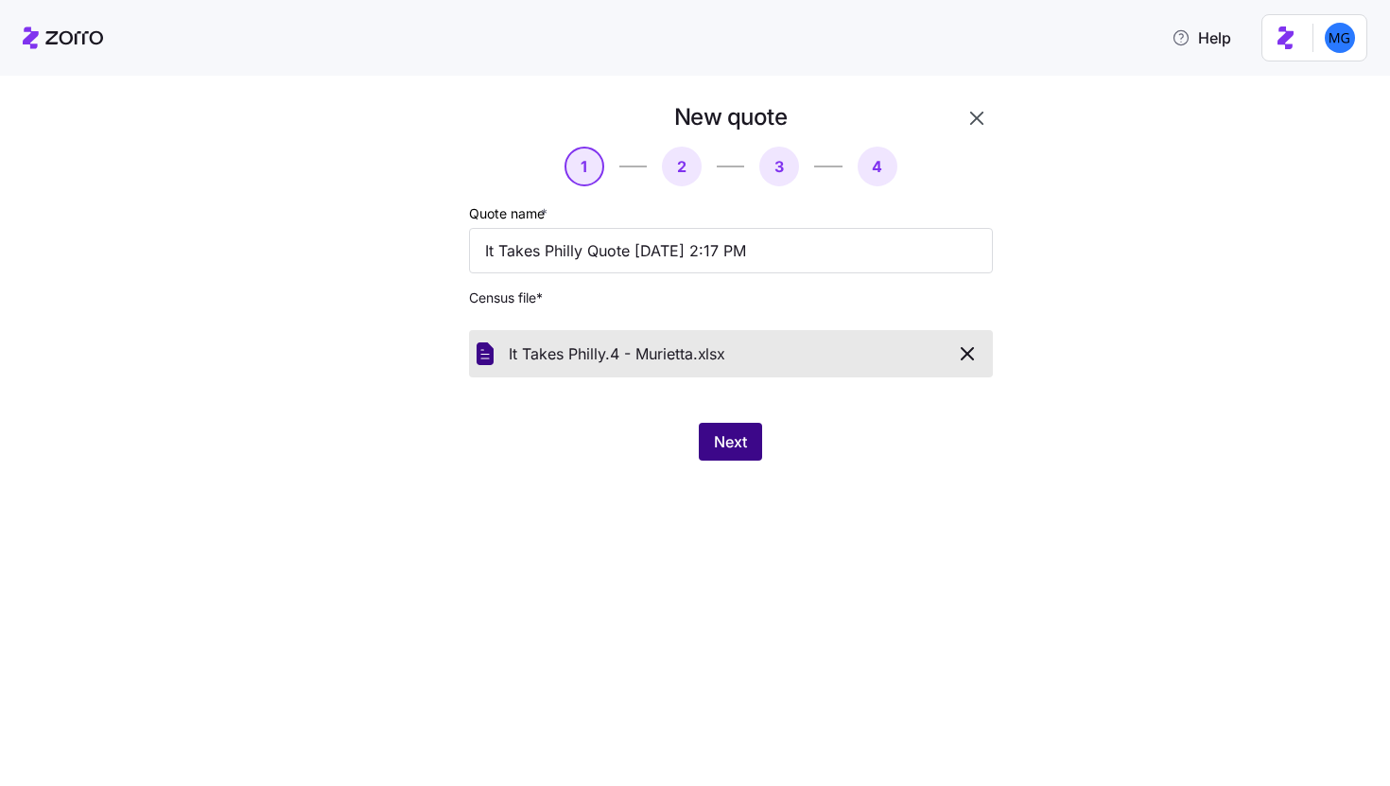
click at [758, 459] on button "Next" at bounding box center [730, 442] width 63 height 38
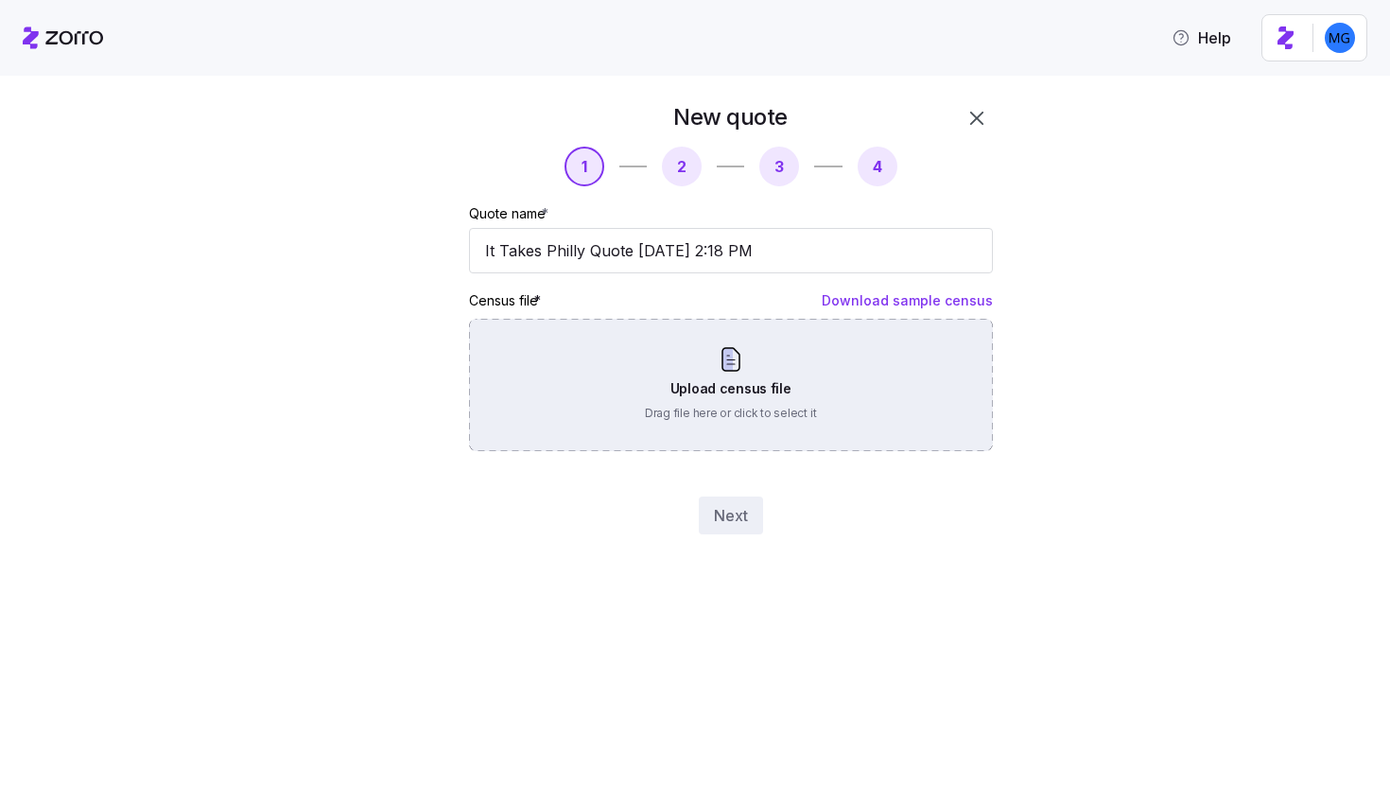
click at [766, 362] on div "Upload census file Drag file here or click to select it" at bounding box center [731, 385] width 524 height 132
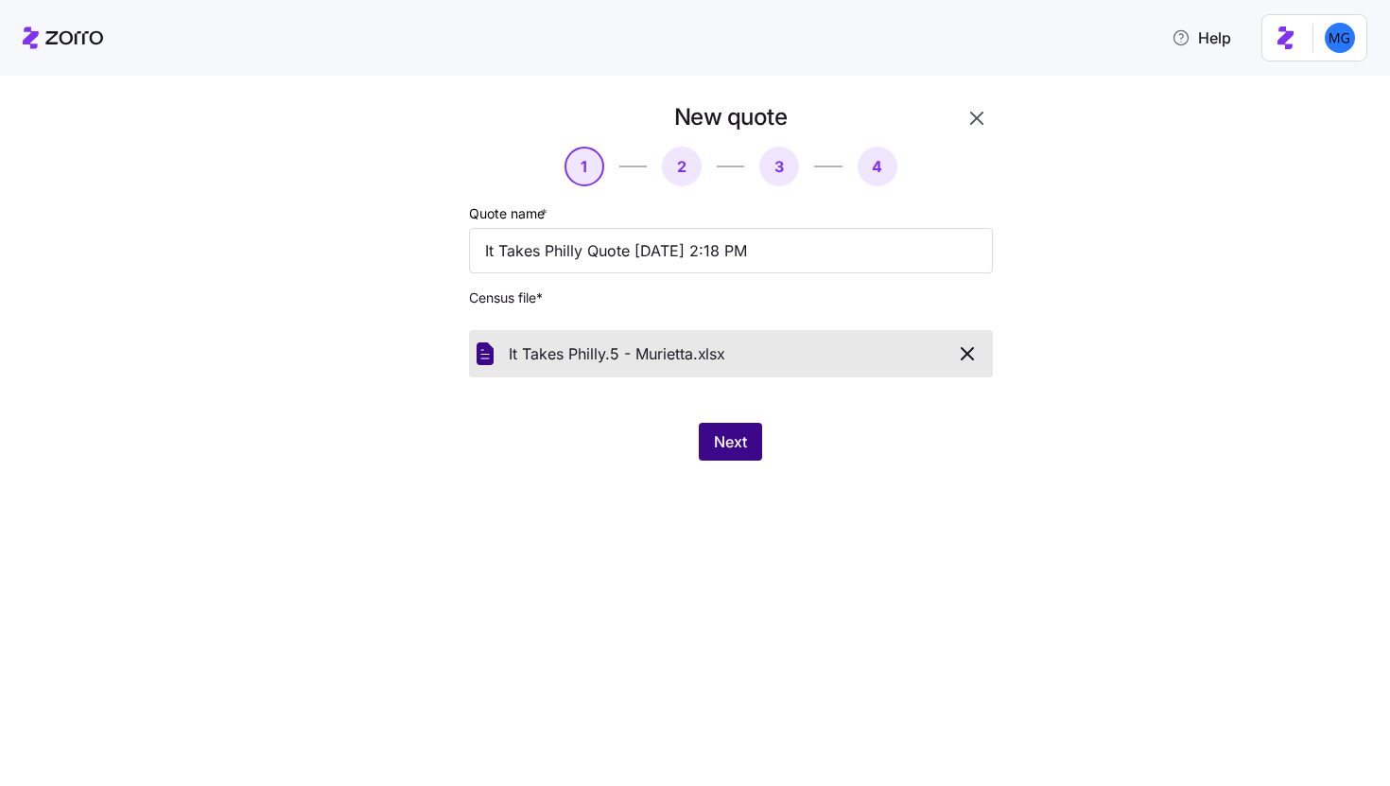
click at [737, 449] on span "Next" at bounding box center [730, 441] width 33 height 23
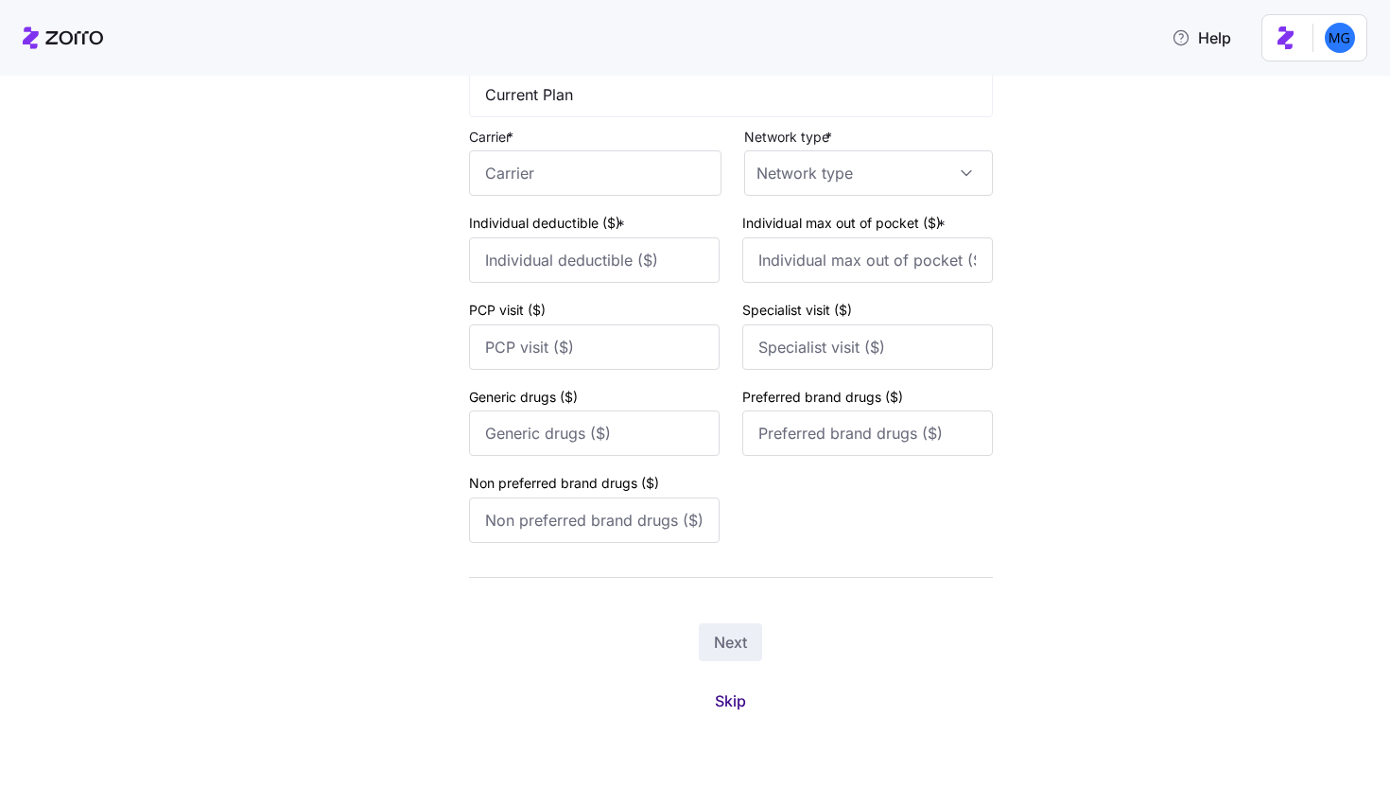
click at [729, 701] on span "Skip" at bounding box center [730, 700] width 31 height 23
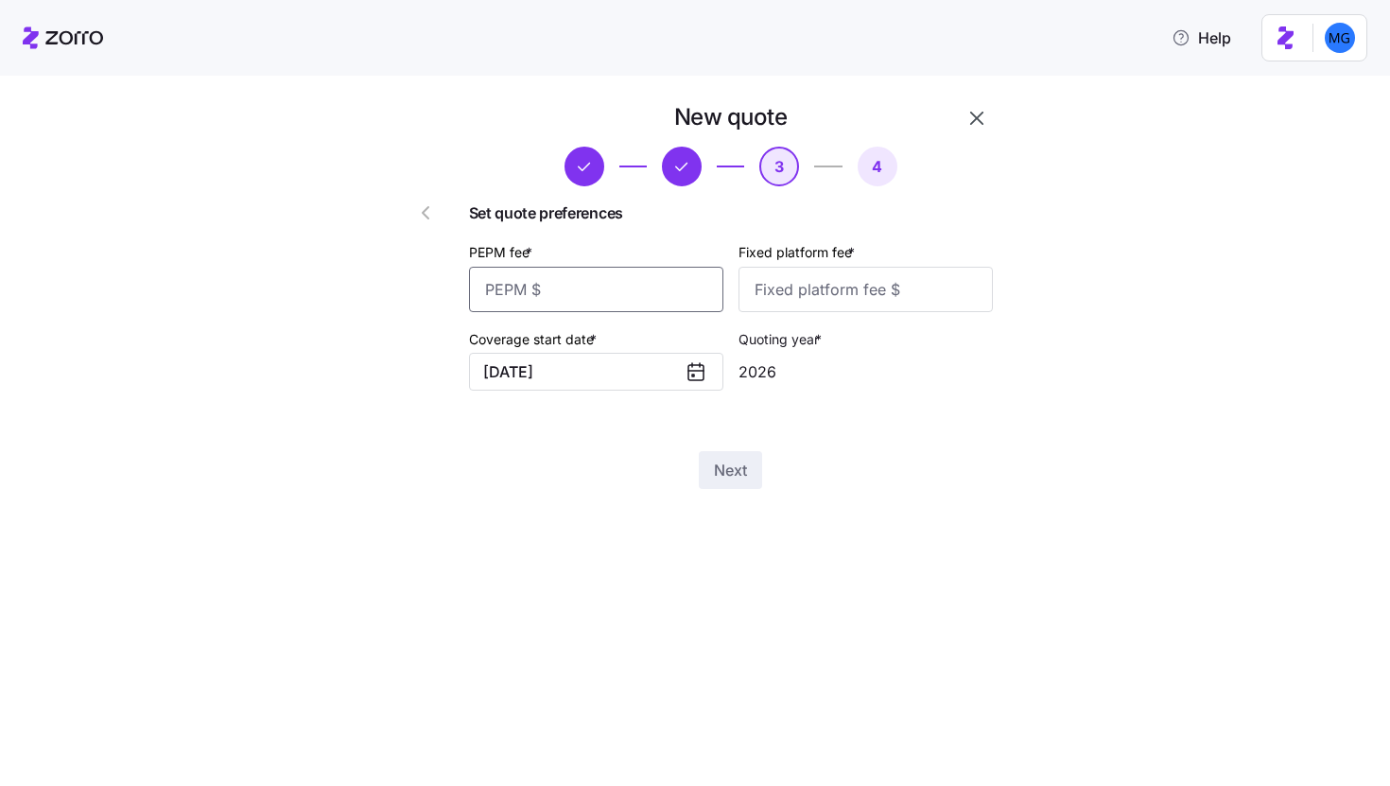
click at [645, 288] on input "PEPM fee *" at bounding box center [596, 289] width 254 height 45
type input "20"
type input "1000"
click at [744, 460] on span "Next" at bounding box center [730, 470] width 33 height 23
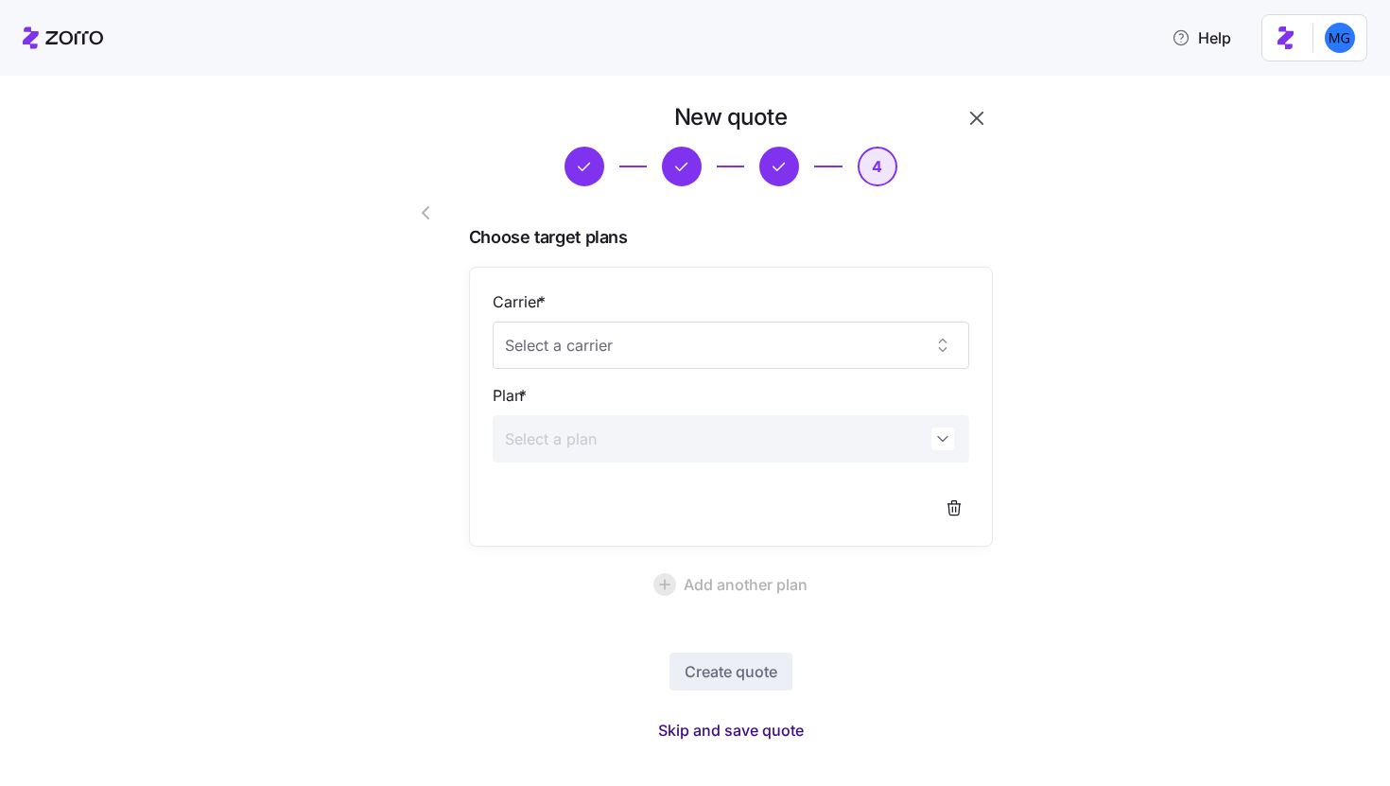
click at [713, 730] on span "Skip and save quote" at bounding box center [731, 730] width 146 height 23
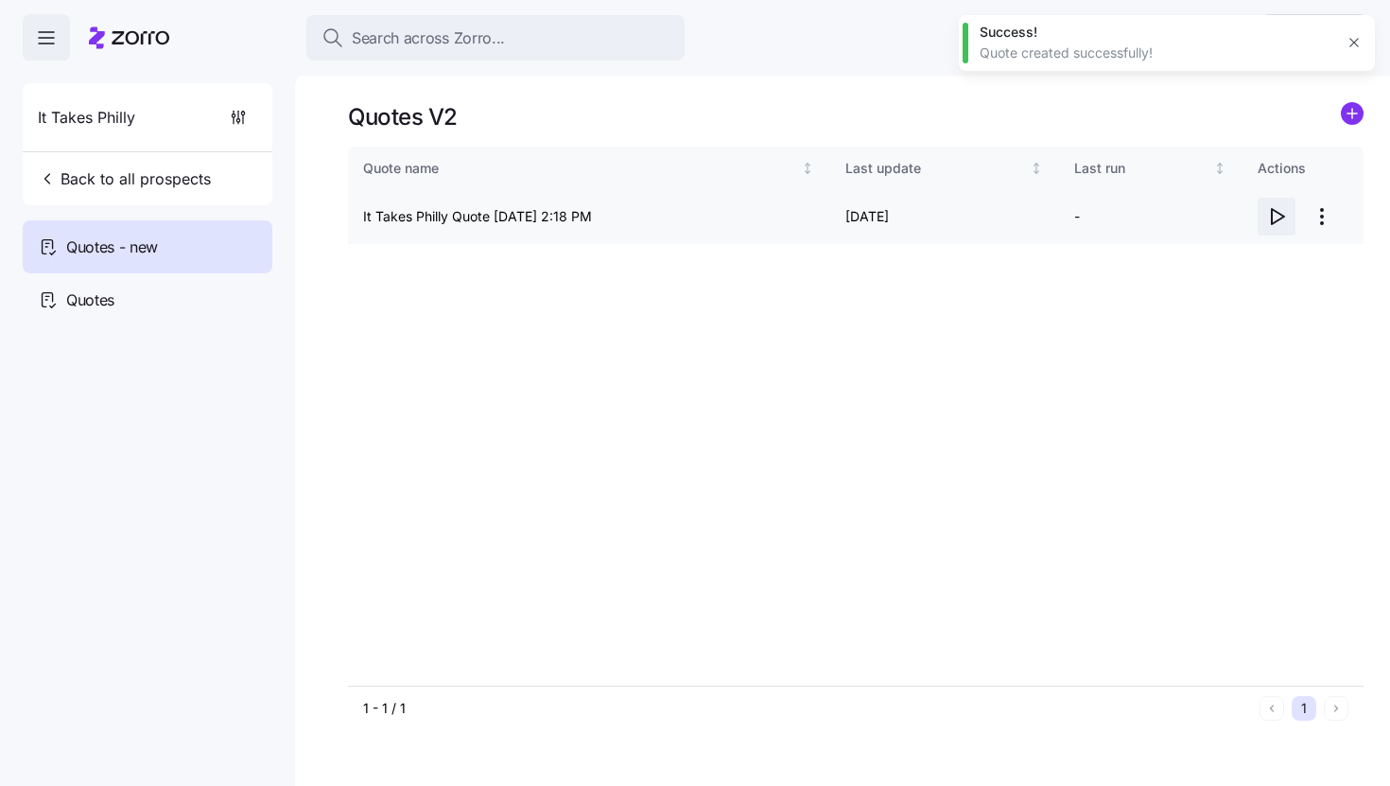
click at [1270, 221] on icon "button" at bounding box center [1276, 216] width 23 height 23
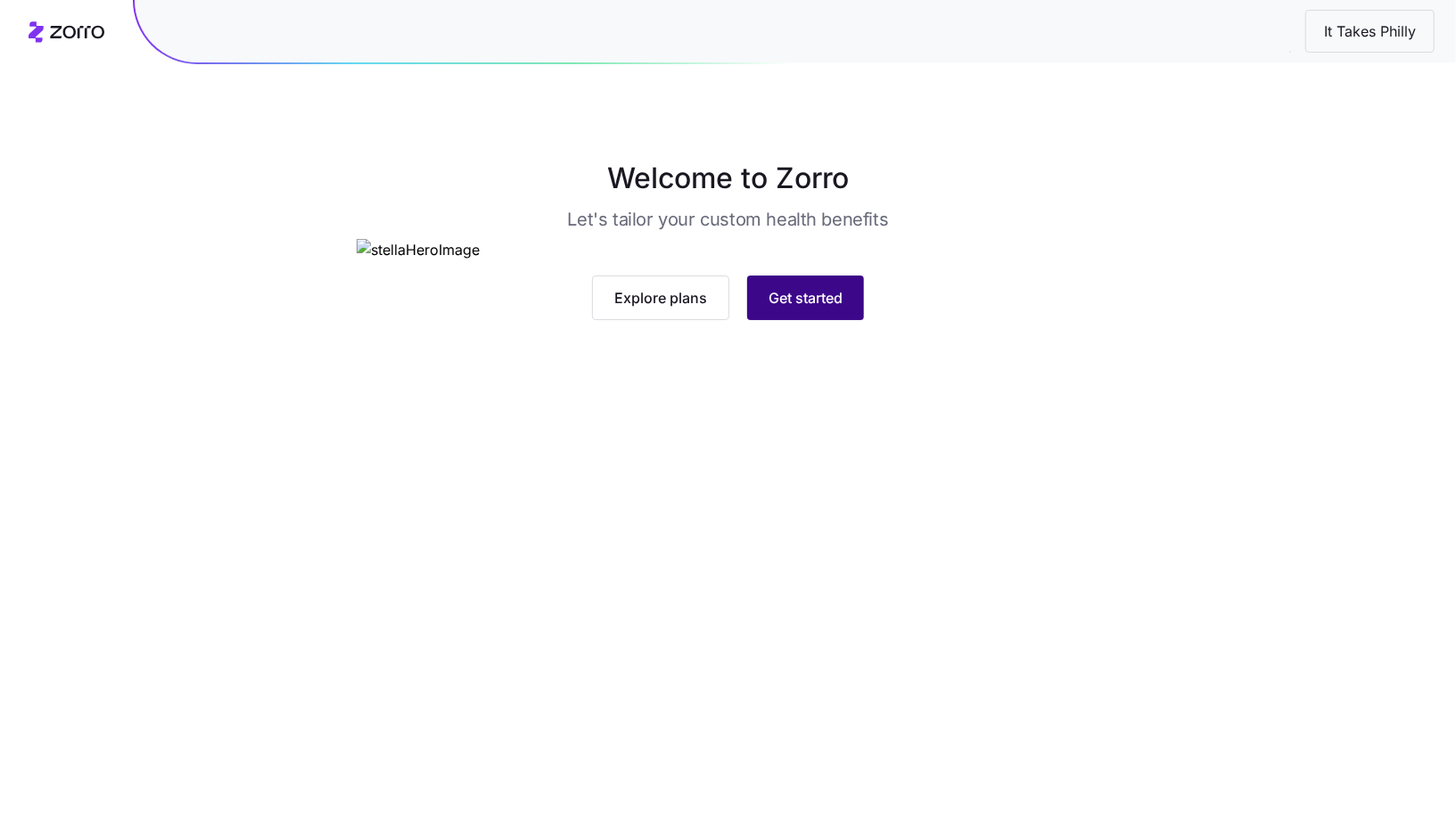
click at [813, 308] on span "Get started" at bounding box center [805, 297] width 74 height 22
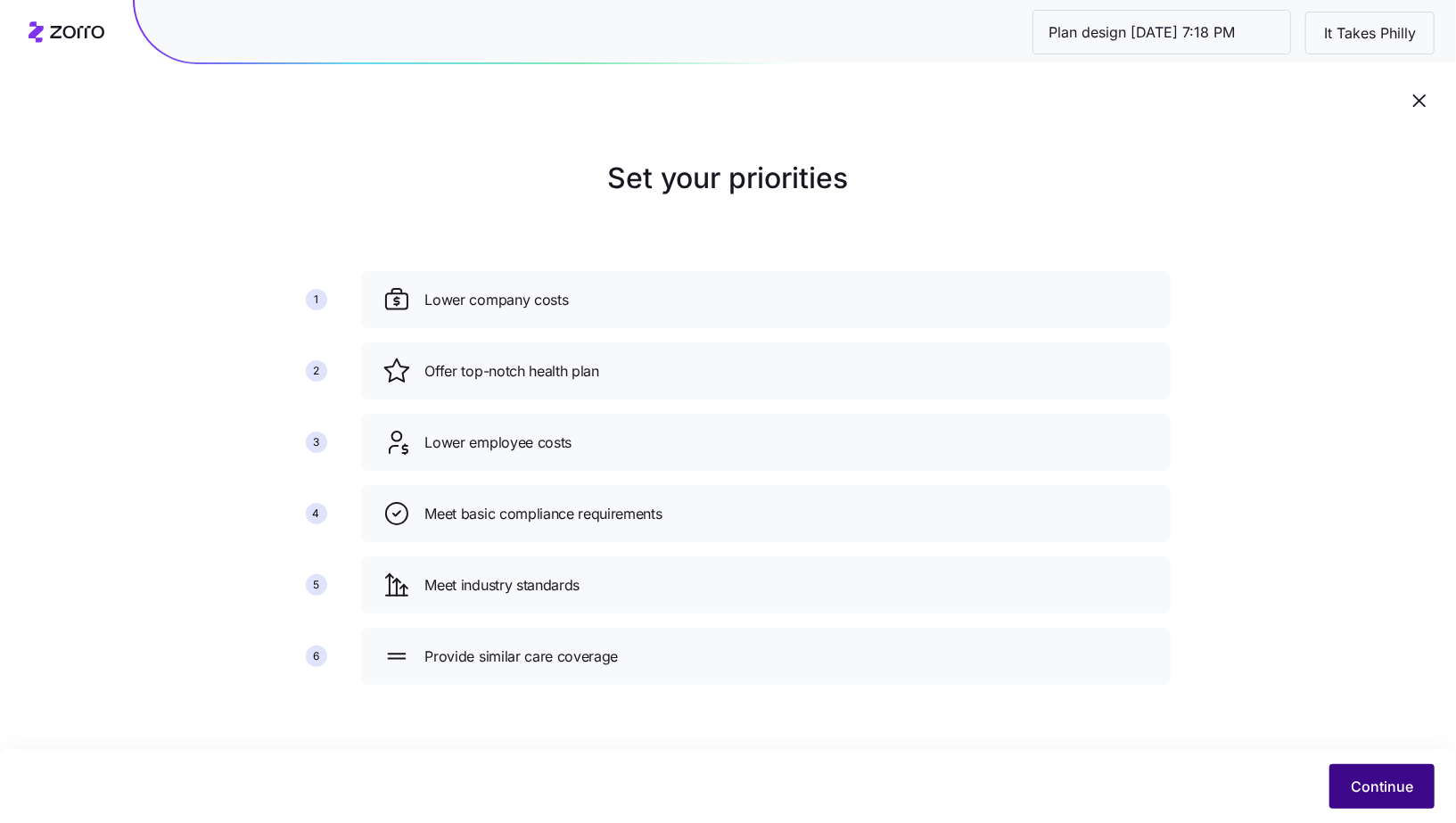
click at [1346, 792] on button "Continue" at bounding box center [1382, 785] width 106 height 44
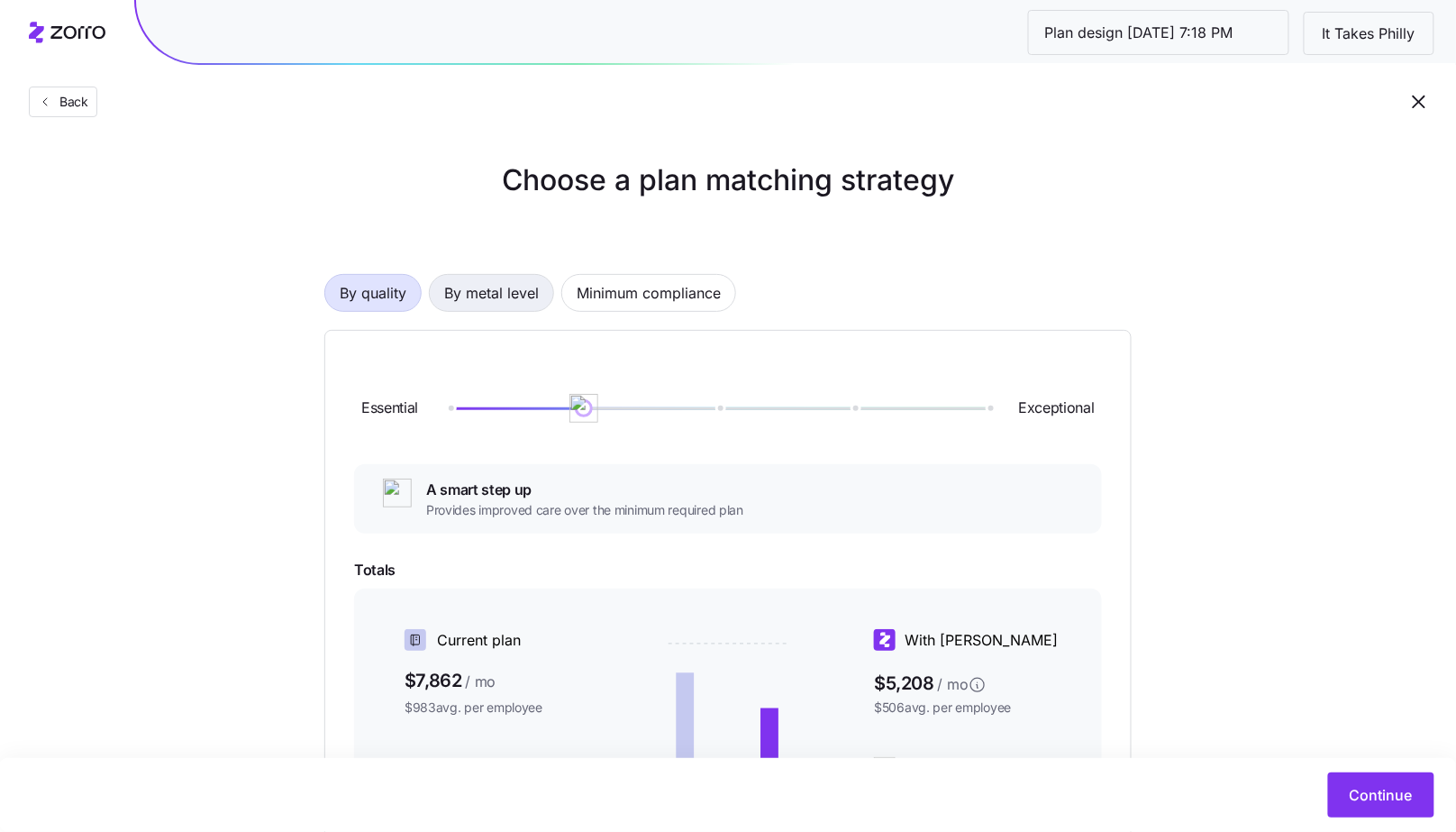
click at [526, 300] on span "By metal level" at bounding box center [491, 293] width 94 height 36
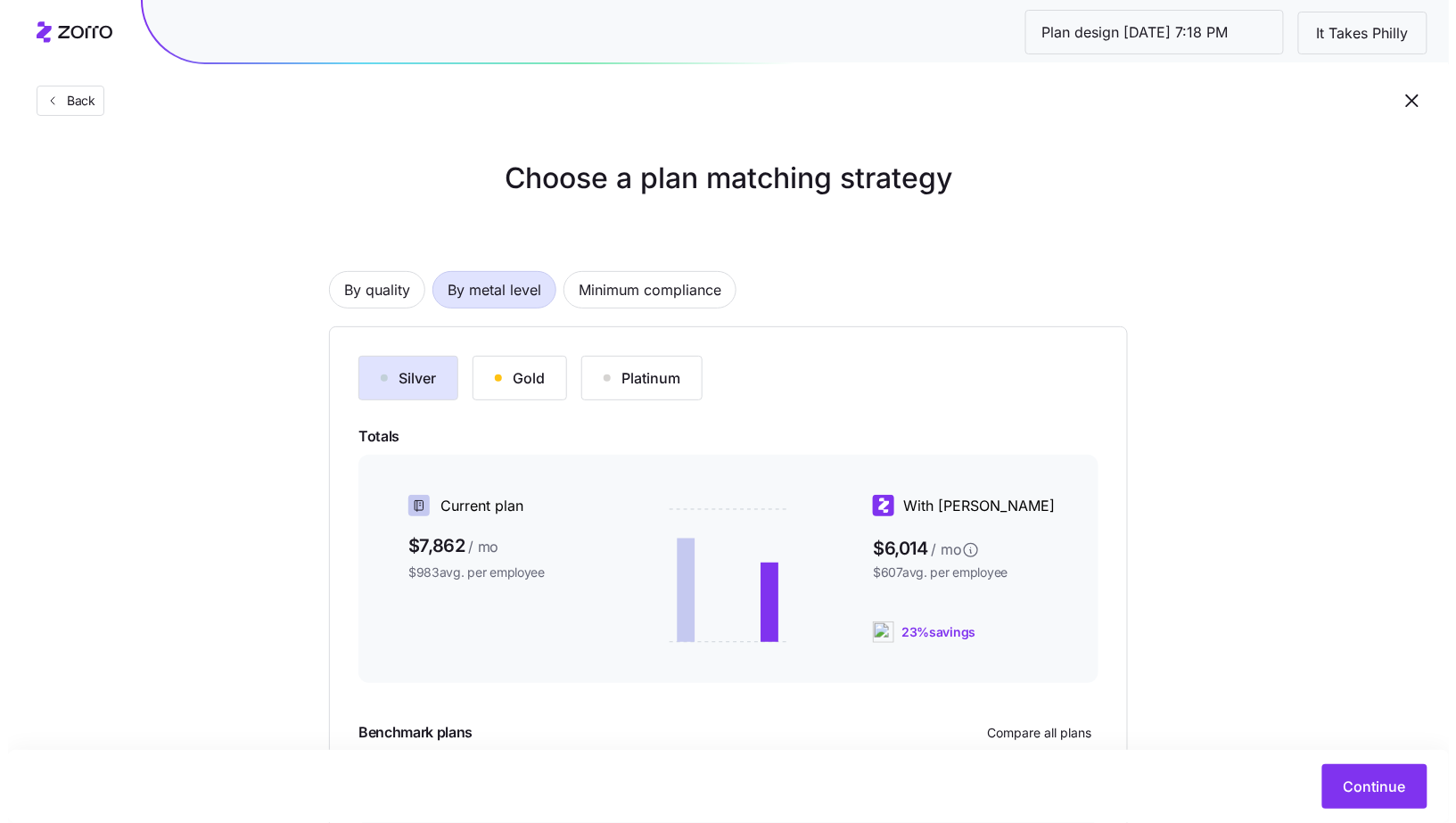
scroll to position [180, 0]
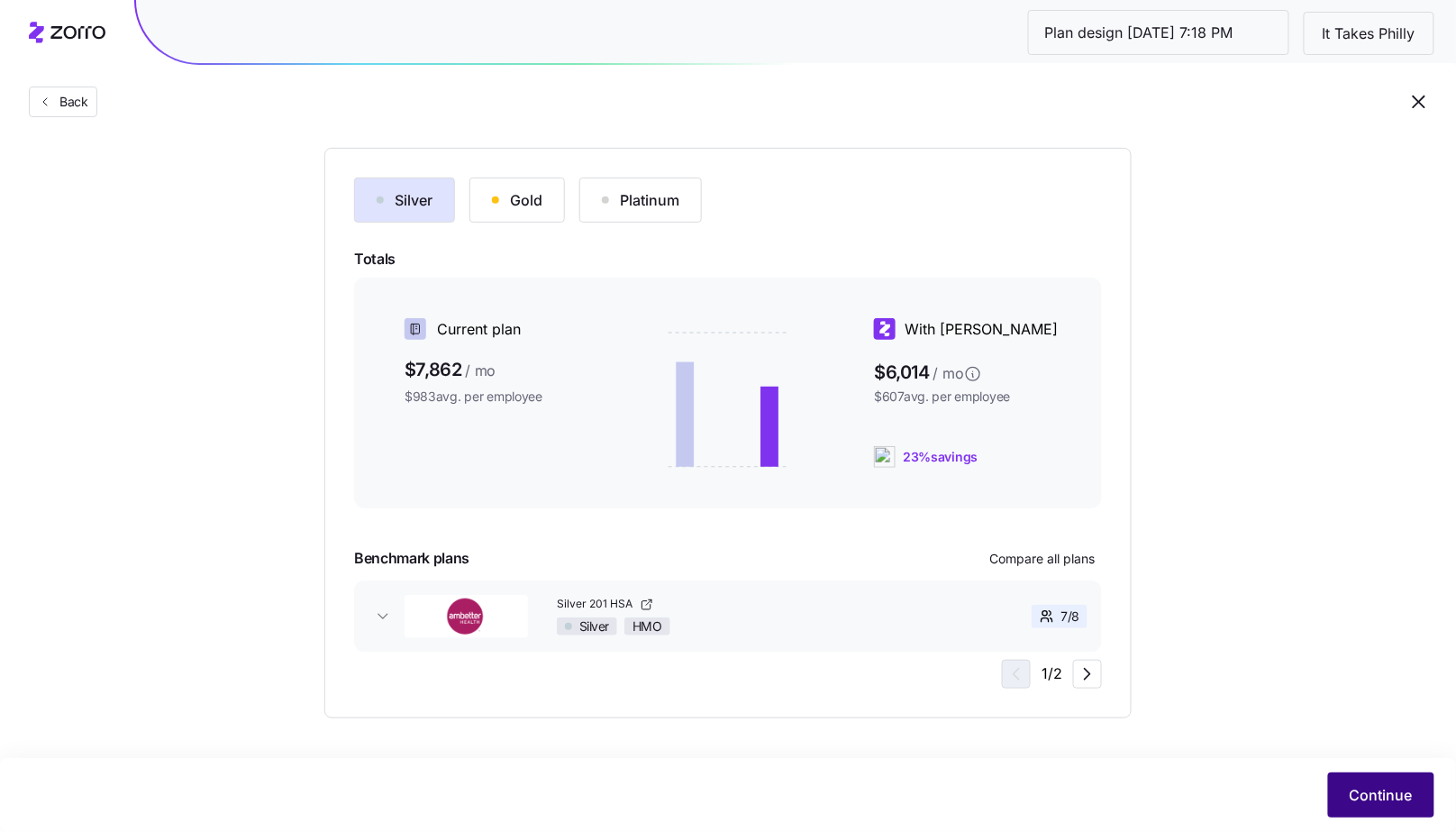
click at [1366, 794] on span "Continue" at bounding box center [1381, 795] width 63 height 22
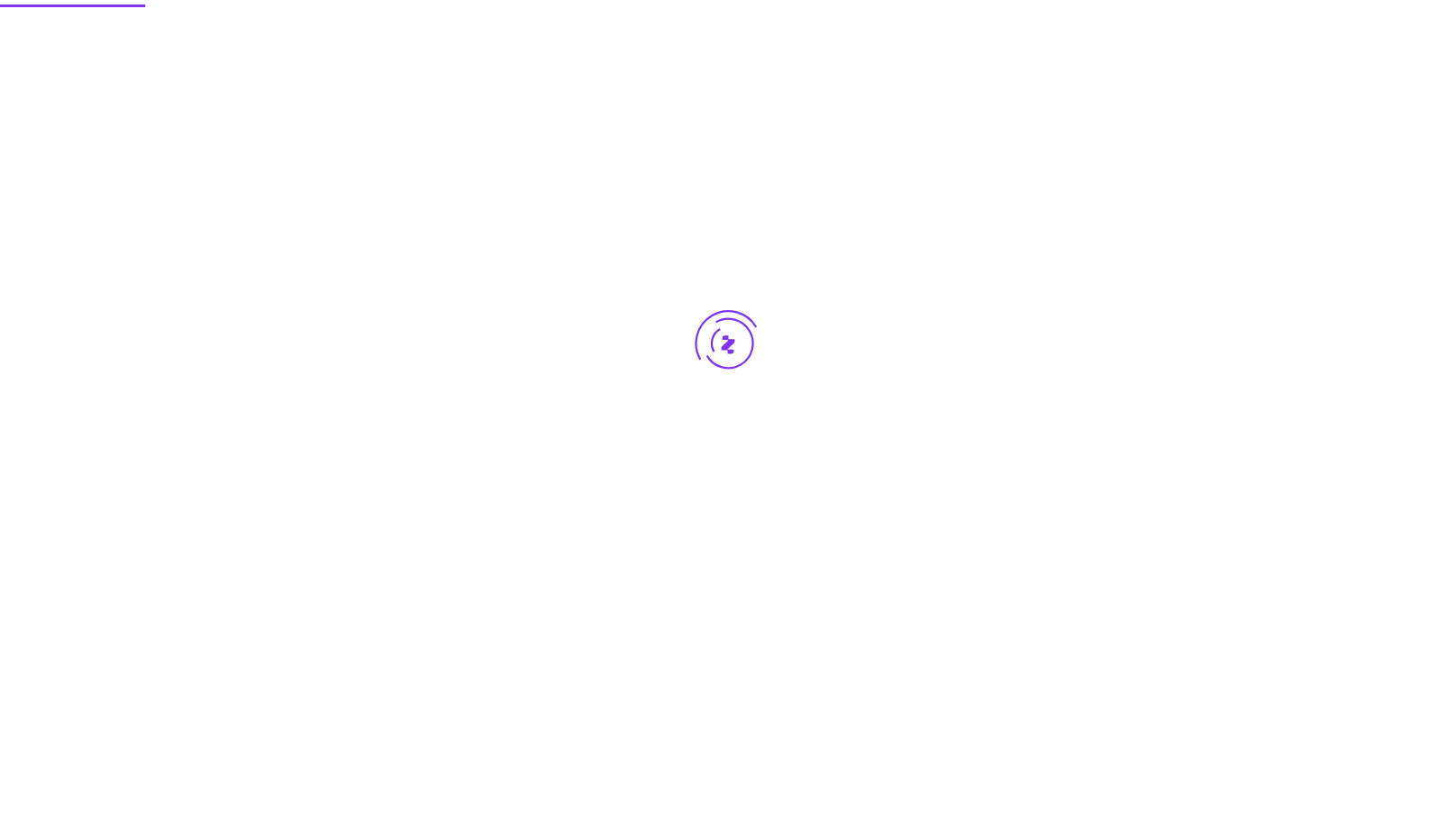
scroll to position [0, 0]
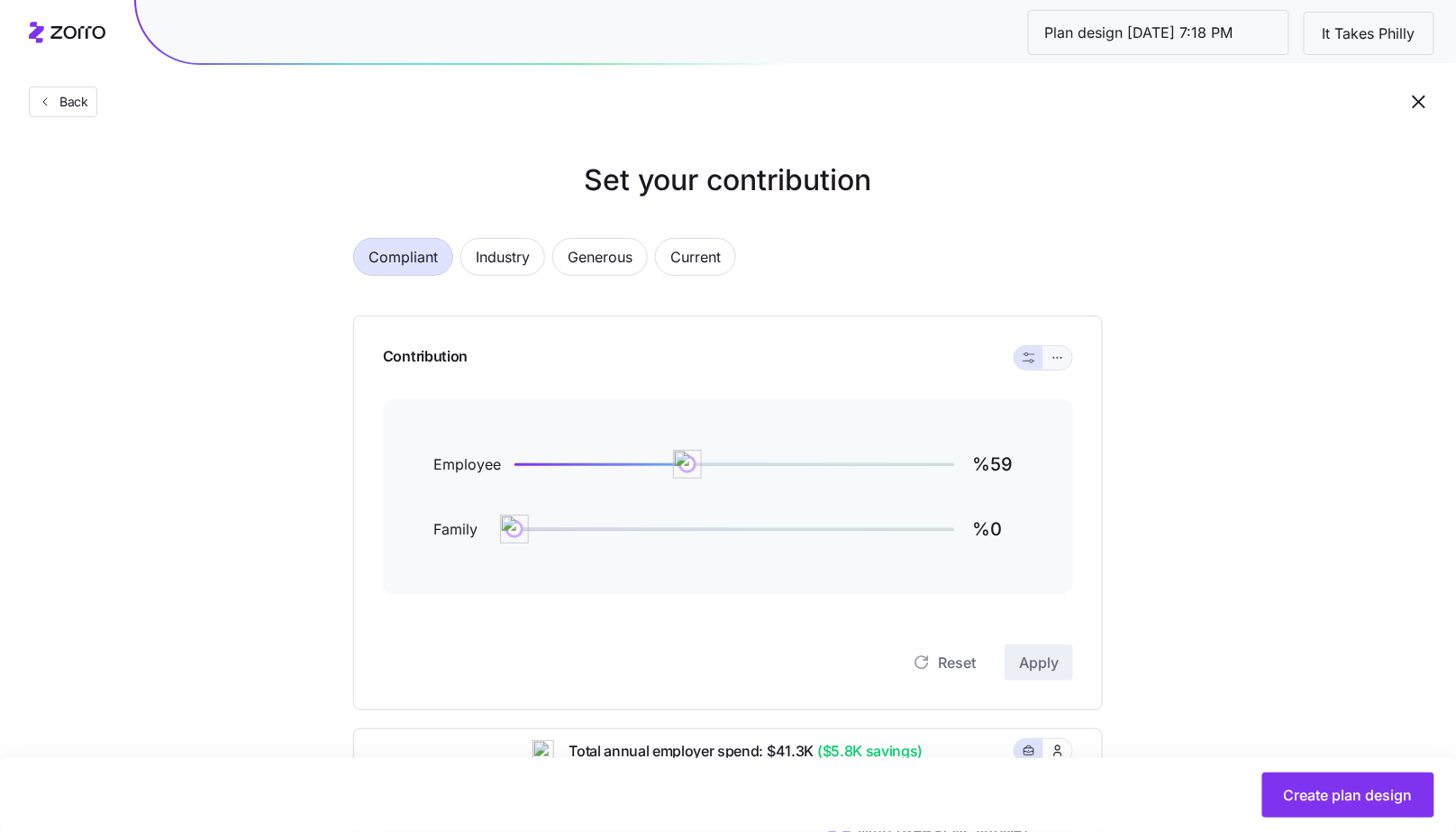
click at [1066, 358] on button "button" at bounding box center [1058, 357] width 29 height 24
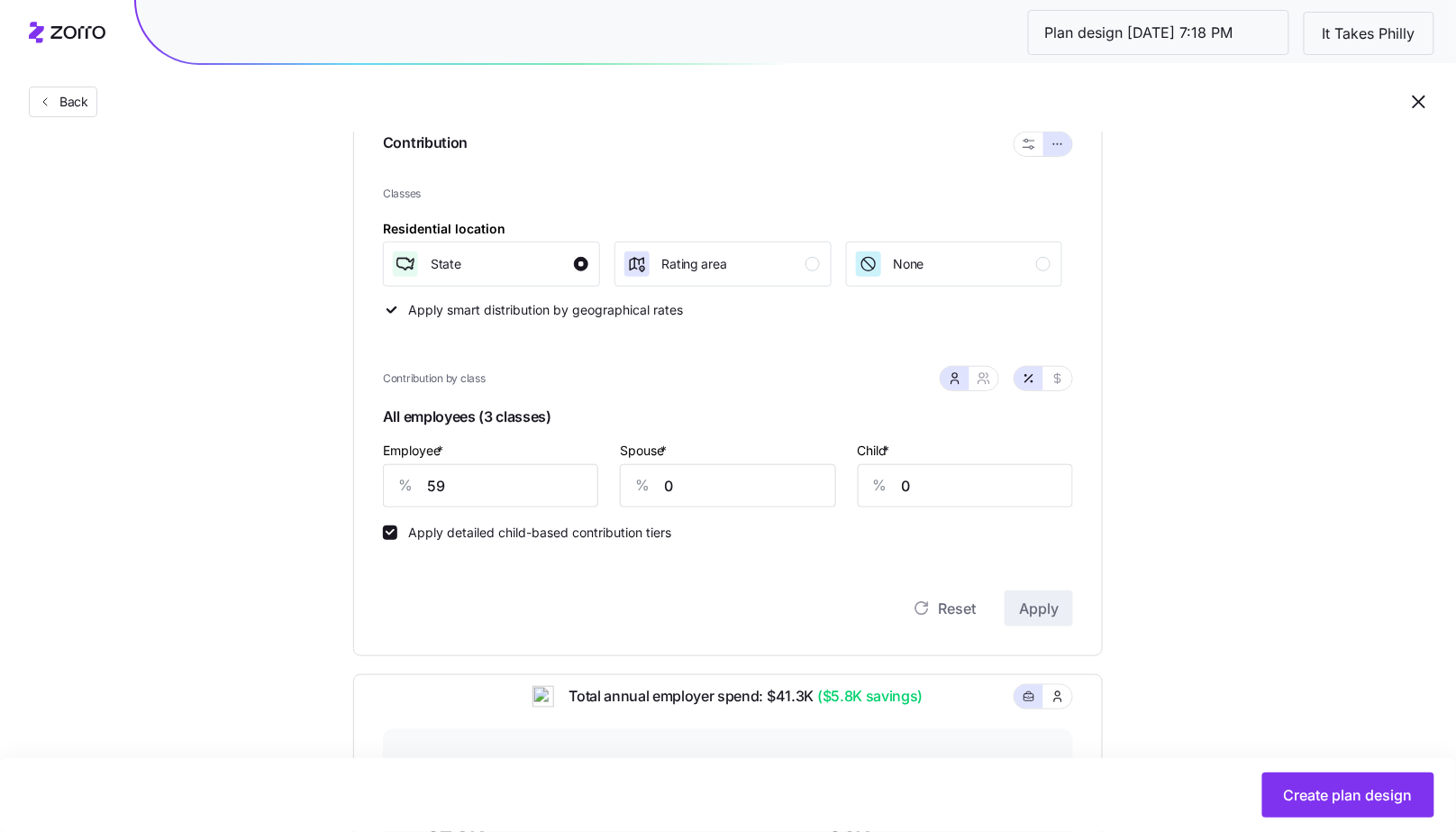
scroll to position [247, 0]
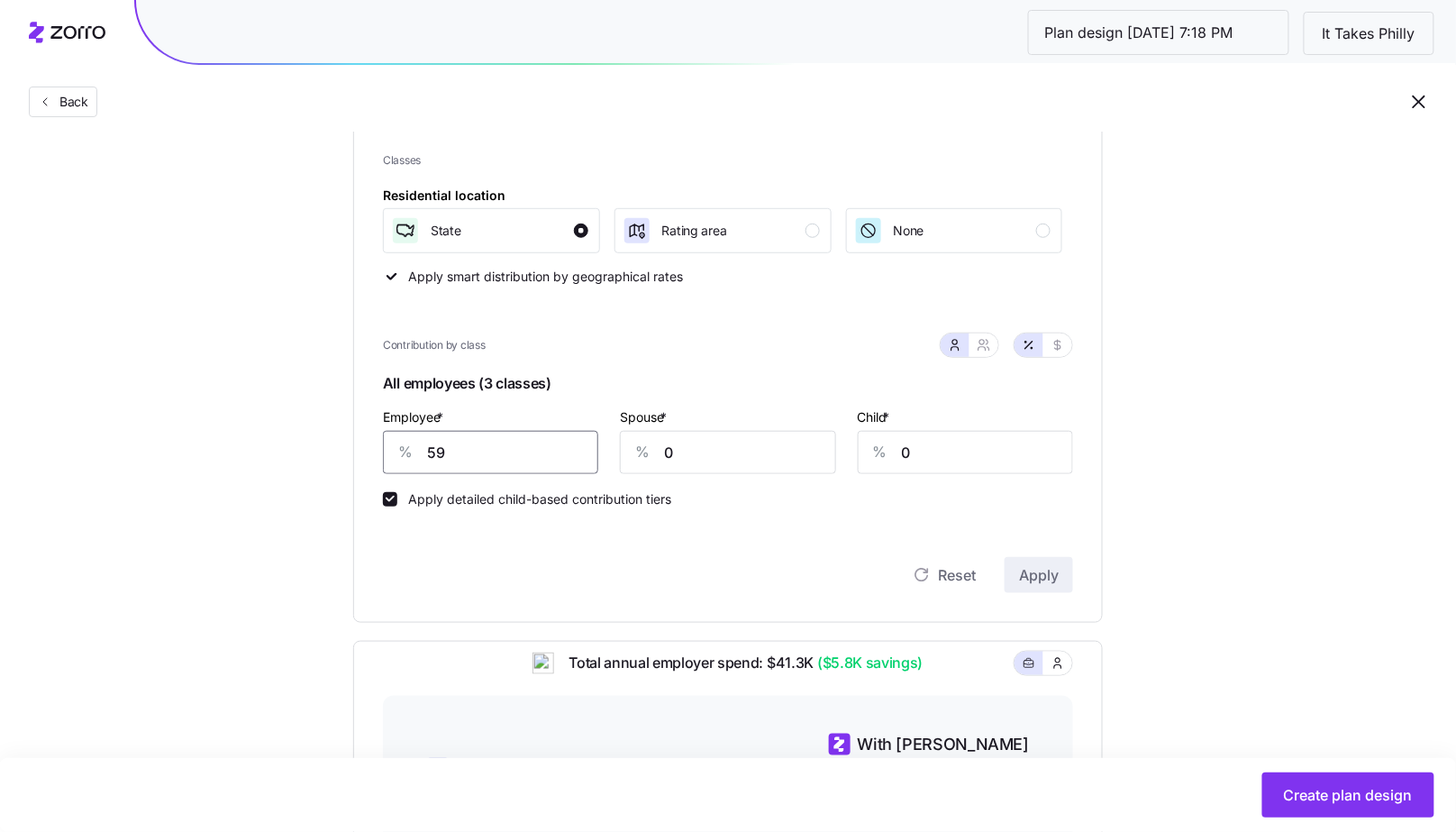
click at [486, 447] on input "59" at bounding box center [491, 452] width 215 height 43
type input "60"
click at [1056, 567] on span "Apply" at bounding box center [1039, 575] width 40 height 22
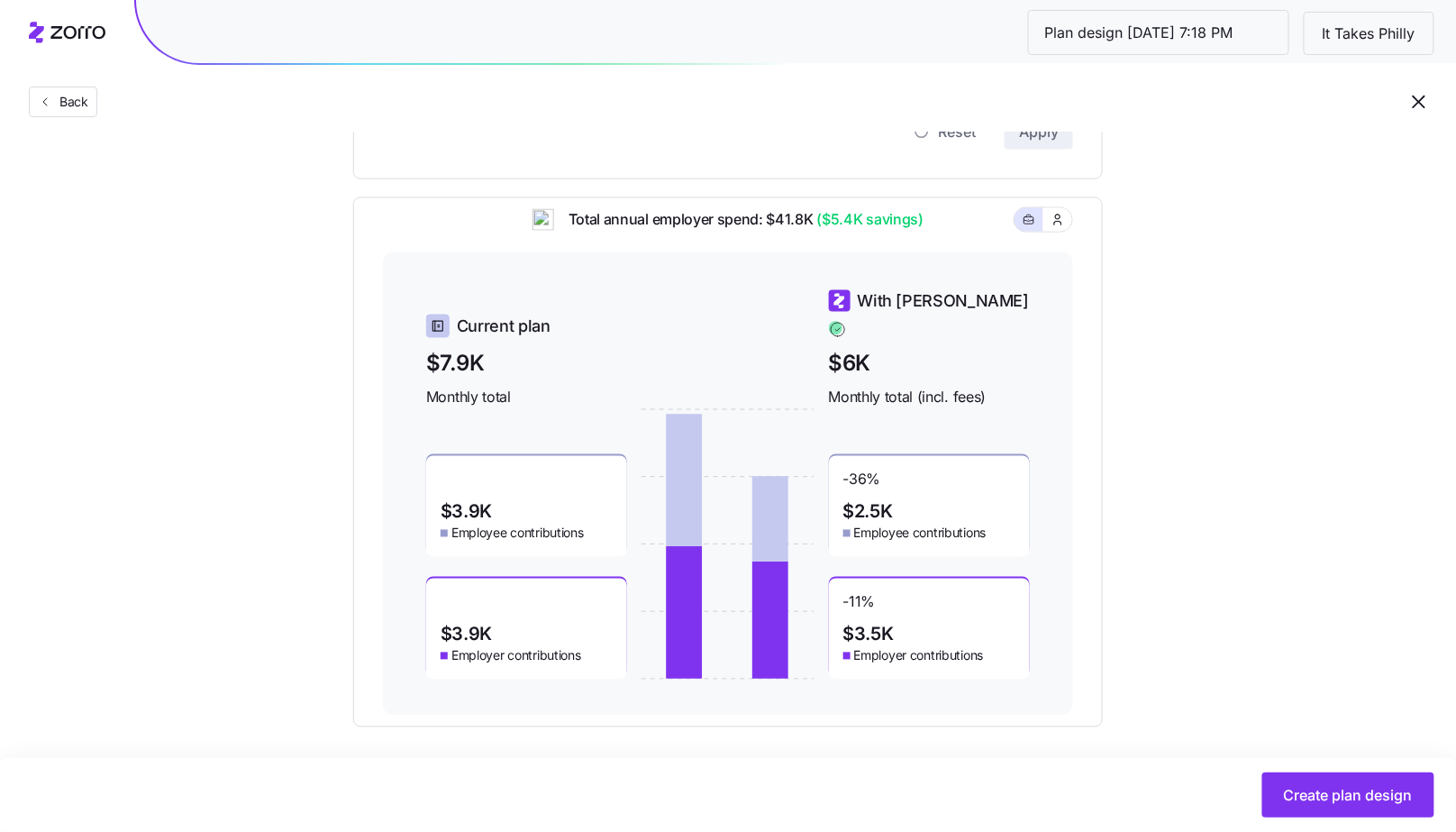
scroll to position [700, 0]
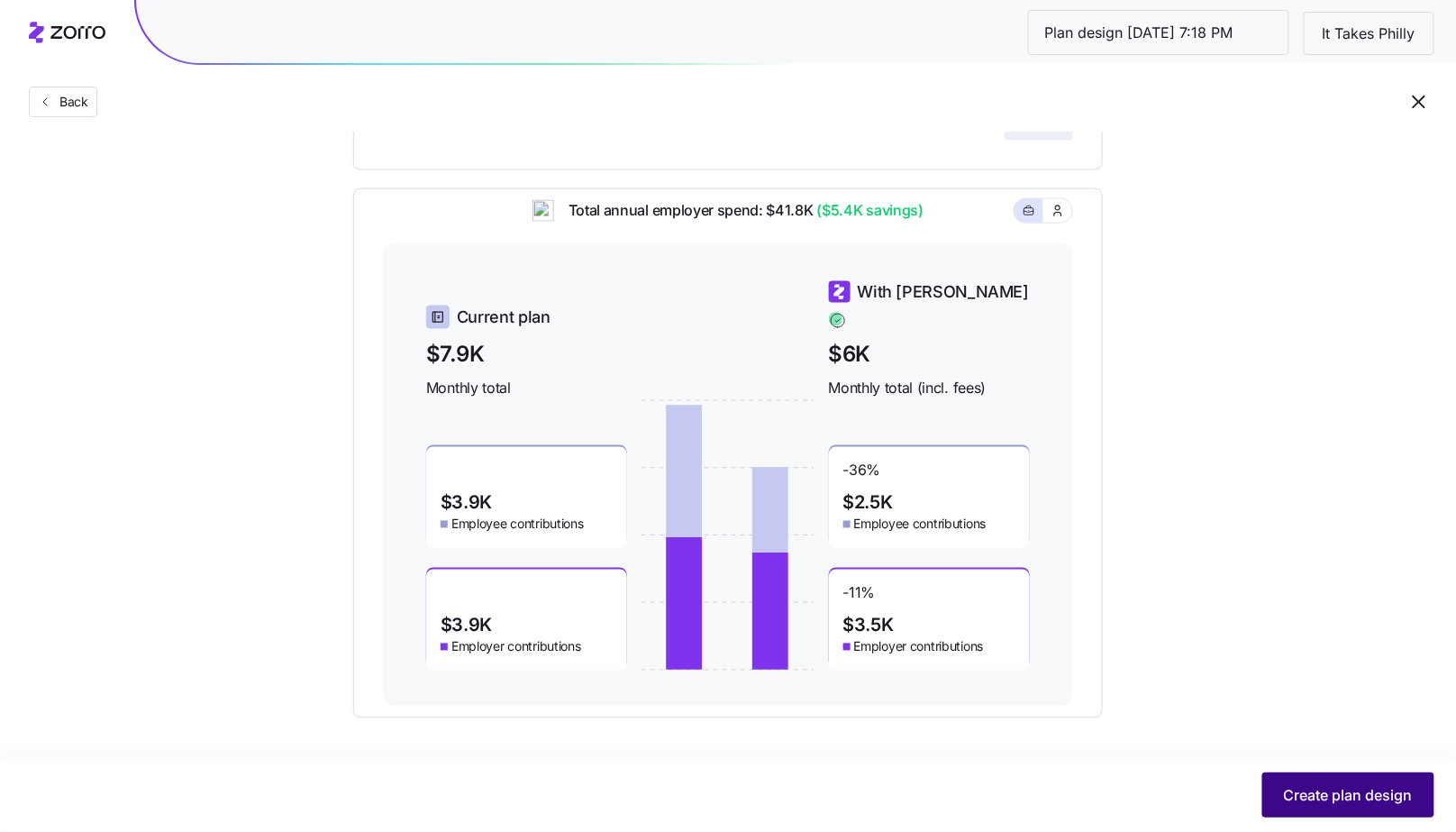
click at [1291, 800] on span "Create plan design" at bounding box center [1347, 795] width 129 height 22
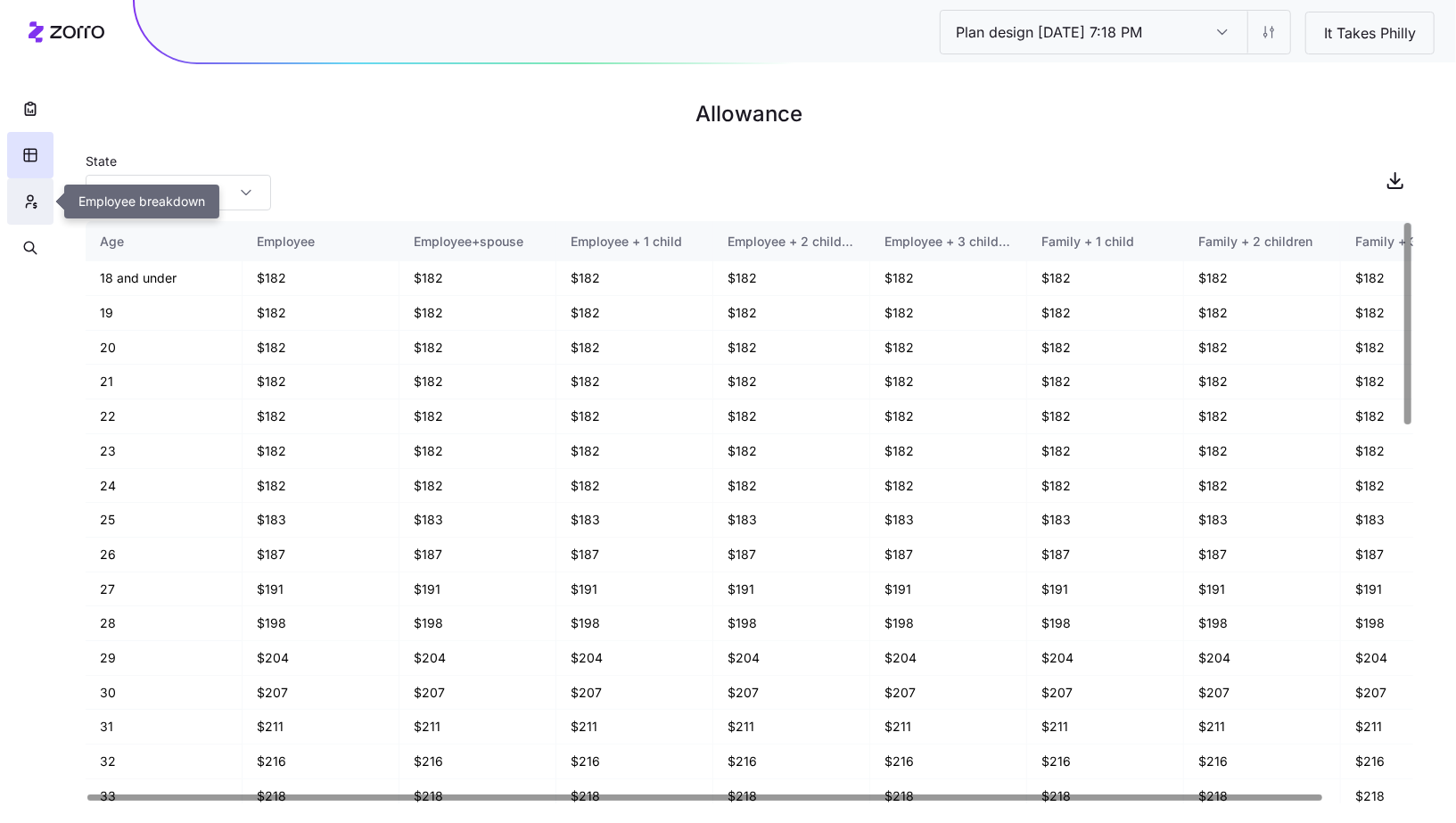
click at [31, 213] on button "button" at bounding box center [30, 201] width 46 height 46
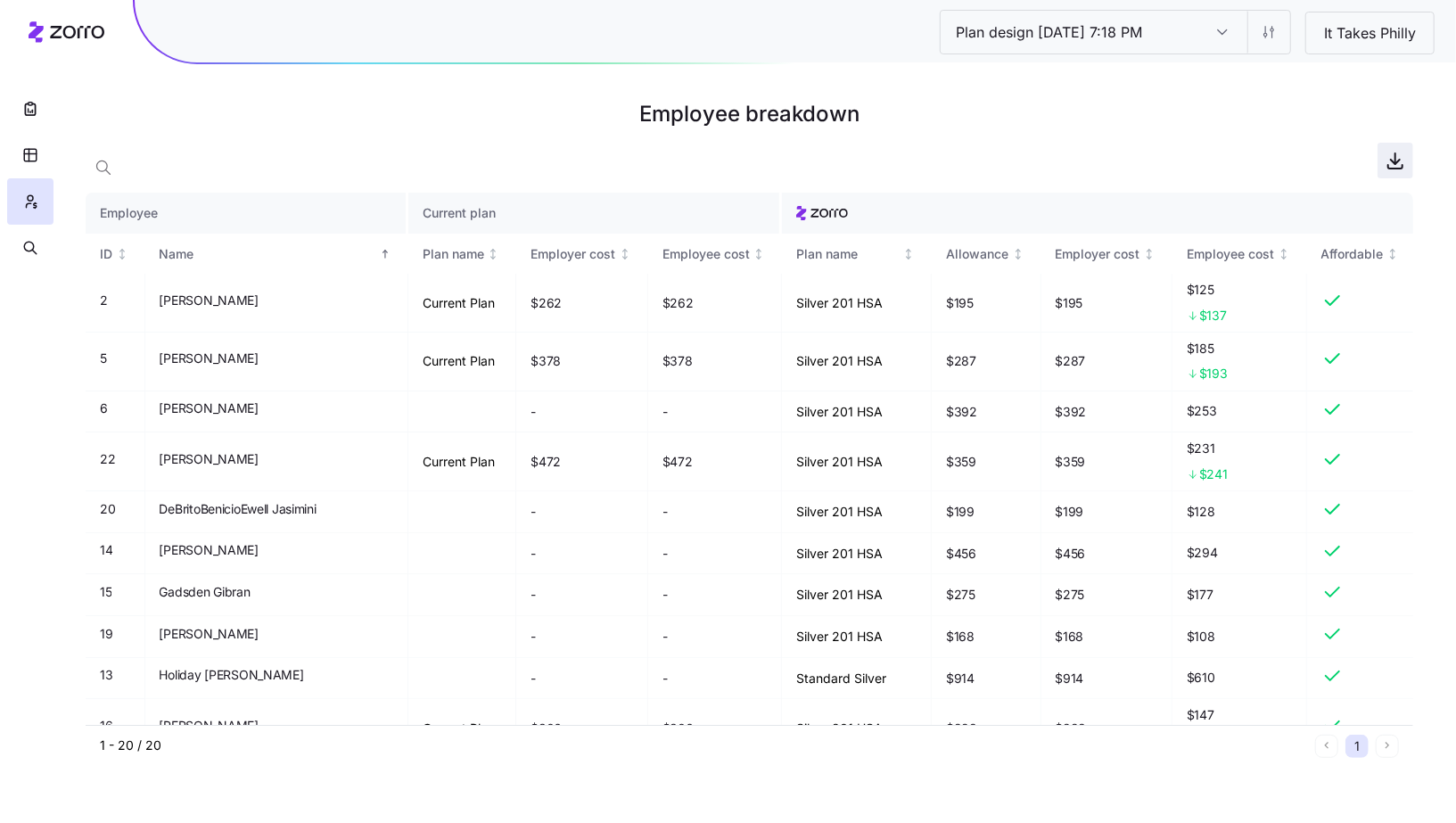
click at [1390, 156] on icon "button" at bounding box center [1395, 160] width 22 height 22
click at [39, 105] on icon "button" at bounding box center [30, 108] width 18 height 18
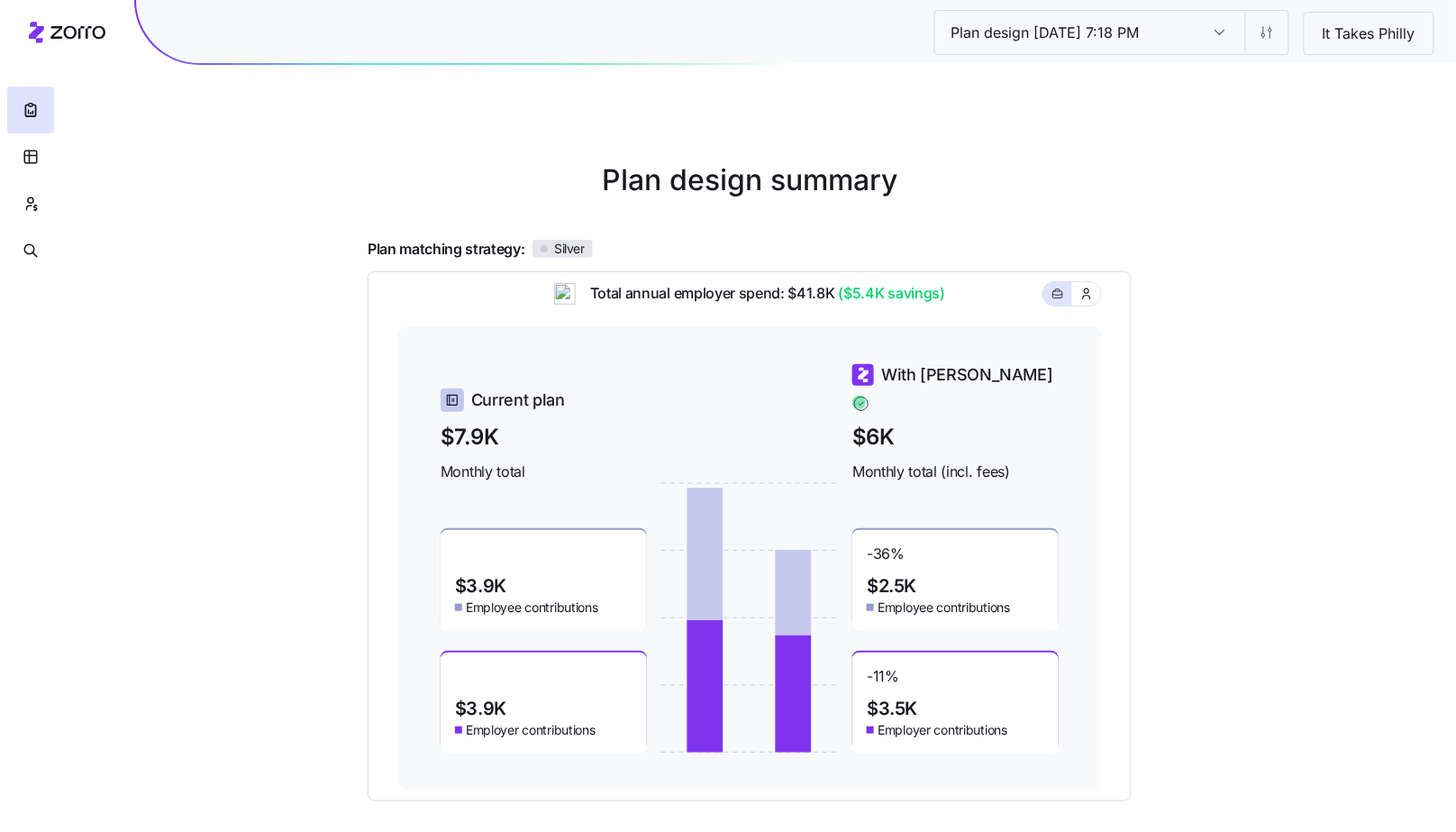
scroll to position [156, 0]
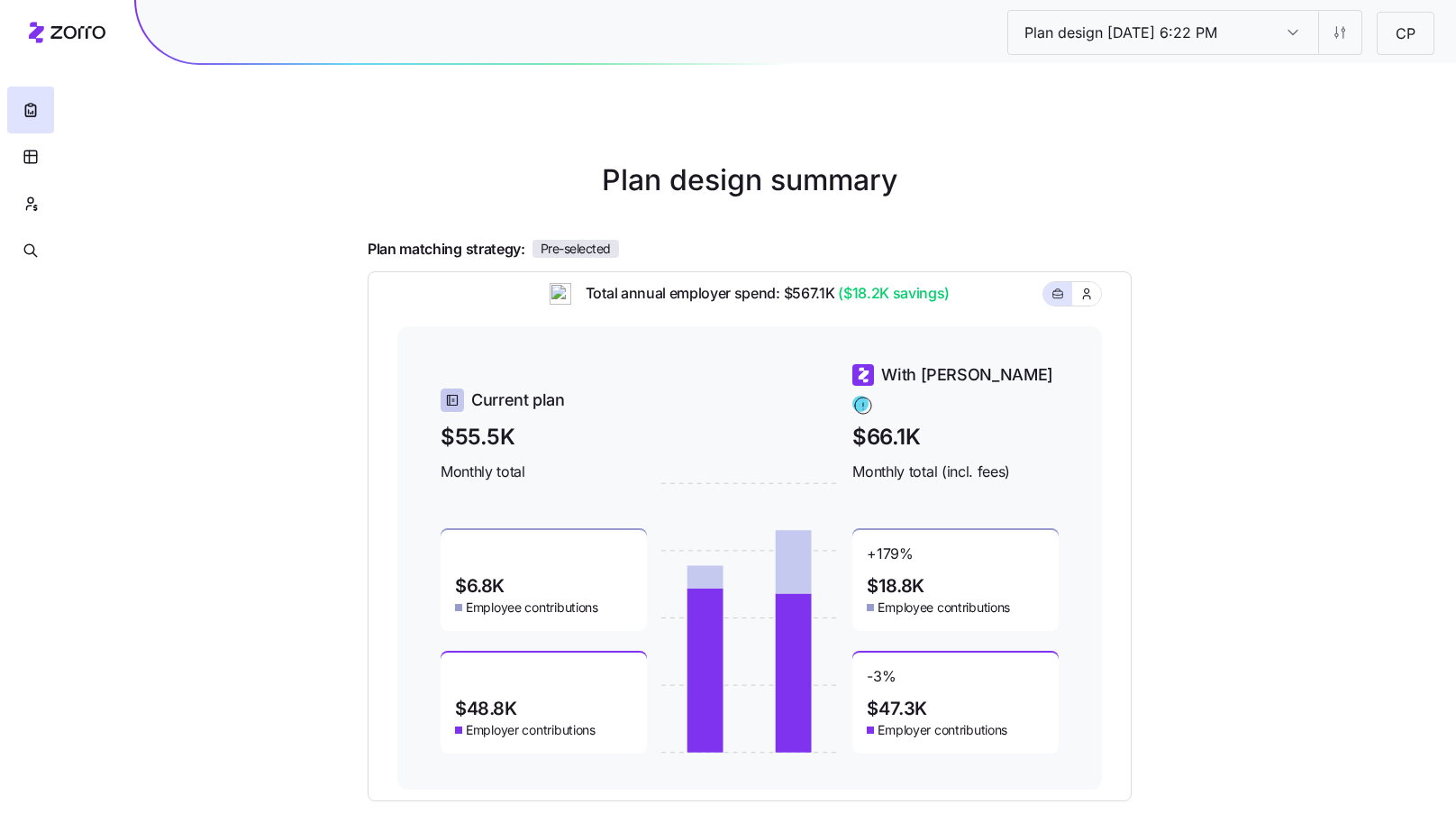
scroll to position [156, 0]
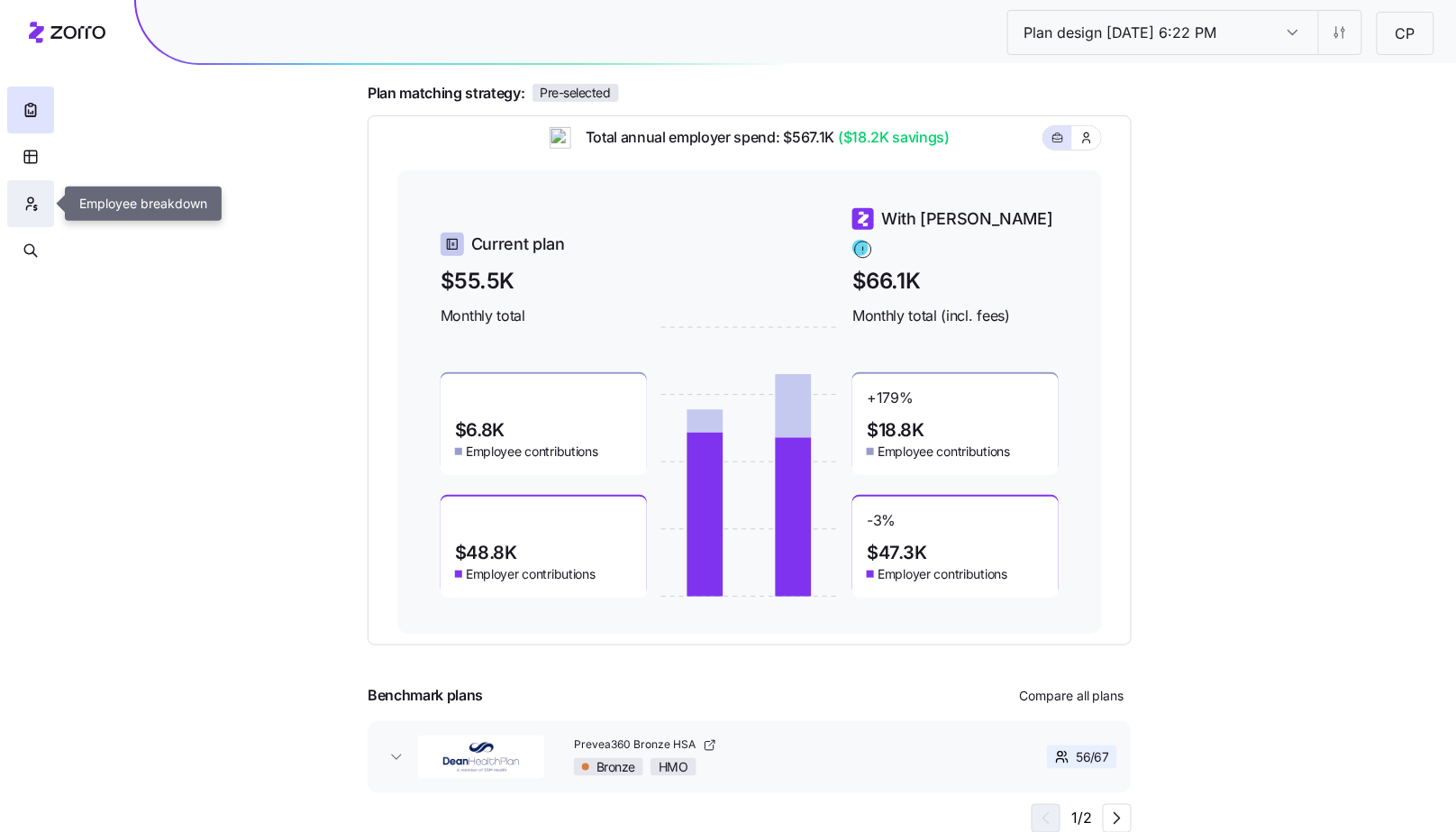
click at [44, 212] on button "button" at bounding box center [30, 203] width 47 height 47
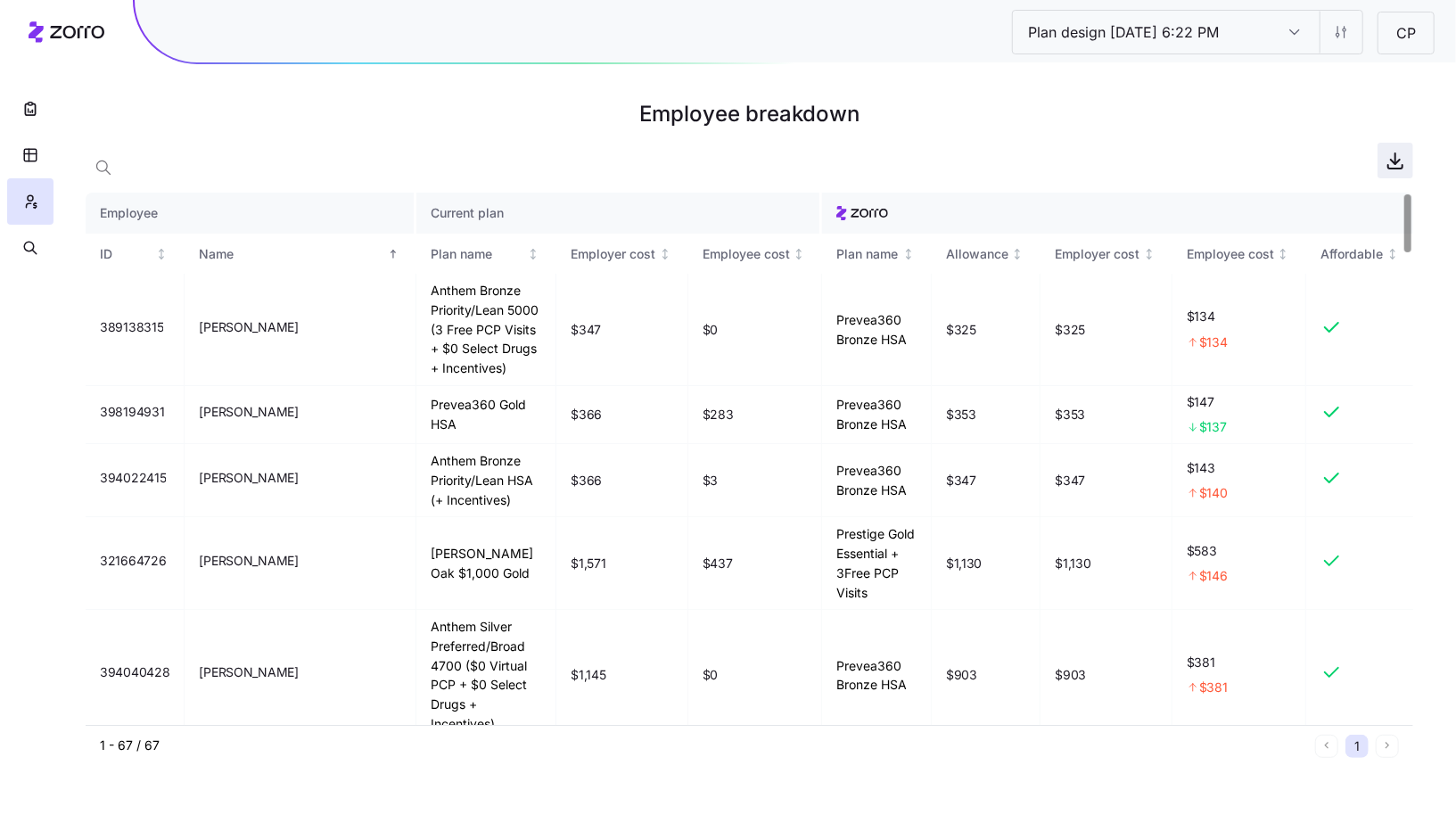
click at [1401, 168] on icon "button" at bounding box center [1395, 160] width 22 height 22
click at [31, 110] on icon "button" at bounding box center [30, 108] width 18 height 18
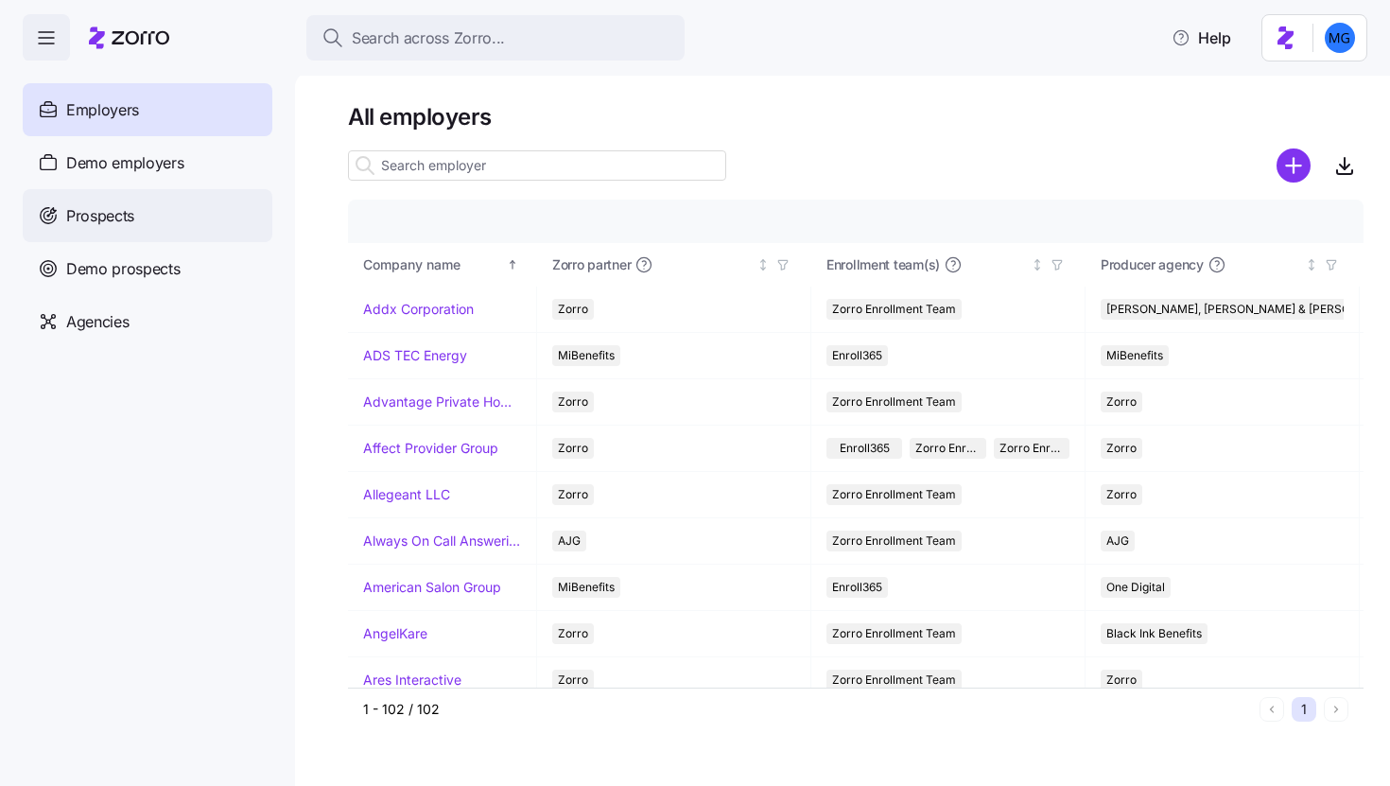
click at [183, 211] on div "Prospects" at bounding box center [148, 215] width 250 height 53
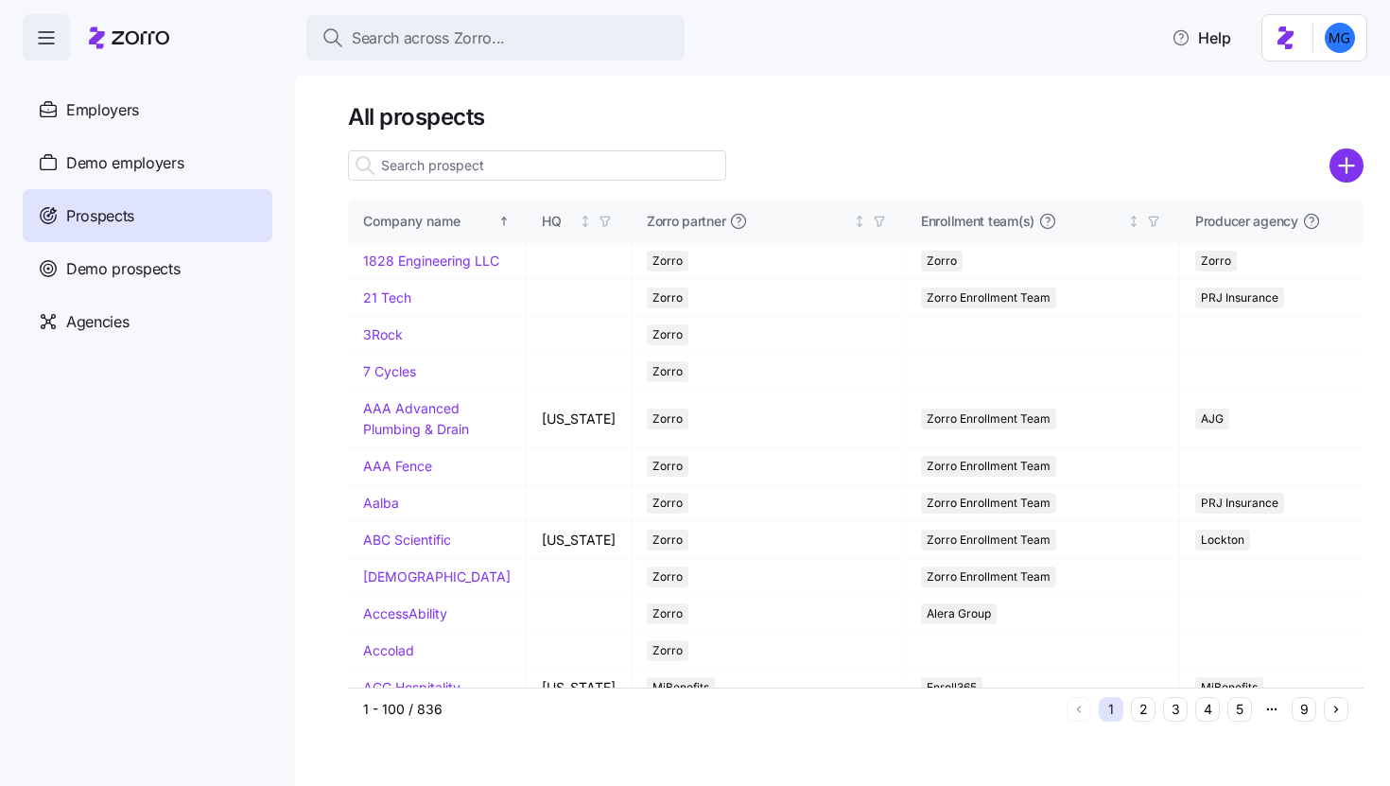
click at [535, 175] on input at bounding box center [537, 165] width 378 height 30
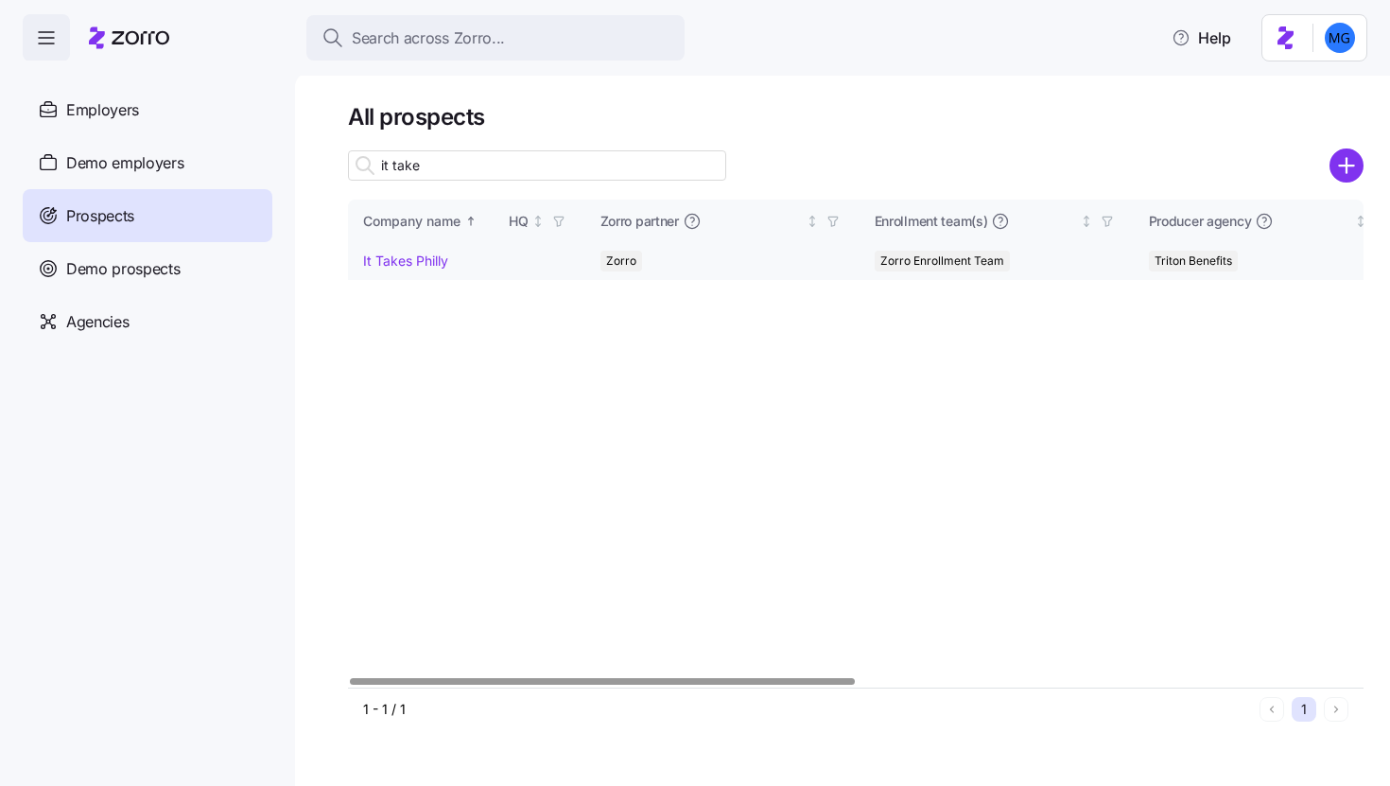
type input "it take"
click at [421, 269] on td "It Takes Philly" at bounding box center [421, 261] width 146 height 37
click at [421, 267] on link "It Takes Philly" at bounding box center [405, 260] width 85 height 16
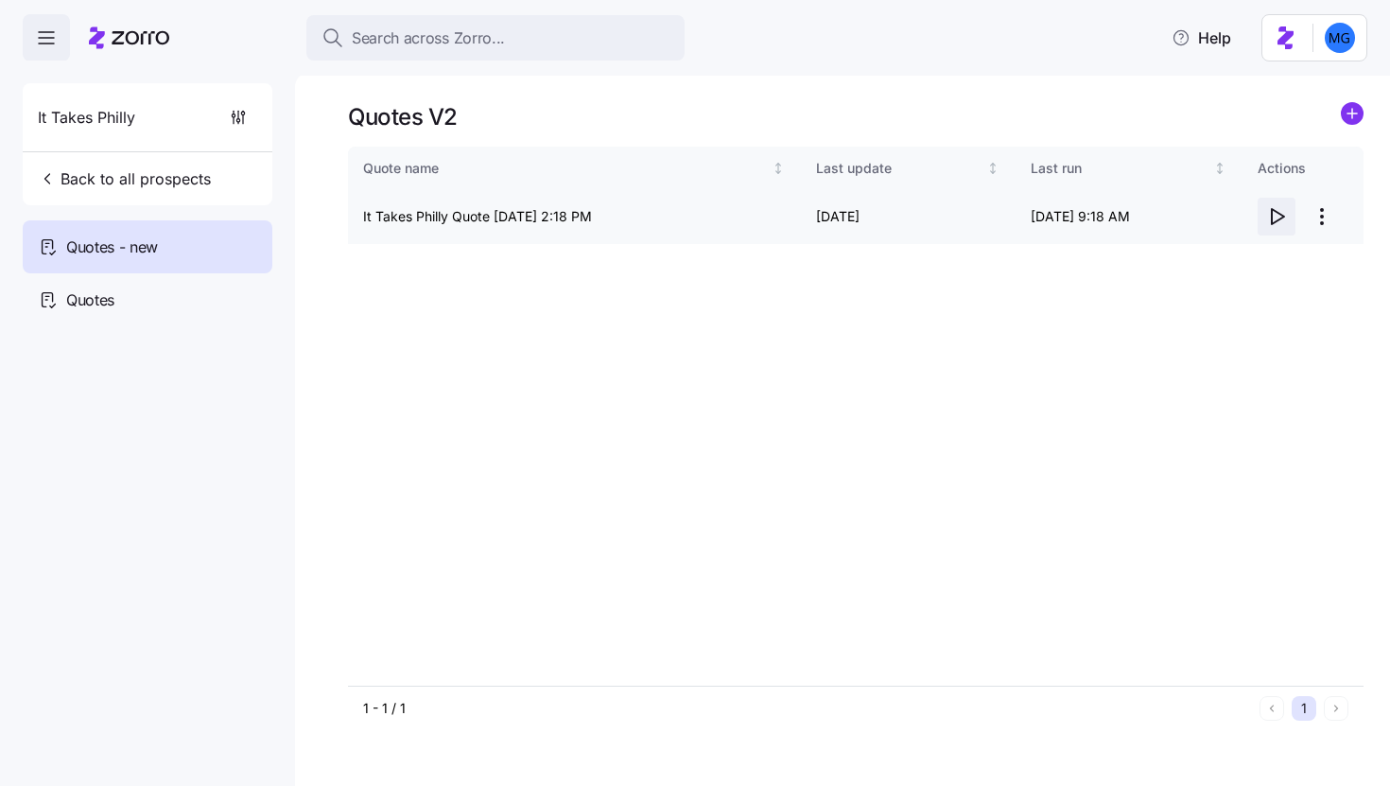
click at [1279, 224] on icon "button" at bounding box center [1276, 216] width 23 height 23
click at [1317, 224] on html "Search across Zorro... Help It Takes Philly Back to all prospects Quotes - new …" at bounding box center [695, 387] width 1390 height 774
click at [1283, 258] on div "Edit quote" at bounding box center [1246, 263] width 174 height 30
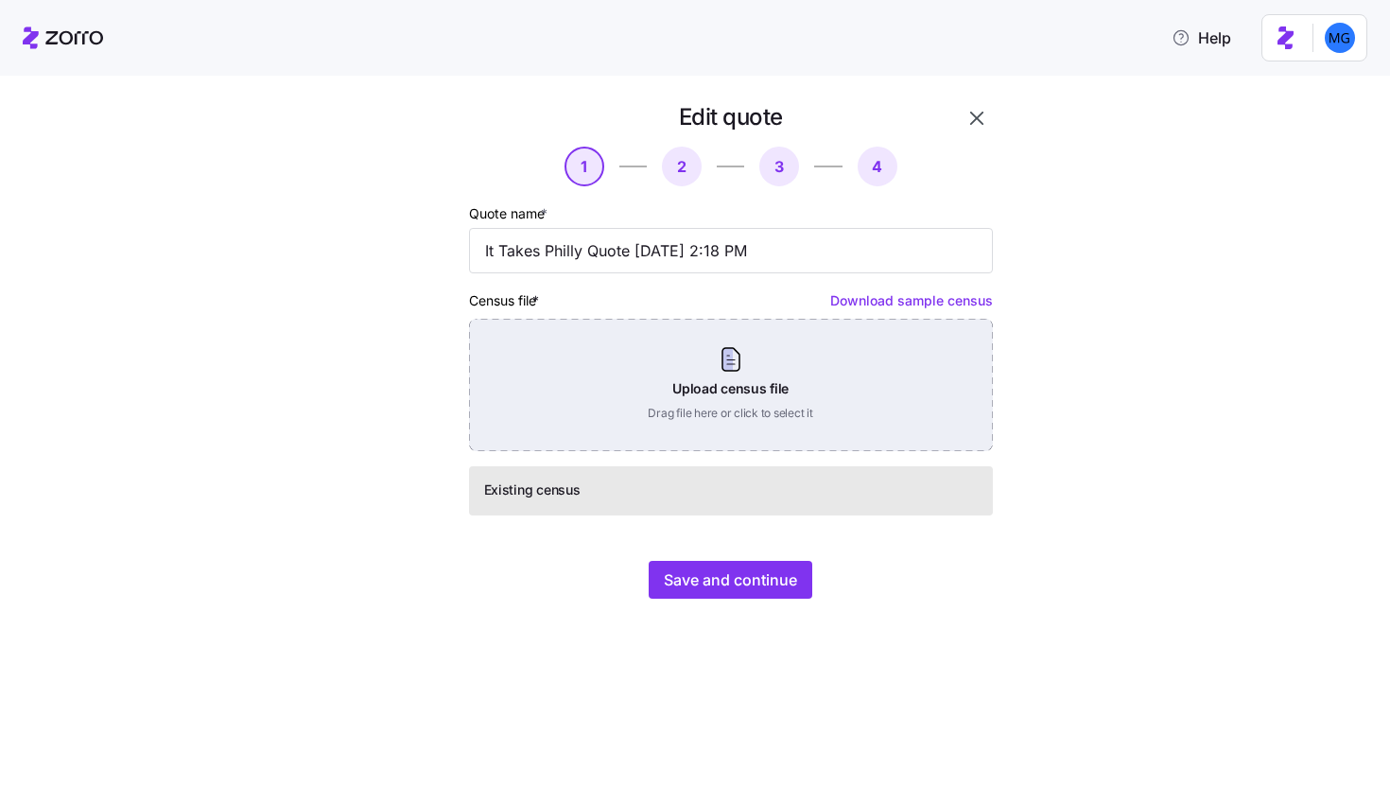
click at [709, 403] on div "Upload census file Drag file here or click to select it" at bounding box center [731, 385] width 524 height 132
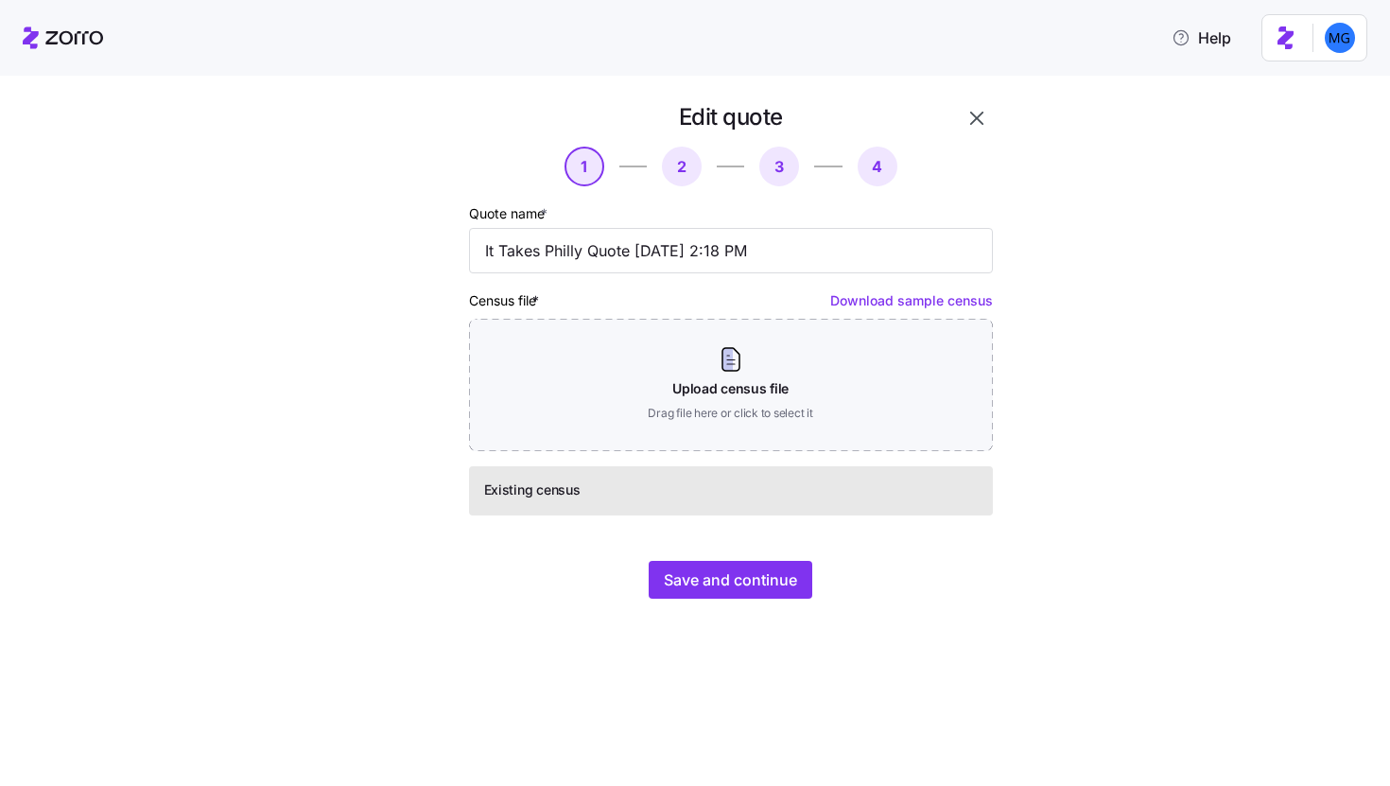
click at [816, 586] on div "Save and continue" at bounding box center [731, 580] width 524 height 38
click at [792, 582] on span "Save and continue" at bounding box center [730, 579] width 133 height 23
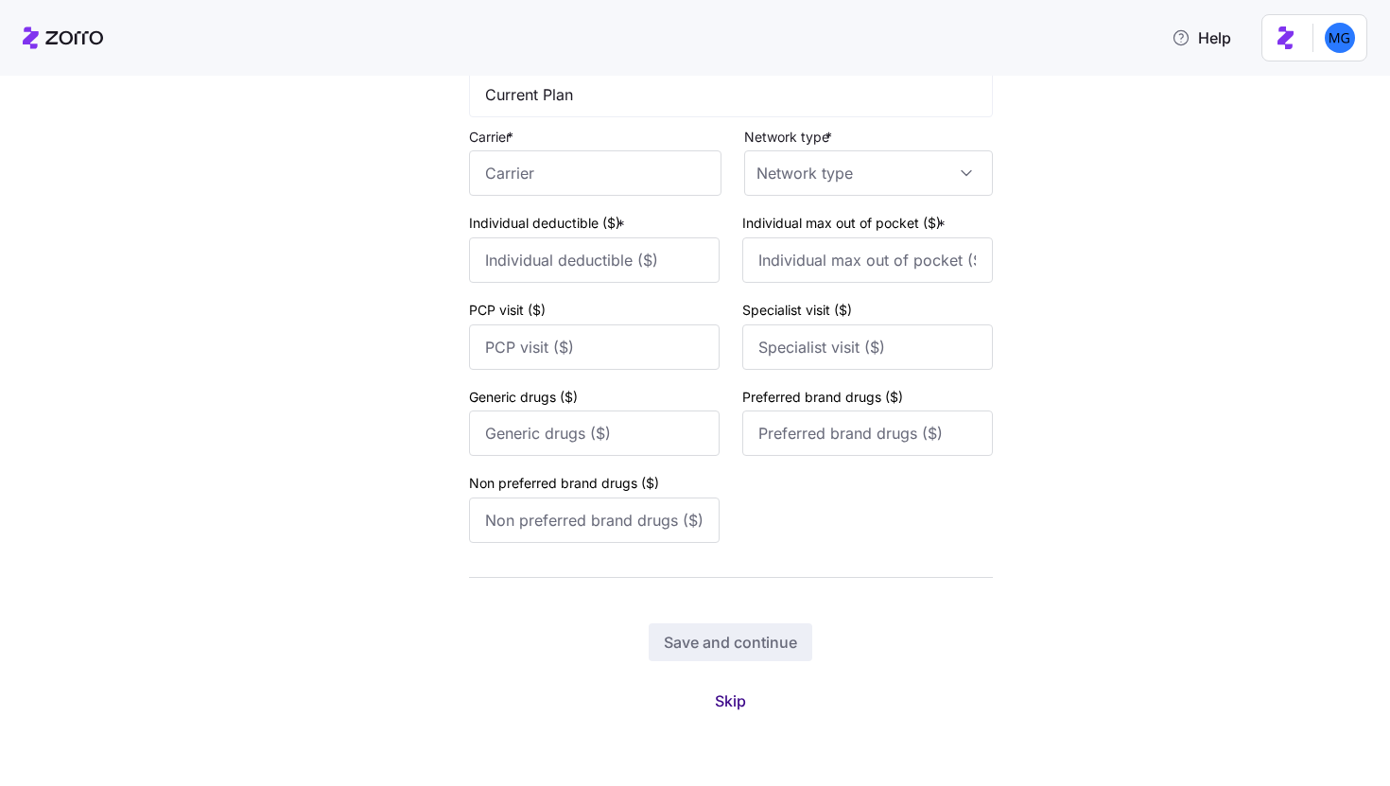
click at [733, 700] on span "Skip" at bounding box center [730, 700] width 31 height 23
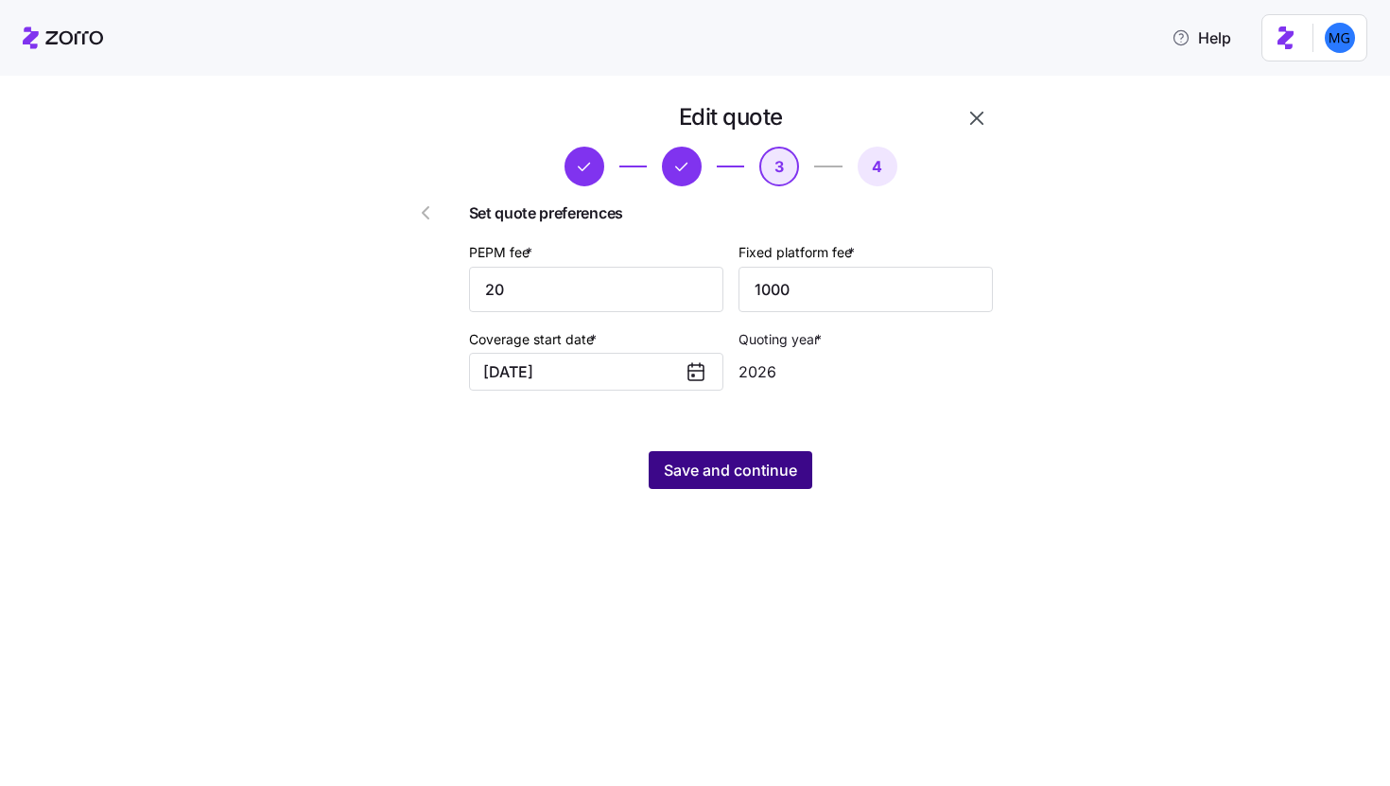
click at [766, 466] on span "Save and continue" at bounding box center [730, 470] width 133 height 23
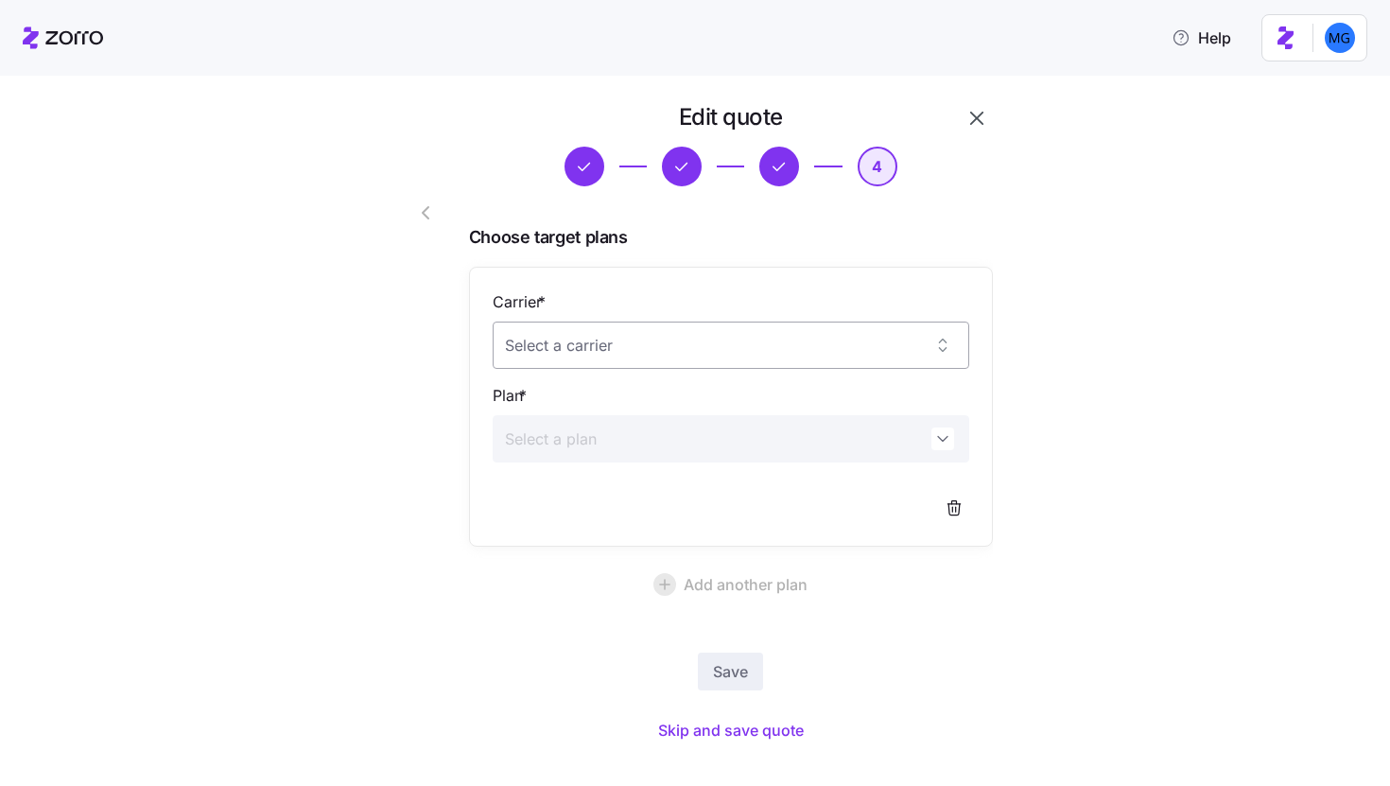
click at [799, 341] on input "Carrier *" at bounding box center [731, 344] width 477 height 47
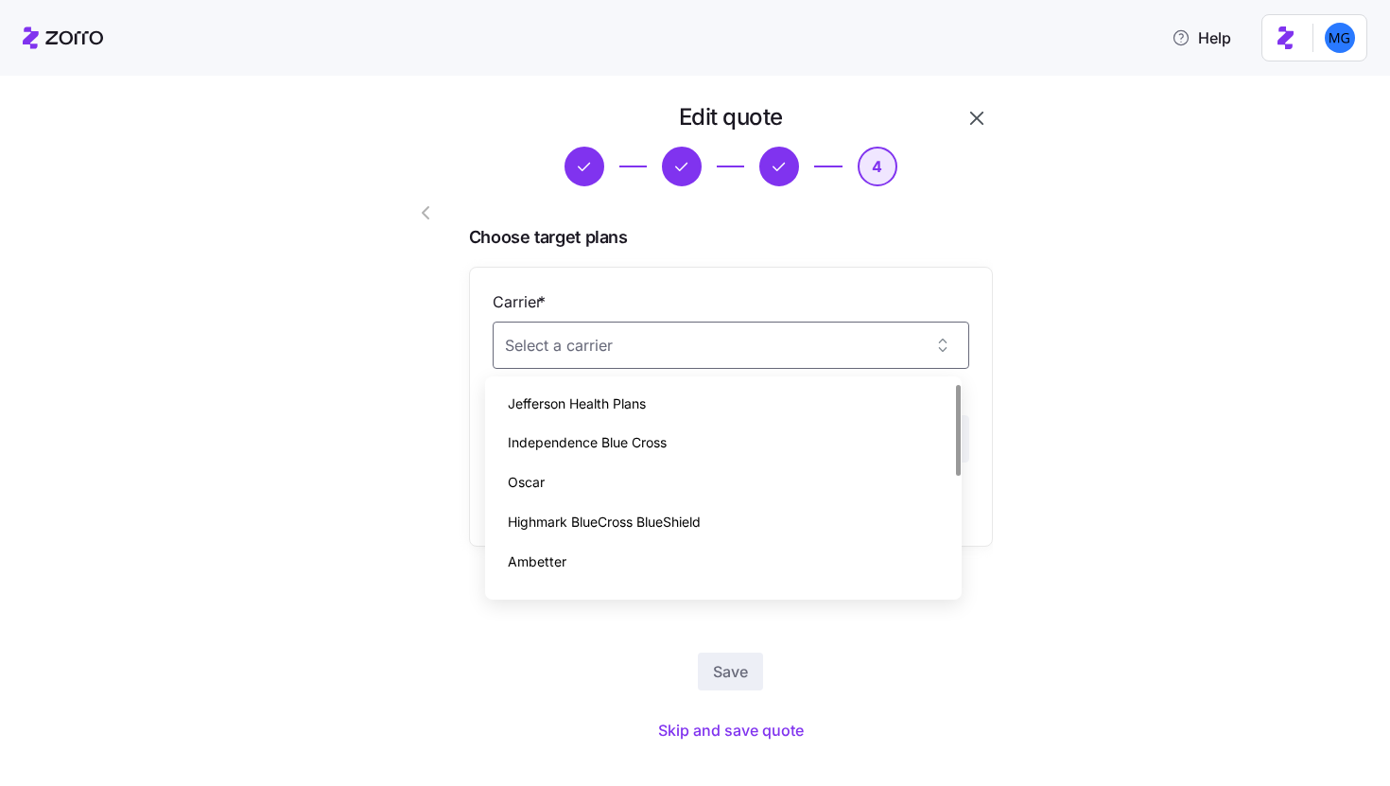
click at [766, 442] on div "Independence Blue Cross" at bounding box center [723, 443] width 461 height 40
type input "Independence Blue Cross"
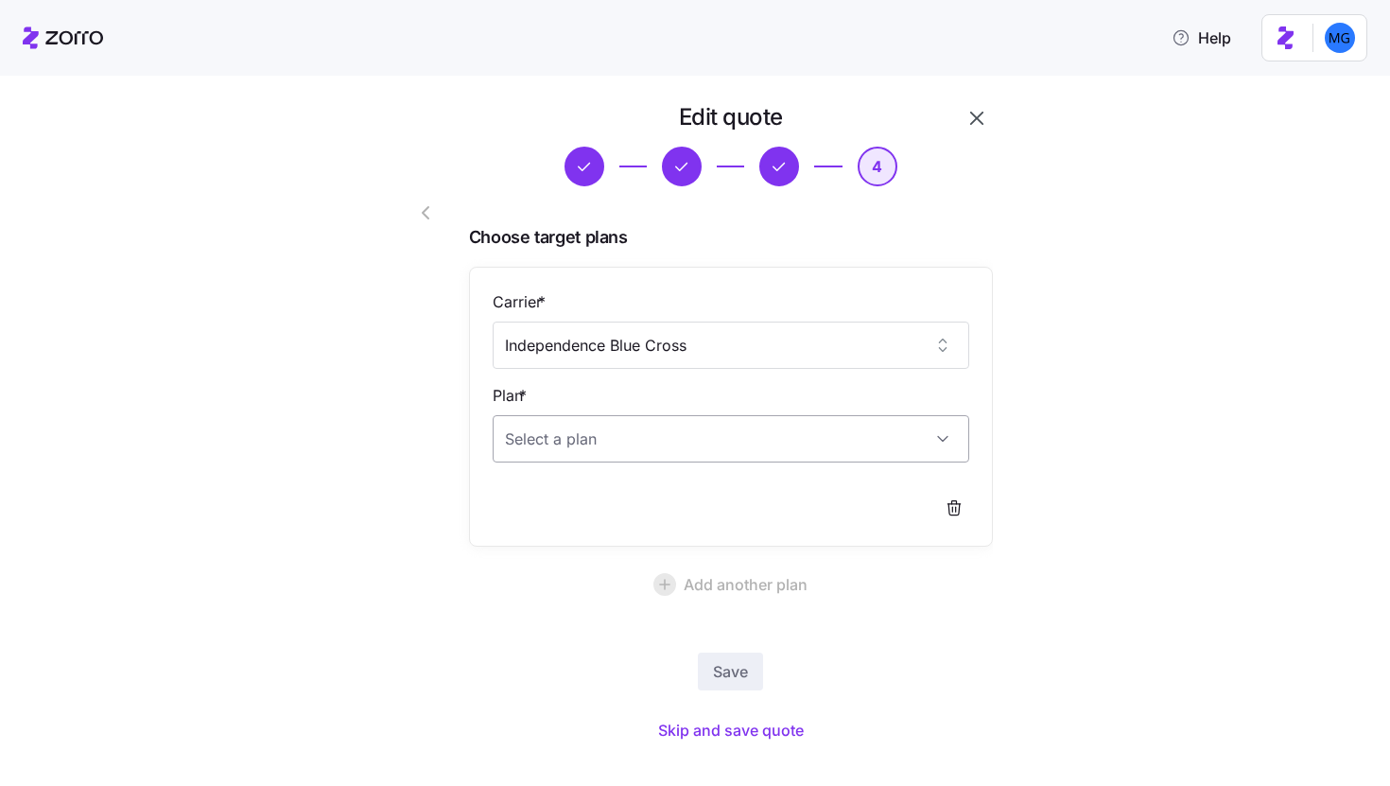
click at [767, 436] on input "Plan *" at bounding box center [731, 438] width 477 height 47
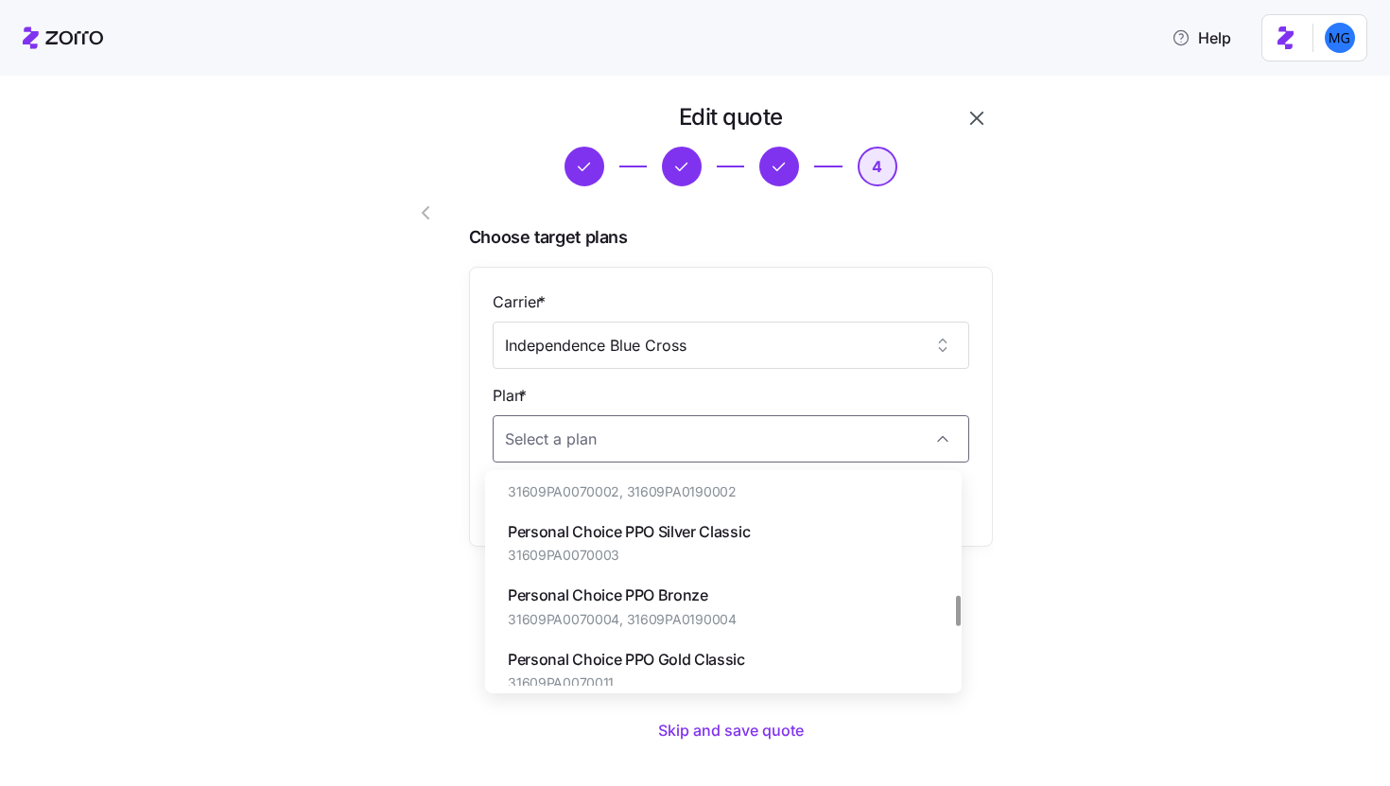
scroll to position [794, 0]
click at [807, 537] on div "Personal Choice PPO Silver Classic 31609PA0070003" at bounding box center [723, 543] width 461 height 63
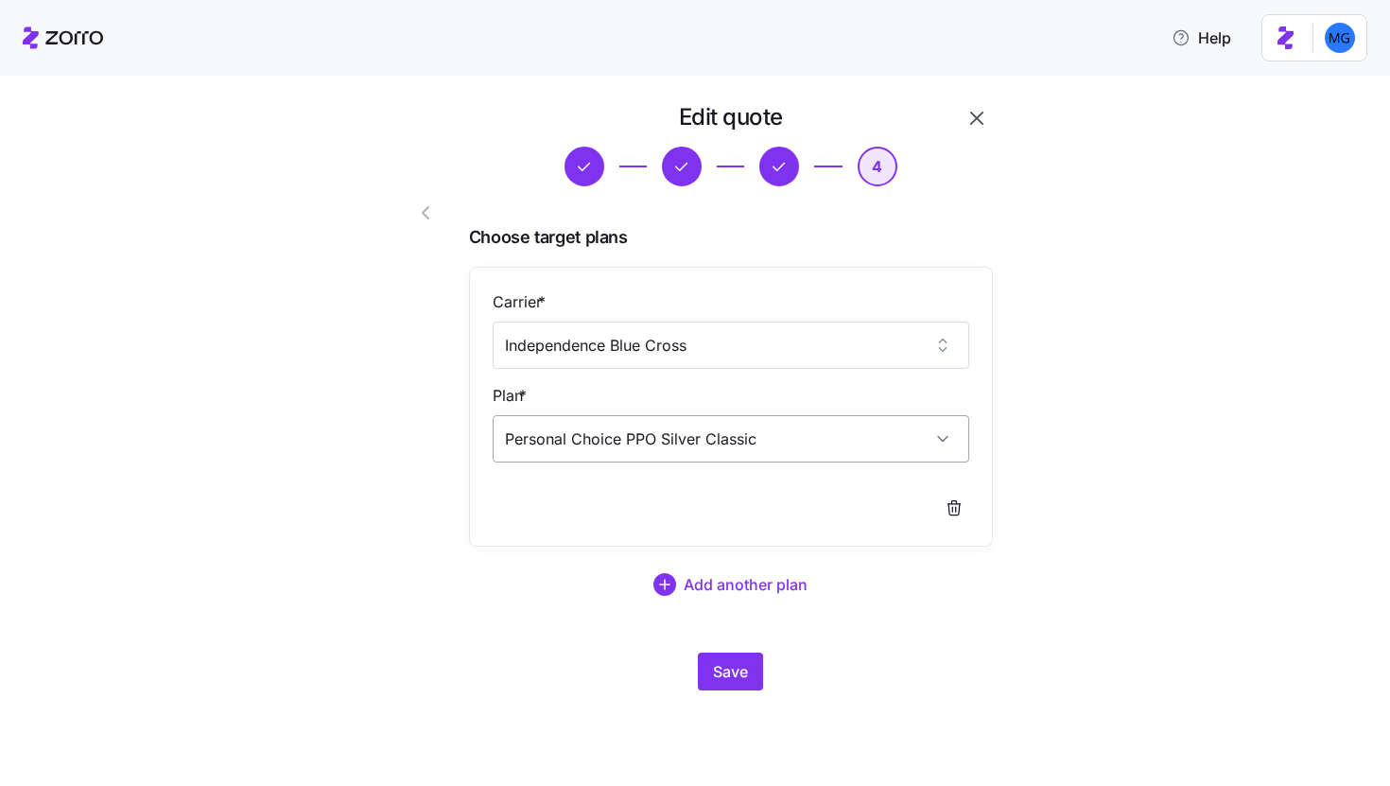
click at [837, 429] on input "Personal Choice PPO Silver Classic" at bounding box center [731, 438] width 477 height 47
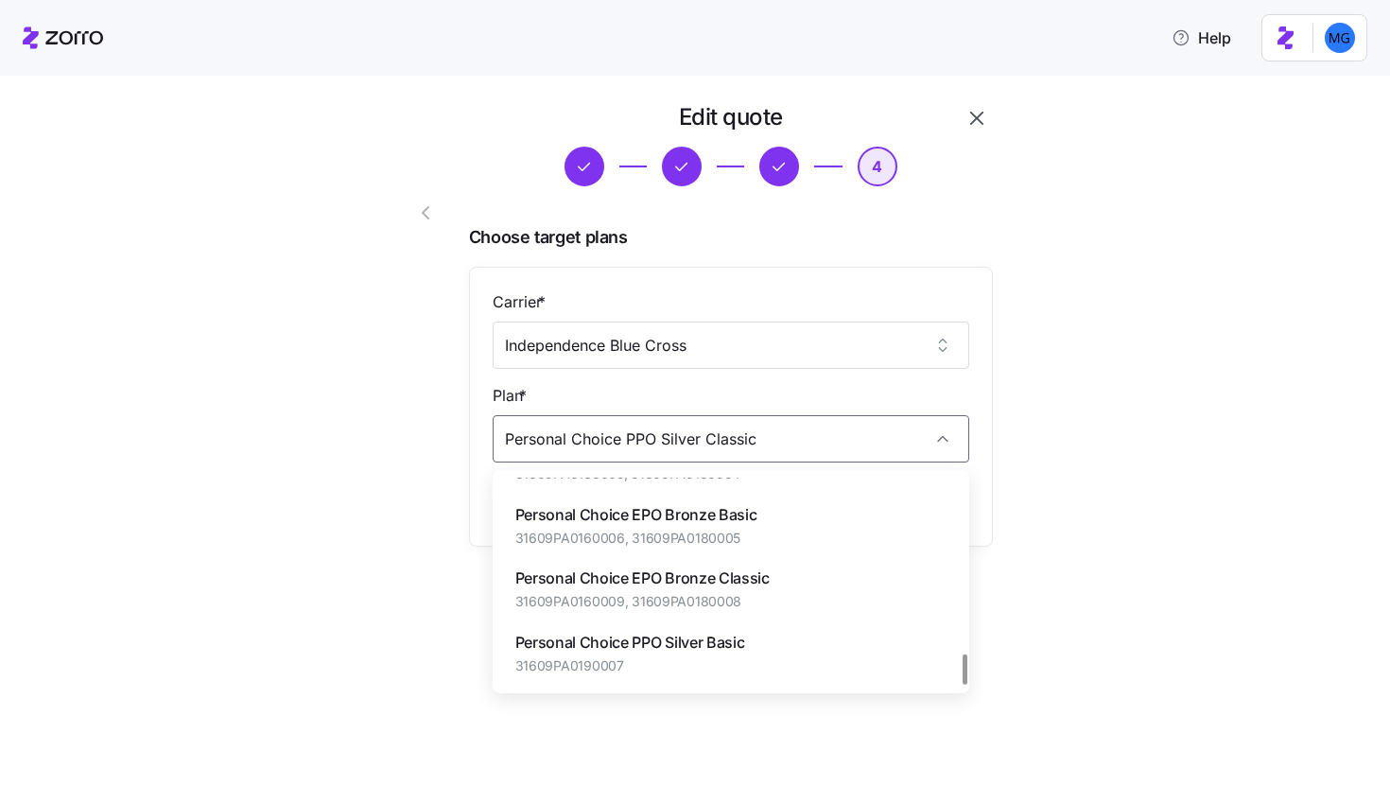
scroll to position [1194, 0]
click at [807, 650] on div "Personal Choice PPO Silver Basic 31609PA0190007" at bounding box center [730, 654] width 461 height 63
type input "Personal Choice PPO Silver Basic"
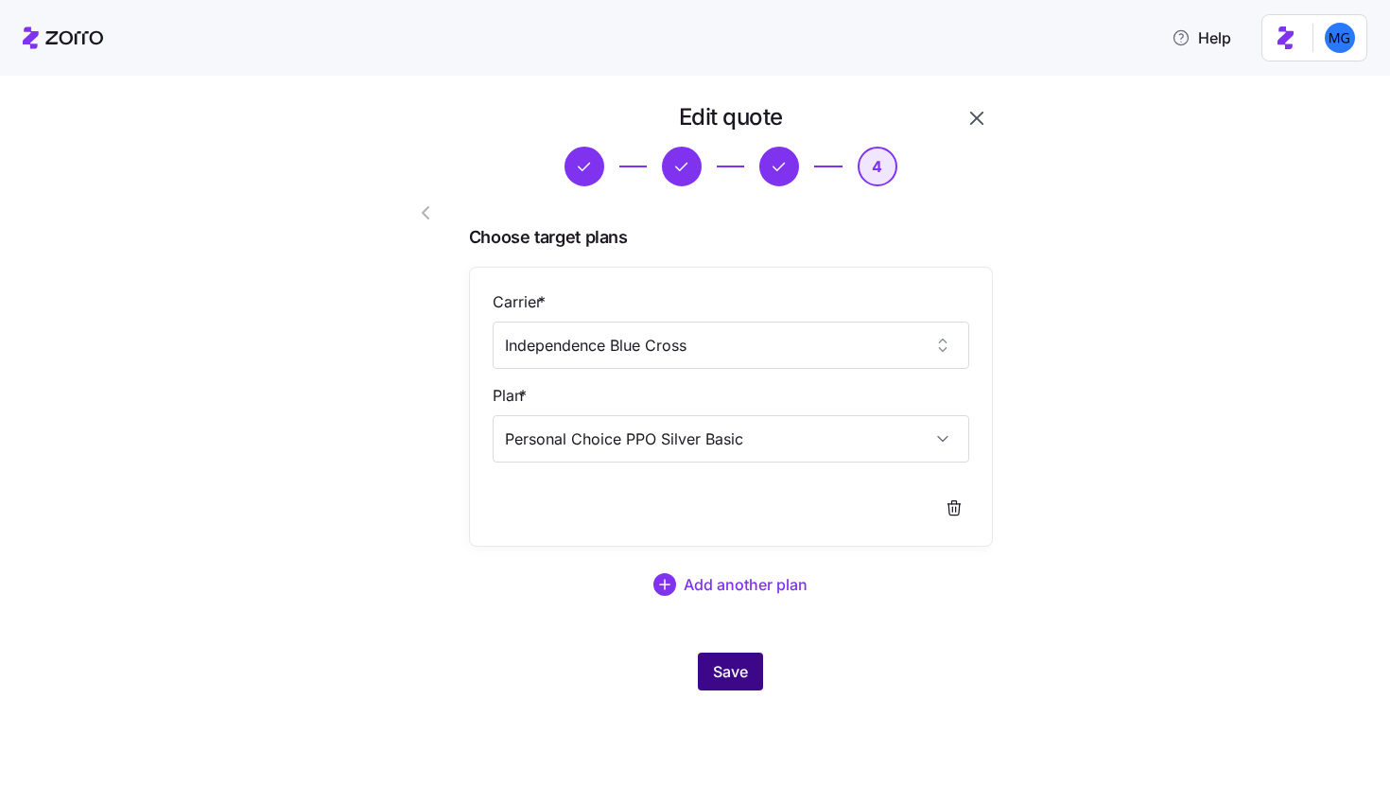
click at [729, 670] on span "Save" at bounding box center [730, 671] width 35 height 23
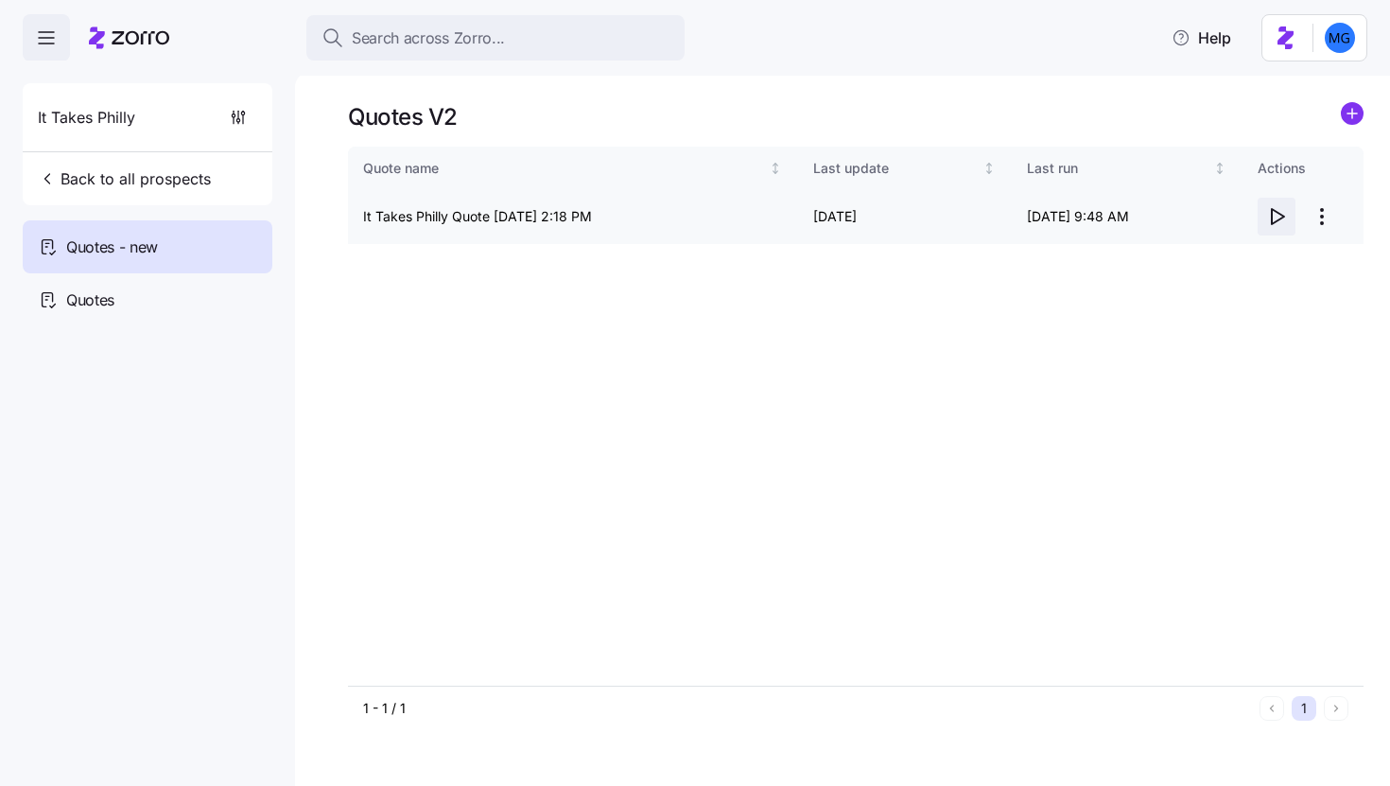
click at [1270, 215] on icon "button" at bounding box center [1276, 216] width 23 height 23
click at [1324, 213] on html "Search across Zorro... Help It Takes Philly Back to all prospects Quotes - new …" at bounding box center [695, 387] width 1390 height 774
click at [1277, 252] on div "Edit quote" at bounding box center [1246, 263] width 174 height 30
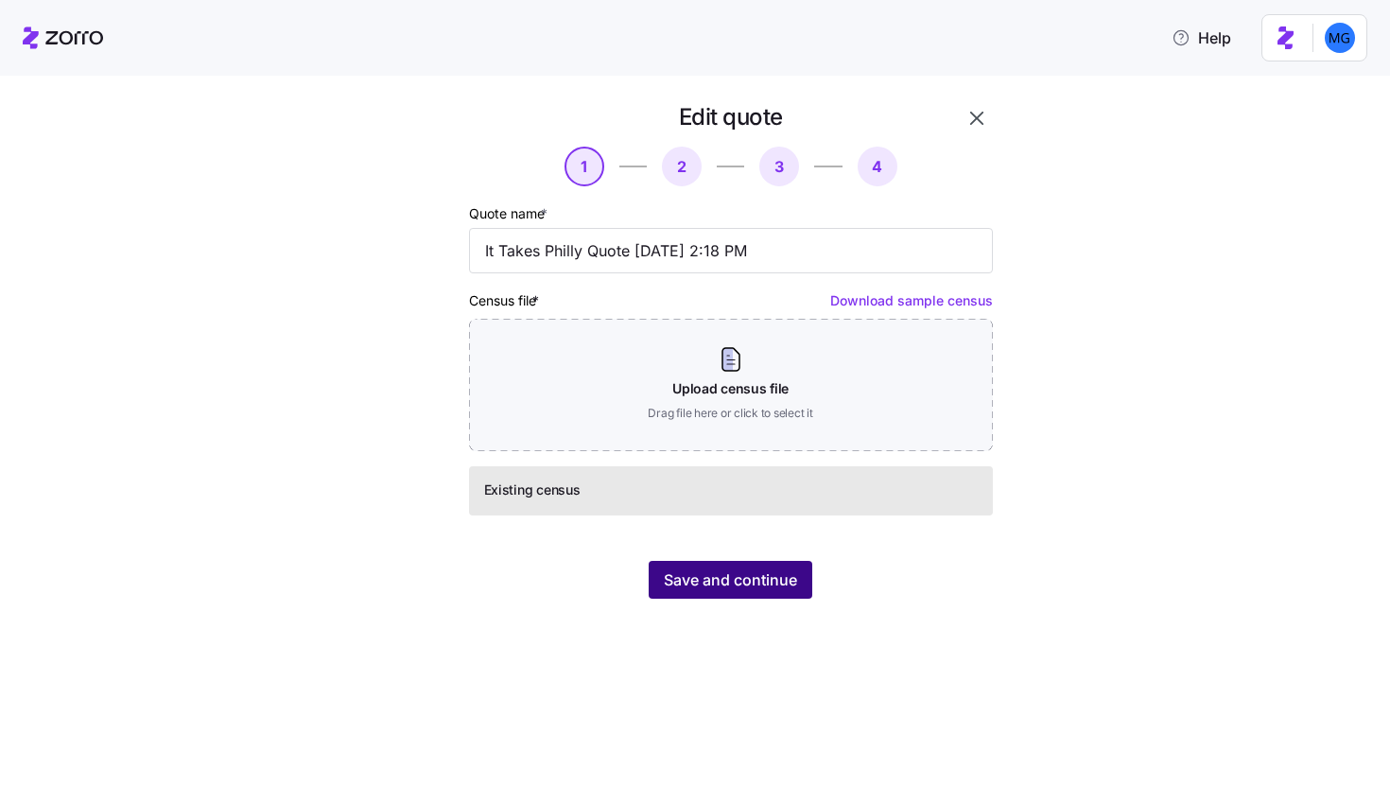
click at [758, 578] on span "Save and continue" at bounding box center [730, 579] width 133 height 23
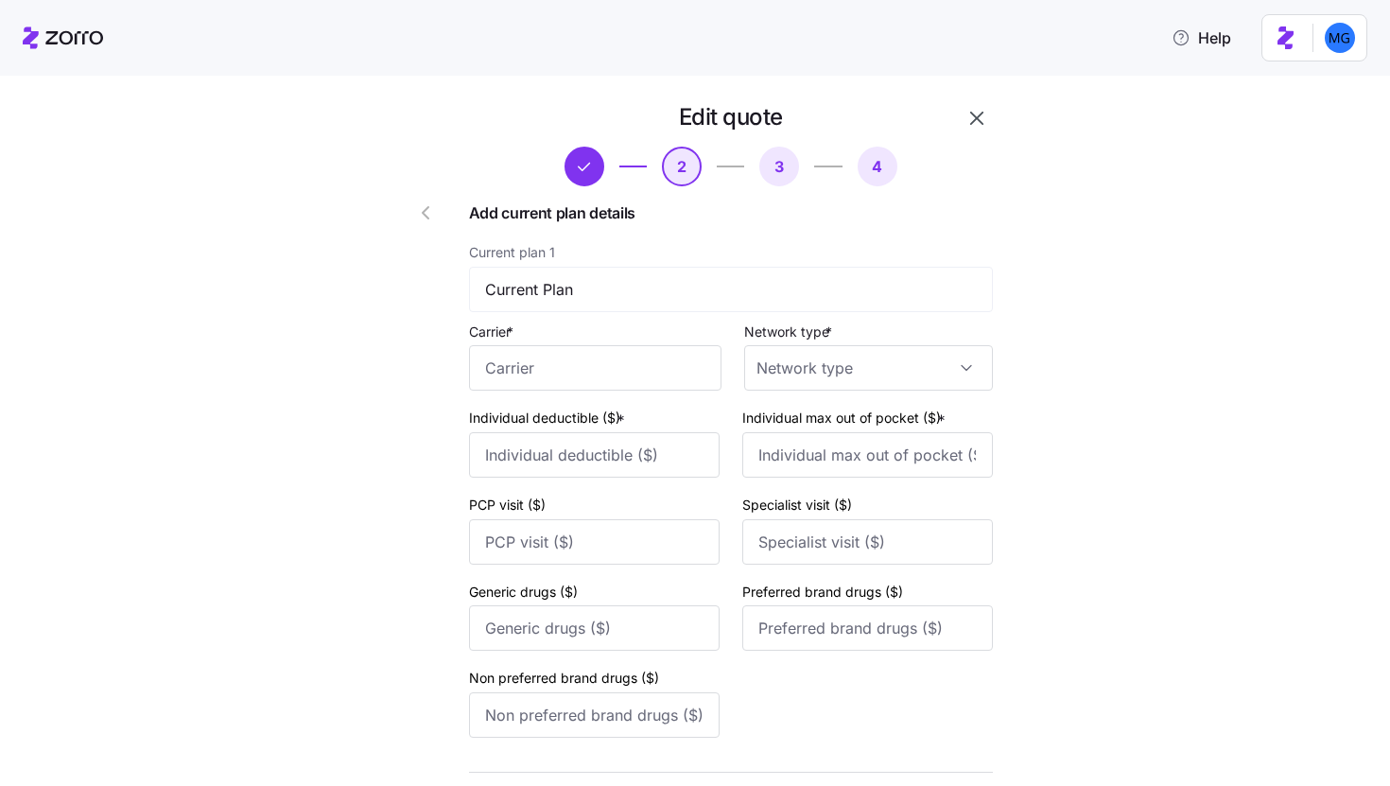
scroll to position [198, 0]
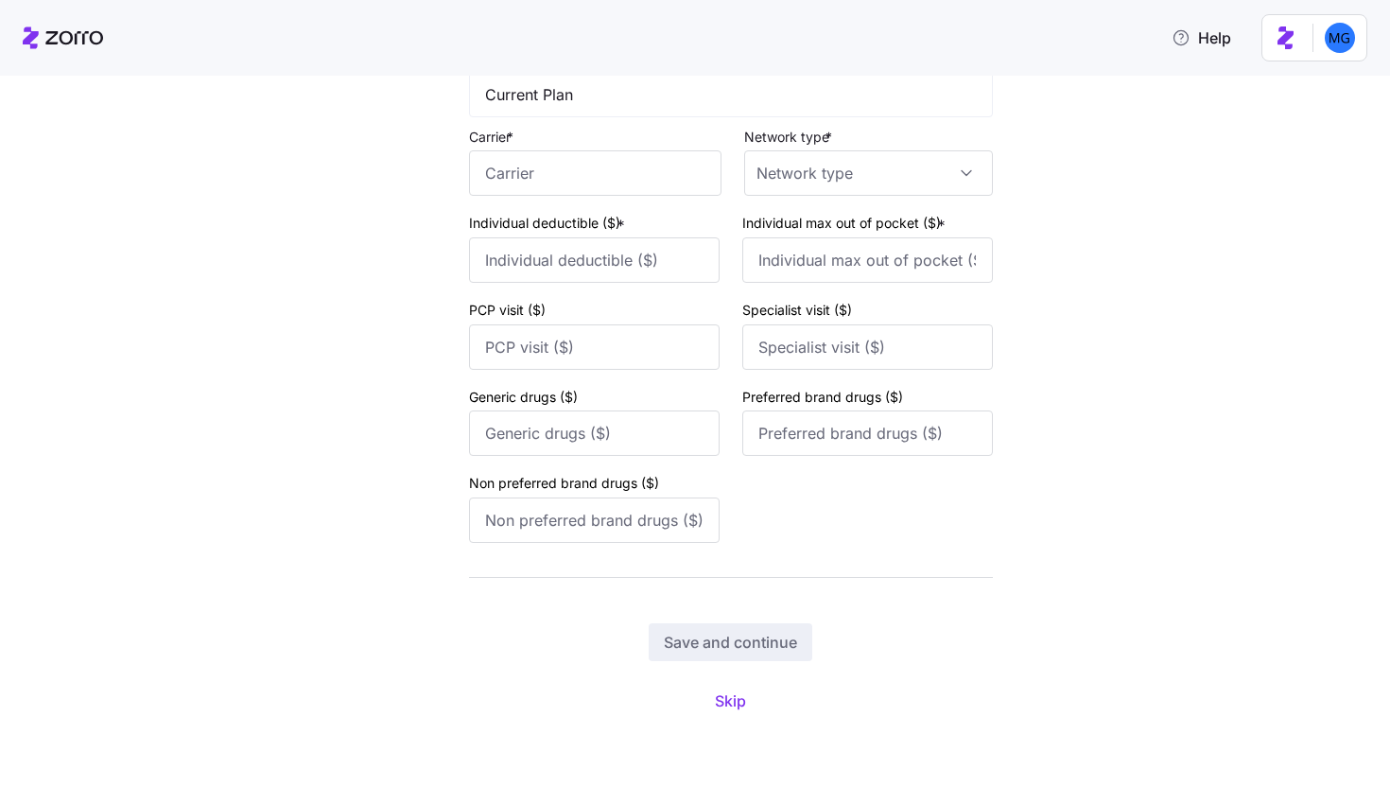
click at [695, 733] on div "Edit quote 2 3 4 Add current plan details Current plan 1 Current Plan Carrier *…" at bounding box center [708, 323] width 662 height 833
click at [718, 724] on div "Edit quote 2 3 4 Add current plan details Current plan 1 Current Plan Carrier *…" at bounding box center [708, 323] width 662 height 833
click at [719, 701] on span "Skip" at bounding box center [730, 700] width 31 height 23
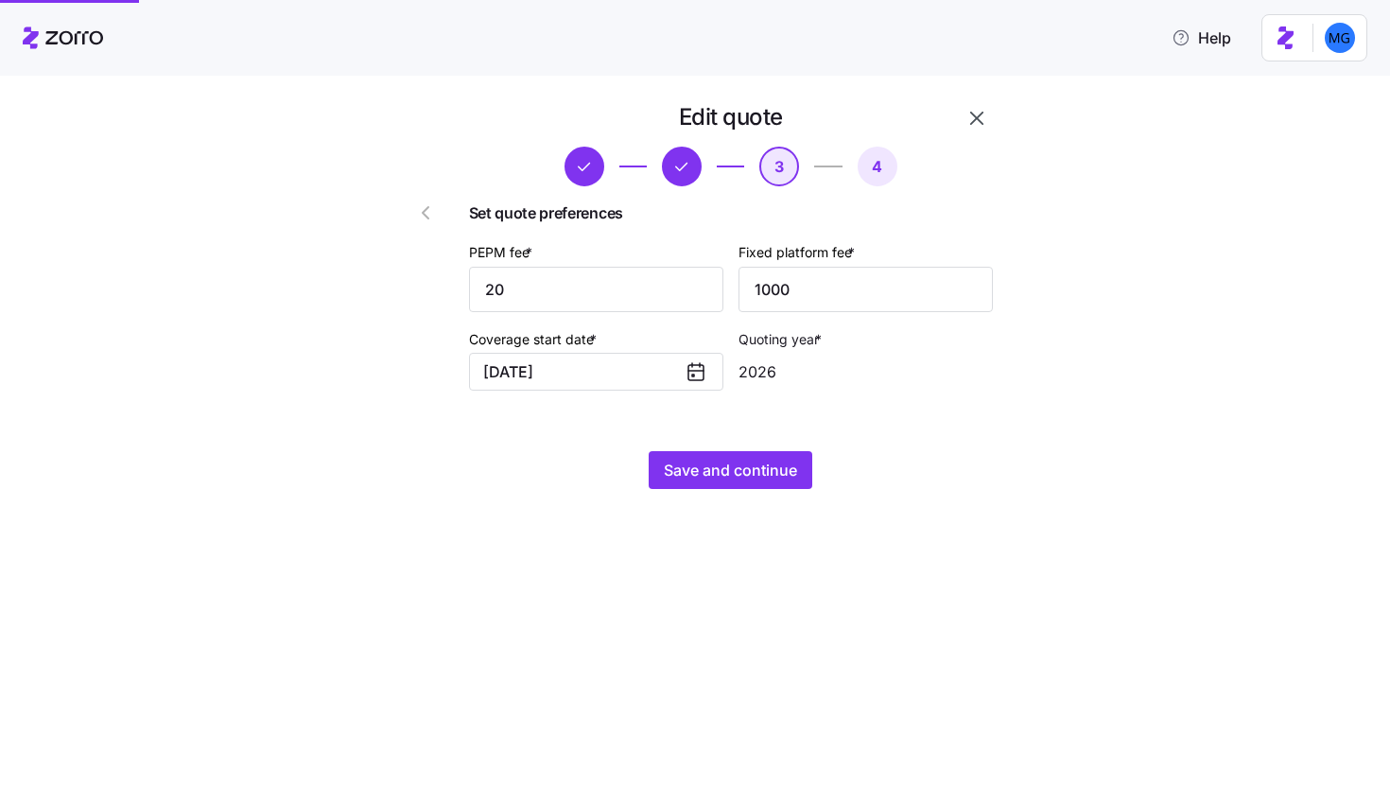
scroll to position [0, 0]
click at [784, 478] on span "Save and continue" at bounding box center [730, 470] width 133 height 23
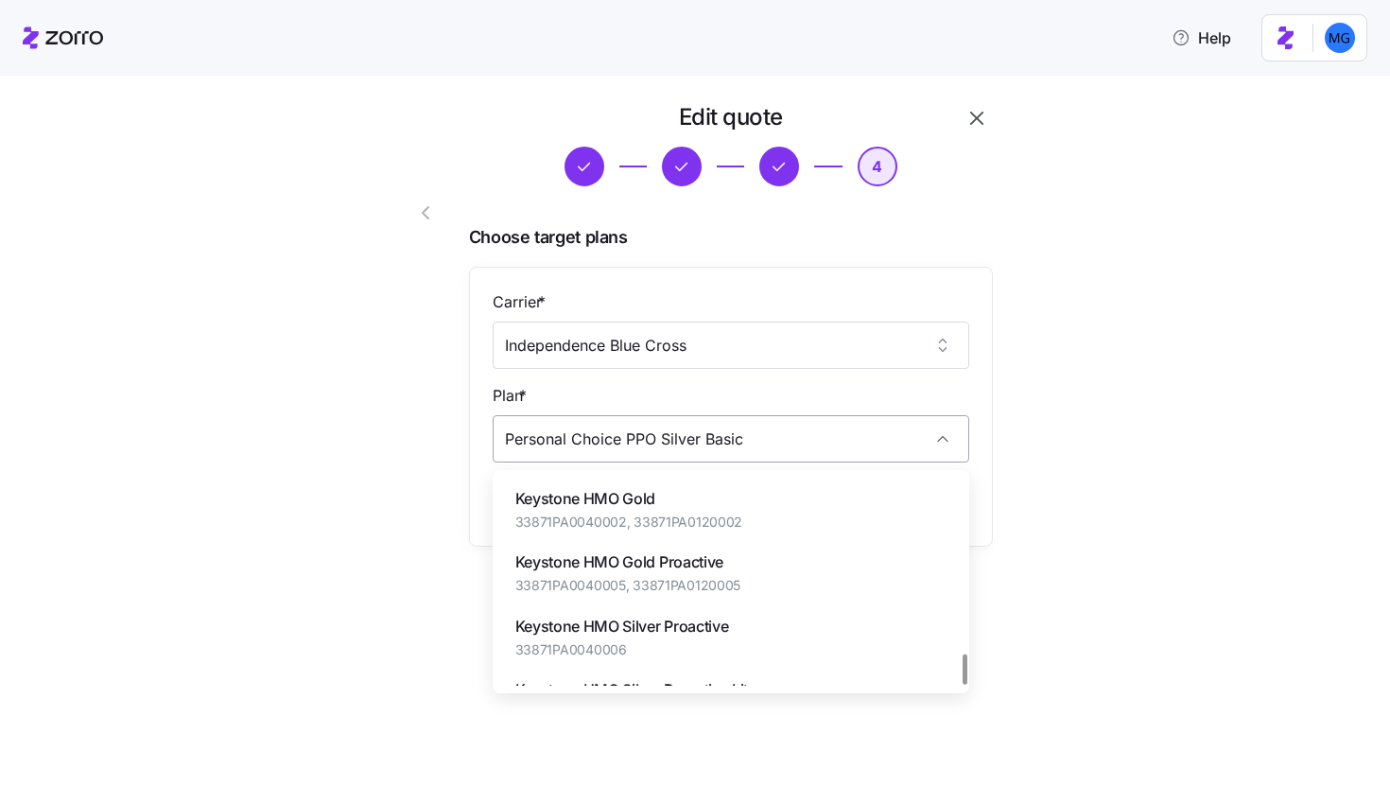
scroll to position [1196, 0]
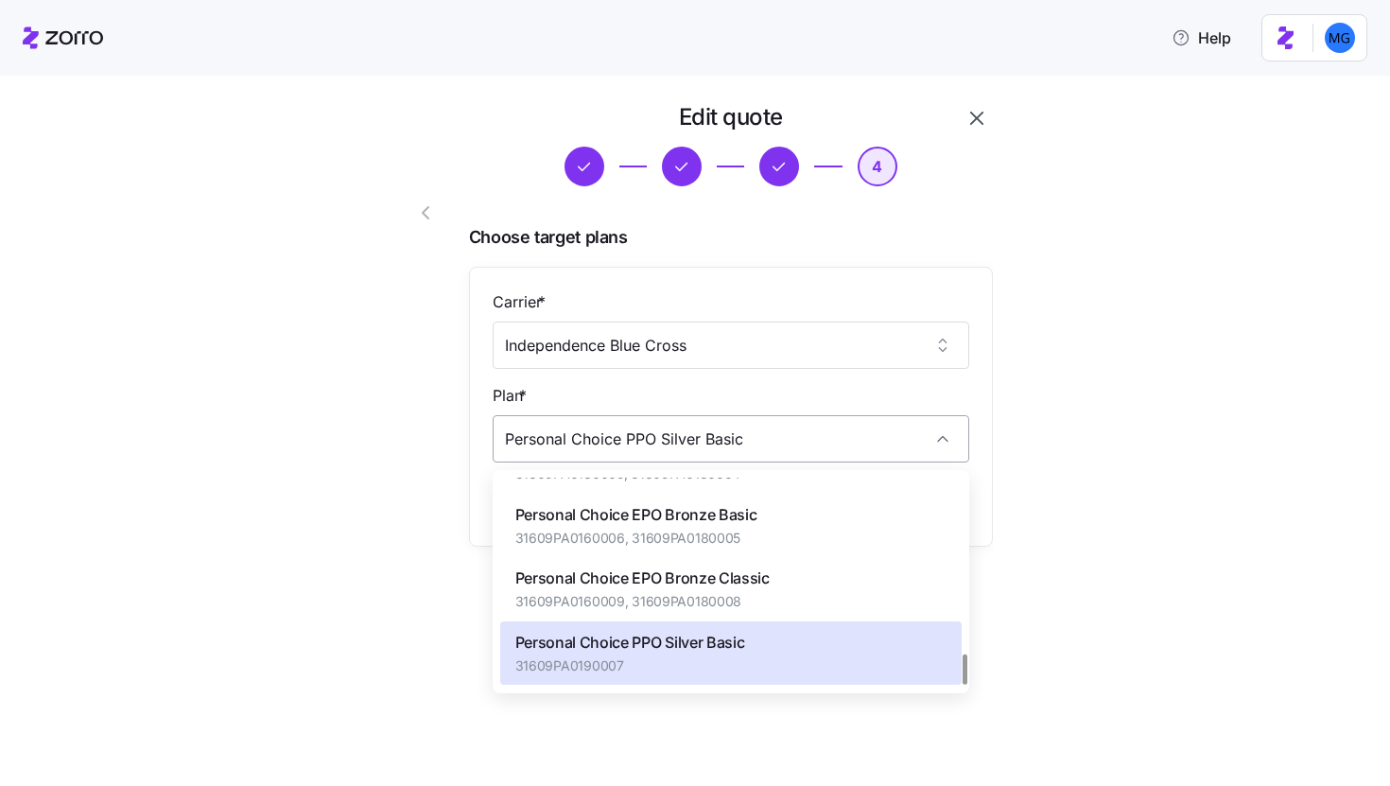
click at [849, 417] on input "Personal Choice PPO Silver Basic" at bounding box center [731, 438] width 477 height 47
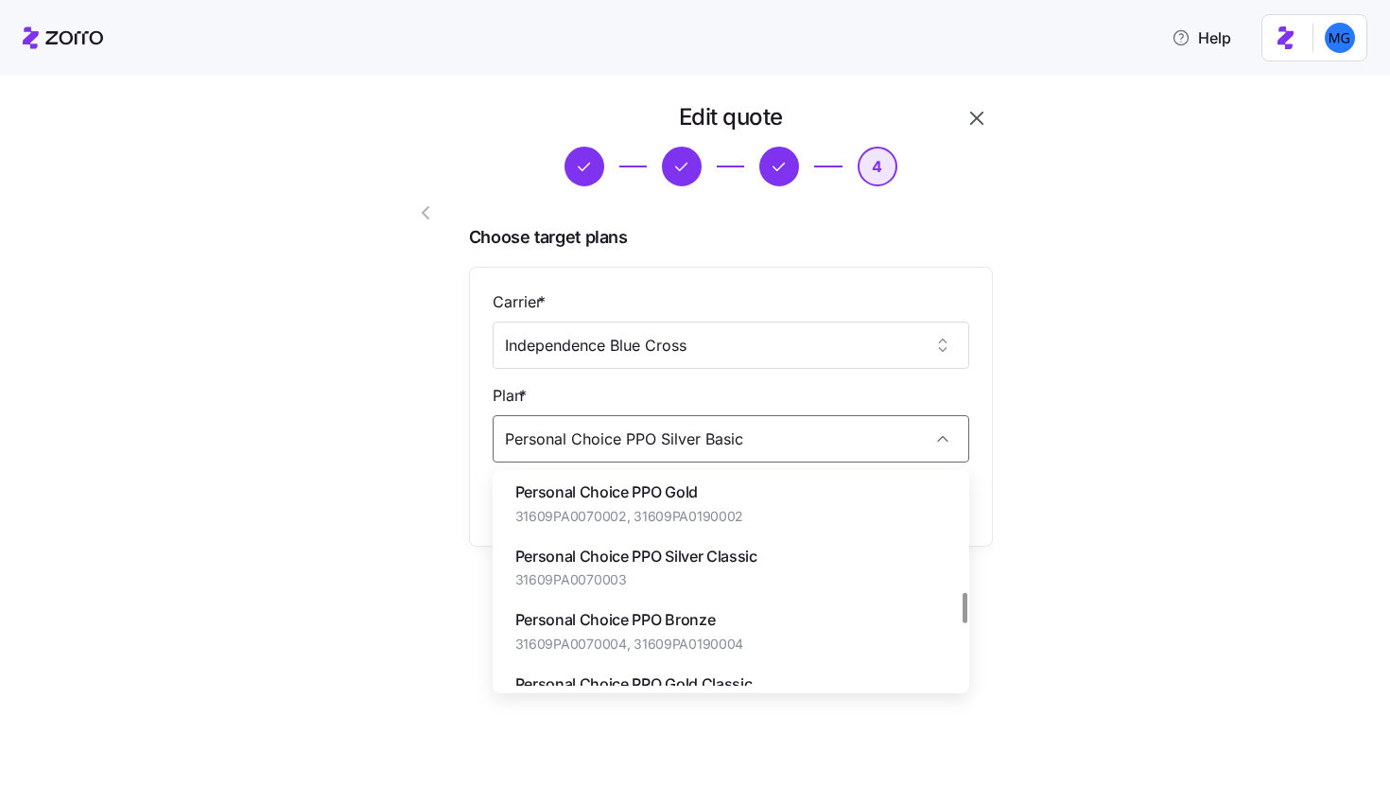
scroll to position [769, 0]
click at [824, 577] on div "Personal Choice PPO Silver Classic 31609PA0070003" at bounding box center [730, 569] width 461 height 63
type input "Personal Choice PPO Silver Classic"
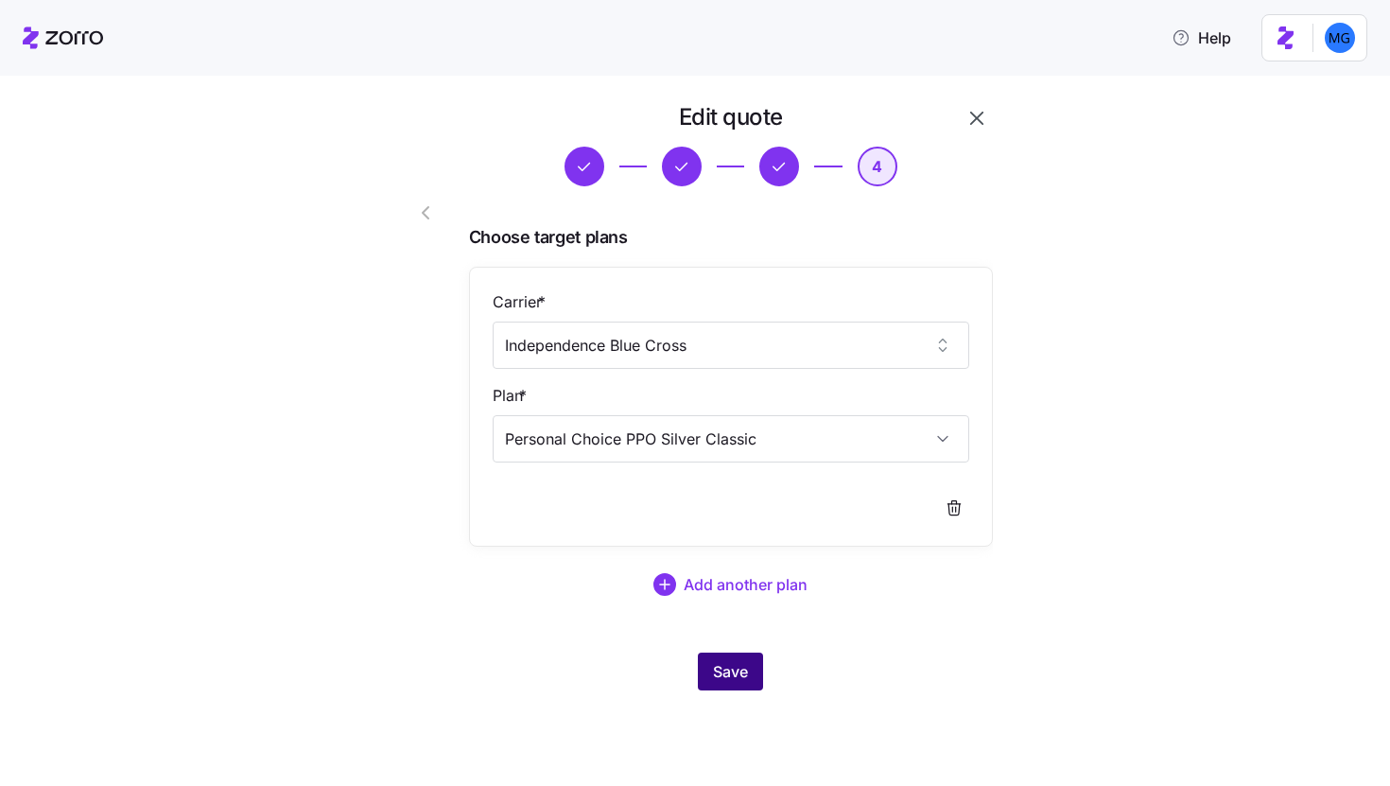
click at [743, 678] on span "Save" at bounding box center [730, 671] width 35 height 23
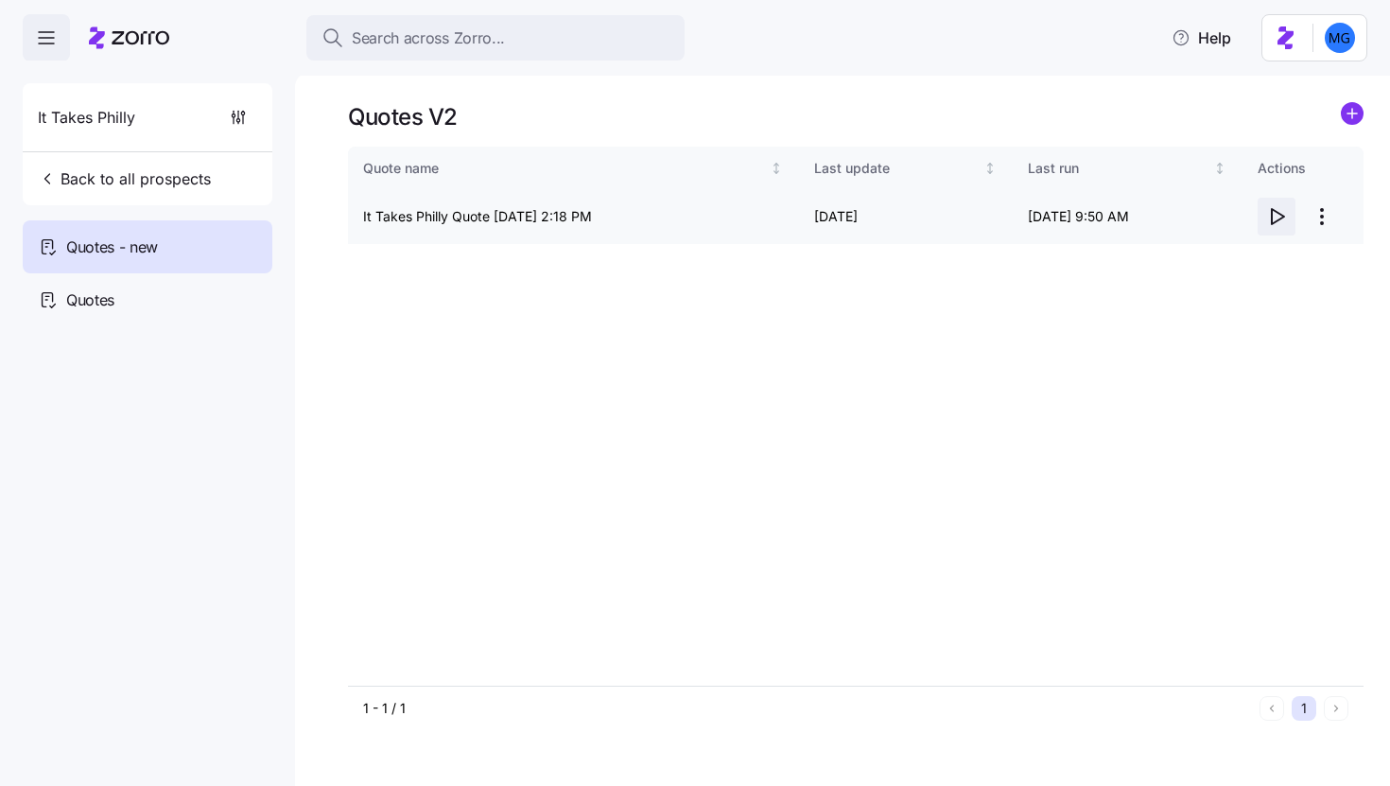
click at [1270, 217] on icon "button" at bounding box center [1276, 216] width 23 height 23
click at [1319, 209] on html "Search across Zorro... Help It Takes Philly Back to all prospects Quotes - new …" at bounding box center [695, 387] width 1390 height 774
click at [1275, 253] on div "Edit quote" at bounding box center [1246, 263] width 174 height 30
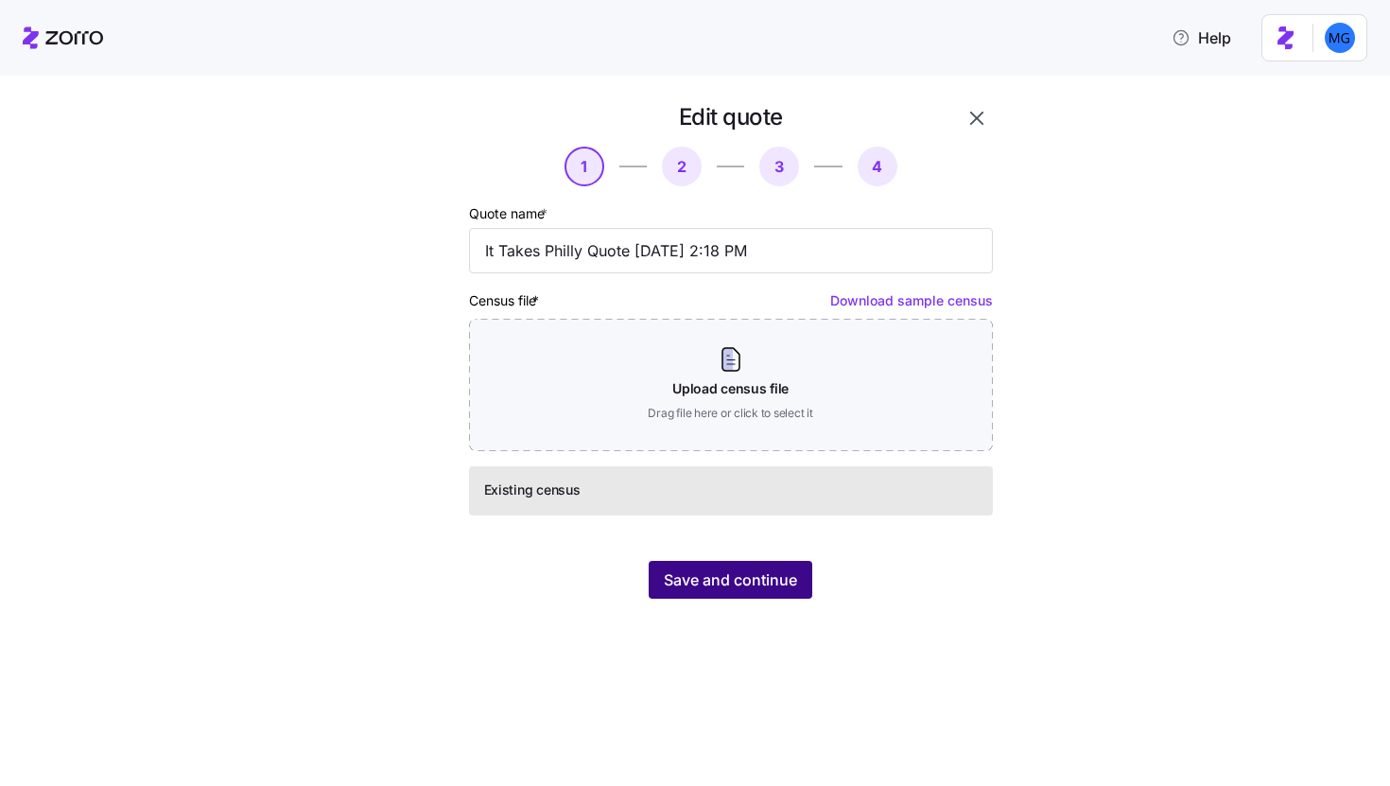
click at [779, 568] on button "Save and continue" at bounding box center [731, 580] width 164 height 38
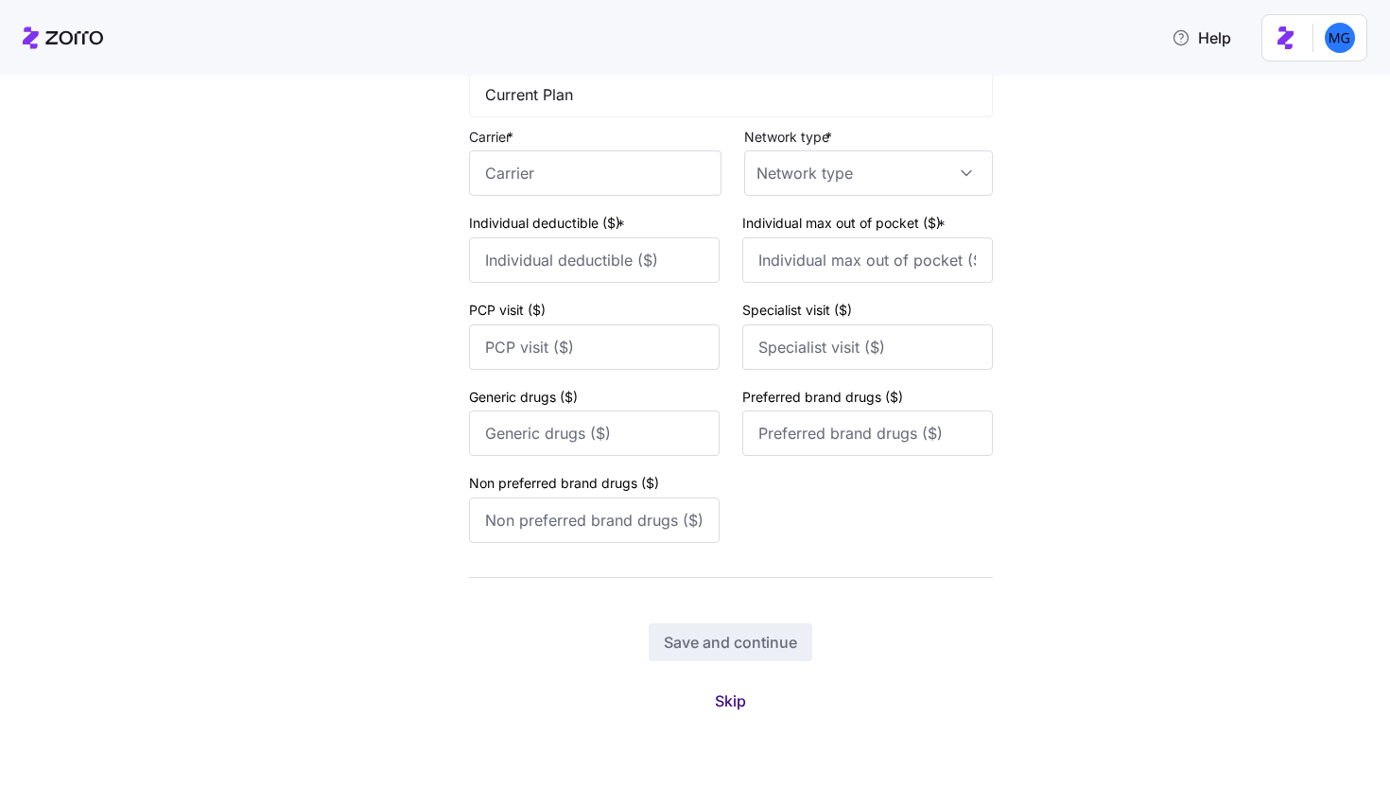
click at [731, 703] on span "Skip" at bounding box center [730, 700] width 31 height 23
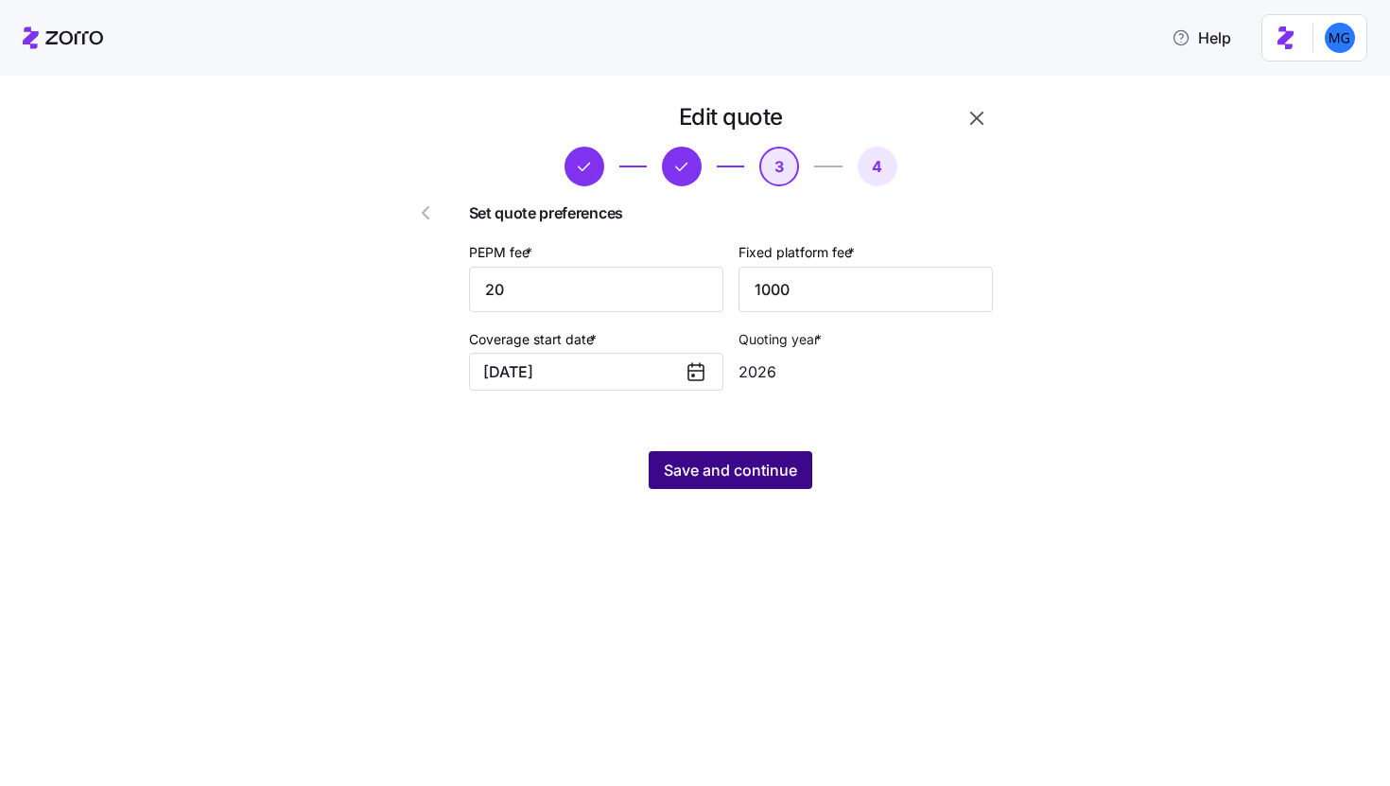
click at [774, 477] on span "Save and continue" at bounding box center [730, 470] width 133 height 23
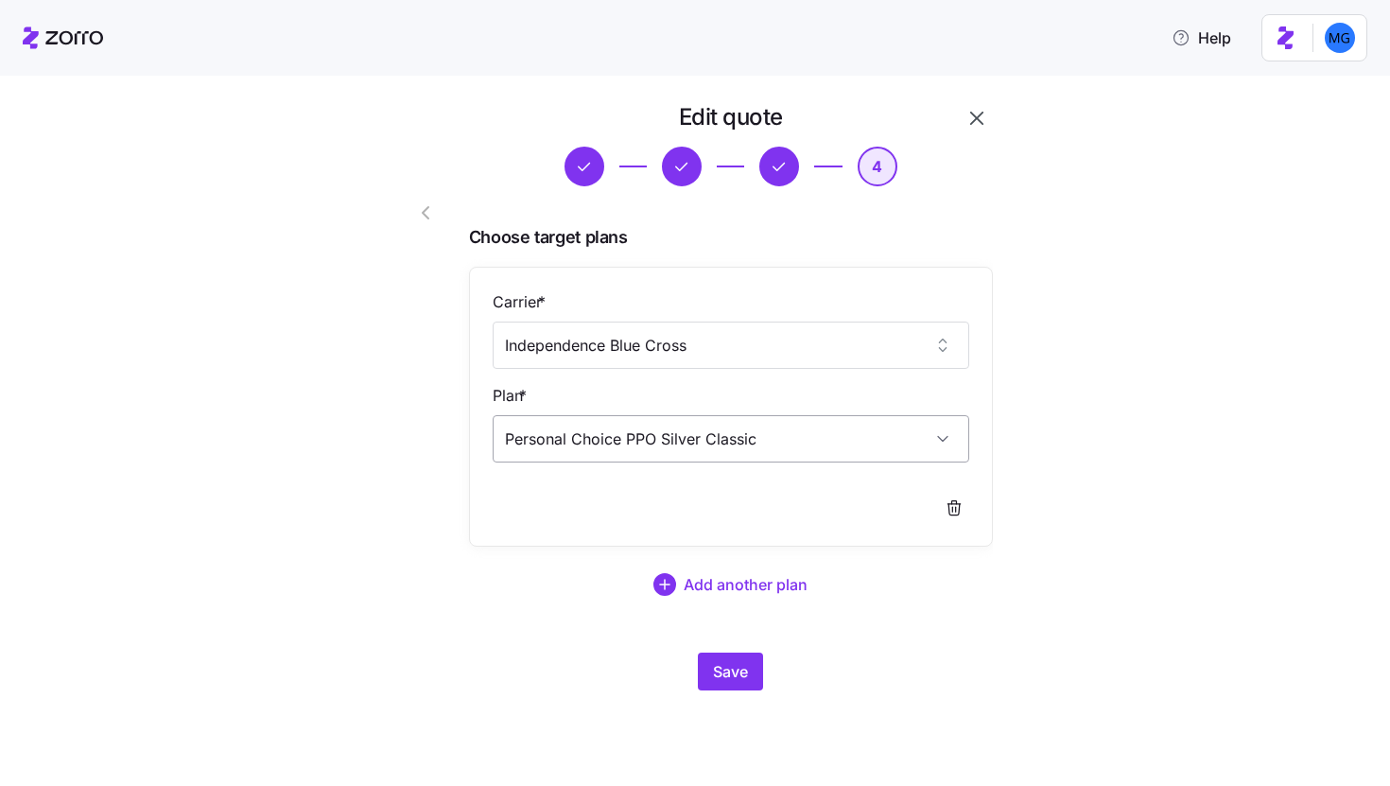
click at [799, 435] on input "Personal Choice PPO Silver Classic" at bounding box center [731, 438] width 477 height 47
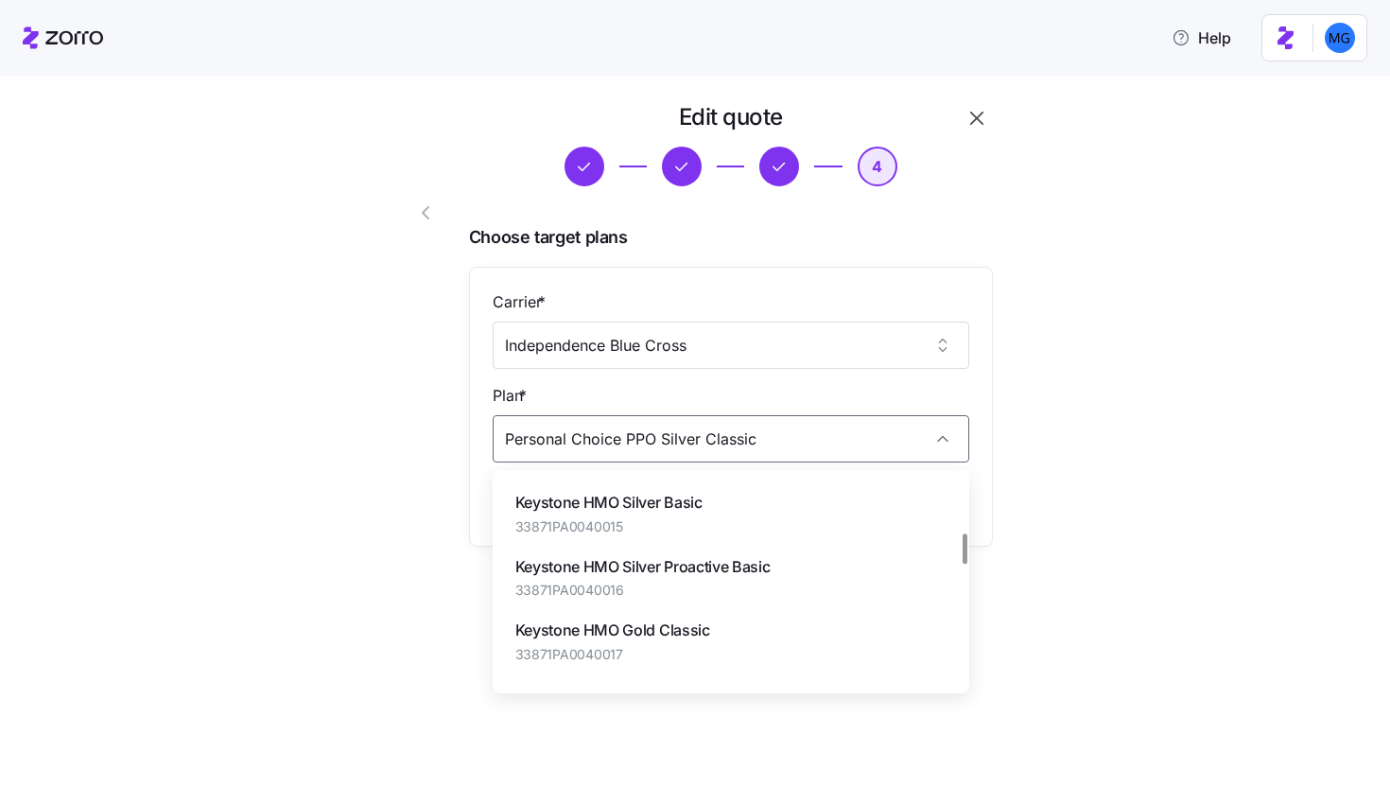
scroll to position [381, 0]
click at [785, 520] on div "Keystone HMO Silver Basic 33871PA0040015" at bounding box center [730, 509] width 461 height 63
type input "Keystone HMO Silver Basic"
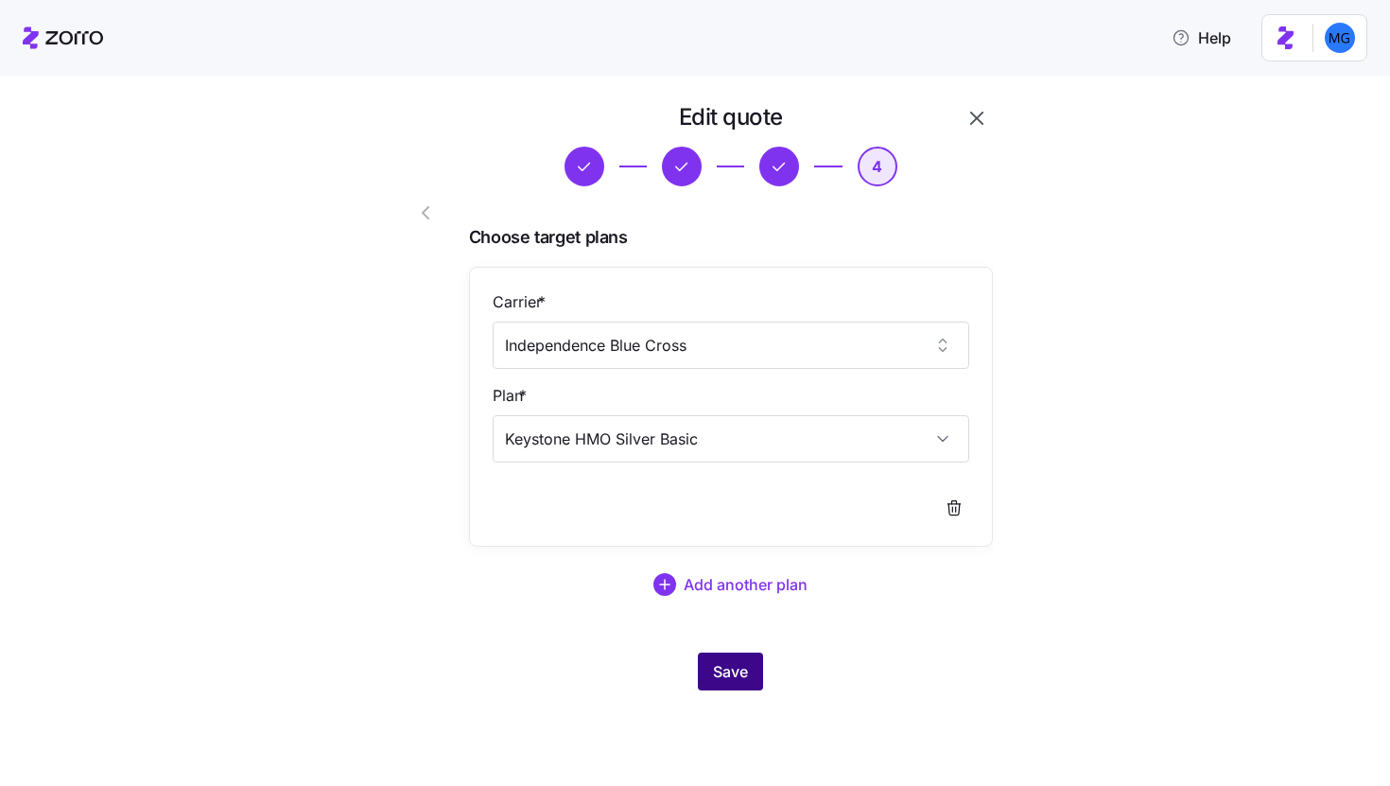
click at [734, 678] on span "Save" at bounding box center [730, 671] width 35 height 23
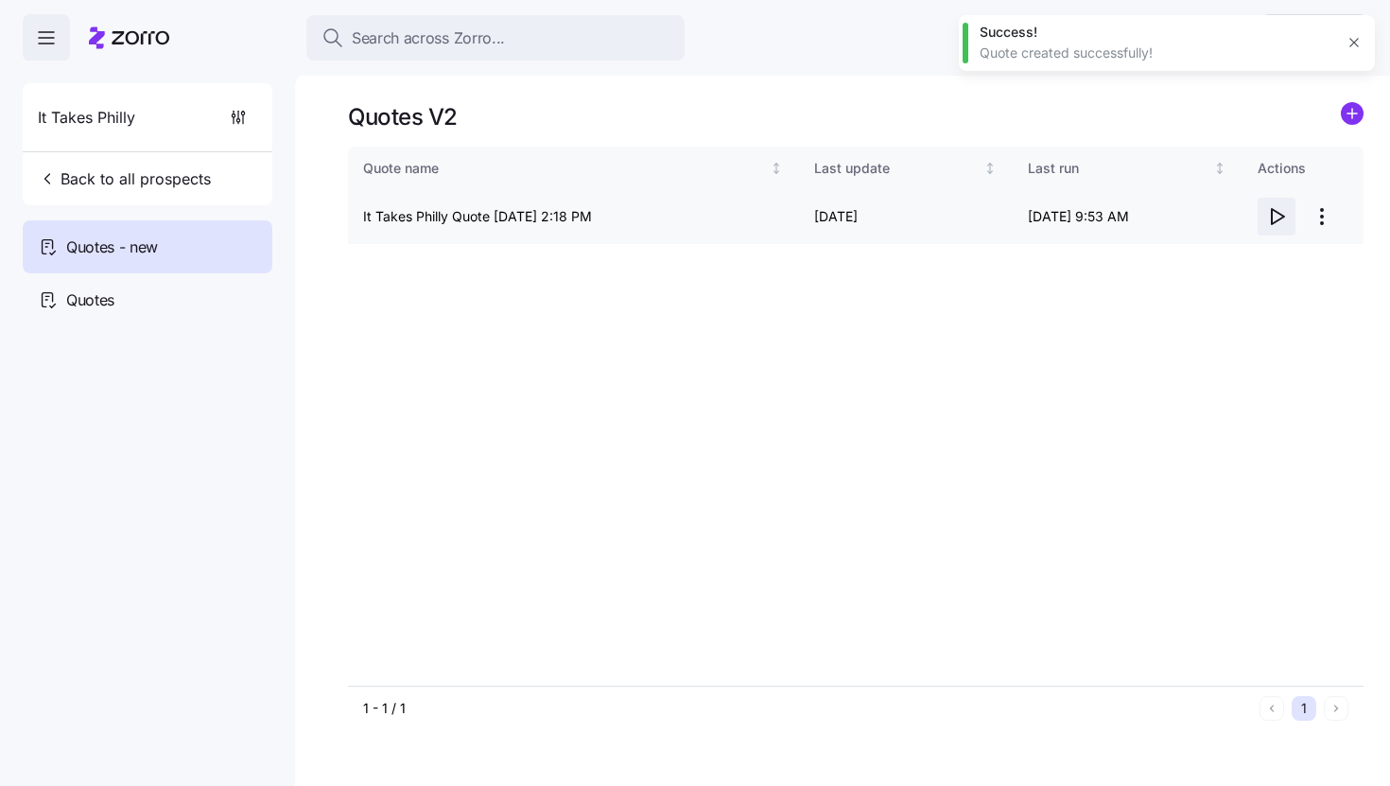
click at [1275, 218] on icon "button" at bounding box center [1276, 216] width 23 height 23
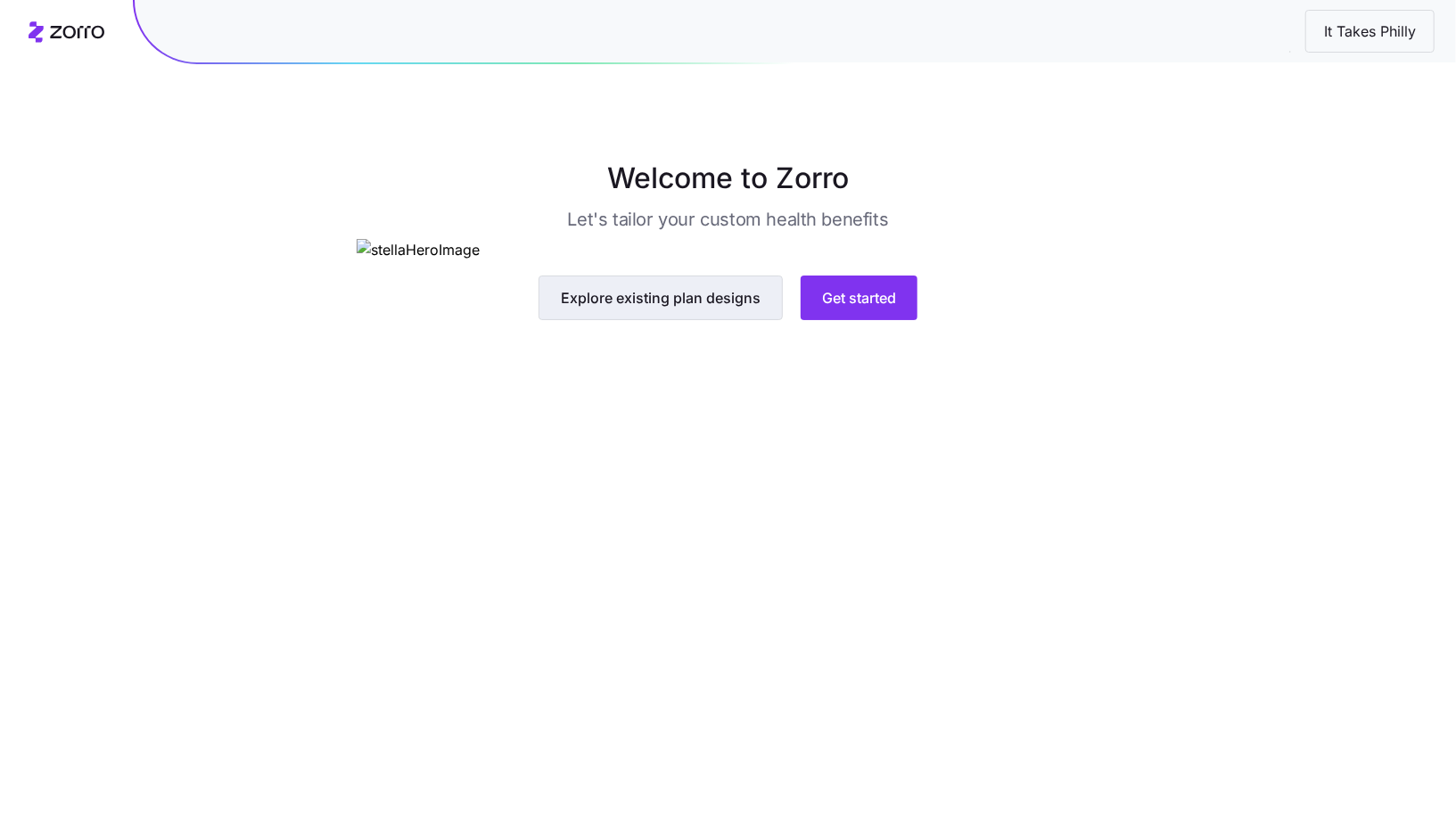
click at [716, 320] on button "Explore existing plan designs" at bounding box center [660, 297] width 244 height 44
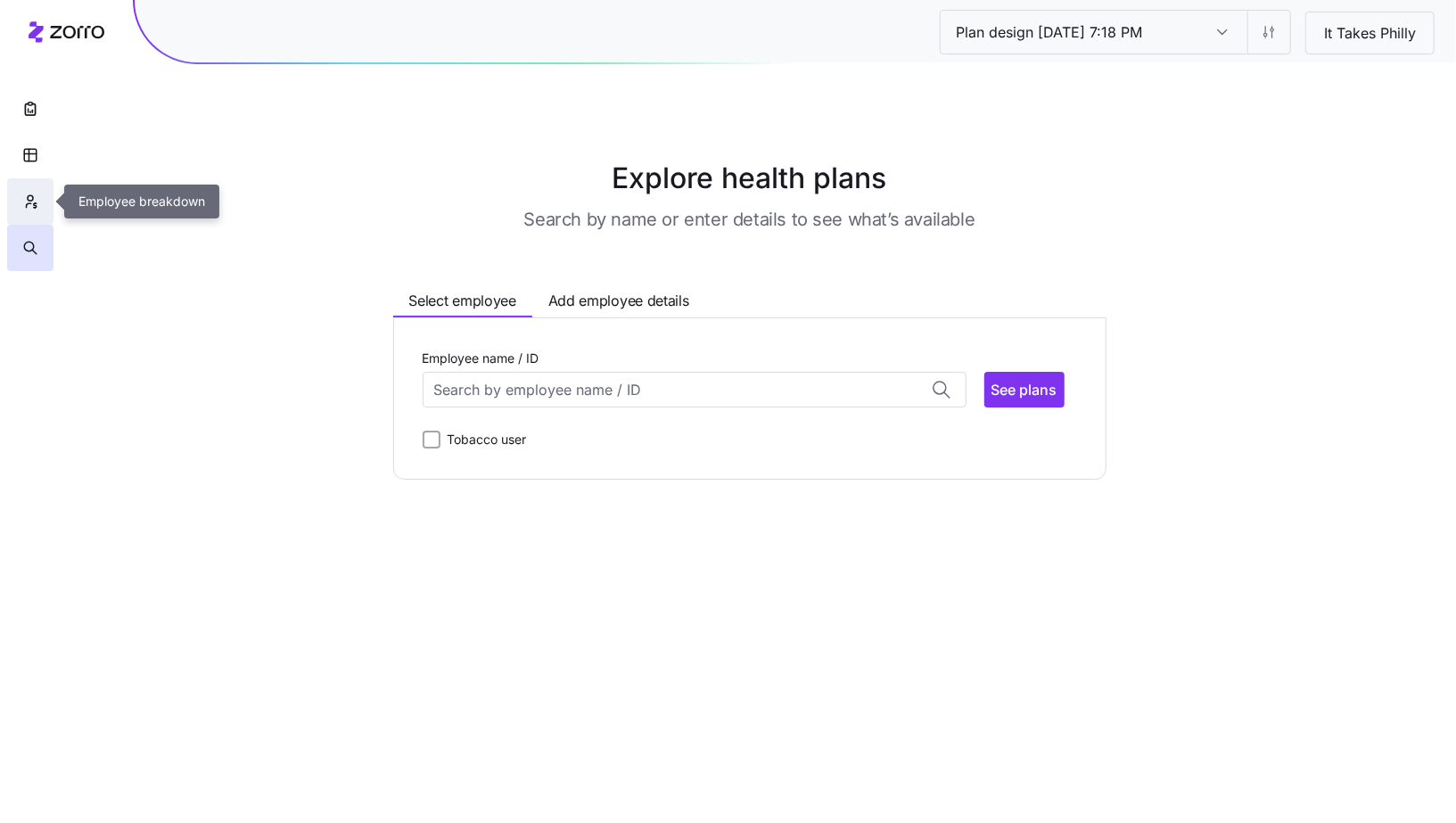
click at [31, 205] on icon "button" at bounding box center [30, 201] width 16 height 18
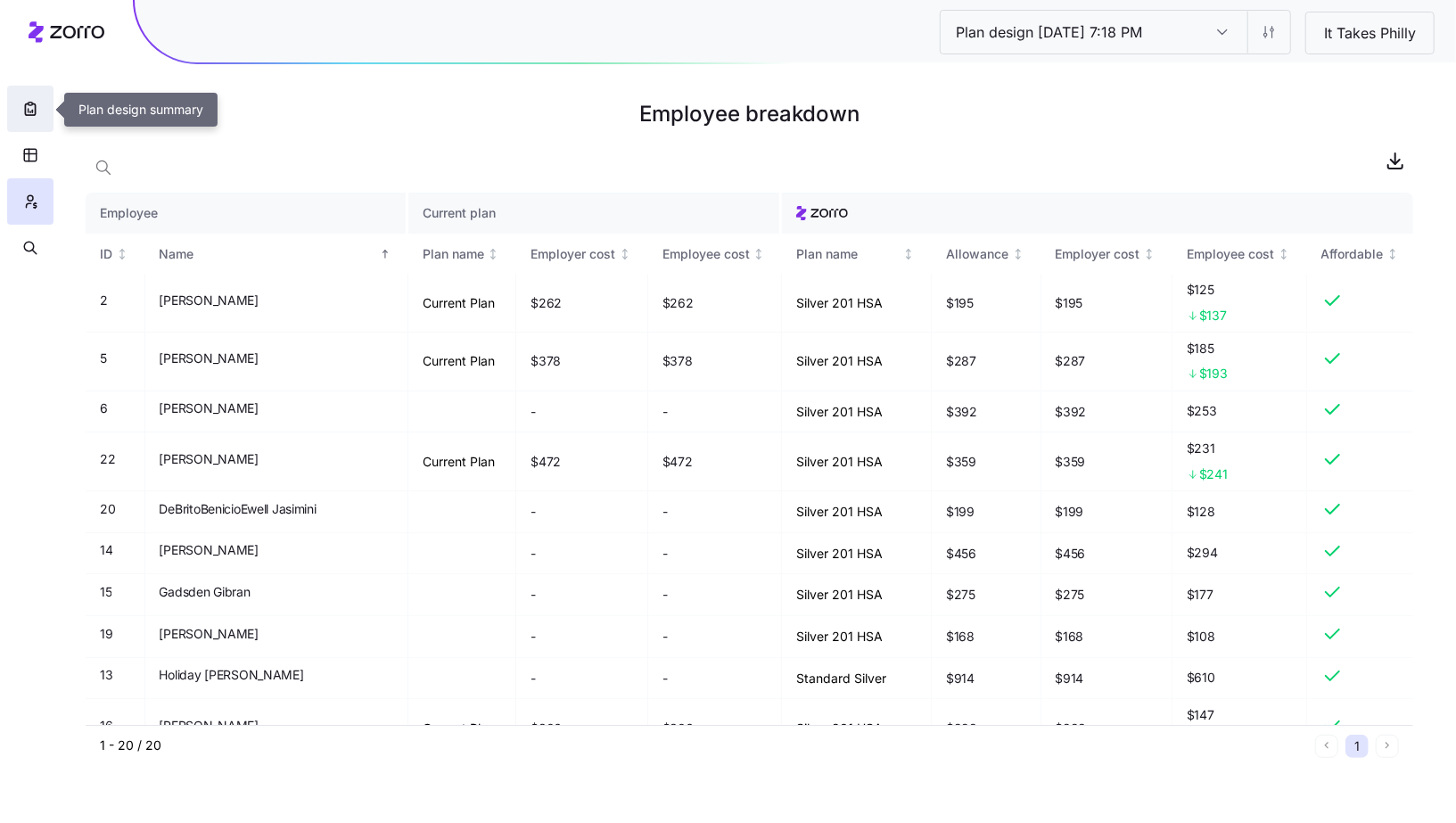
click at [17, 109] on button "button" at bounding box center [30, 108] width 46 height 46
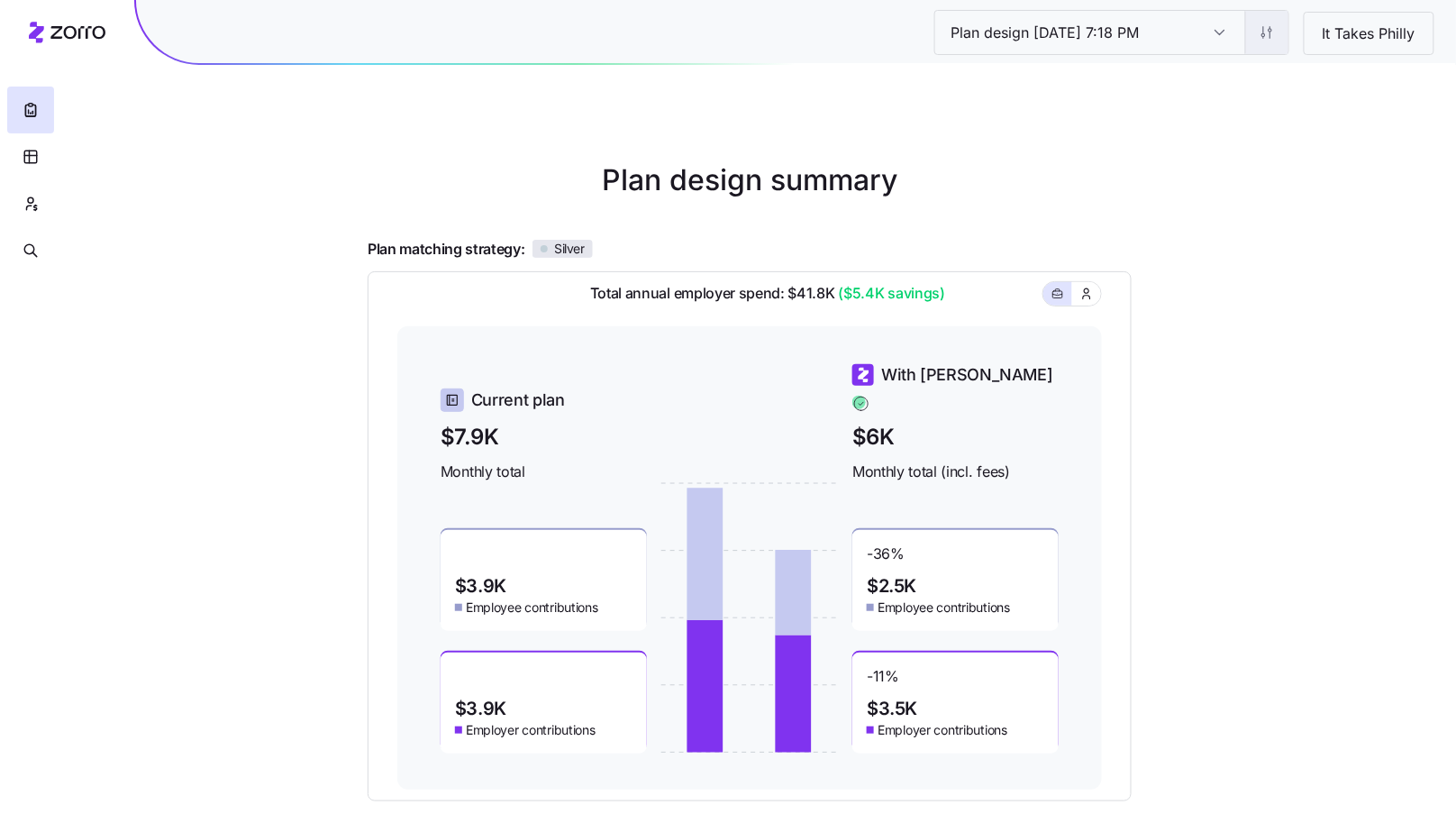
click at [1268, 30] on html "Plan design [DATE] 7:18 PM Plan design [DATE] 7:18 PM It Takes Philly Plan desi…" at bounding box center [728, 494] width 1456 height 988
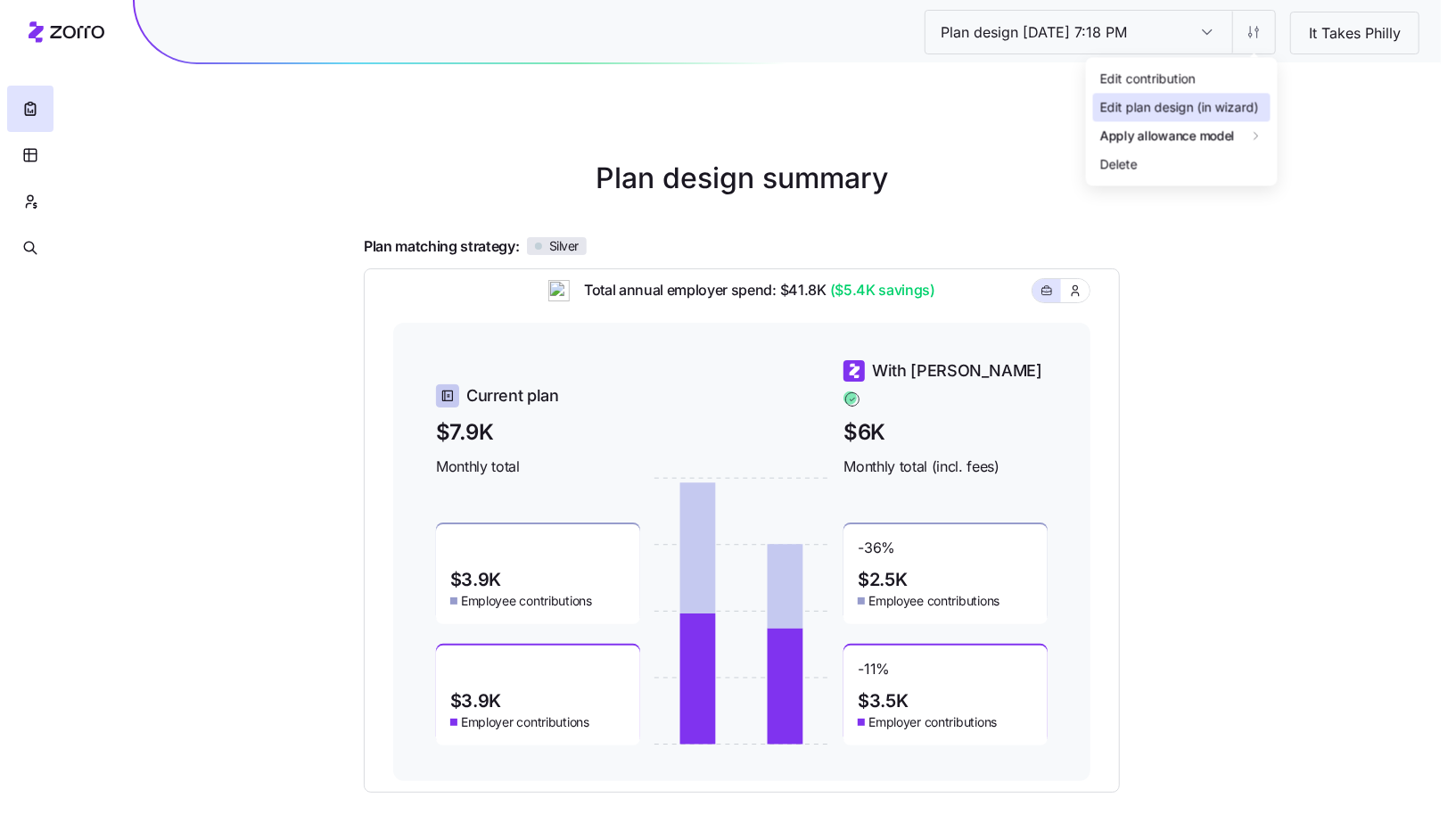
click at [1202, 101] on div "Edit plan design (in wizard)" at bounding box center [1180, 107] width 158 height 20
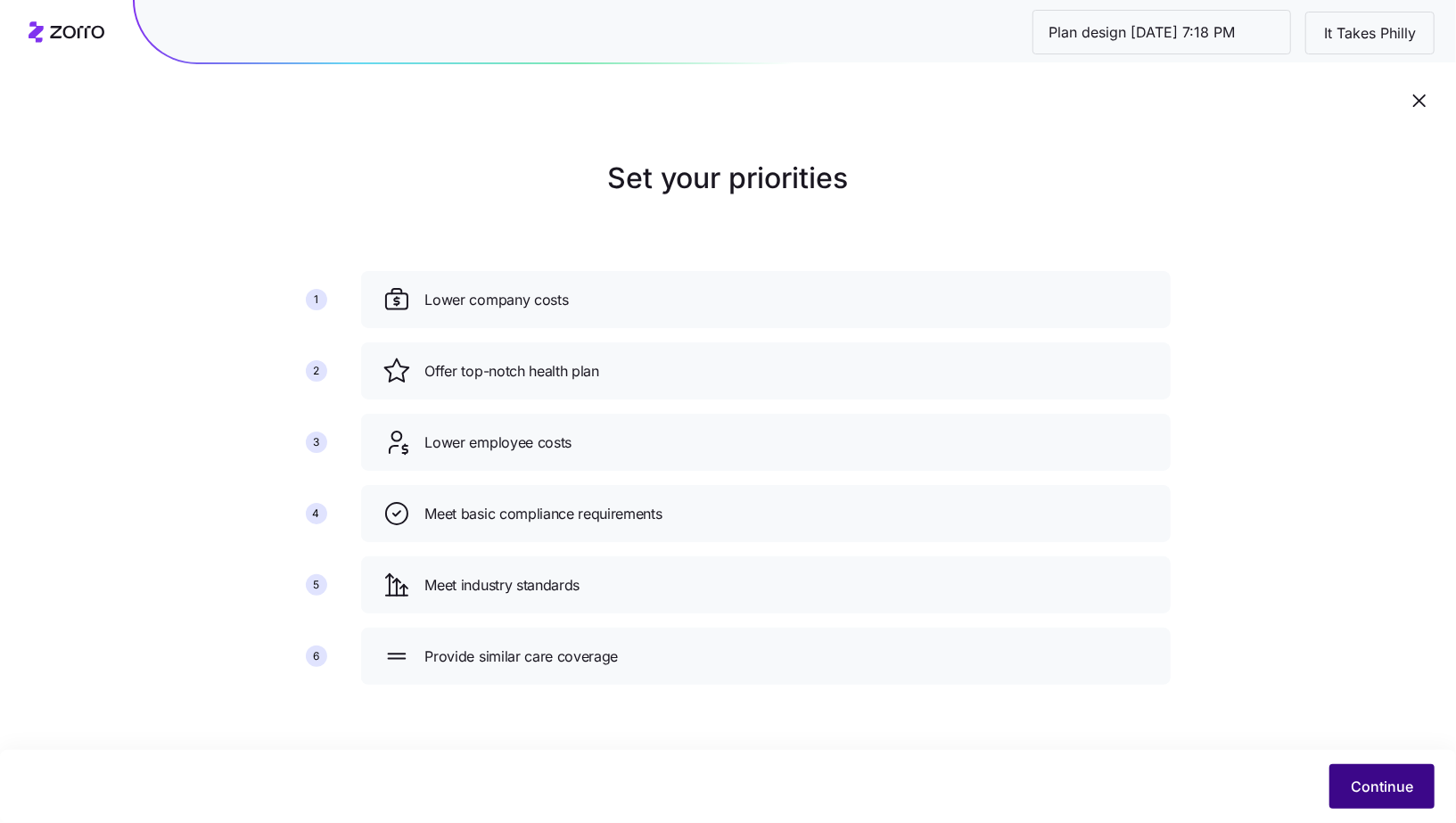
click at [1355, 802] on button "Continue" at bounding box center [1382, 785] width 106 height 44
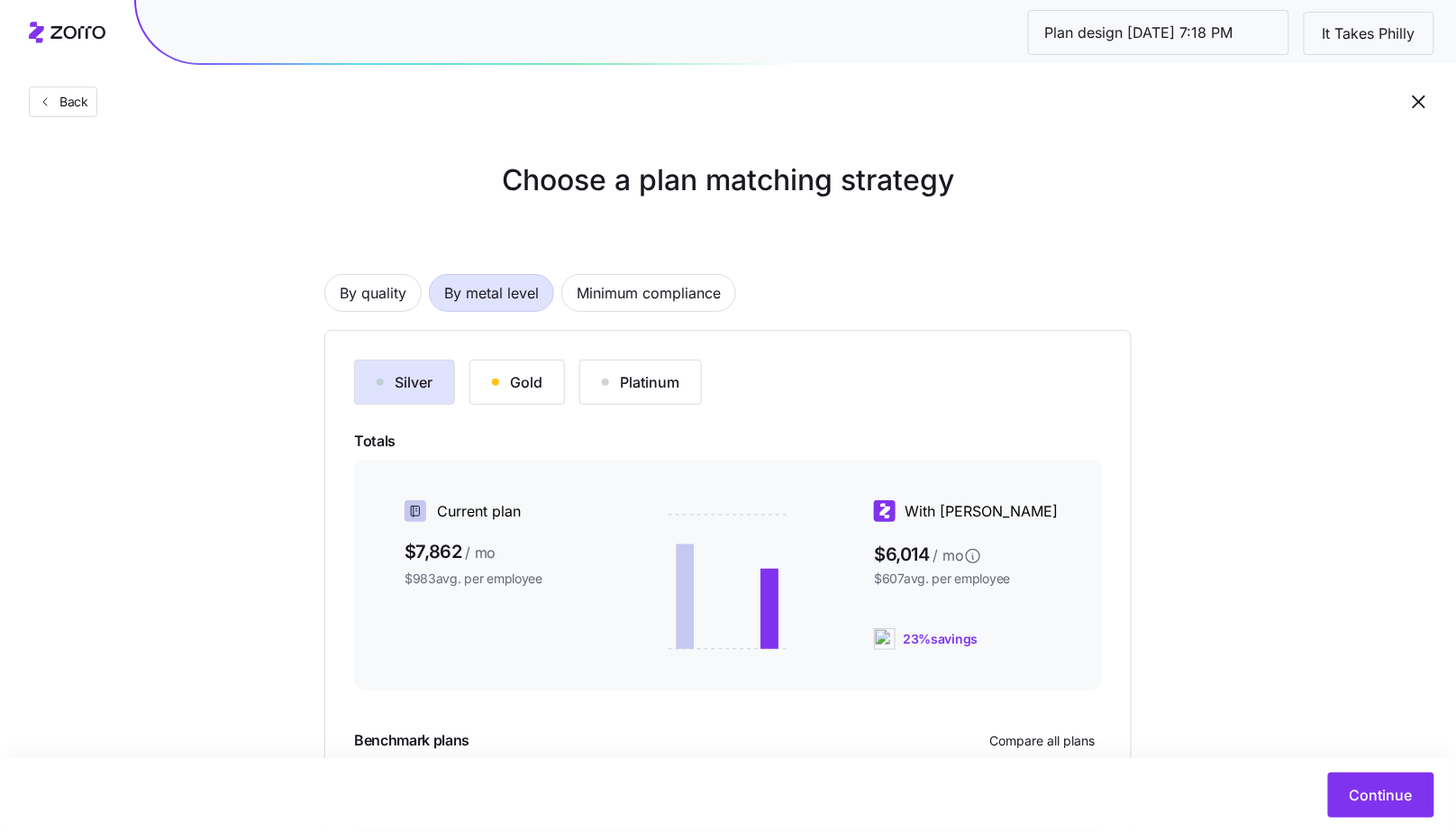
scroll to position [182, 0]
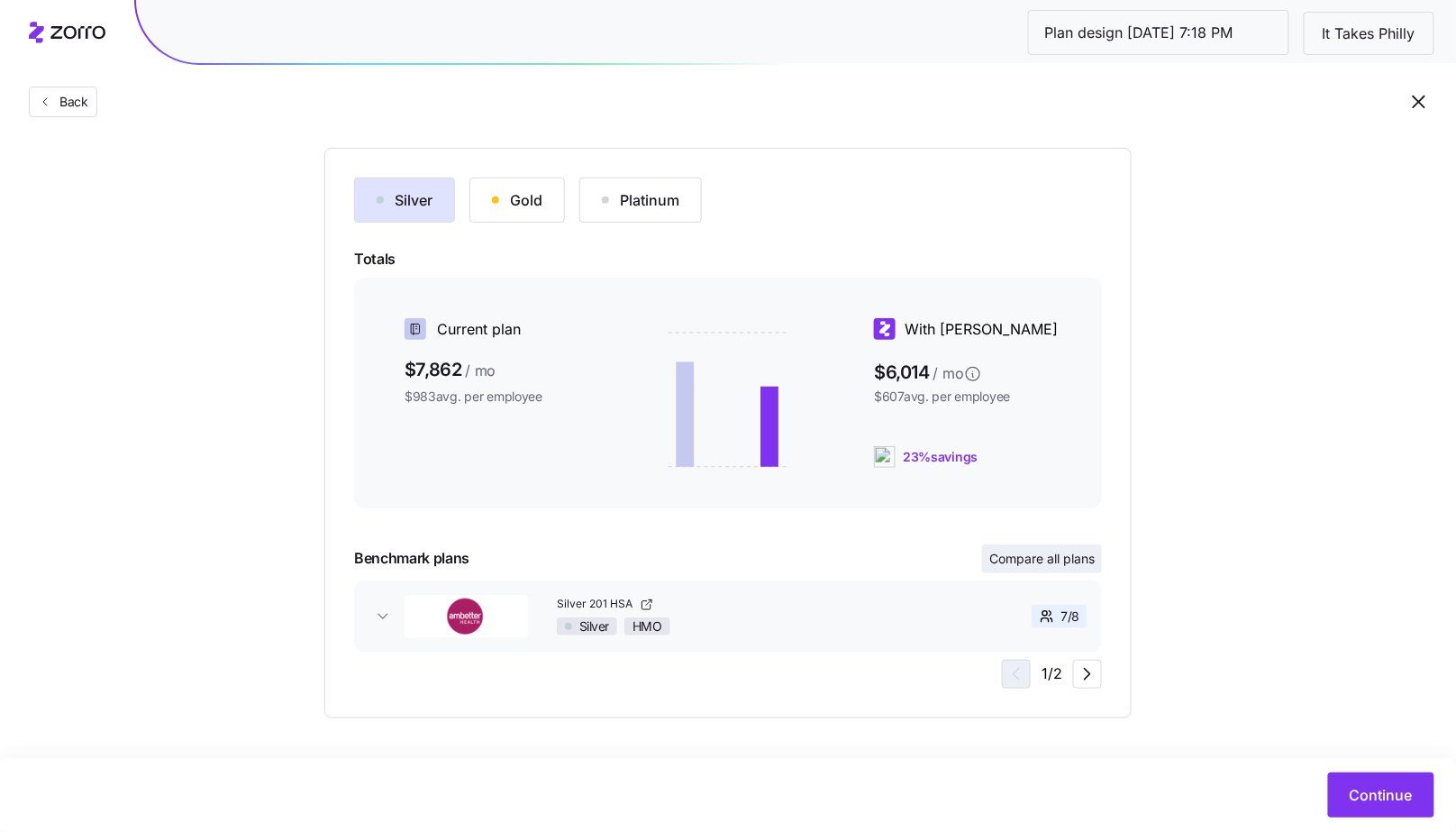
click at [1035, 560] on span "Compare all plans" at bounding box center [1041, 558] width 106 height 18
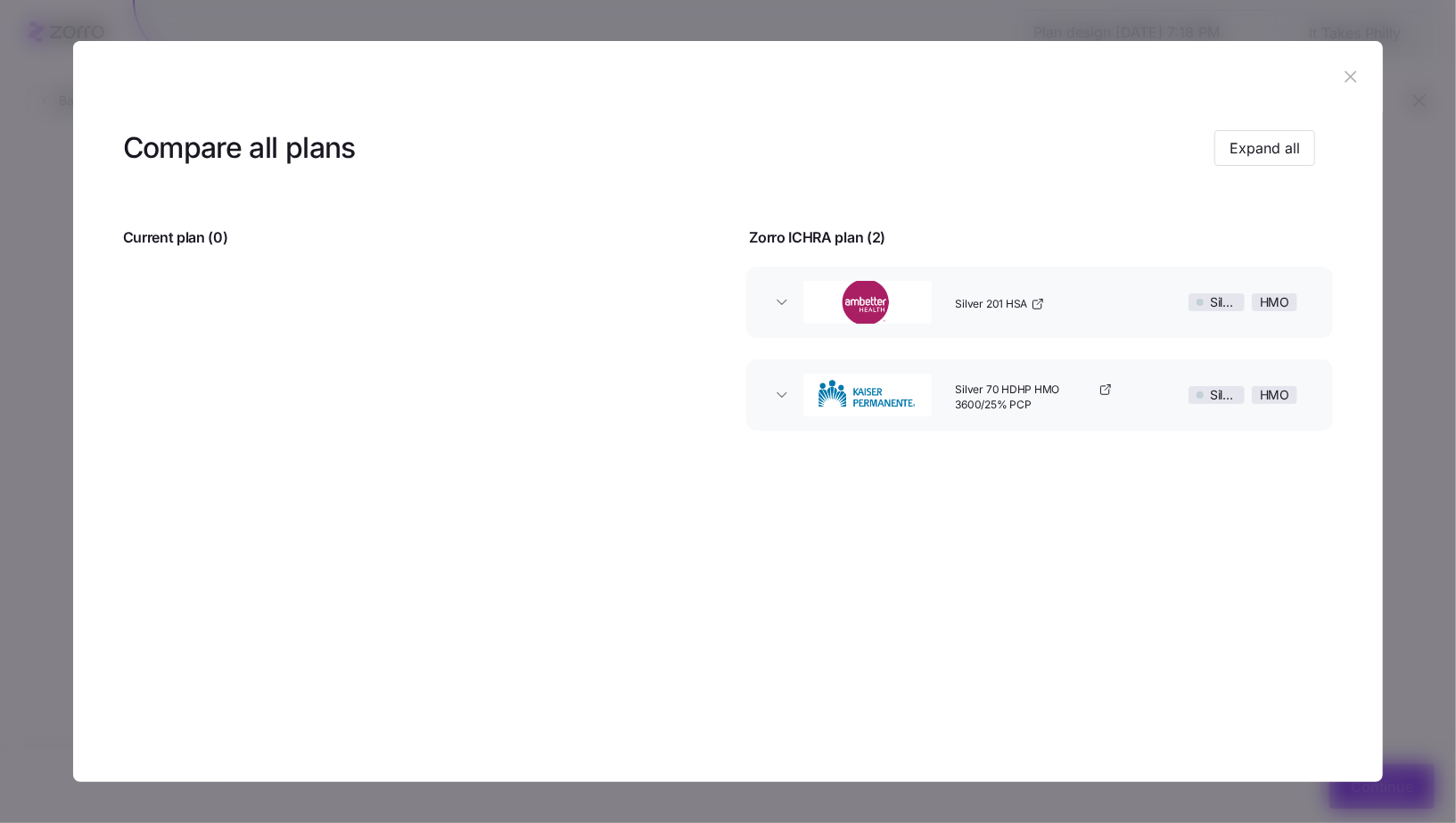
click at [1352, 80] on icon "button" at bounding box center [1351, 77] width 11 height 11
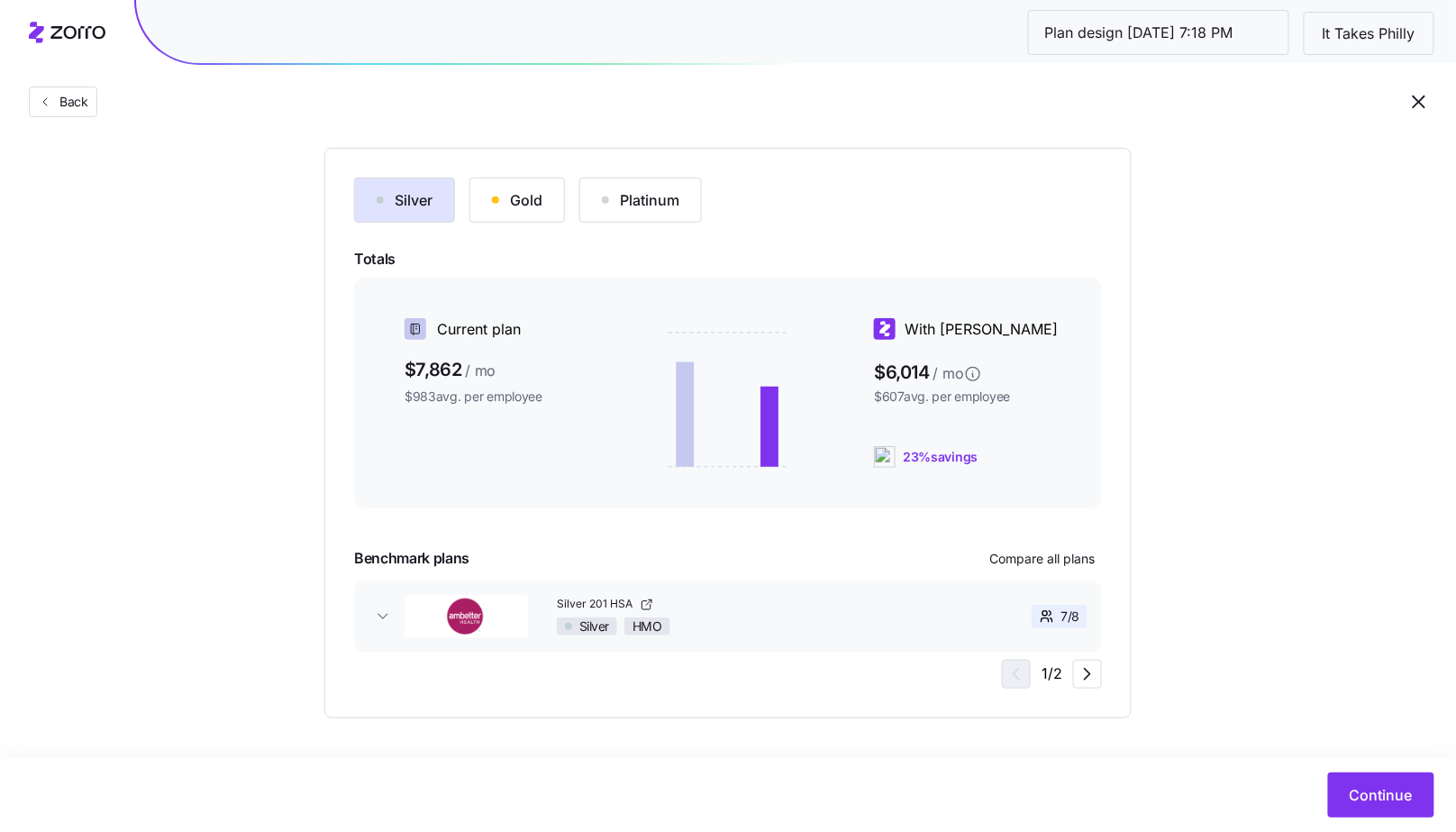
click at [541, 198] on button "Gold" at bounding box center [517, 199] width 95 height 45
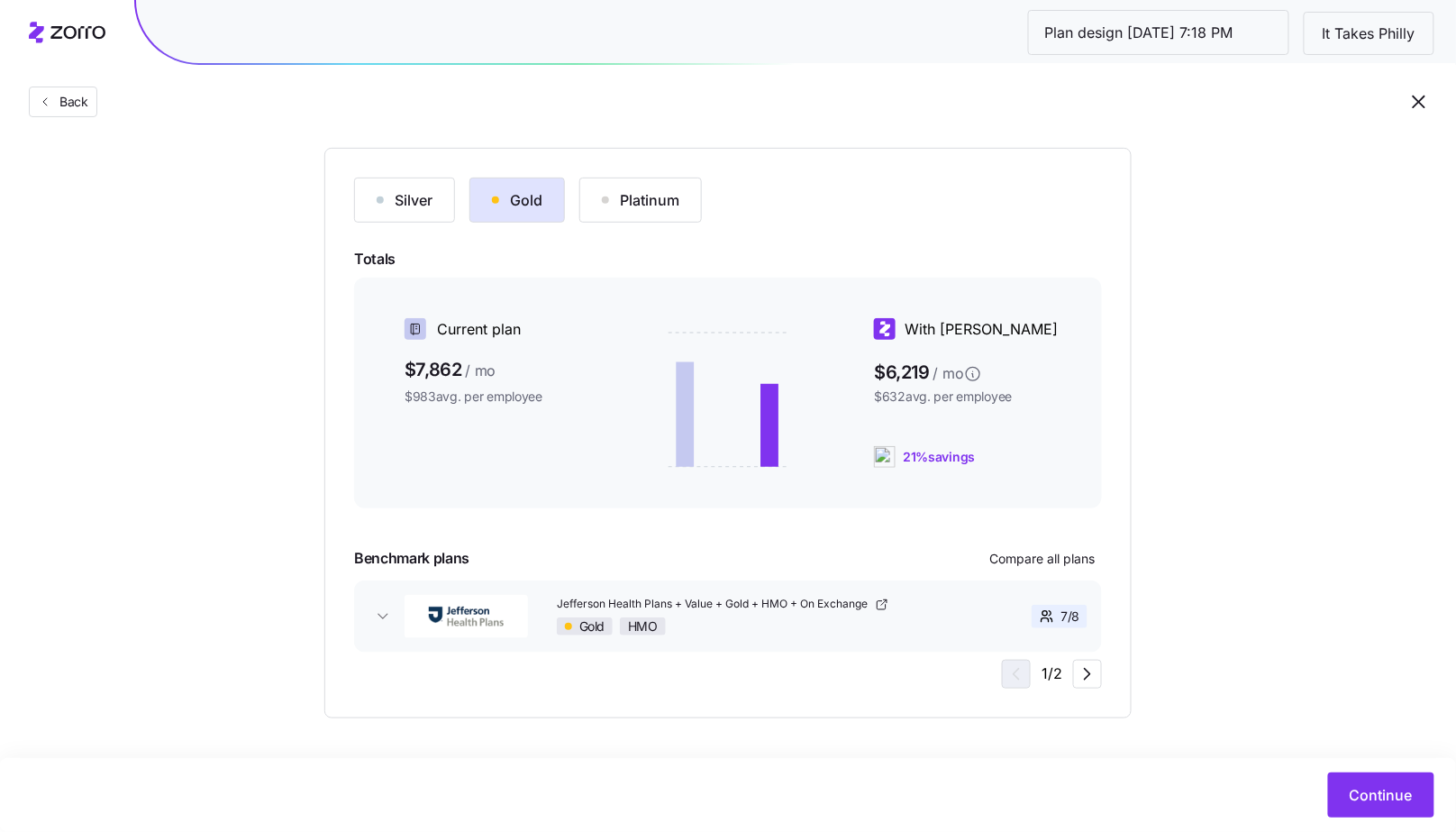
click at [421, 199] on div "Silver" at bounding box center [404, 200] width 56 height 22
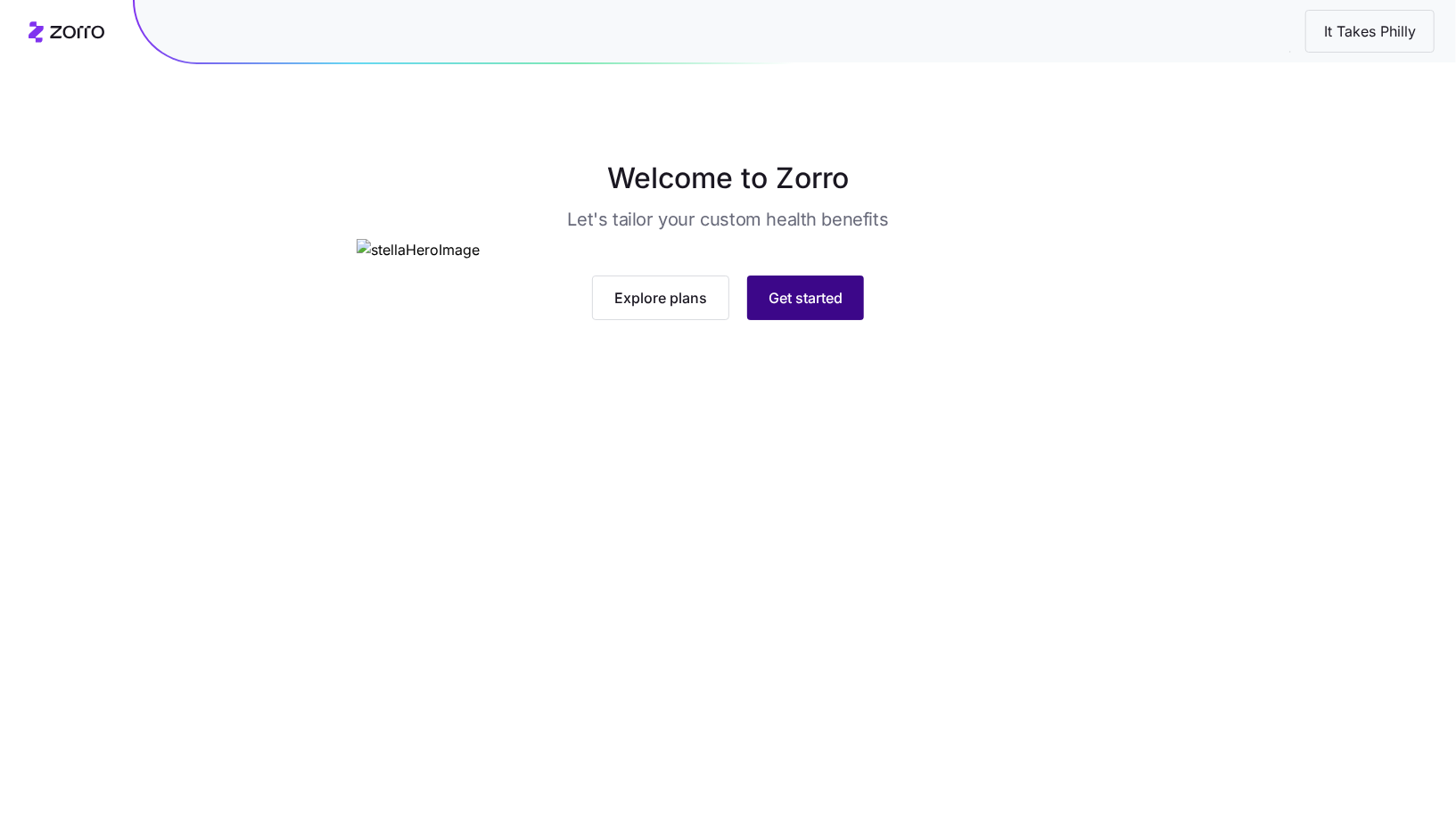
click at [843, 320] on button "Get started" at bounding box center [805, 297] width 117 height 44
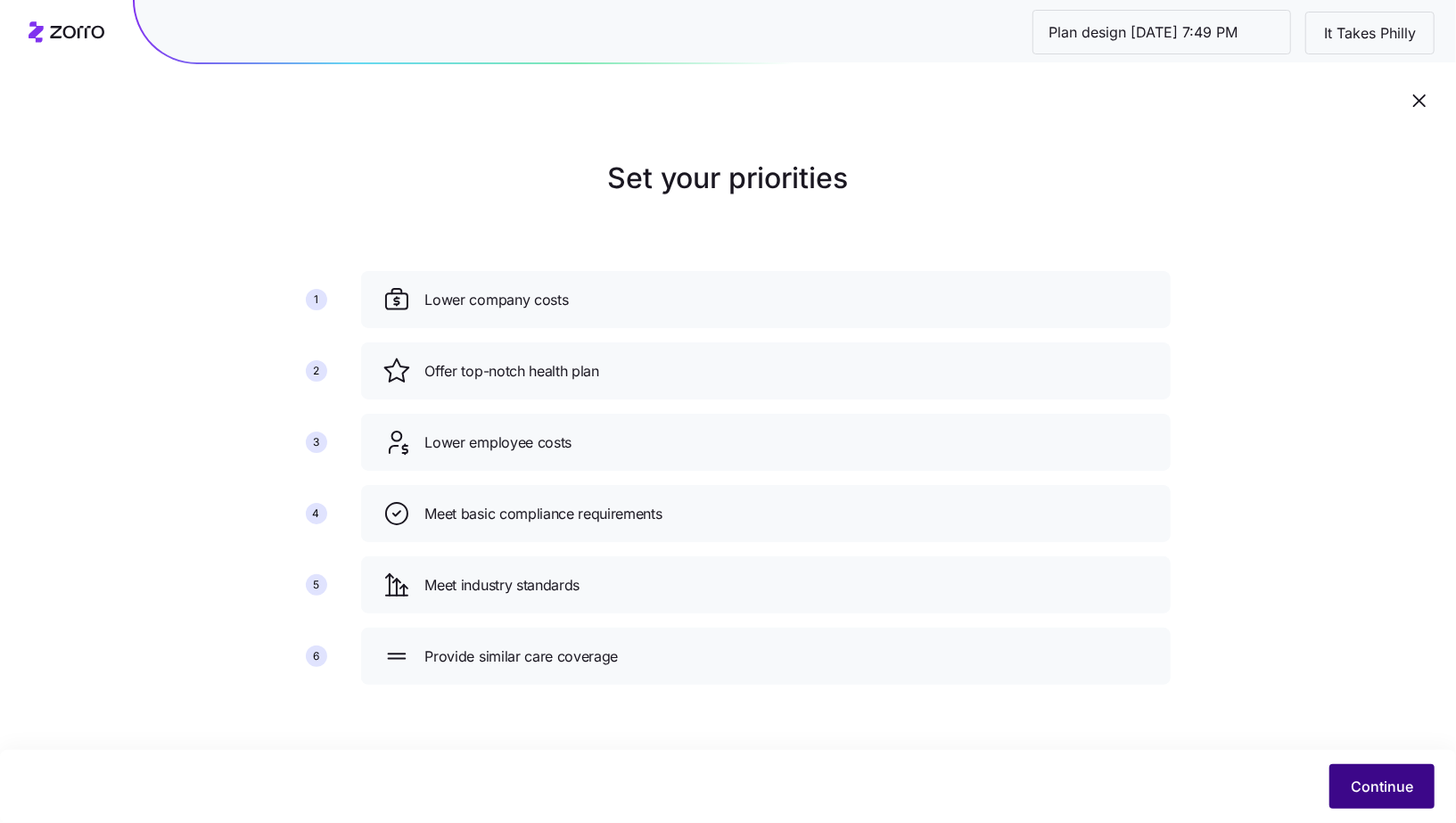
click at [1374, 793] on span "Continue" at bounding box center [1382, 786] width 62 height 22
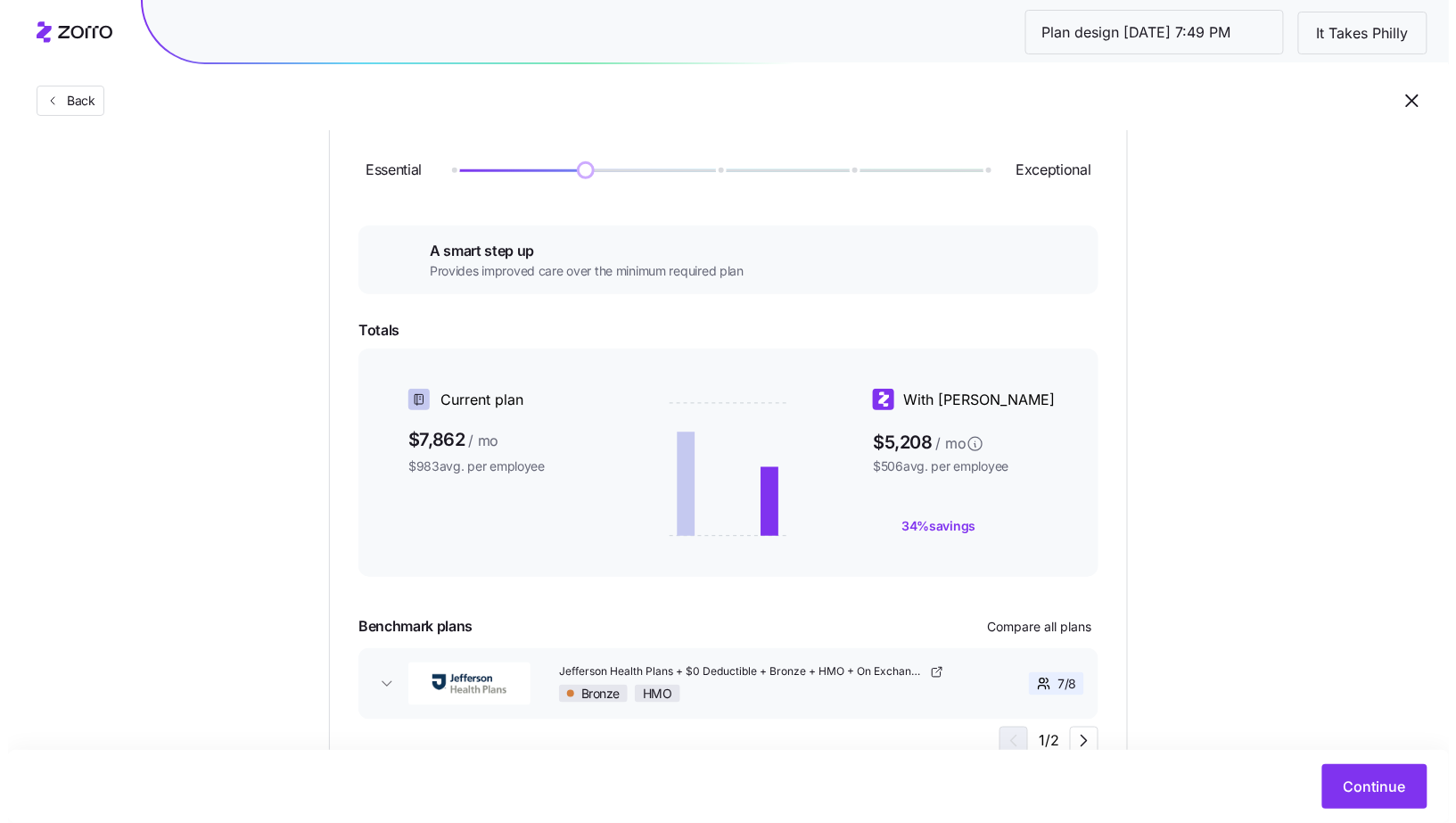
scroll to position [307, 0]
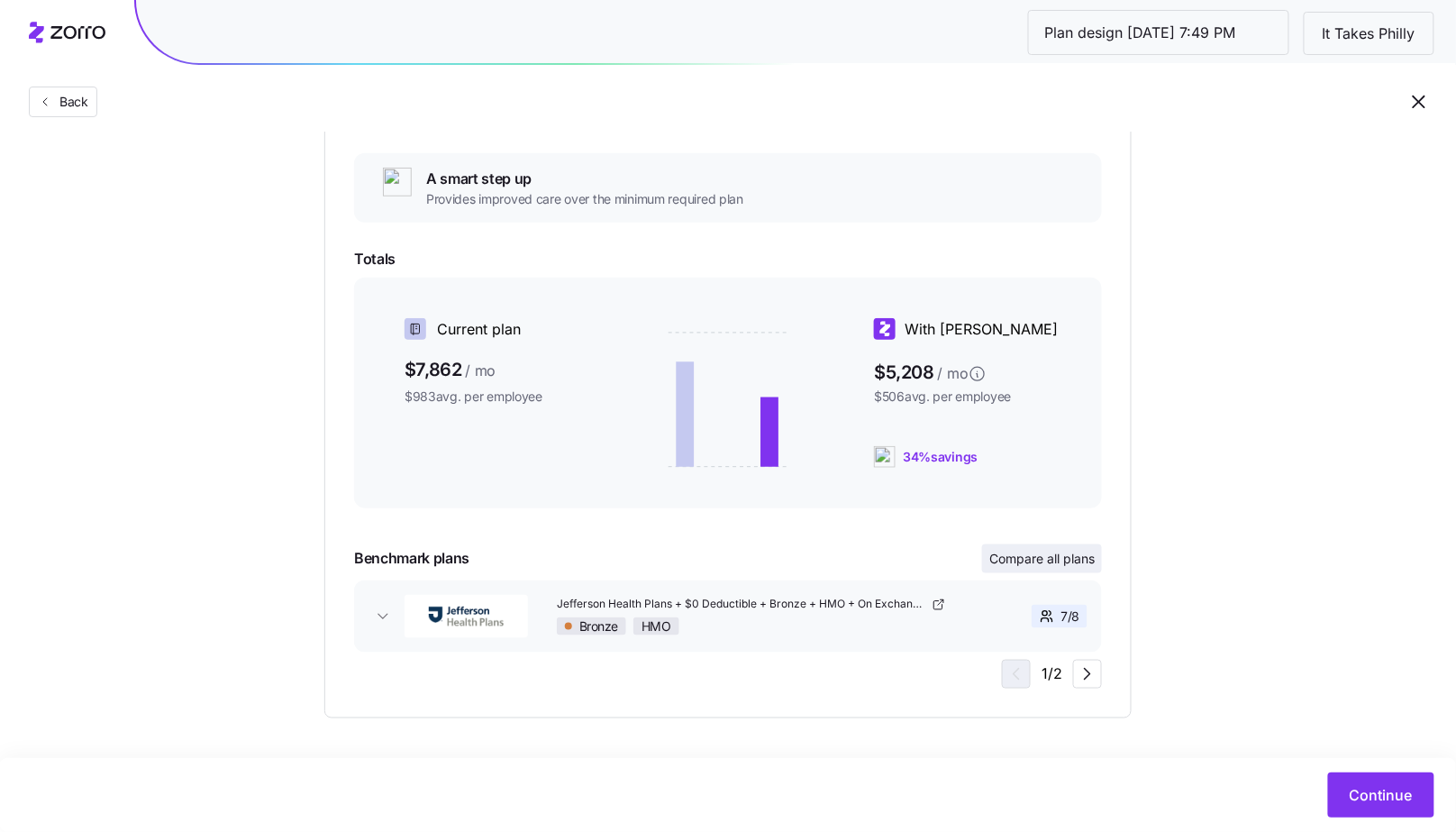
click at [1095, 560] on button "Compare all plans" at bounding box center [1042, 558] width 120 height 29
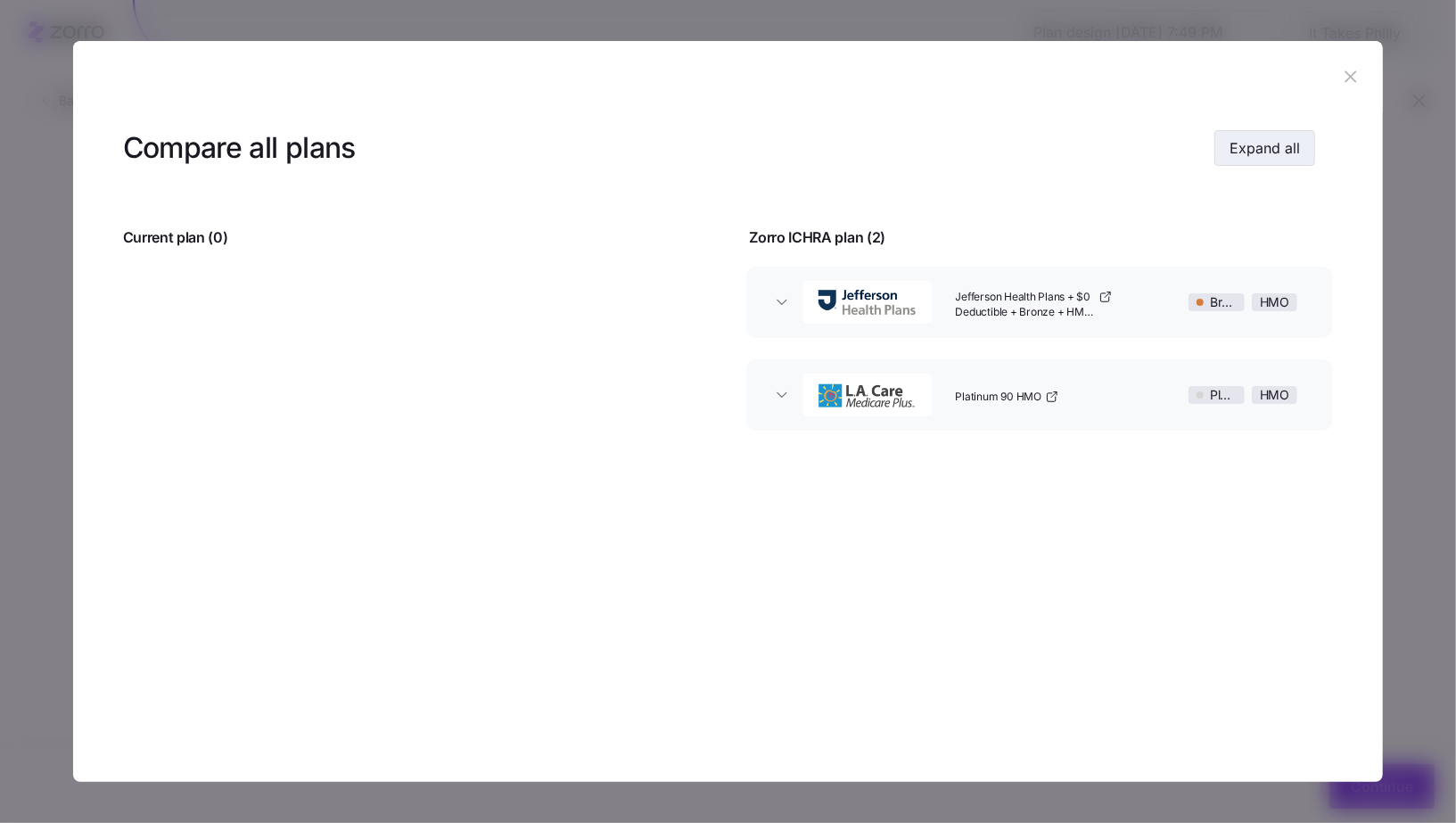
click at [1298, 152] on span "Expand all" at bounding box center [1265, 148] width 71 height 22
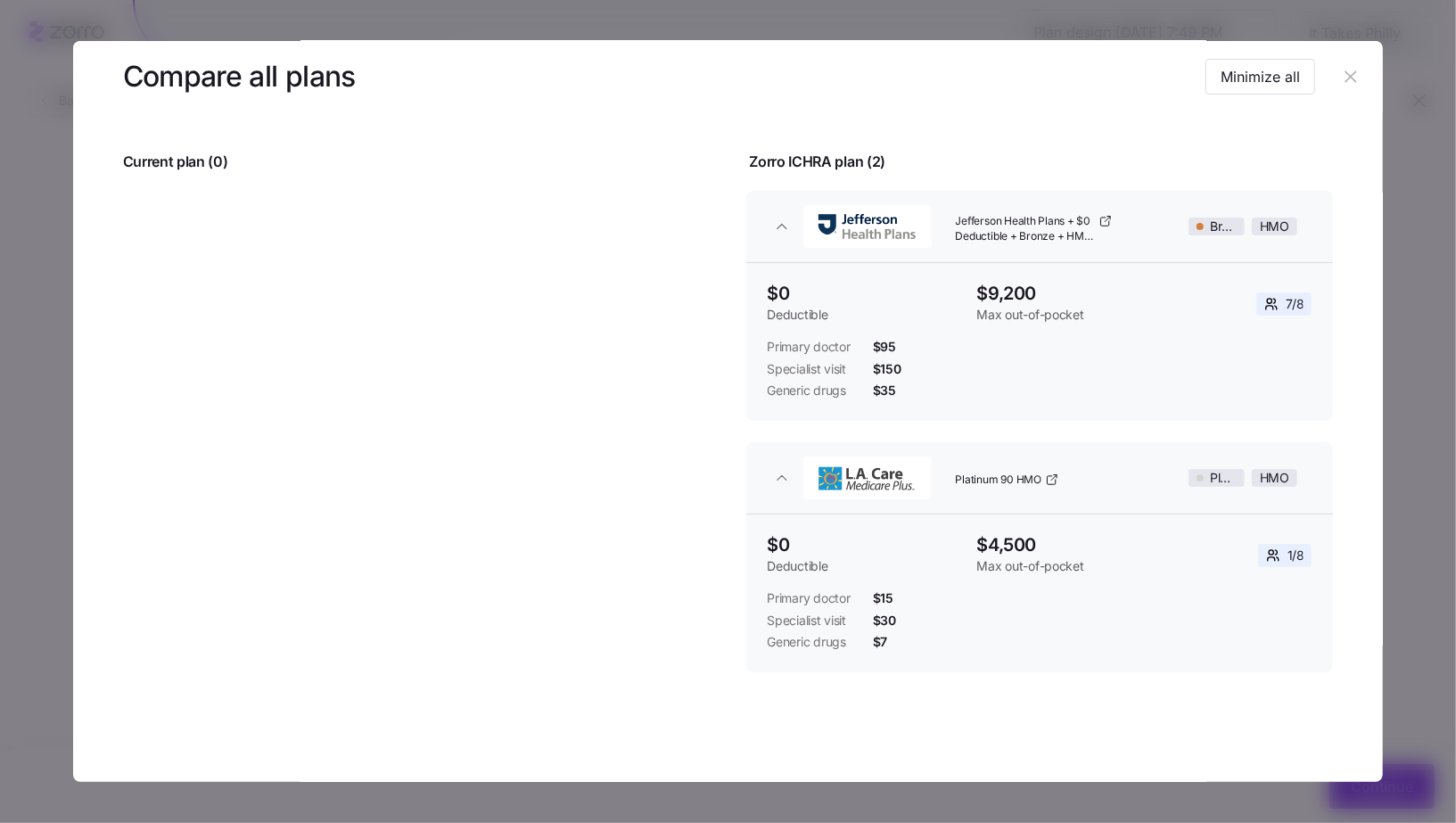
scroll to position [0, 0]
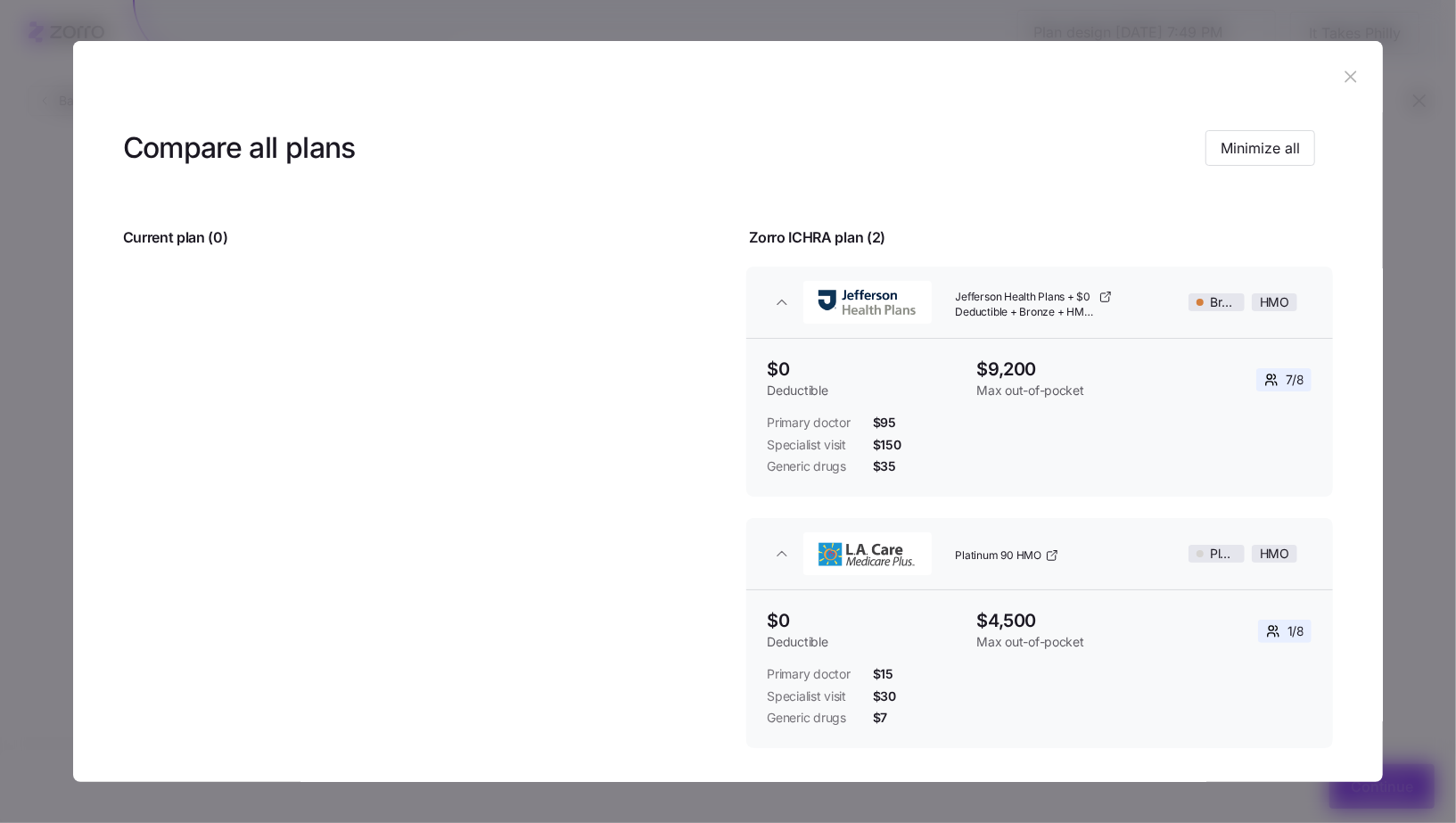
click at [1343, 84] on icon "button" at bounding box center [1350, 76] width 20 height 20
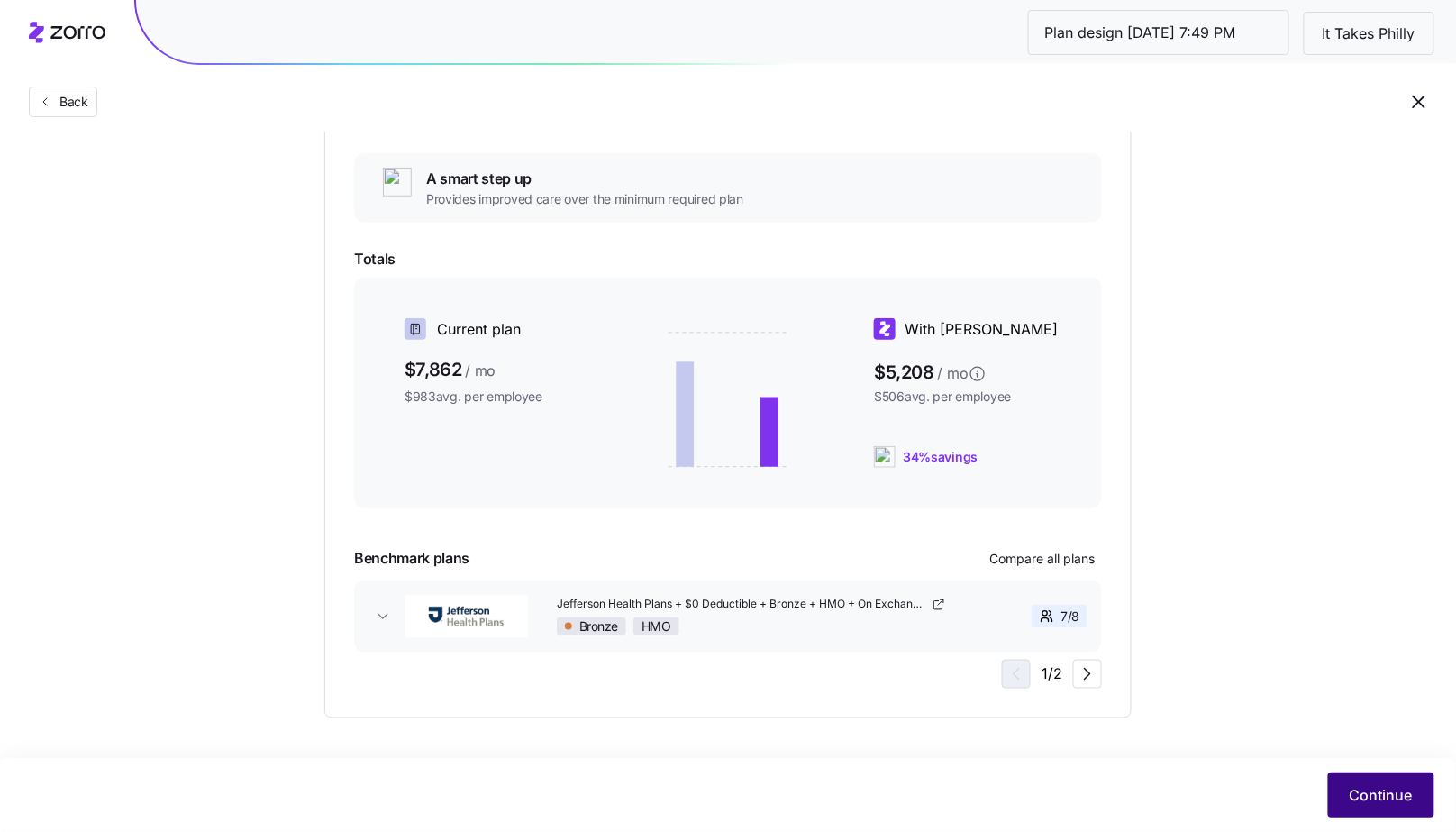
click at [1388, 783] on button "Continue" at bounding box center [1382, 794] width 107 height 45
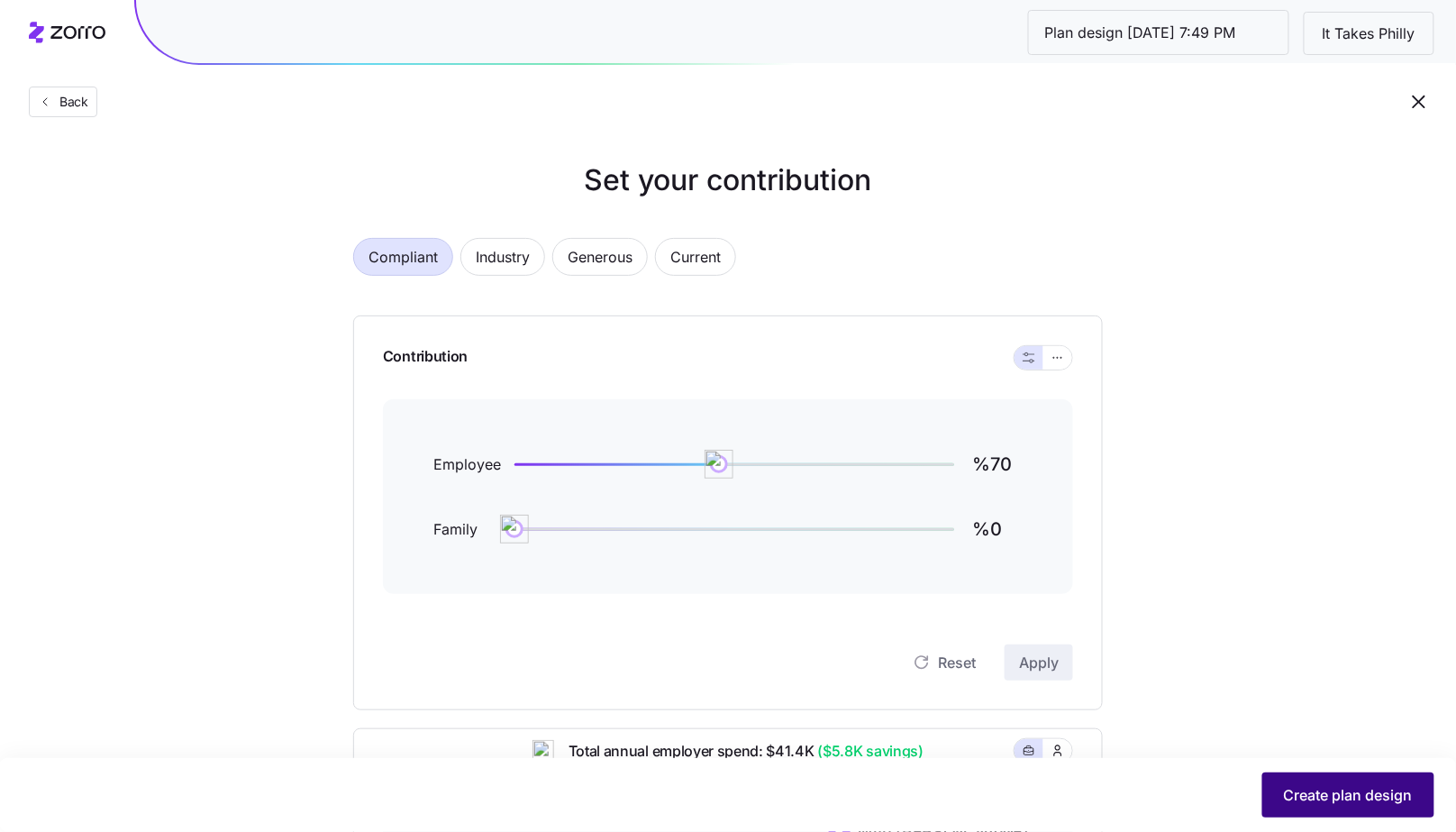
click at [1317, 810] on button "Create plan design" at bounding box center [1348, 794] width 172 height 45
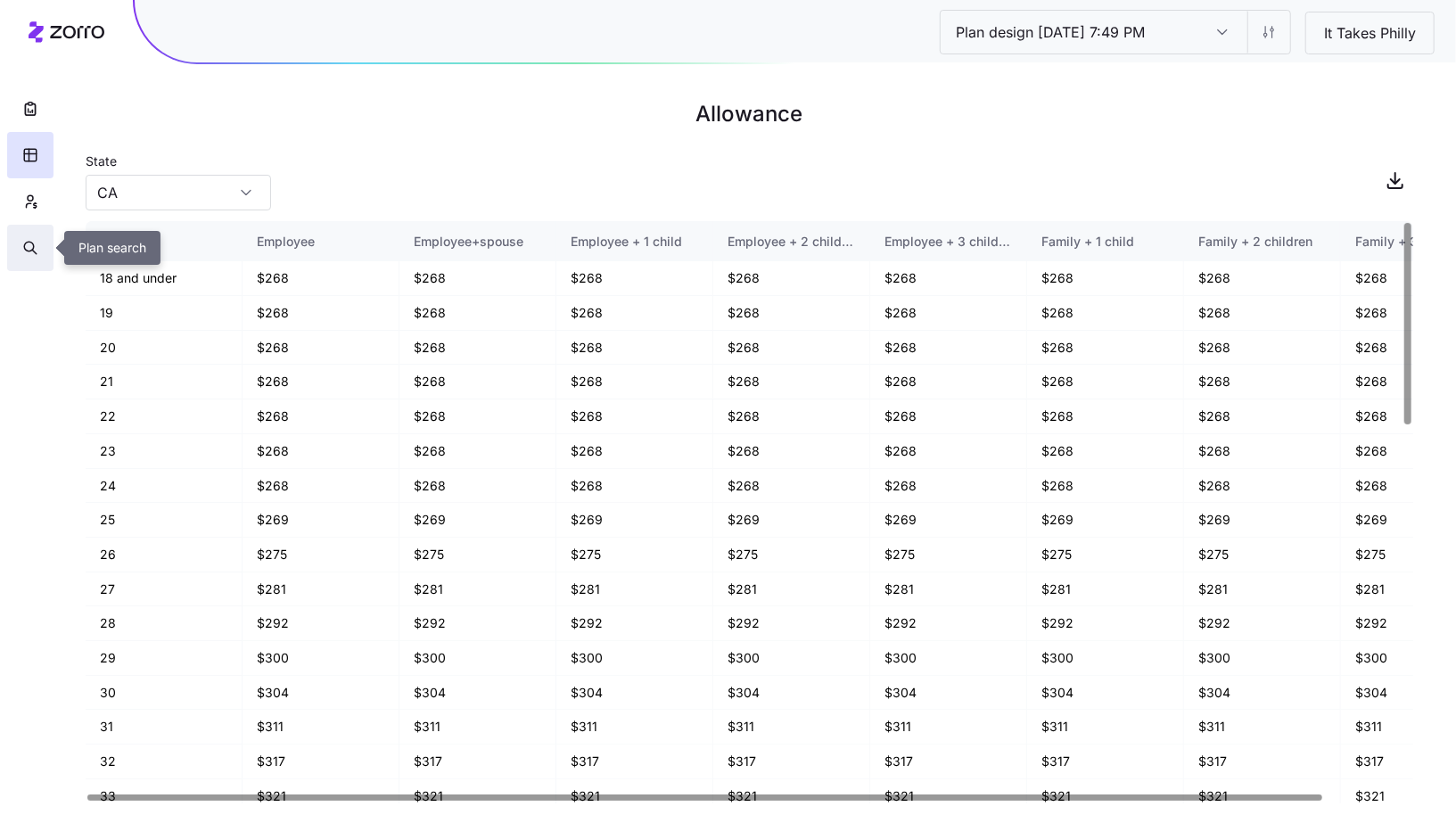
click at [25, 244] on icon "button" at bounding box center [30, 247] width 16 height 18
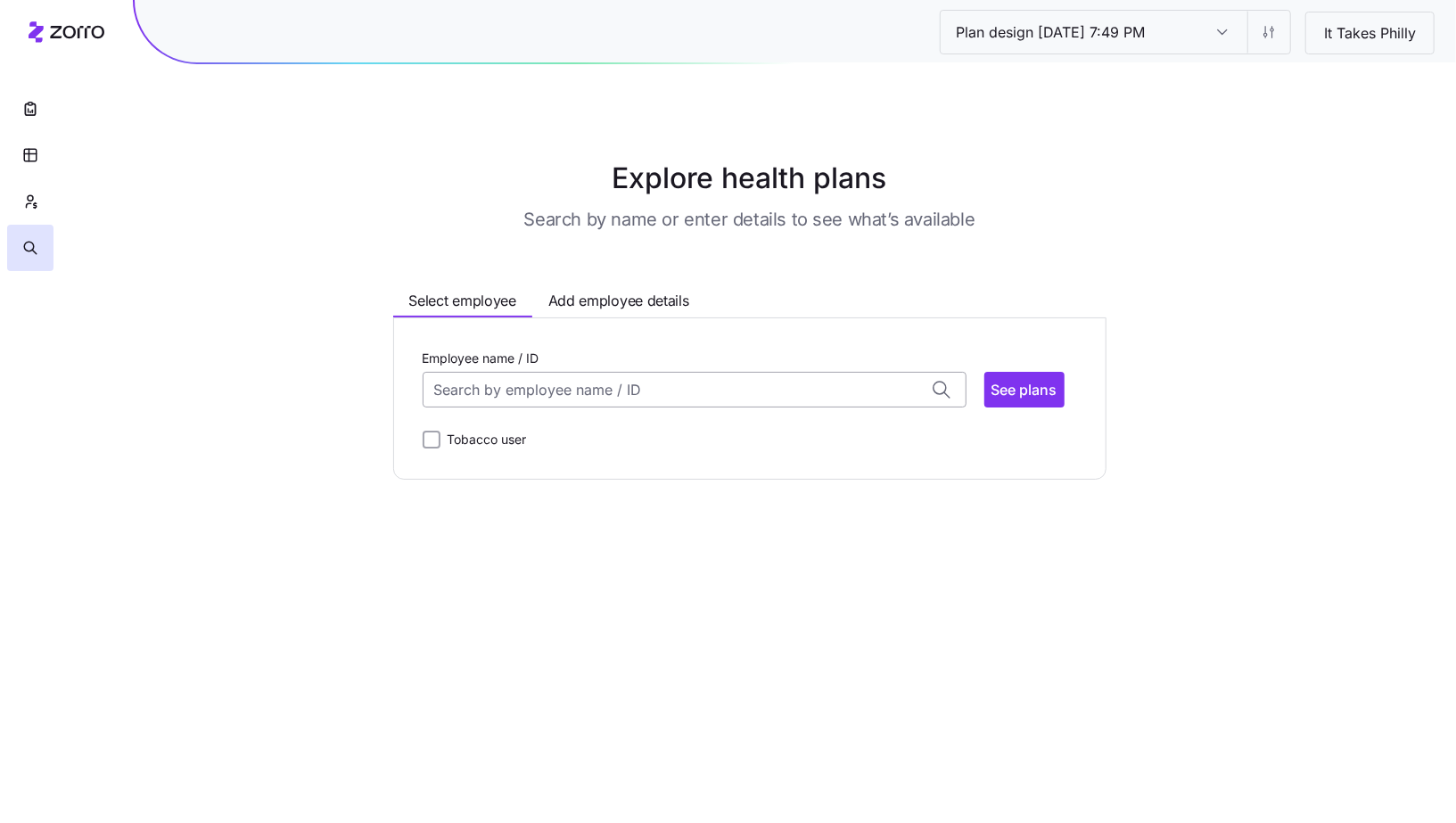
click at [655, 386] on input "Employee name / ID" at bounding box center [694, 389] width 544 height 36
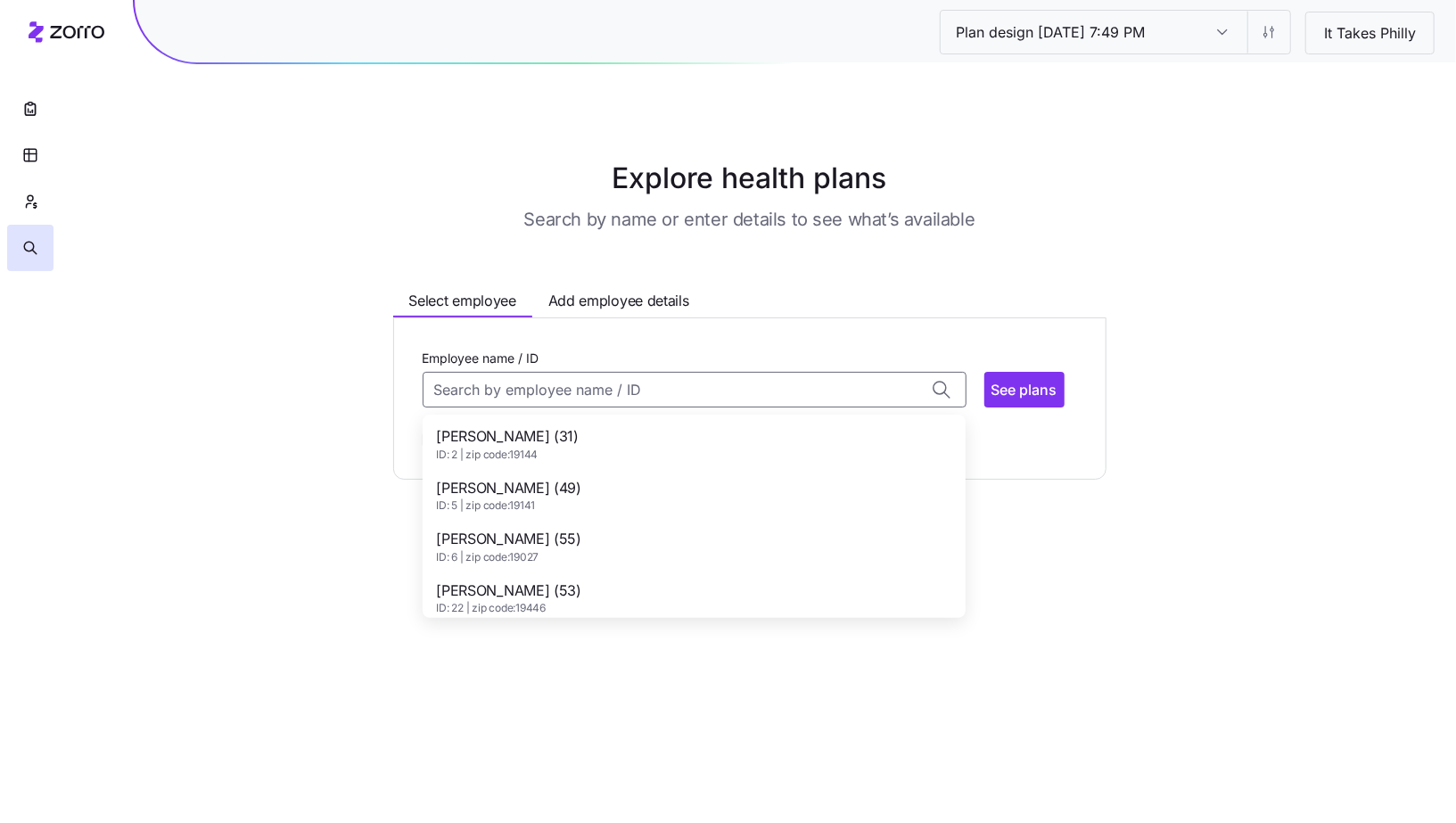
click at [659, 436] on div "Andrews Nia (31) ID: 2 | zip code: 19144" at bounding box center [694, 443] width 536 height 52
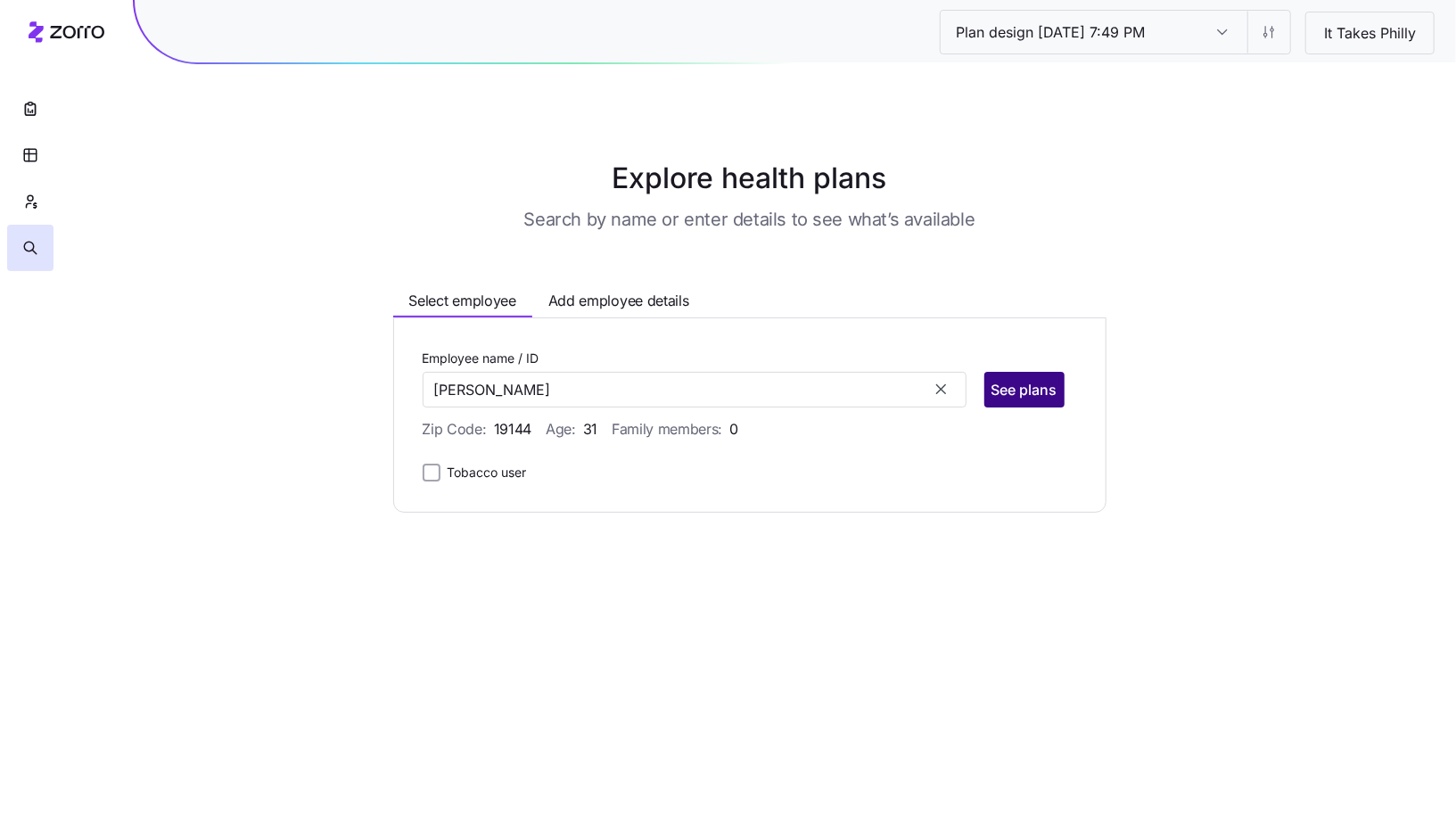
click at [1031, 397] on span "See plans" at bounding box center [1024, 389] width 66 height 22
type input "Andrews Nia (ID: 2)"
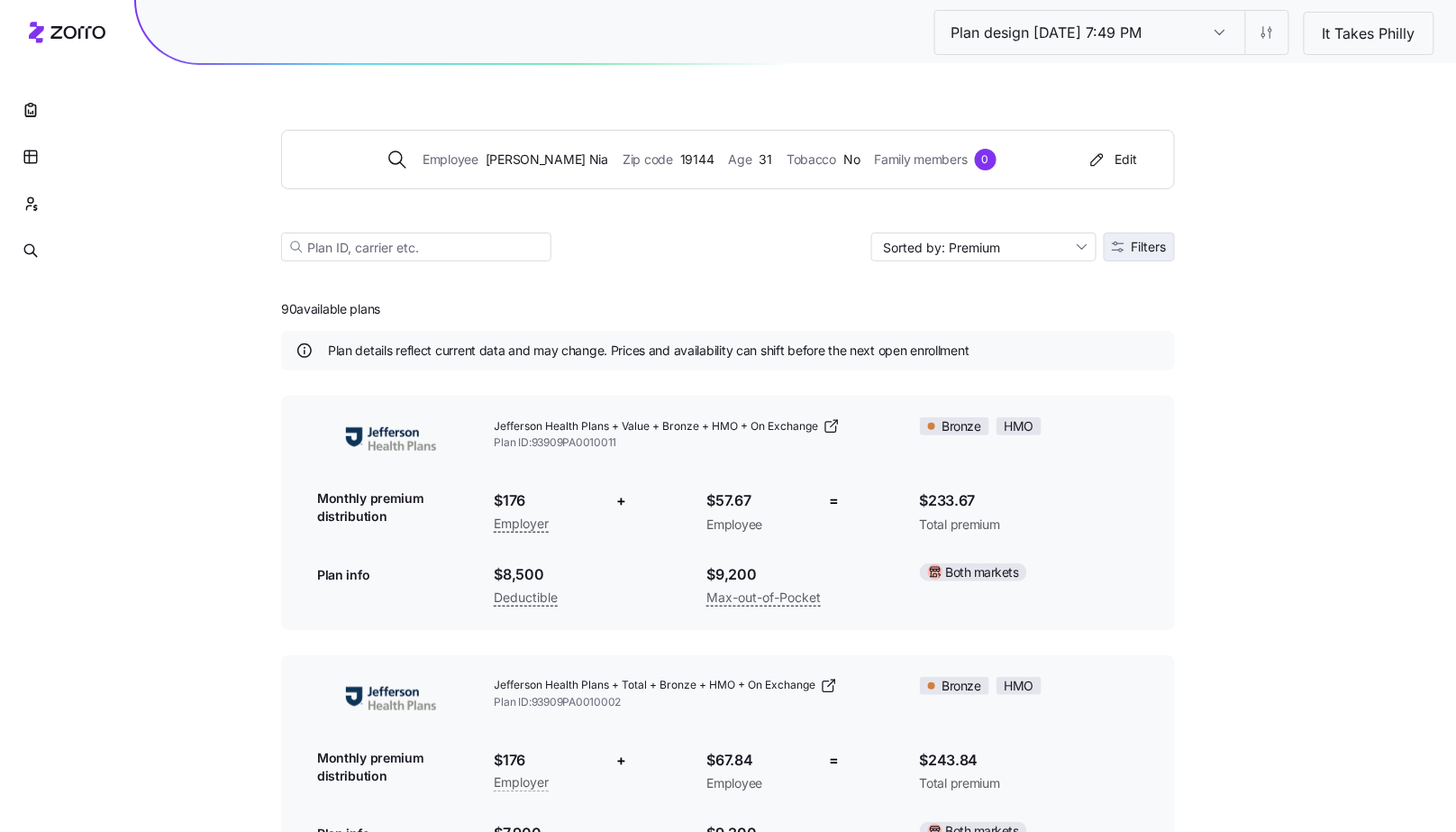
click at [1165, 243] on span "Filters" at bounding box center [1149, 246] width 35 height 12
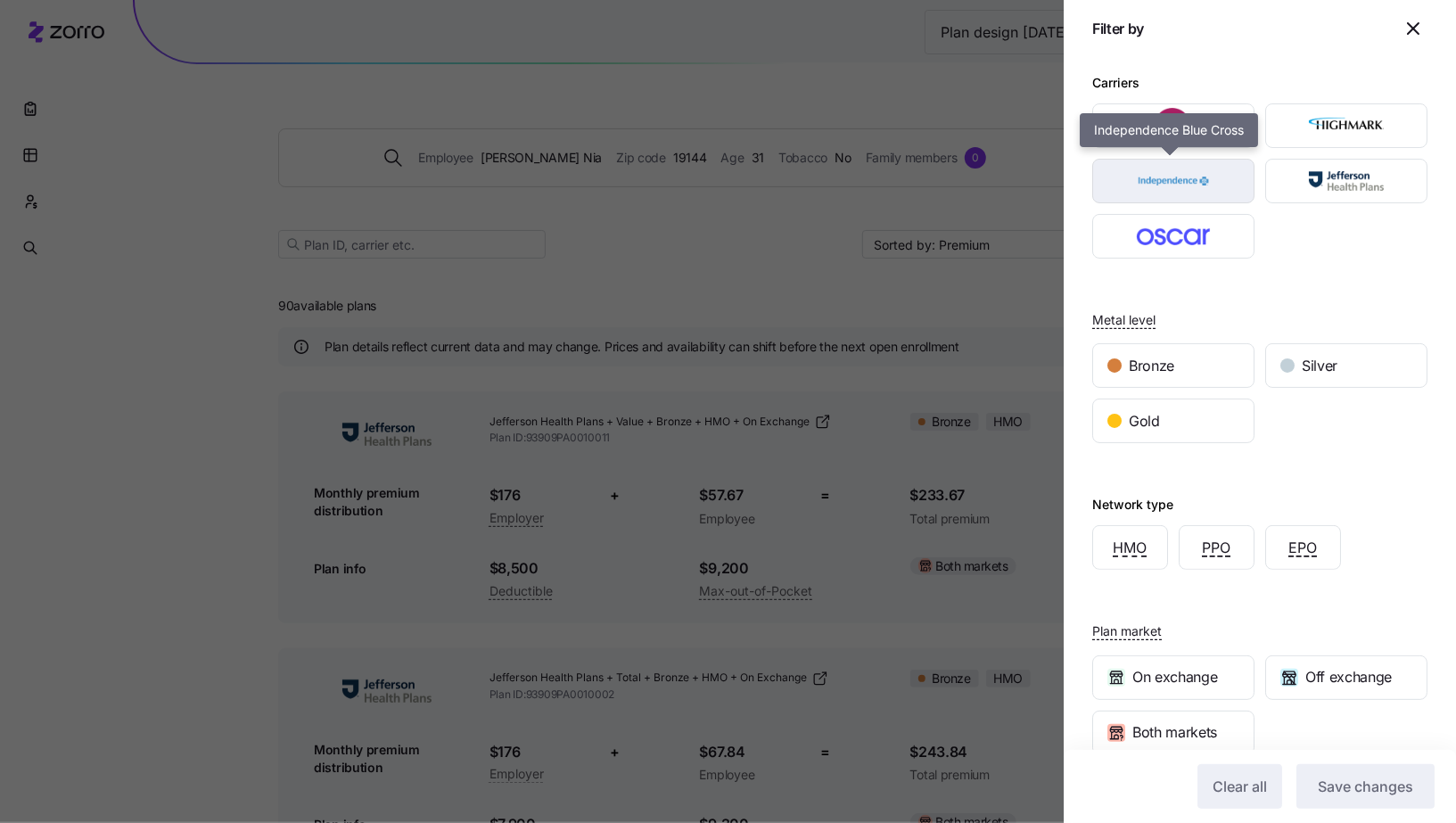
click at [1219, 198] on div "button" at bounding box center [1173, 180] width 160 height 42
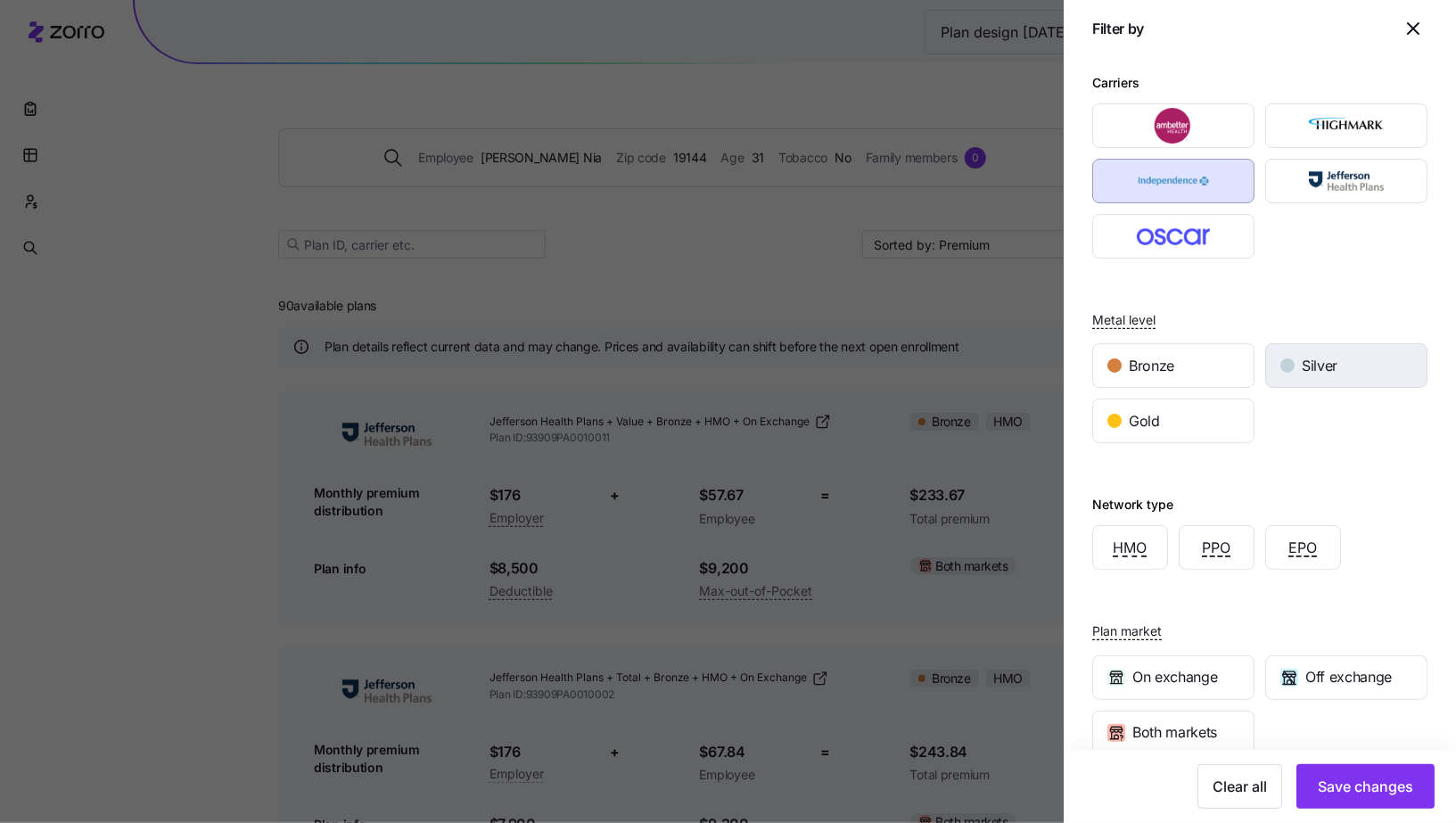
click at [1335, 374] on div "Silver" at bounding box center [1347, 365] width 160 height 42
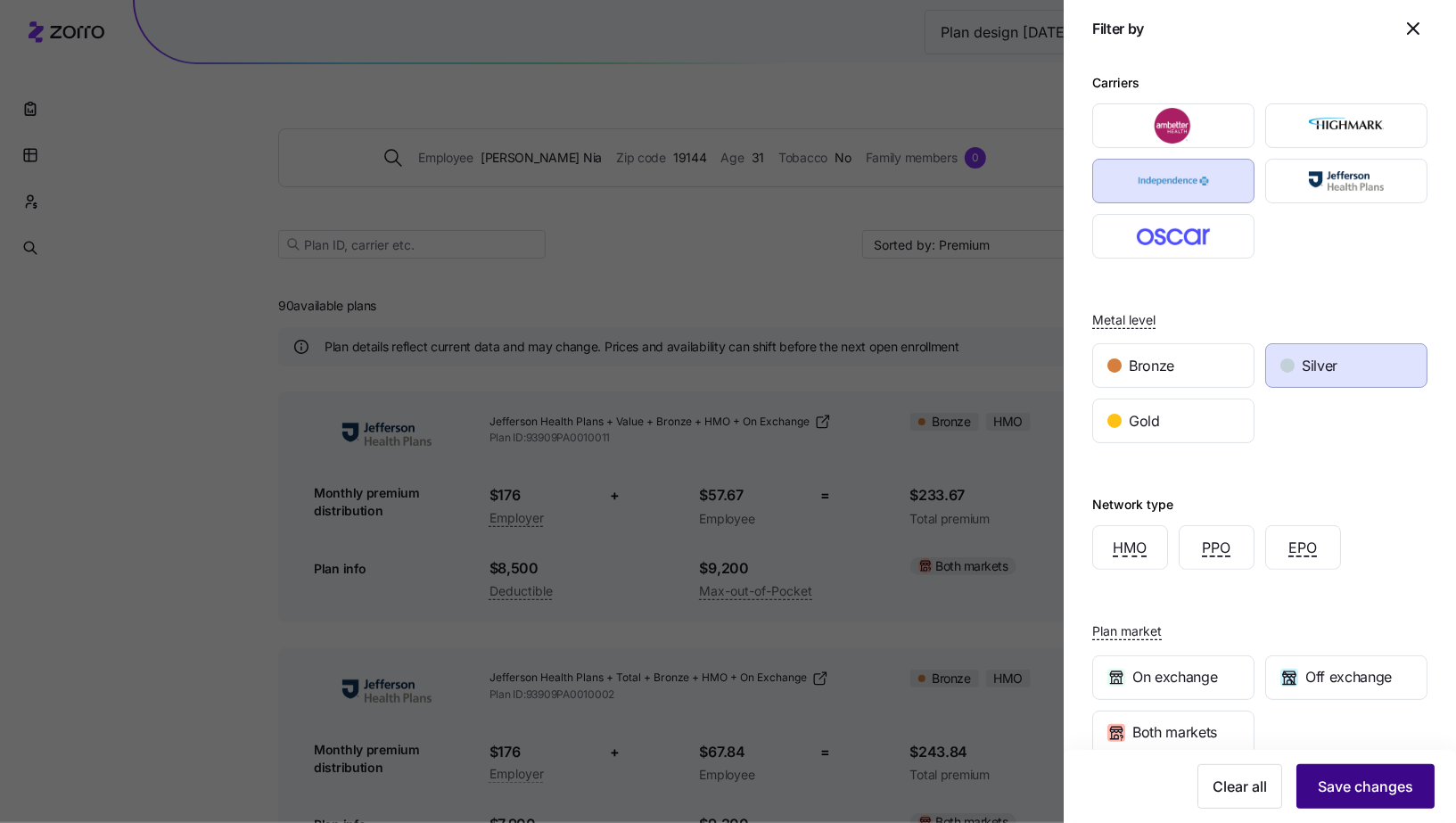
click at [1351, 792] on span "Save changes" at bounding box center [1365, 786] width 95 height 22
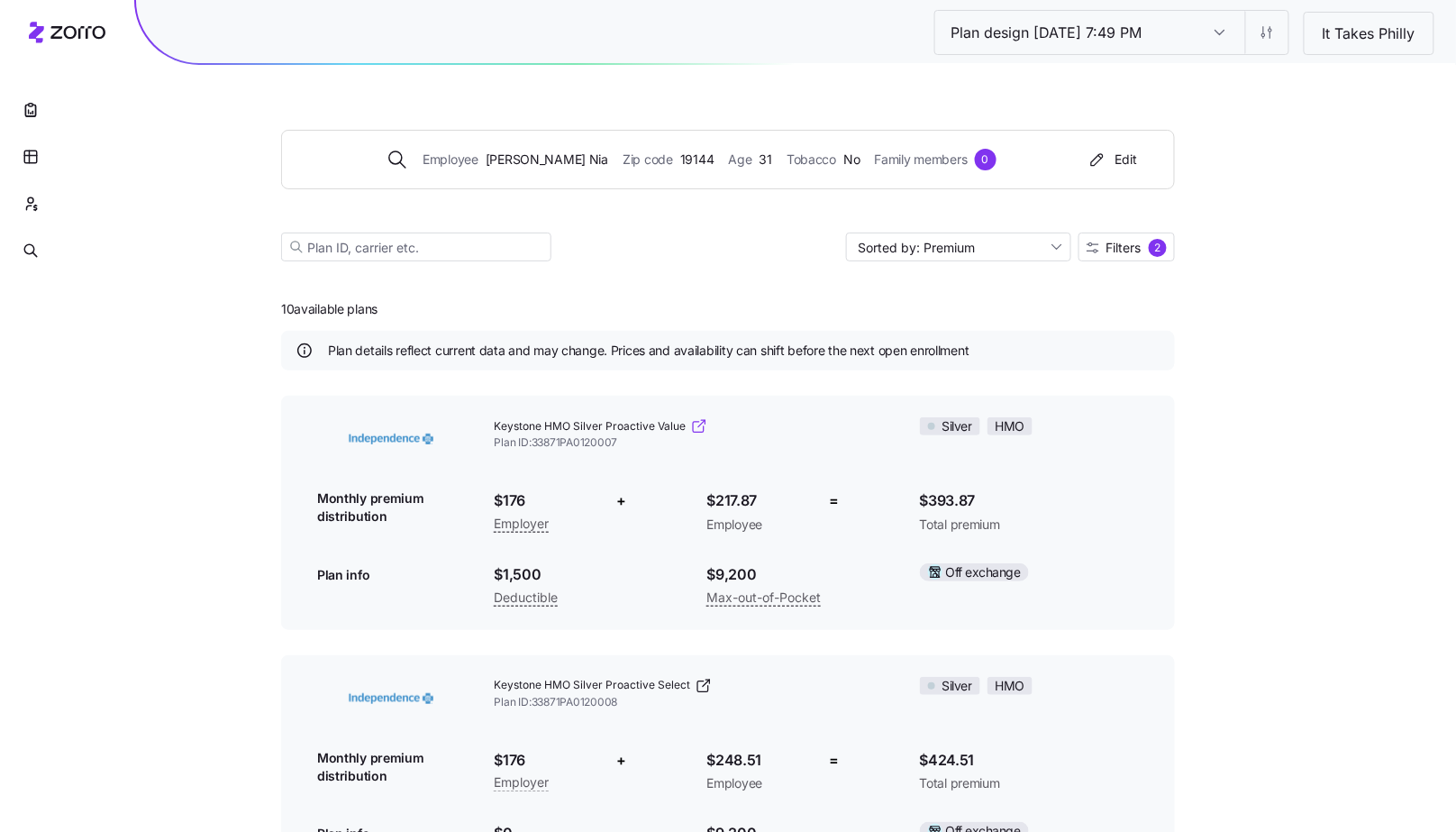
click at [699, 426] on icon at bounding box center [698, 426] width 18 height 18
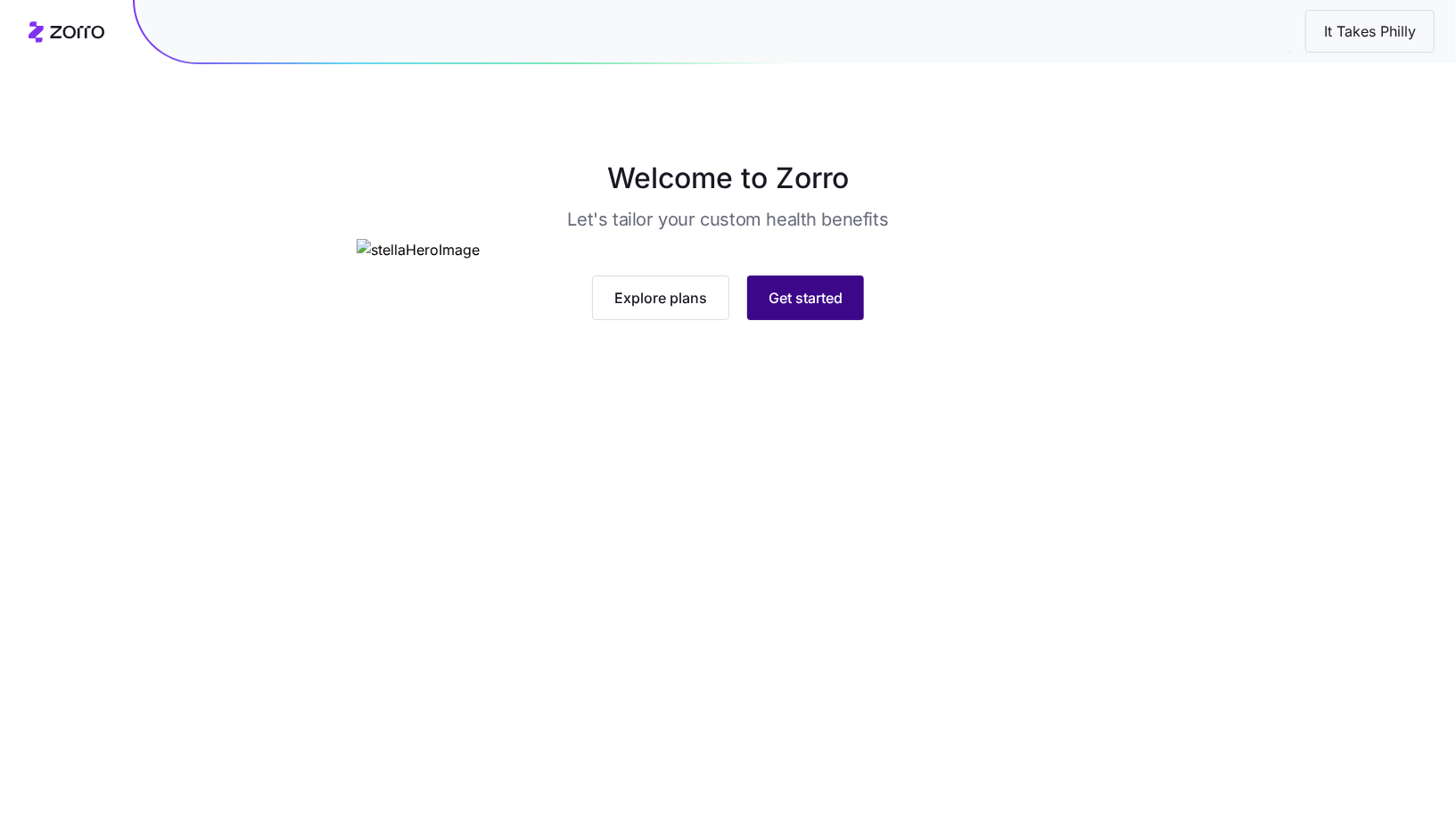
click at [797, 308] on span "Get started" at bounding box center [805, 297] width 74 height 22
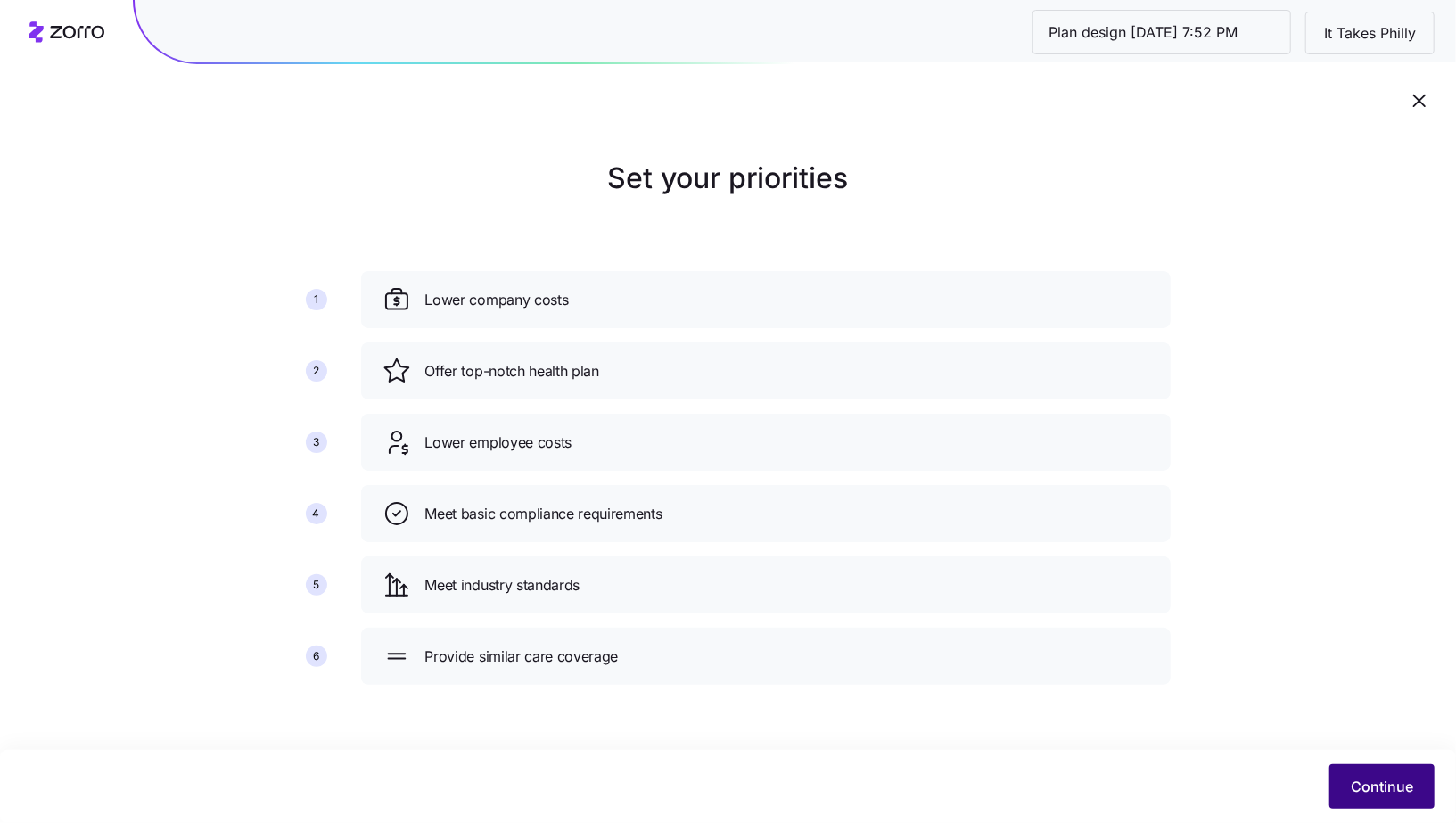
click at [1352, 806] on button "Continue" at bounding box center [1382, 785] width 106 height 44
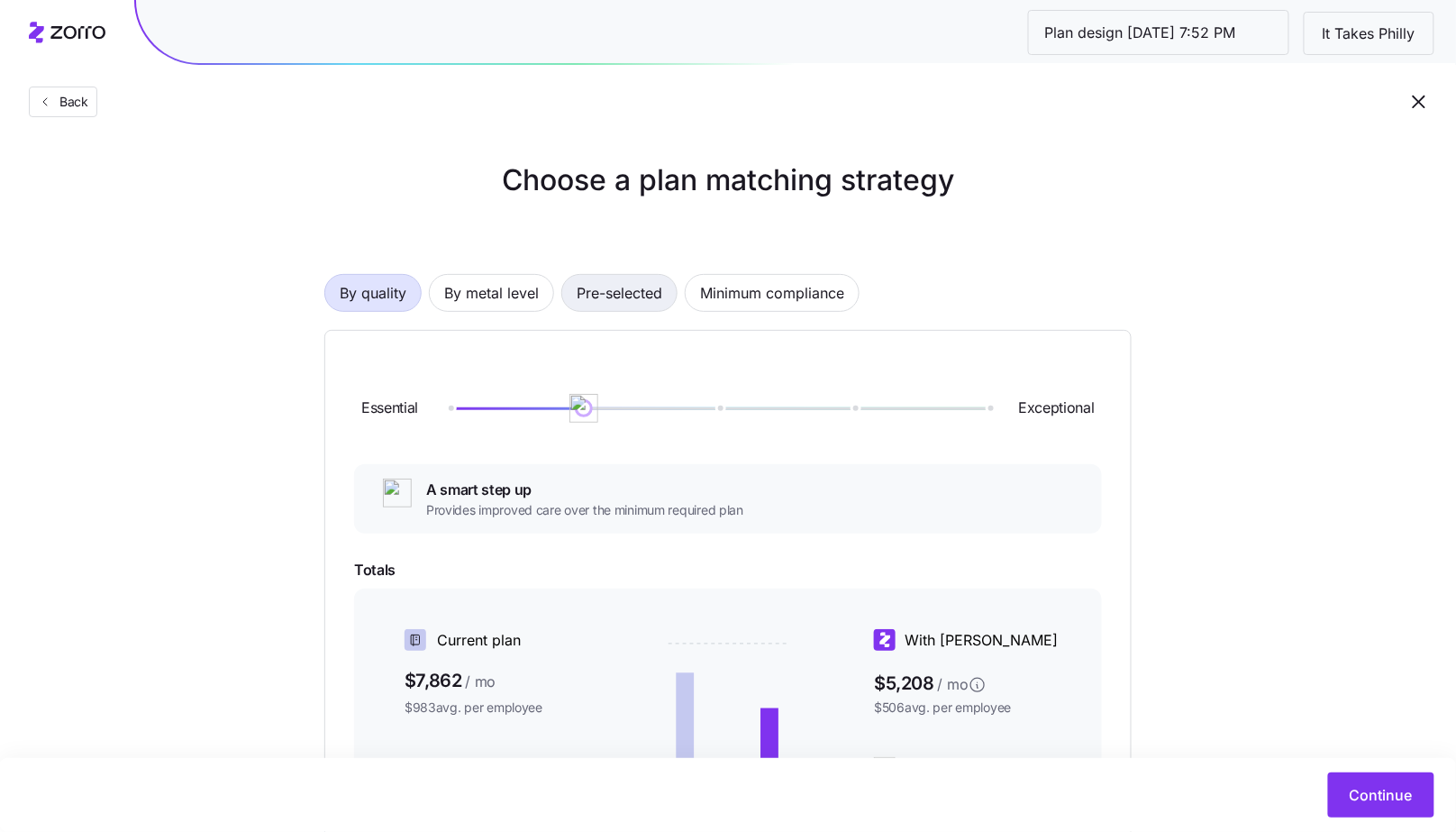
click at [628, 301] on span "Pre-selected" at bounding box center [619, 293] width 86 height 36
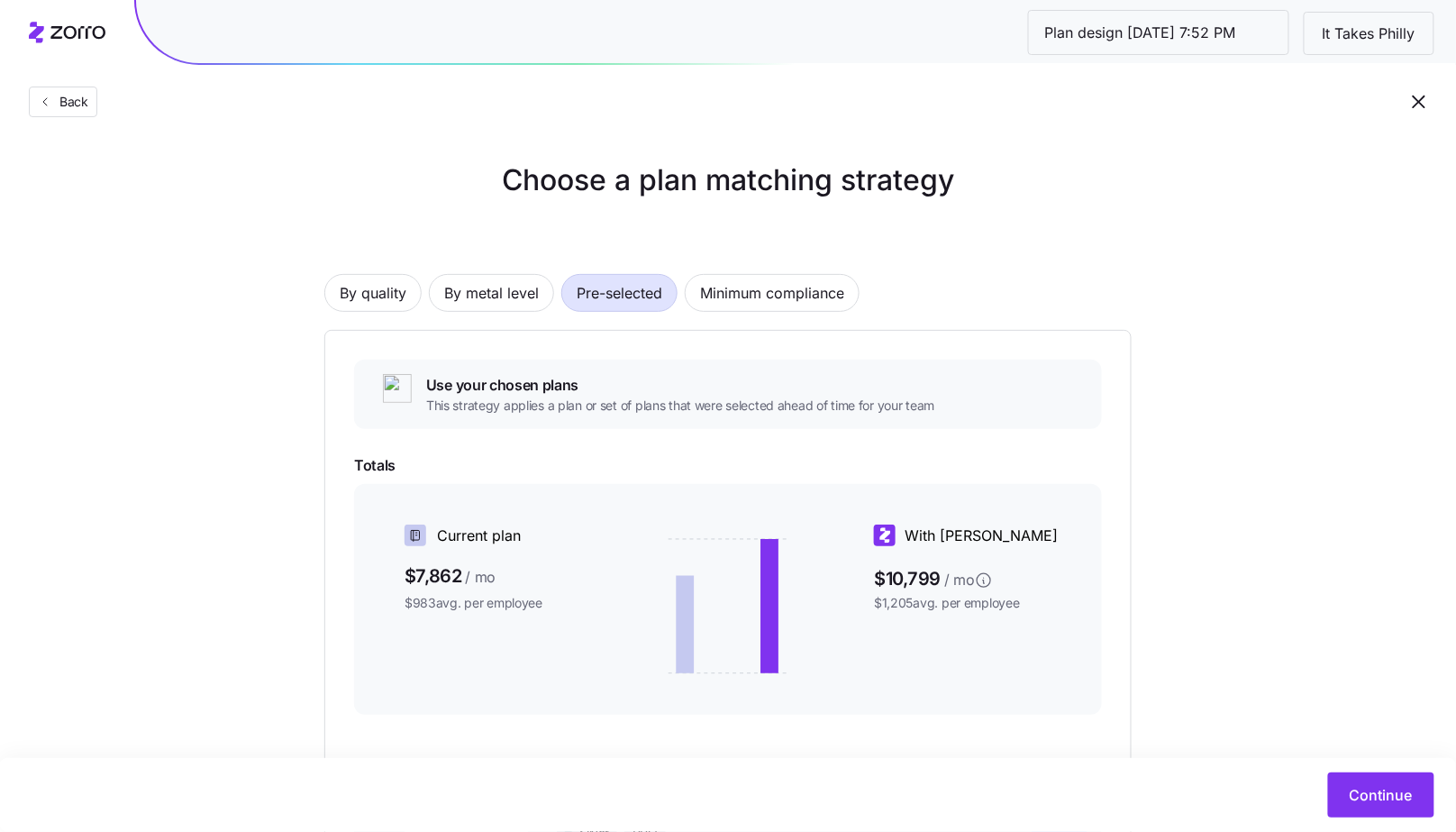
click at [1413, 103] on icon "button" at bounding box center [1419, 101] width 22 height 22
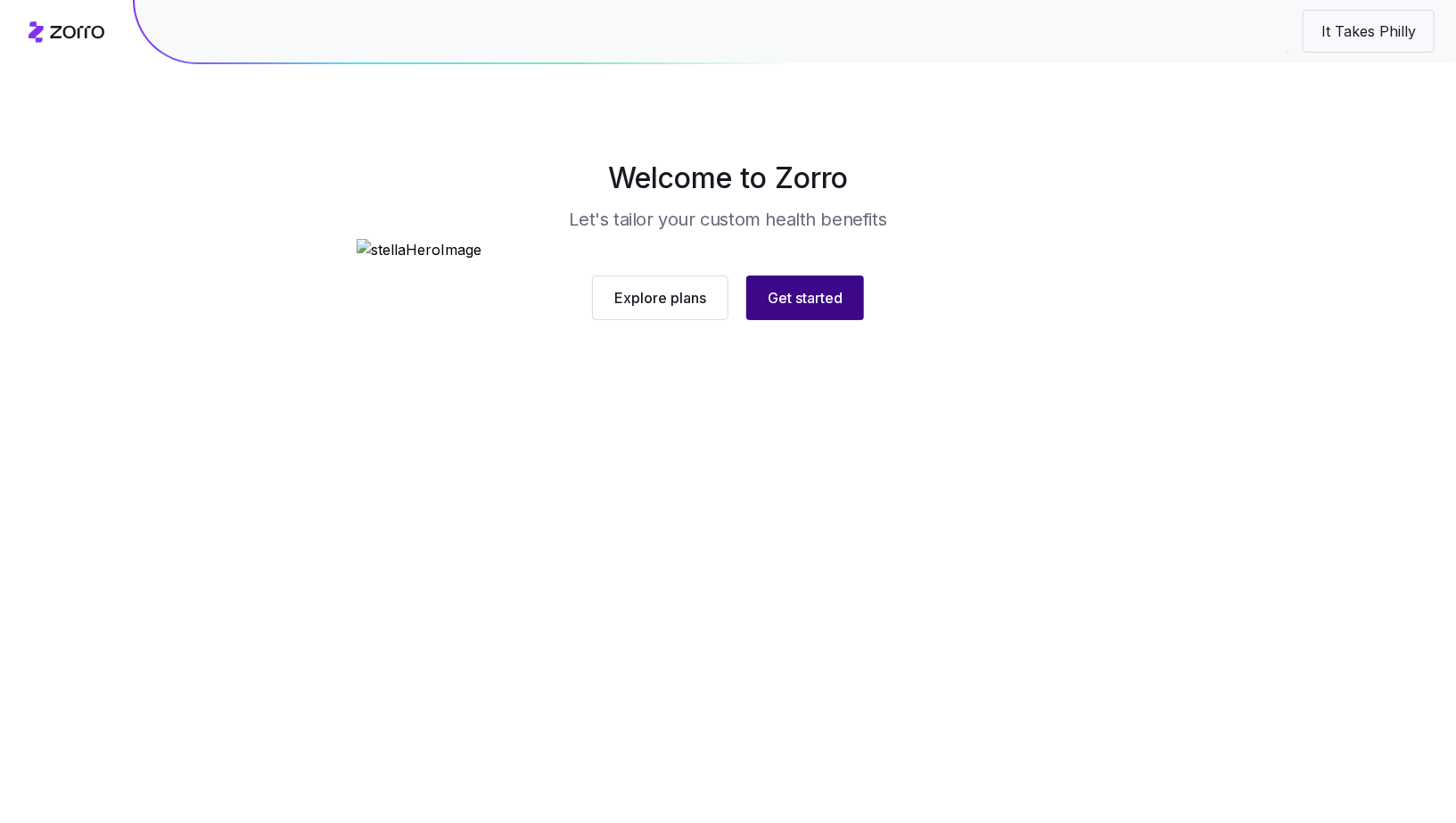
click at [780, 308] on span "Get started" at bounding box center [804, 297] width 74 height 22
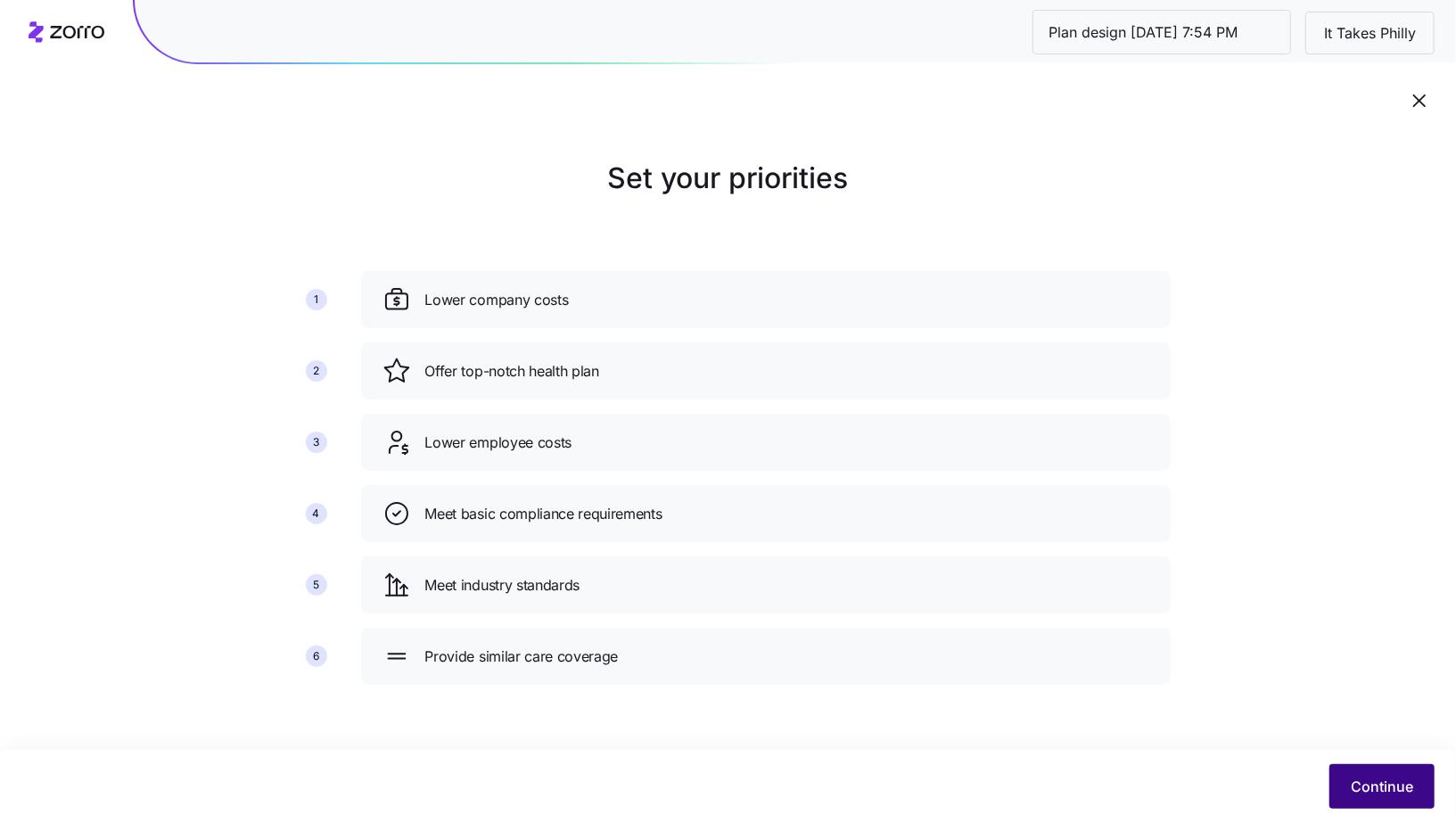
click at [1361, 769] on button "Continue" at bounding box center [1382, 785] width 106 height 44
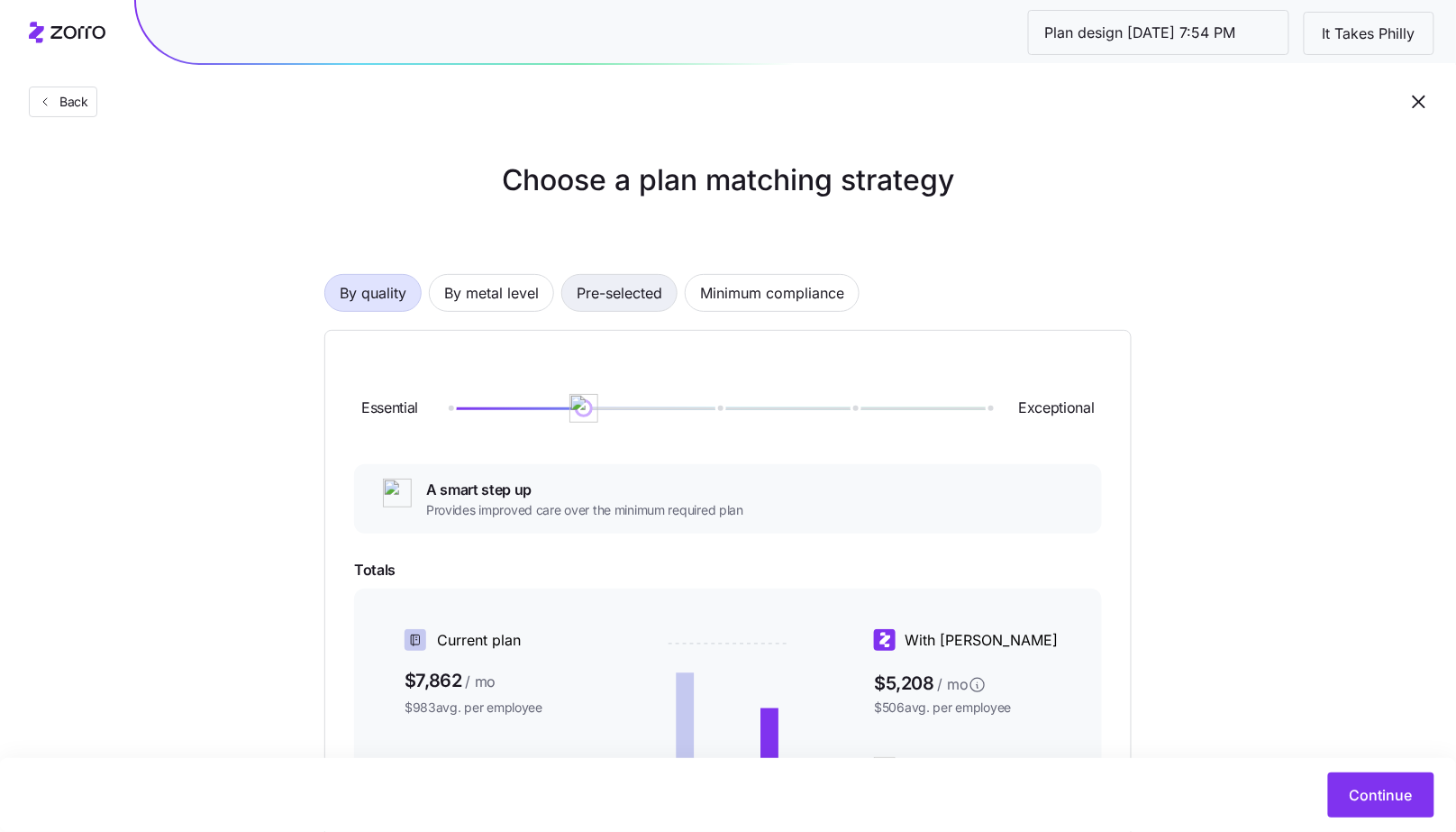
click at [633, 297] on span "Pre-selected" at bounding box center [619, 293] width 86 height 36
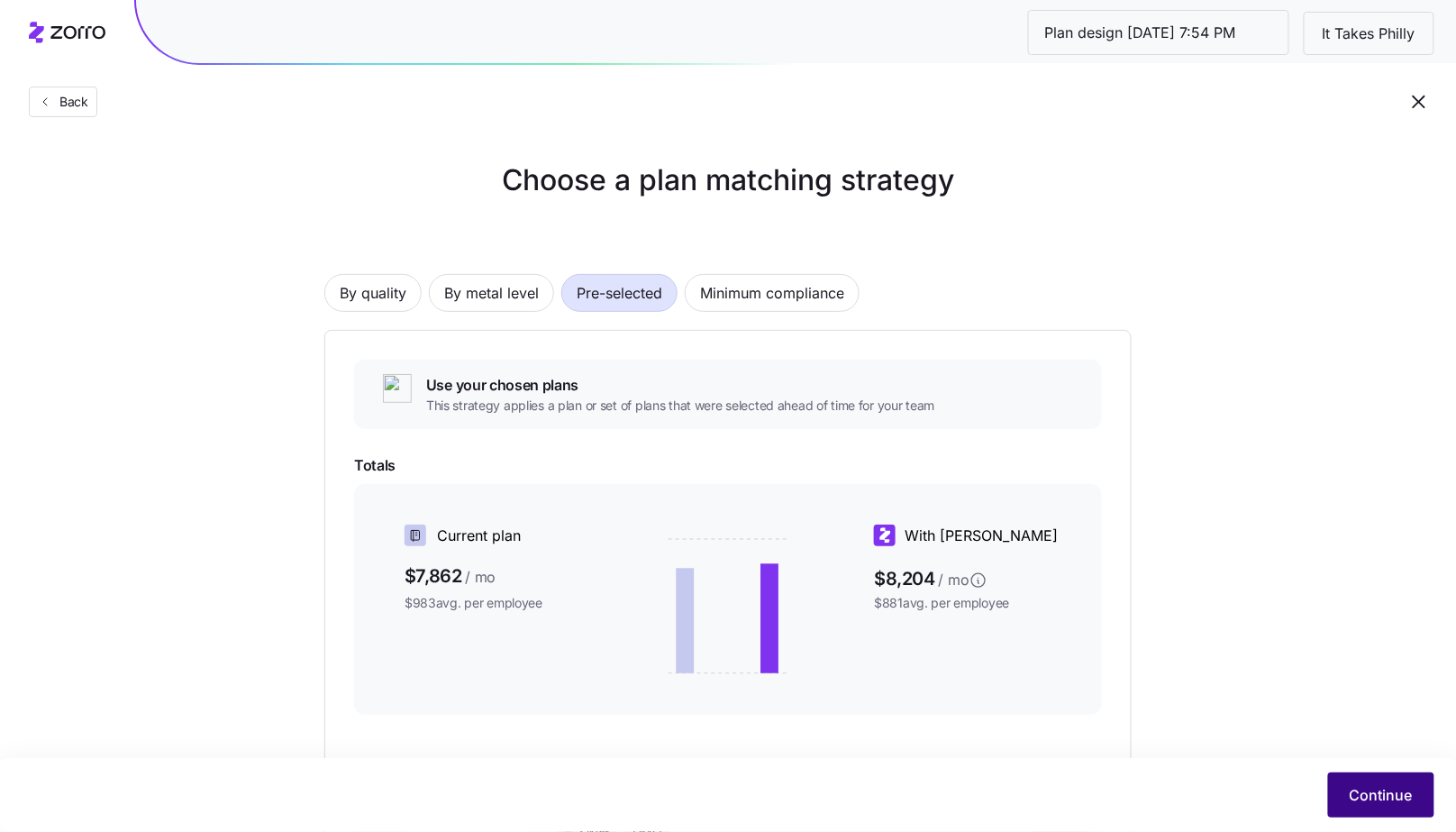
click at [1354, 779] on button "Continue" at bounding box center [1382, 794] width 107 height 45
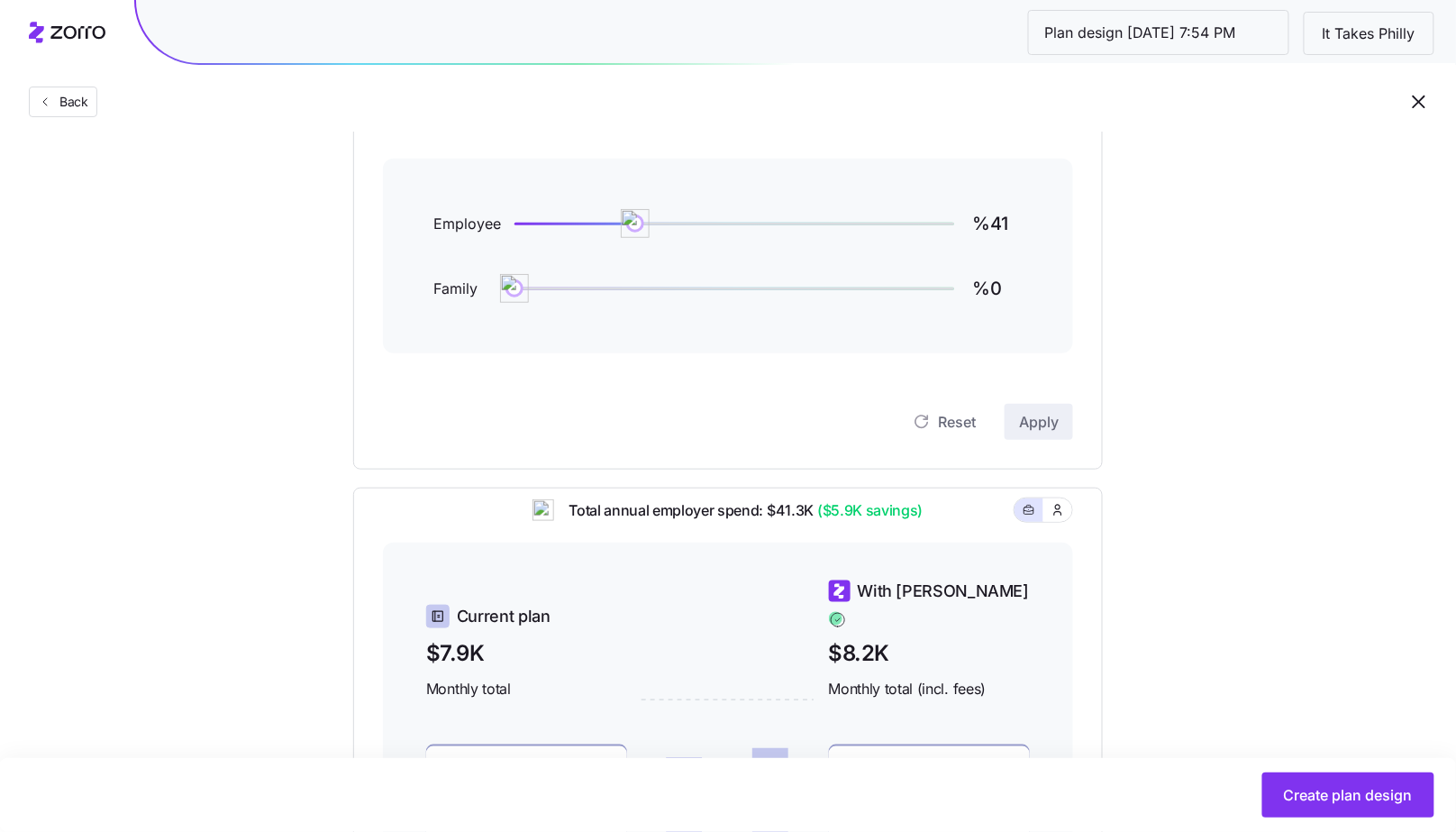
scroll to position [148, 0]
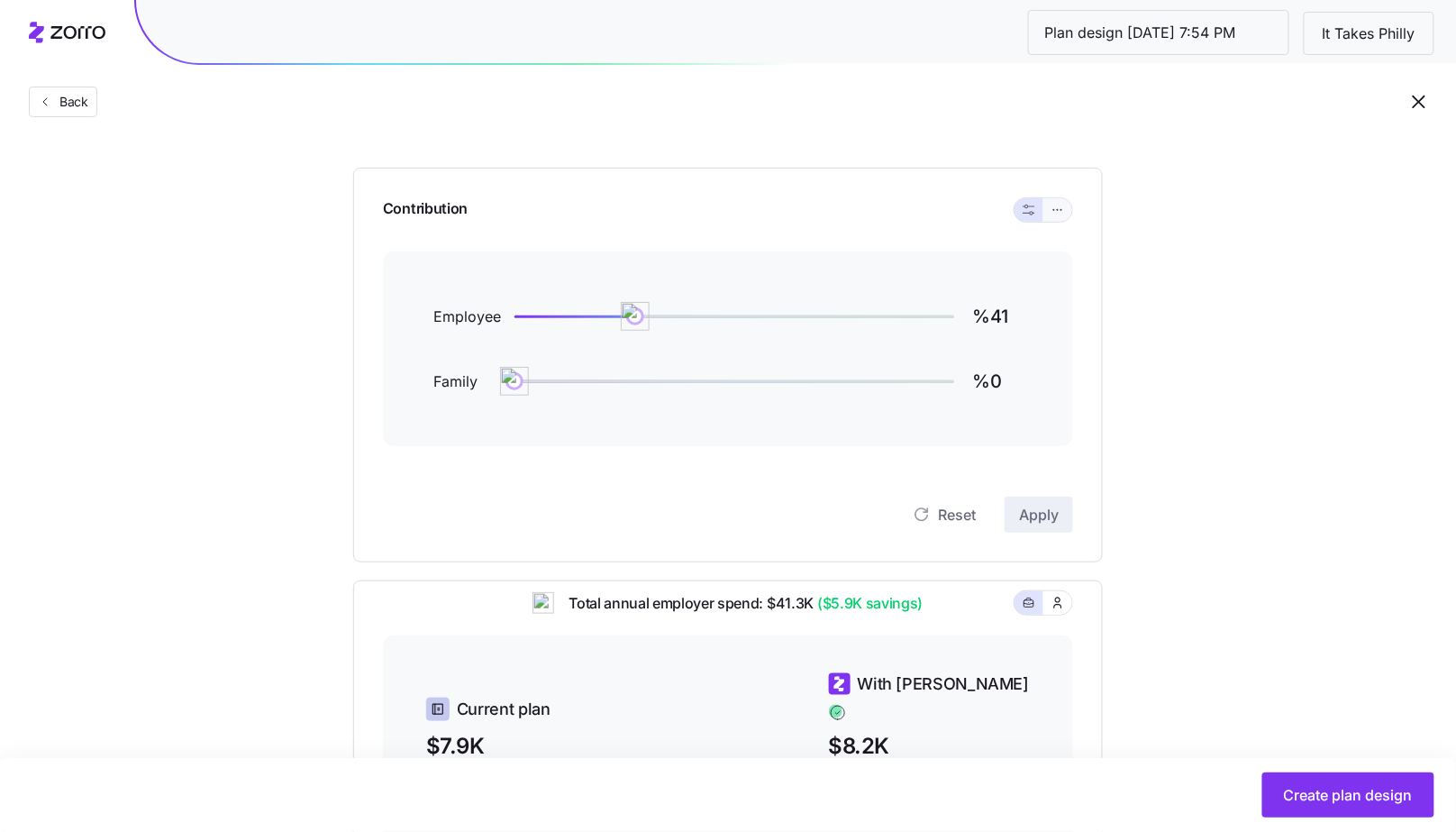
click at [1072, 207] on button "button" at bounding box center [1058, 210] width 29 height 24
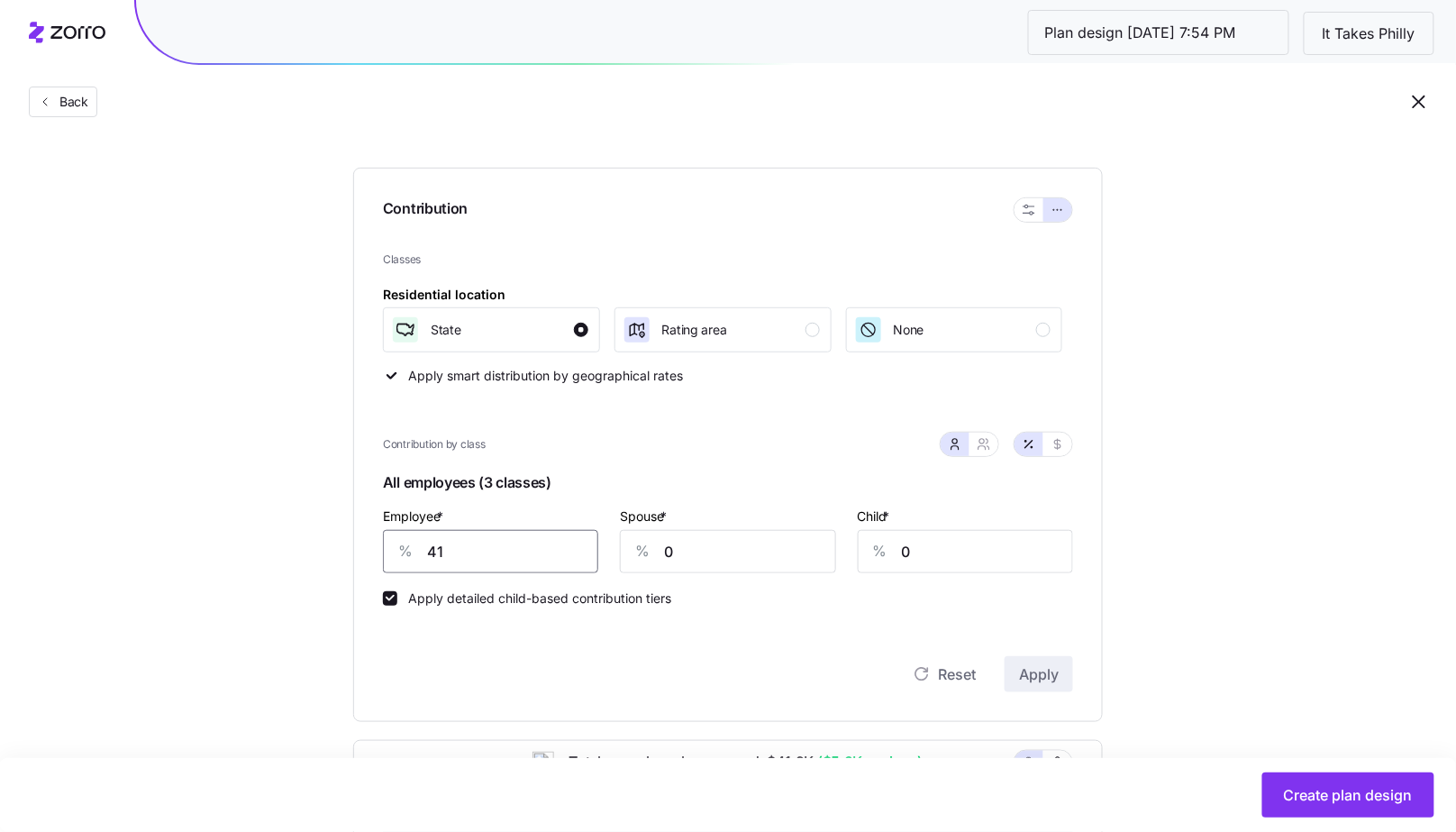
click at [561, 540] on input "41" at bounding box center [491, 551] width 215 height 43
type input "50"
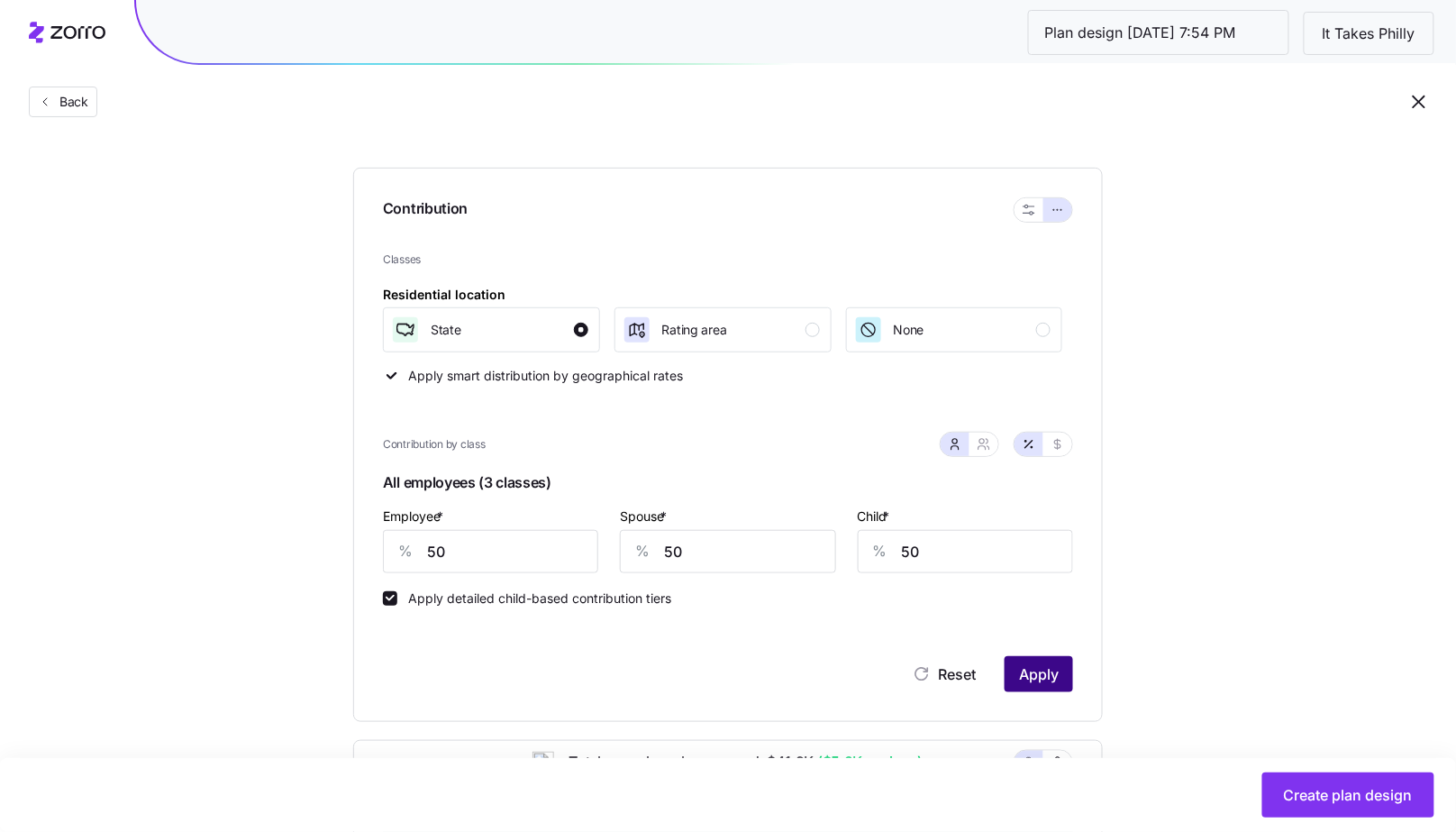
click at [1029, 668] on span "Apply" at bounding box center [1039, 674] width 40 height 22
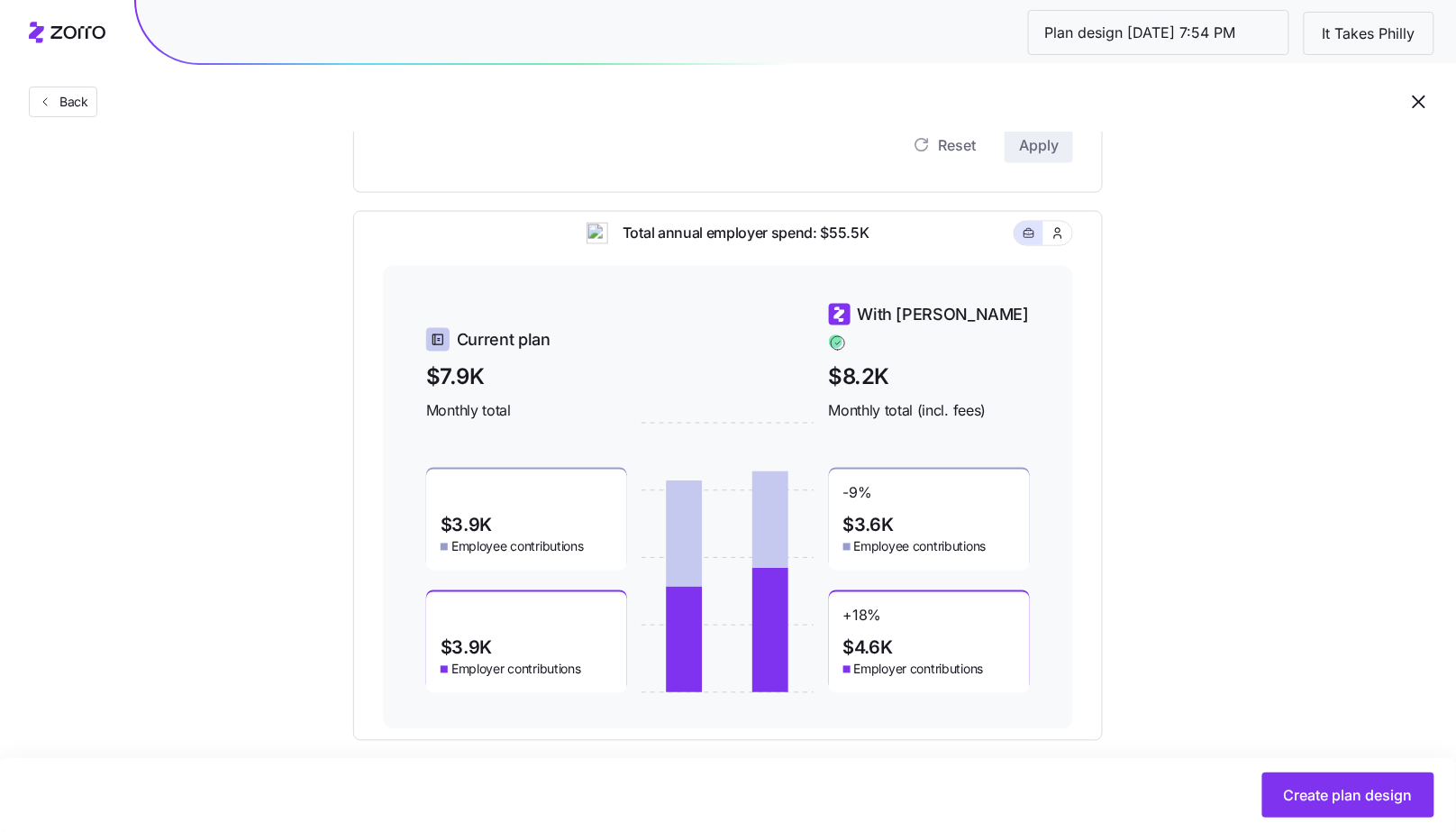
scroll to position [700, 0]
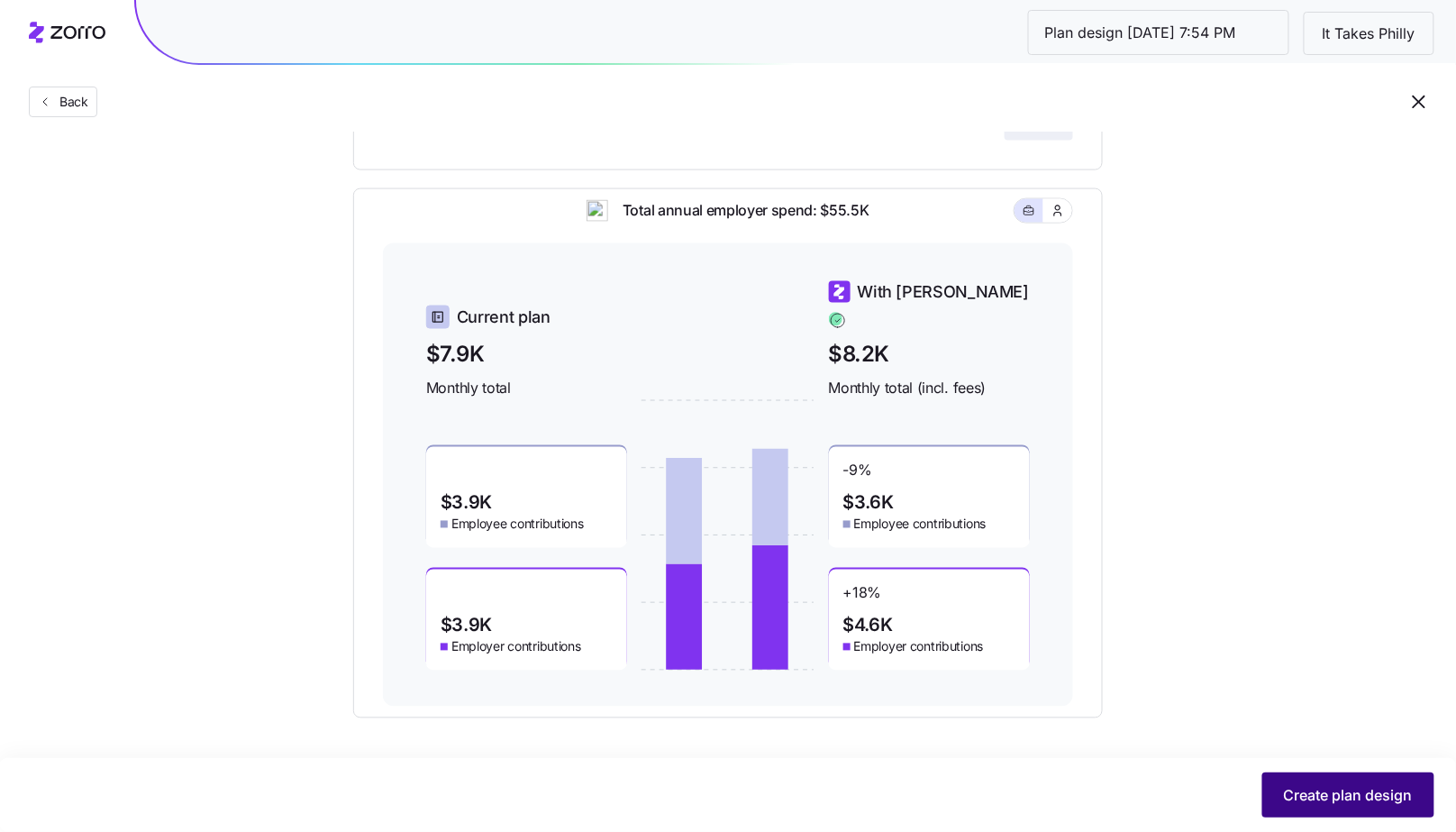
click at [1287, 785] on span "Create plan design" at bounding box center [1347, 795] width 129 height 22
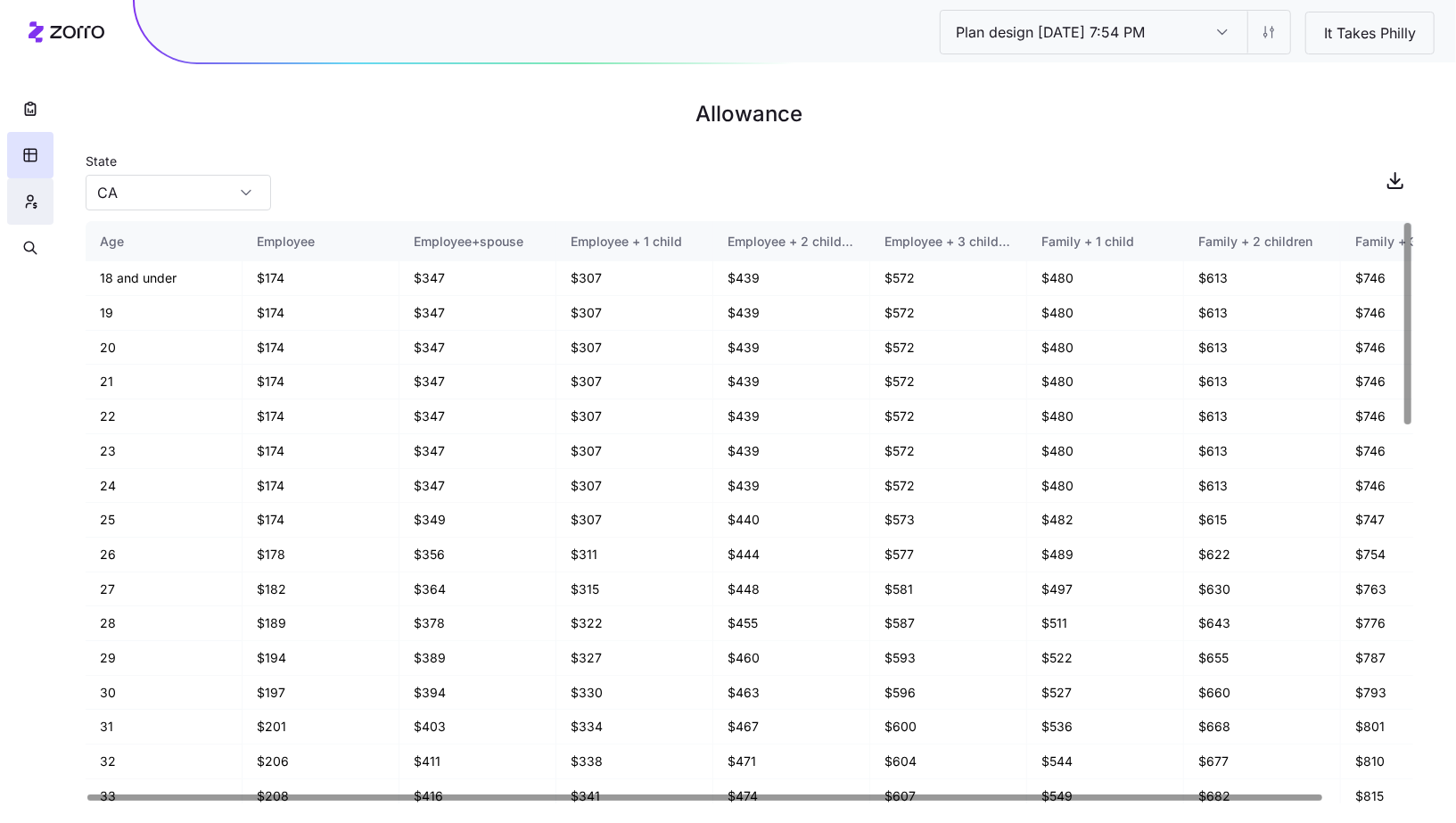
click at [42, 201] on button "button" at bounding box center [30, 201] width 46 height 46
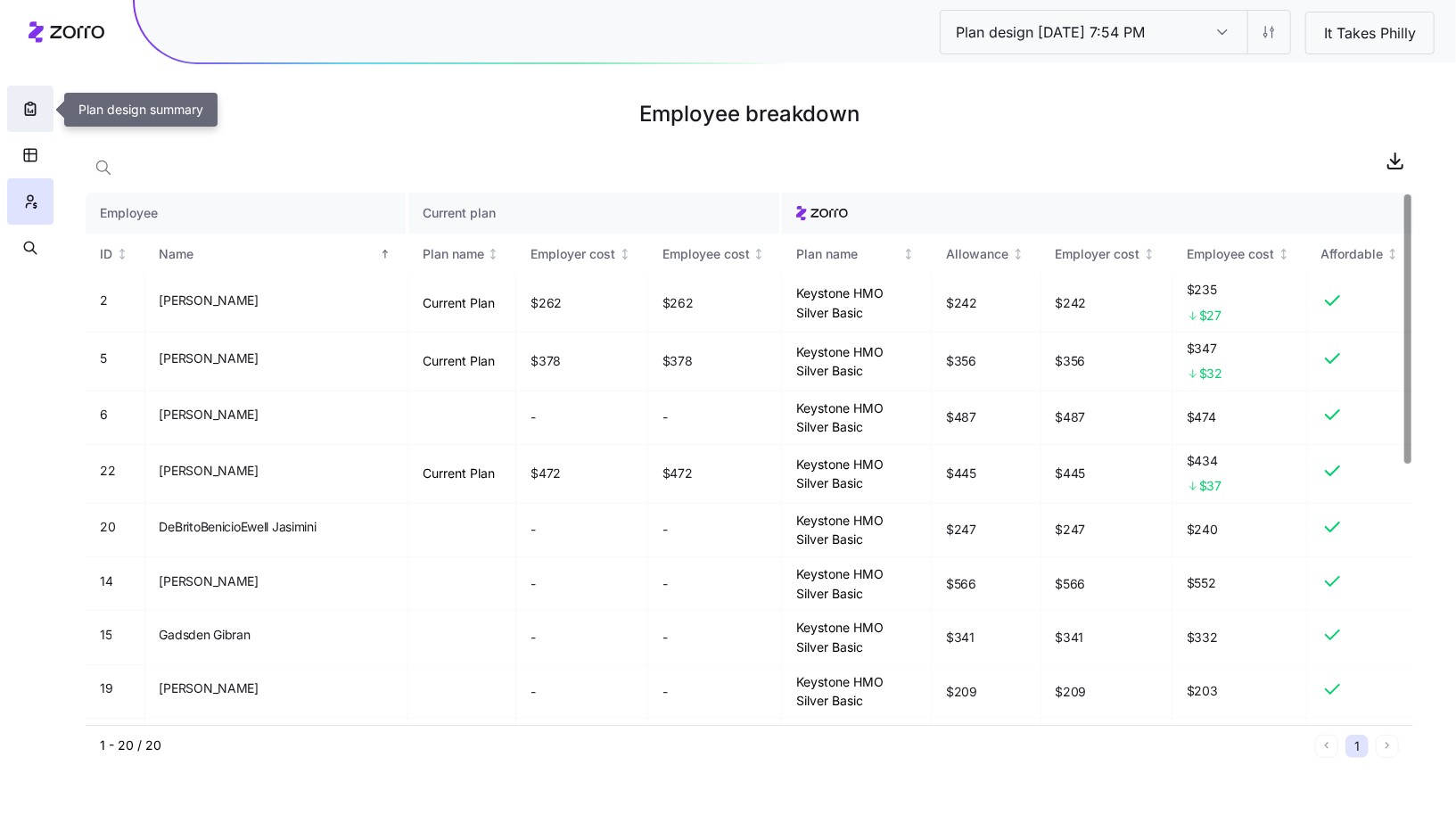
click at [39, 110] on icon "button" at bounding box center [30, 108] width 18 height 18
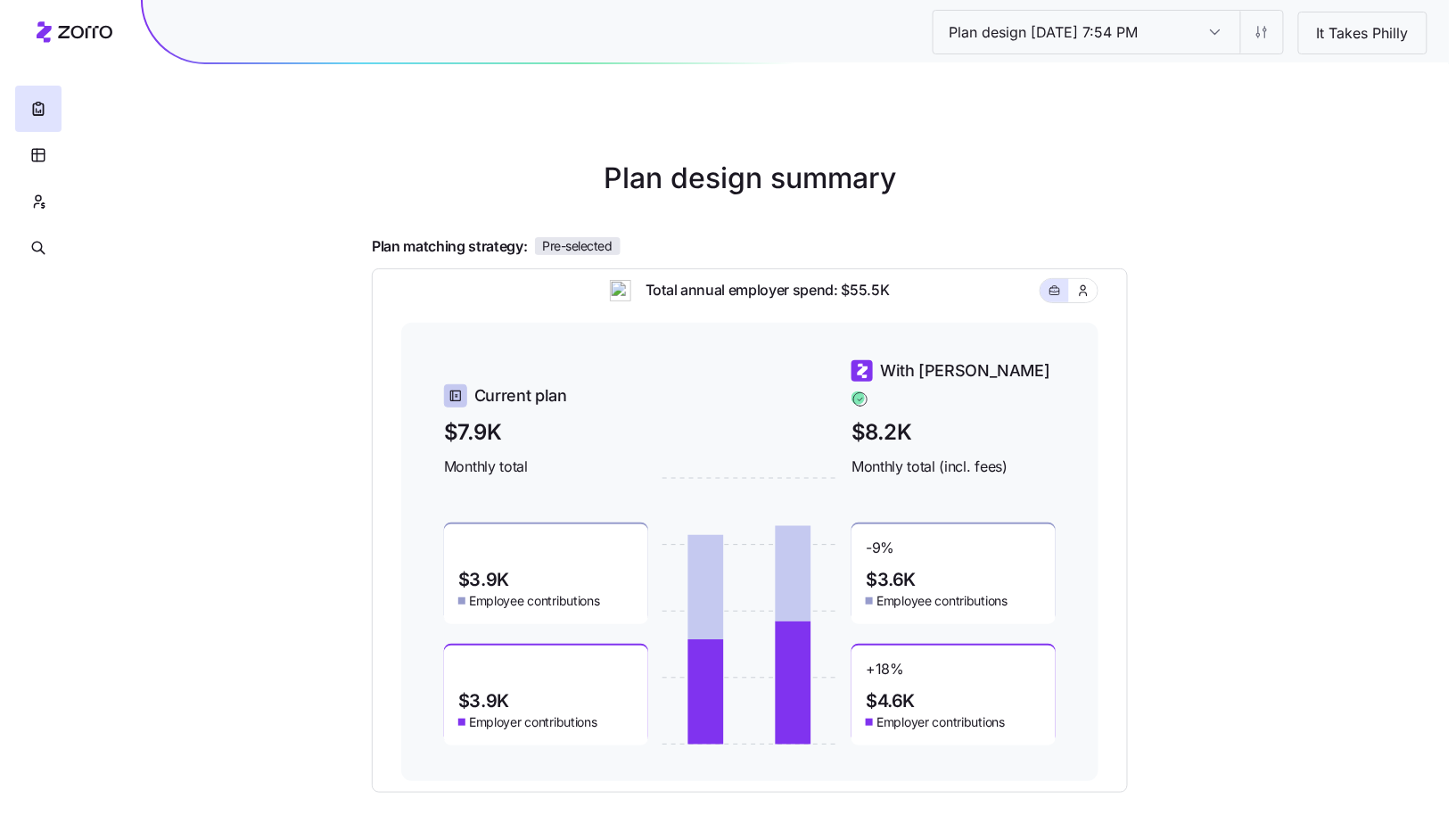
scroll to position [155, 0]
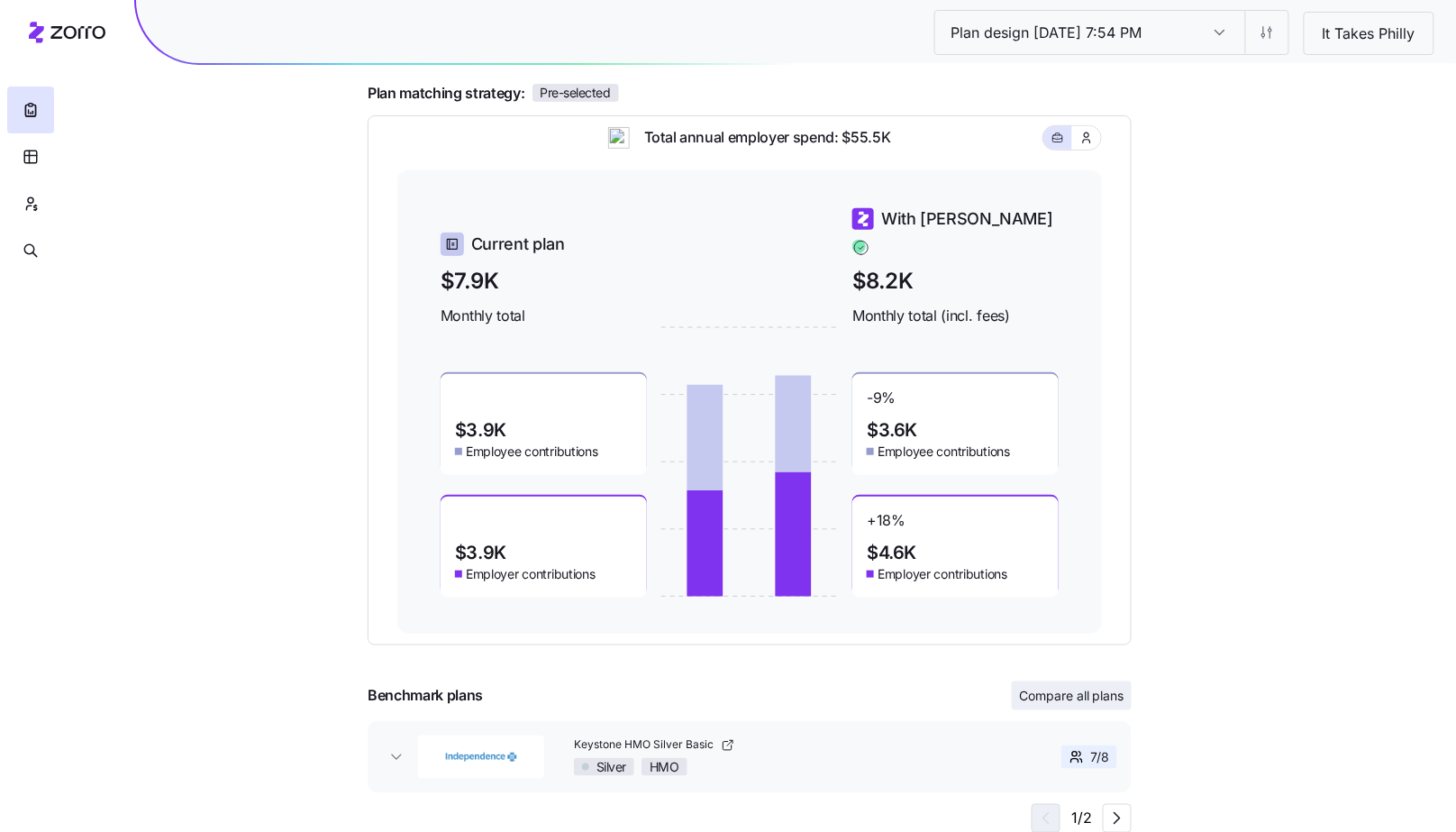
click at [1048, 682] on button "Compare all plans" at bounding box center [1072, 696] width 120 height 29
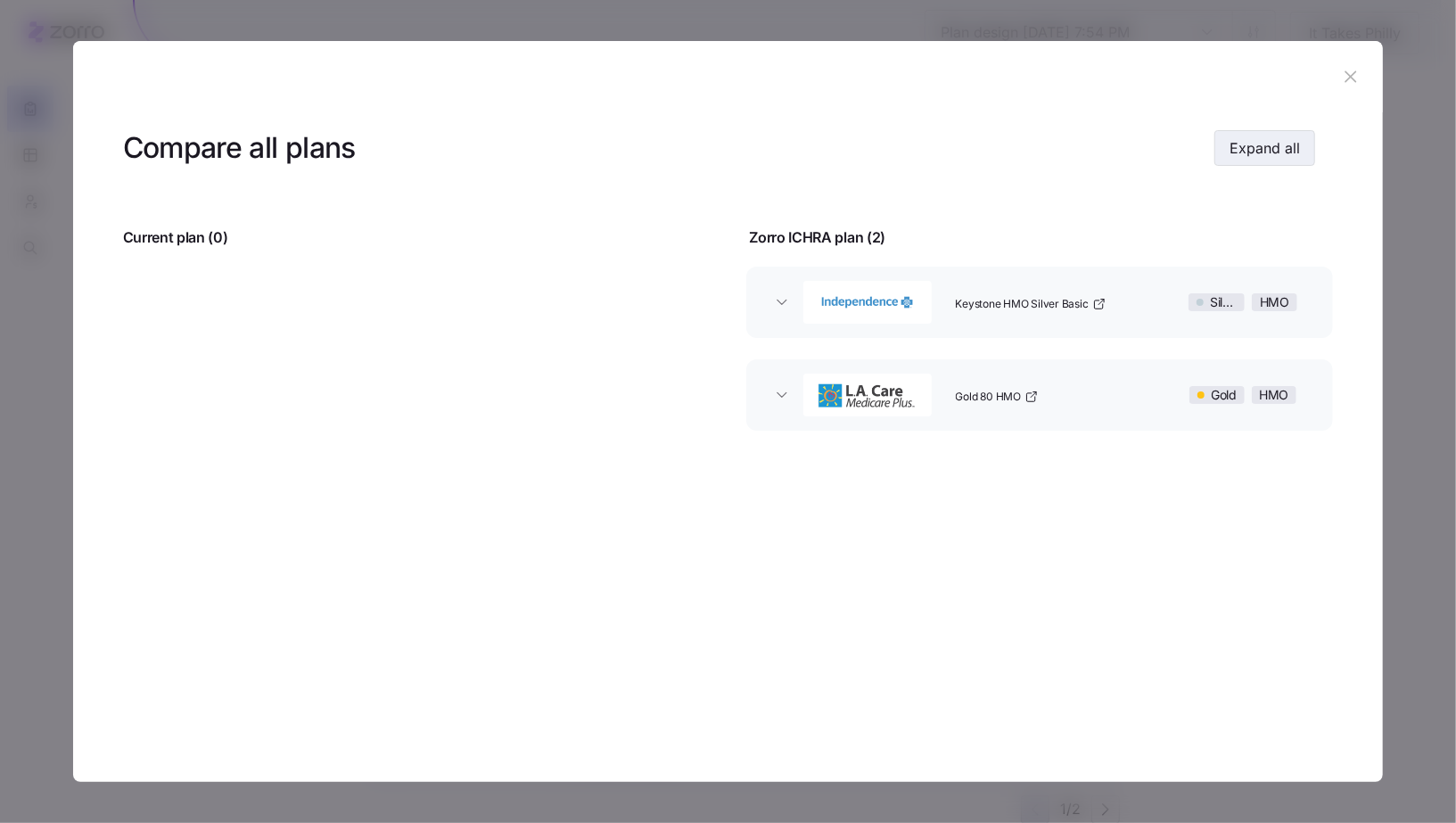
click at [1288, 150] on span "Expand all" at bounding box center [1265, 148] width 71 height 22
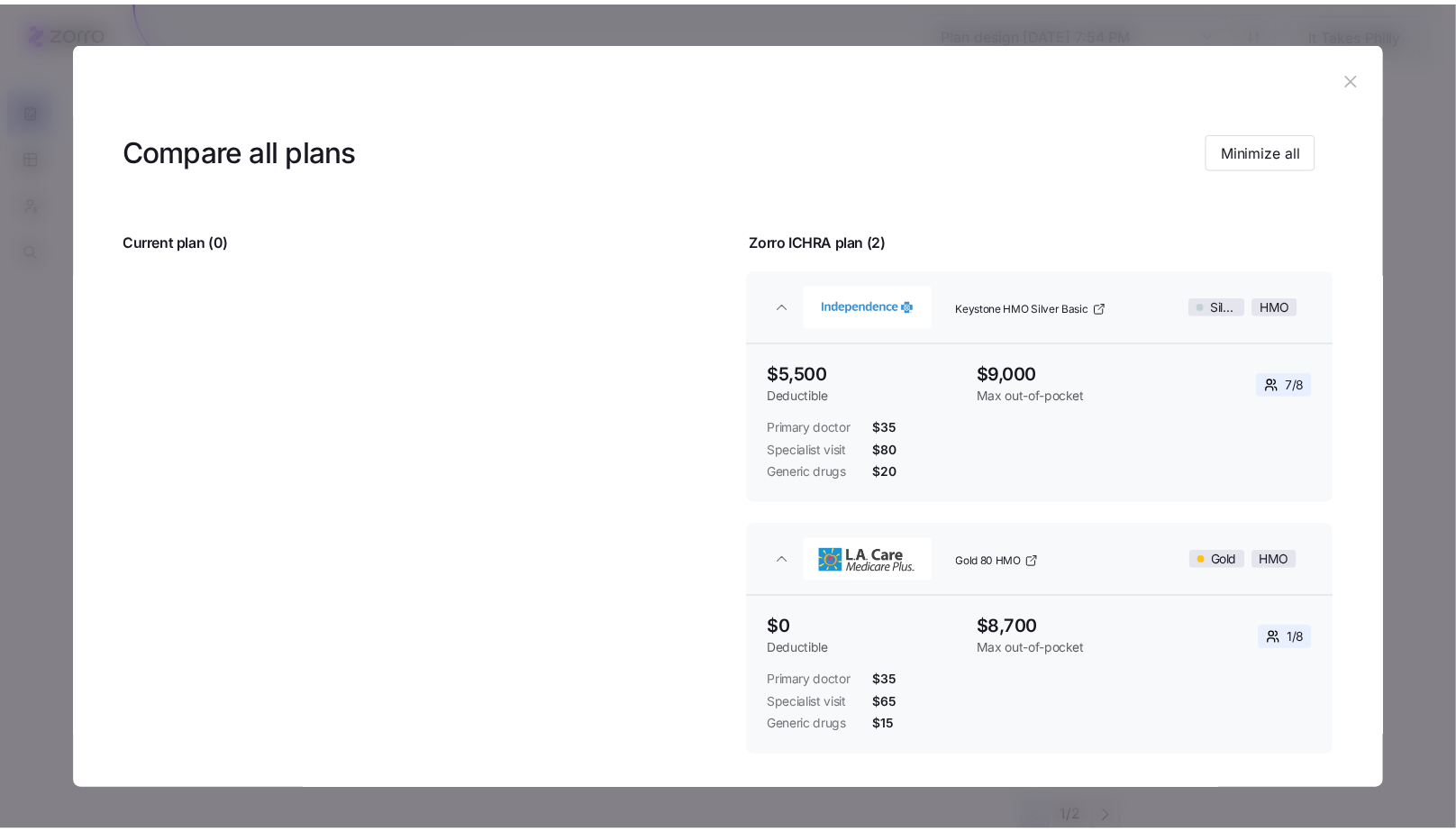
scroll to position [76, 0]
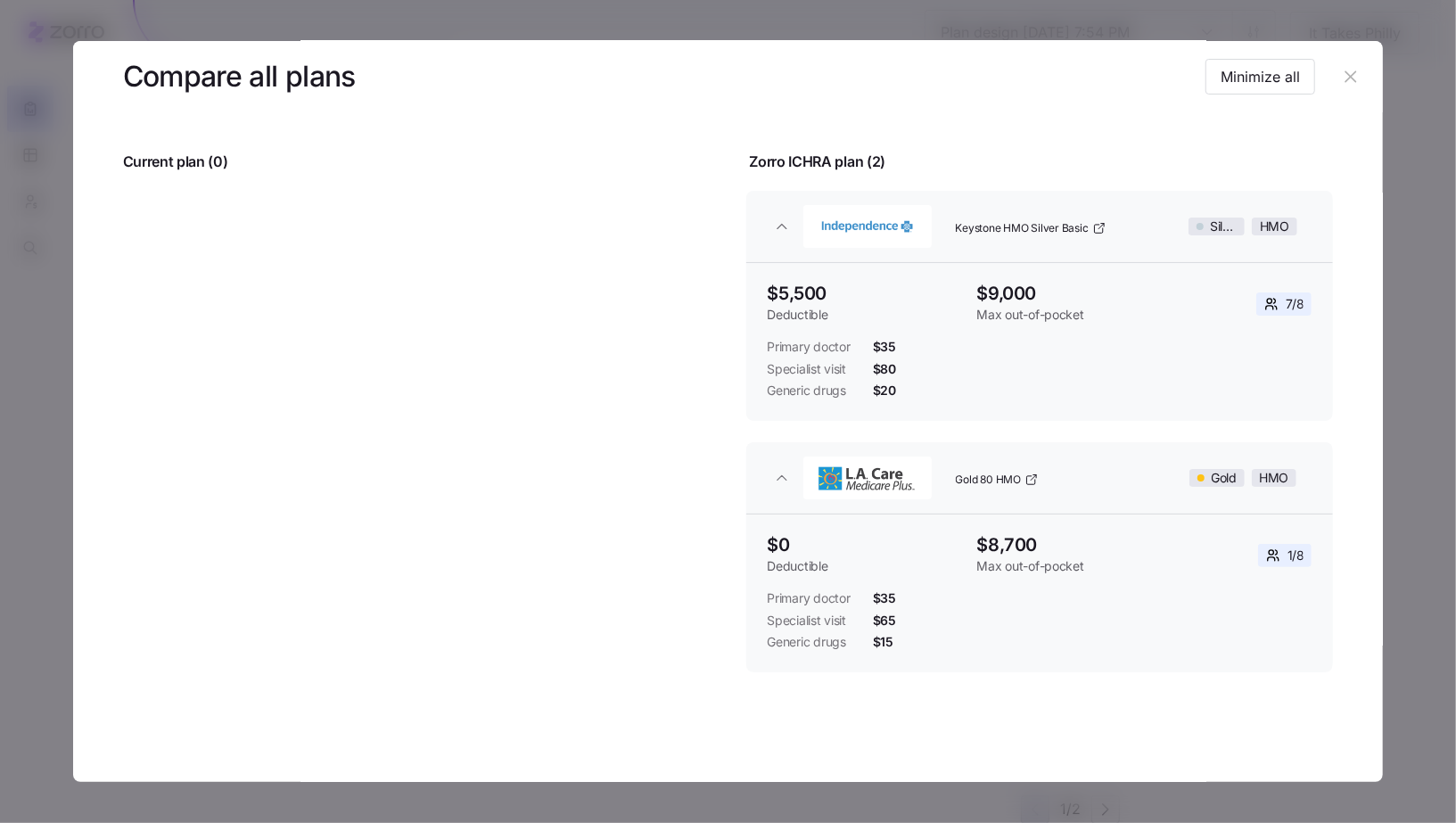
click at [1346, 88] on button "button" at bounding box center [1350, 76] width 28 height 28
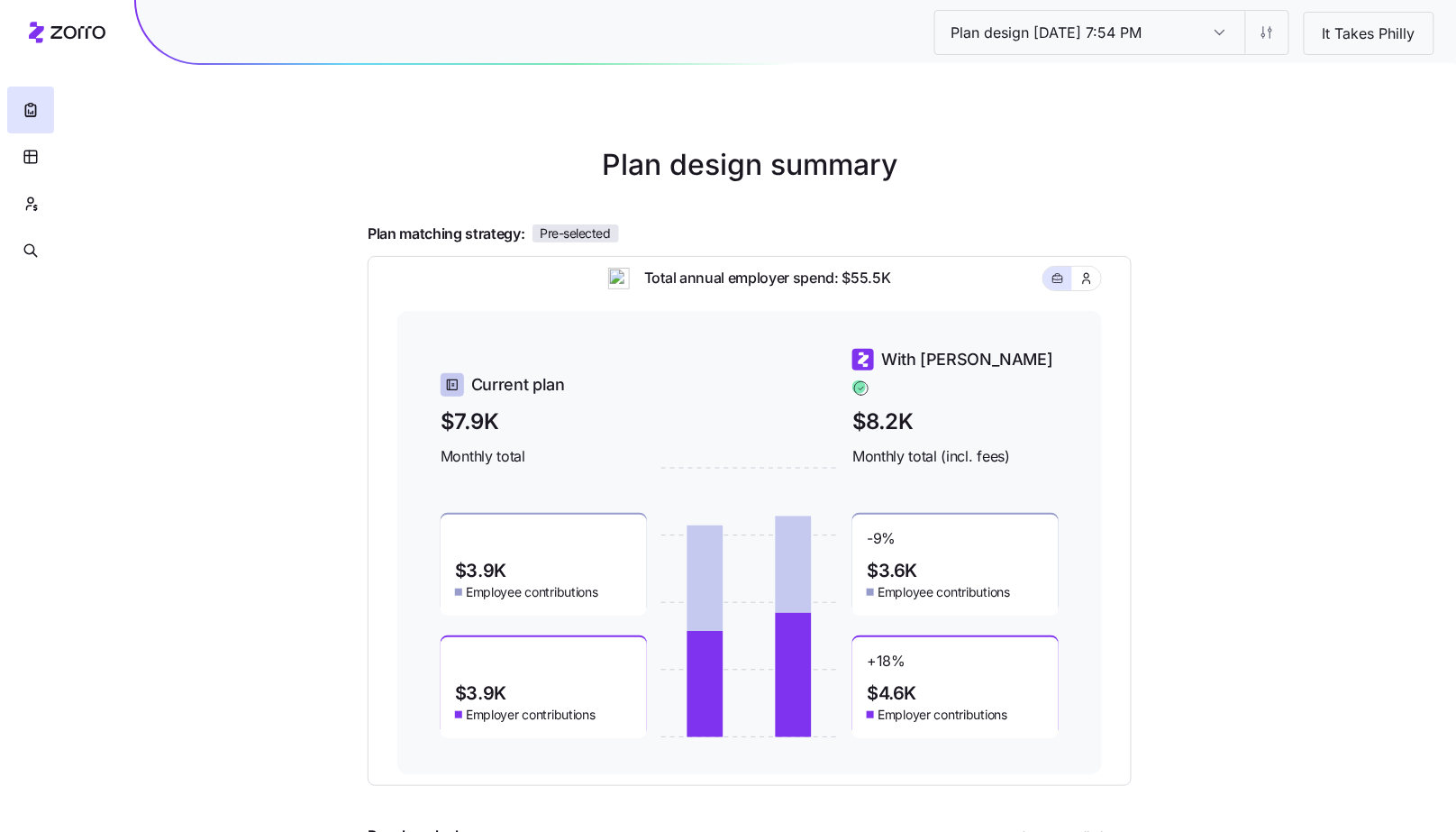
scroll to position [25, 0]
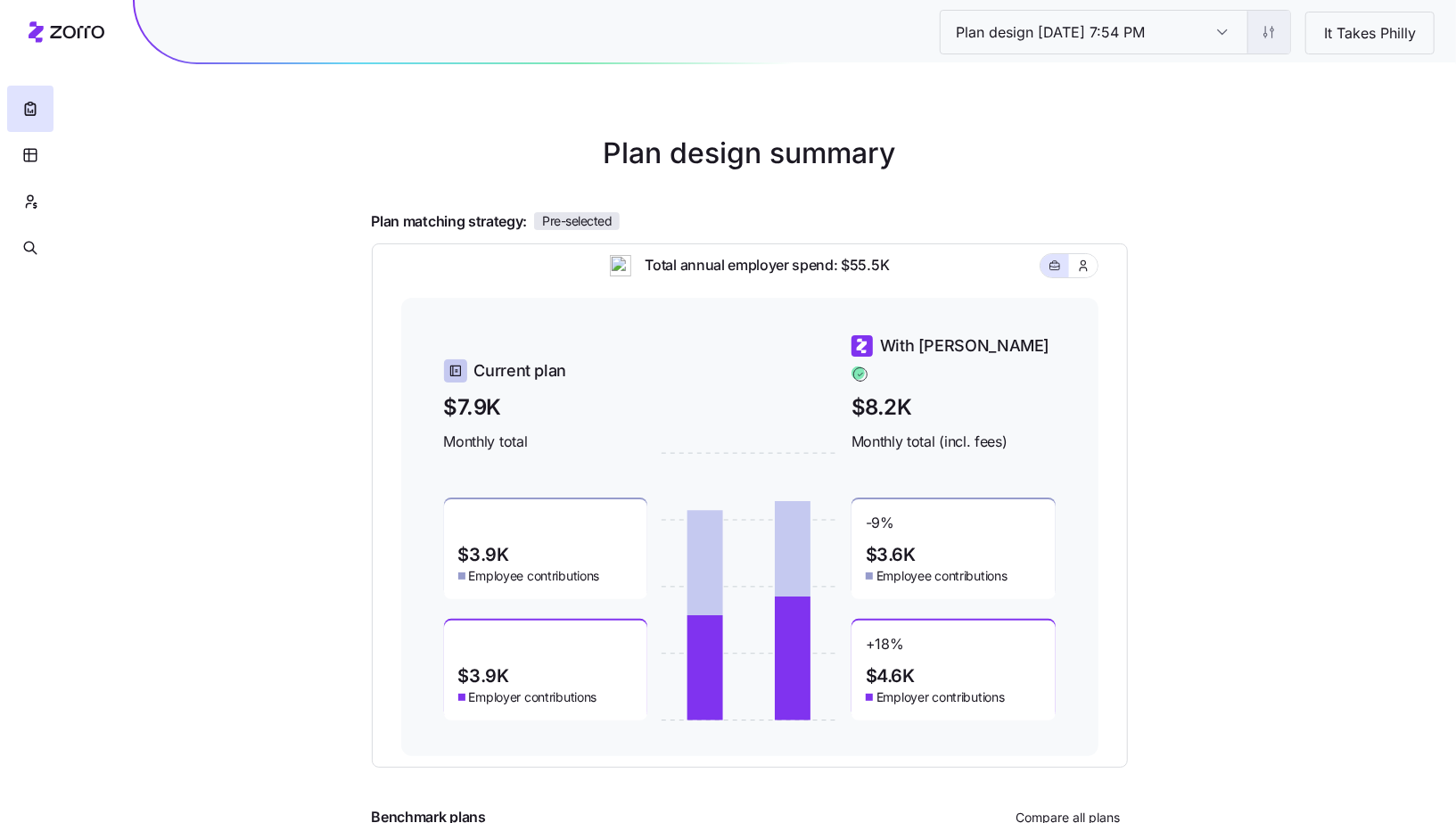
click at [1261, 38] on html "Plan design 10/15/2025 7:54 PM Plan design 10/15/2025 7:54 PM It Takes Philly P…" at bounding box center [728, 464] width 1456 height 978
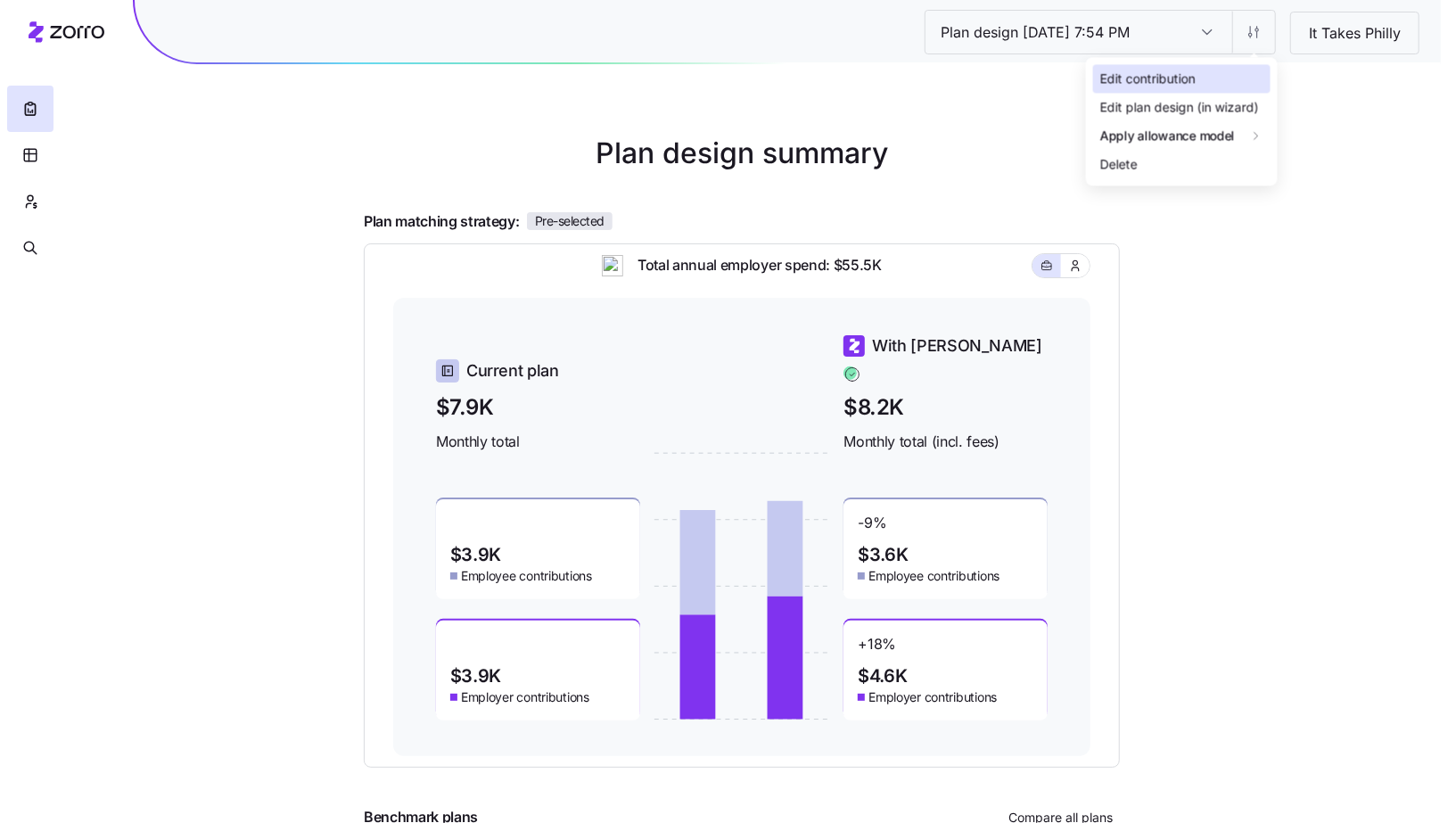
click at [1242, 87] on div "Edit contribution" at bounding box center [1182, 78] width 177 height 28
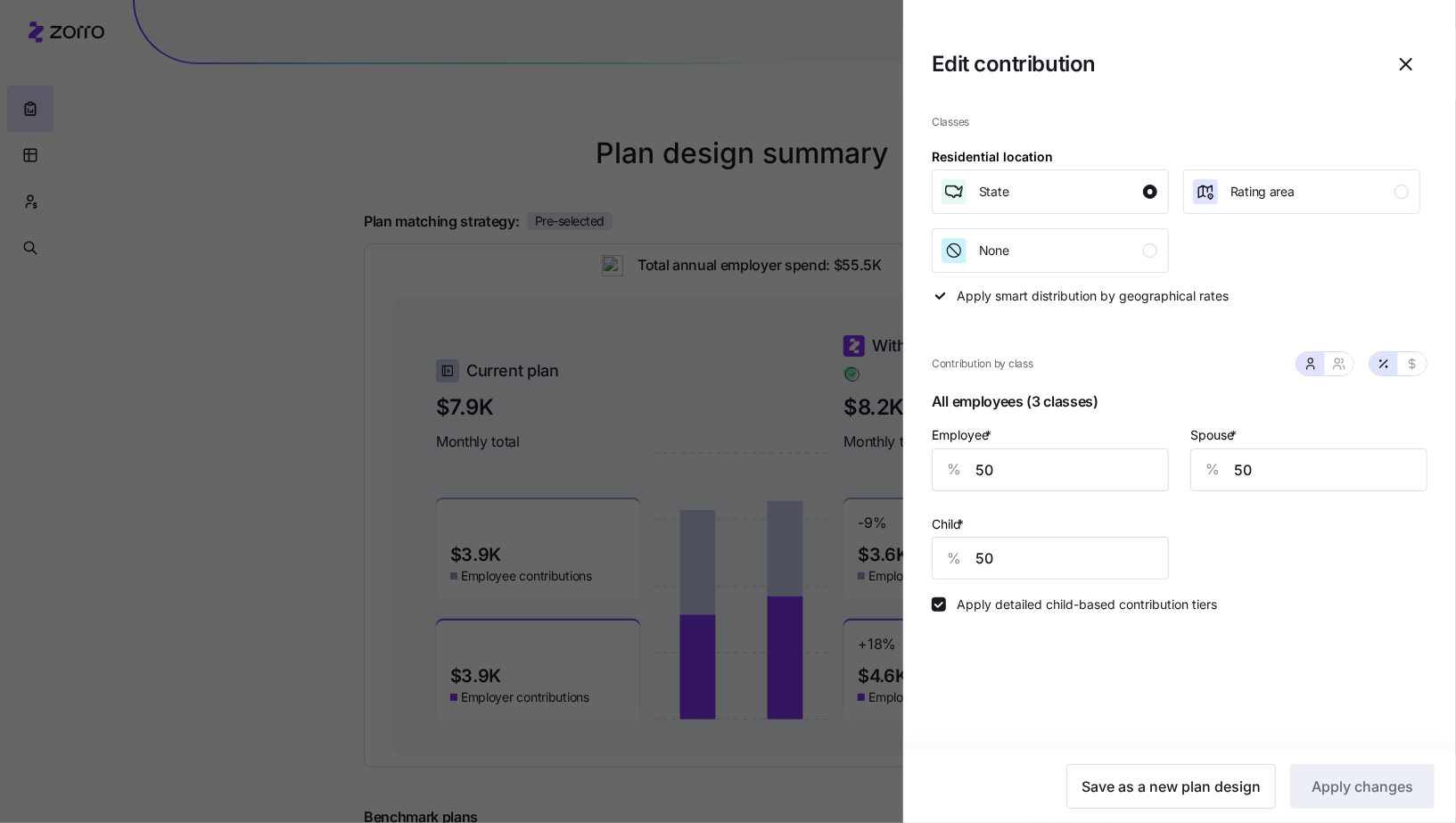
click at [763, 354] on div at bounding box center [728, 411] width 1456 height 823
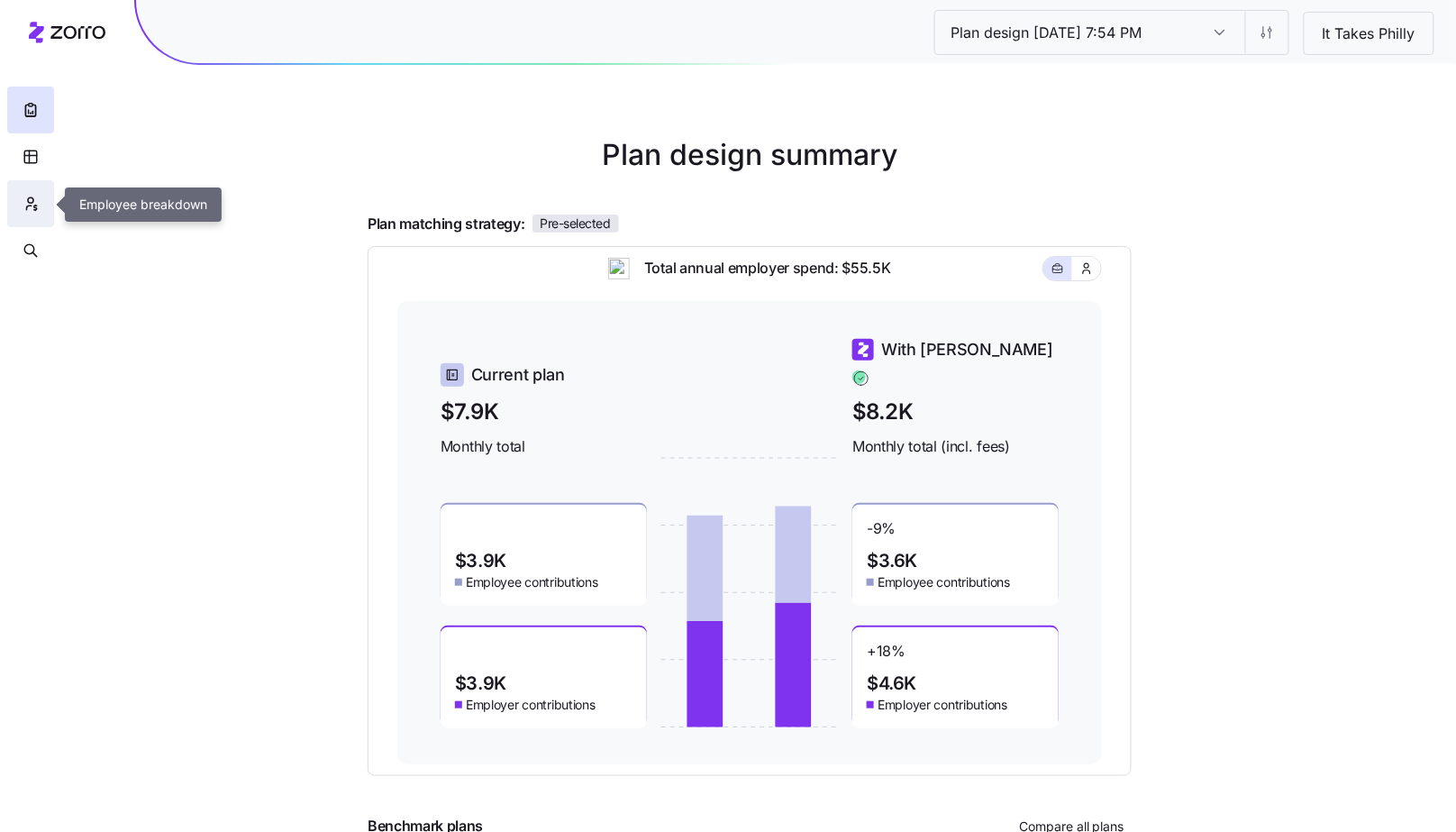
click at [30, 206] on icon "button" at bounding box center [30, 203] width 16 height 18
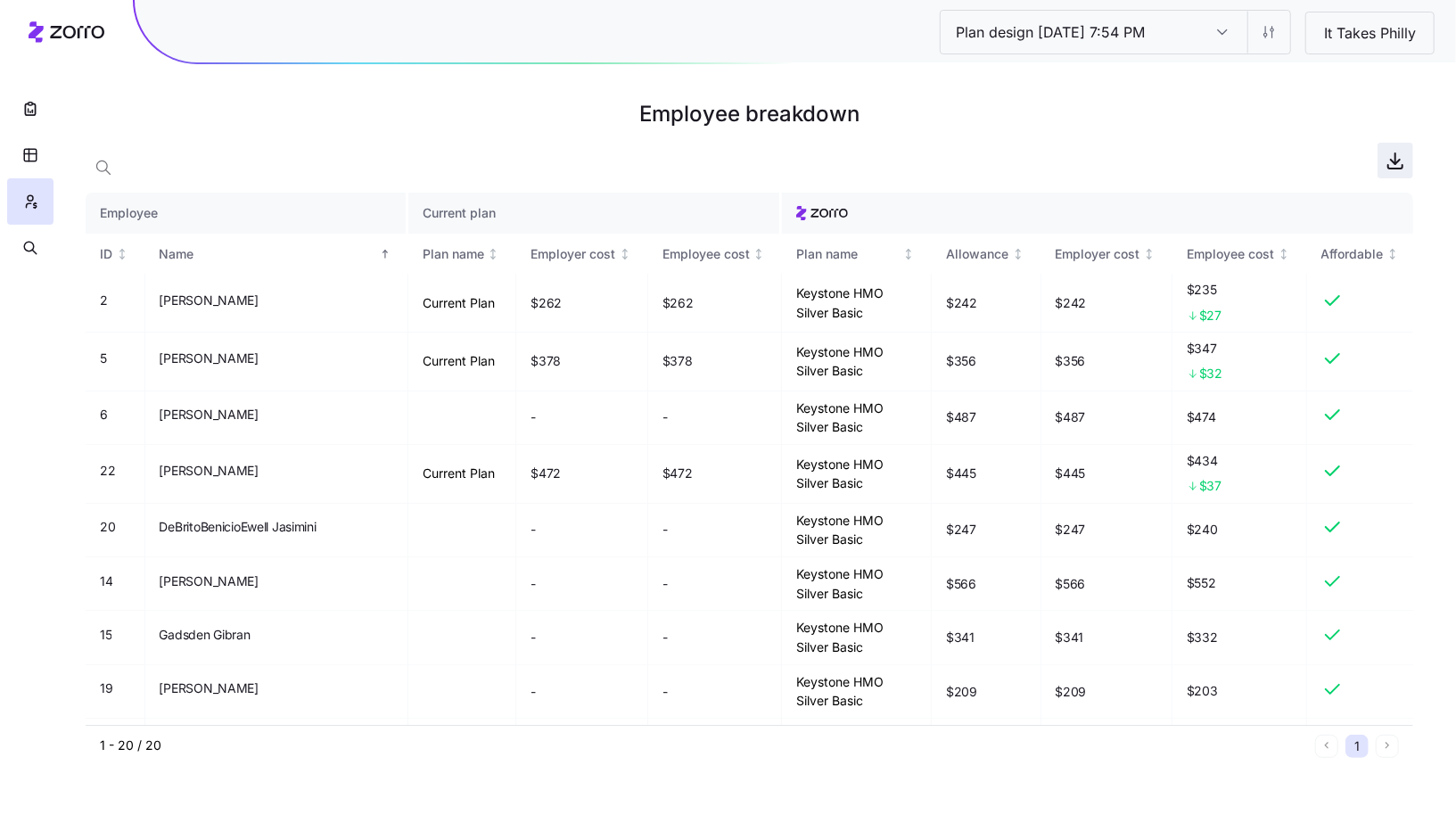
click at [1393, 162] on icon "button" at bounding box center [1395, 160] width 22 height 22
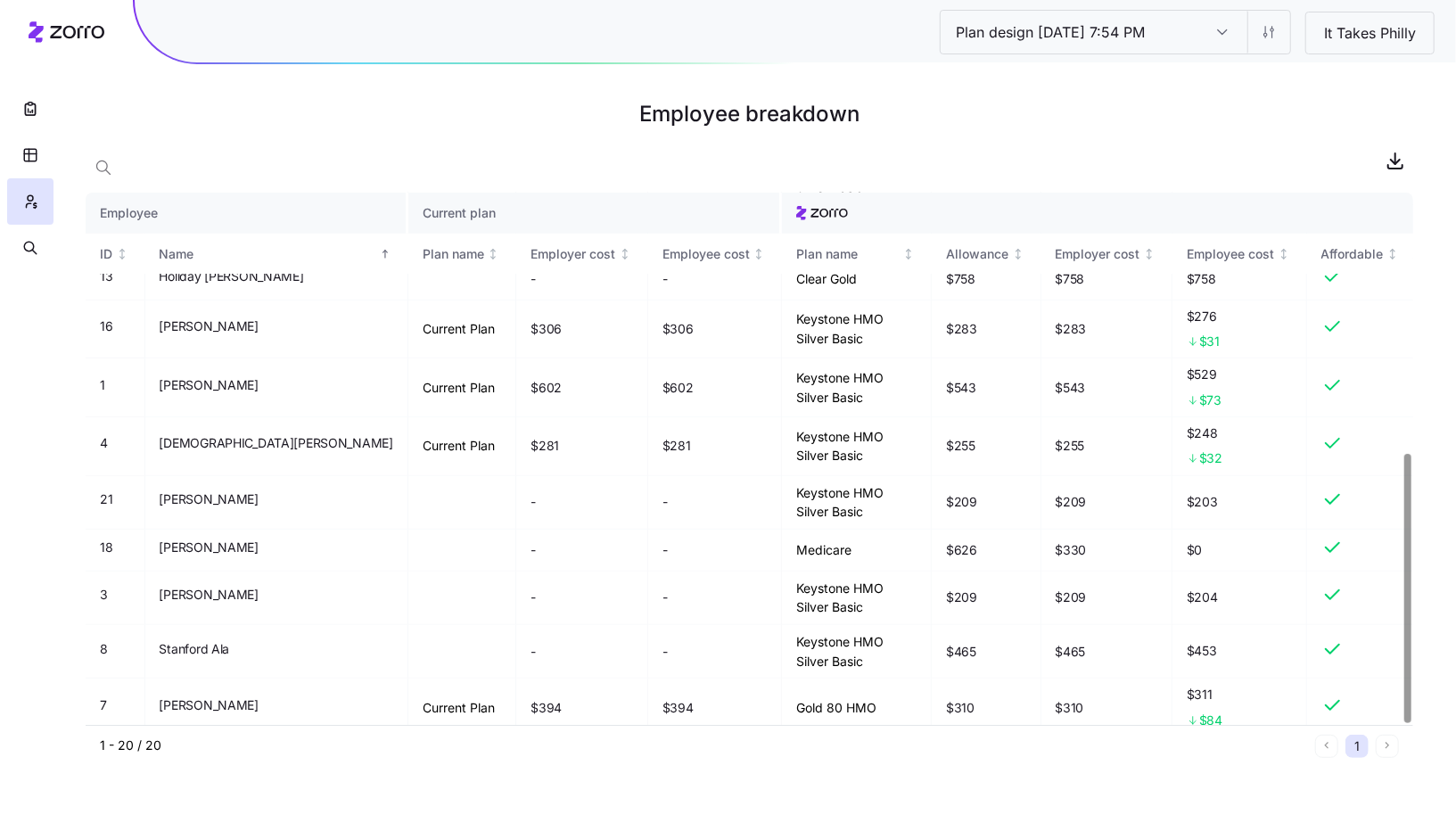
scroll to position [513, 0]
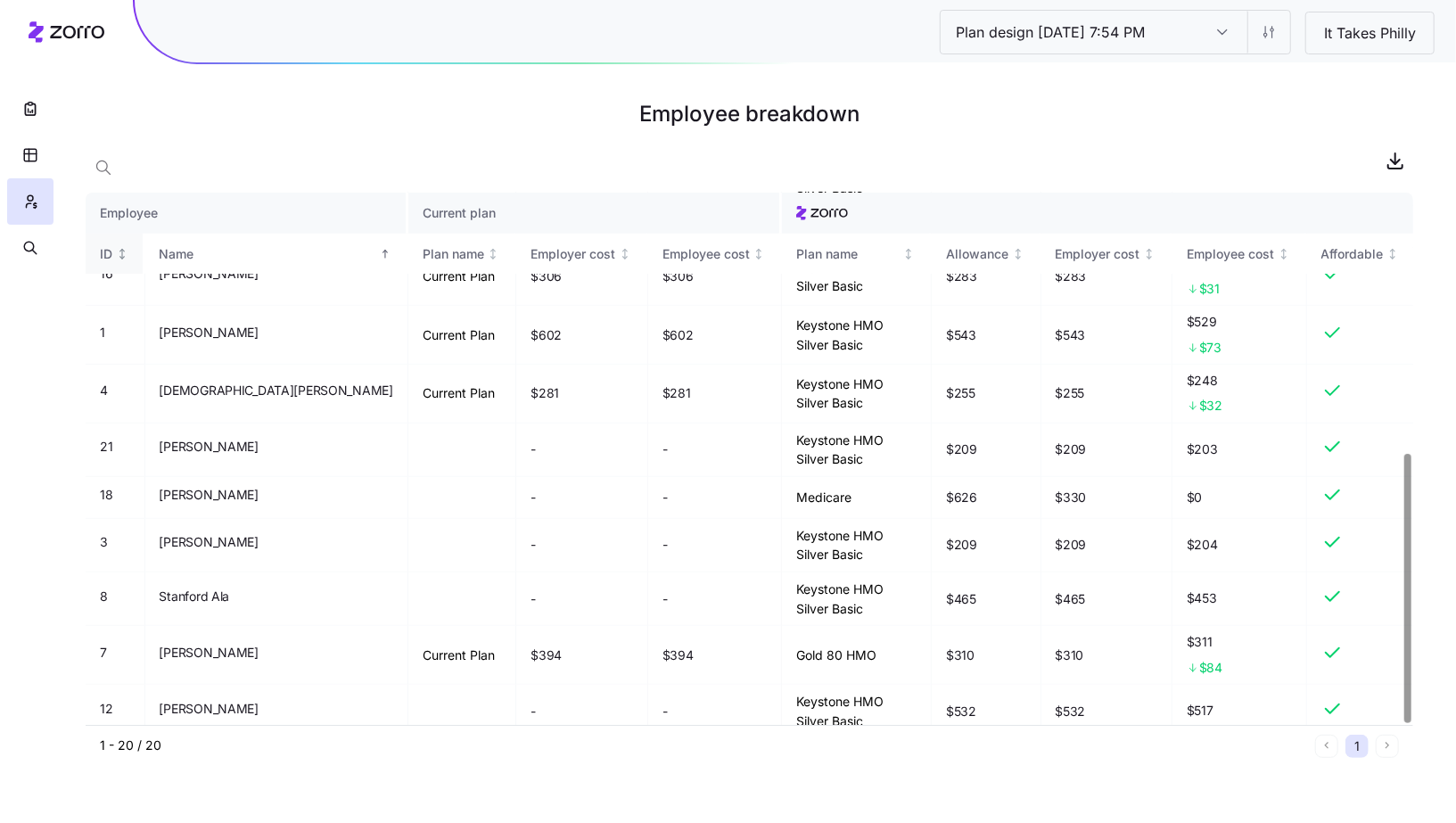
click at [123, 254] on icon "Not sorted" at bounding box center [123, 254] width 0 height 9
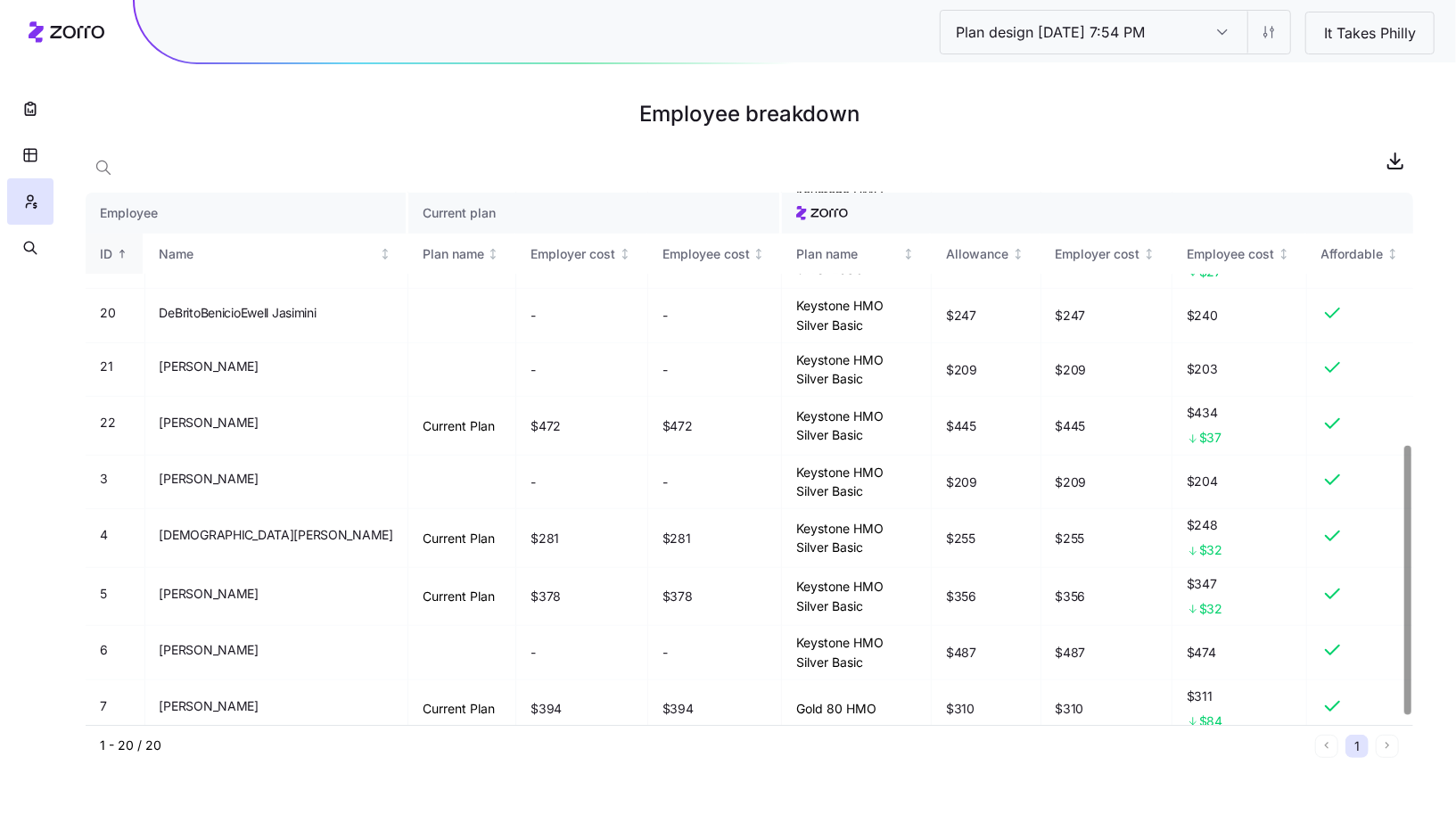
scroll to position [496, 0]
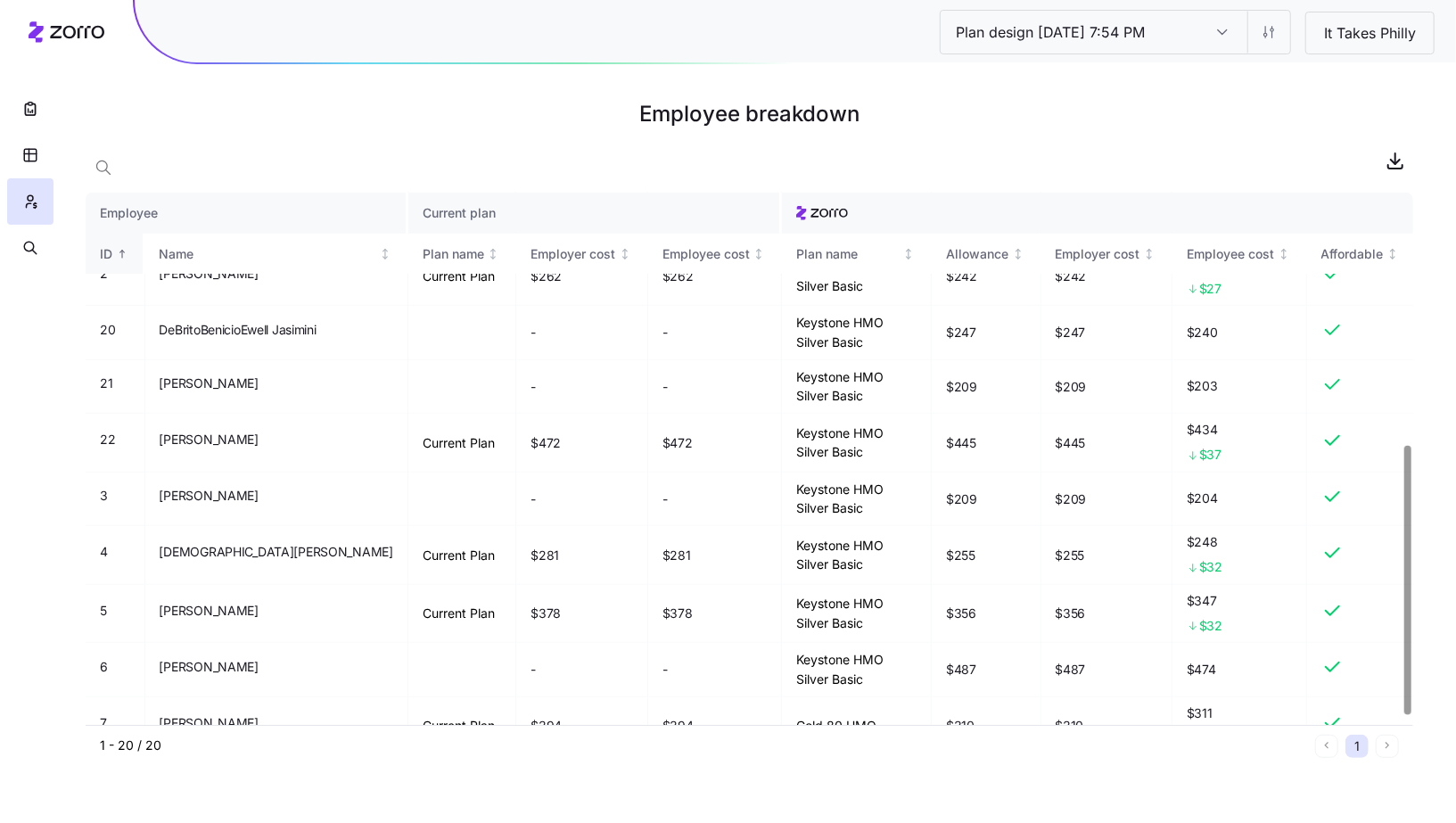
click at [122, 254] on icon "Sorted ascending" at bounding box center [122, 254] width 12 height 12
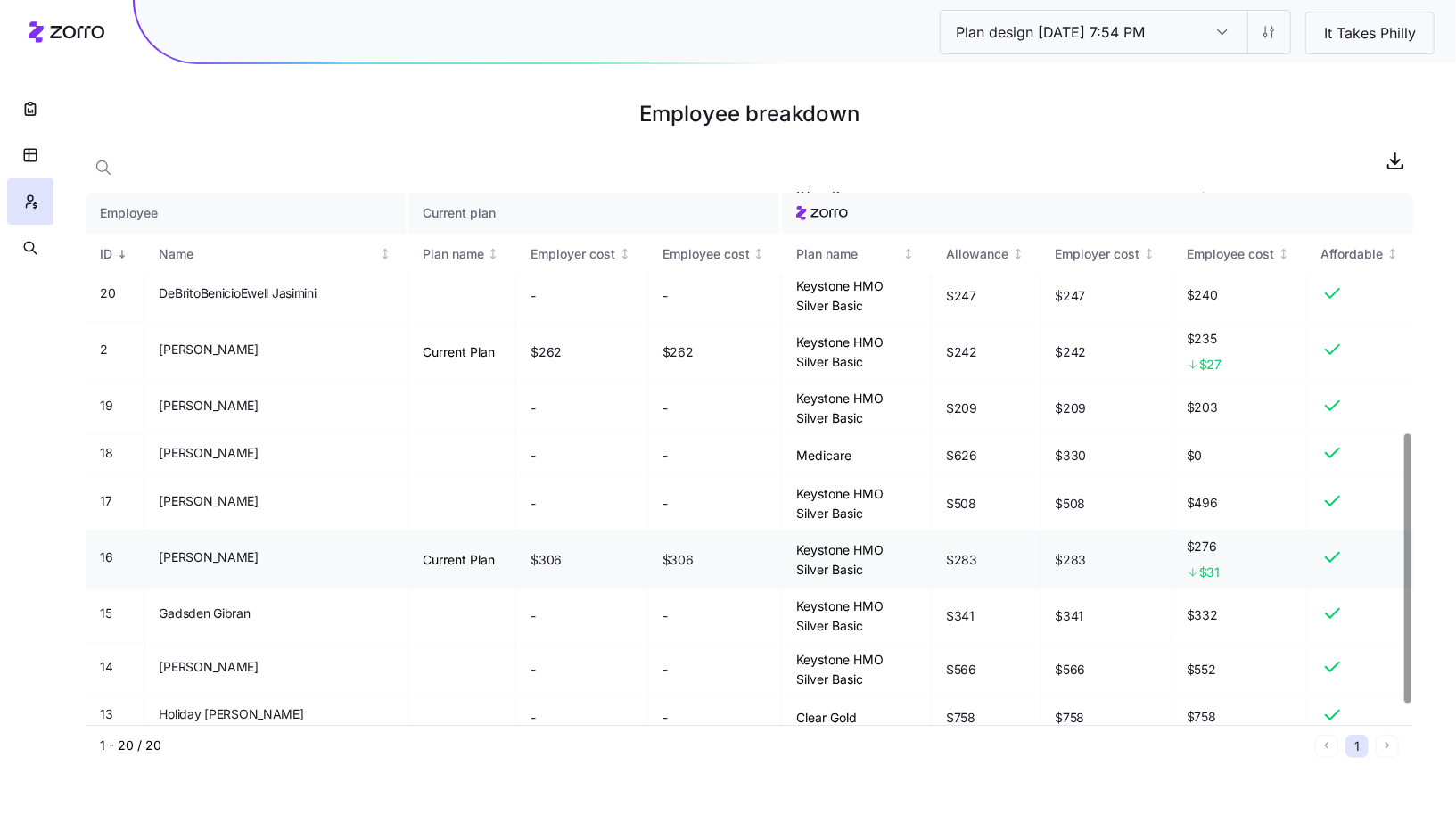
scroll to position [0, 0]
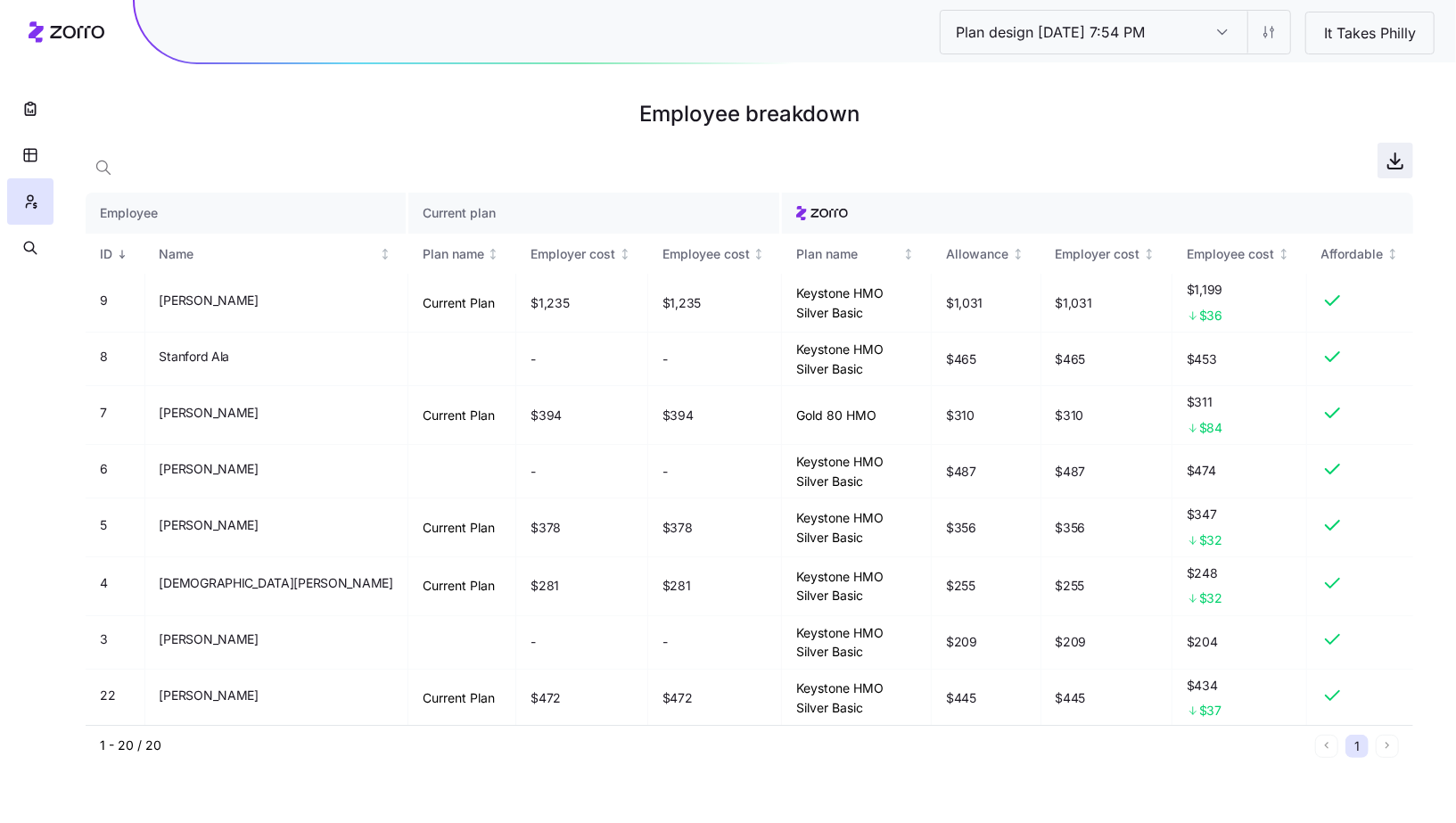
click at [1388, 152] on icon "button" at bounding box center [1395, 160] width 22 height 22
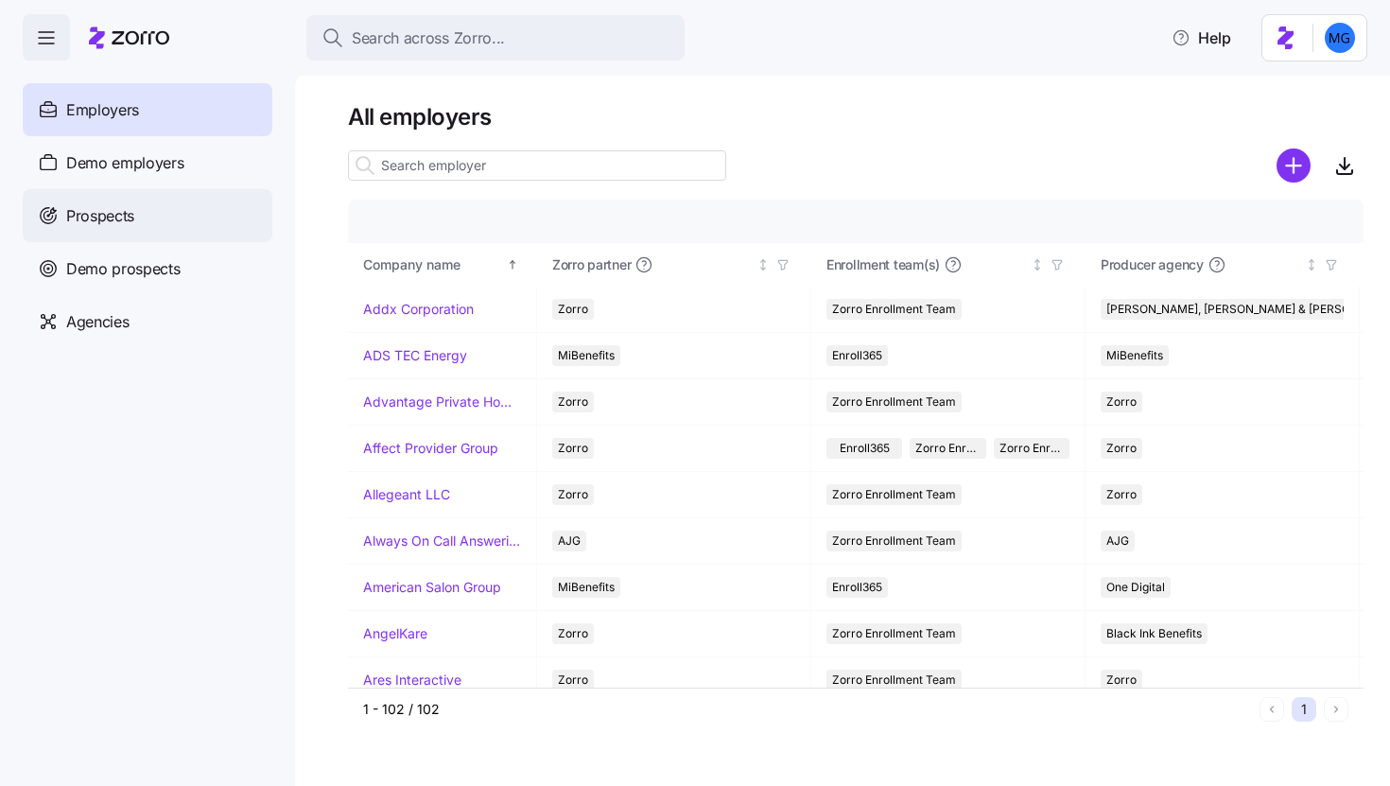
click at [175, 215] on div "Prospects" at bounding box center [148, 215] width 250 height 53
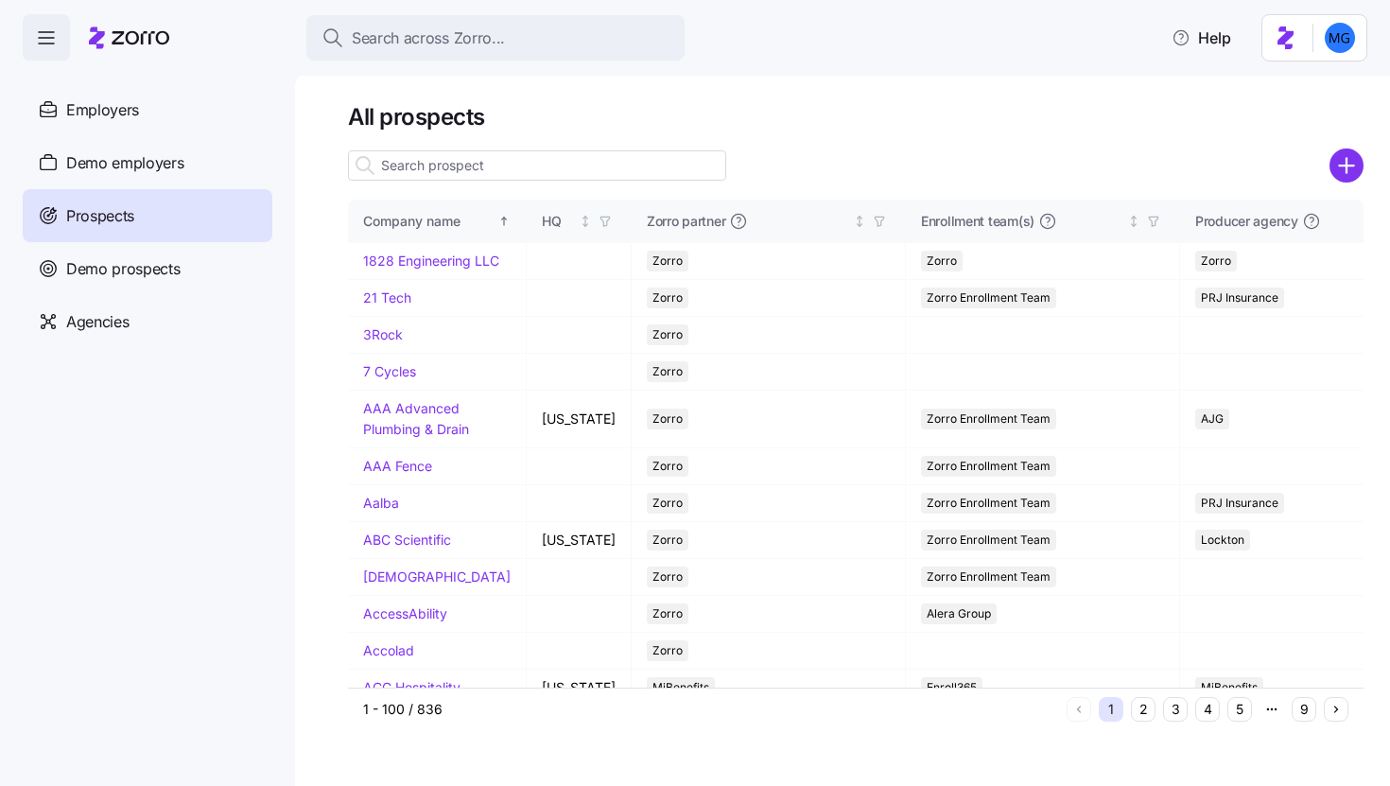
click at [561, 174] on input at bounding box center [537, 165] width 378 height 30
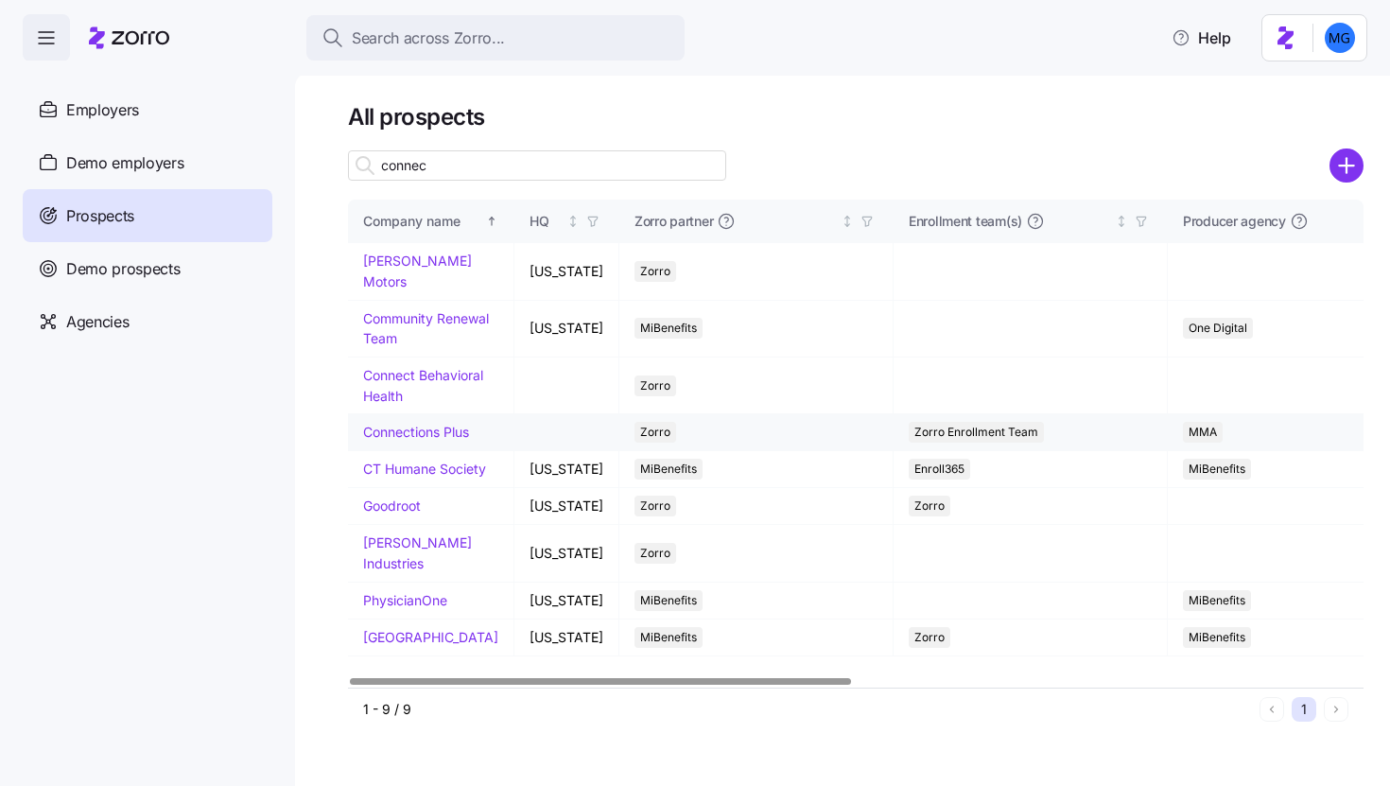
type input "connec"
click at [440, 424] on link "Connections Plus" at bounding box center [416, 432] width 106 height 16
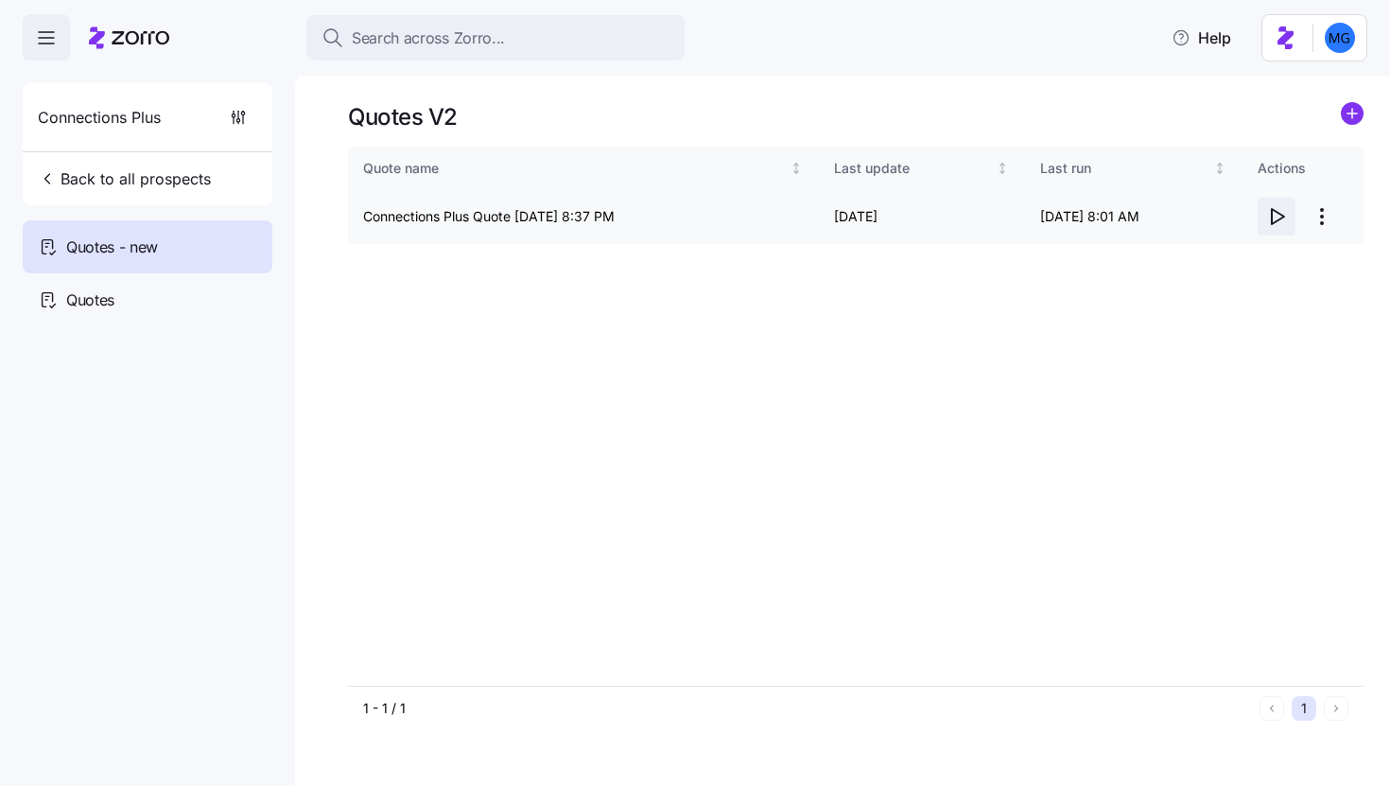
click at [1272, 217] on icon "button" at bounding box center [1278, 216] width 12 height 15
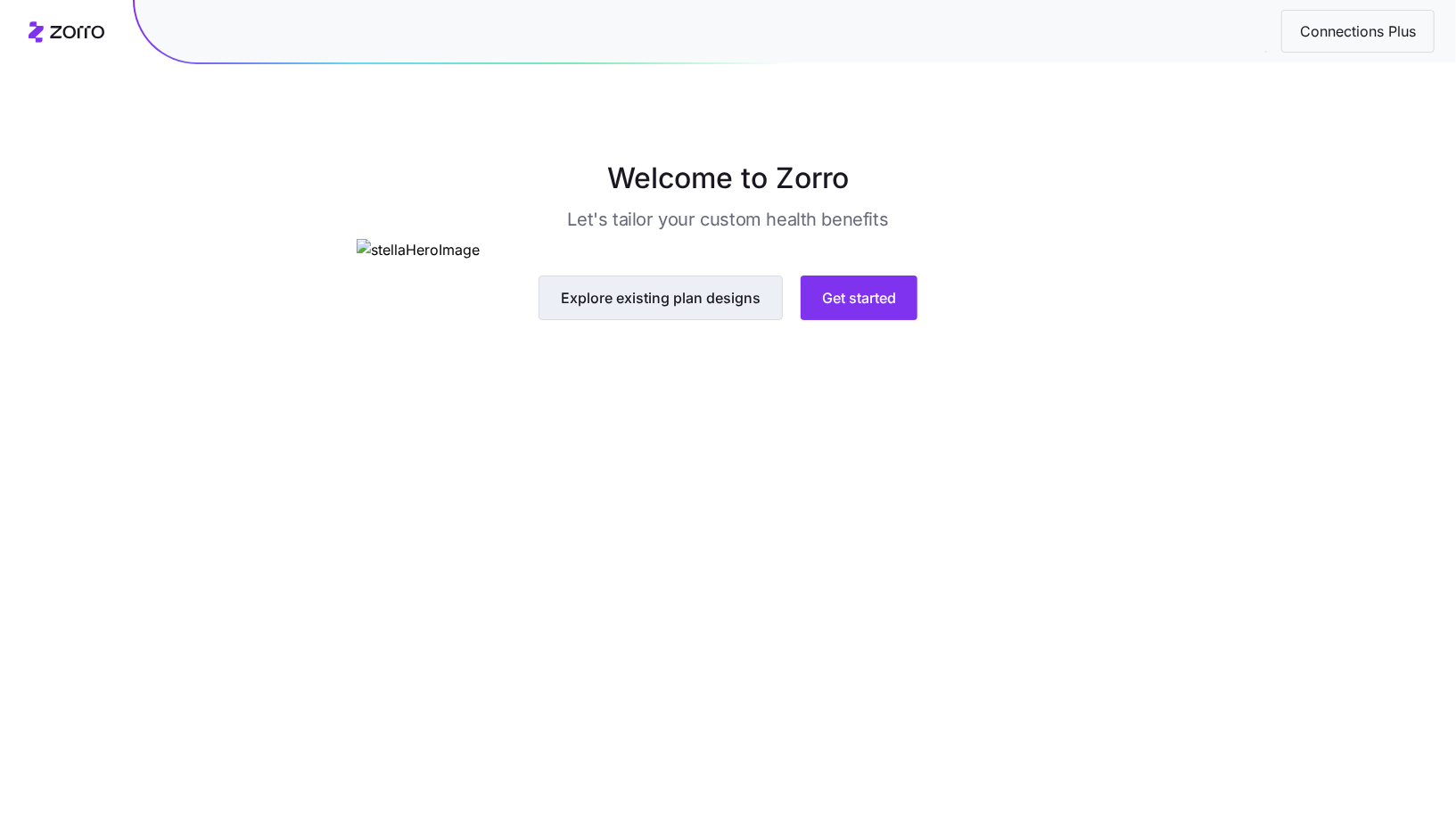
click at [685, 308] on span "Explore existing plan designs" at bounding box center [661, 297] width 200 height 22
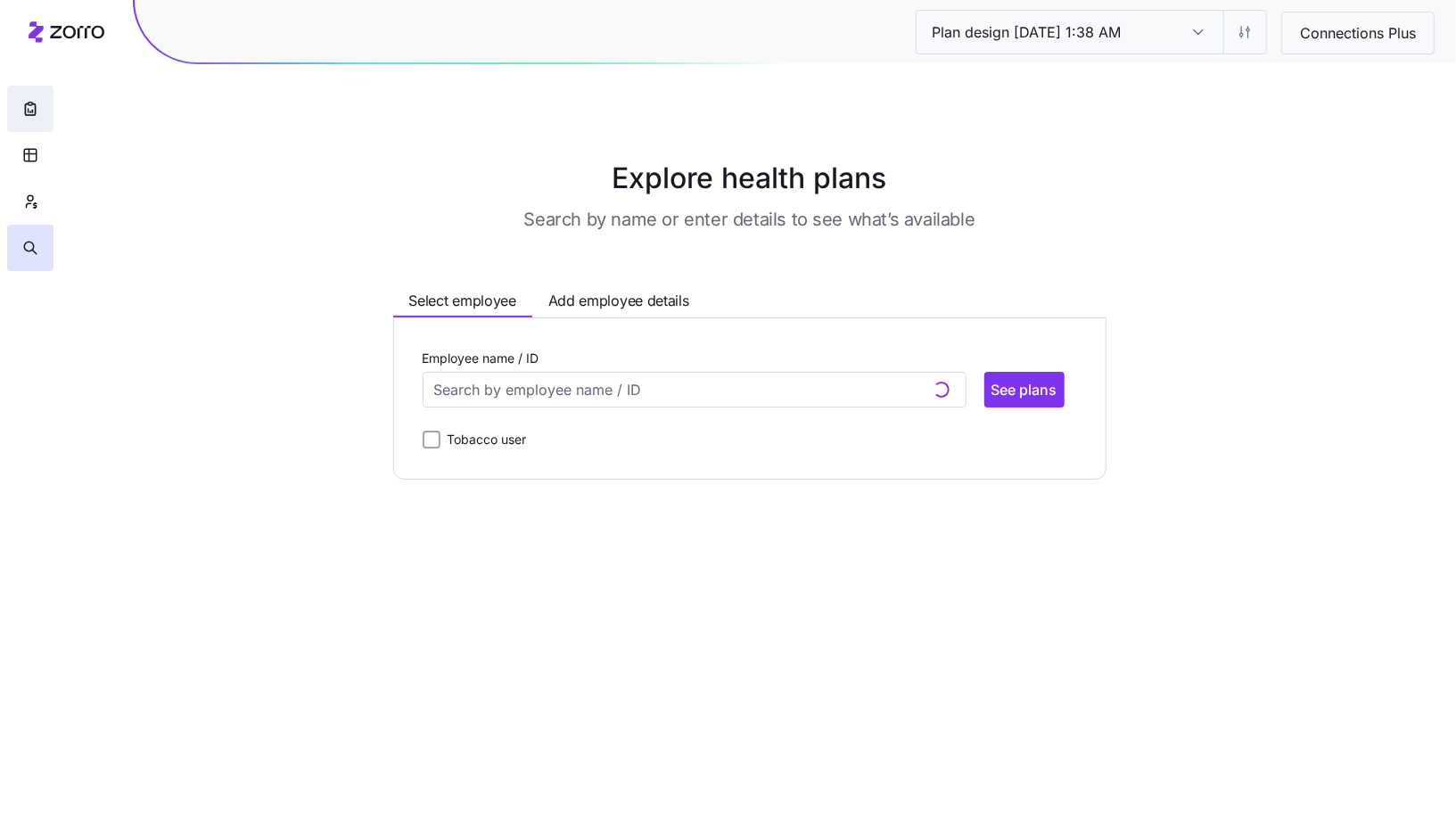
click at [35, 107] on icon "button" at bounding box center [29, 109] width 9 height 11
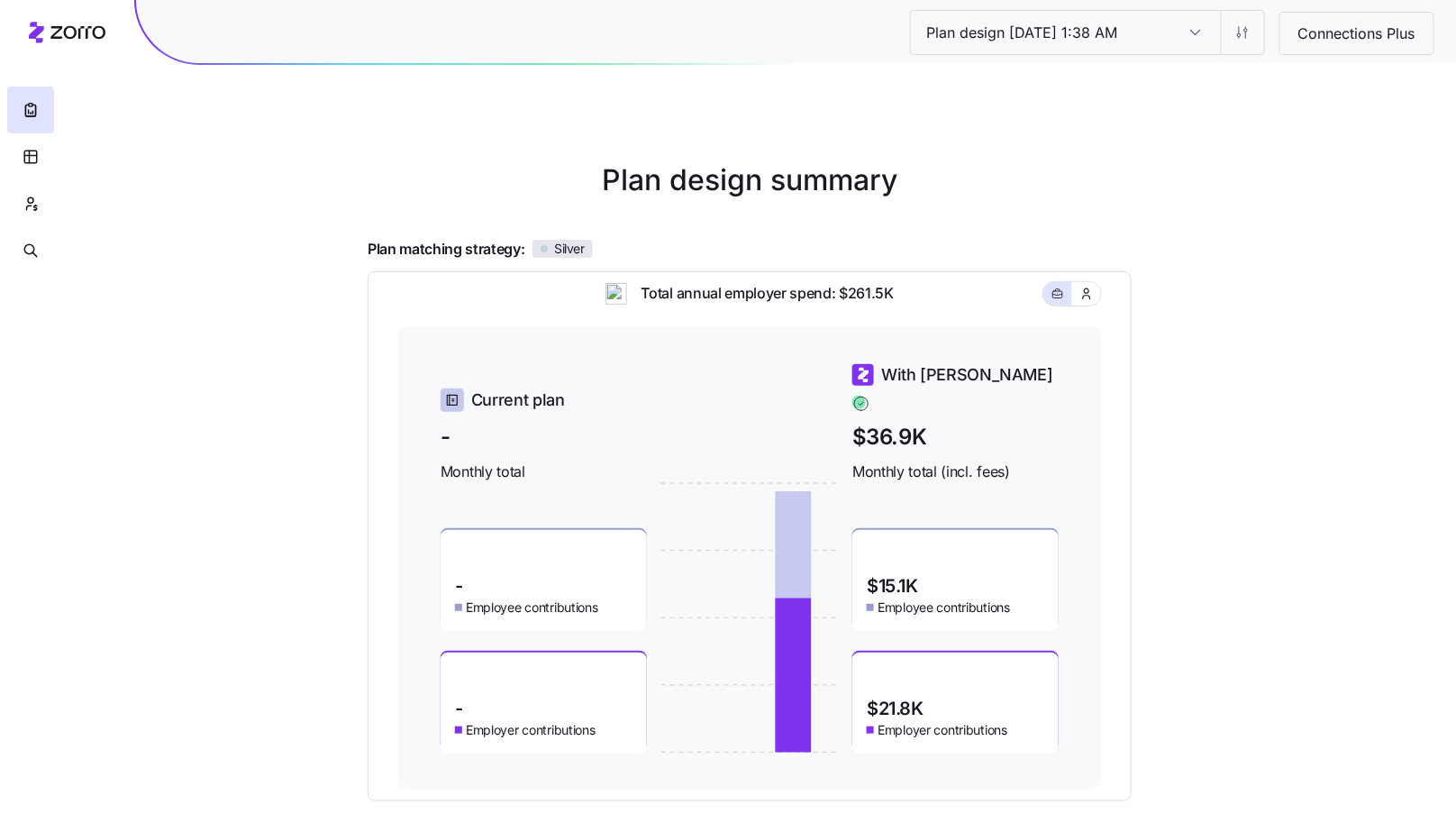
click at [1183, 831] on div "Plan design [DATE] 1:38 AM Plan design [DATE] 1:38 AM Connections Plus Plan des…" at bounding box center [728, 475] width 1456 height 949
click at [1244, 39] on html "Plan design [DATE] 1:38 AM Plan design [DATE] 1:38 AM Connections Plus Plan des…" at bounding box center [728, 475] width 1456 height 949
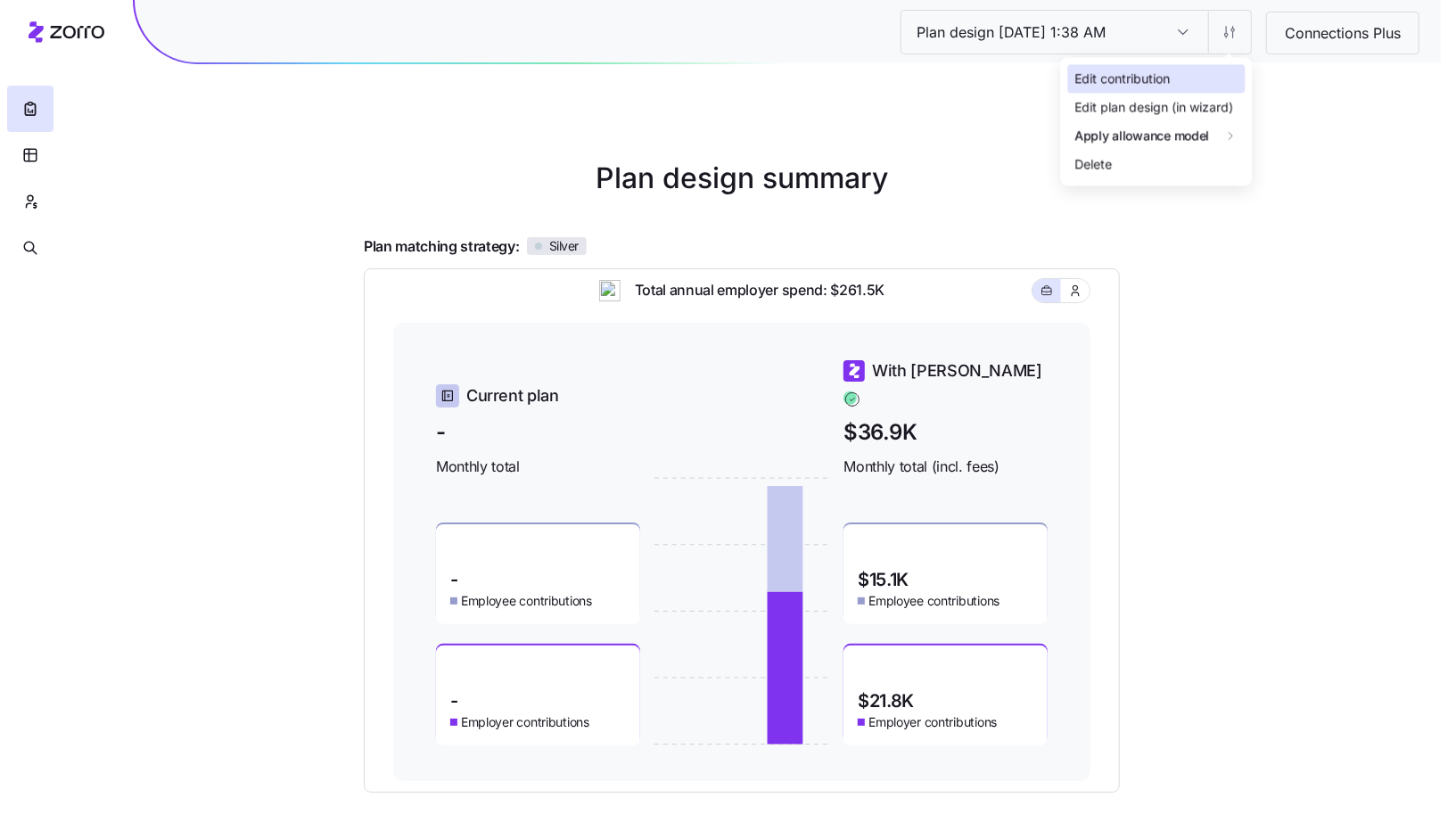
click at [1206, 82] on div "Edit contribution" at bounding box center [1156, 78] width 177 height 28
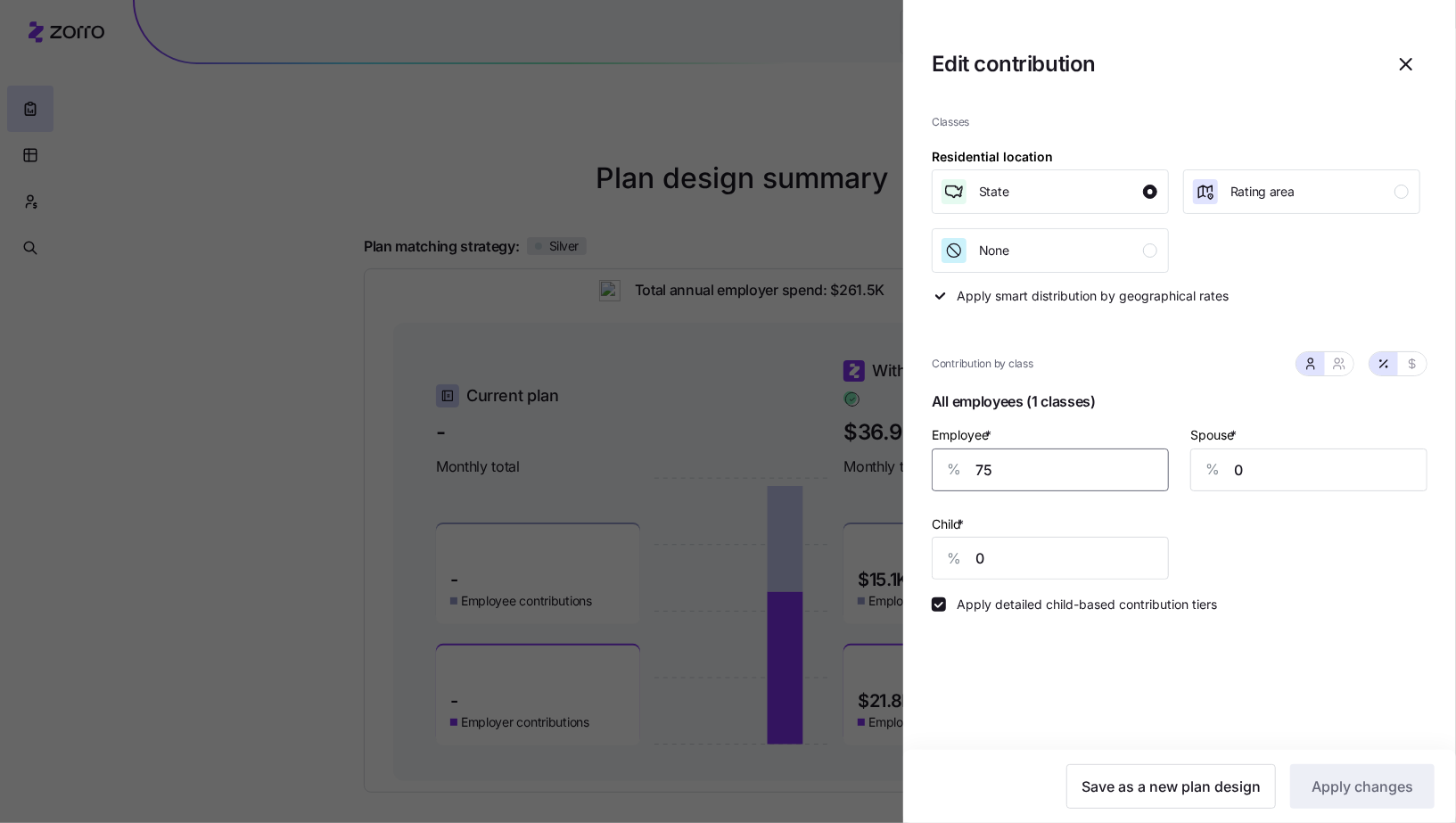
click at [1030, 468] on input "75" at bounding box center [1051, 469] width 238 height 42
type input "100"
click at [1352, 798] on button "Apply changes" at bounding box center [1362, 785] width 144 height 44
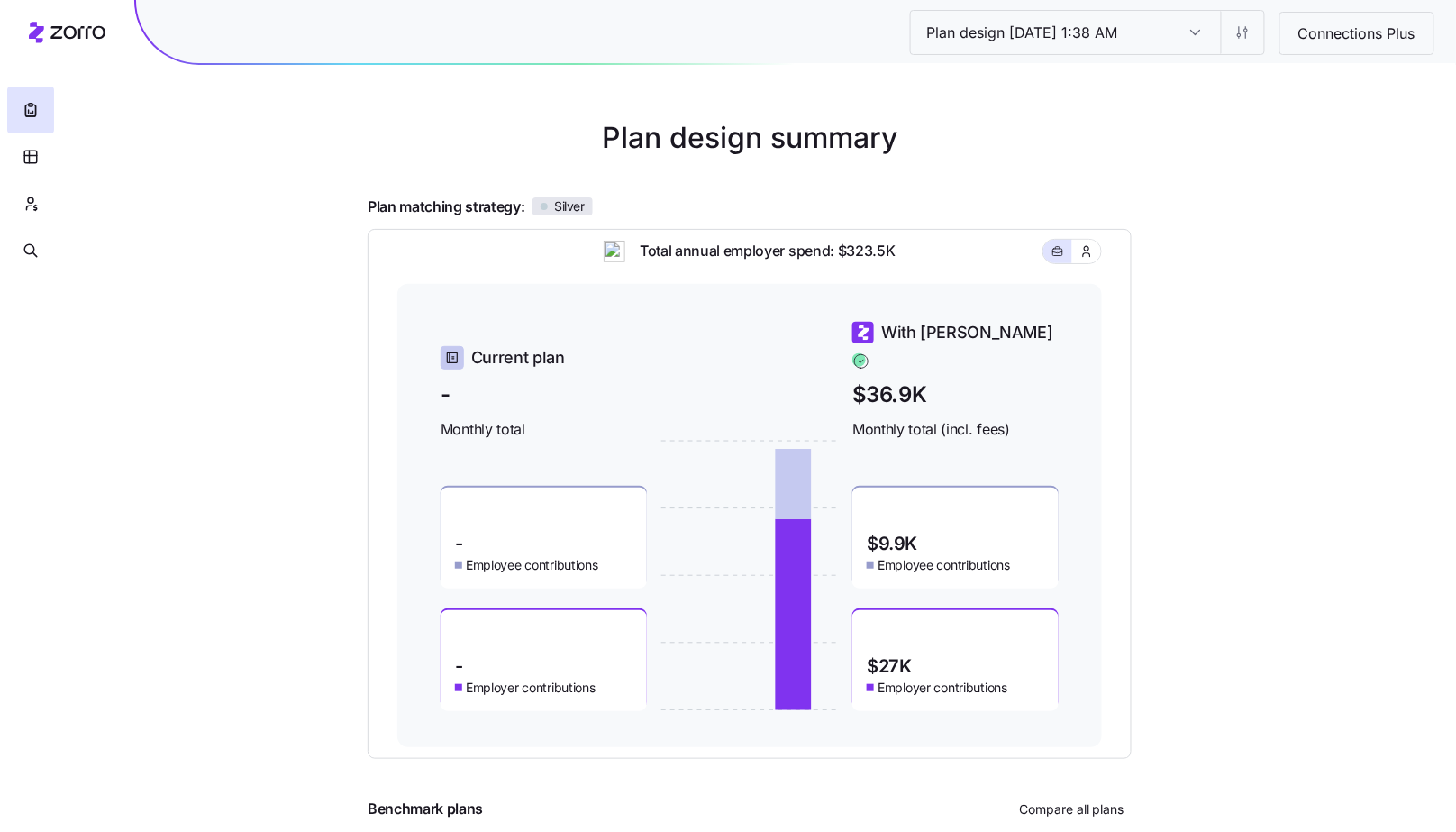
scroll to position [116, 0]
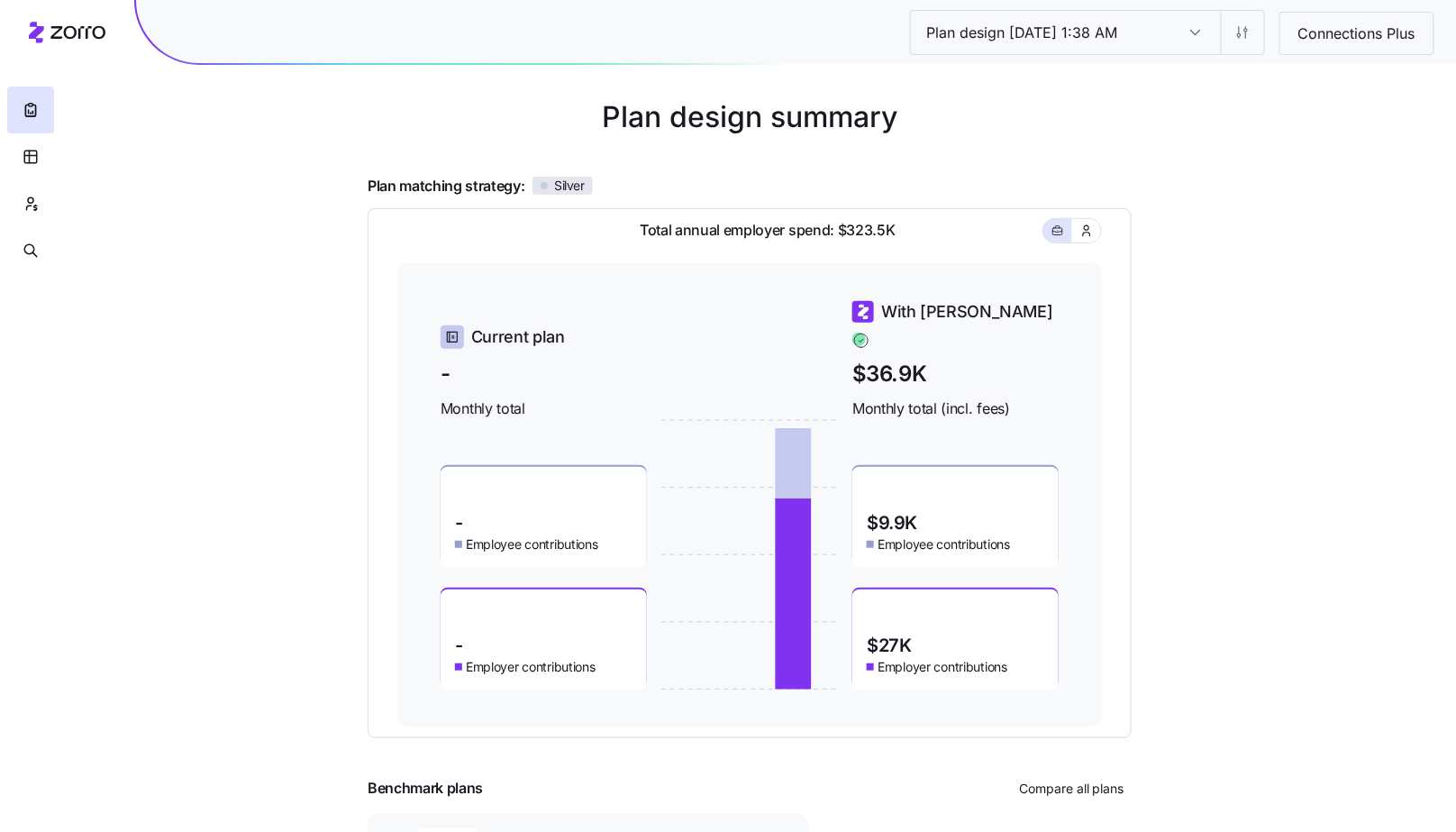
scroll to position [116, 0]
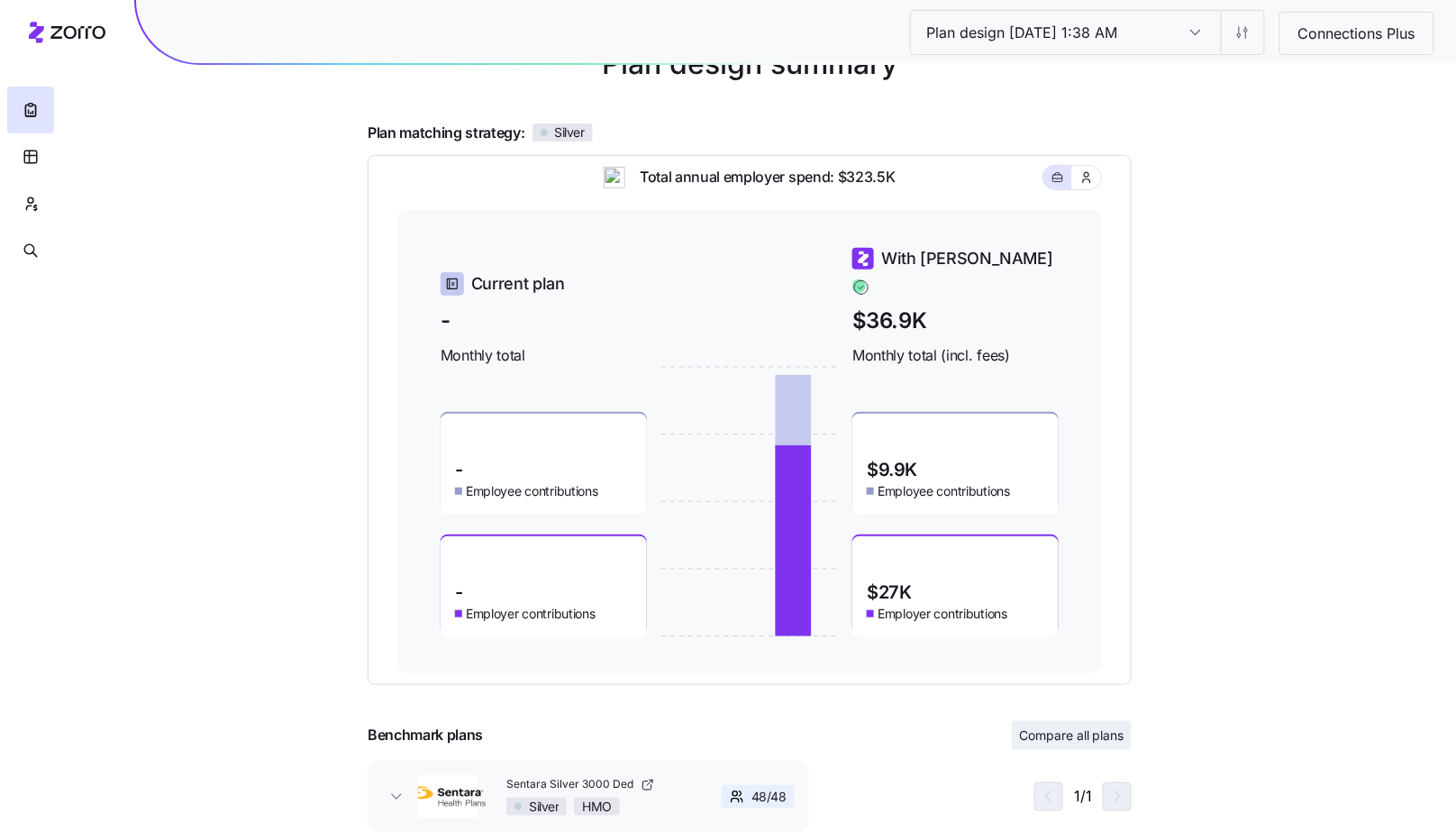
click at [1057, 735] on span "Compare all plans" at bounding box center [1071, 735] width 106 height 18
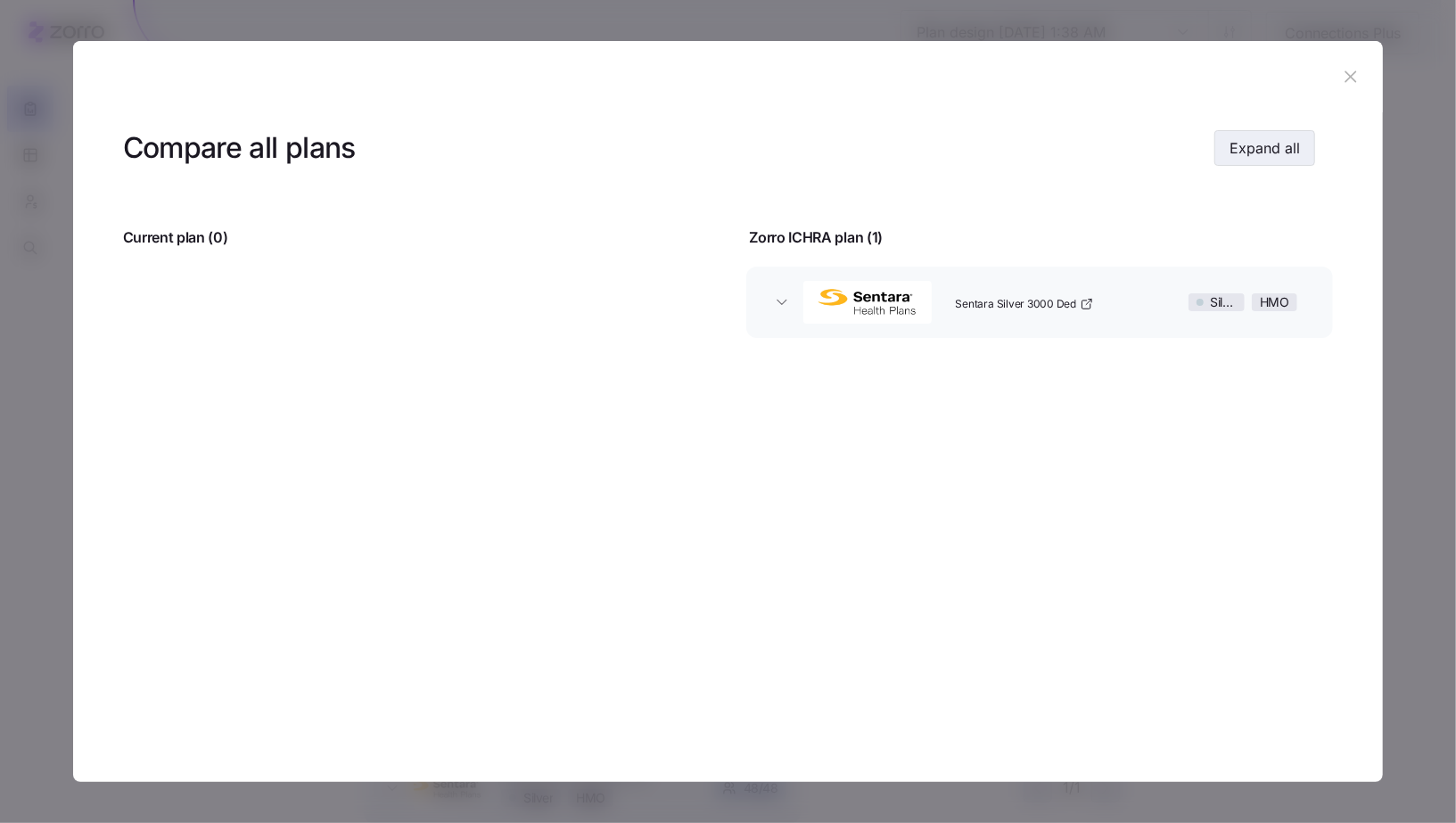
click at [1255, 153] on span "Expand all" at bounding box center [1265, 148] width 71 height 22
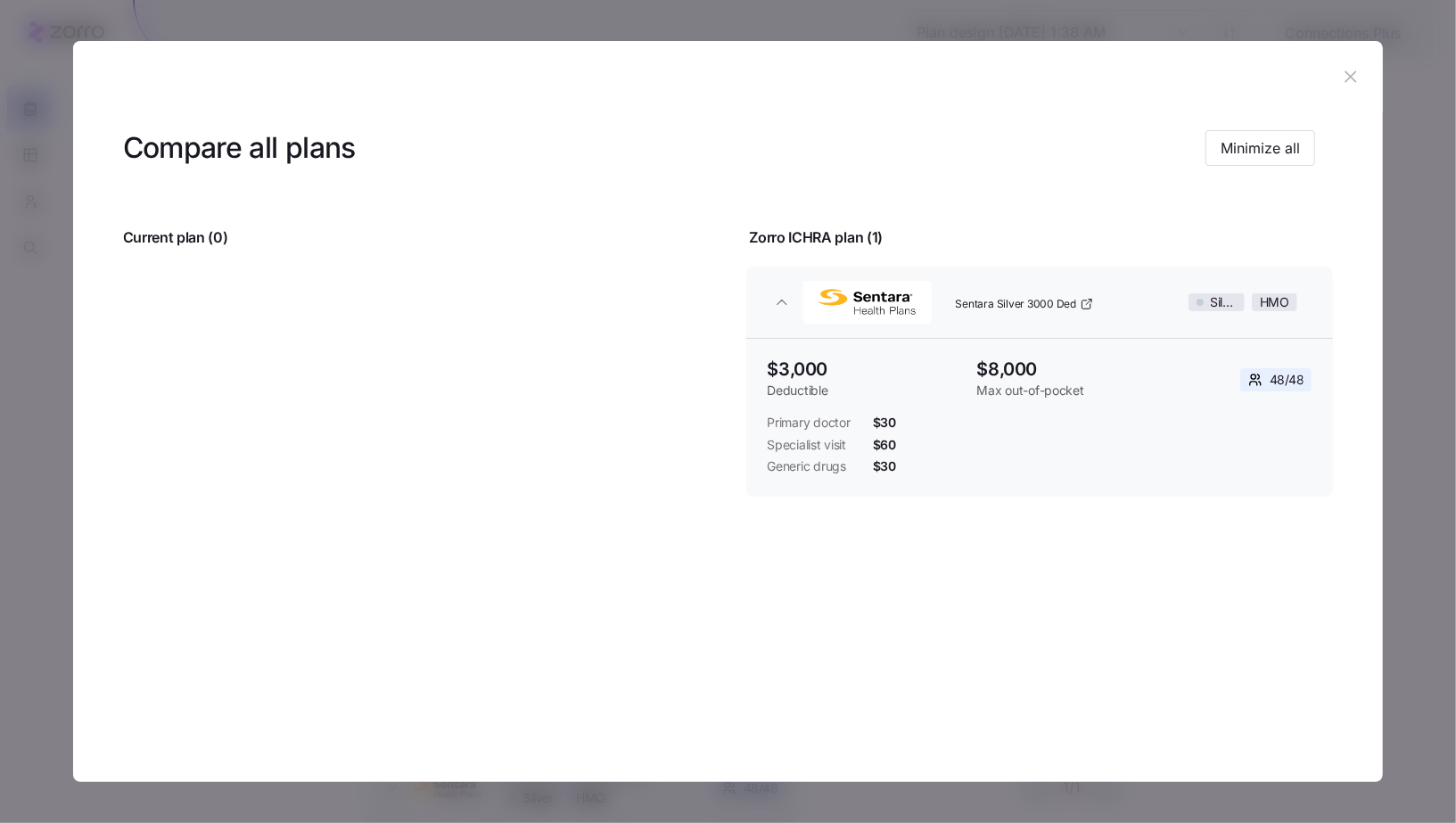
click at [1357, 77] on icon "button" at bounding box center [1350, 76] width 20 height 20
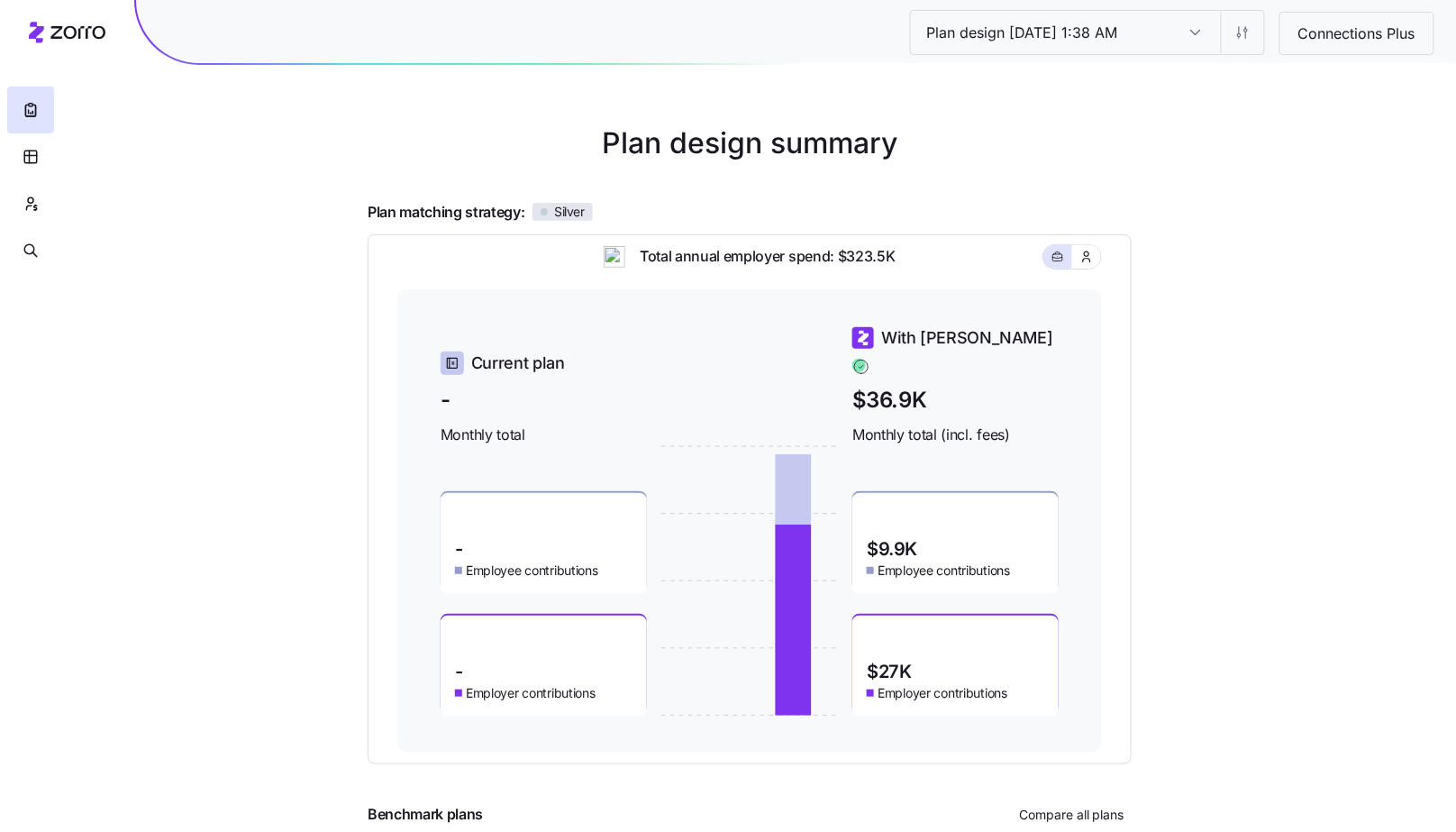
scroll to position [0, 0]
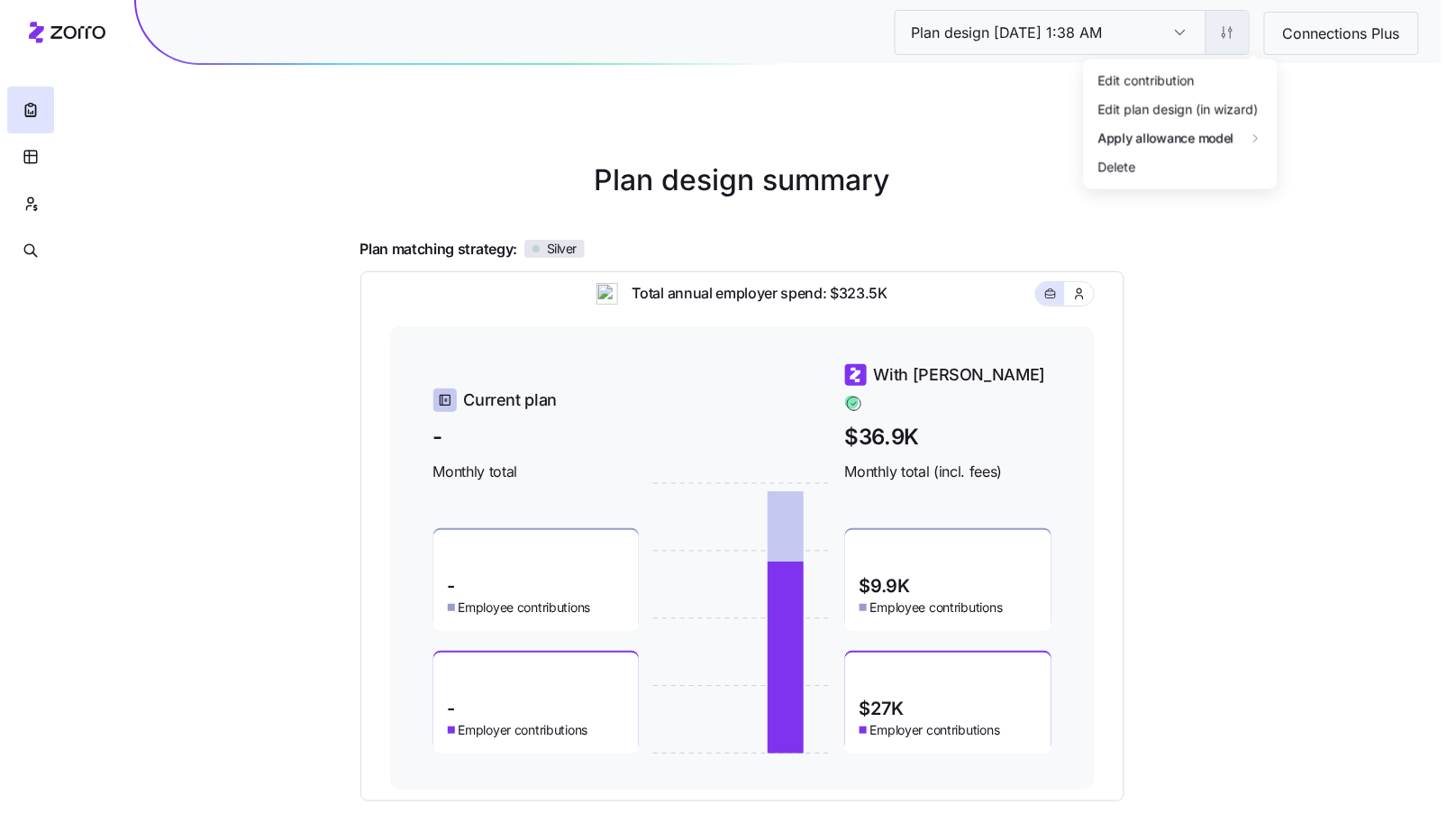
click at [1237, 35] on html "Plan design [DATE] 1:38 AM Plan design [DATE] 1:38 AM Connections Plus Plan des…" at bounding box center [728, 475] width 1456 height 949
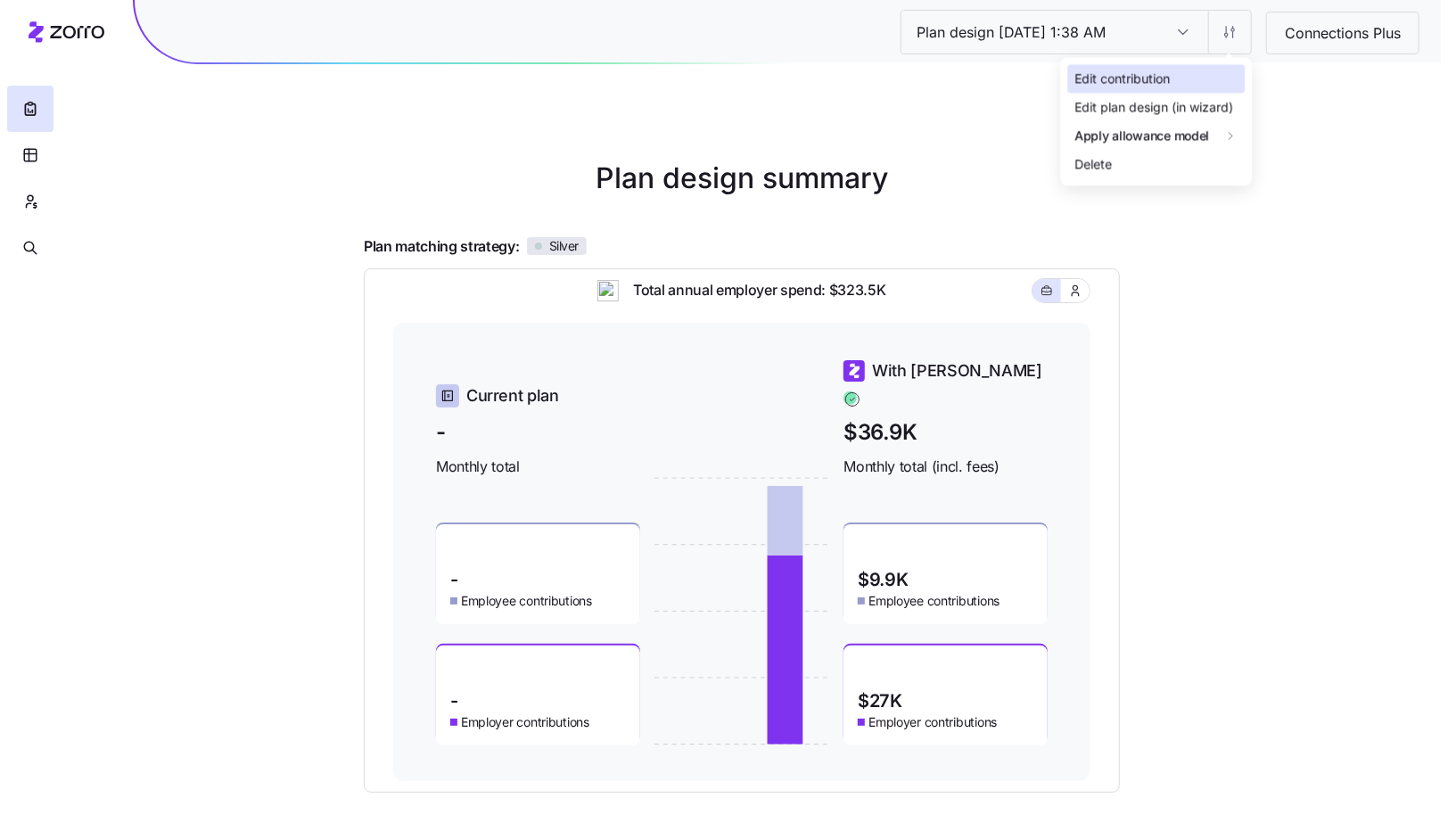
click at [1203, 74] on div "Edit contribution" at bounding box center [1156, 78] width 177 height 28
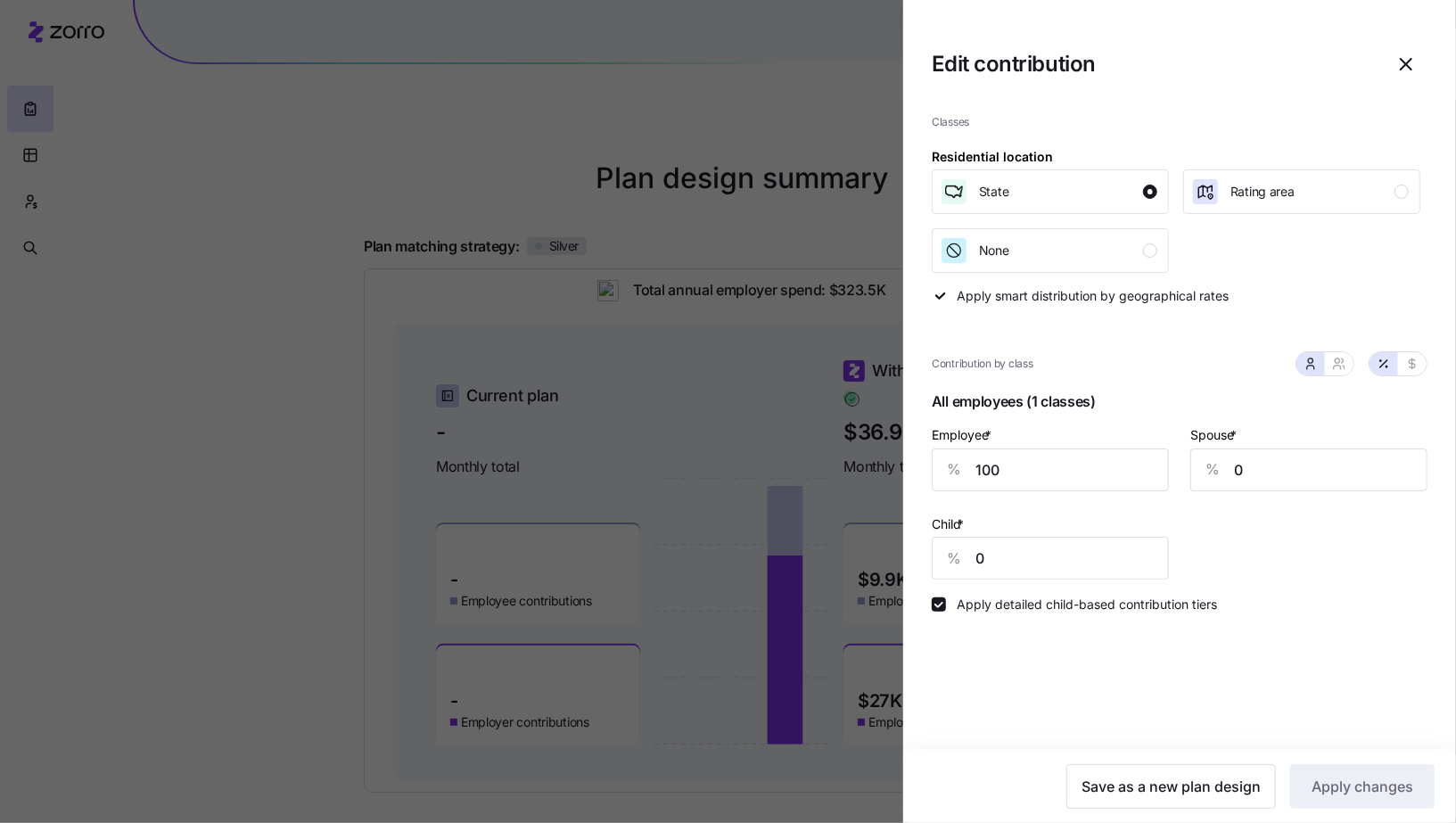
click at [1423, 66] on span "button" at bounding box center [1405, 63] width 41 height 41
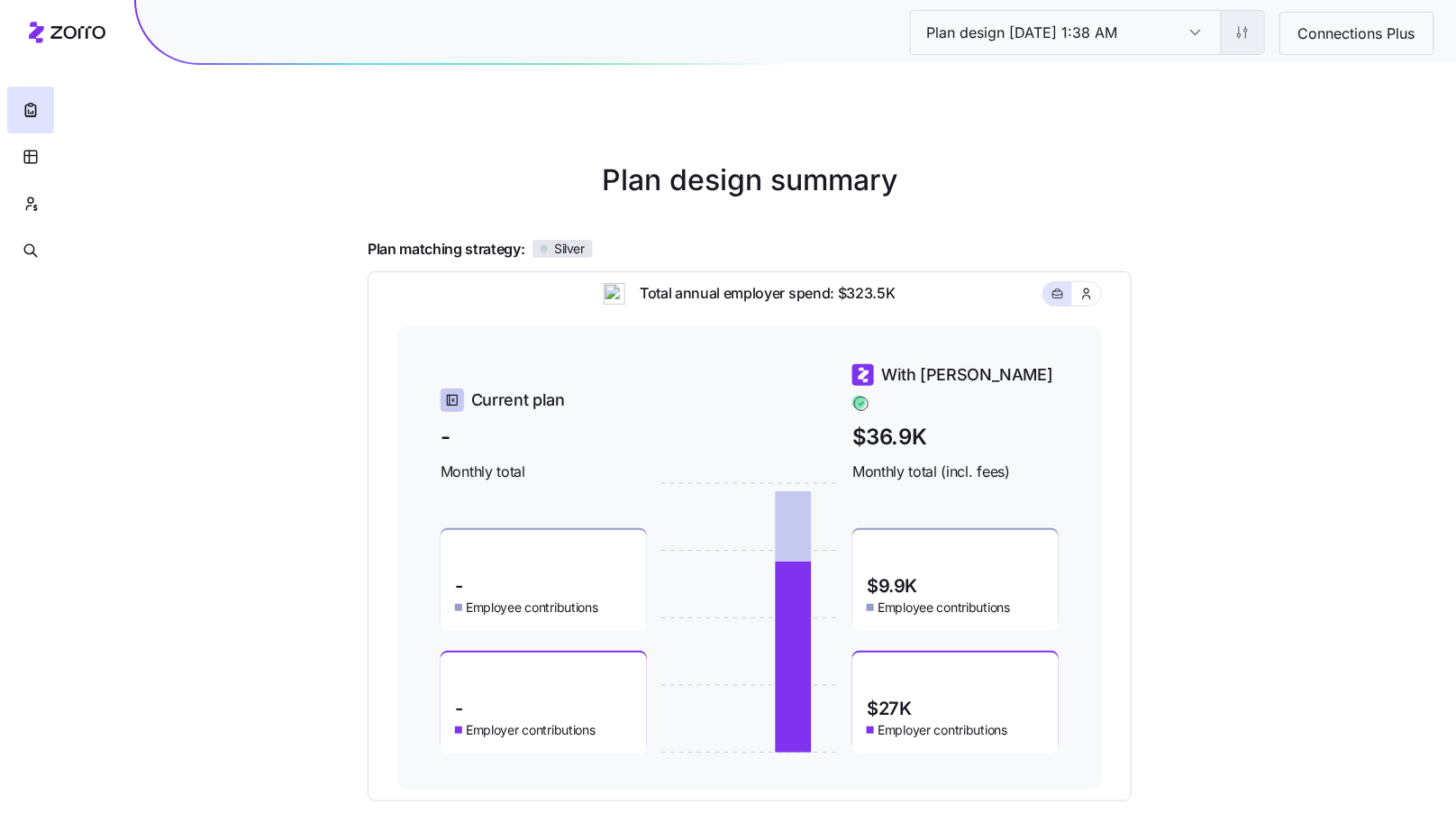
click at [1255, 38] on html "Plan design [DATE] 1:38 AM Plan design [DATE] 1:38 AM Connections Plus Plan des…" at bounding box center [728, 475] width 1456 height 949
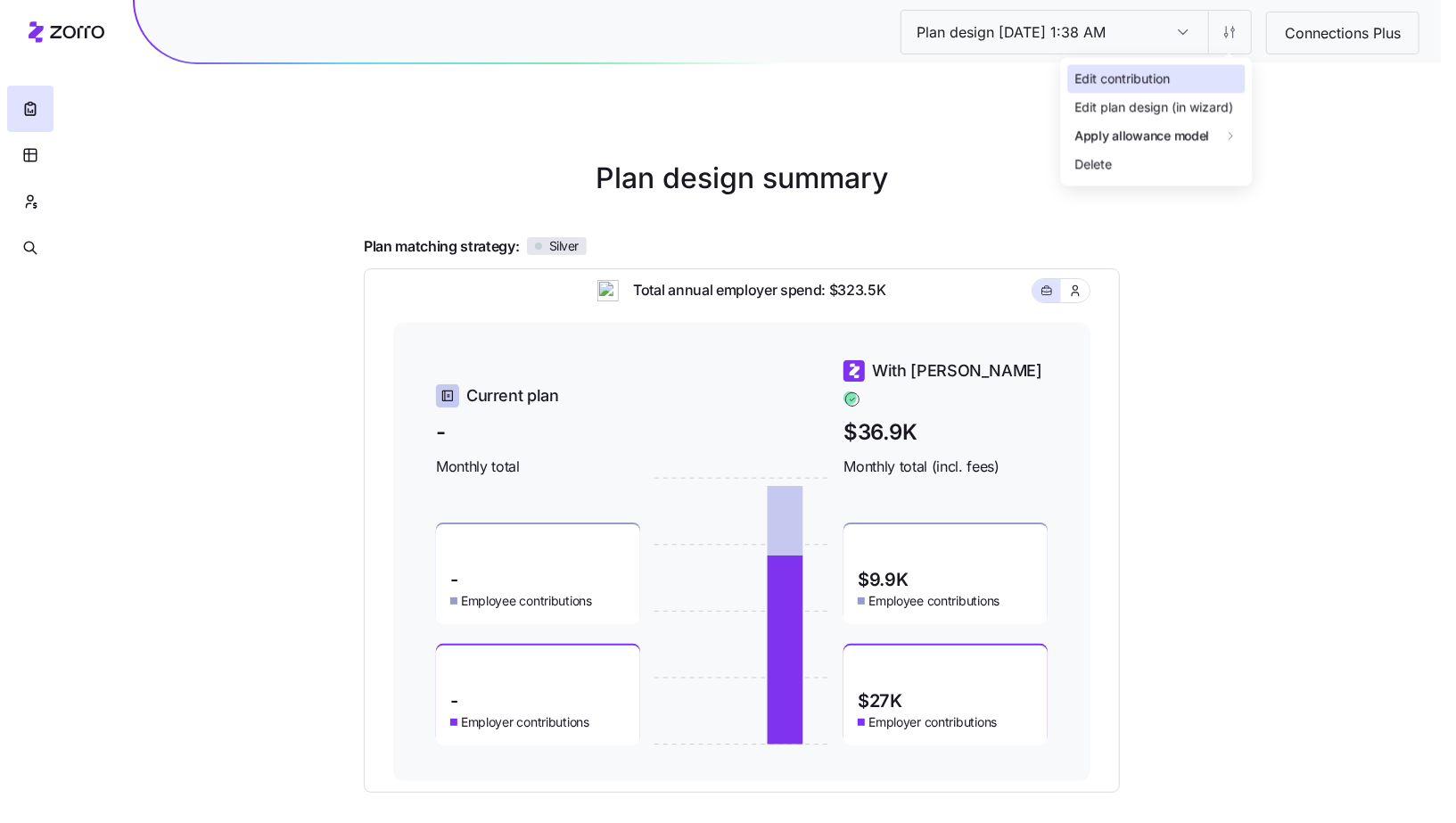
click at [1221, 95] on div "Edit plan design (in wizard)" at bounding box center [1156, 107] width 177 height 28
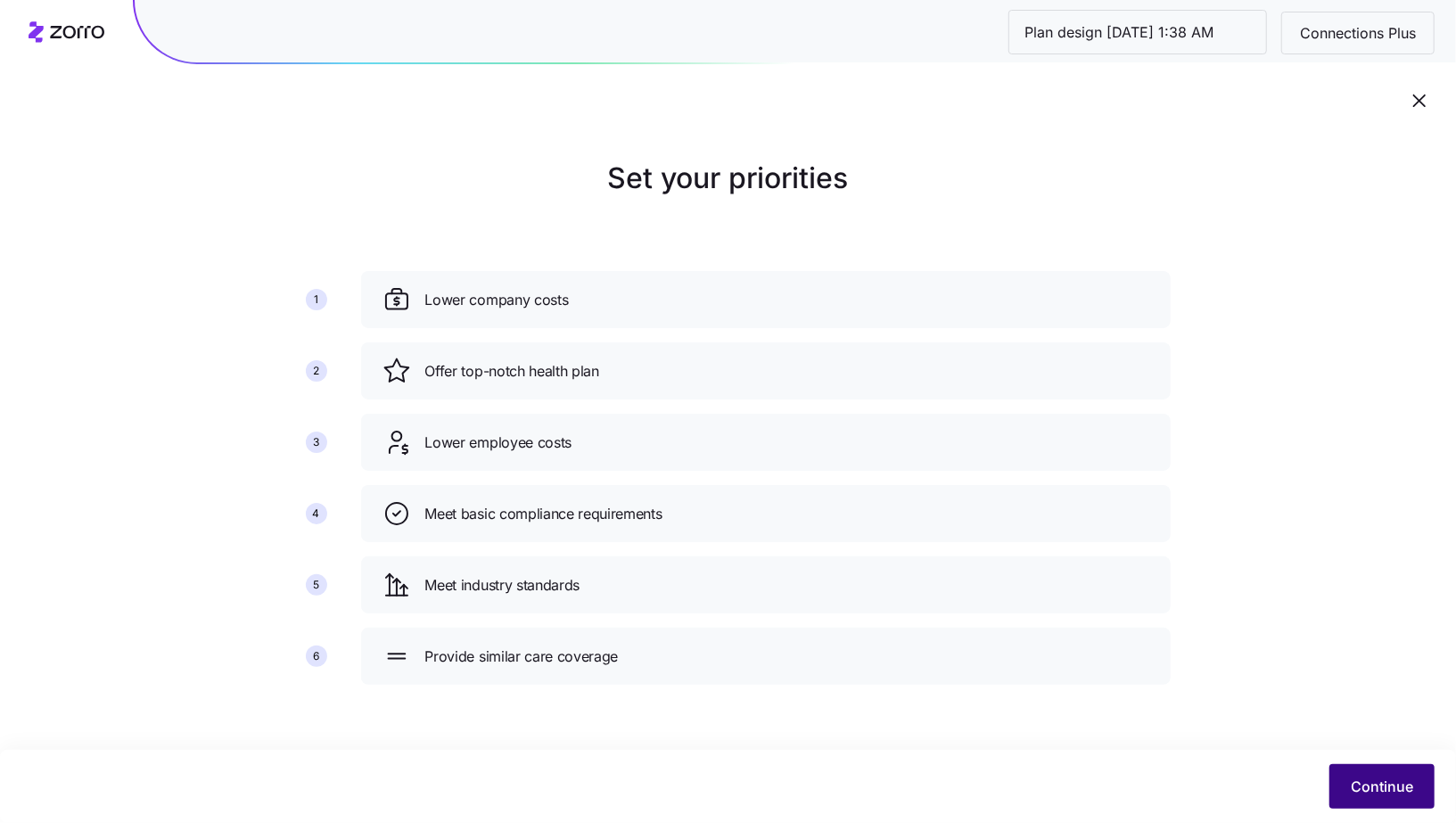
click at [1380, 776] on button "Continue" at bounding box center [1382, 785] width 106 height 44
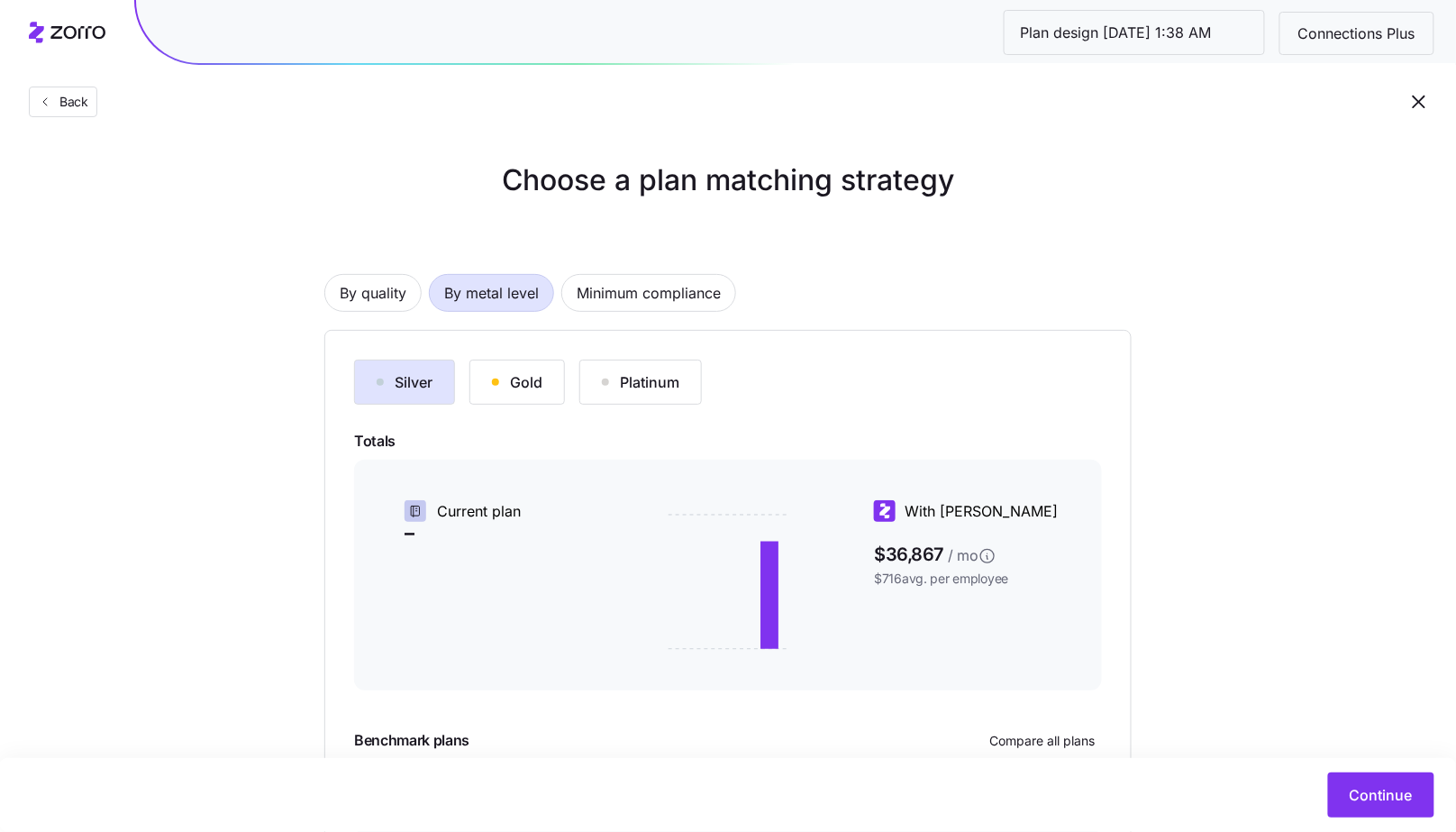
click at [533, 386] on div "Gold" at bounding box center [516, 382] width 51 height 22
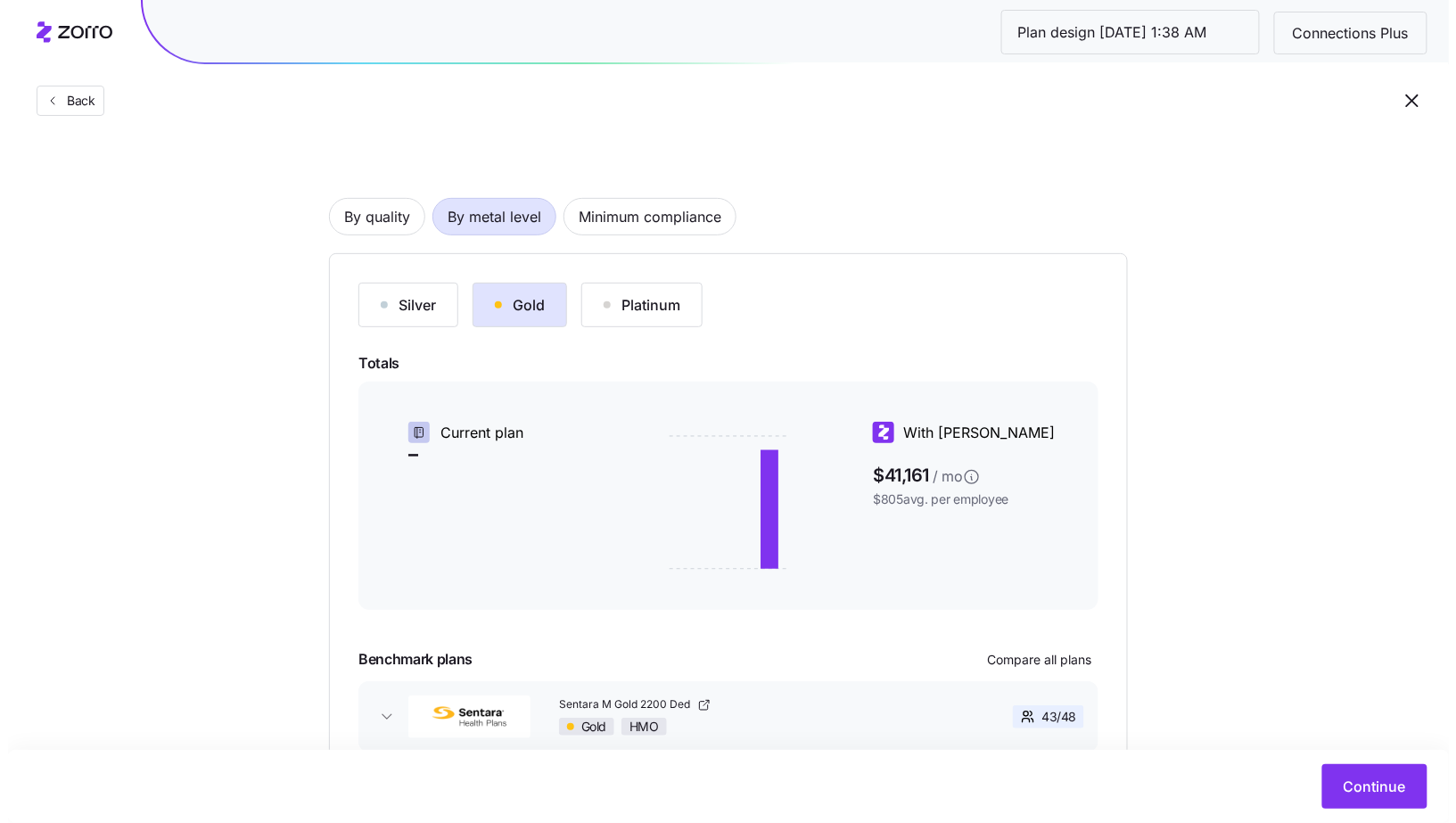
scroll to position [180, 0]
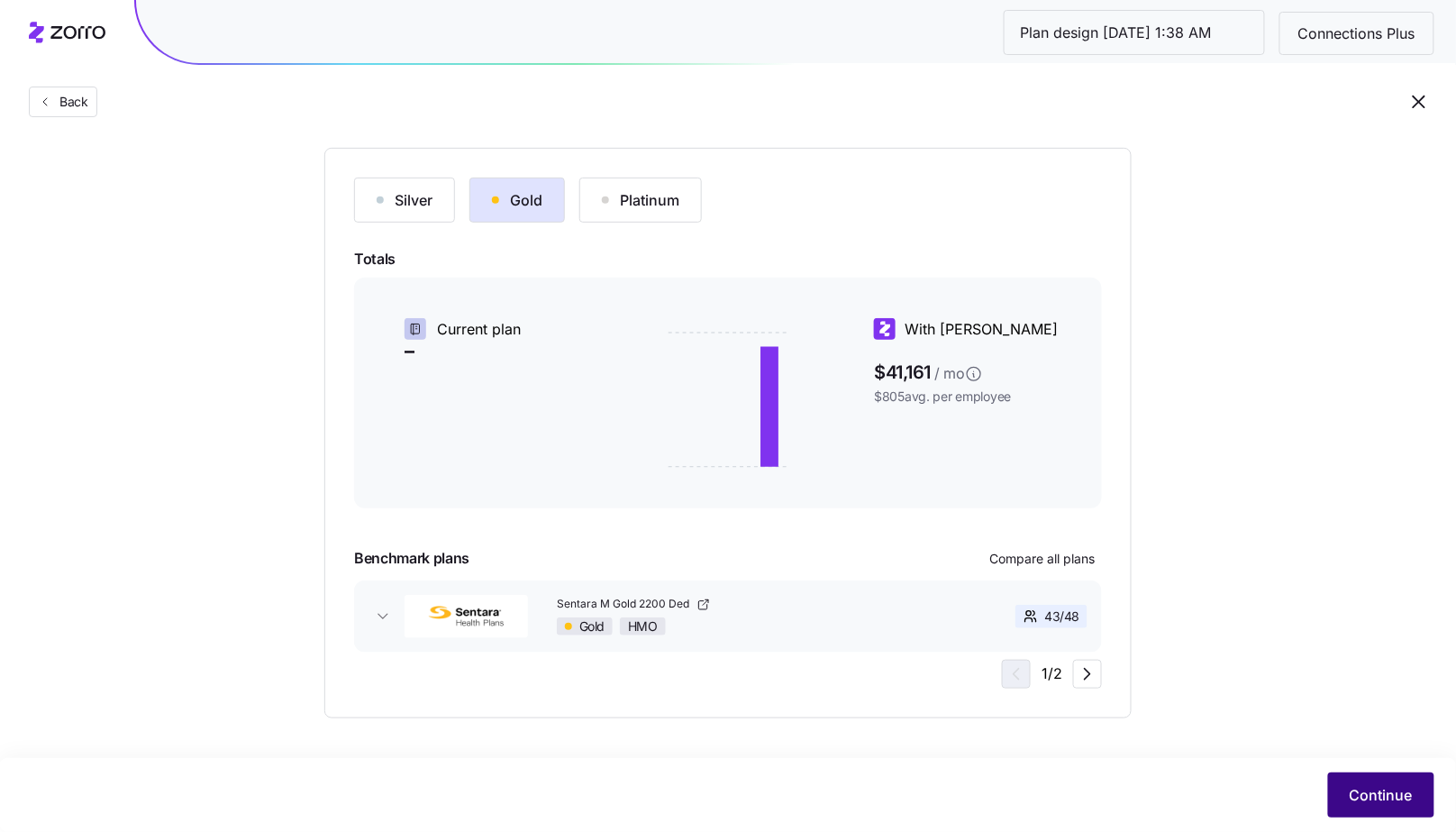
click at [1429, 803] on button "Continue" at bounding box center [1382, 794] width 107 height 45
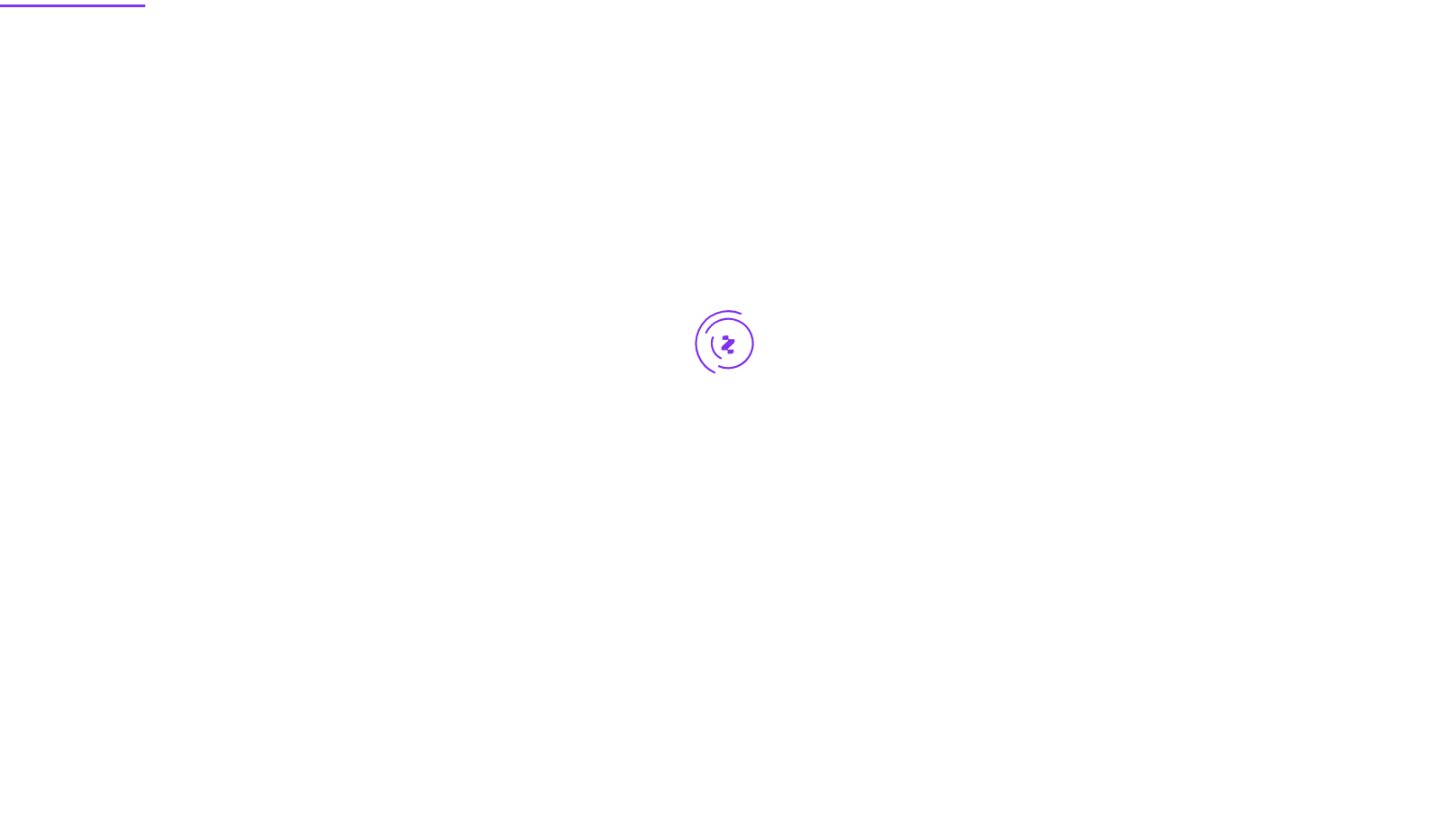
scroll to position [0, 0]
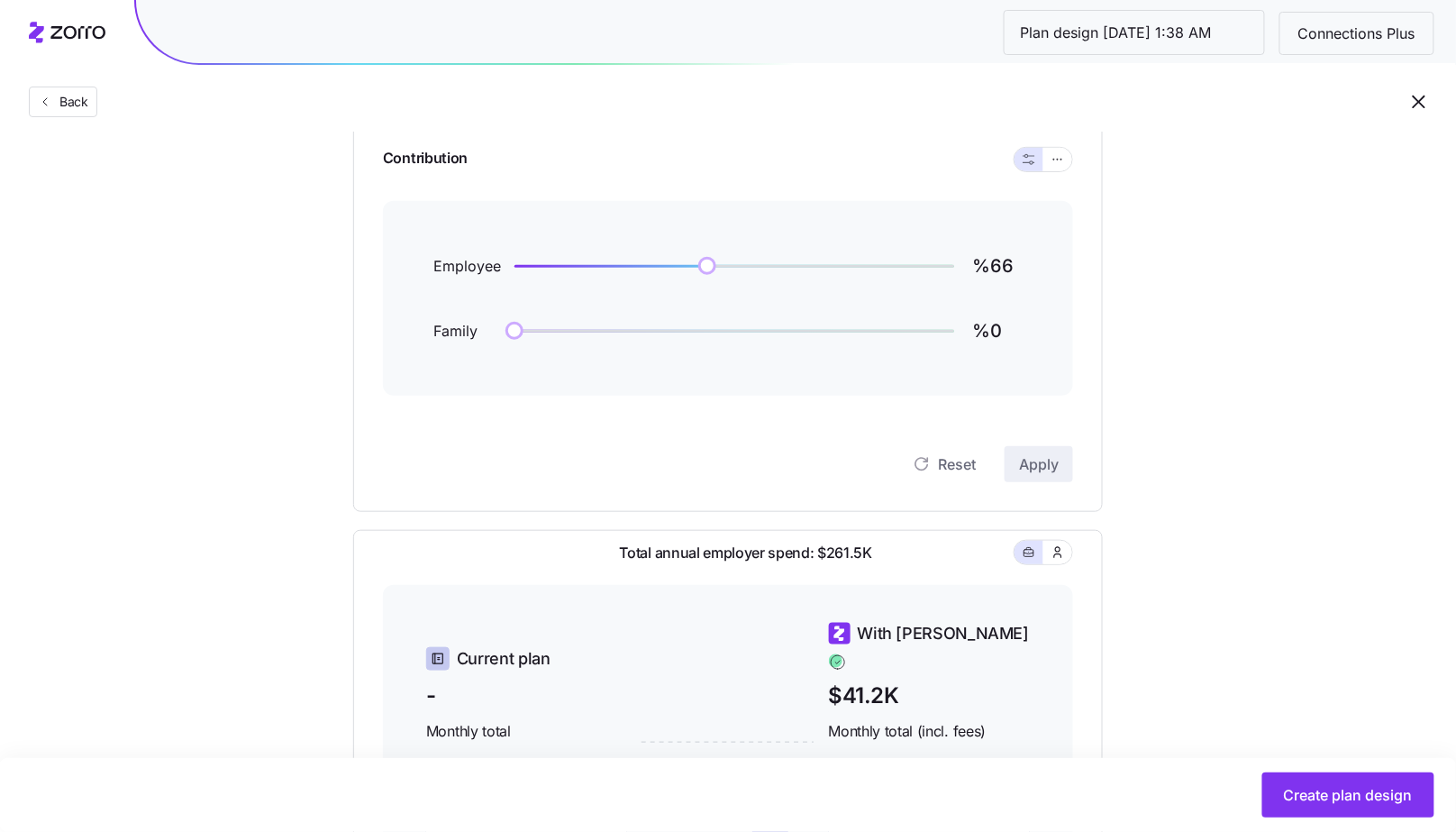
scroll to position [118, 0]
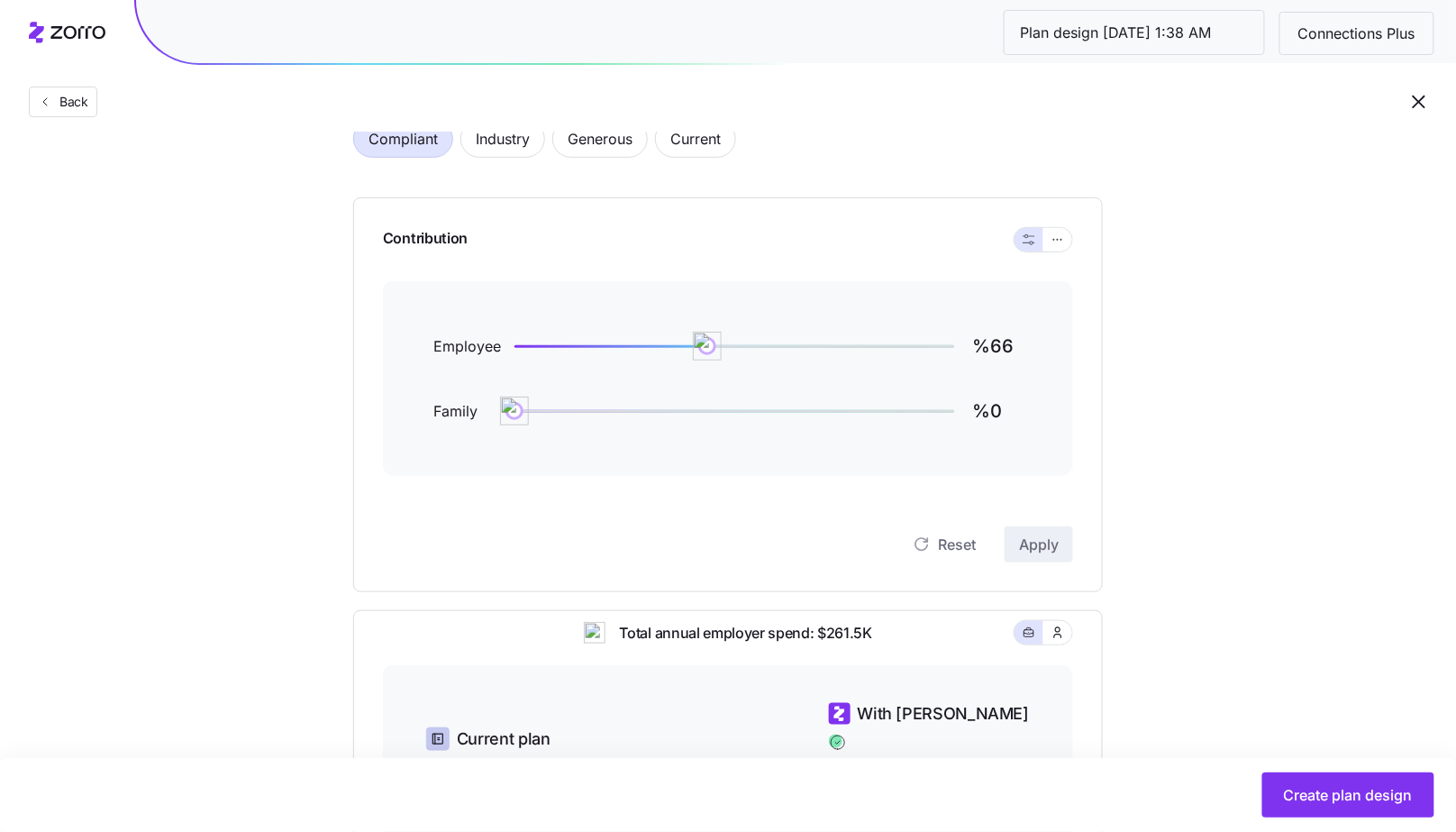
click at [1076, 223] on div "Contribution Employee %66 Family %0 Reset Apply" at bounding box center [728, 395] width 750 height 395
click at [1071, 238] on button "button" at bounding box center [1058, 239] width 29 height 24
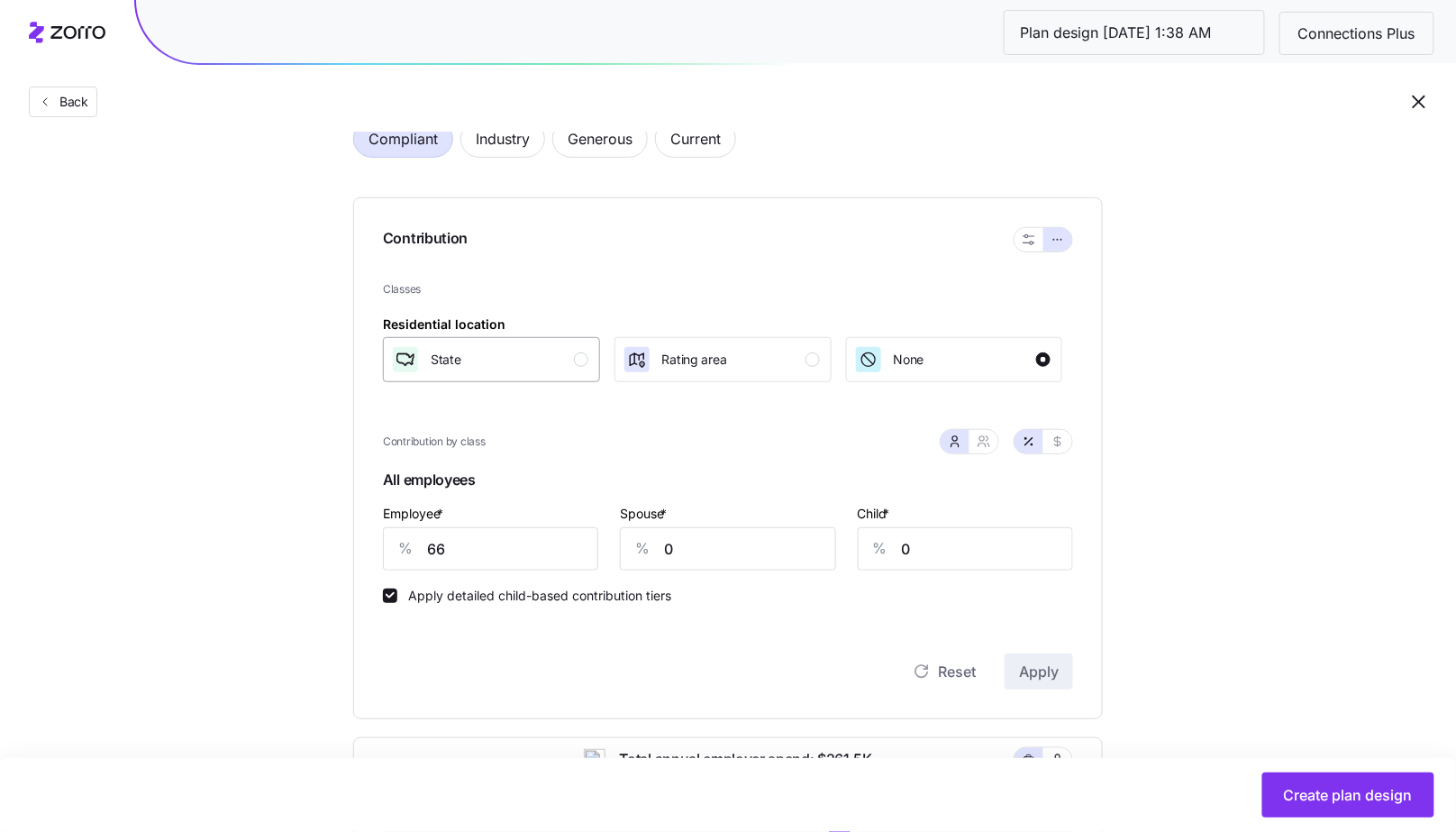
click at [569, 355] on div "State" at bounding box center [489, 359] width 197 height 29
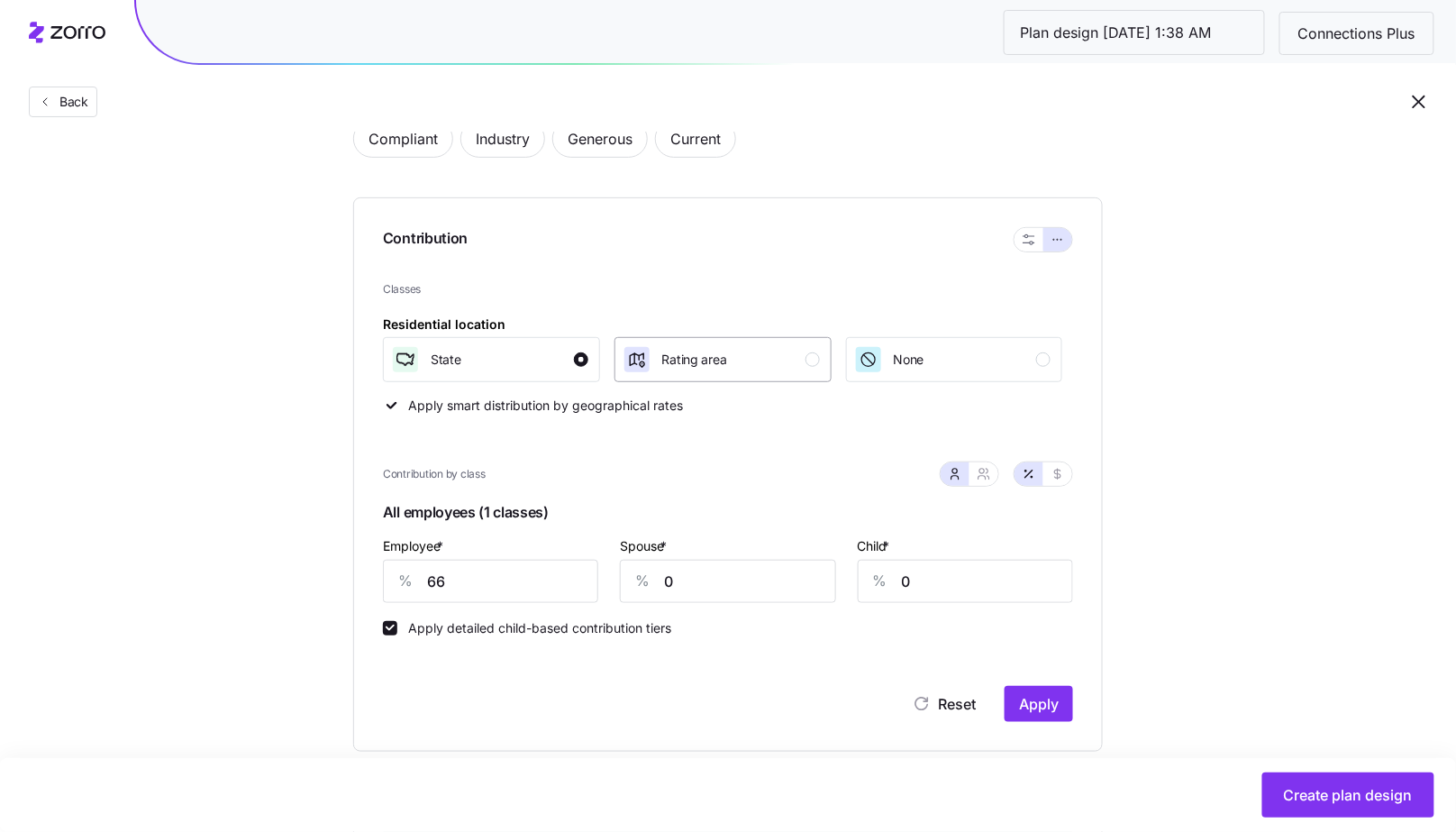
click at [723, 337] on button "Rating area" at bounding box center [723, 359] width 217 height 45
click at [536, 563] on input "66" at bounding box center [491, 580] width 215 height 43
type input "100"
click at [1023, 708] on span "Apply" at bounding box center [1039, 703] width 40 height 22
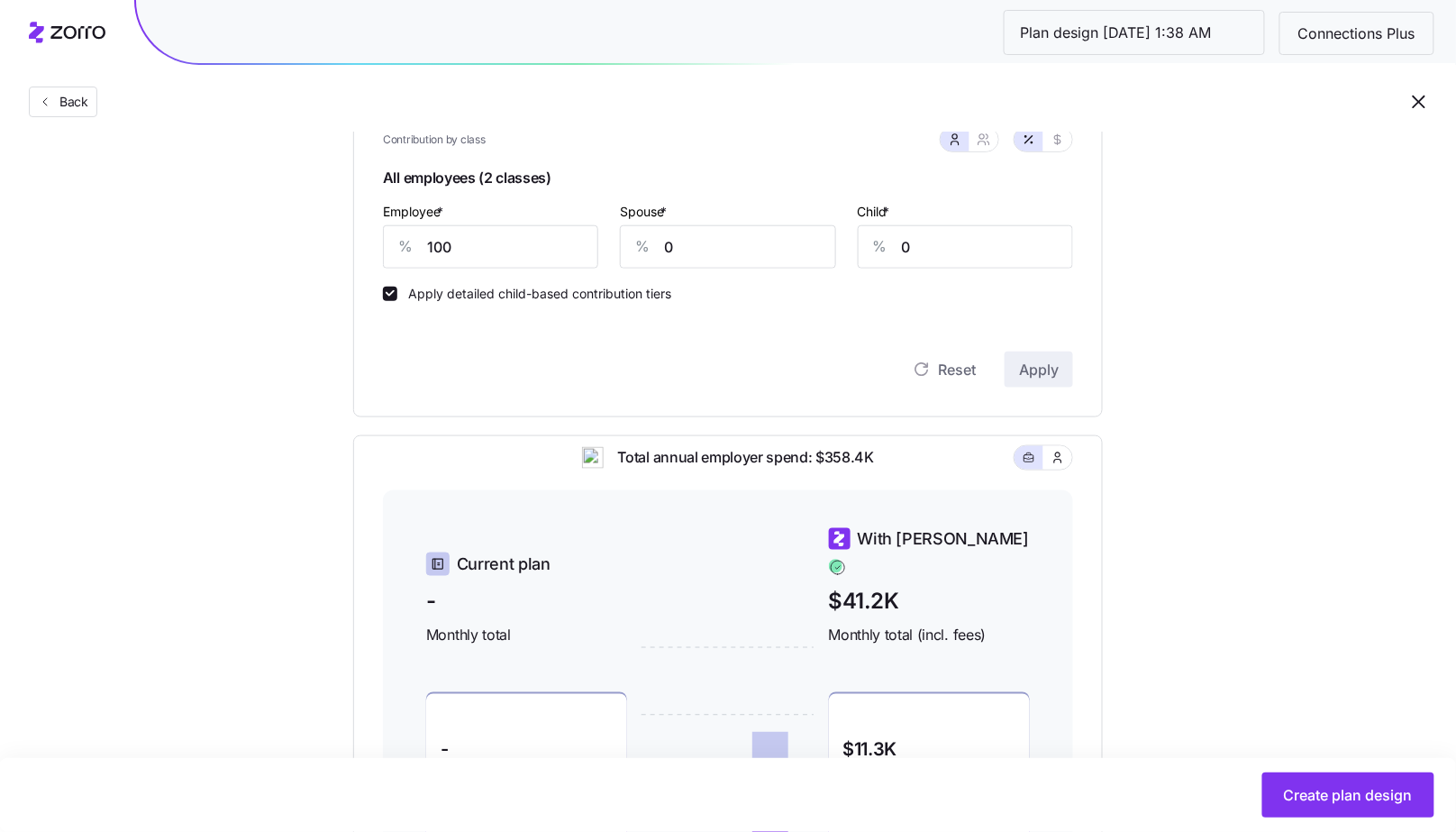
scroll to position [700, 0]
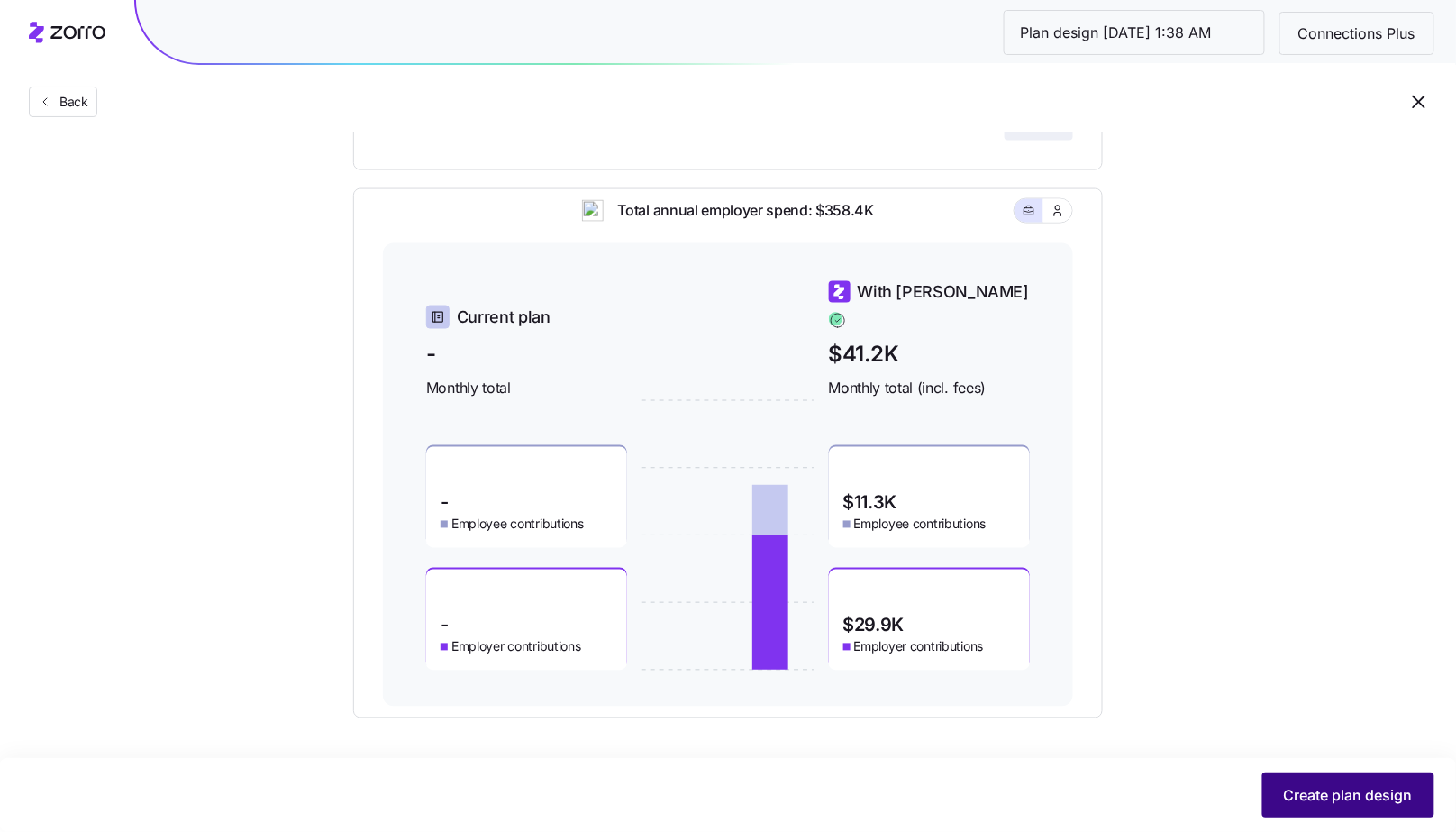
click at [1346, 793] on span "Create plan design" at bounding box center [1347, 795] width 129 height 22
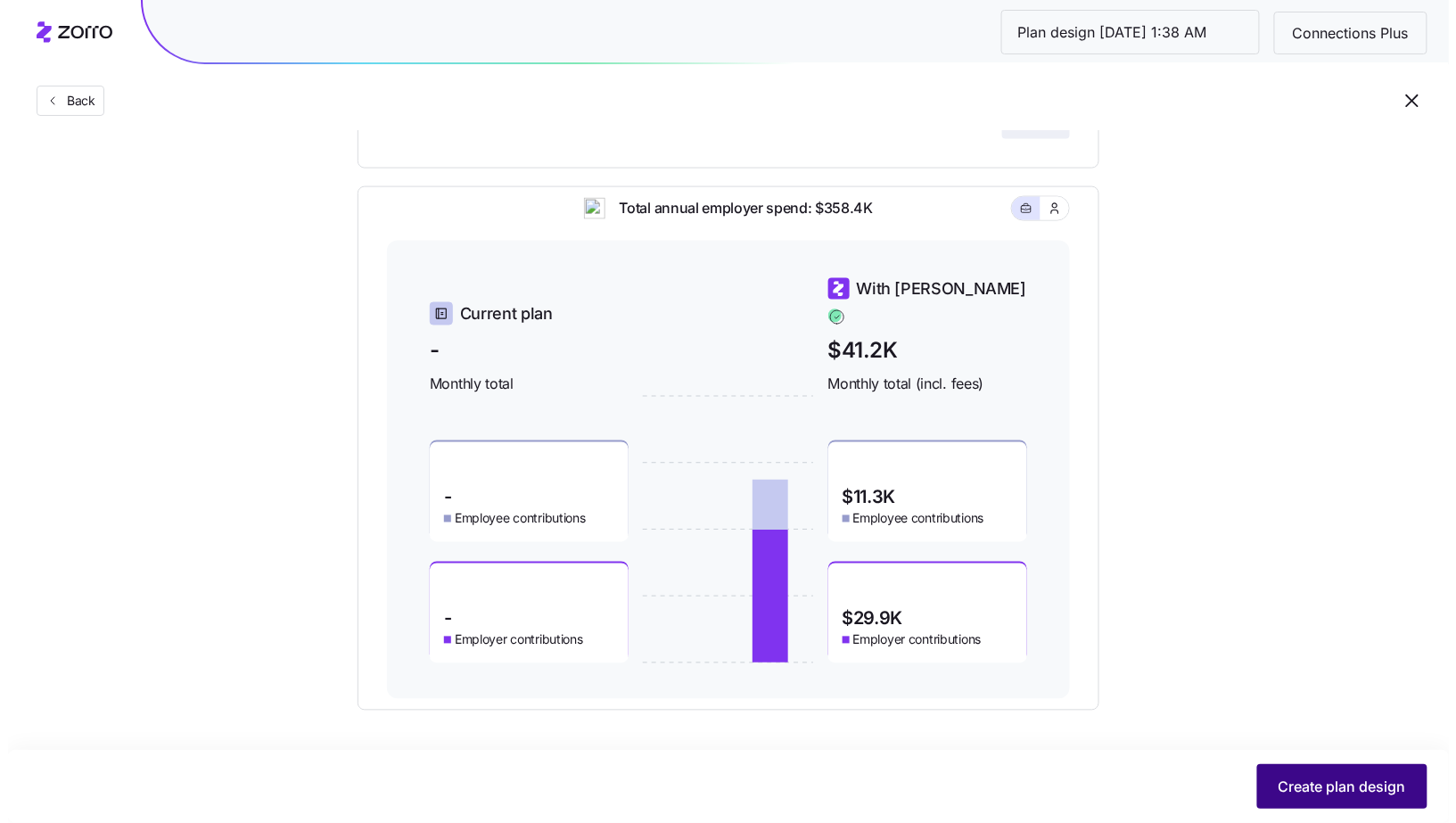
scroll to position [0, 0]
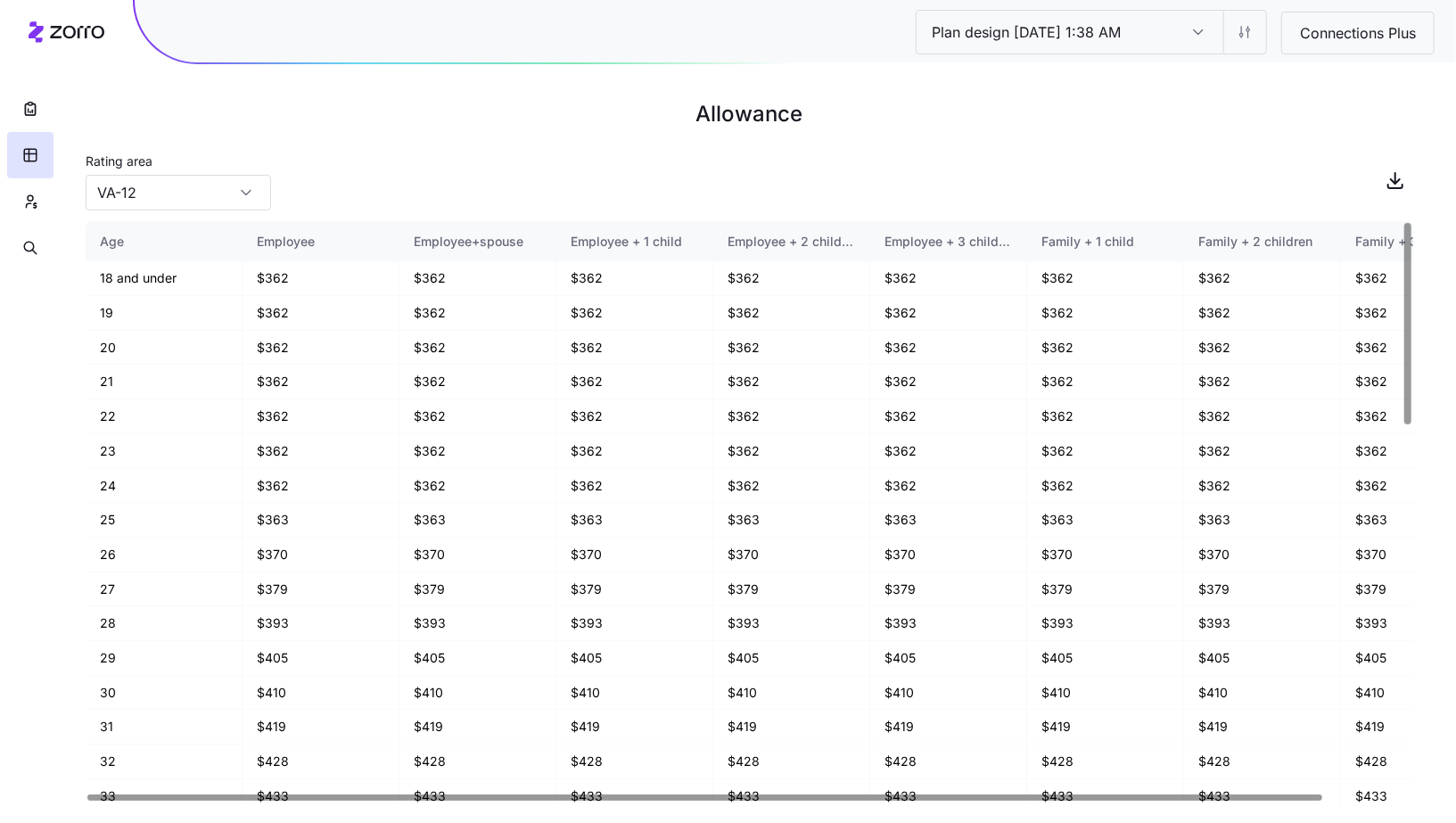
click at [6, 188] on div at bounding box center [30, 135] width 60 height 271
click at [20, 206] on button "button" at bounding box center [30, 201] width 46 height 46
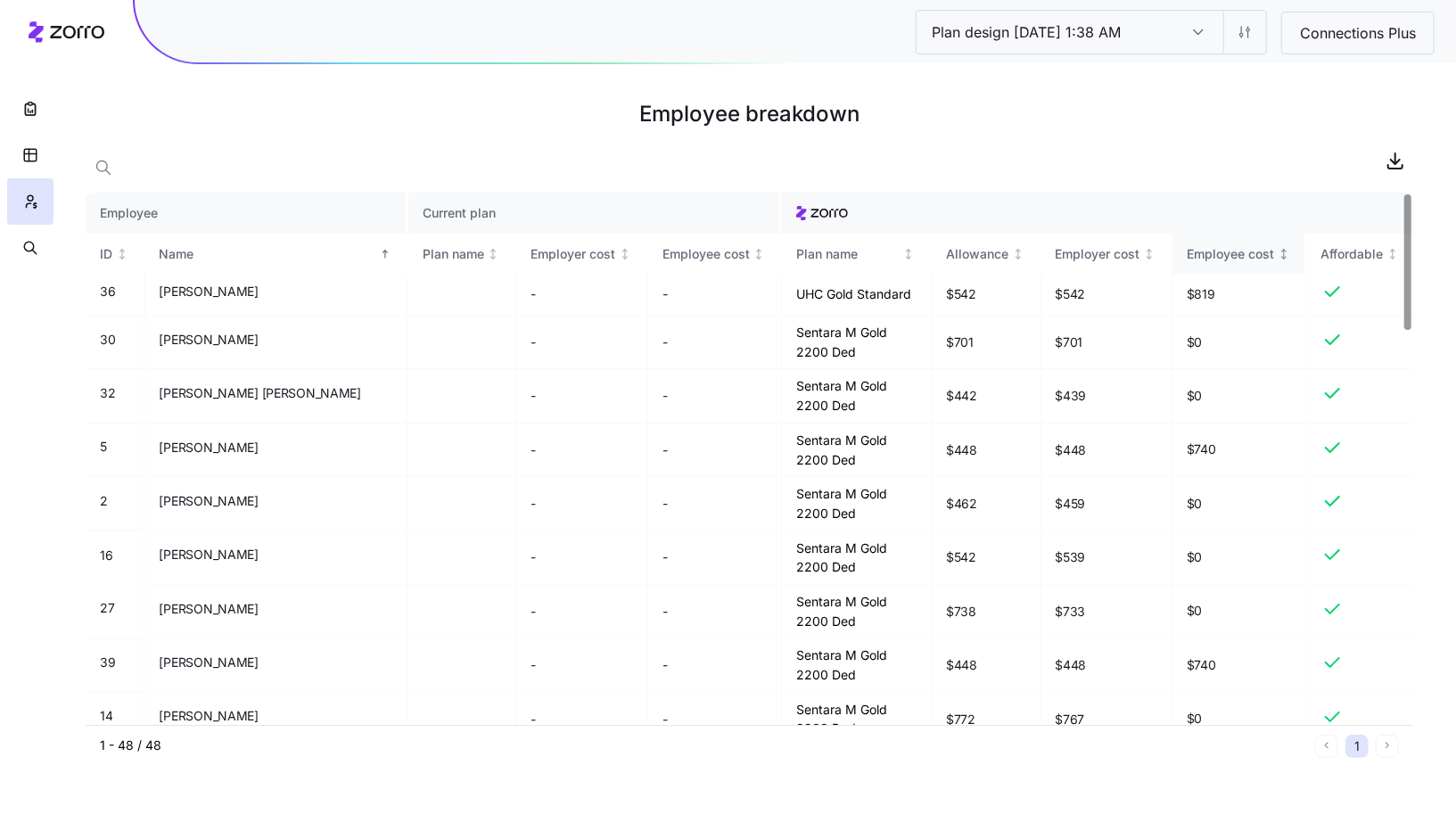
click at [1280, 259] on icon "Not sorted" at bounding box center [1283, 254] width 12 height 12
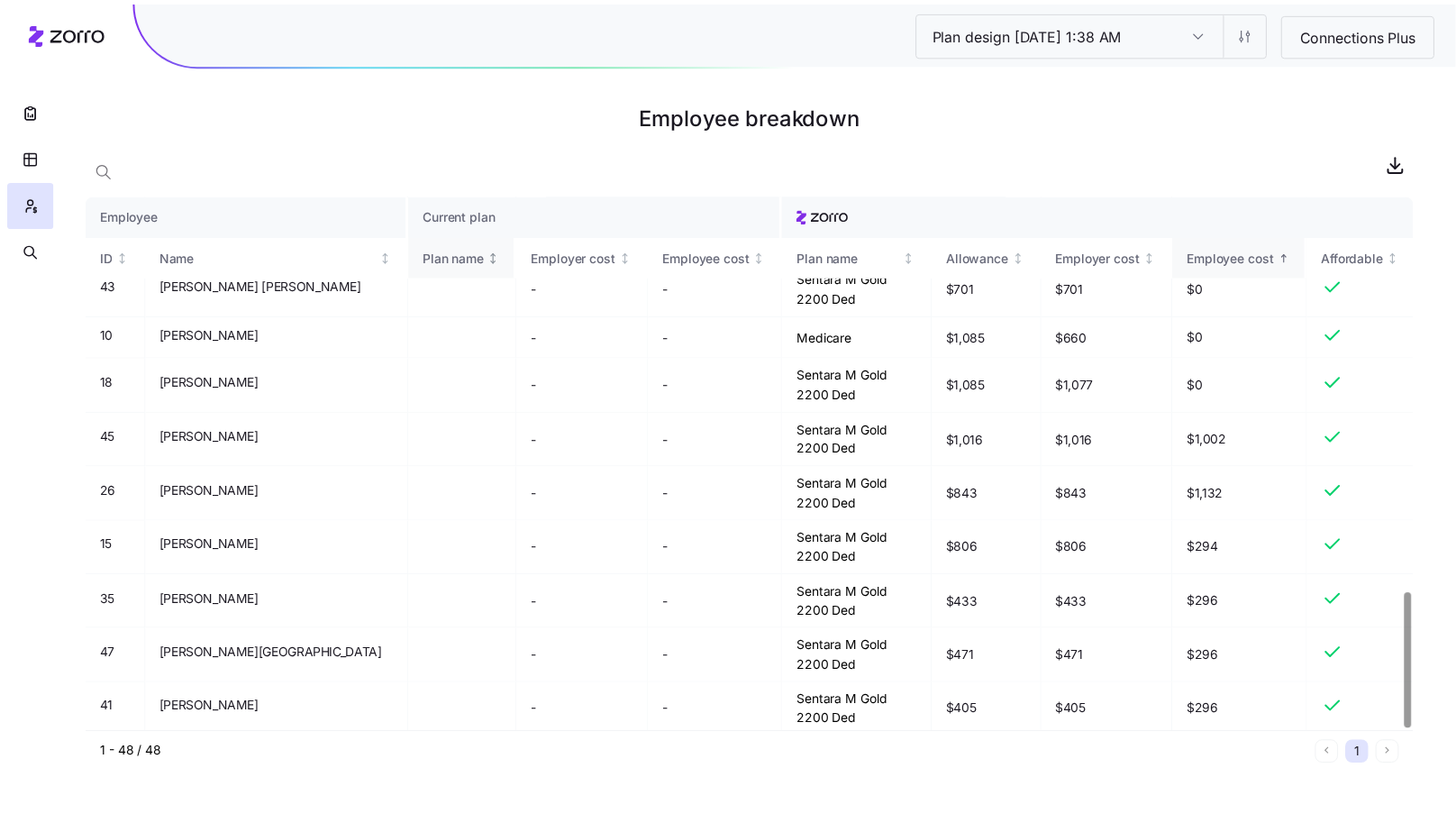
scroll to position [844, 0]
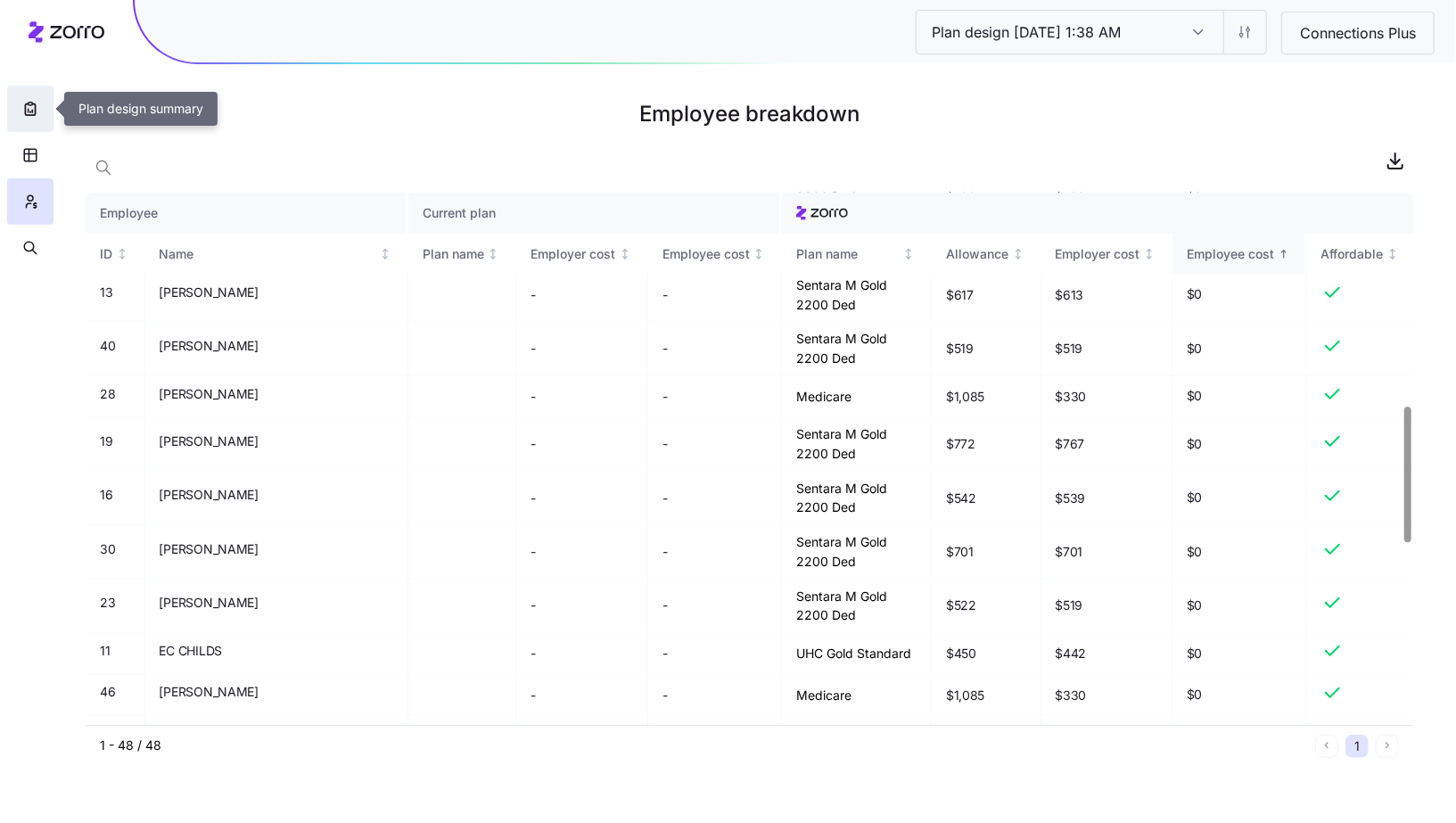
click at [24, 104] on icon "button" at bounding box center [30, 108] width 18 height 18
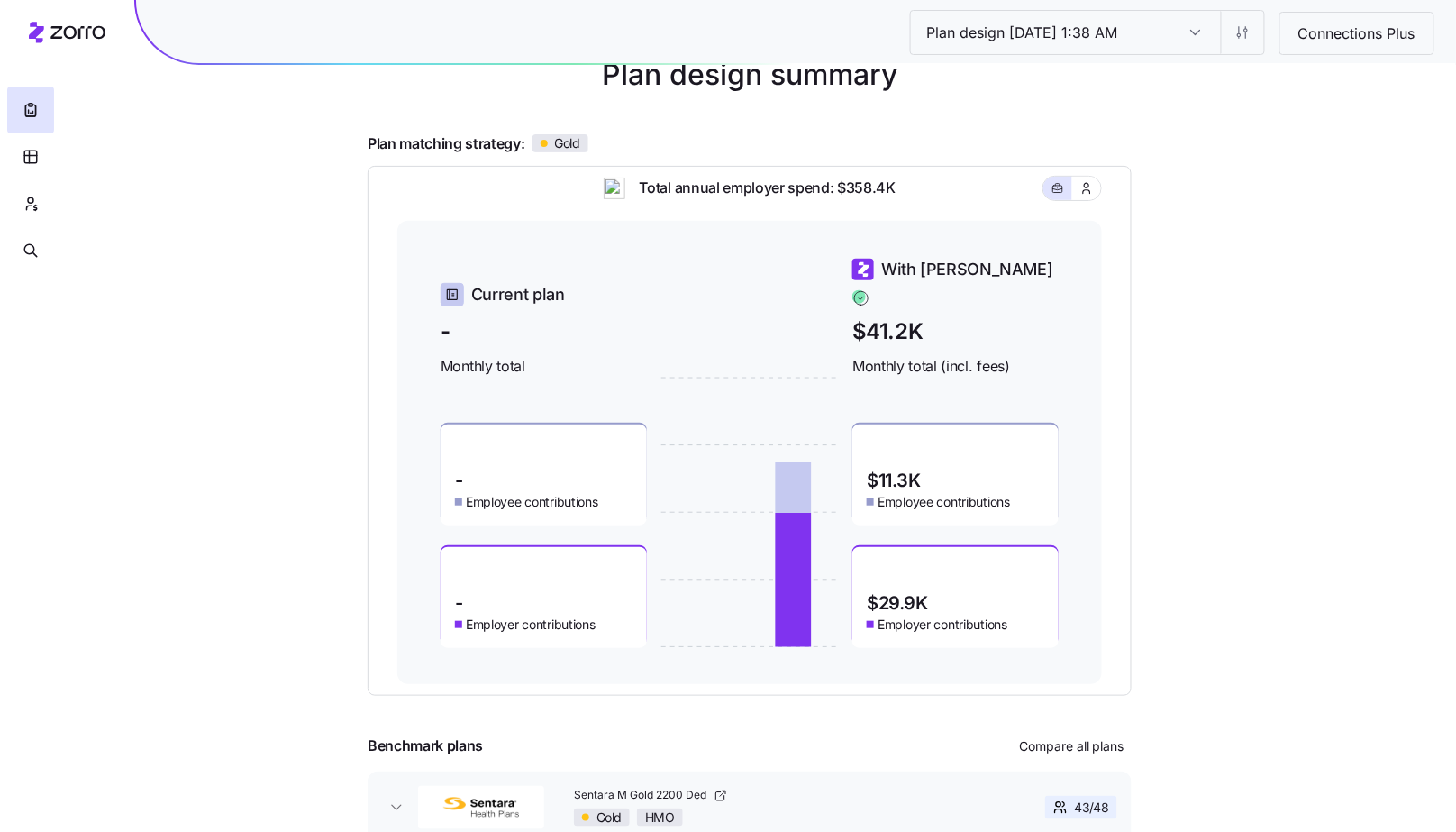
scroll to position [156, 0]
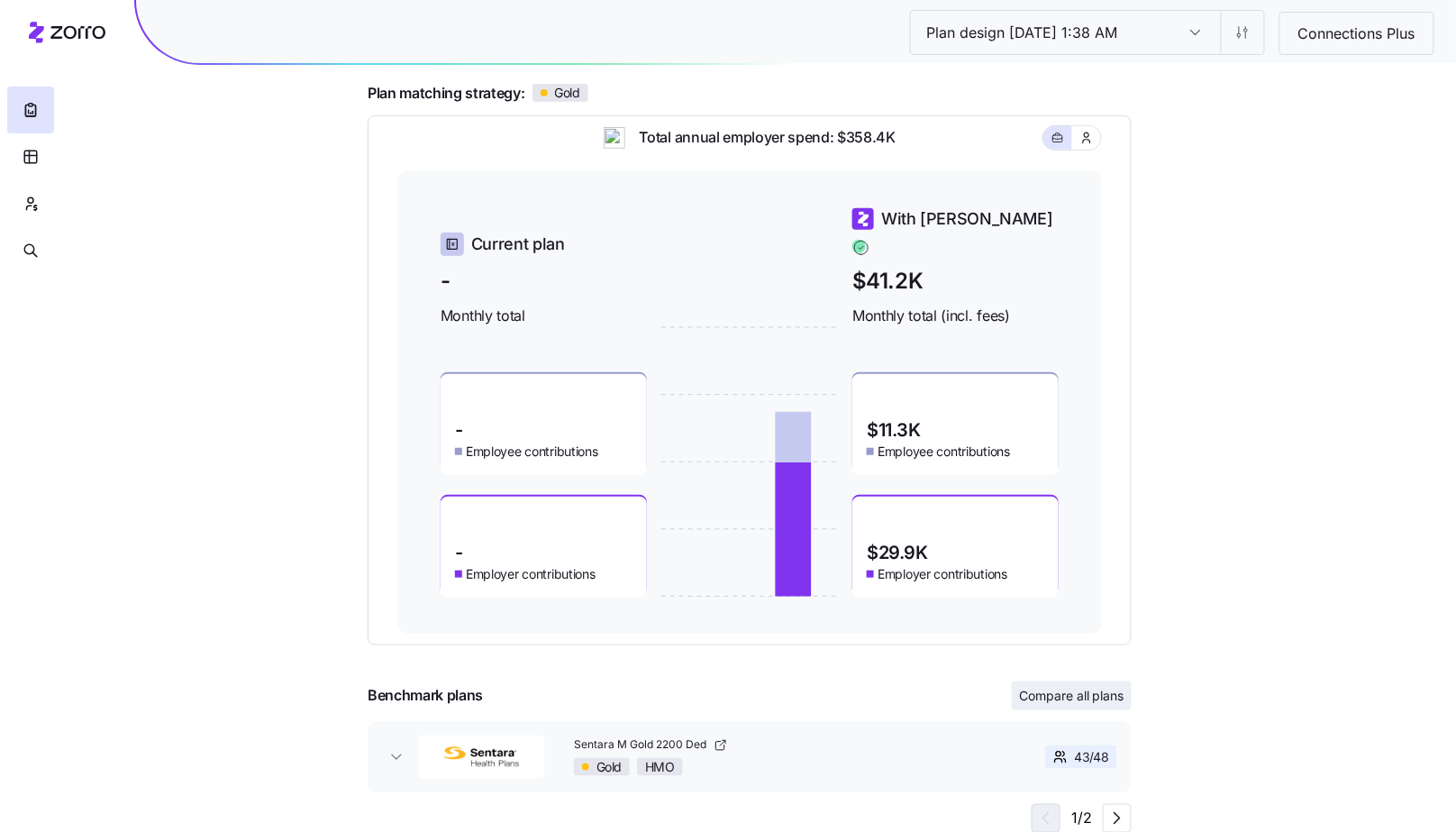
click at [1075, 707] on button "Compare all plans" at bounding box center [1072, 696] width 120 height 29
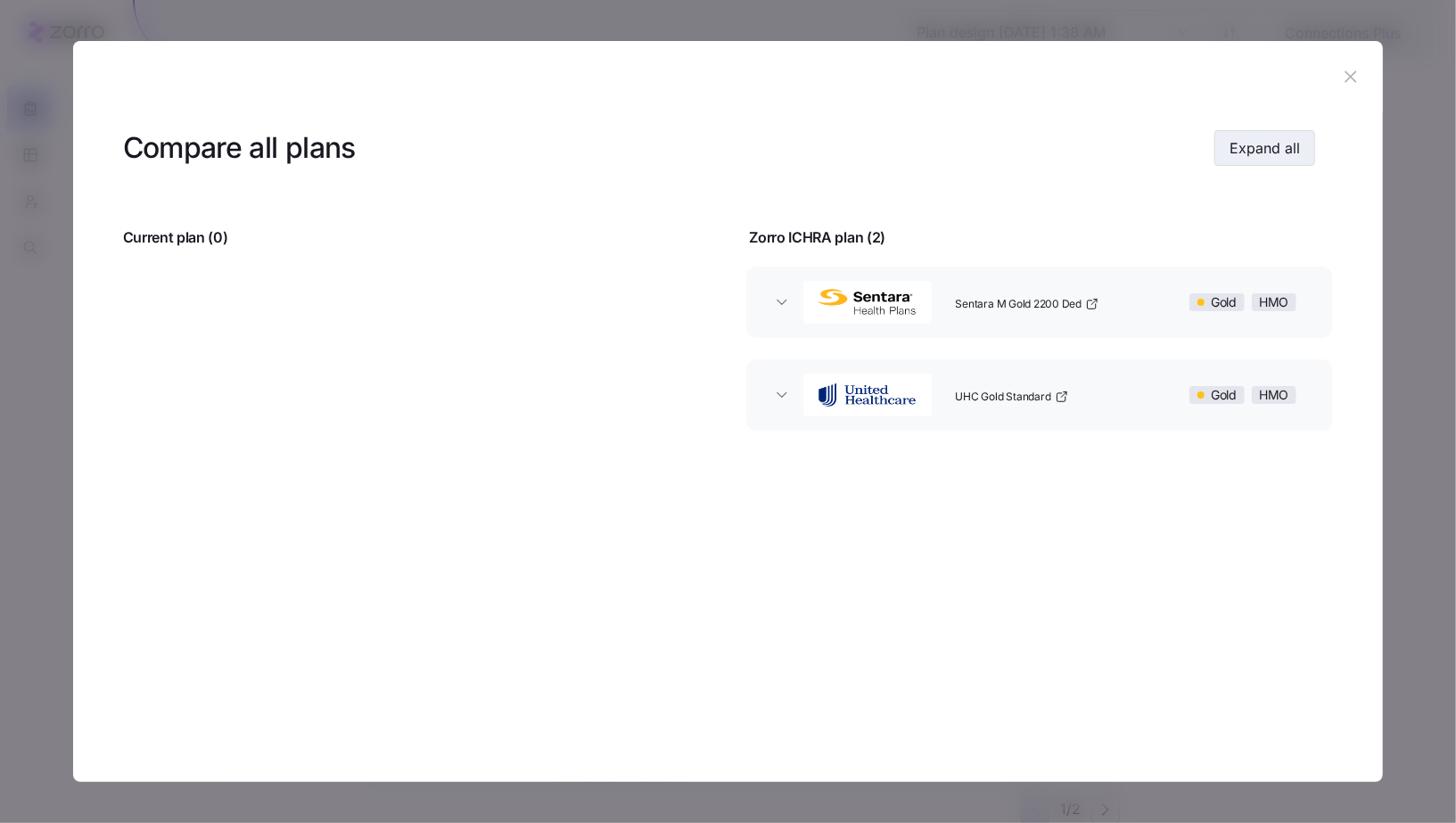
click at [1301, 145] on button "Expand all" at bounding box center [1265, 148] width 101 height 36
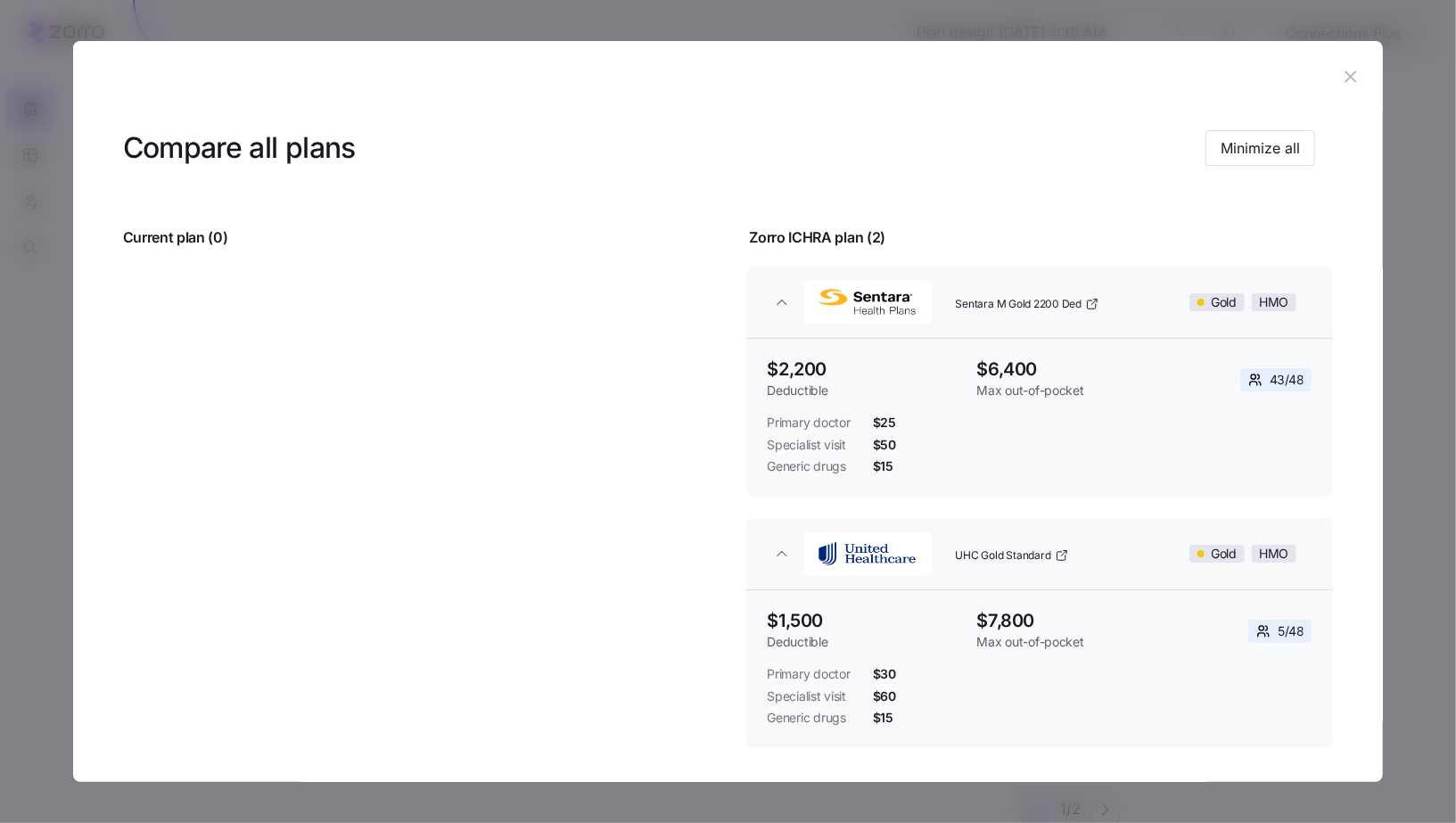
click at [1350, 57] on header at bounding box center [729, 76] width 1311 height 72
click at [1349, 74] on icon "button" at bounding box center [1350, 76] width 20 height 20
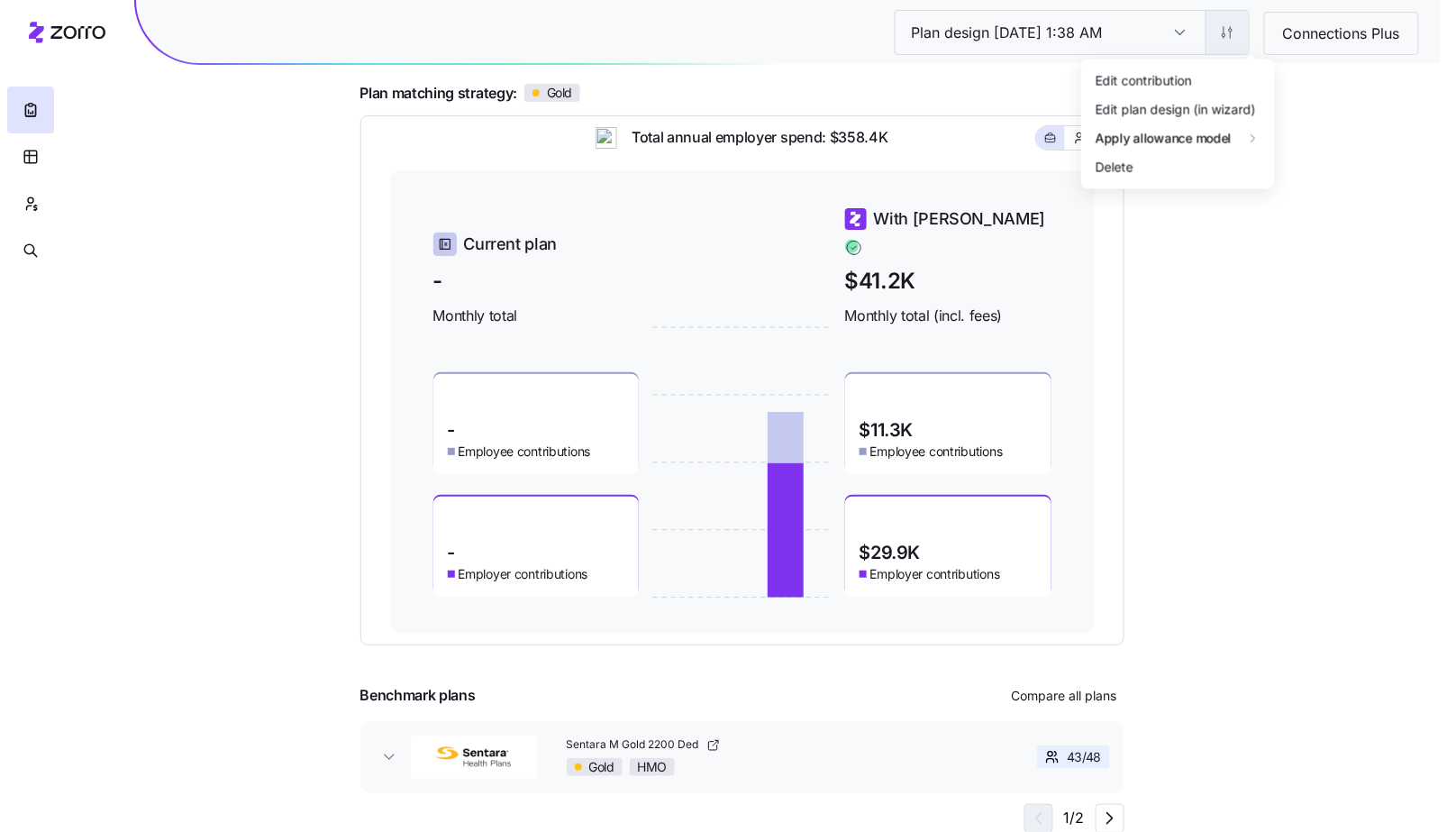
click at [1241, 49] on html "Plan design 10/09/2025 1:38 AM Plan design 10/09/2025 1:38 AM Connections Plus …" at bounding box center [728, 337] width 1456 height 988
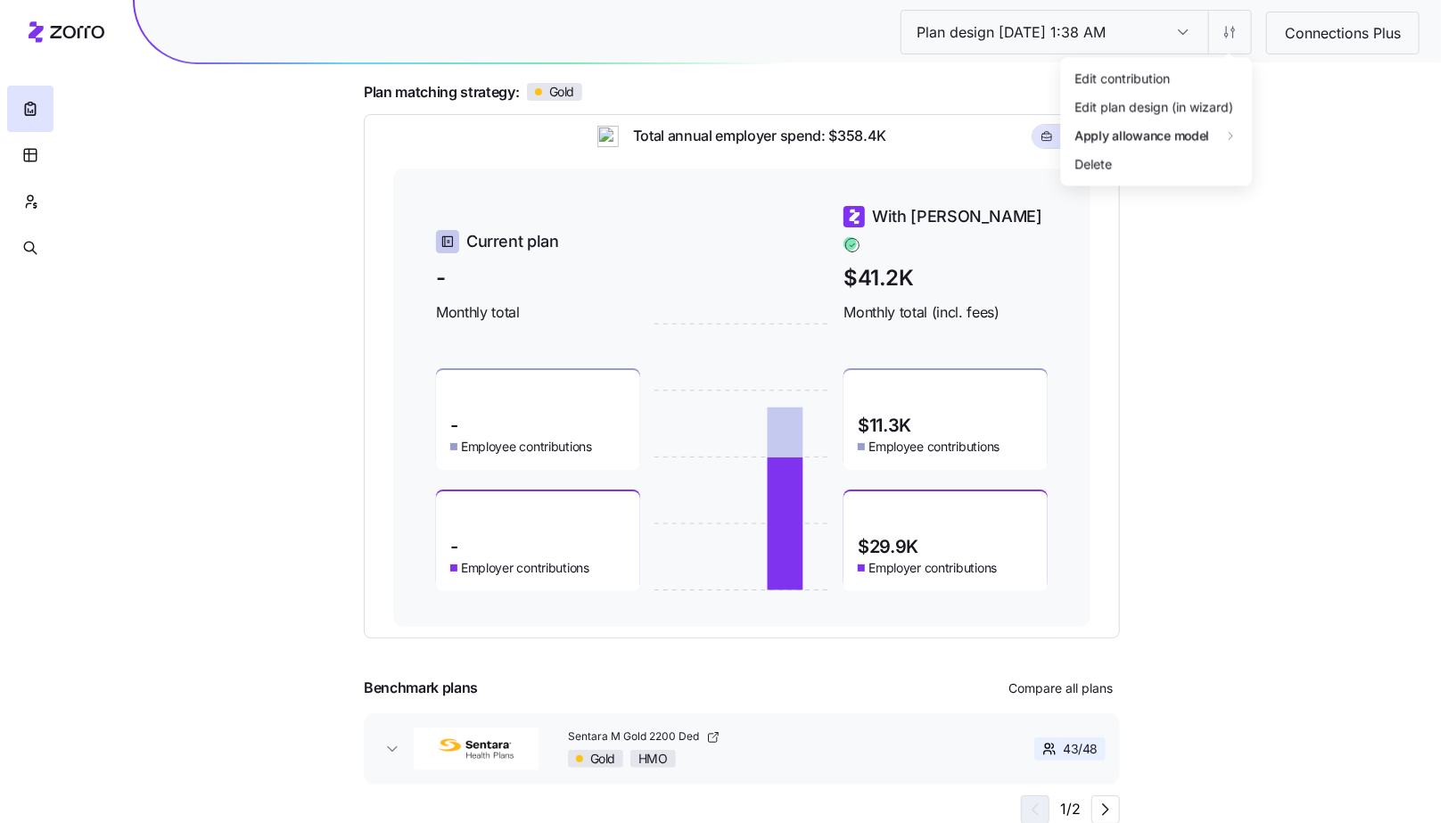
click at [1162, 80] on div "Edit contribution" at bounding box center [1121, 79] width 95 height 20
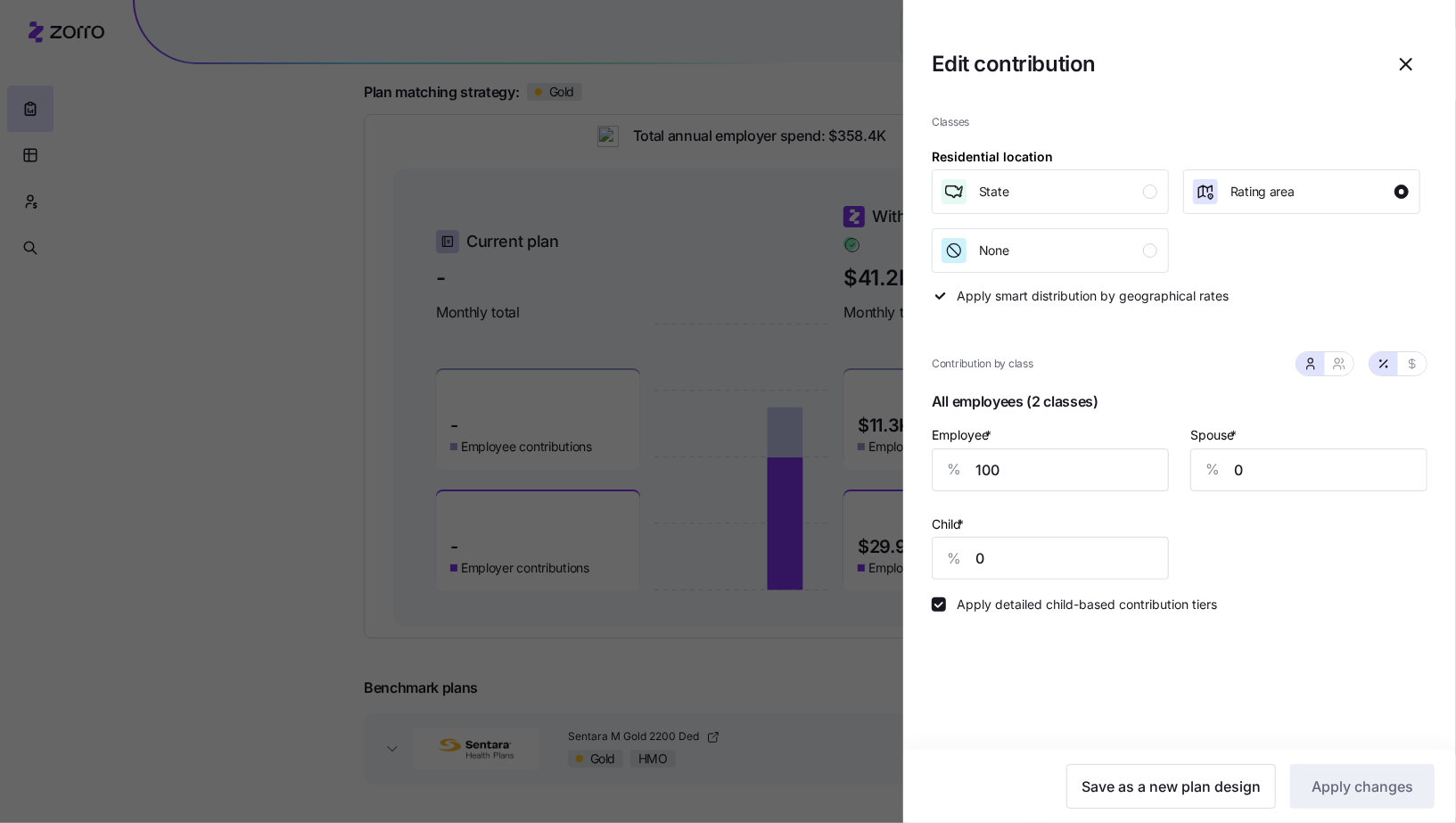
click at [1408, 57] on icon "button" at bounding box center [1406, 64] width 22 height 22
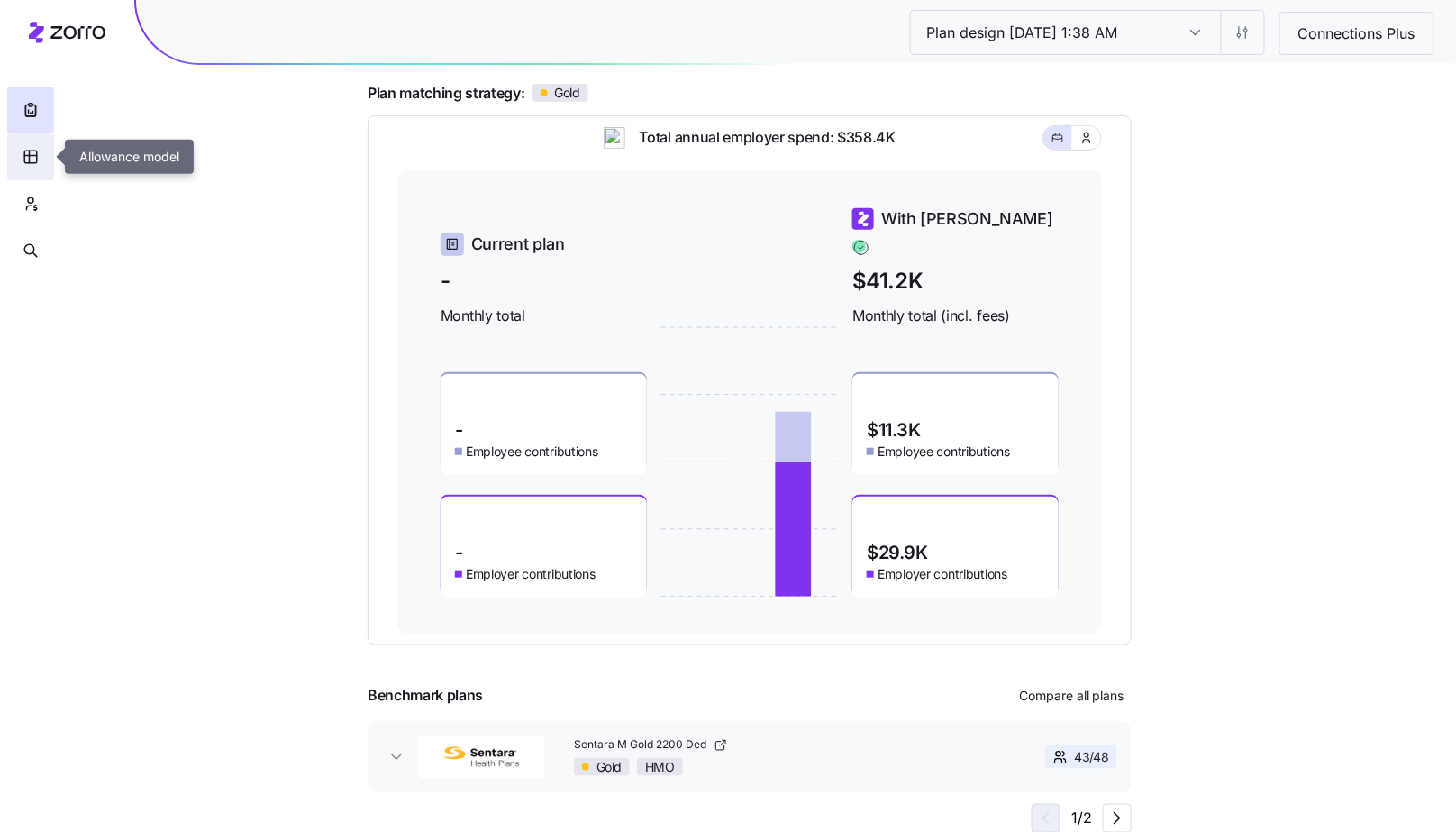
click at [35, 164] on icon "button" at bounding box center [30, 156] width 16 height 18
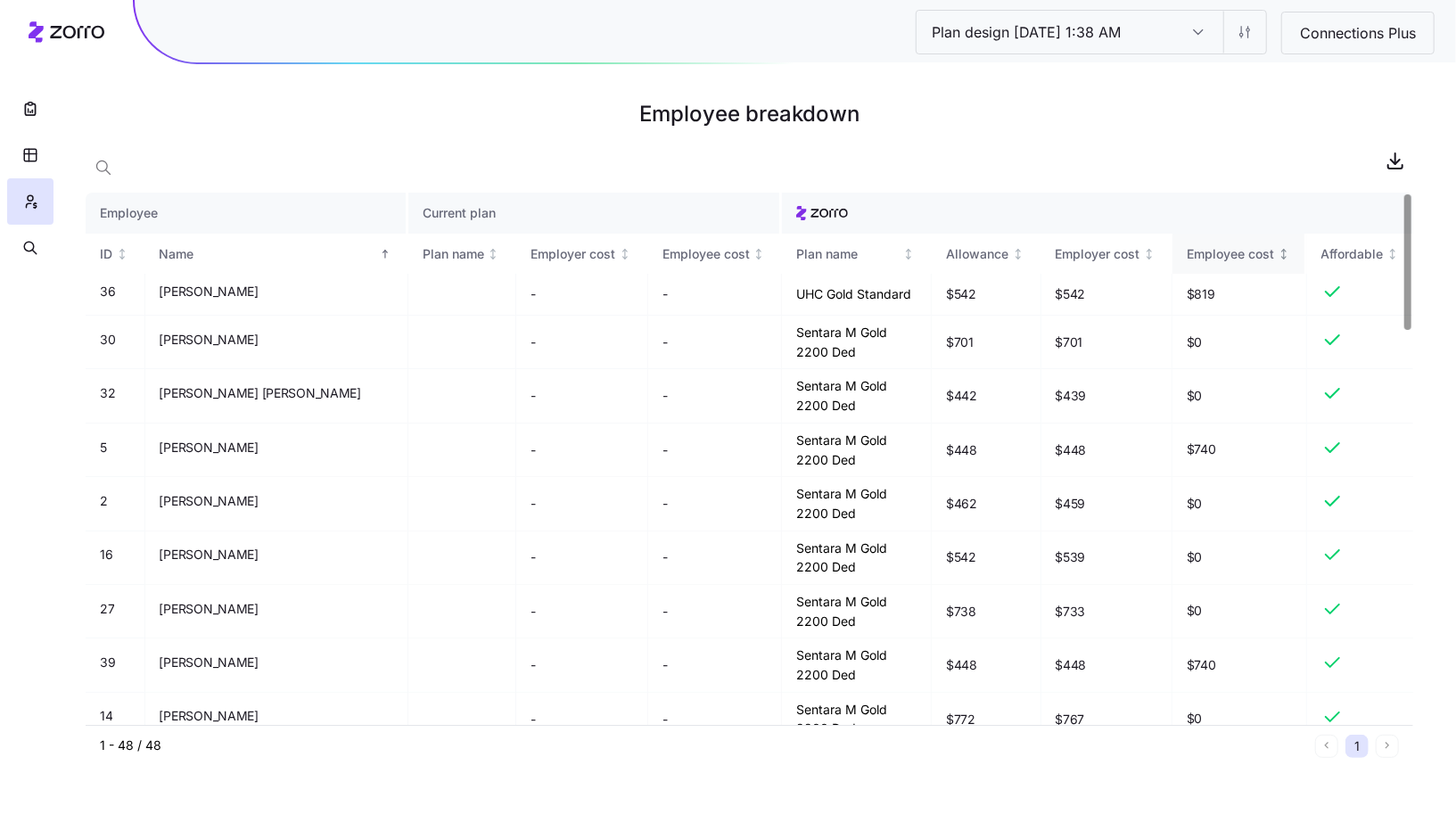
click at [1282, 254] on icon "Not sorted" at bounding box center [1283, 254] width 12 height 12
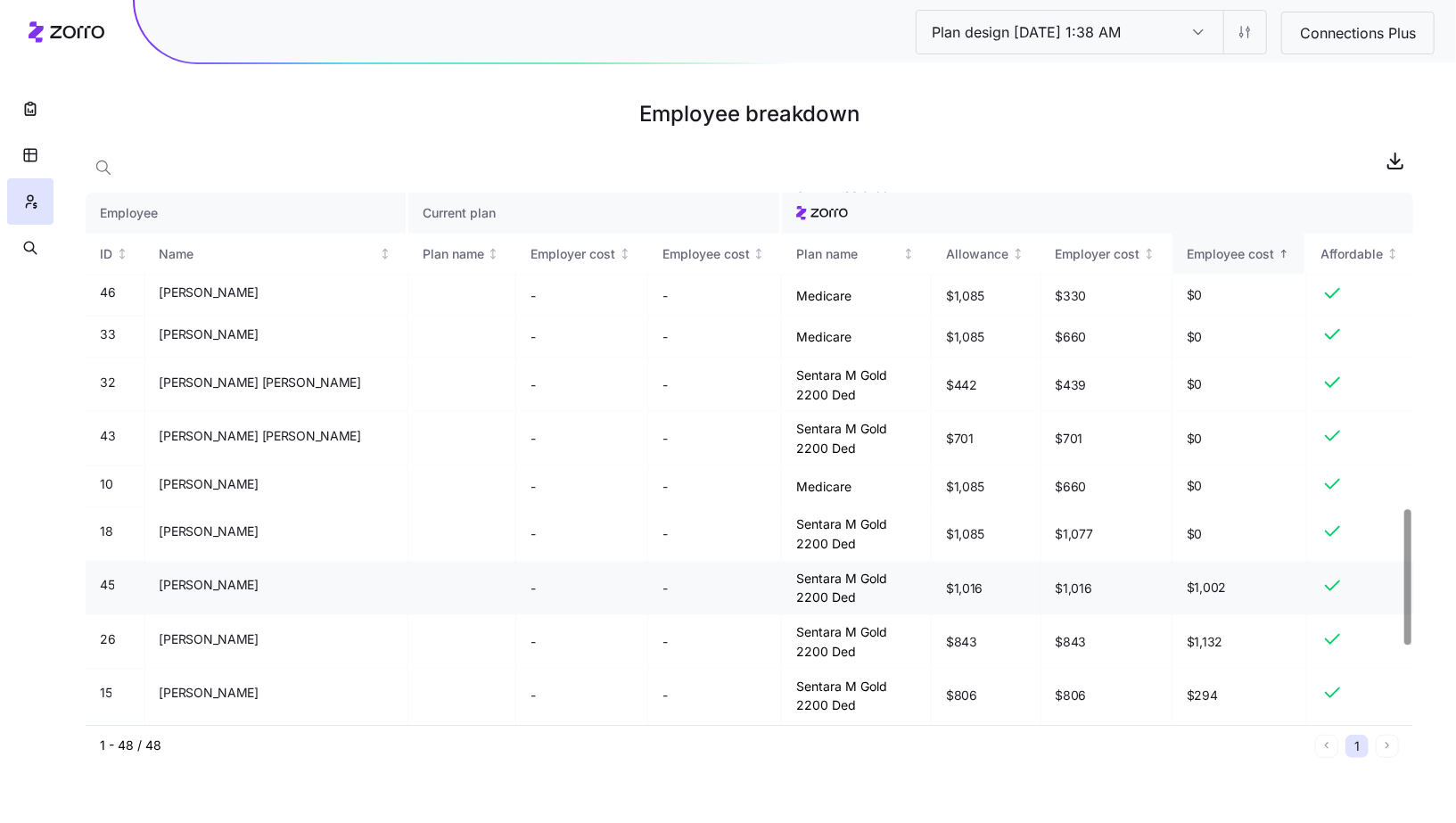
scroll to position [1239, 0]
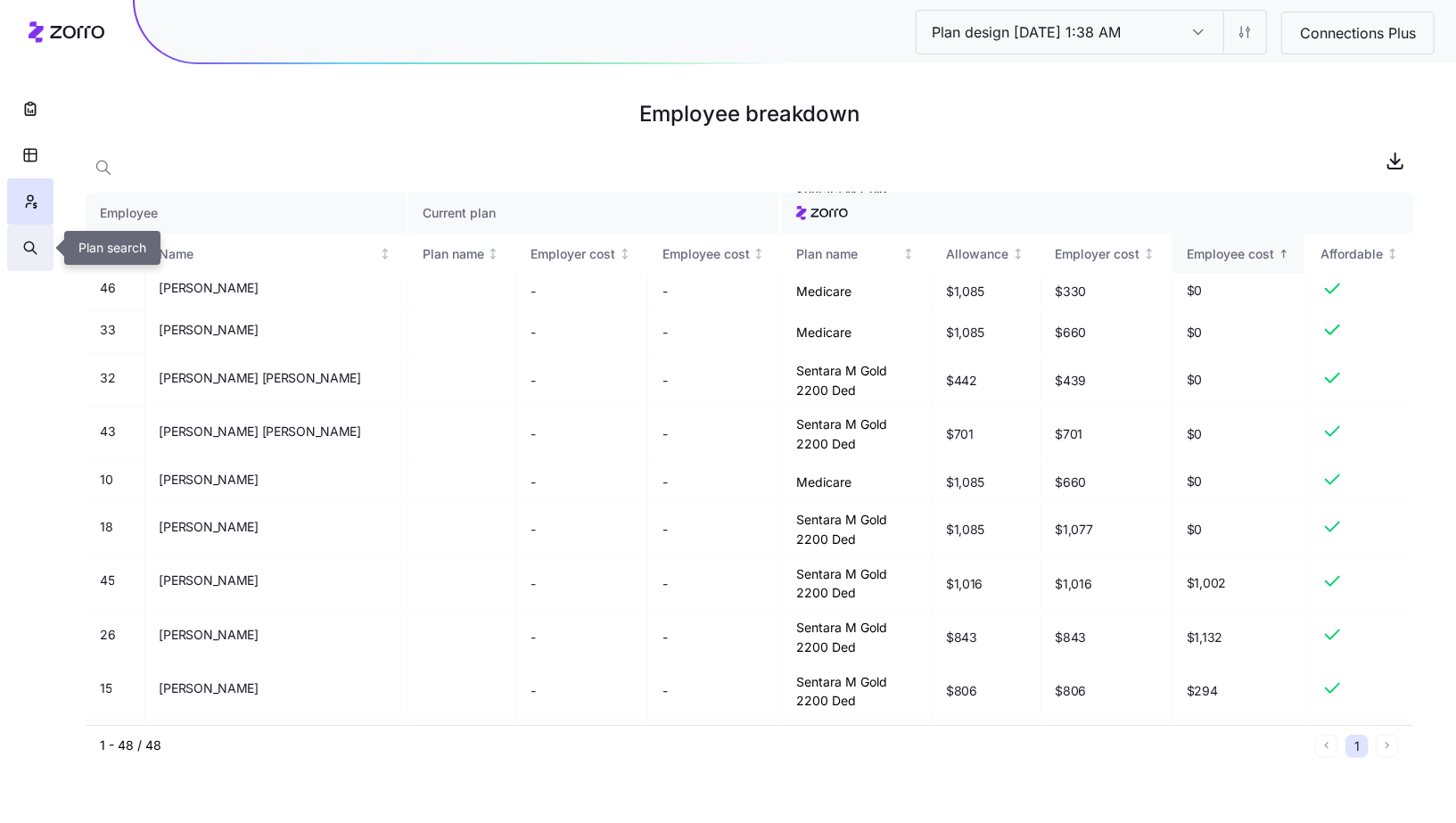
click at [23, 246] on icon "button" at bounding box center [30, 247] width 16 height 18
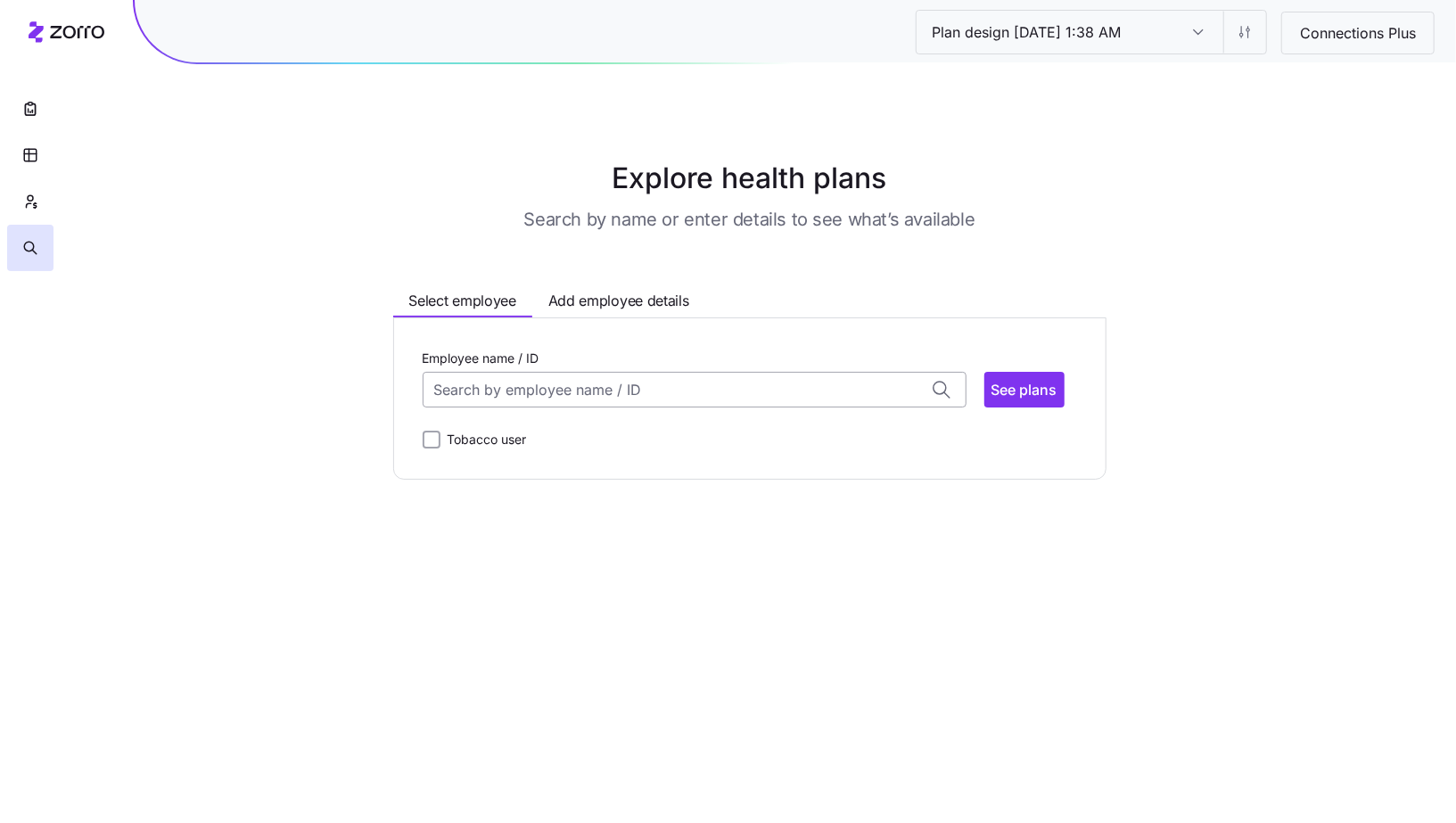
click at [565, 387] on input "Employee name / ID" at bounding box center [694, 389] width 544 height 36
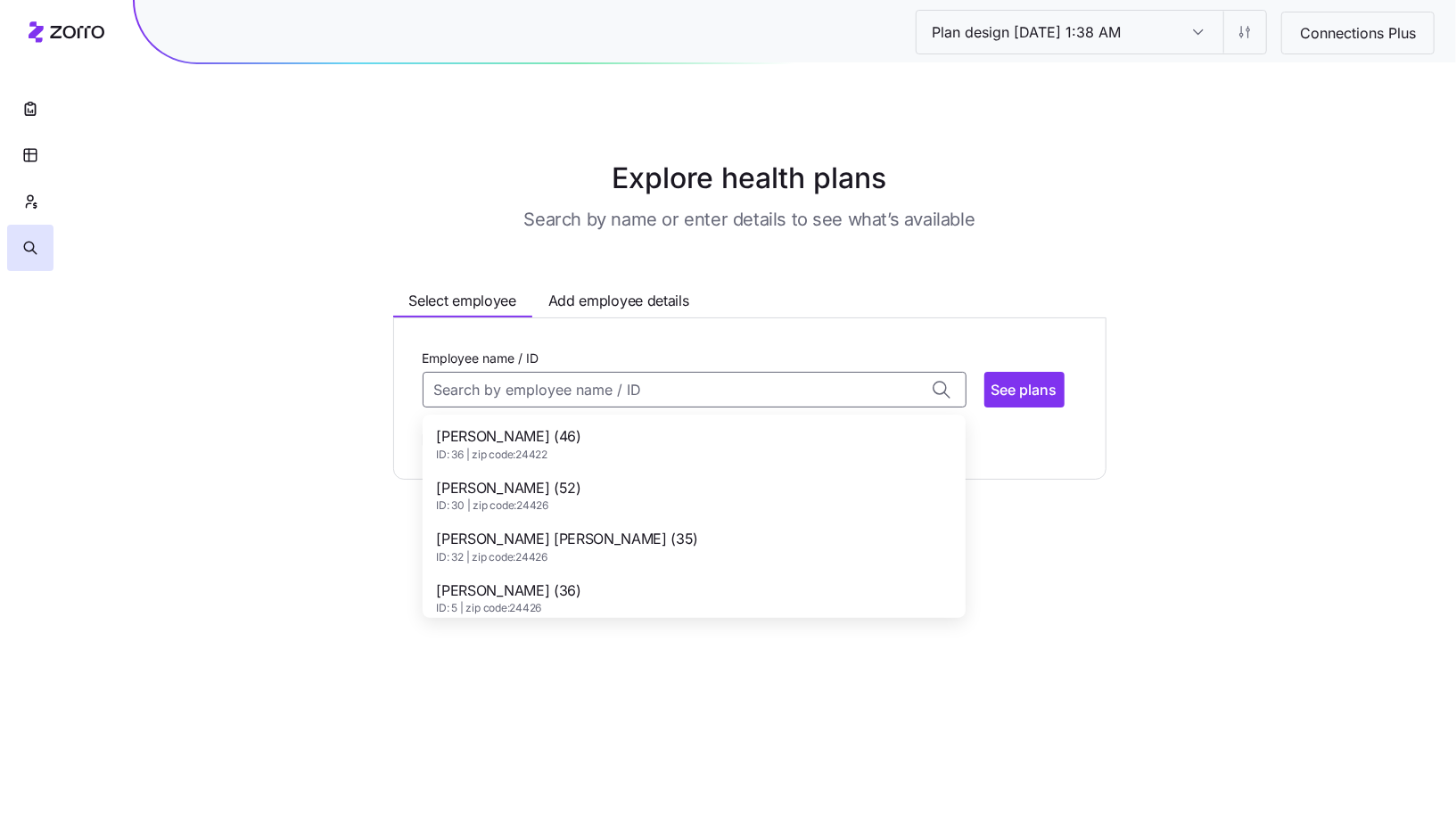
click at [538, 452] on span "ID: 36 | zip code: 24422" at bounding box center [508, 455] width 144 height 15
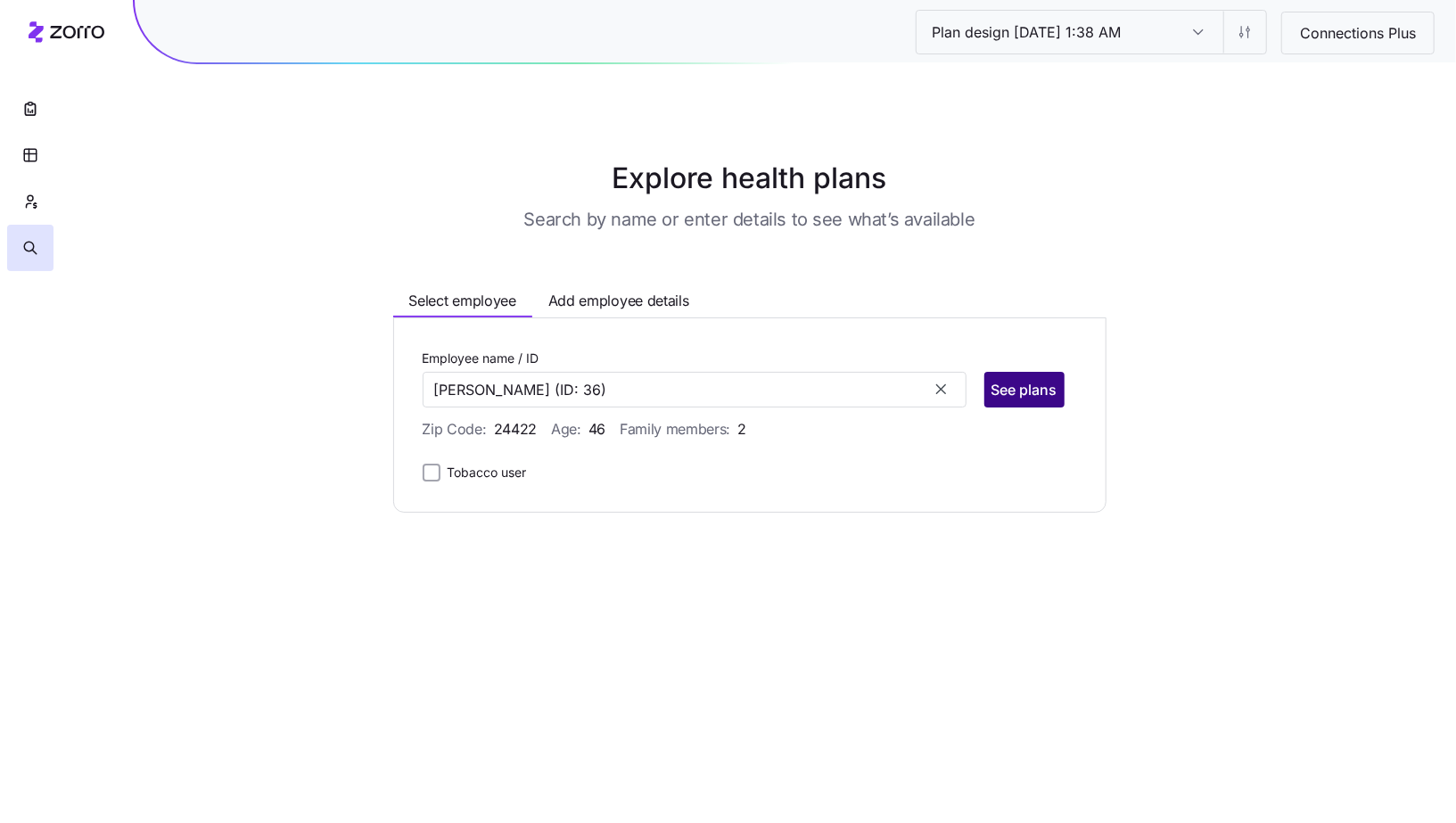
type input "AMANDA J ROBINSON"
click at [1027, 393] on span "See plans" at bounding box center [1024, 389] width 66 height 22
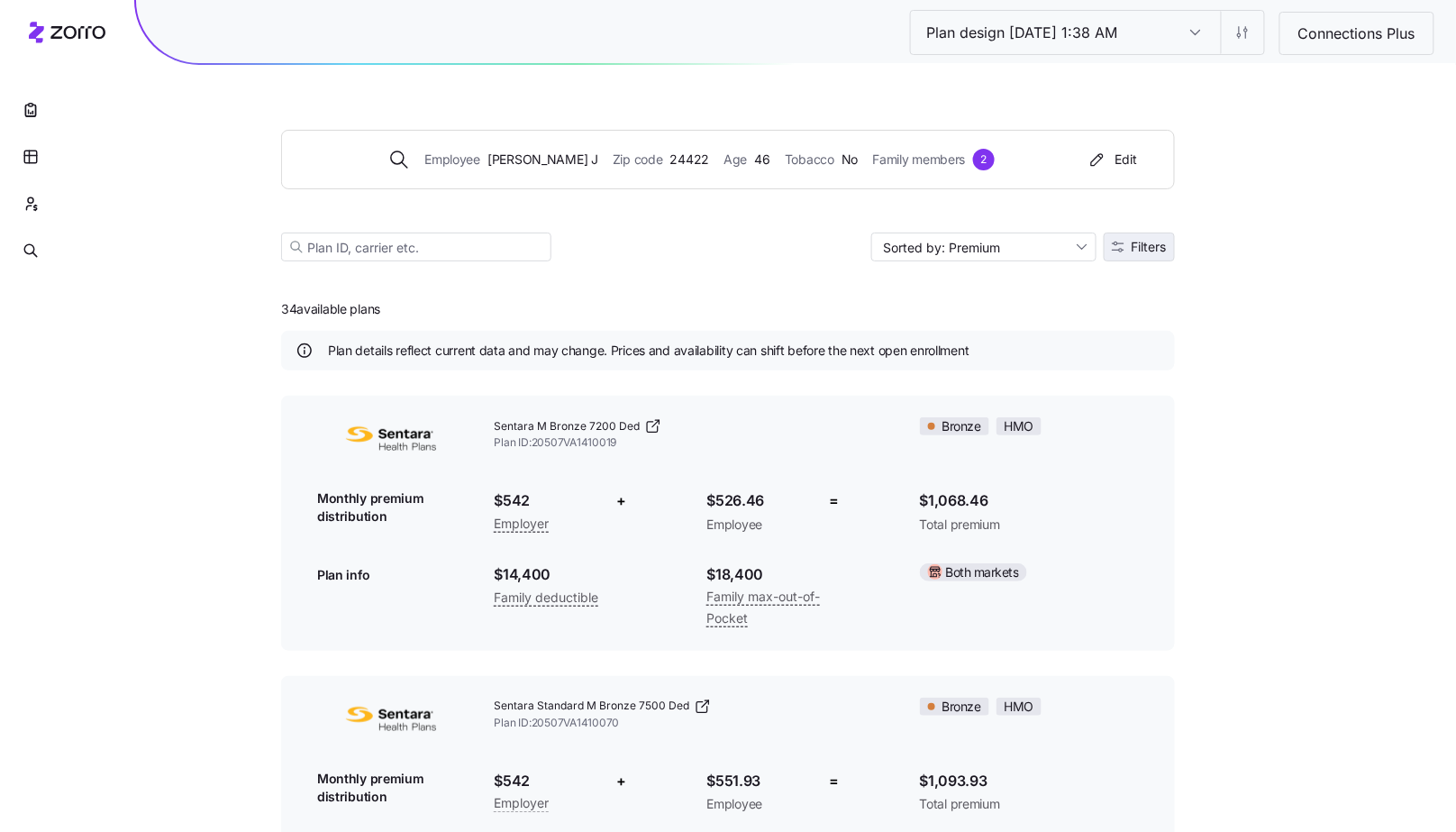
click at [1121, 256] on button "Filters" at bounding box center [1139, 247] width 71 height 29
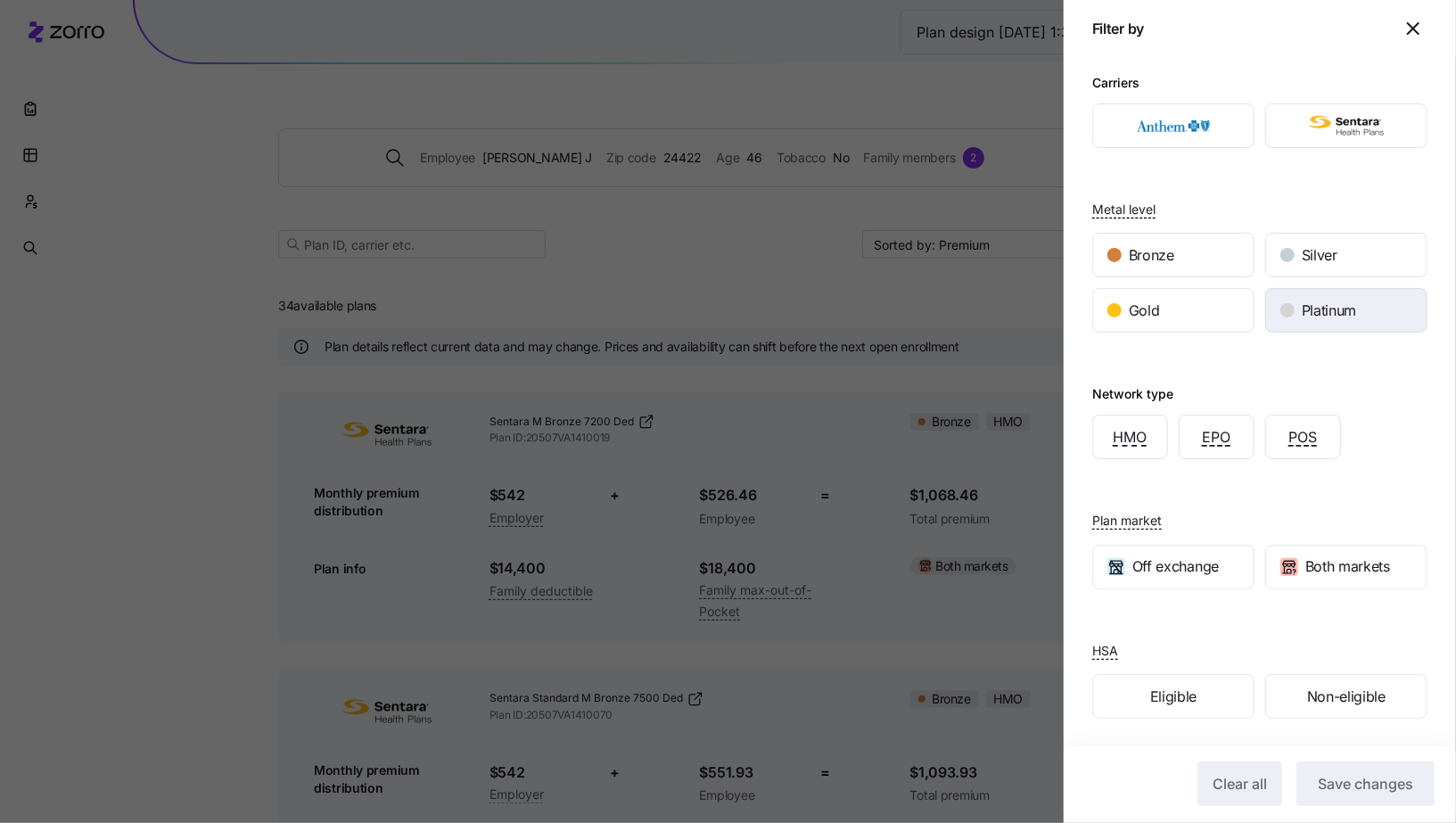
click at [1350, 305] on span "Platinum" at bounding box center [1329, 311] width 55 height 23
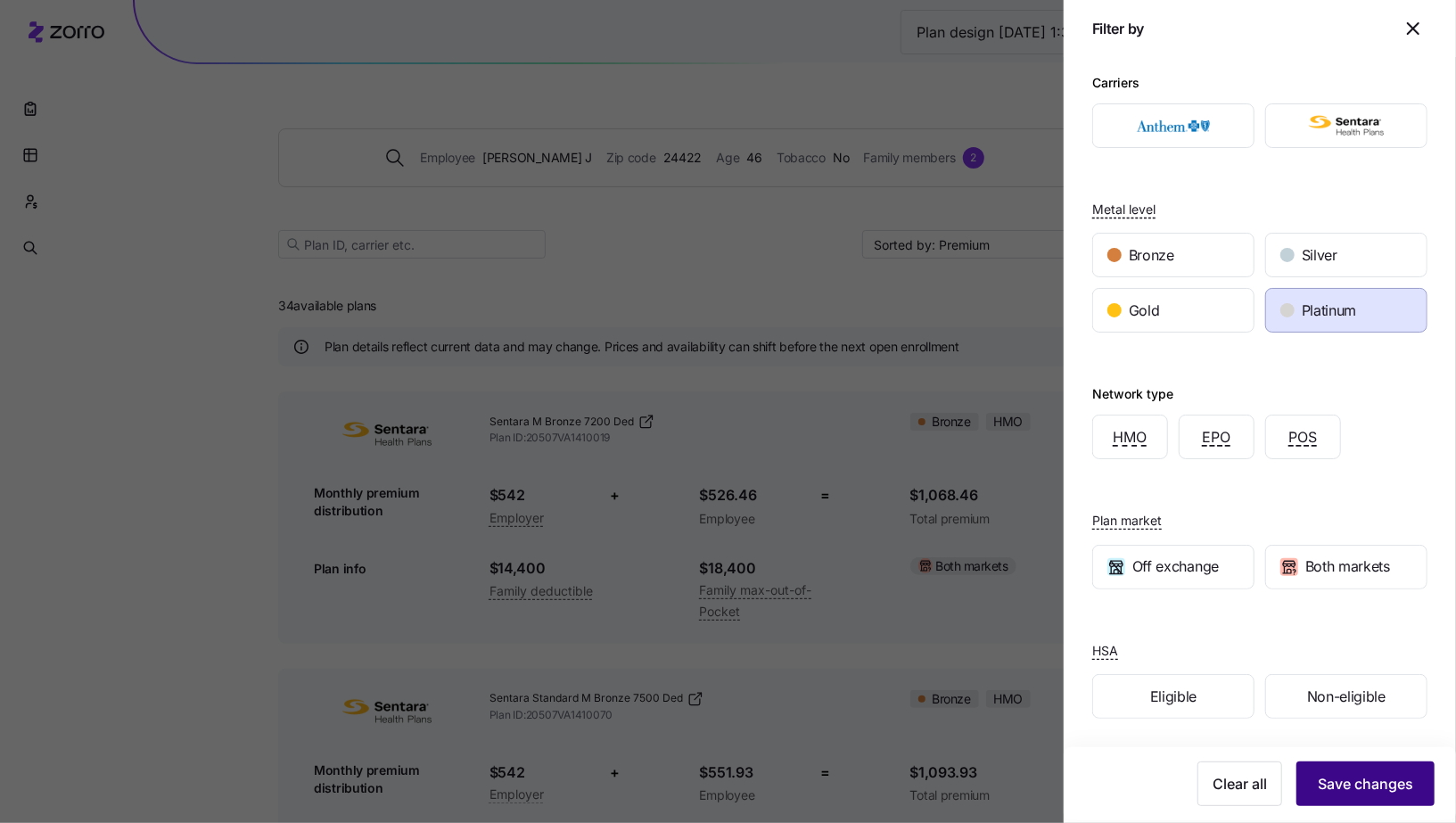
click at [1353, 795] on button "Save changes" at bounding box center [1365, 782] width 139 height 44
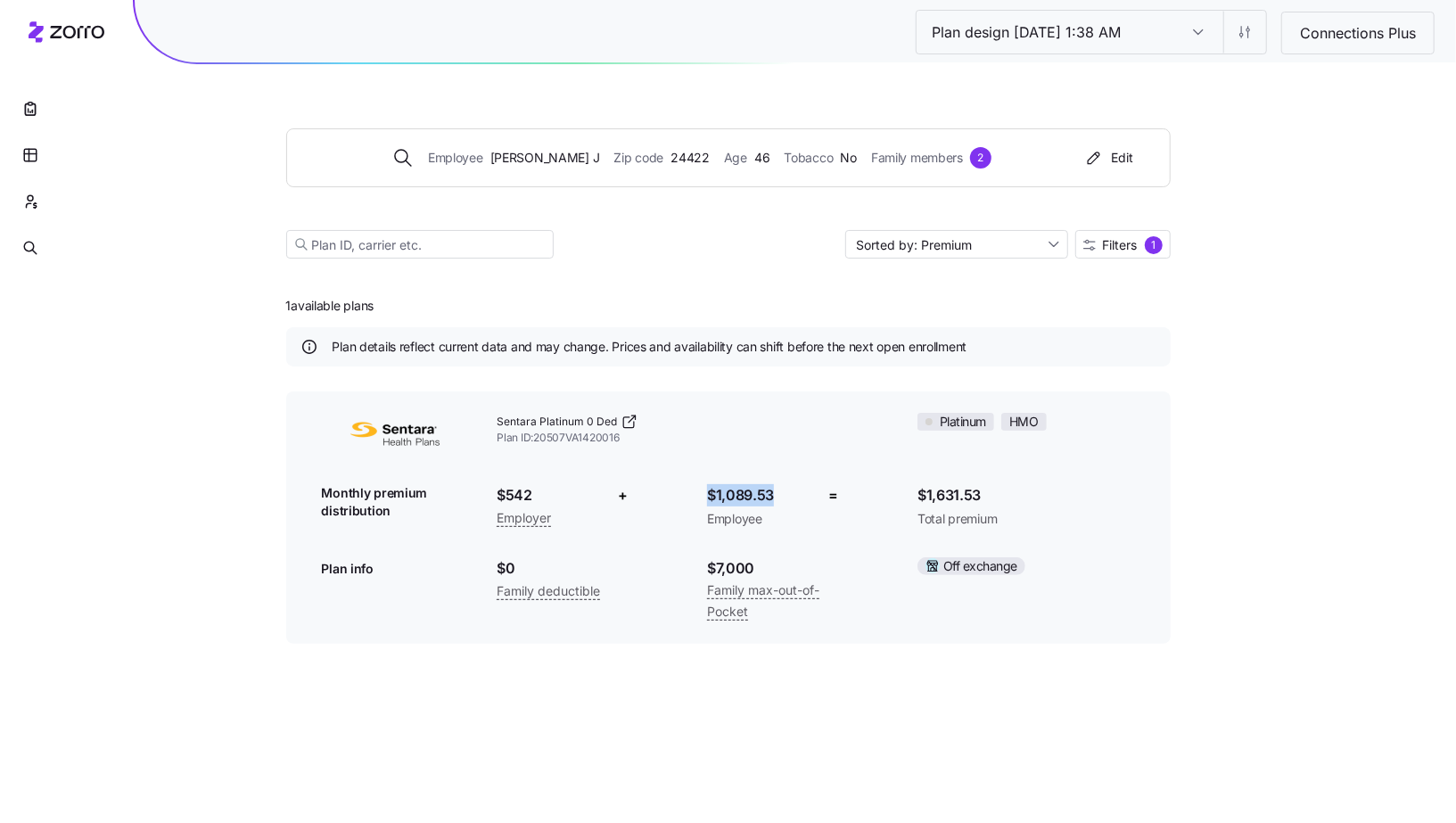
drag, startPoint x: 705, startPoint y: 489, endPoint x: 785, endPoint y: 500, distance: 80.8
click at [785, 500] on div "$1,089.53 Employee" at bounding box center [754, 505] width 123 height 73
click at [35, 116] on icon "button" at bounding box center [30, 108] width 18 height 18
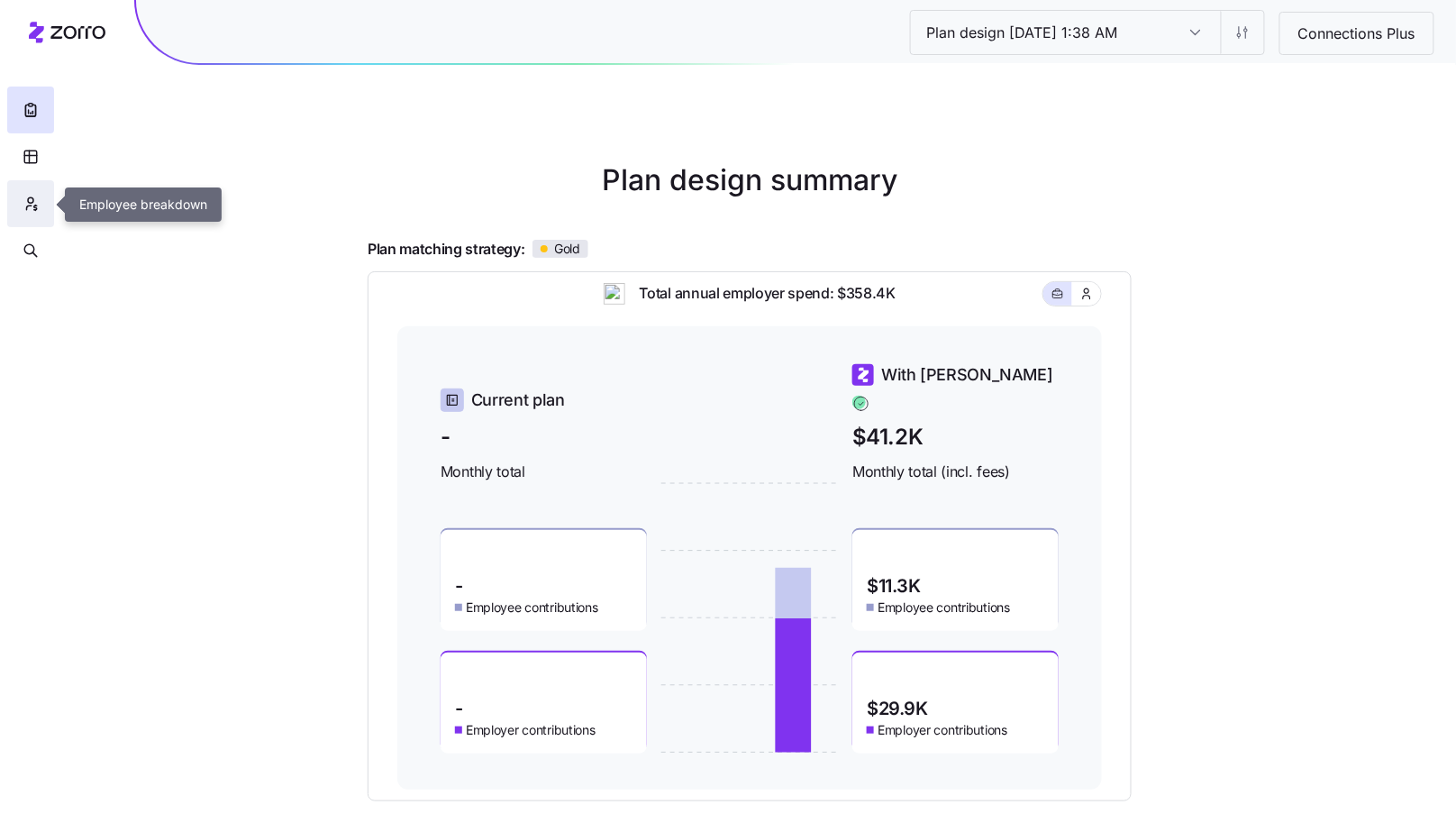
click at [33, 200] on icon "button" at bounding box center [30, 200] width 6 height 6
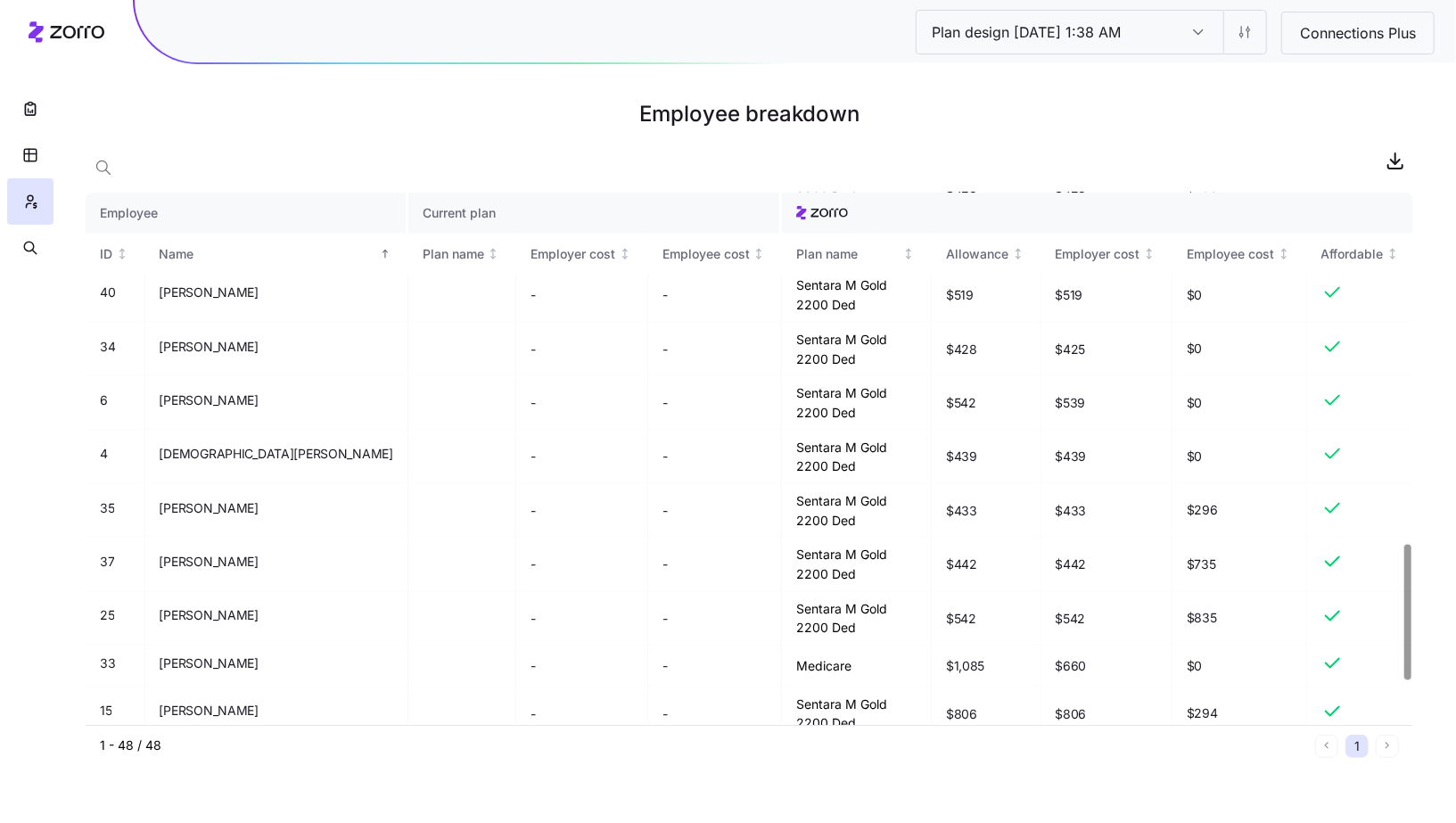
scroll to position [1545, 0]
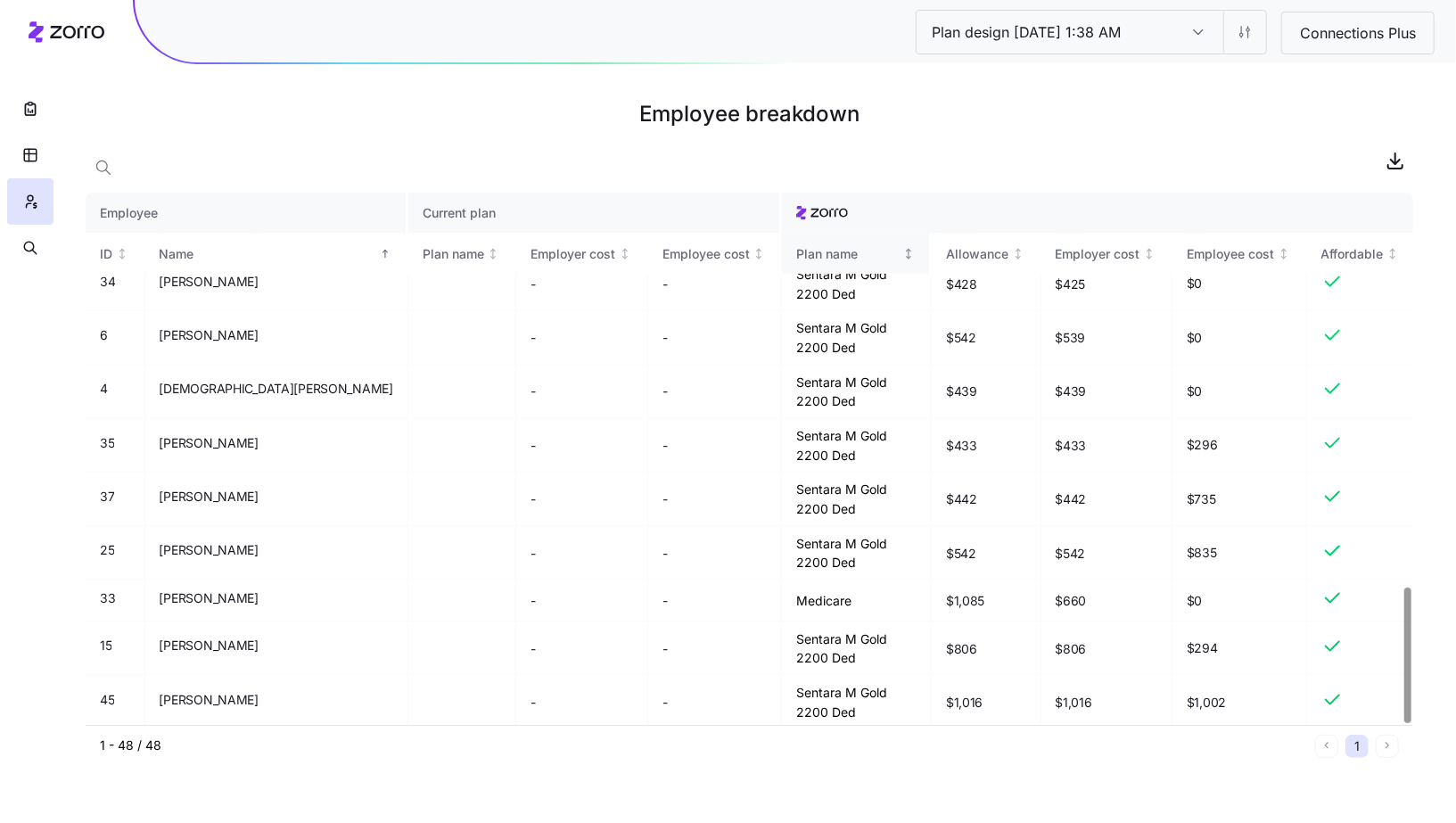
click at [894, 260] on div "Plan name" at bounding box center [855, 254] width 119 height 20
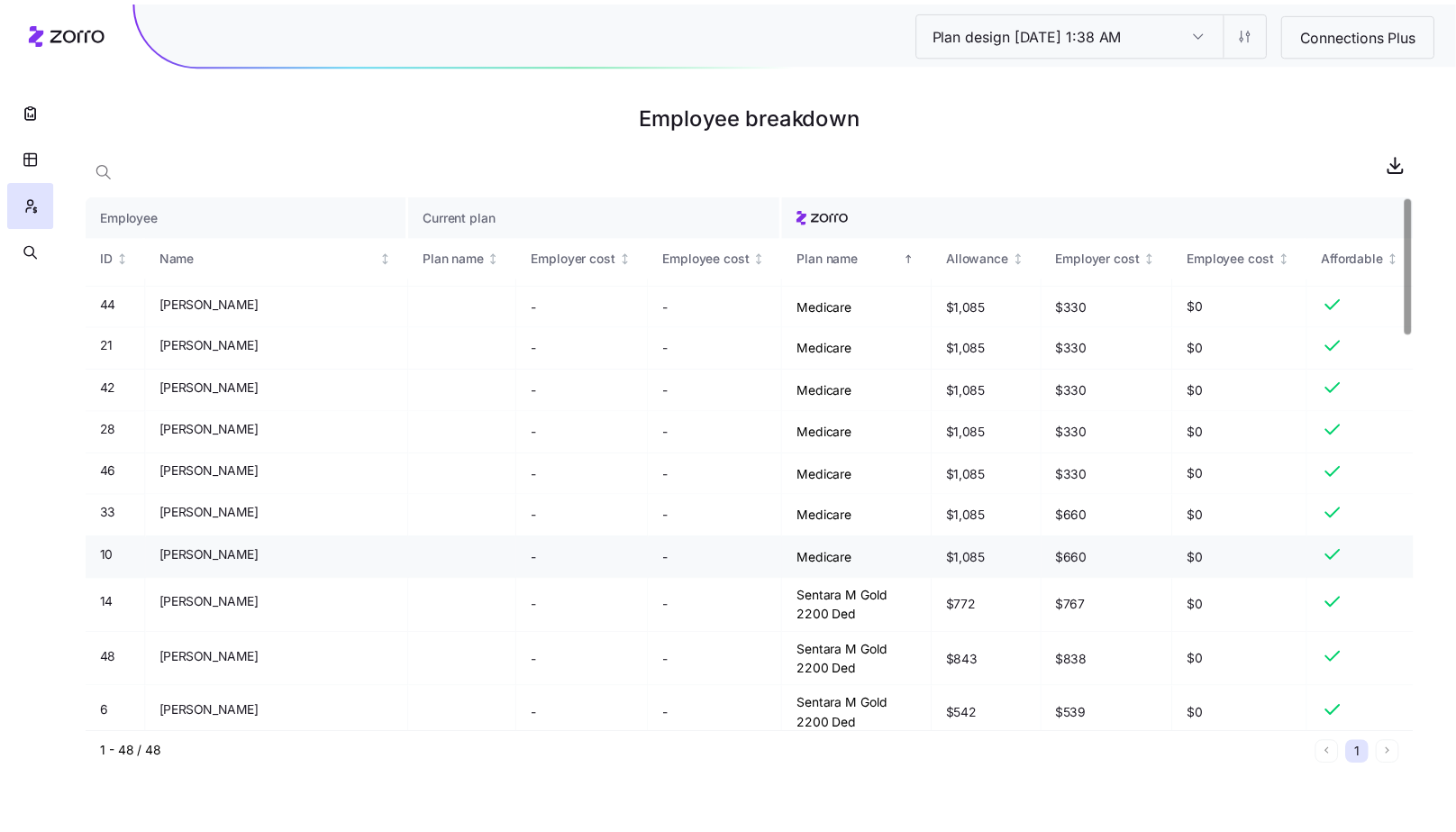
scroll to position [0, 0]
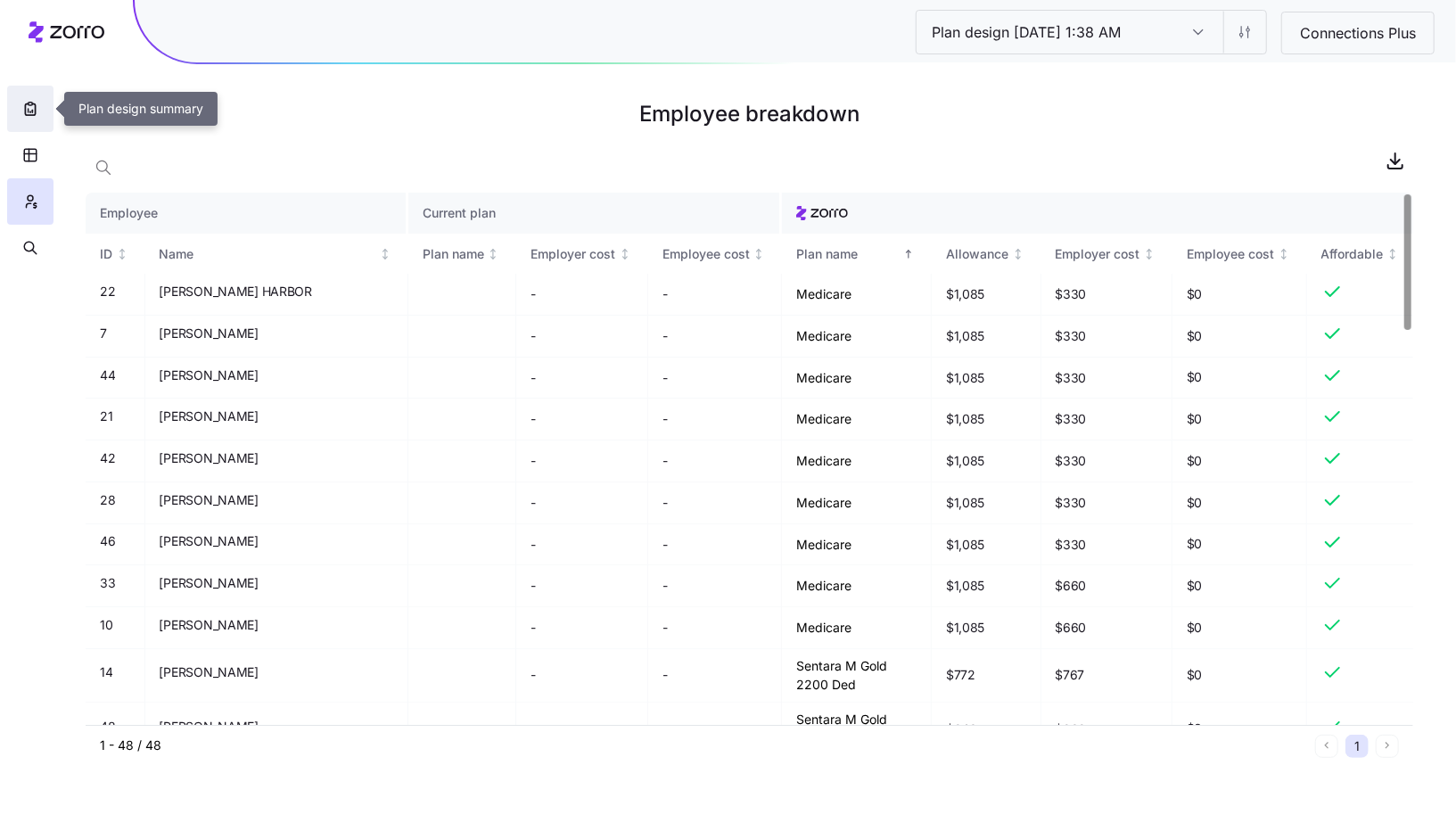
click at [26, 108] on icon "button" at bounding box center [30, 108] width 18 height 18
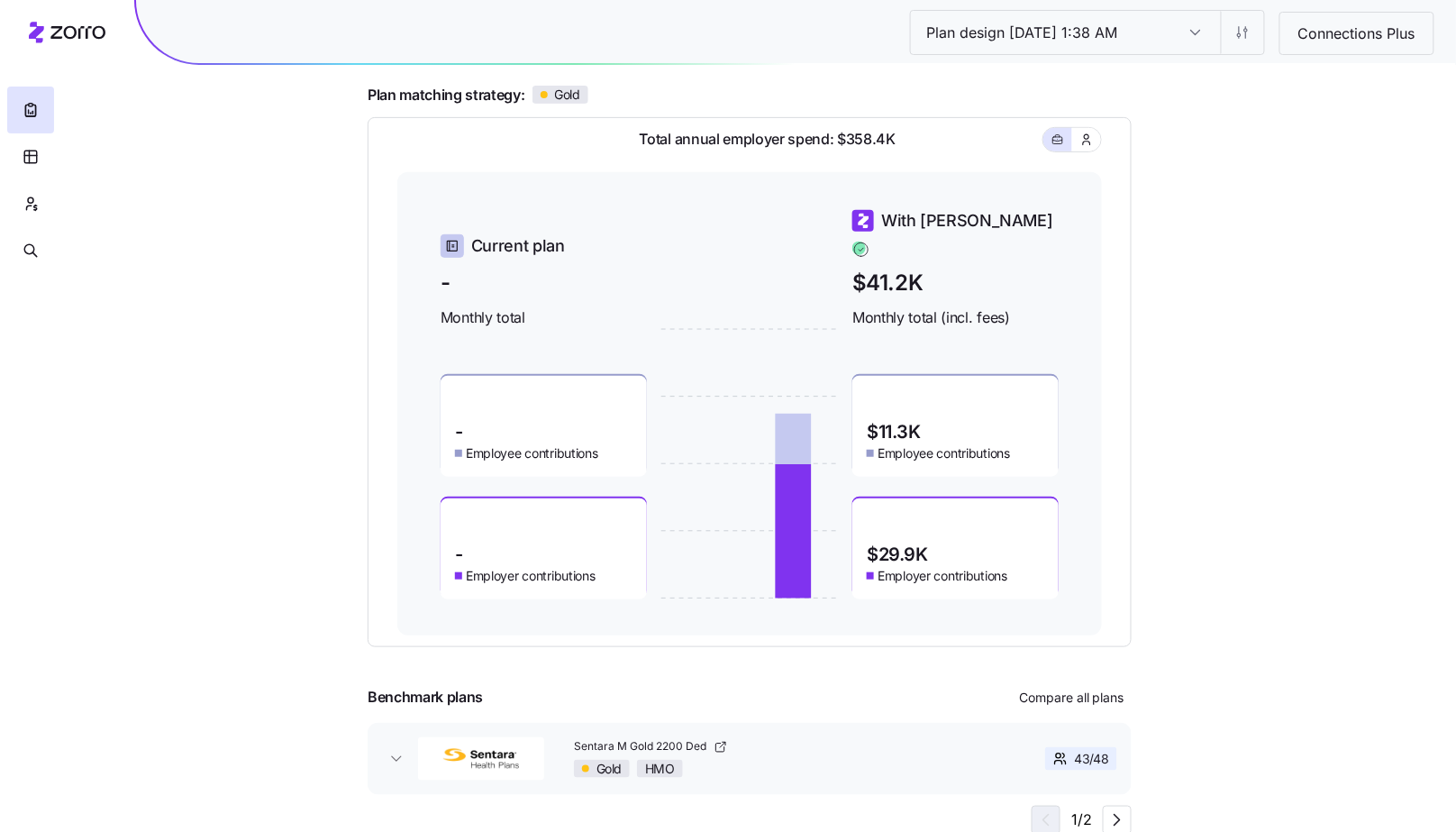
scroll to position [156, 0]
click at [26, 211] on icon "button" at bounding box center [30, 203] width 16 height 18
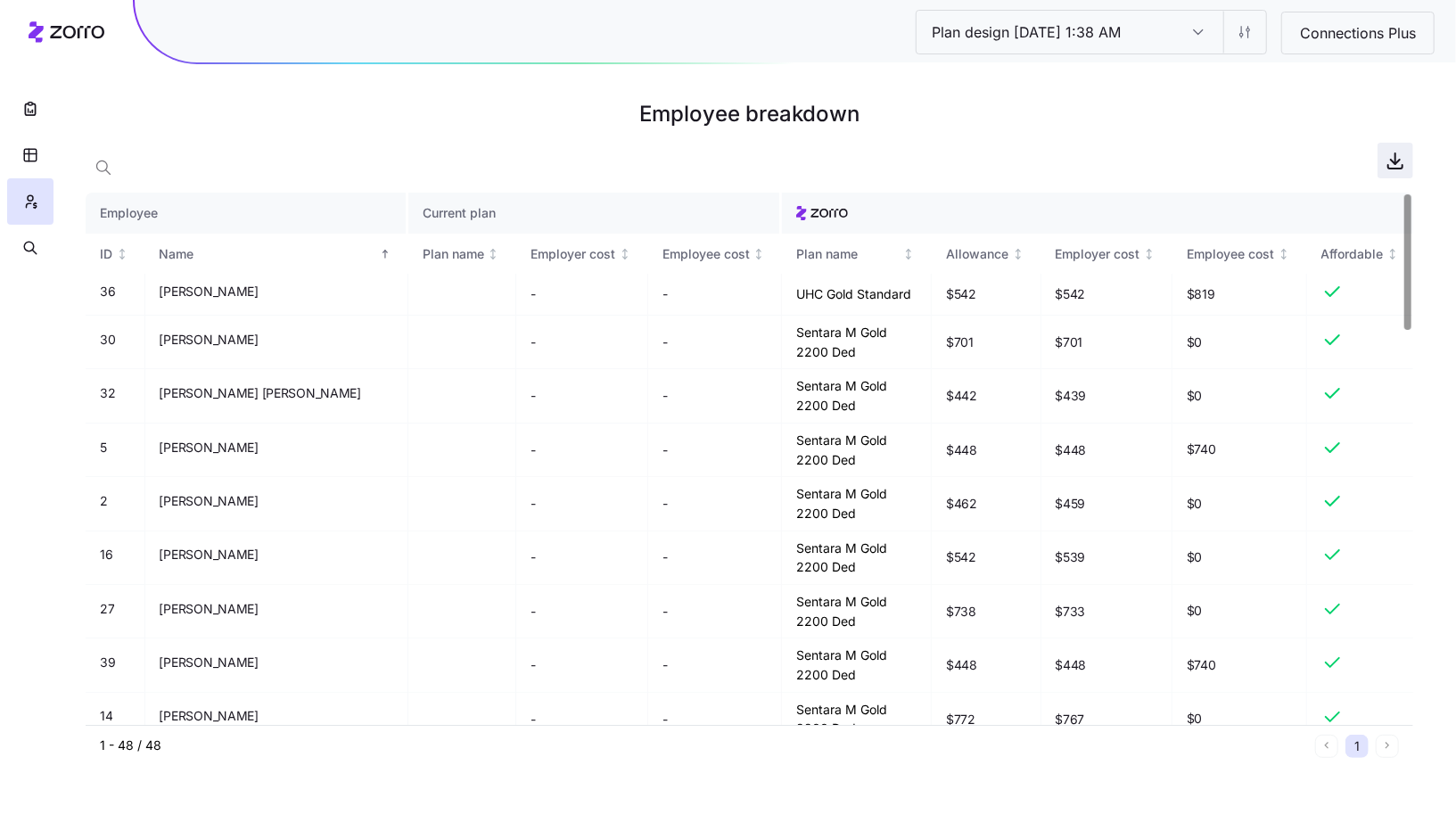
click at [1398, 165] on icon "button" at bounding box center [1395, 160] width 22 height 22
